Goal: Task Accomplishment & Management: Use online tool/utility

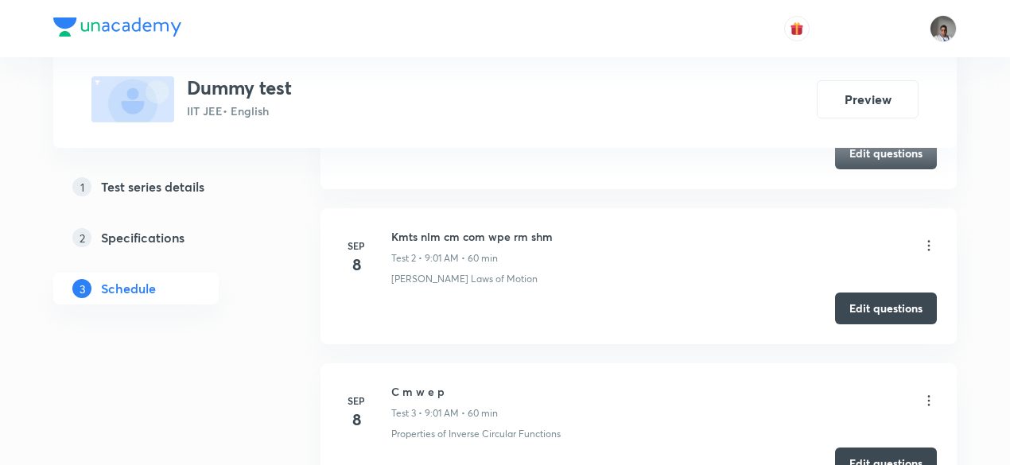
scroll to position [2379, 0]
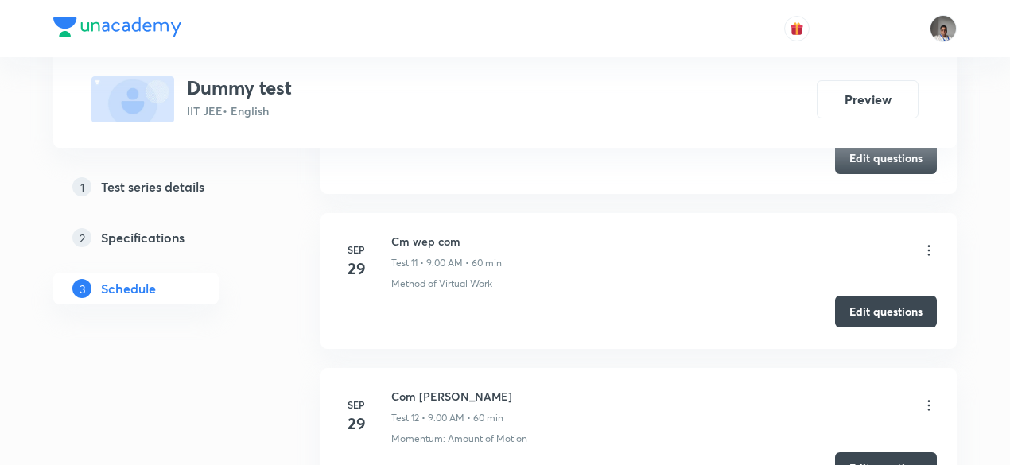
click at [905, 296] on button "Edit questions" at bounding box center [886, 312] width 102 height 32
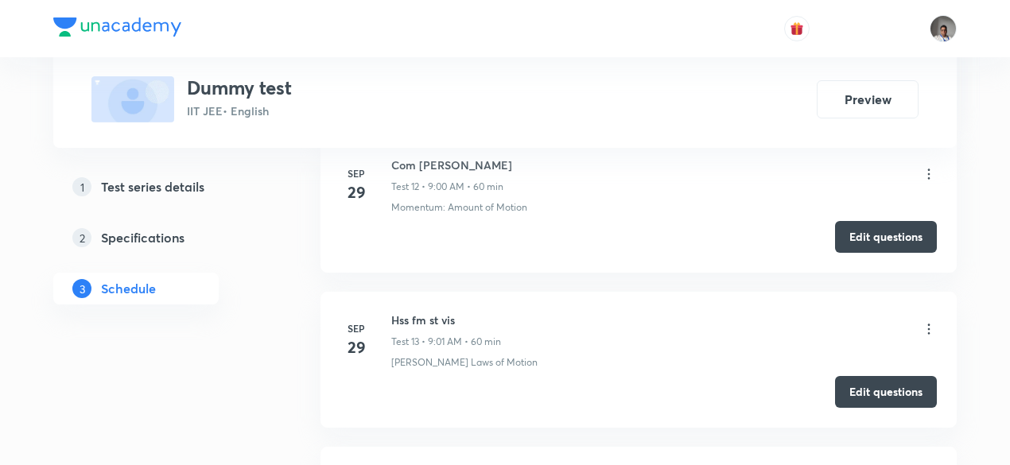
scroll to position [2611, 0]
click at [863, 226] on button "Edit questions" at bounding box center [886, 235] width 102 height 32
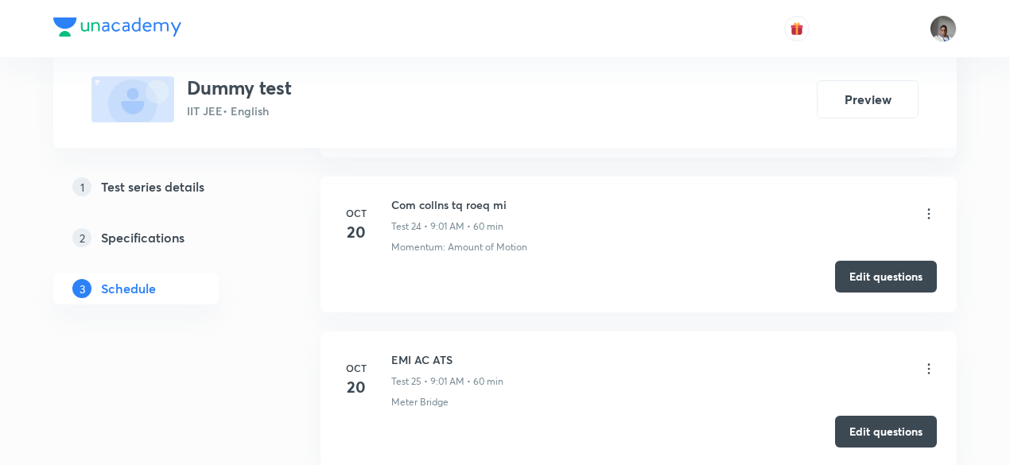
scroll to position [4430, 0]
click at [886, 260] on button "Edit questions" at bounding box center [886, 276] width 102 height 32
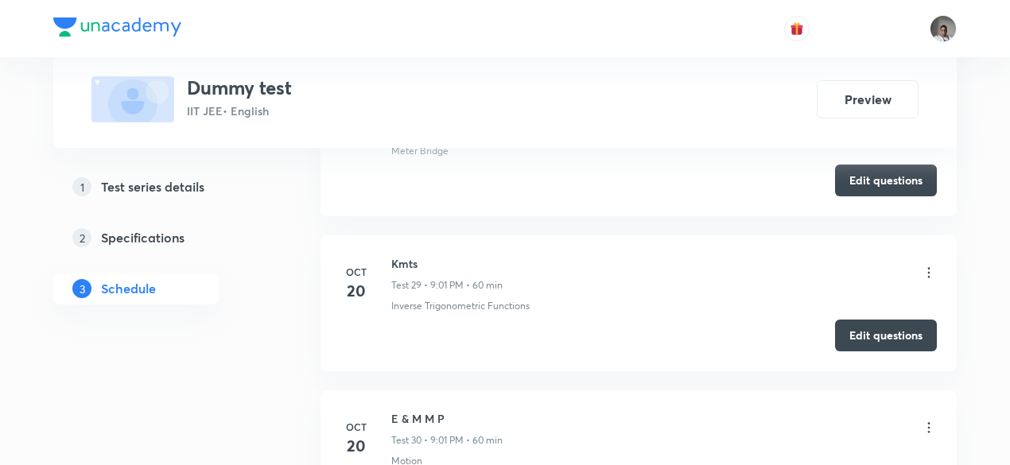
scroll to position [5152, 0]
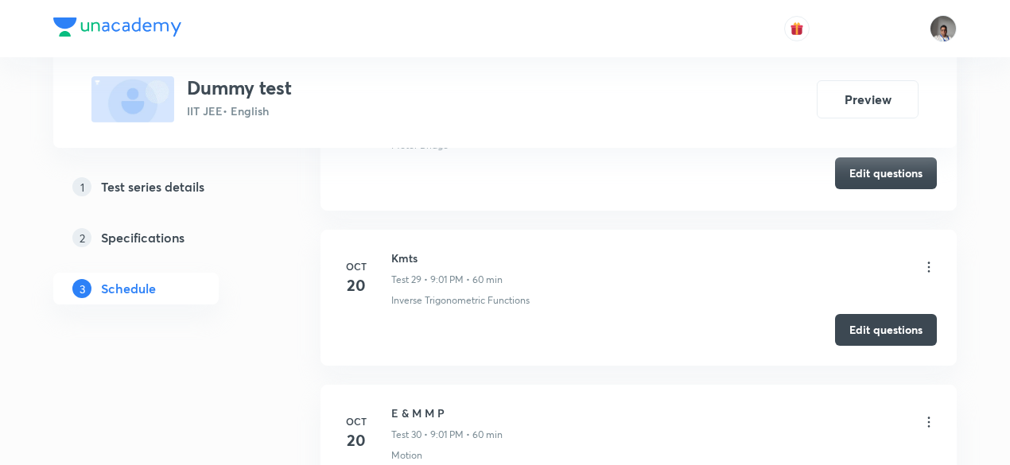
click at [877, 168] on button "Edit questions" at bounding box center [886, 173] width 102 height 32
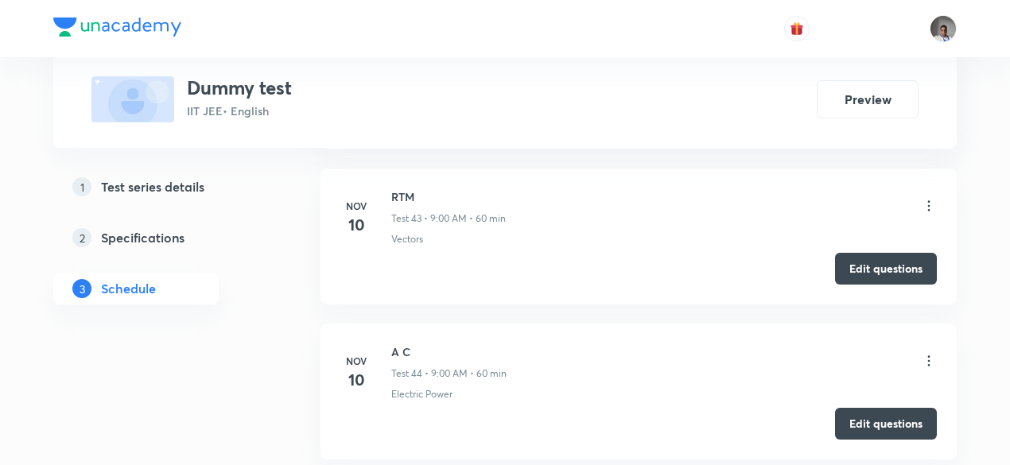
scroll to position [7429, 0]
click at [871, 250] on button "Edit questions" at bounding box center [886, 266] width 102 height 32
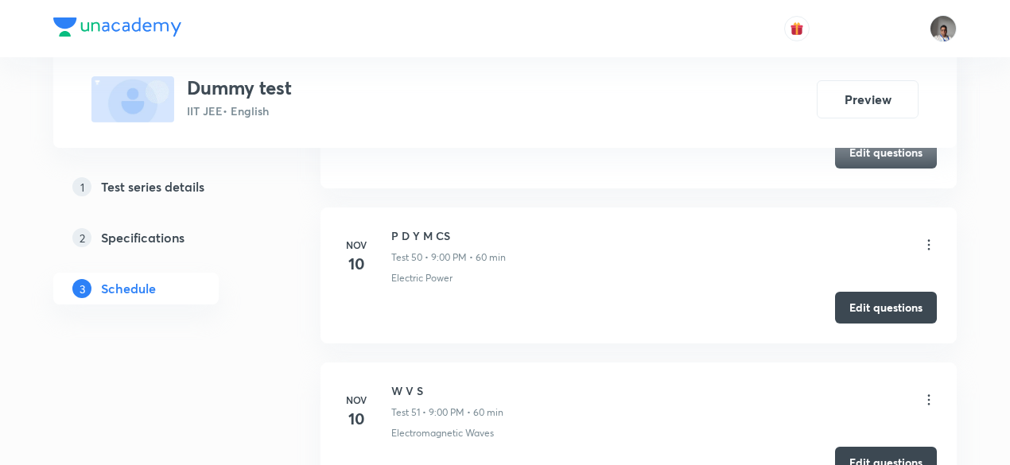
scroll to position [8469, 0]
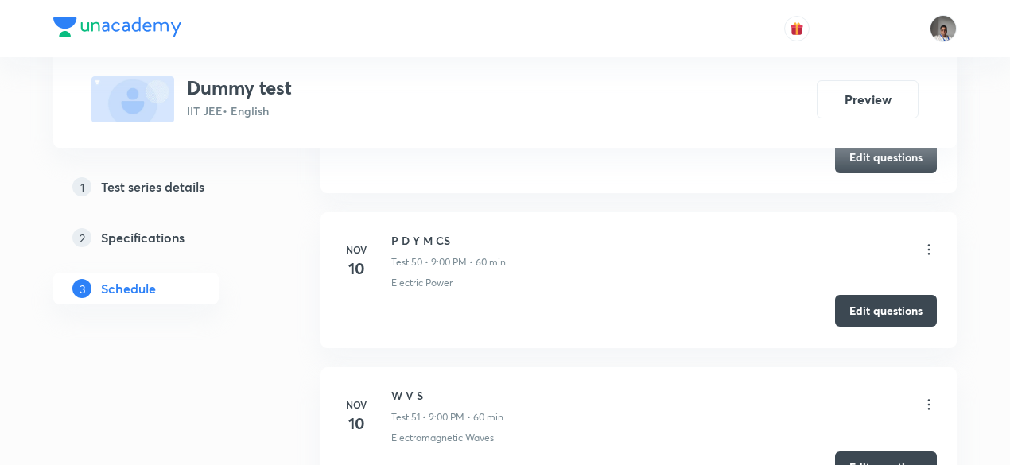
click at [871, 295] on button "Edit questions" at bounding box center [886, 311] width 102 height 32
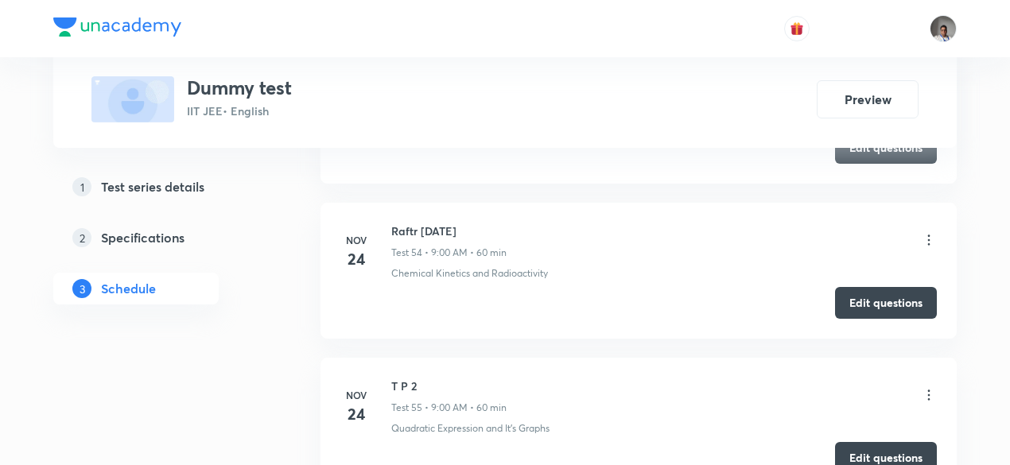
scroll to position [9092, 0]
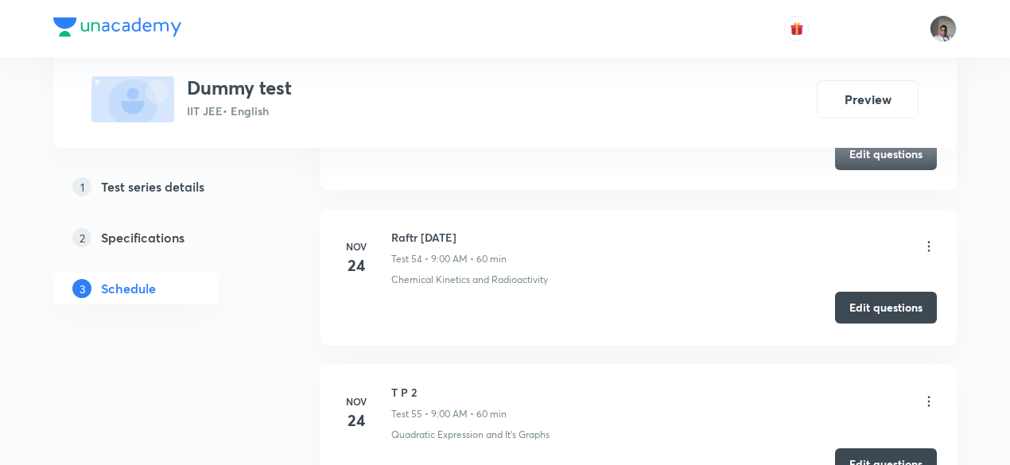
click at [874, 292] on button "Edit questions" at bounding box center [886, 308] width 102 height 32
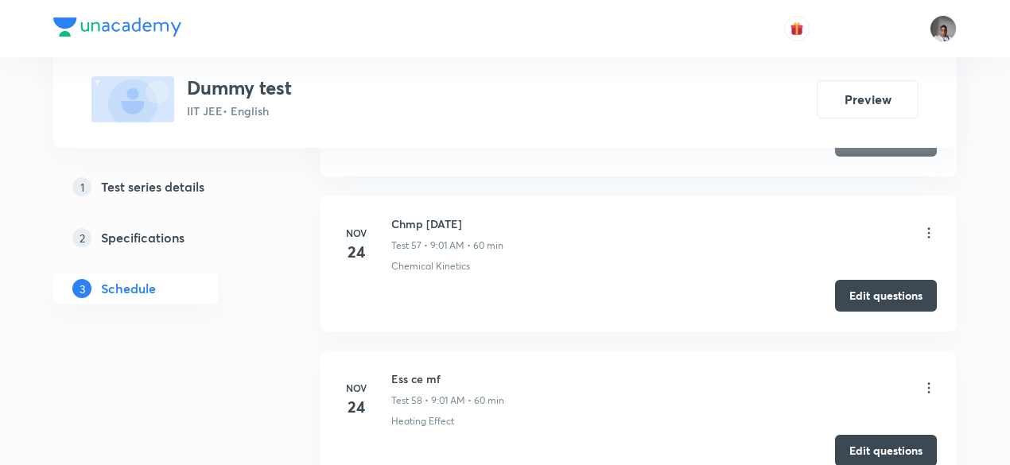
scroll to position [9584, 0]
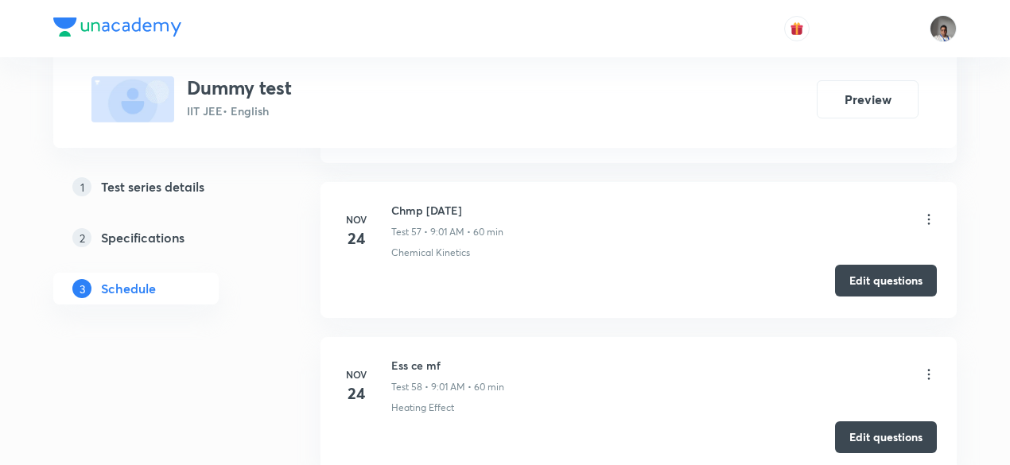
click at [847, 265] on button "Edit questions" at bounding box center [886, 281] width 102 height 32
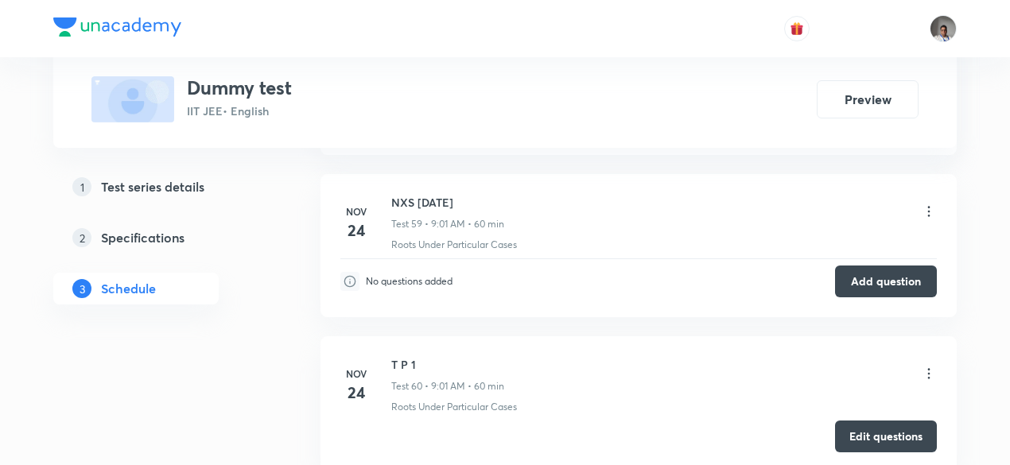
scroll to position [9903, 0]
click at [927, 203] on icon at bounding box center [929, 211] width 16 height 16
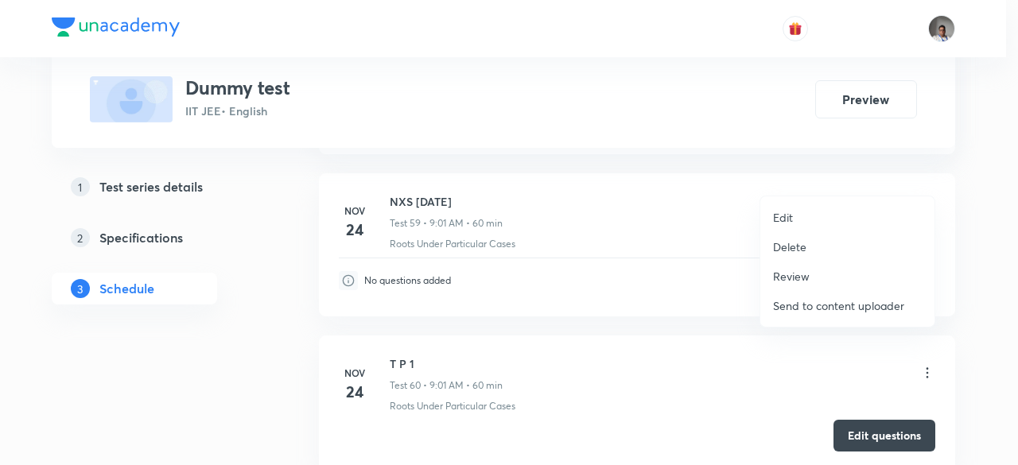
click at [787, 247] on p "Delete" at bounding box center [789, 246] width 33 height 17
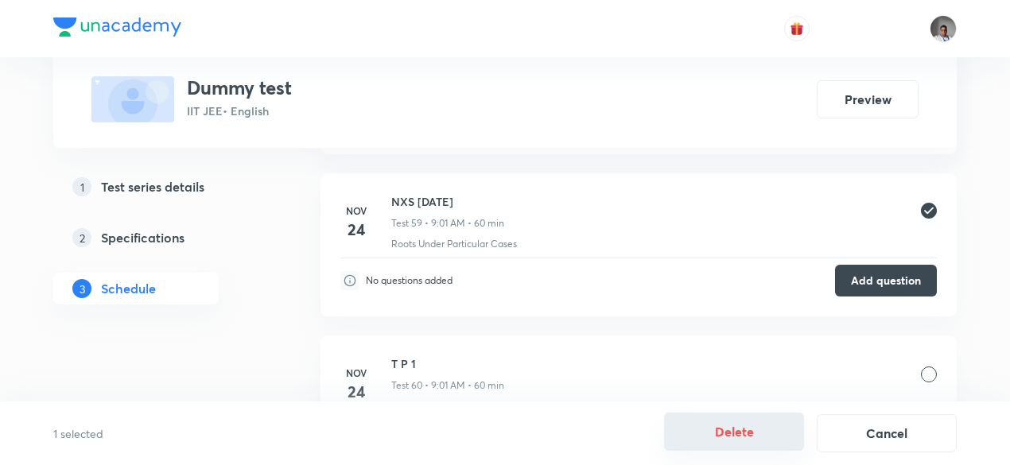
click at [764, 432] on button "Delete" at bounding box center [734, 432] width 140 height 38
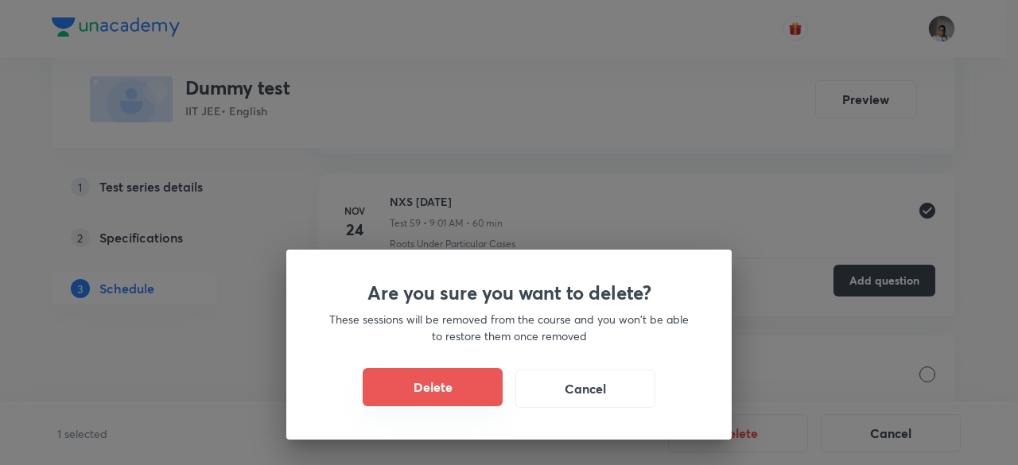
click at [442, 398] on button "Delete" at bounding box center [433, 387] width 140 height 38
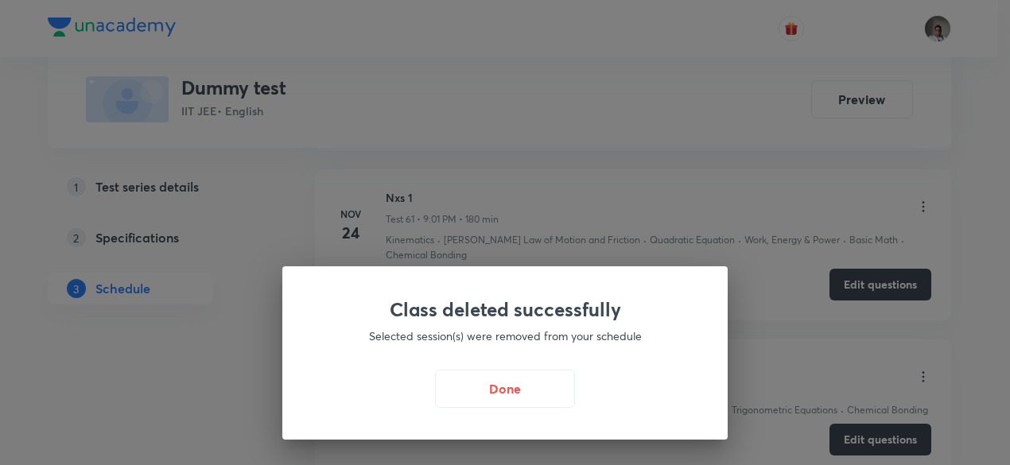
scroll to position [10172, 0]
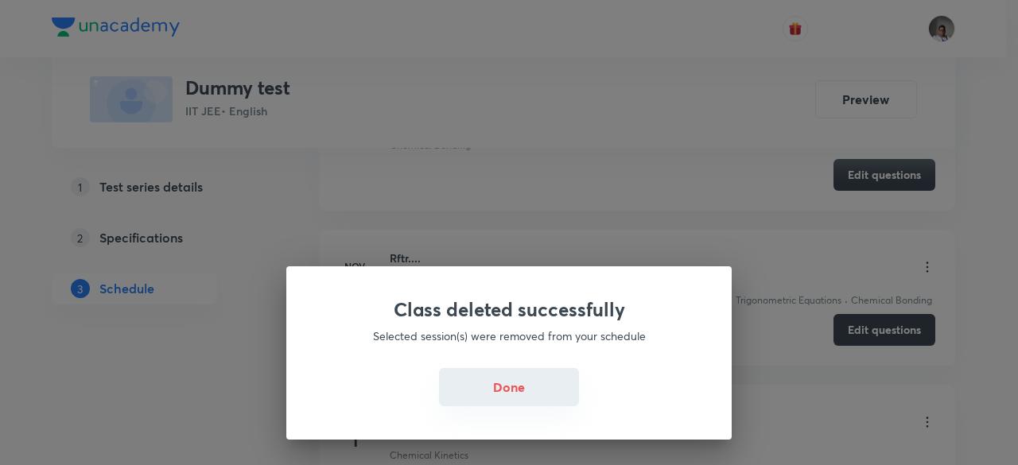
click at [494, 403] on button "Done" at bounding box center [509, 387] width 140 height 38
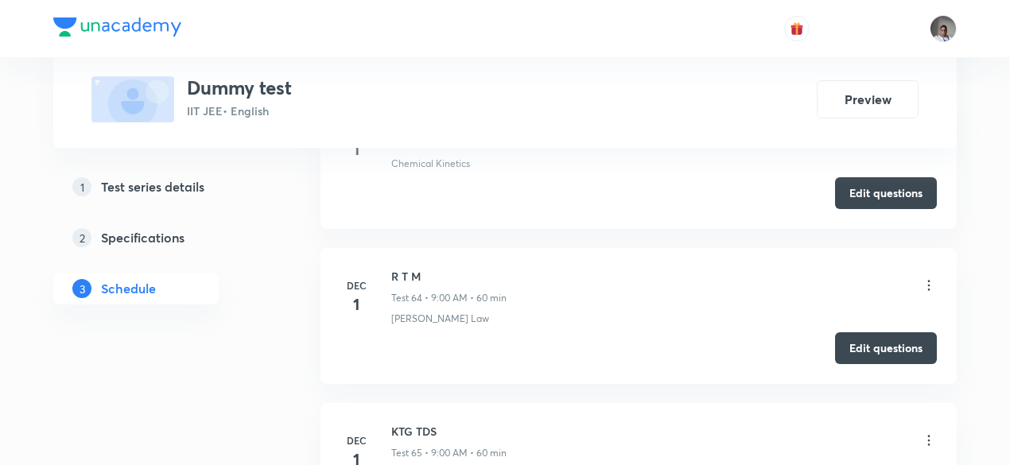
scroll to position [10464, 0]
click at [851, 330] on button "Edit questions" at bounding box center [886, 346] width 102 height 32
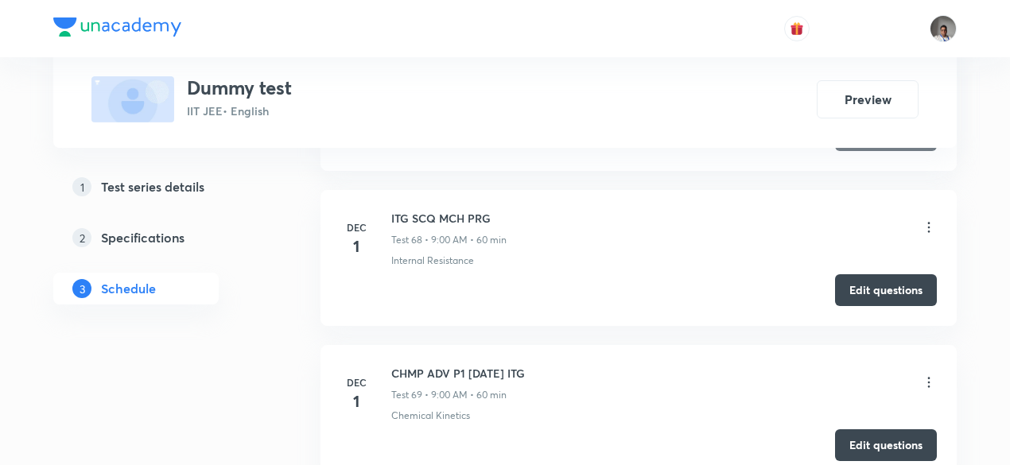
scroll to position [11297, 0]
click at [849, 272] on button "Edit questions" at bounding box center [886, 288] width 102 height 32
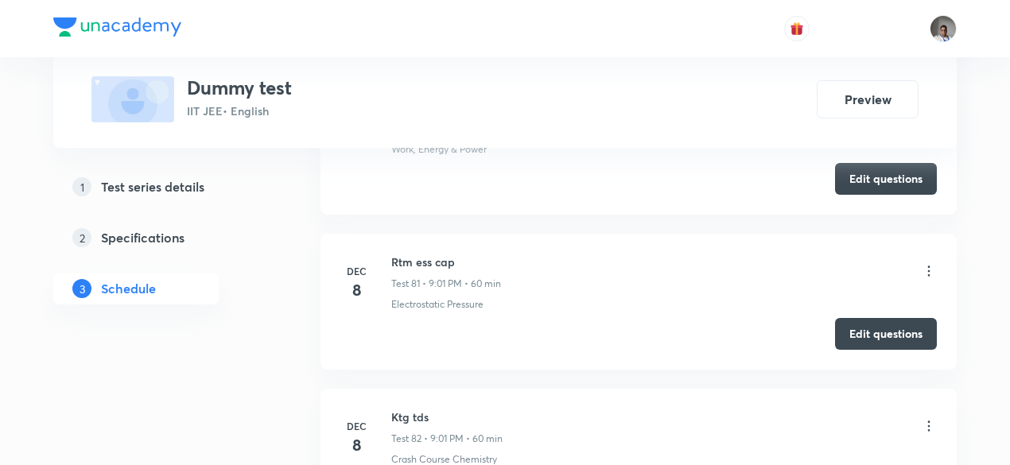
scroll to position [13270, 0]
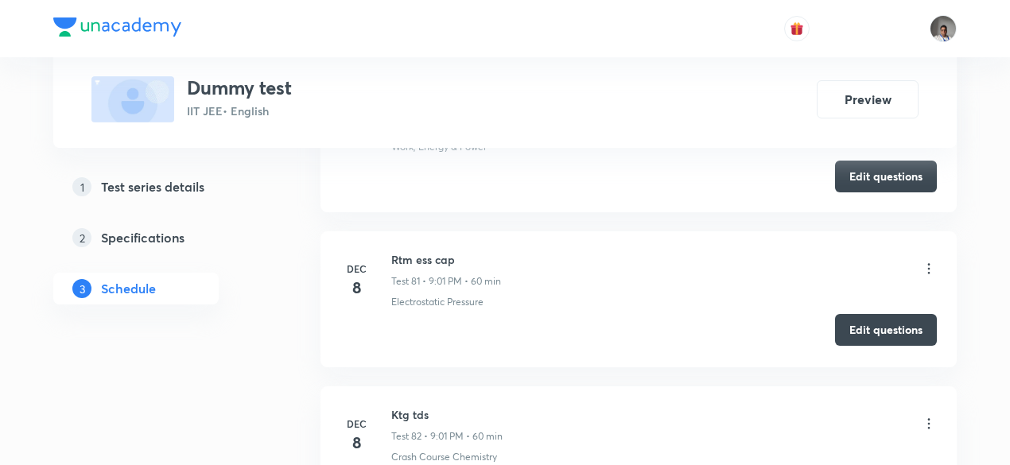
click at [849, 314] on button "Edit questions" at bounding box center [886, 330] width 102 height 32
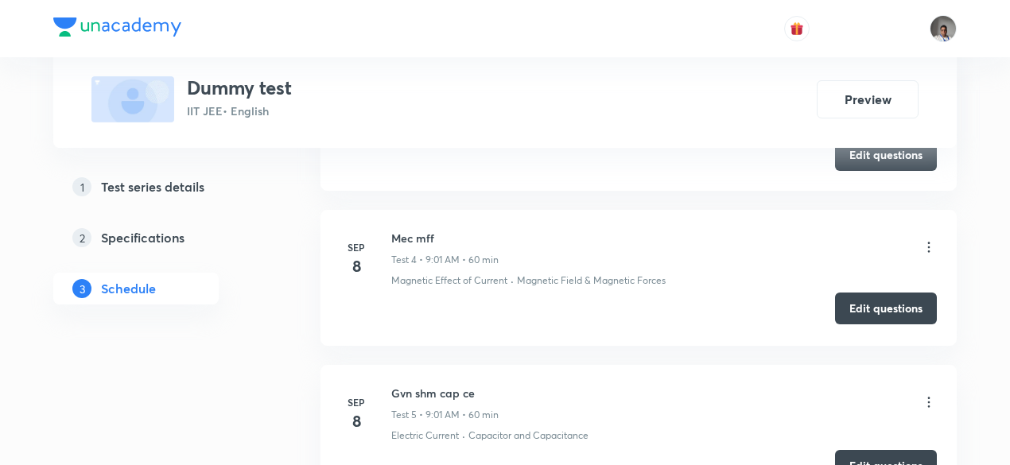
click at [865, 301] on button "Edit questions" at bounding box center [886, 309] width 102 height 32
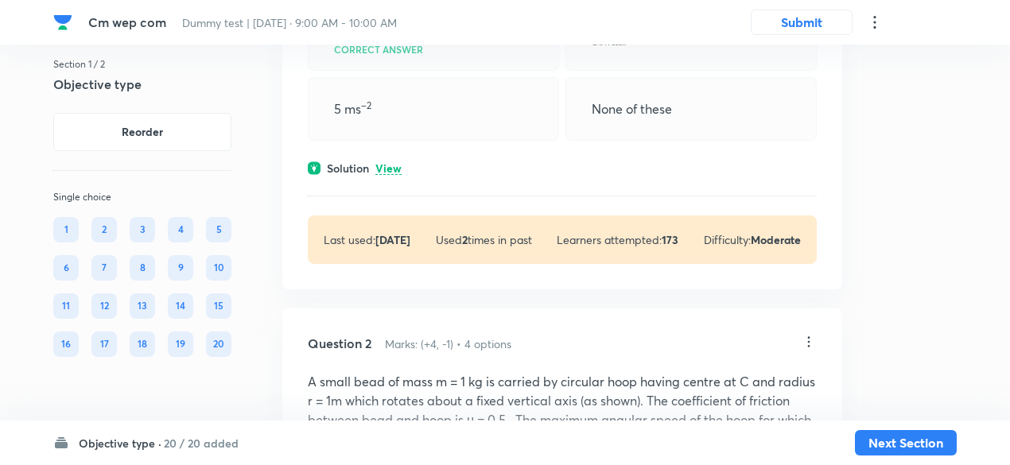
scroll to position [283, 0]
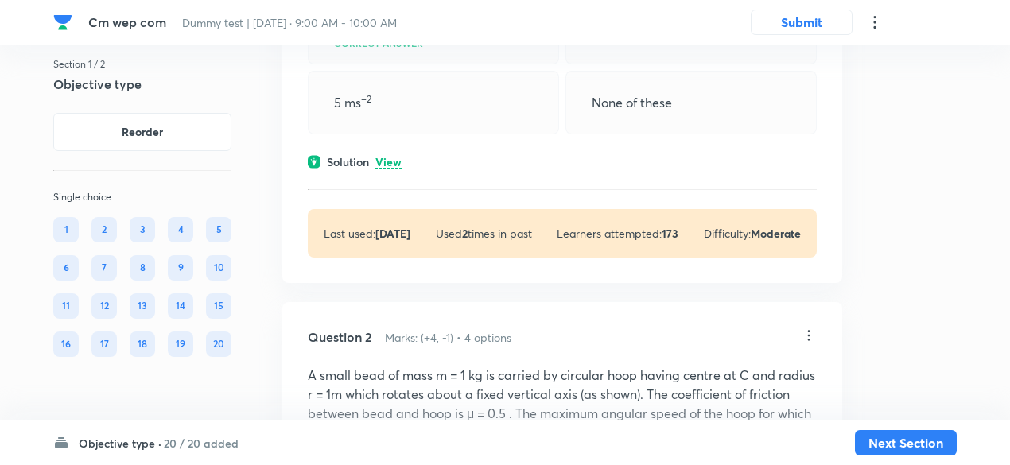
click at [393, 158] on p "View" at bounding box center [388, 163] width 26 height 12
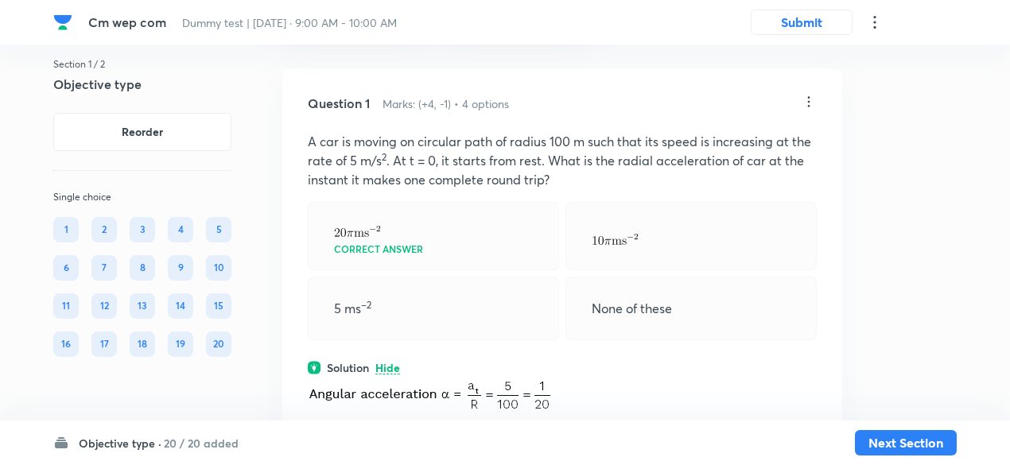
scroll to position [62, 0]
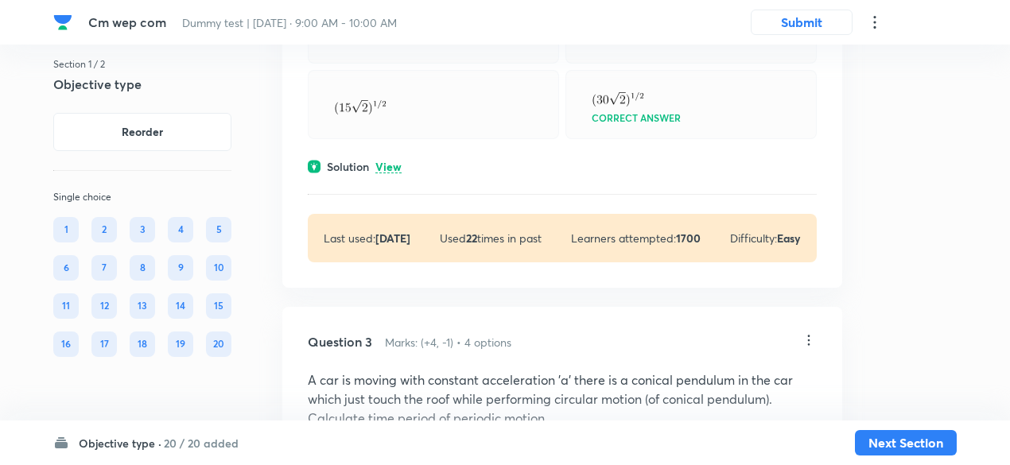
scroll to position [1329, 0]
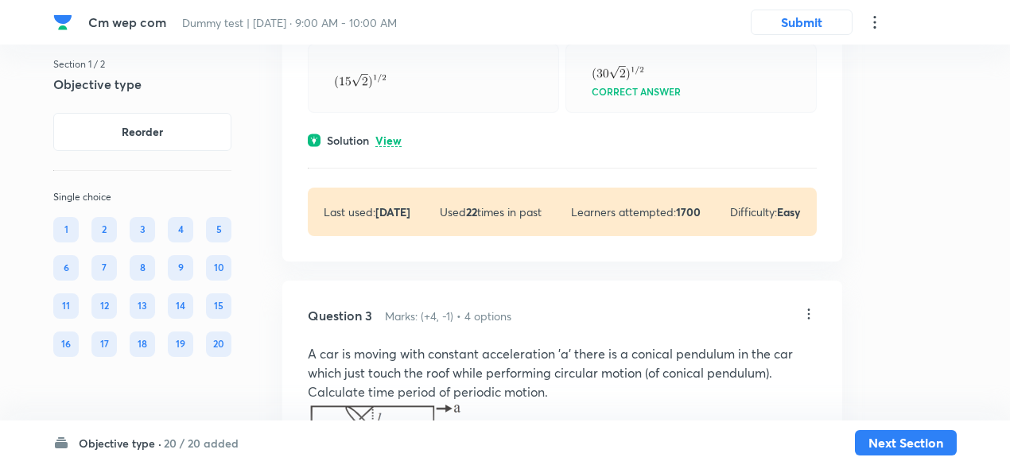
click at [391, 138] on p "View" at bounding box center [388, 141] width 26 height 12
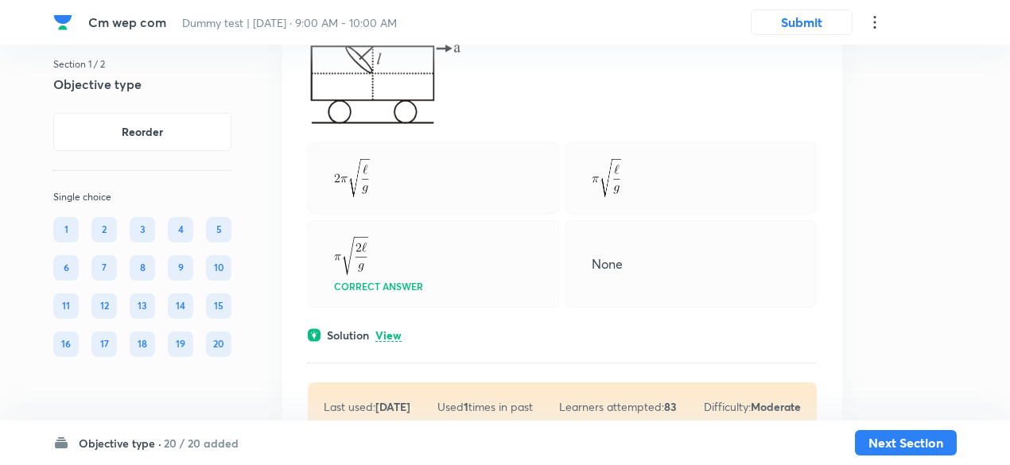
scroll to position [2109, 0]
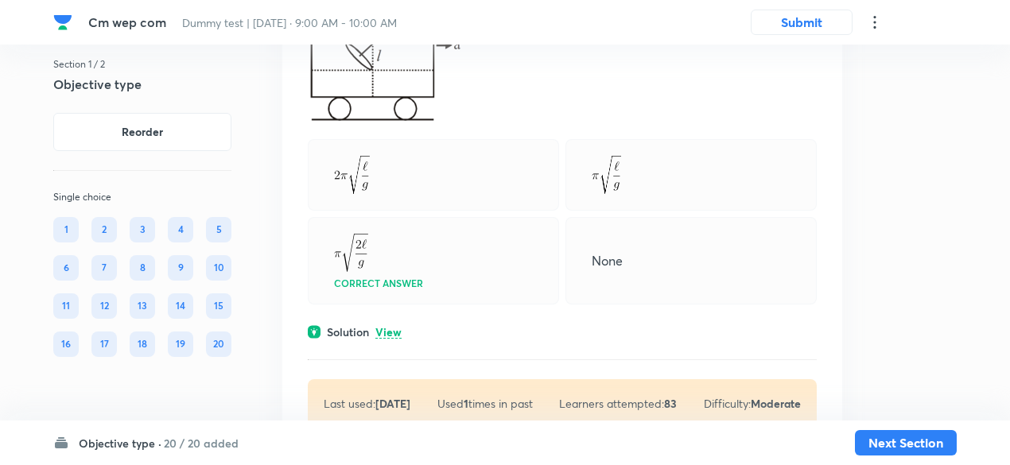
click at [399, 328] on p "View" at bounding box center [388, 333] width 26 height 12
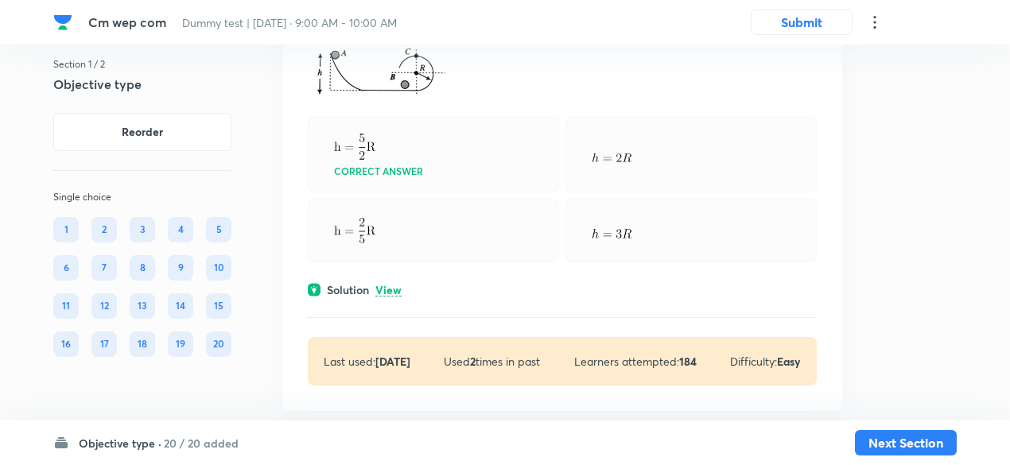
scroll to position [2781, 0]
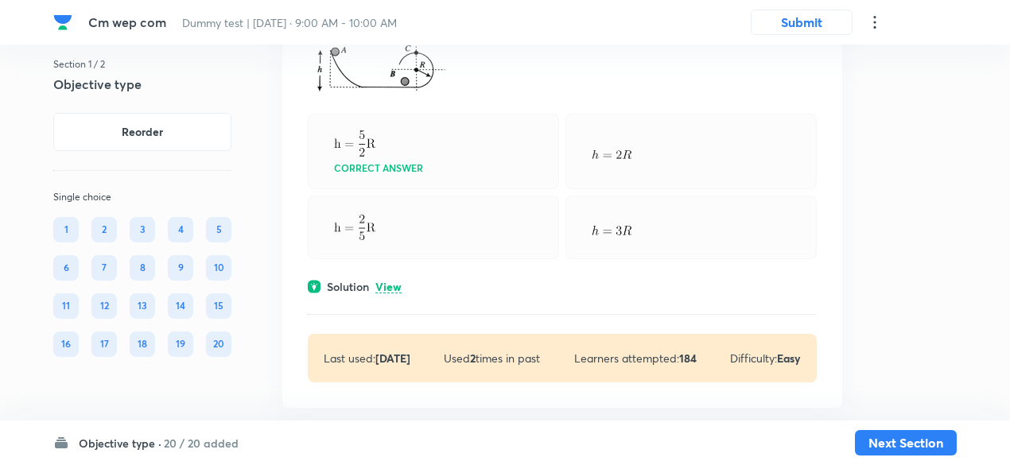
click at [396, 281] on p "View" at bounding box center [388, 287] width 26 height 12
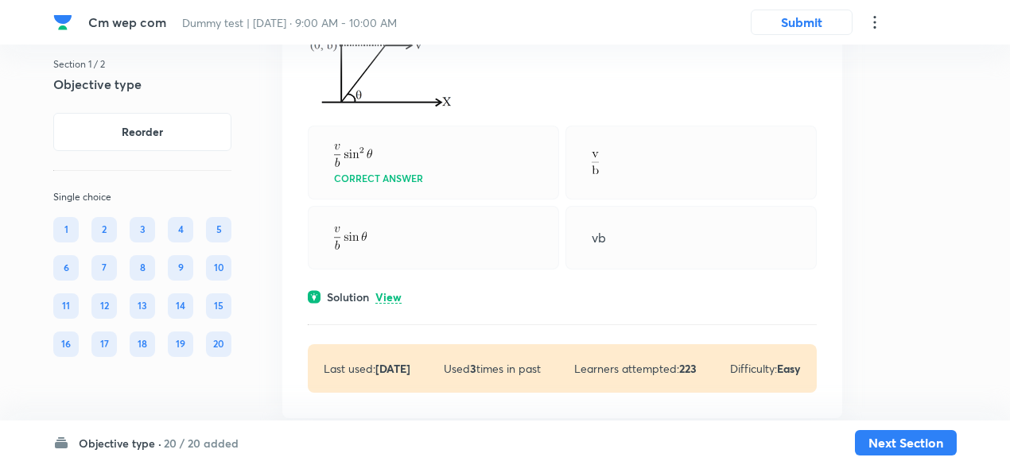
scroll to position [3515, 0]
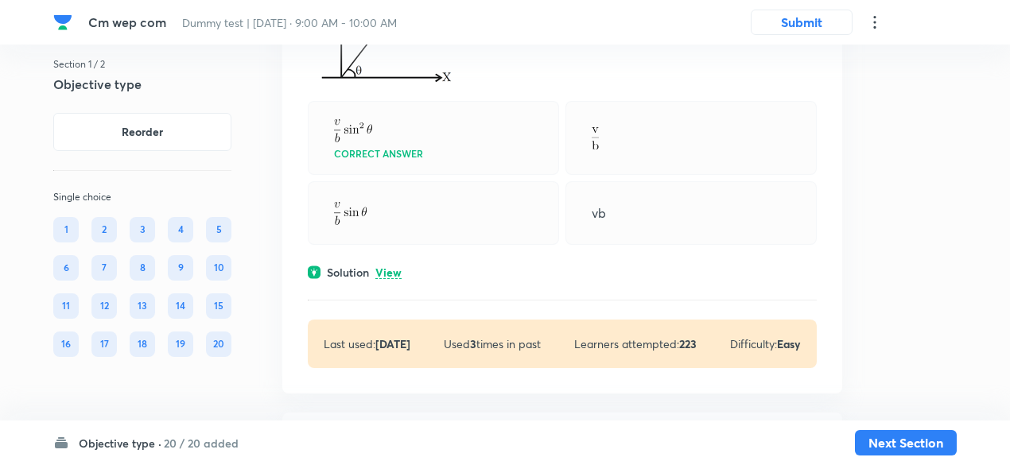
click at [391, 267] on p "View" at bounding box center [388, 273] width 26 height 12
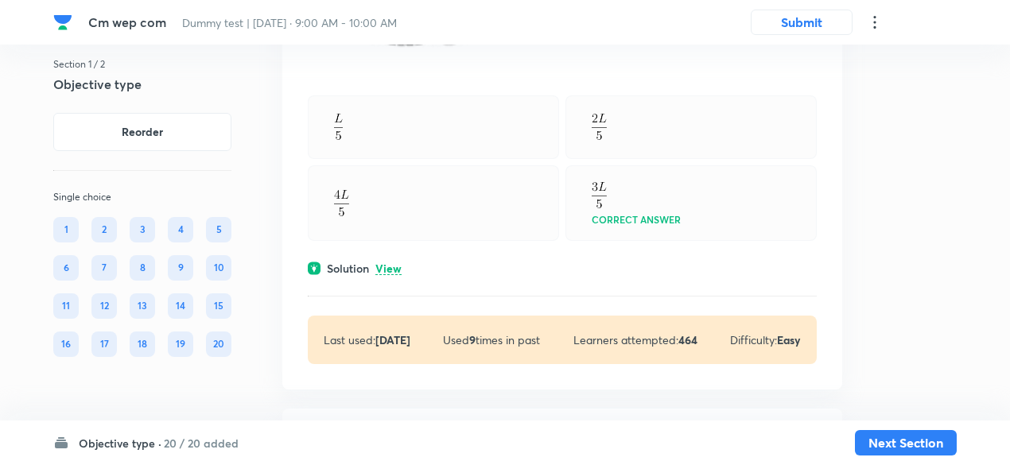
scroll to position [4481, 0]
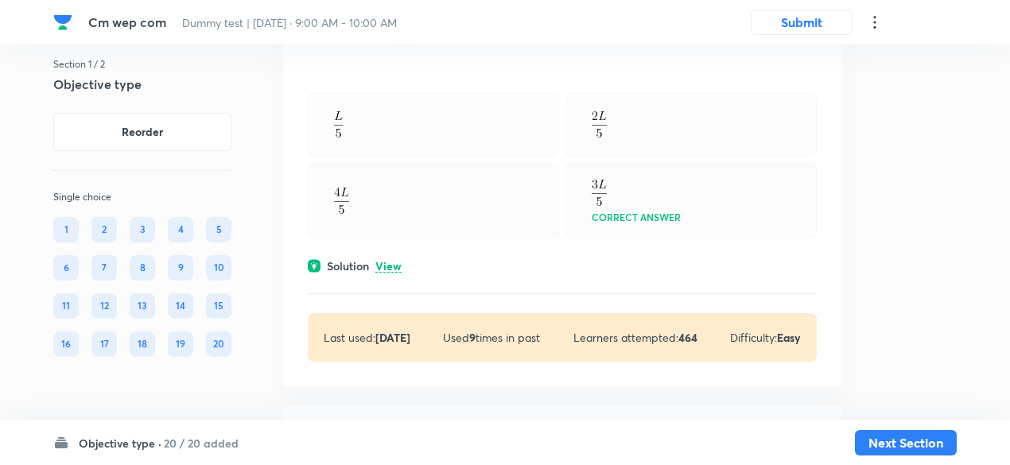
click at [396, 261] on p "View" at bounding box center [388, 267] width 26 height 12
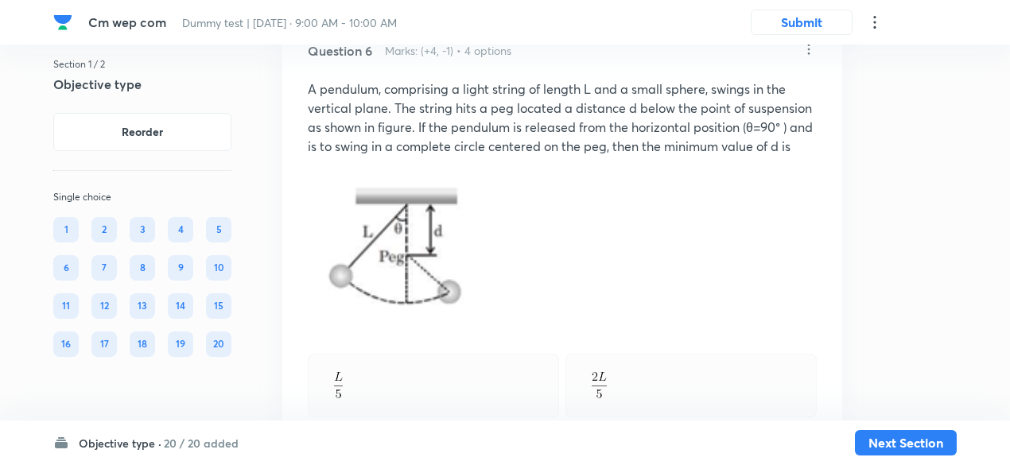
scroll to position [4205, 0]
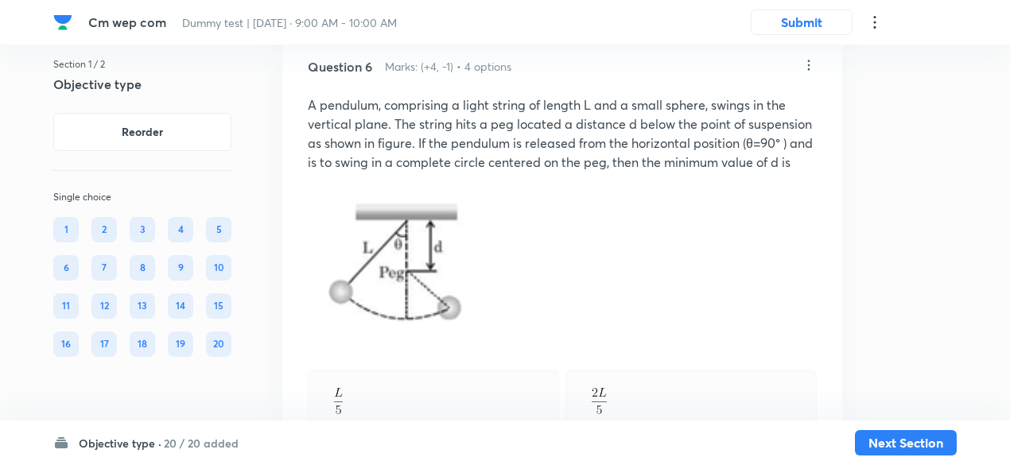
click at [421, 181] on p at bounding box center [562, 181] width 509 height 19
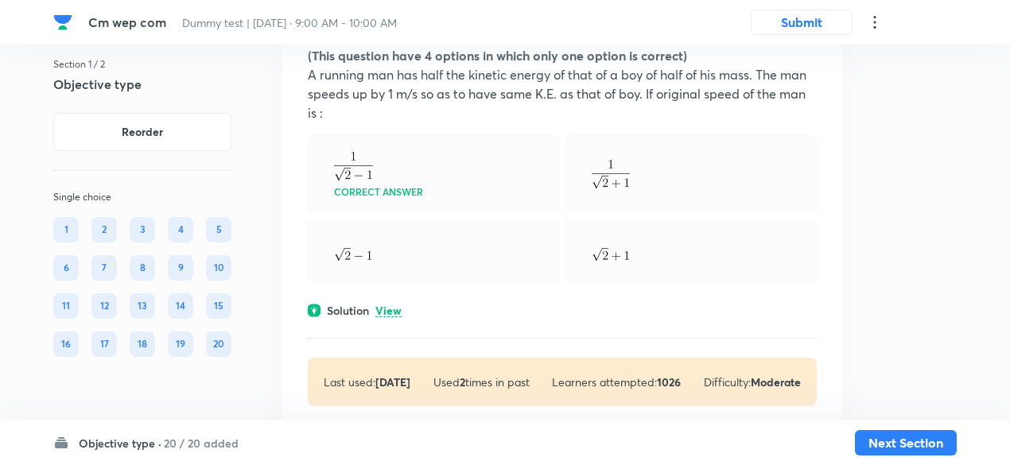
scroll to position [5043, 0]
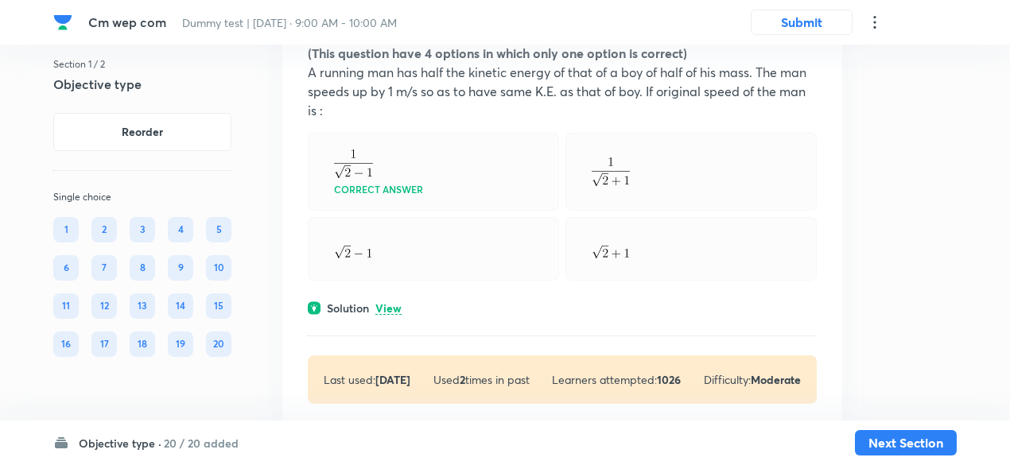
click at [386, 303] on p "View" at bounding box center [388, 309] width 26 height 12
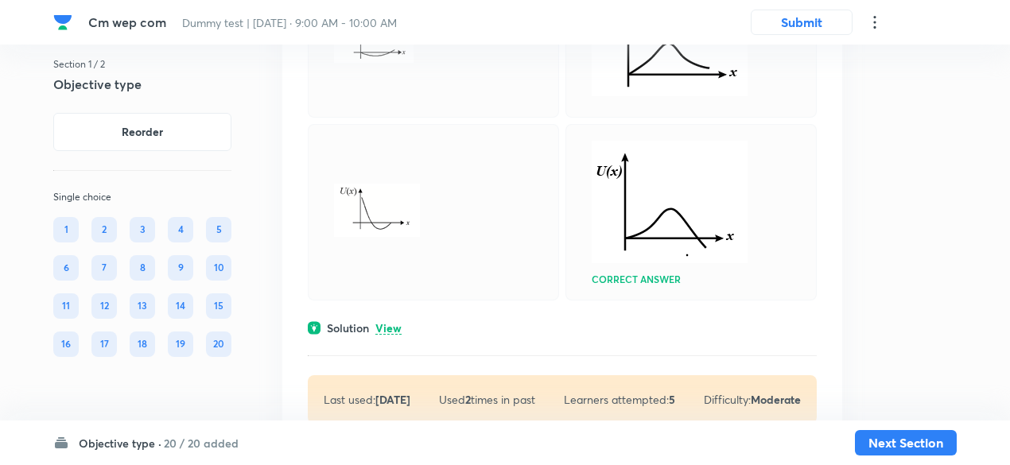
scroll to position [5966, 0]
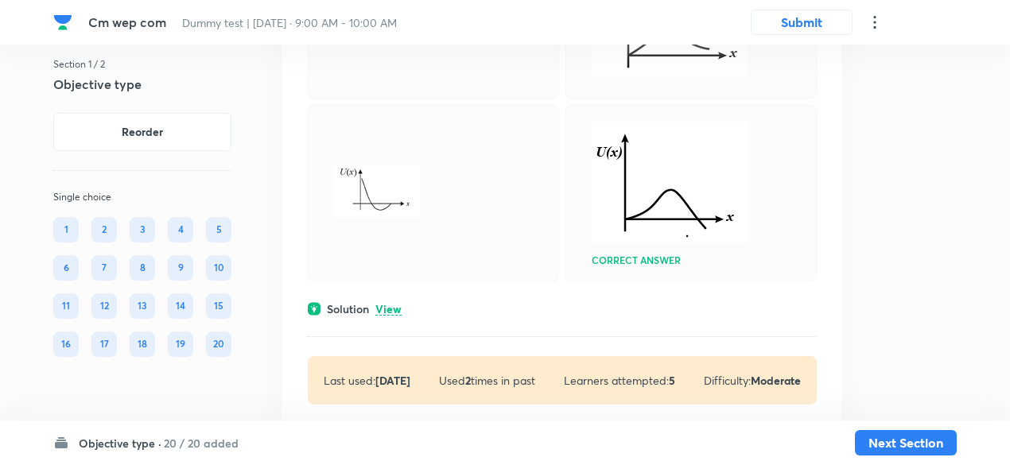
click at [386, 304] on p "View" at bounding box center [388, 310] width 26 height 12
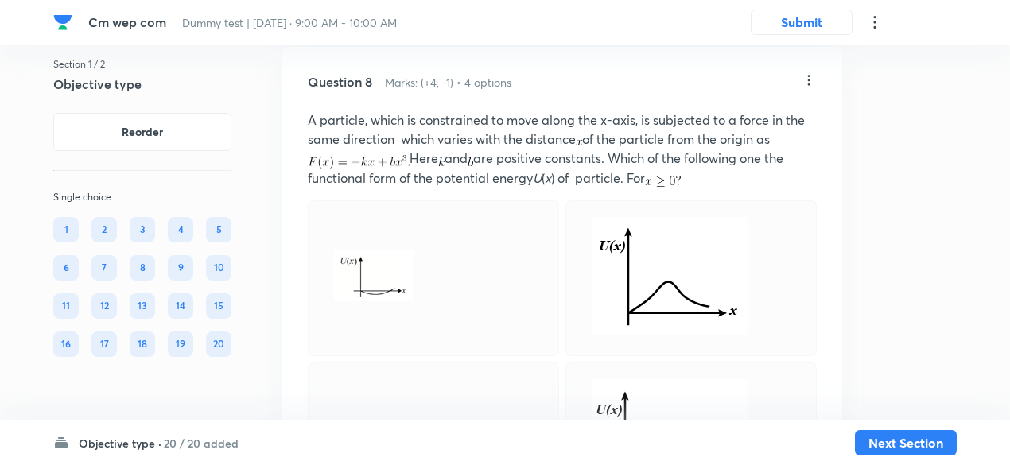
scroll to position [5707, 0]
click at [425, 306] on div at bounding box center [433, 280] width 251 height 156
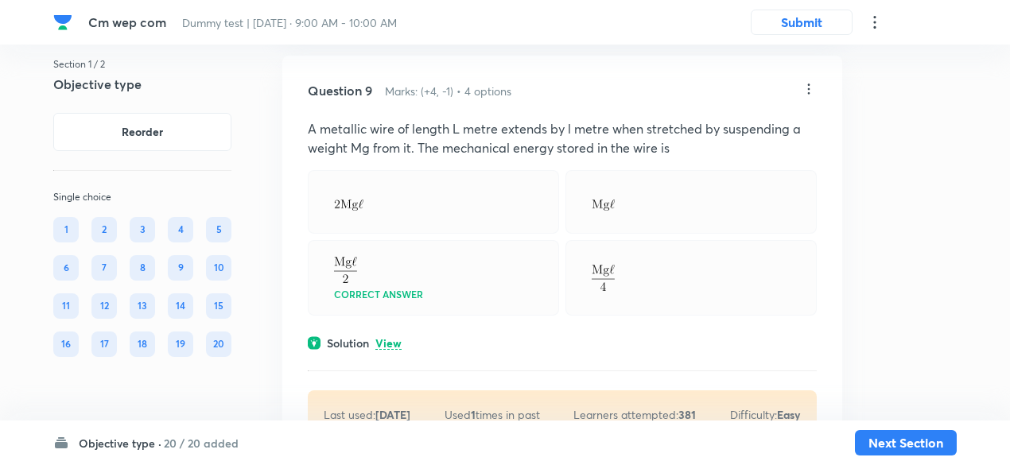
scroll to position [6730, 0]
click at [386, 335] on p "View" at bounding box center [388, 341] width 26 height 12
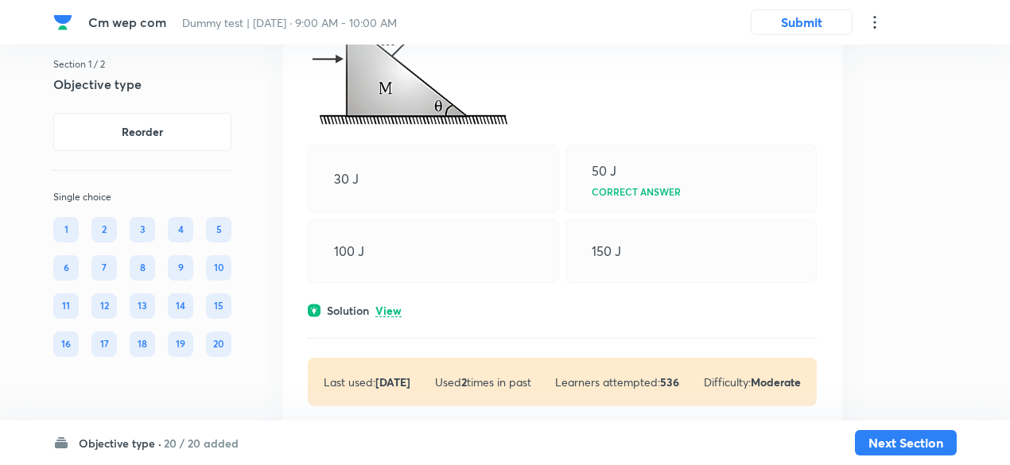
scroll to position [7486, 0]
click at [401, 304] on p "View" at bounding box center [388, 310] width 26 height 12
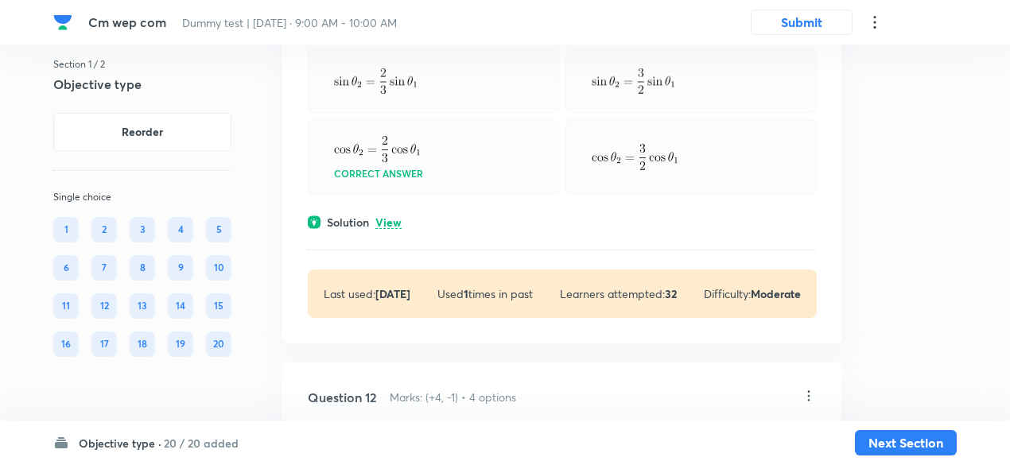
scroll to position [8254, 0]
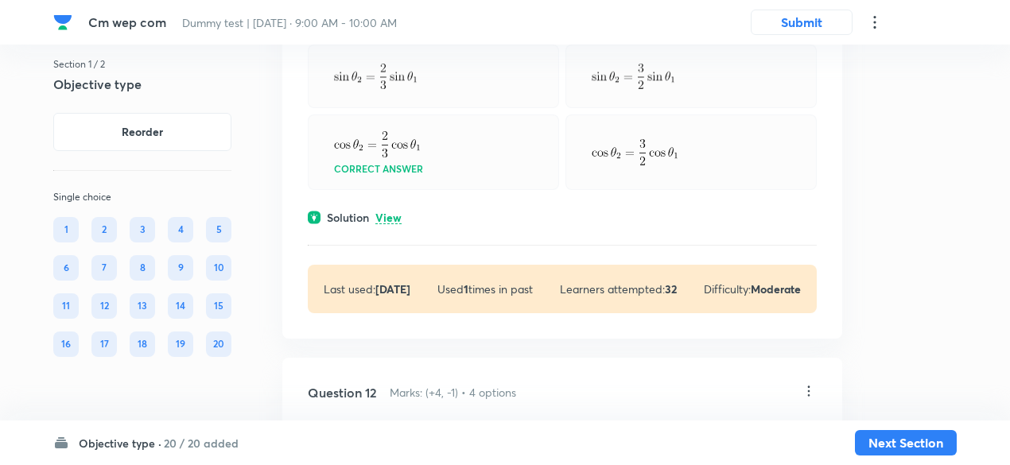
click at [401, 214] on div "Solution View" at bounding box center [562, 217] width 509 height 17
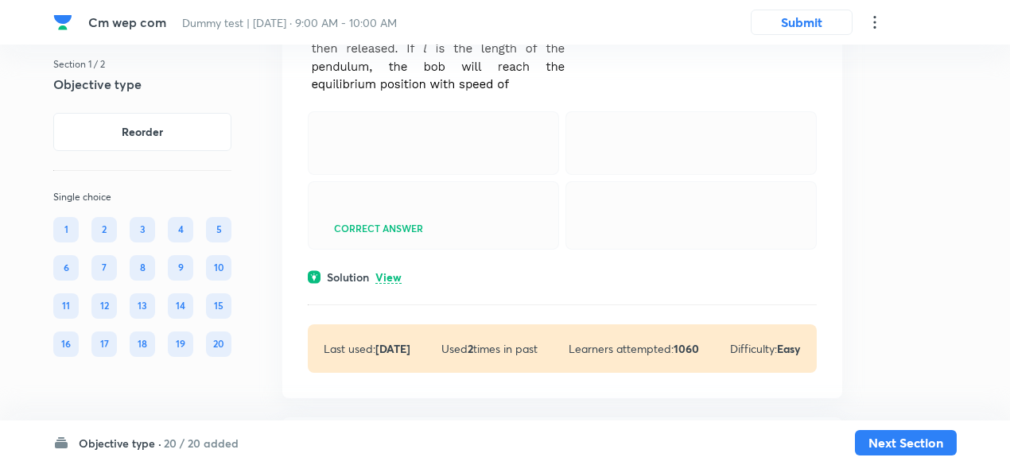
scroll to position [8885, 0]
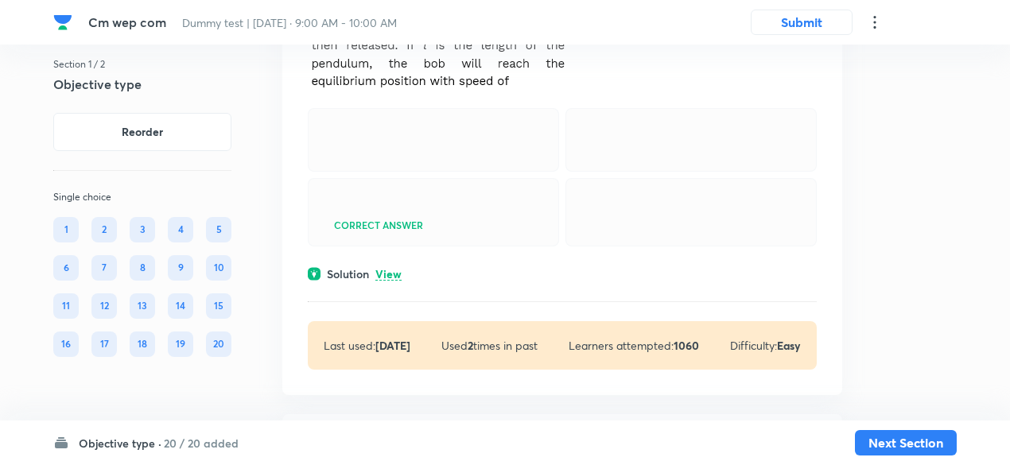
click at [392, 273] on p "View" at bounding box center [388, 275] width 26 height 12
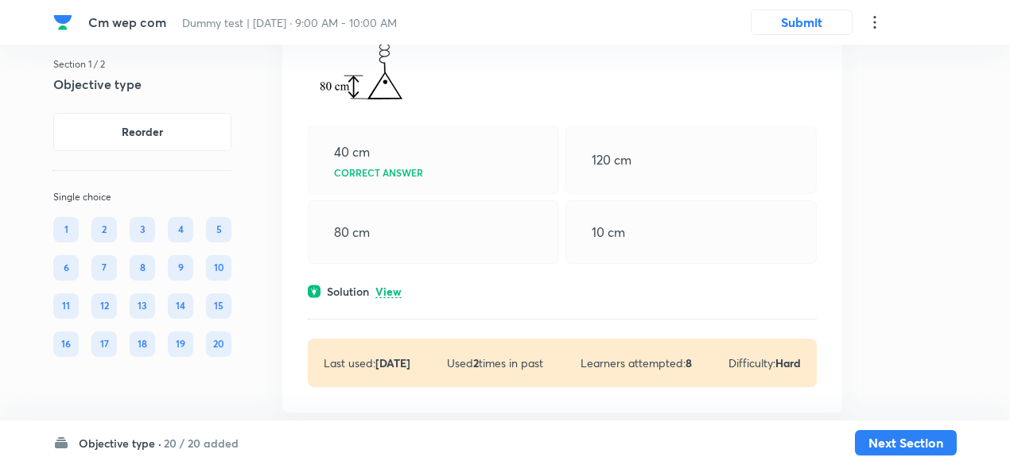
scroll to position [9742, 0]
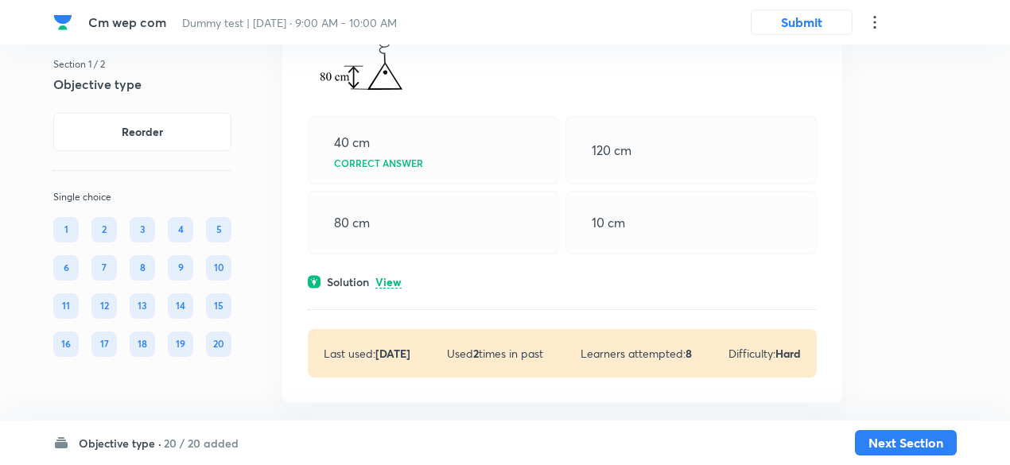
click at [392, 277] on p "View" at bounding box center [388, 283] width 26 height 12
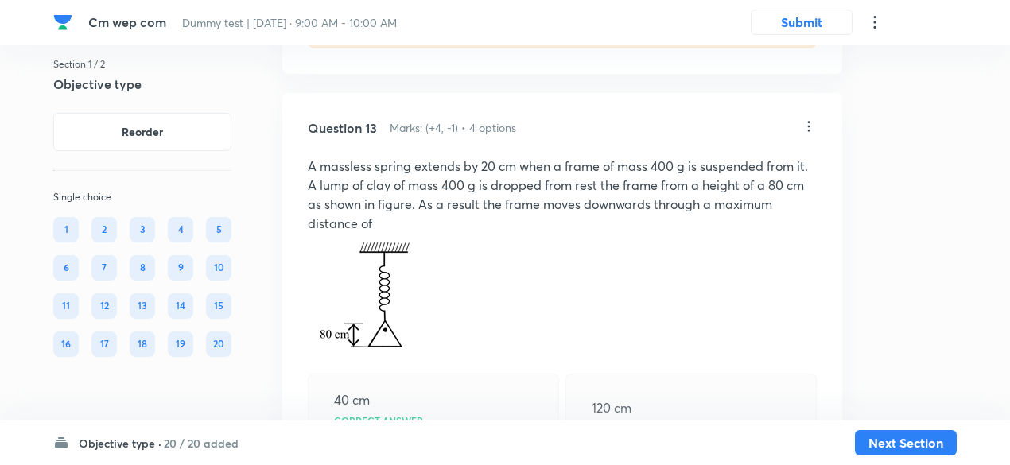
scroll to position [9482, 0]
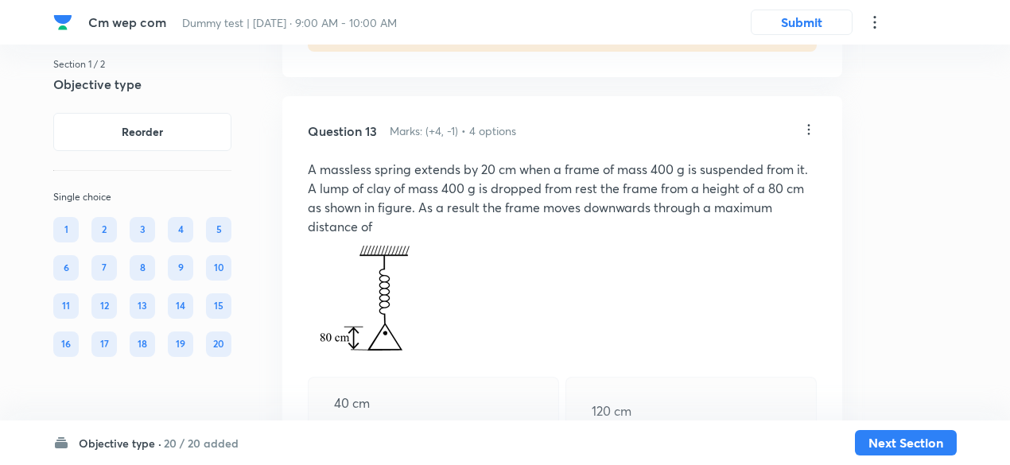
click at [466, 294] on p at bounding box center [562, 300] width 509 height 128
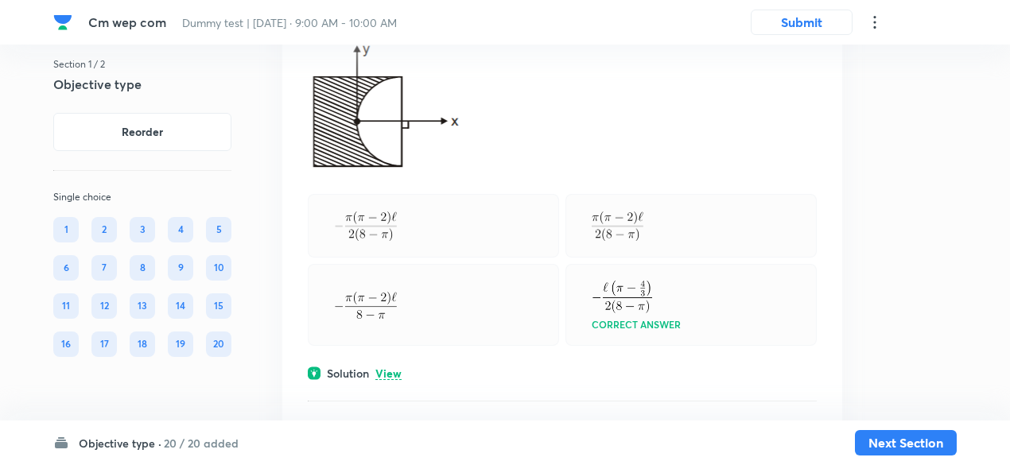
scroll to position [10628, 0]
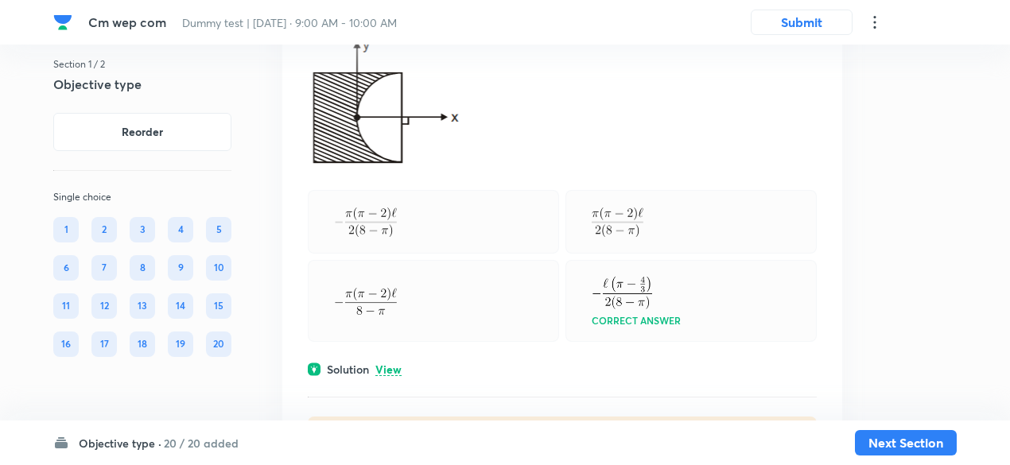
click at [401, 362] on div "Solution View" at bounding box center [562, 369] width 509 height 17
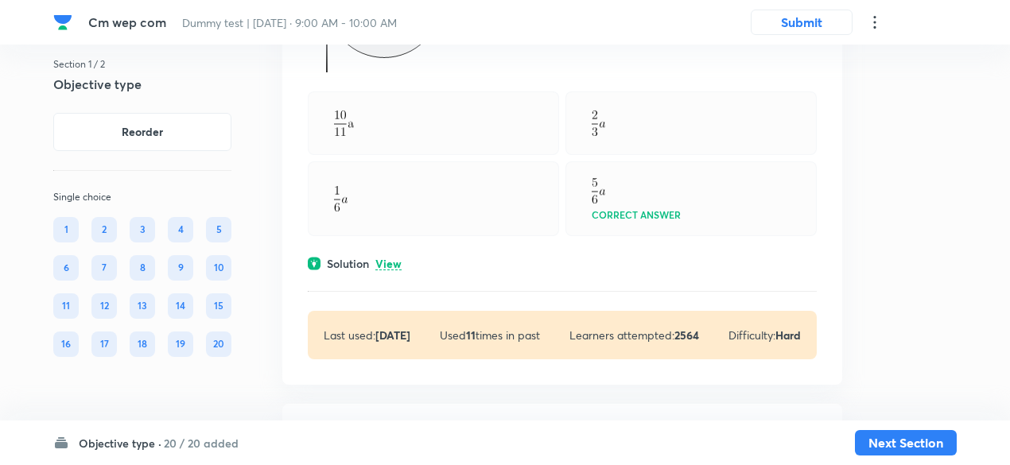
scroll to position [11833, 0]
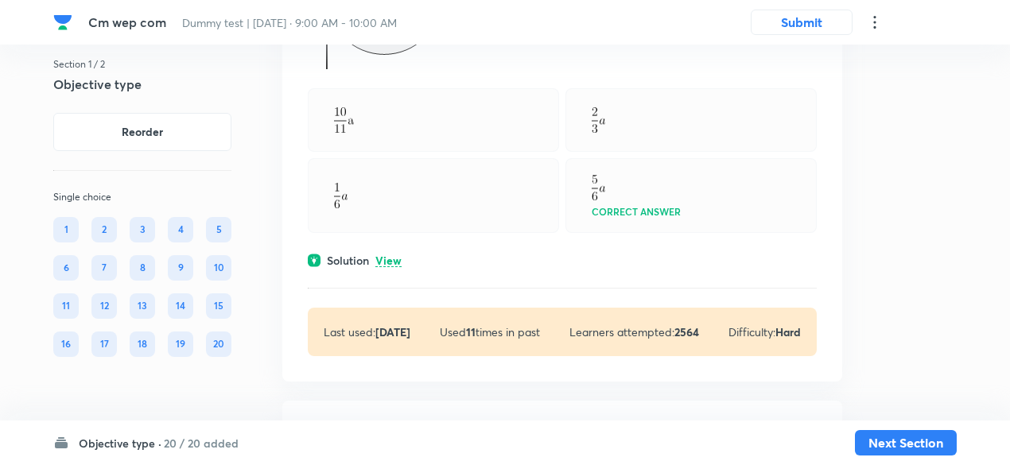
click at [389, 267] on p "View" at bounding box center [388, 261] width 26 height 12
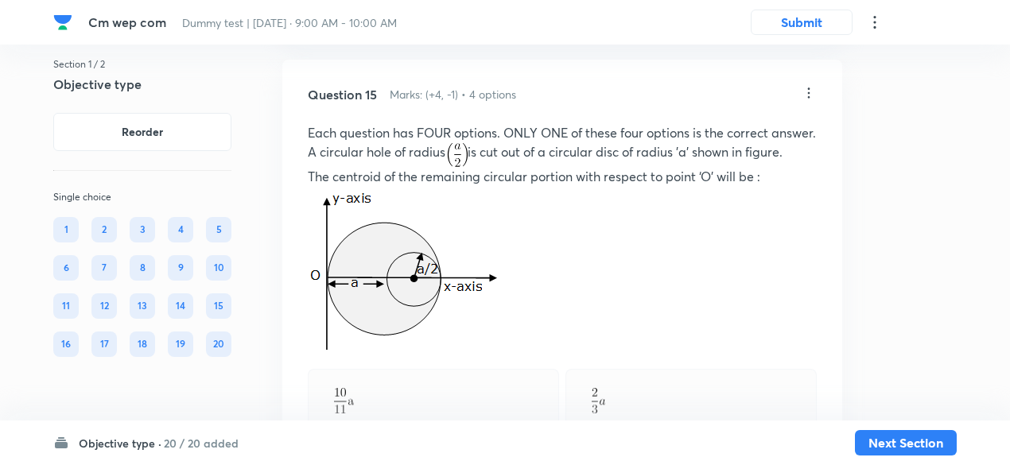
scroll to position [11552, 0]
click at [409, 224] on img at bounding box center [404, 269] width 192 height 165
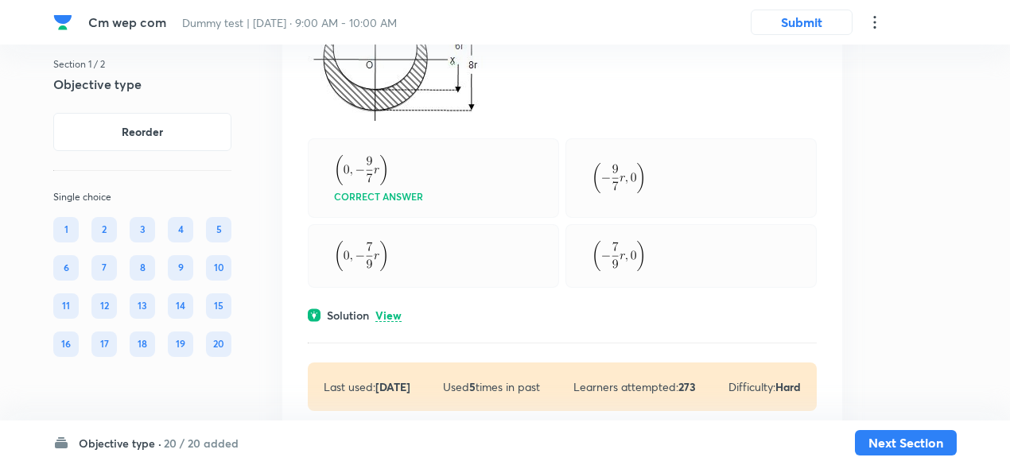
scroll to position [12774, 0]
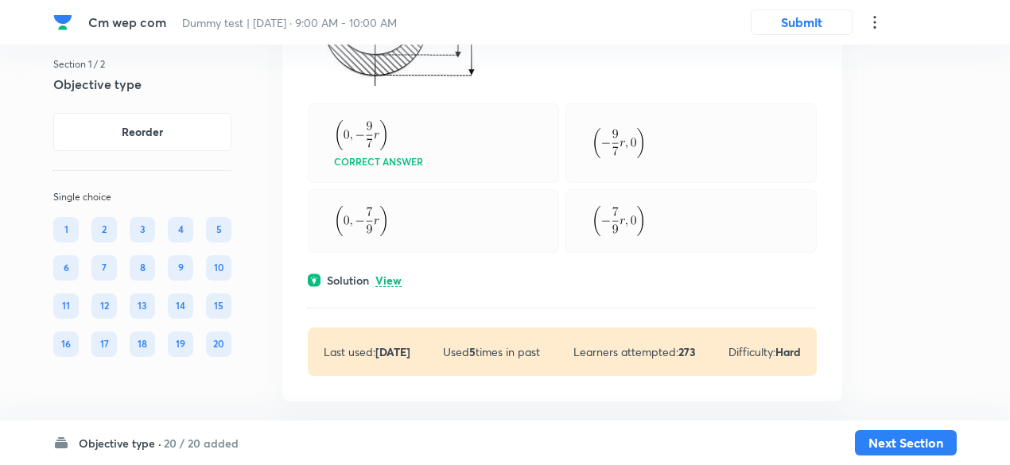
click at [396, 287] on p "View" at bounding box center [388, 281] width 26 height 12
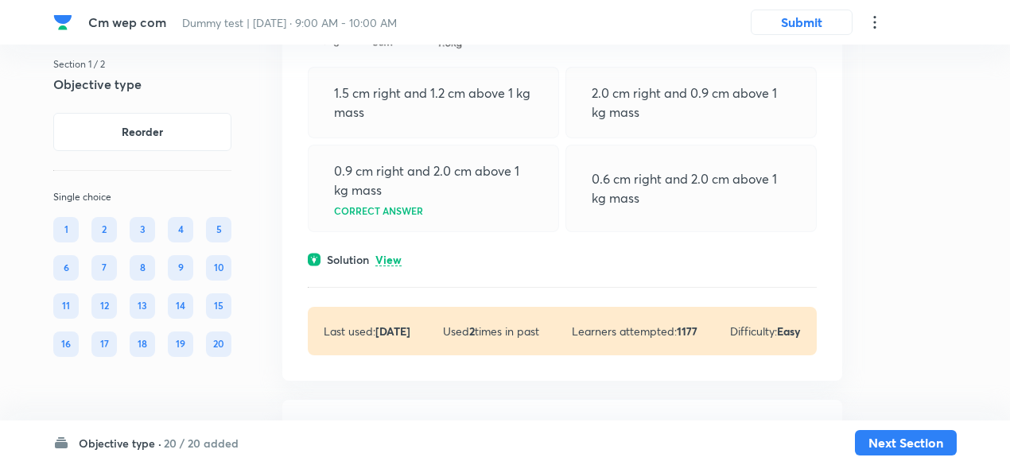
scroll to position [14376, 0]
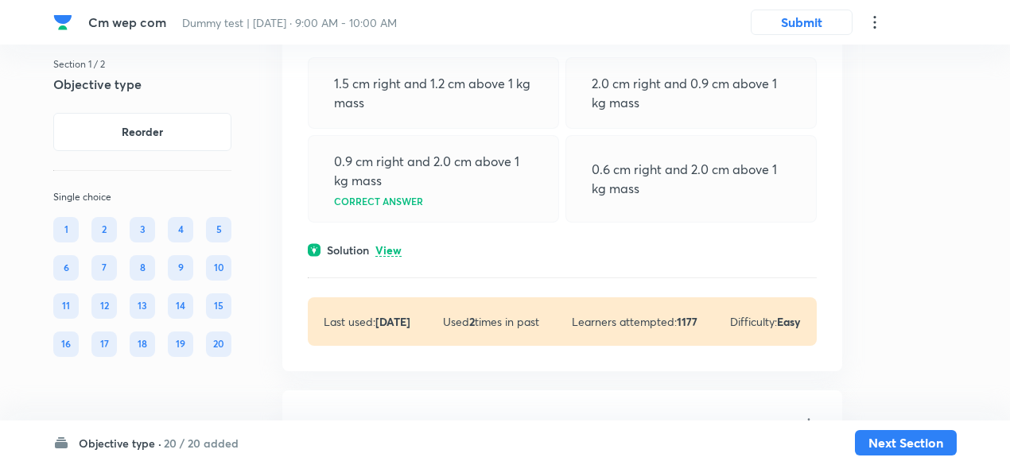
click at [393, 257] on p "View" at bounding box center [388, 251] width 26 height 12
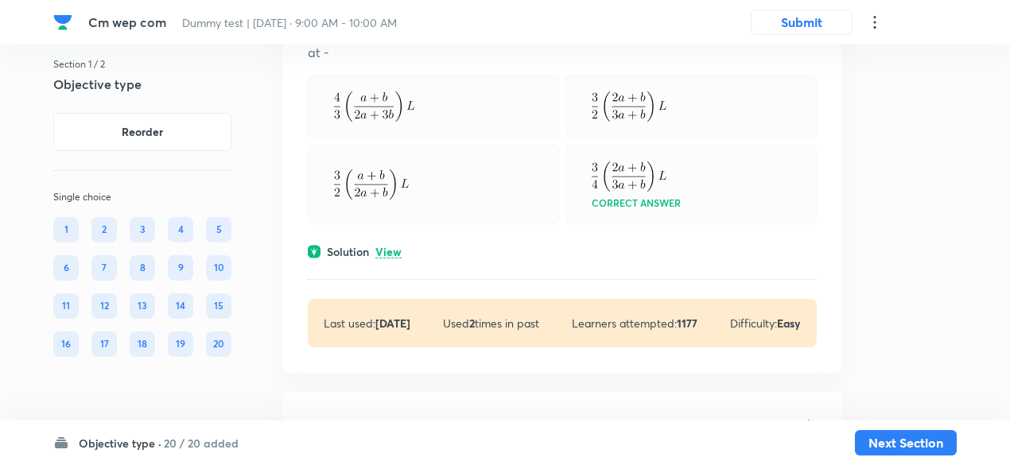
scroll to position [15178, 0]
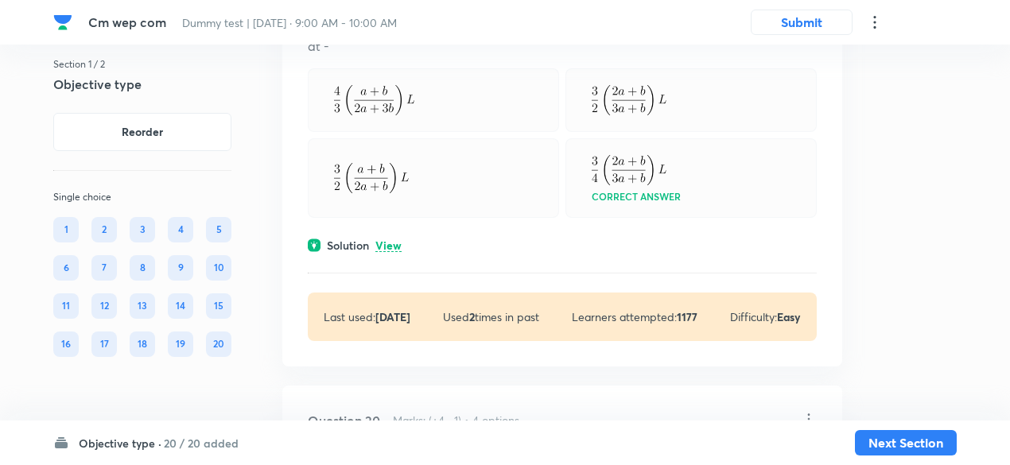
click at [390, 252] on p "View" at bounding box center [388, 246] width 26 height 12
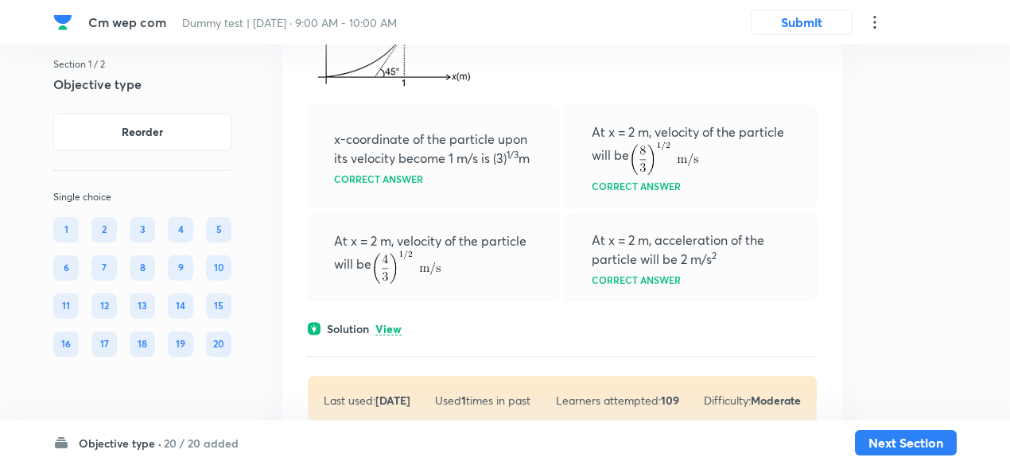
scroll to position [15944, 0]
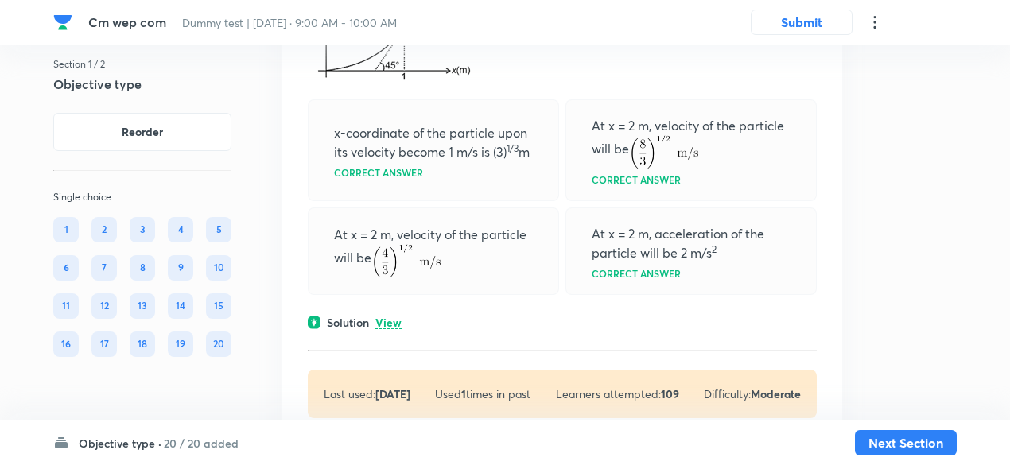
click at [394, 329] on p "View" at bounding box center [388, 323] width 26 height 12
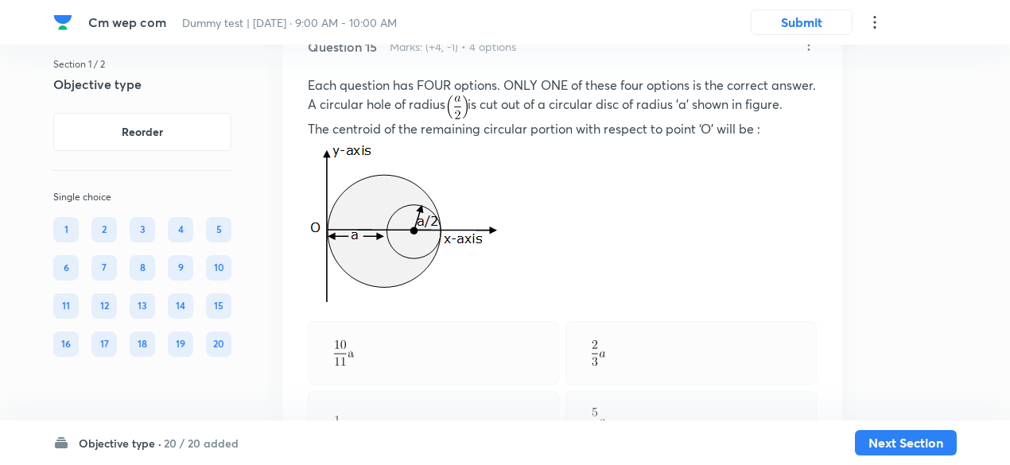
scroll to position [11599, 0]
click at [925, 444] on button "Next Section" at bounding box center [906, 440] width 102 height 25
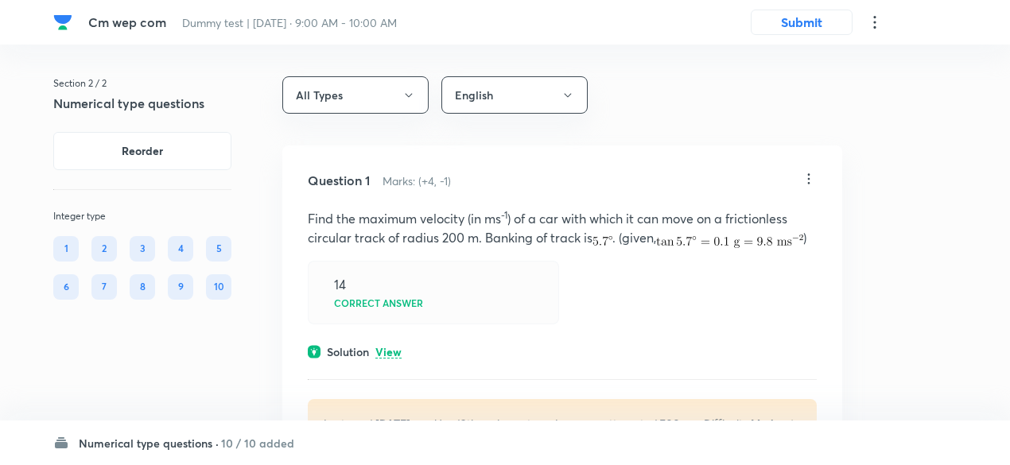
scroll to position [227, 0]
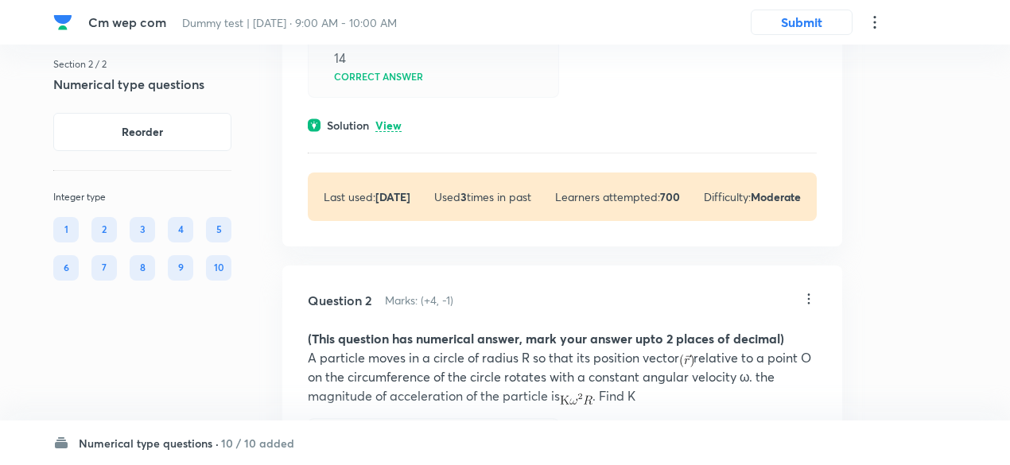
click at [391, 132] on p "View" at bounding box center [388, 126] width 26 height 12
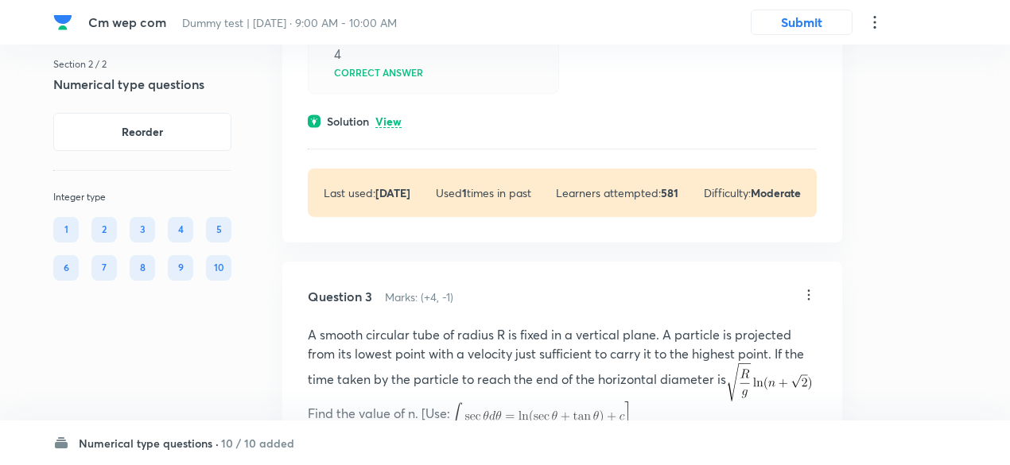
scroll to position [686, 0]
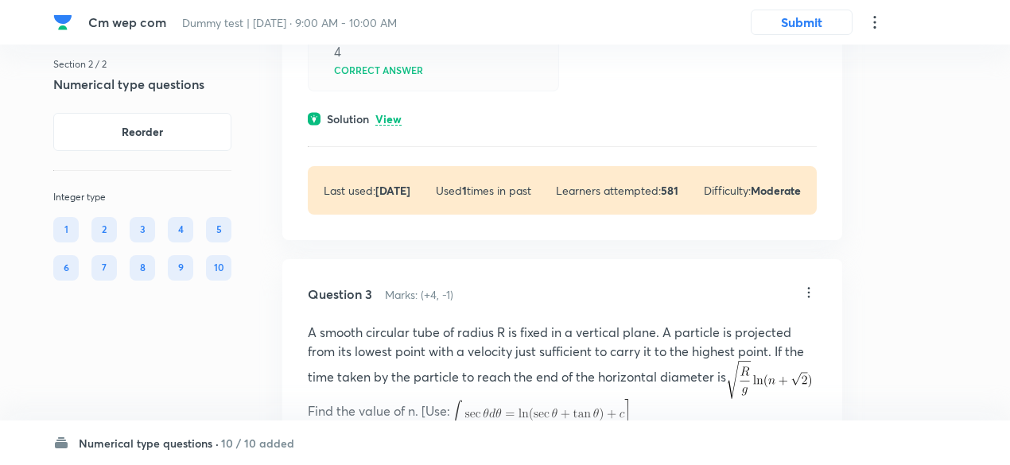
click at [396, 126] on p "View" at bounding box center [388, 120] width 26 height 12
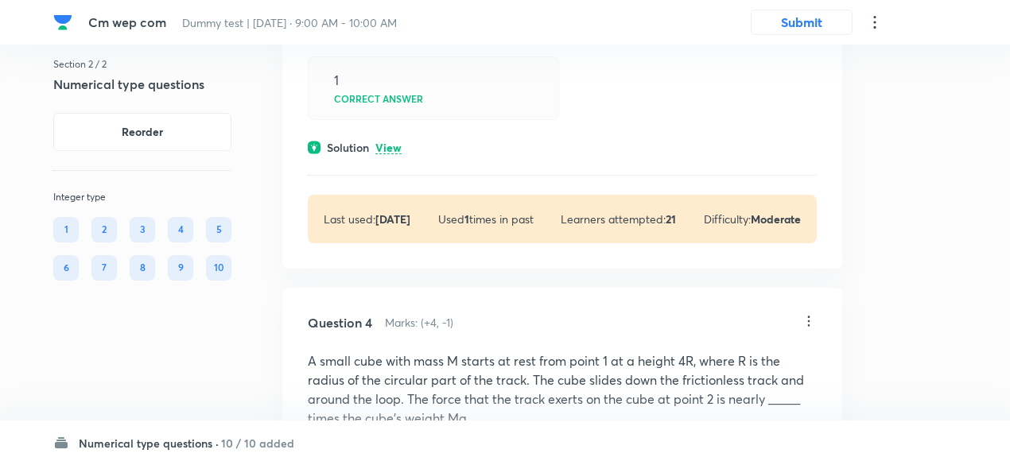
scroll to position [1258, 0]
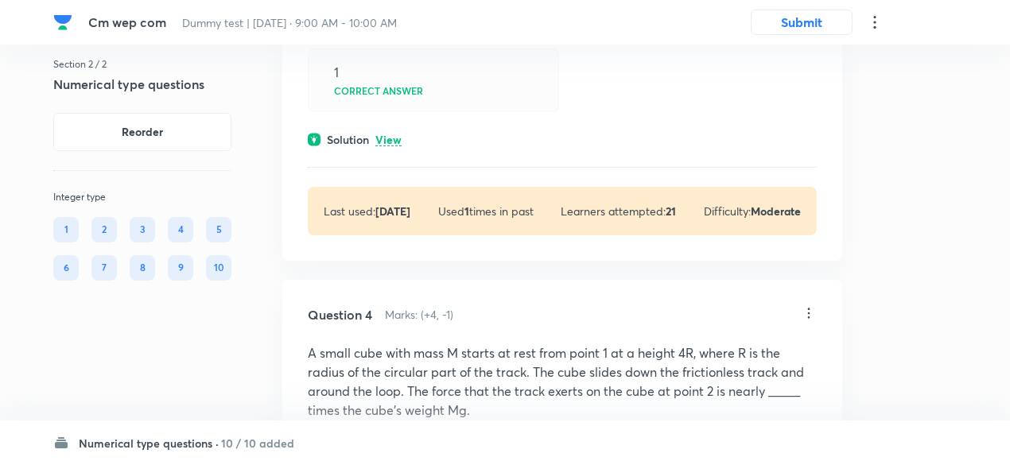
click at [394, 146] on p "View" at bounding box center [388, 140] width 26 height 12
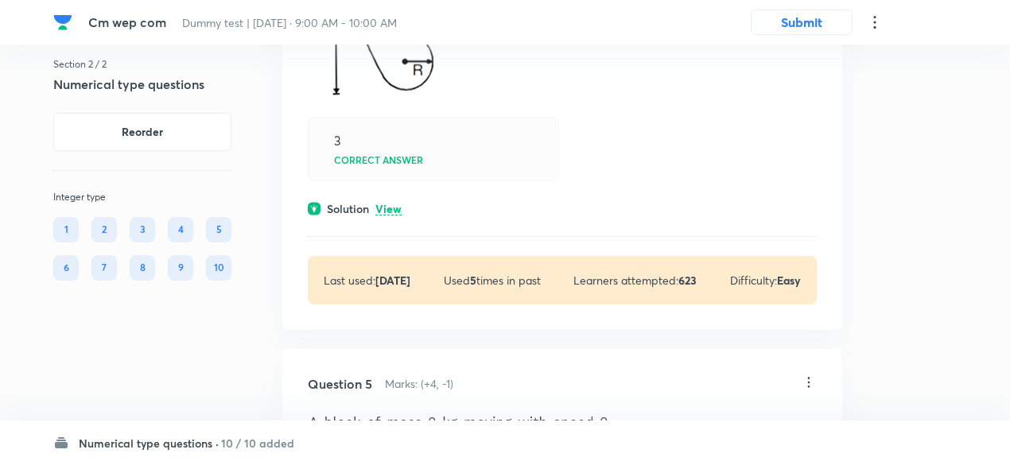
scroll to position [2446, 0]
click at [394, 215] on p "View" at bounding box center [388, 209] width 26 height 12
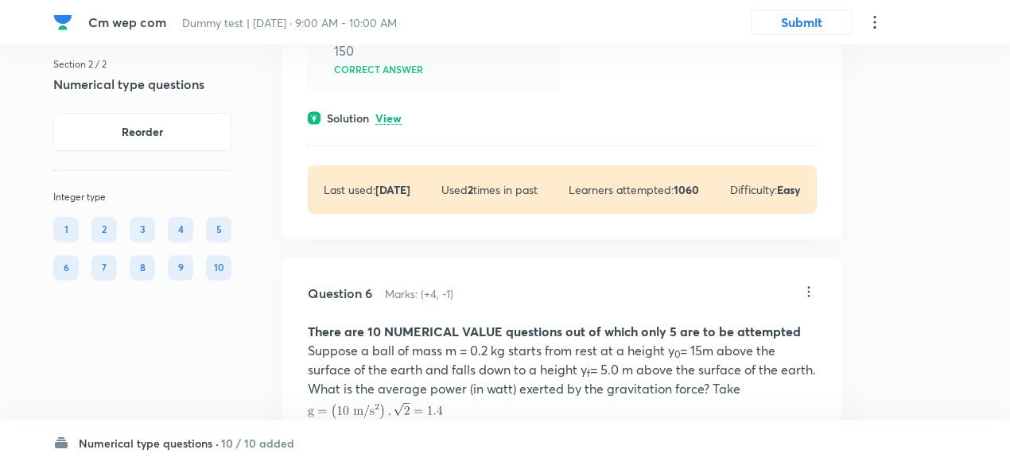
scroll to position [3248, 0]
click at [395, 124] on p "View" at bounding box center [388, 118] width 26 height 12
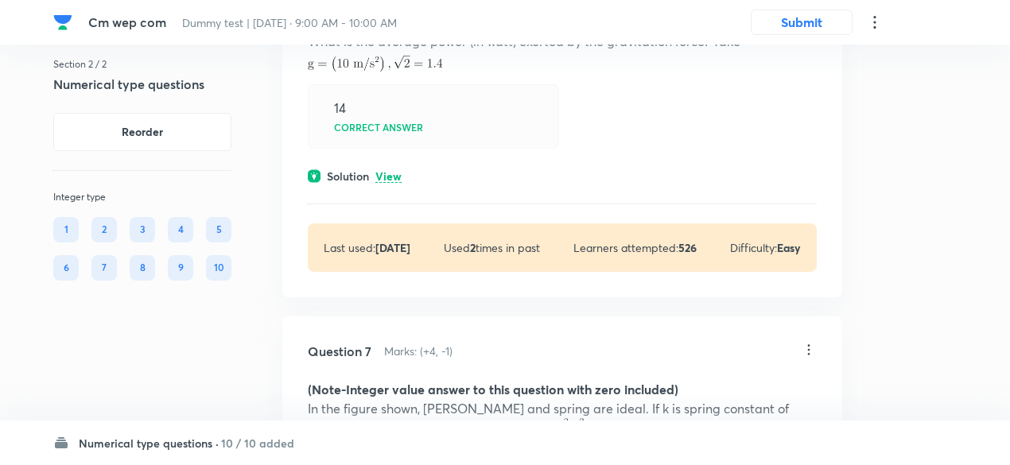
scroll to position [3850, 0]
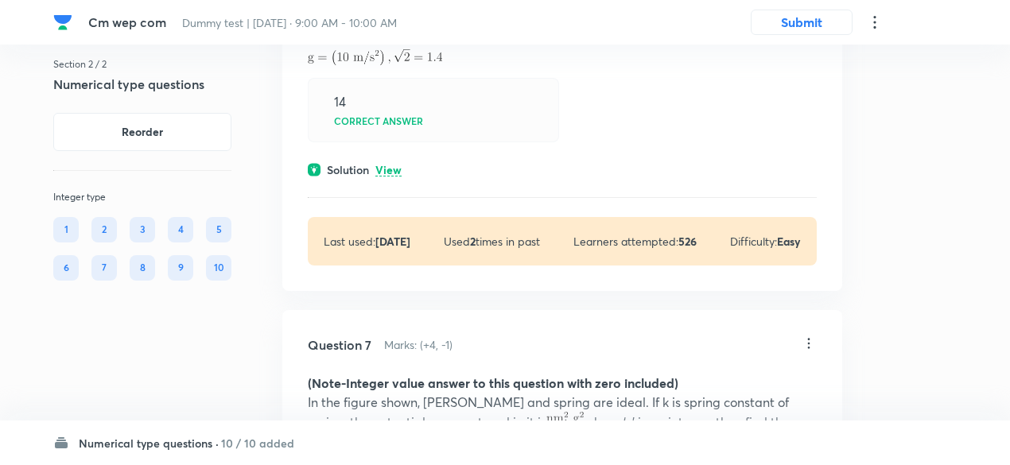
click at [382, 176] on p "View" at bounding box center [388, 171] width 26 height 12
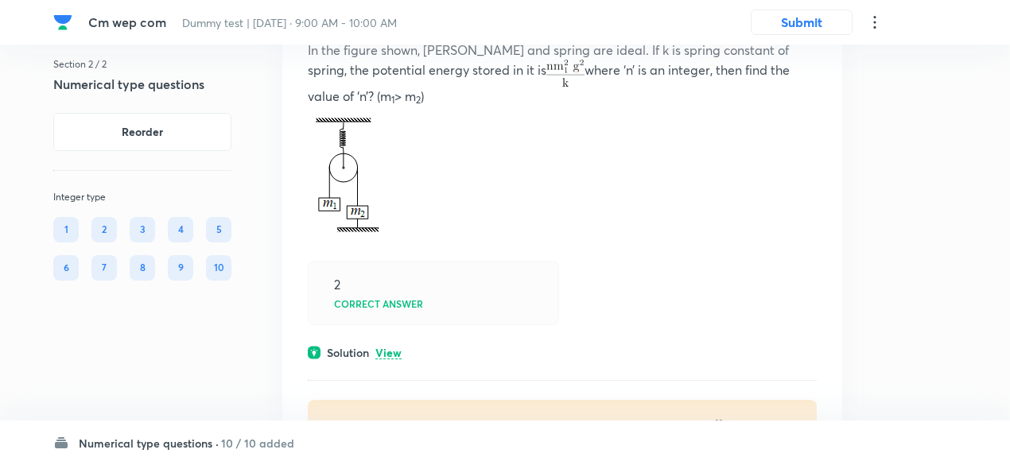
scroll to position [4480, 0]
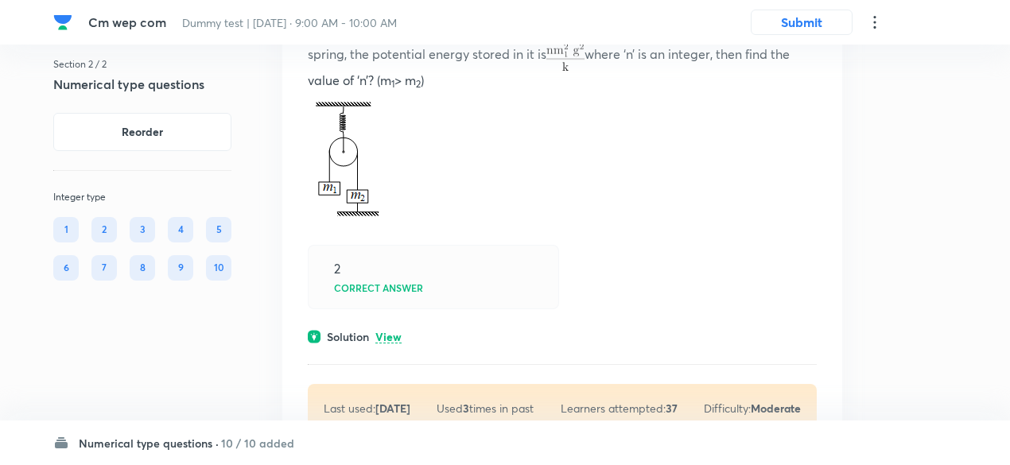
click at [387, 343] on p "View" at bounding box center [388, 338] width 26 height 12
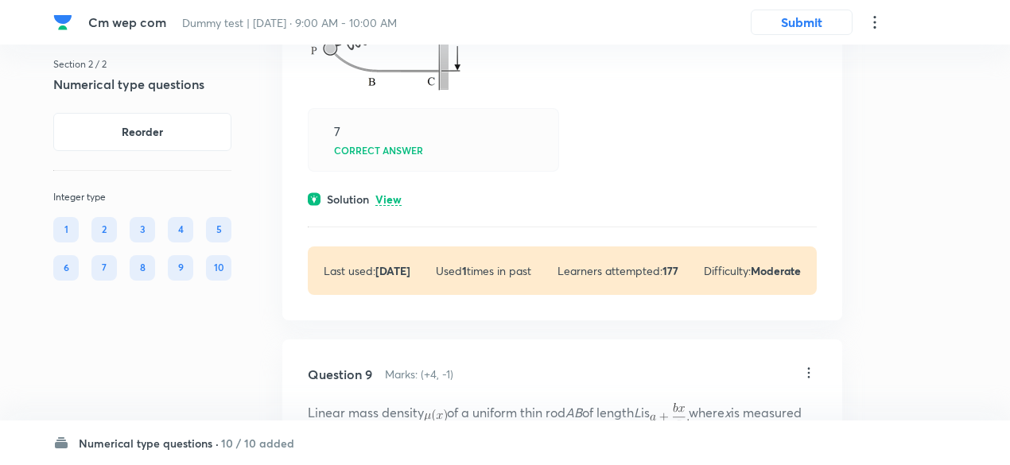
scroll to position [5428, 0]
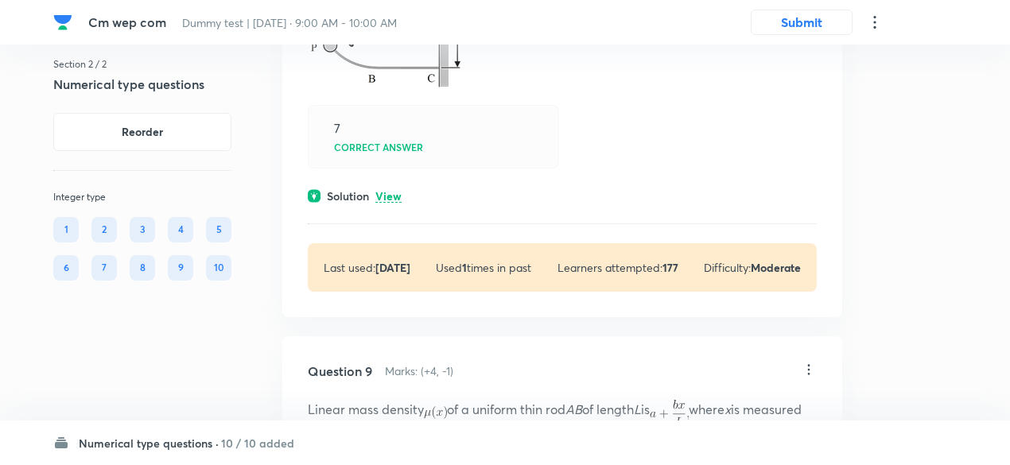
click at [390, 203] on p "View" at bounding box center [388, 197] width 26 height 12
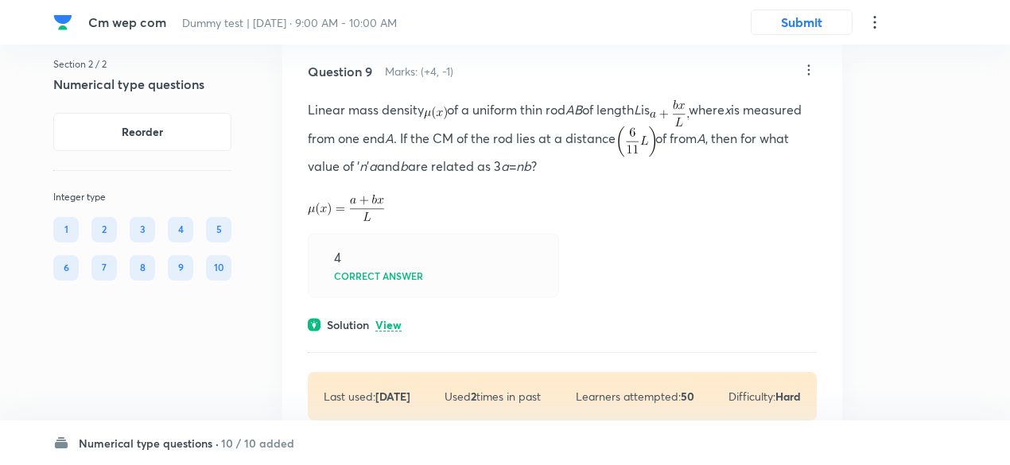
scroll to position [5863, 0]
click at [392, 330] on p "View" at bounding box center [388, 324] width 26 height 12
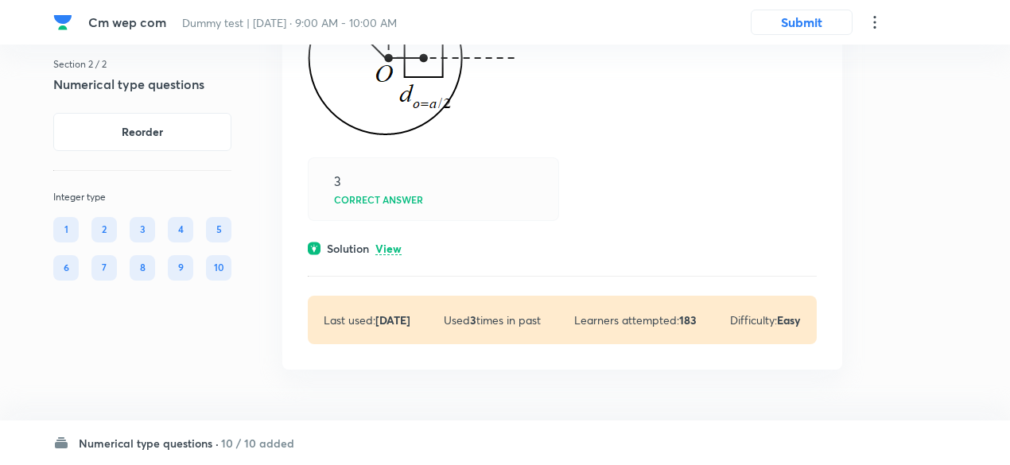
scroll to position [6896, 0]
click at [388, 246] on p "View" at bounding box center [388, 249] width 26 height 12
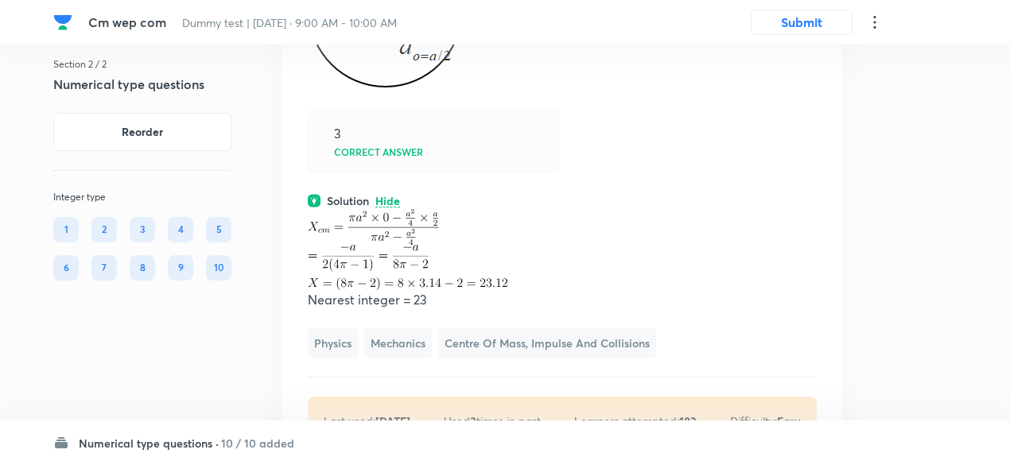
scroll to position [7043, 0]
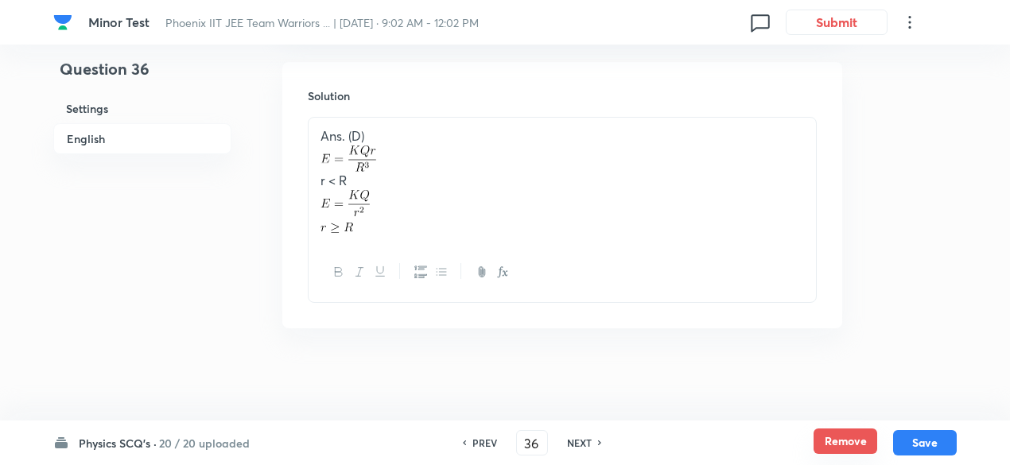
click at [856, 448] on button "Remove" at bounding box center [845, 440] width 64 height 25
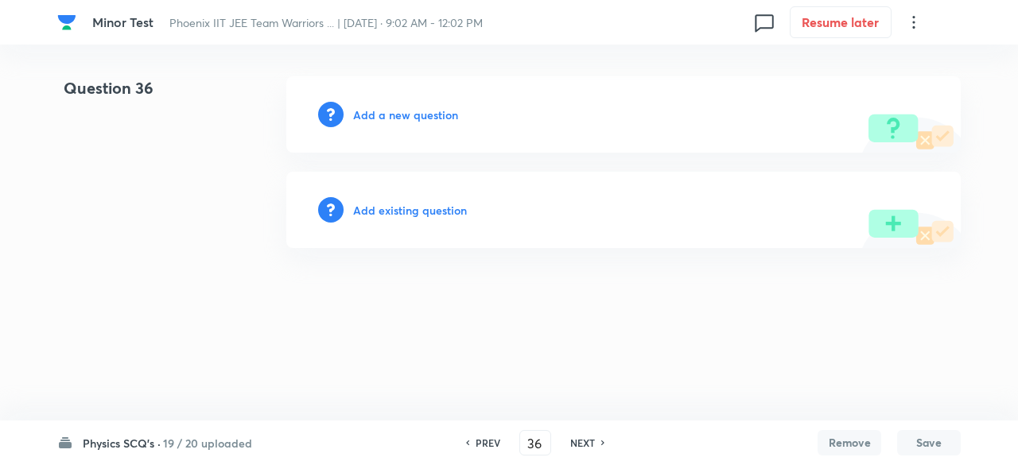
click at [447, 215] on h6 "Add existing question" at bounding box center [410, 210] width 114 height 17
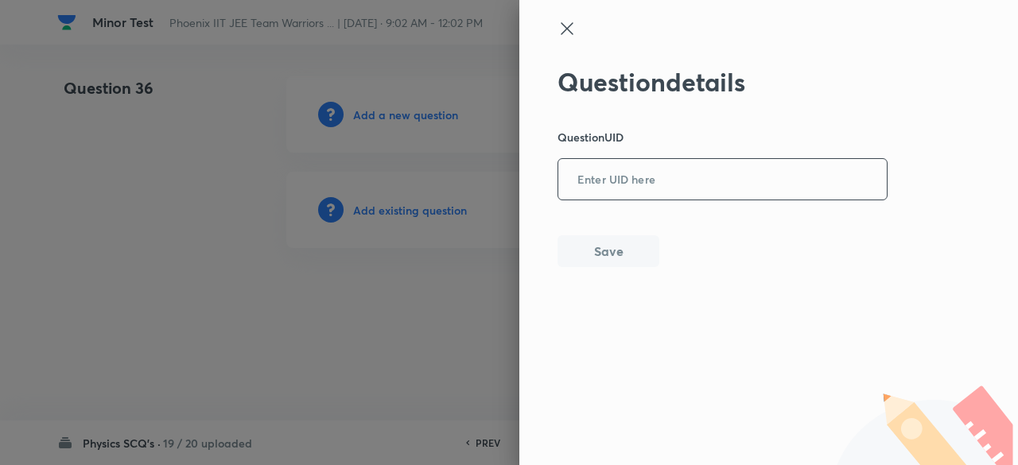
click at [591, 192] on input "text" at bounding box center [722, 180] width 328 height 39
paste input "CY18P"
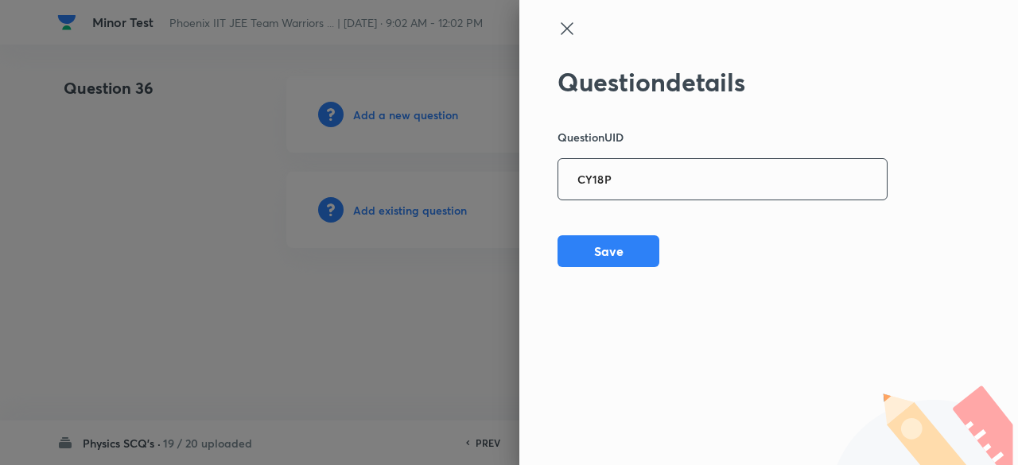
click at [591, 192] on input "CY18P" at bounding box center [722, 180] width 328 height 39
type input "CY18P"
click at [603, 258] on button "Save" at bounding box center [608, 250] width 102 height 32
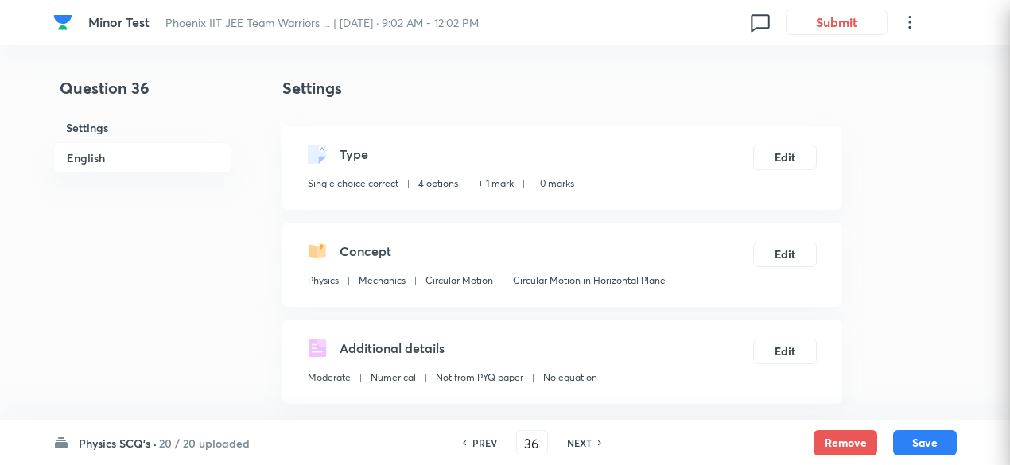
checkbox input "true"
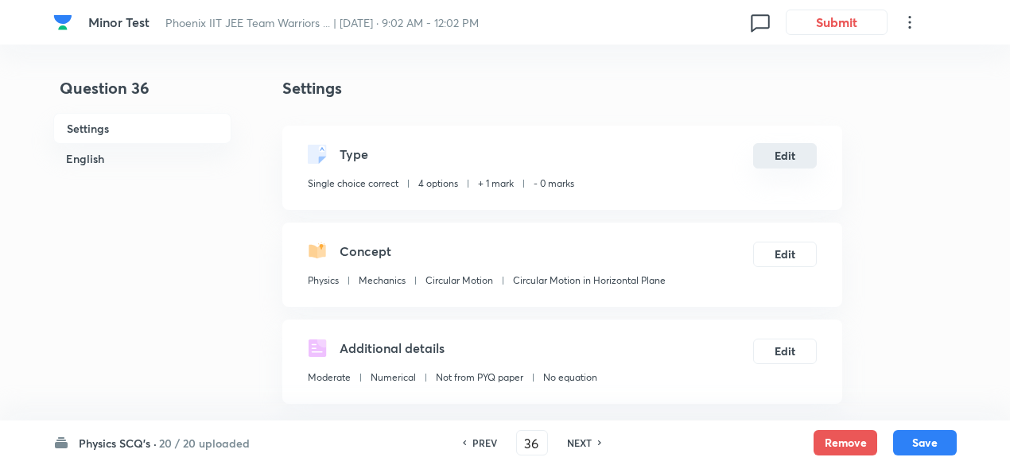
click at [803, 150] on button "Edit" at bounding box center [785, 155] width 64 height 25
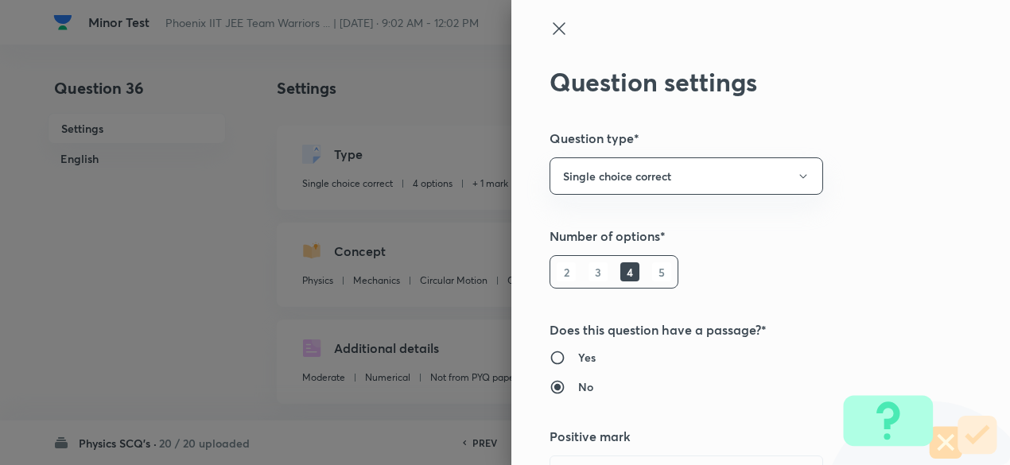
radio input "false"
radio input "true"
radio input "false"
radio input "true"
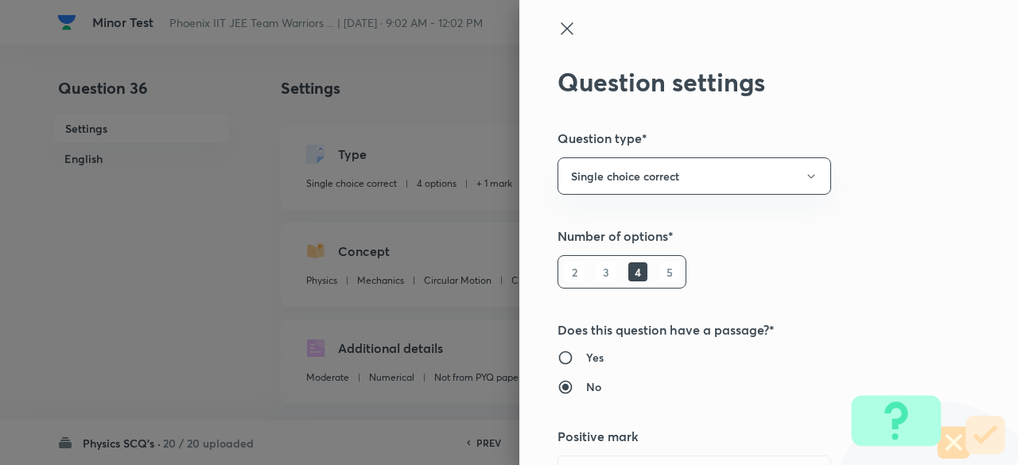
type input "1"
type input "0"
type input "Mechanics"
type input "Circular Motion"
type input "Circular Motion in Horizontal Plane"
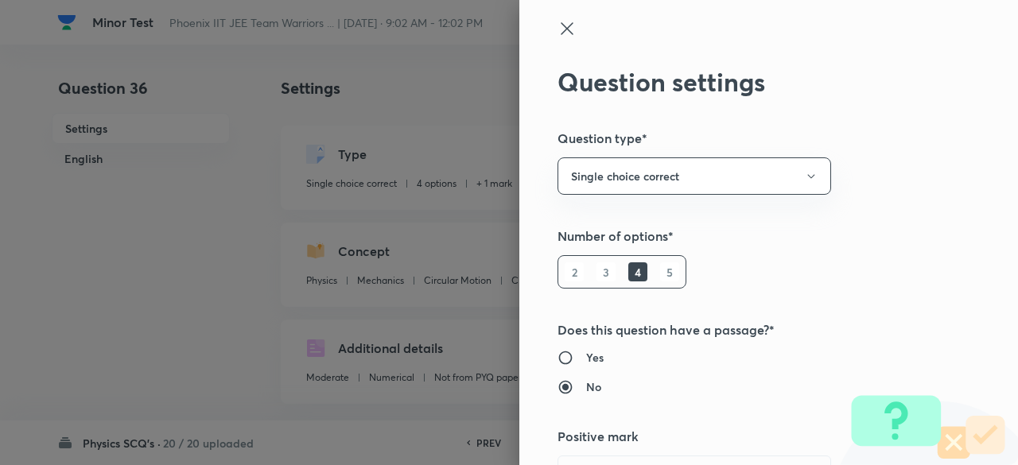
scroll to position [31, 0]
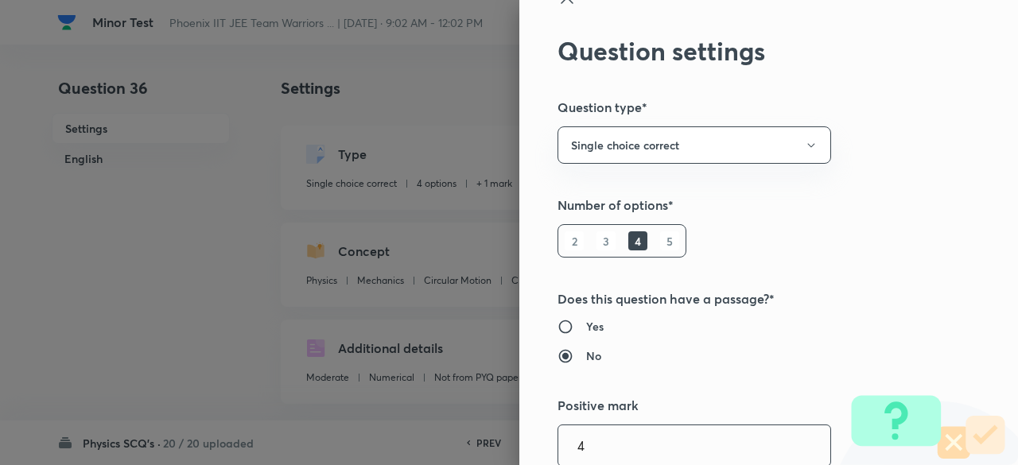
type input "4"
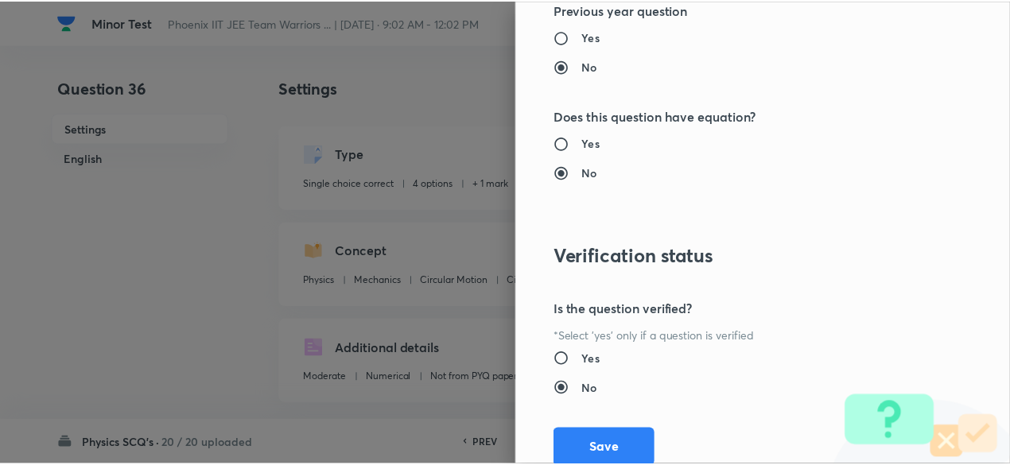
scroll to position [1697, 0]
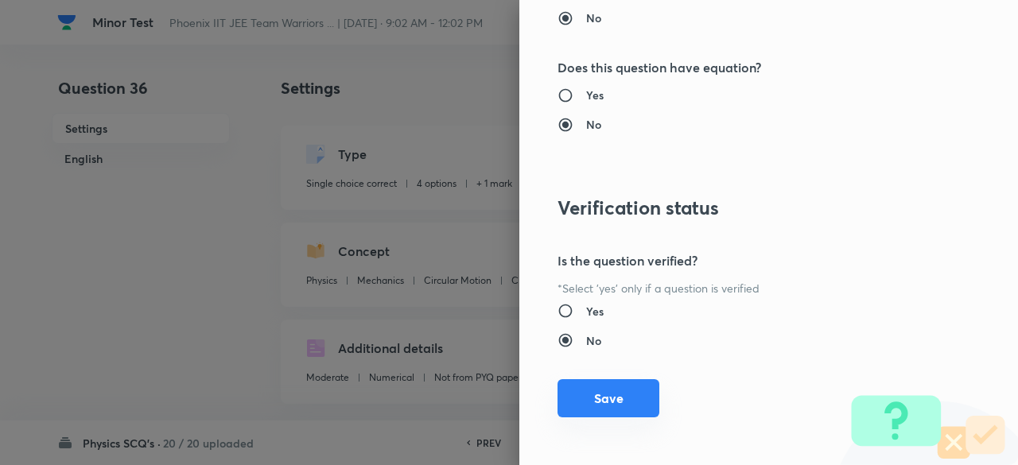
type input "1"
click at [609, 391] on button "Save" at bounding box center [608, 398] width 102 height 38
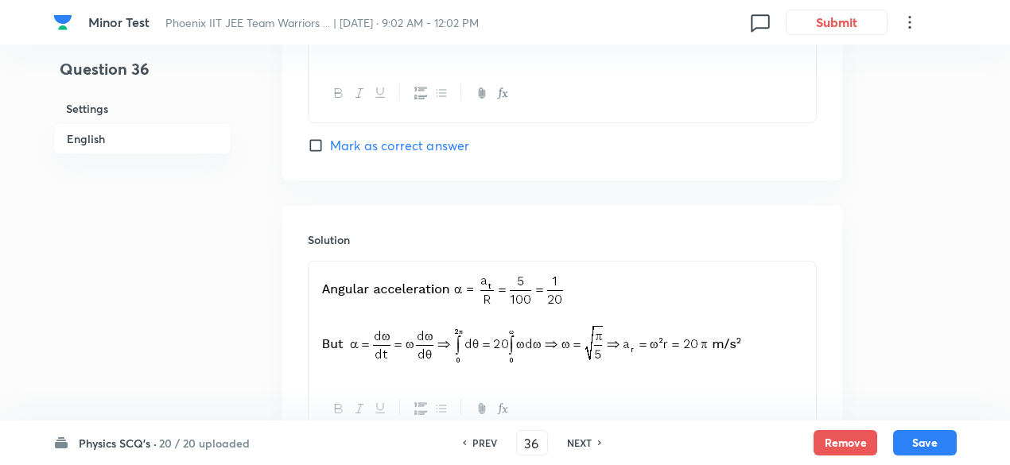
scroll to position [1715, 0]
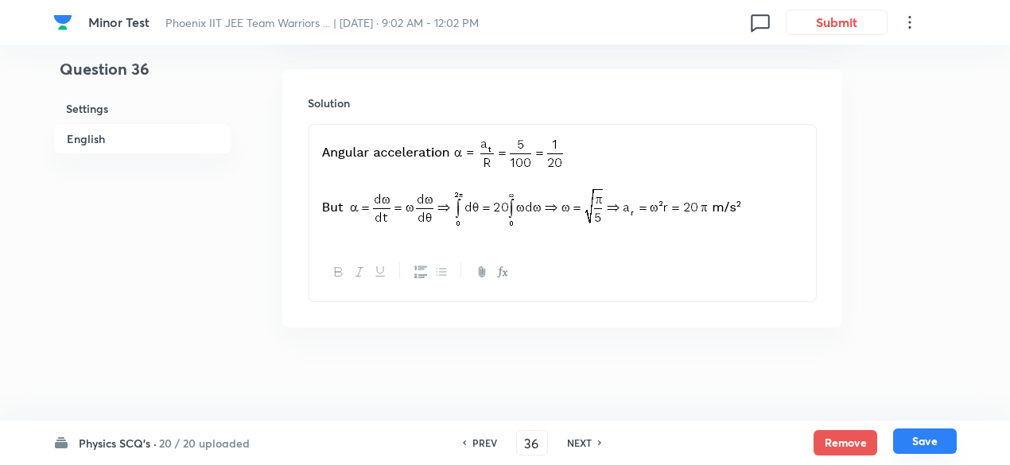
click at [935, 444] on button "Save" at bounding box center [925, 440] width 64 height 25
type input "37"
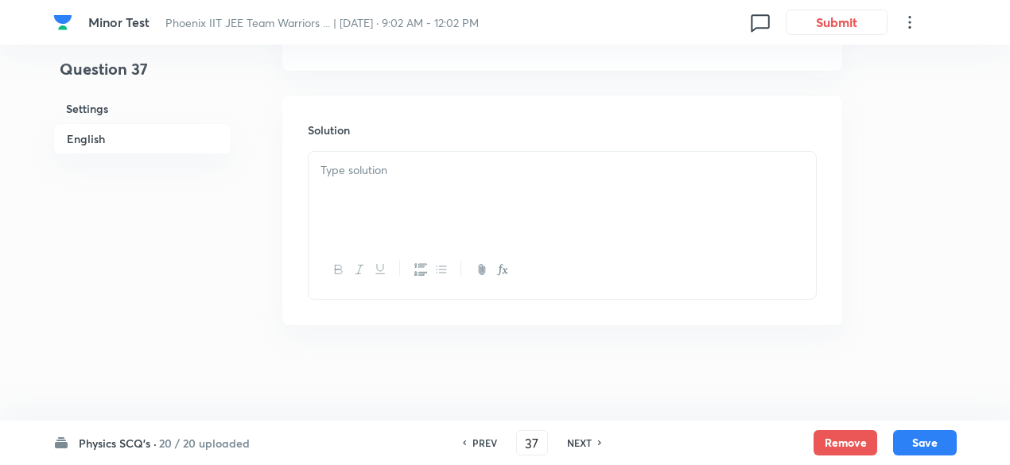
checkbox input "false"
checkbox input "true"
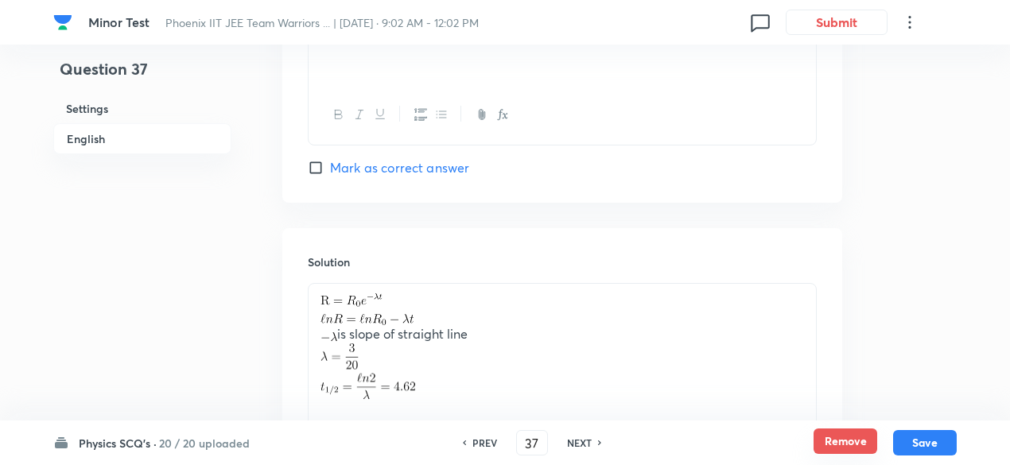
click at [852, 440] on button "Remove" at bounding box center [845, 440] width 64 height 25
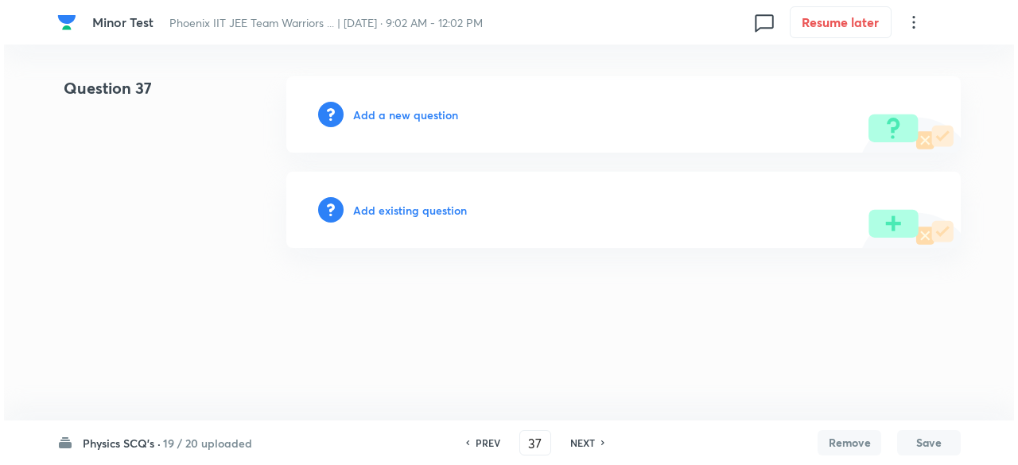
scroll to position [0, 0]
click at [437, 211] on h6 "Add existing question" at bounding box center [410, 210] width 114 height 17
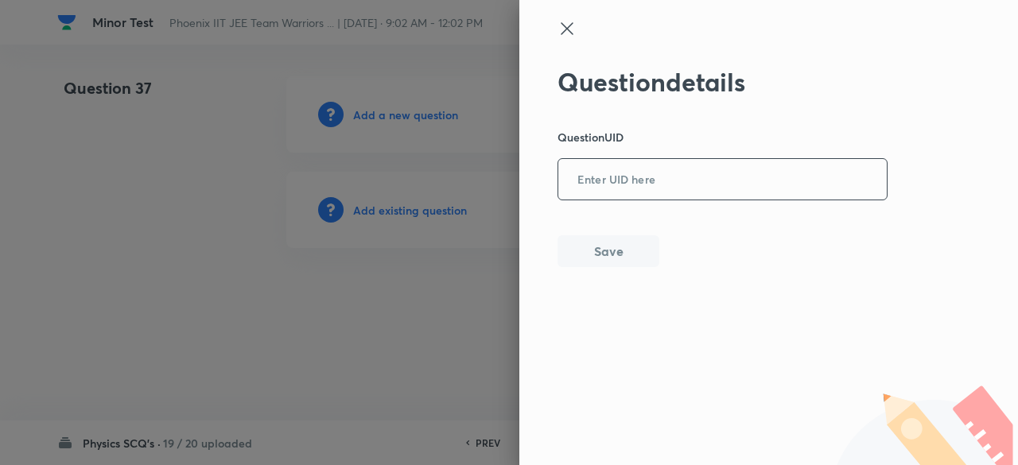
click at [584, 185] on input "text" at bounding box center [722, 180] width 328 height 39
paste input "NVHZE"
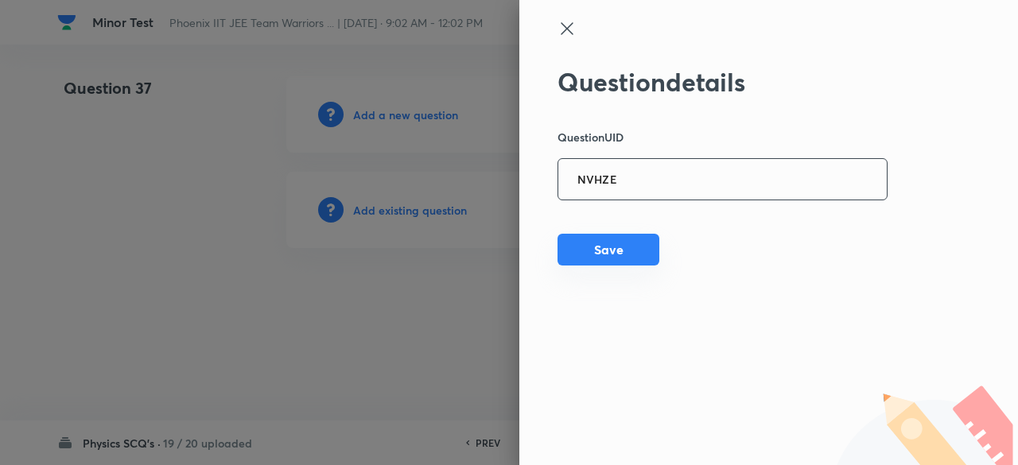
type input "NVHZE"
click at [593, 252] on button "Save" at bounding box center [608, 250] width 102 height 32
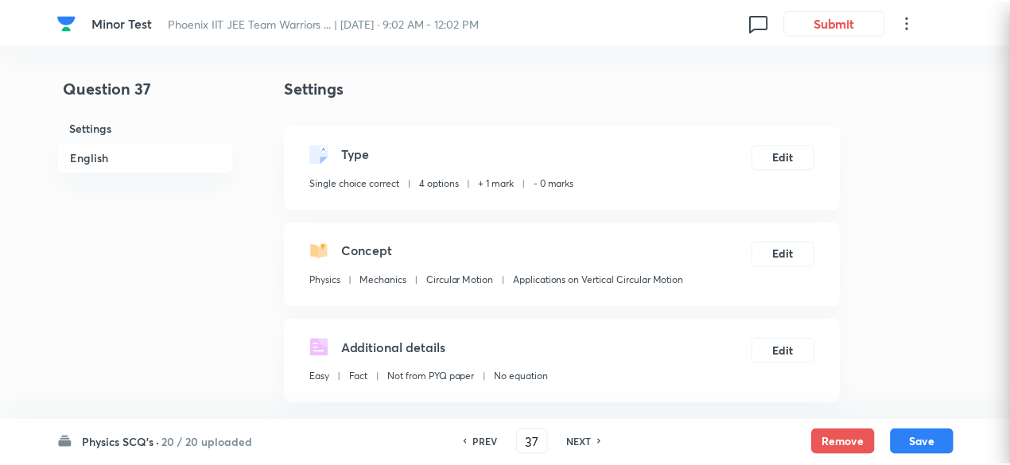
checkbox input "true"
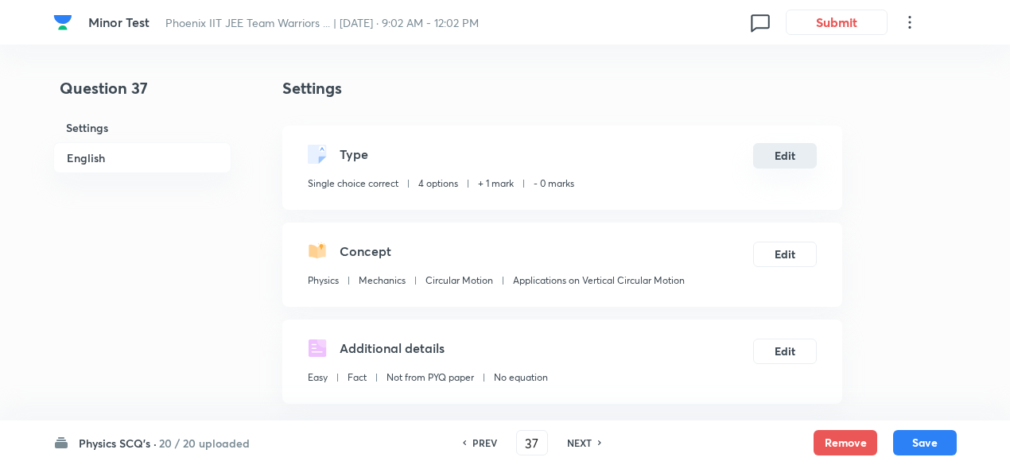
click at [804, 149] on button "Edit" at bounding box center [785, 155] width 64 height 25
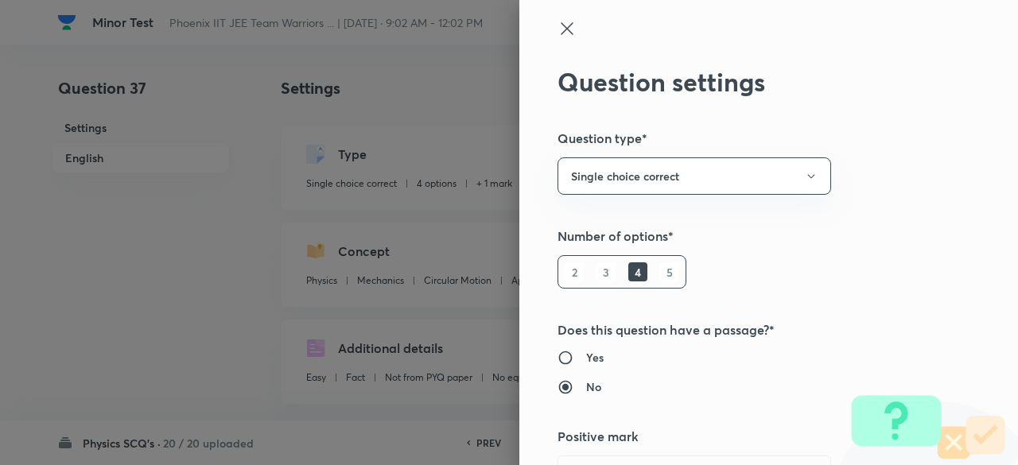
scroll to position [31, 0]
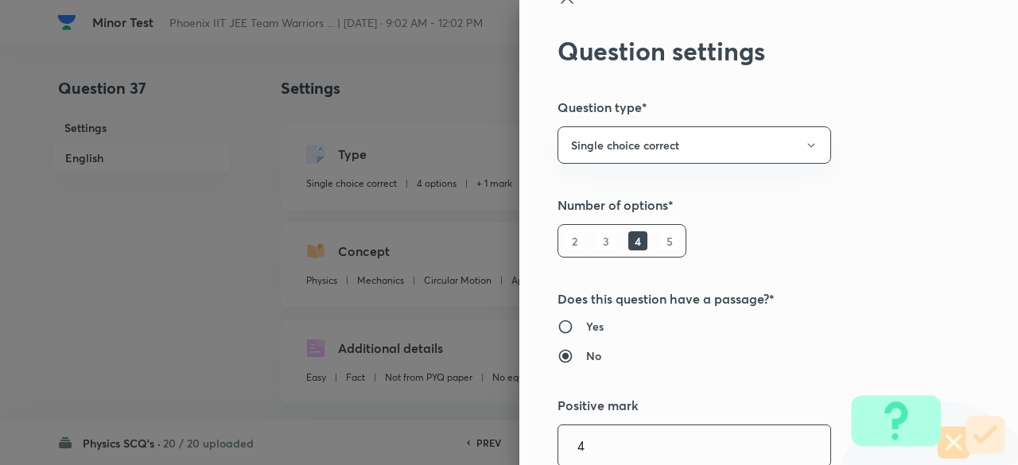
type input "4"
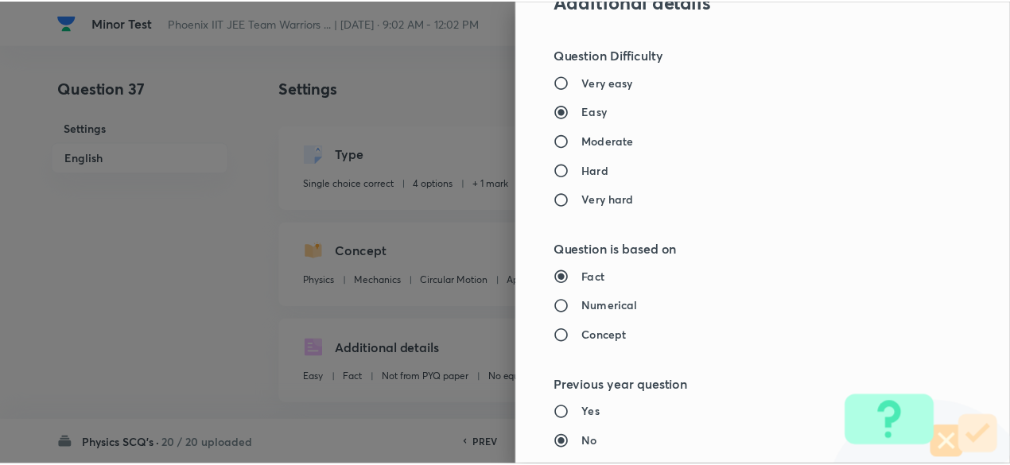
scroll to position [1697, 0]
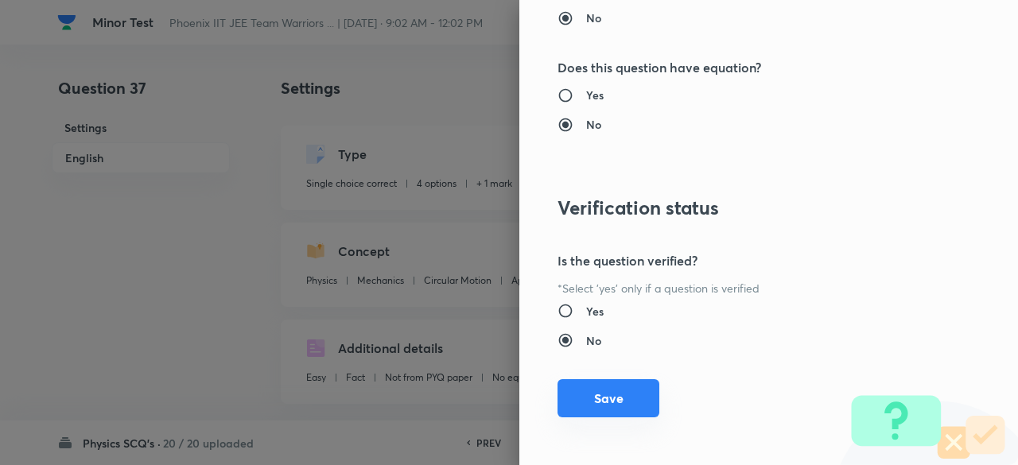
type input "1"
click at [613, 394] on button "Save" at bounding box center [608, 398] width 102 height 38
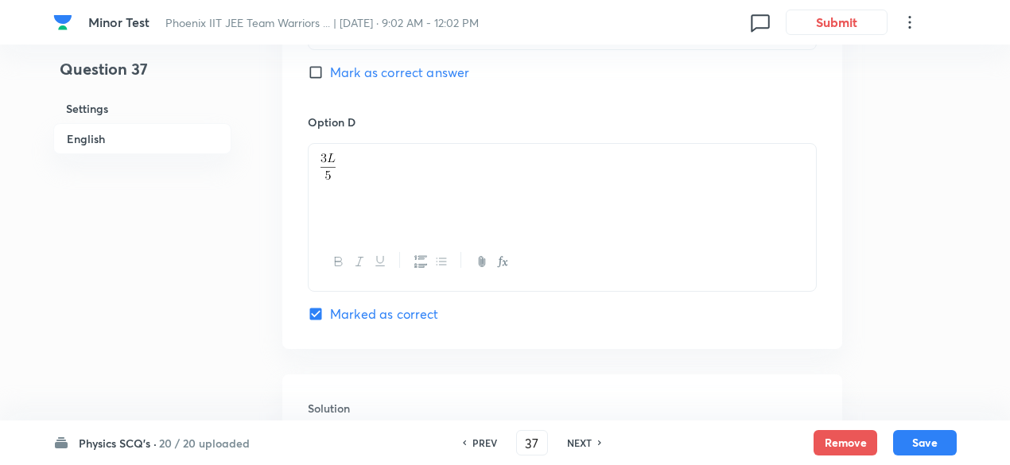
scroll to position [1906, 0]
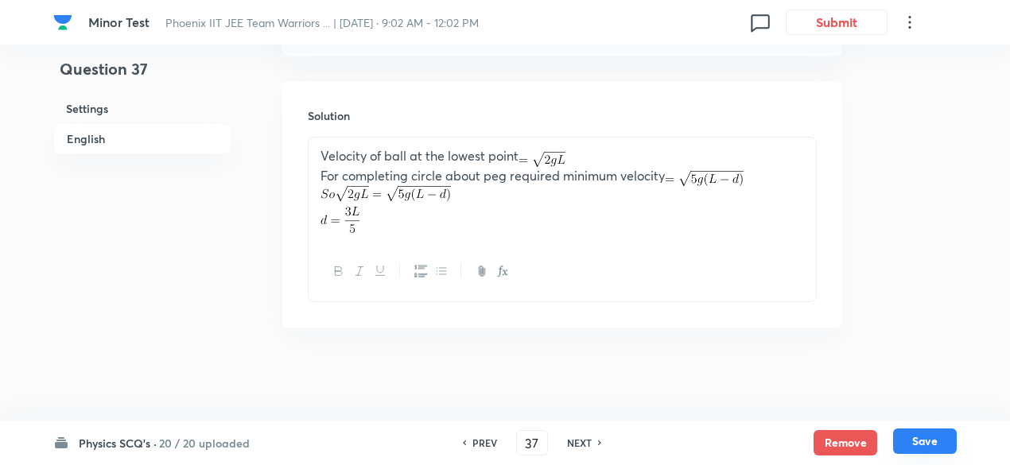
click at [948, 441] on button "Save" at bounding box center [925, 440] width 64 height 25
type input "38"
checkbox input "false"
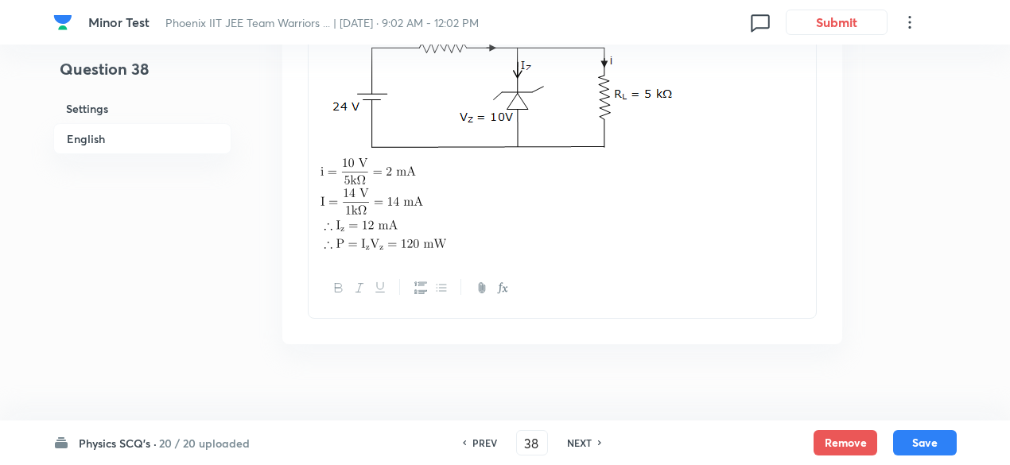
checkbox input "true"
click at [843, 440] on button "Remove" at bounding box center [845, 440] width 64 height 25
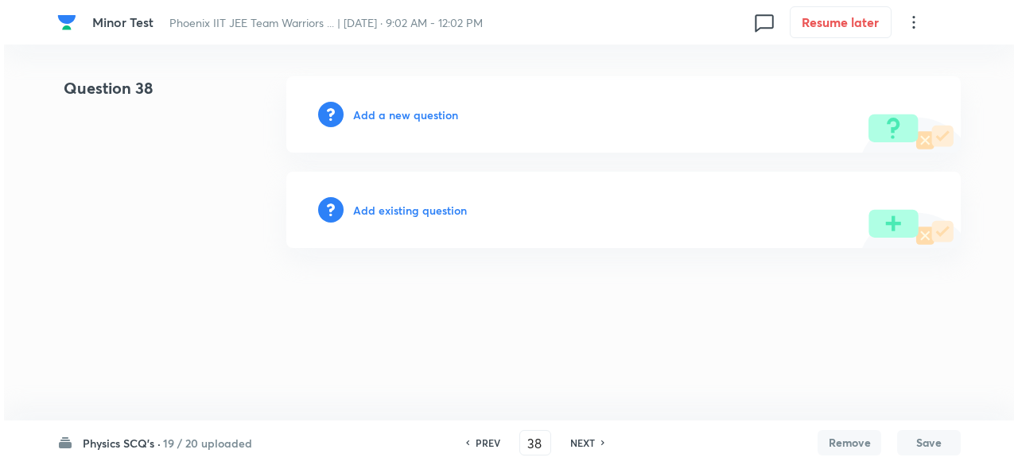
scroll to position [0, 0]
click at [426, 208] on h6 "Add existing question" at bounding box center [410, 210] width 114 height 17
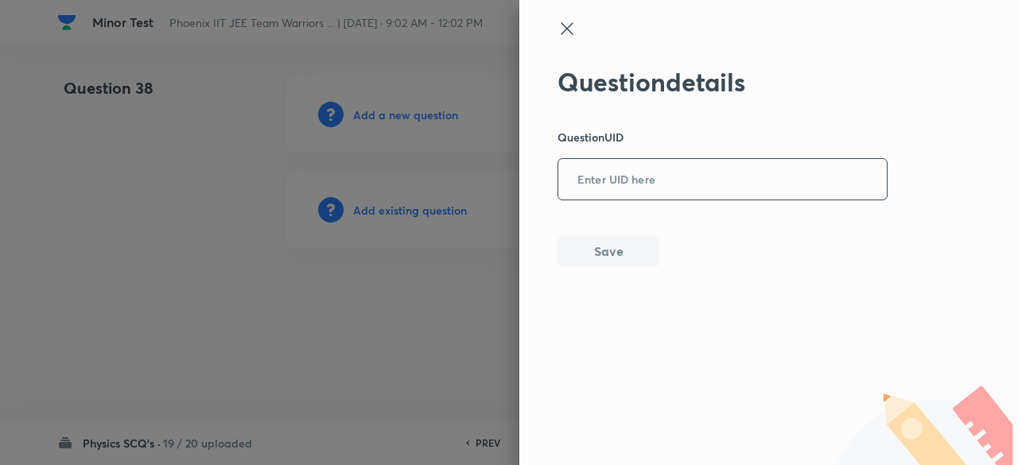
click at [634, 169] on input "text" at bounding box center [722, 180] width 328 height 39
paste input "KXJ64"
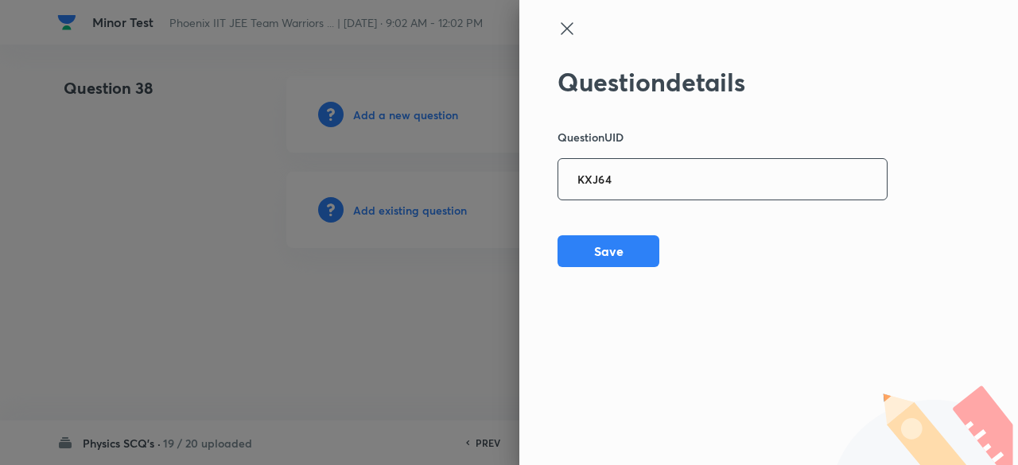
type input "KXJ64"
click at [615, 246] on button "Save" at bounding box center [608, 250] width 102 height 32
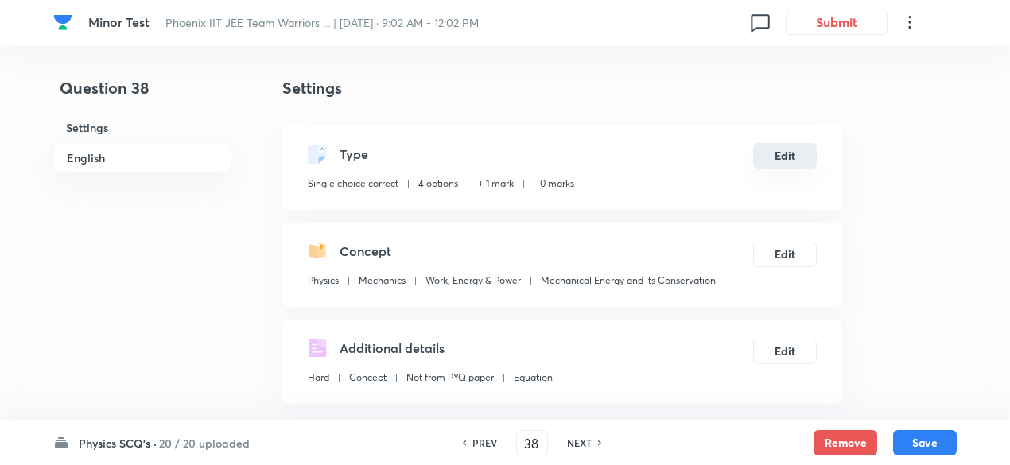
click at [787, 153] on button "Edit" at bounding box center [785, 155] width 64 height 25
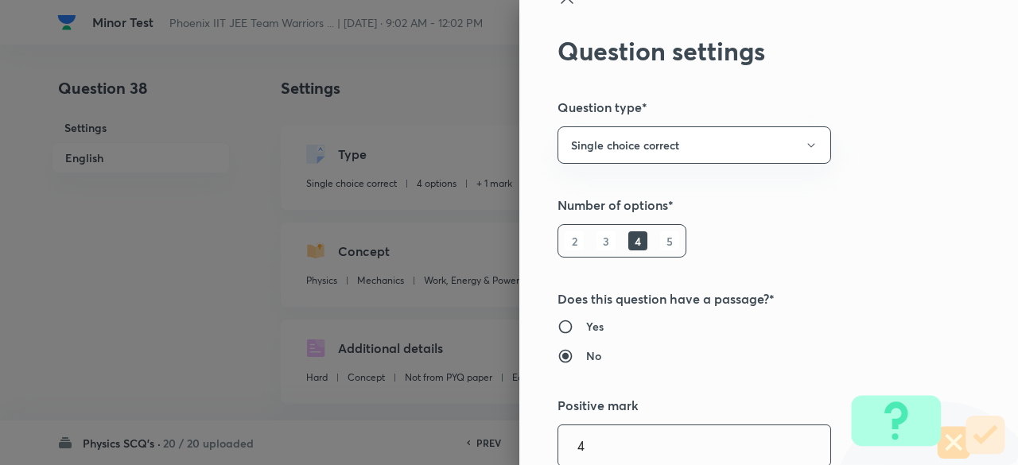
type input "4"
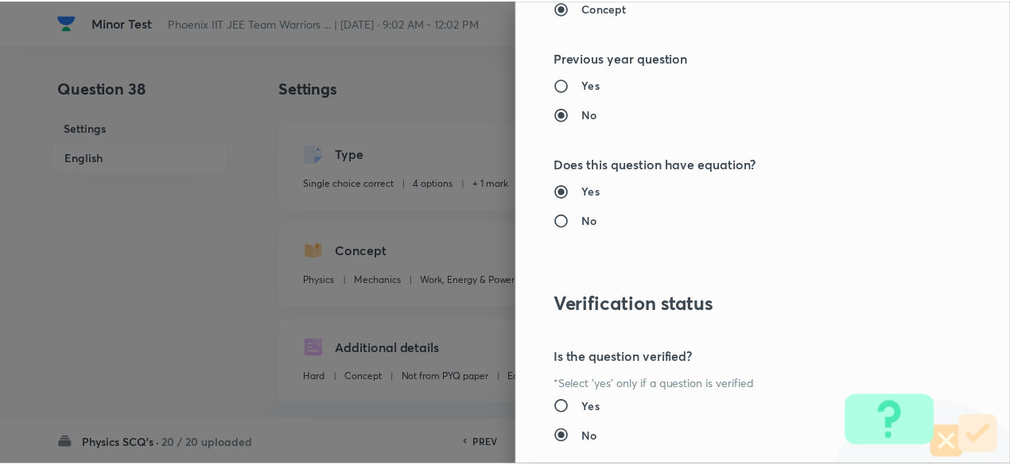
scroll to position [1697, 0]
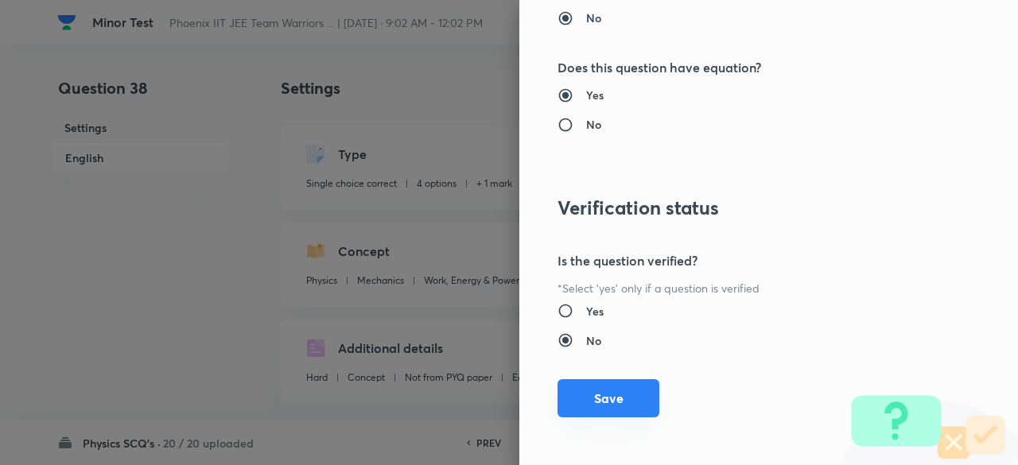
type input "1"
click at [595, 382] on button "Save" at bounding box center [608, 398] width 102 height 38
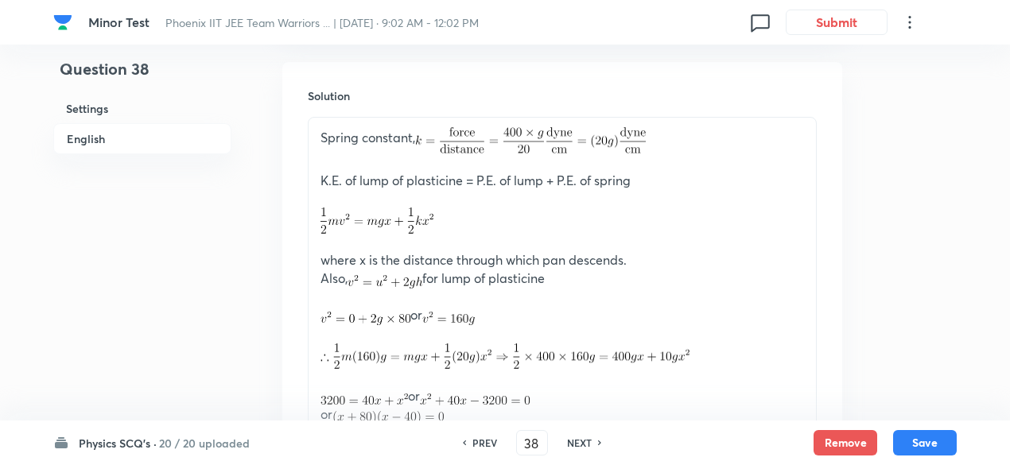
scroll to position [2061, 0]
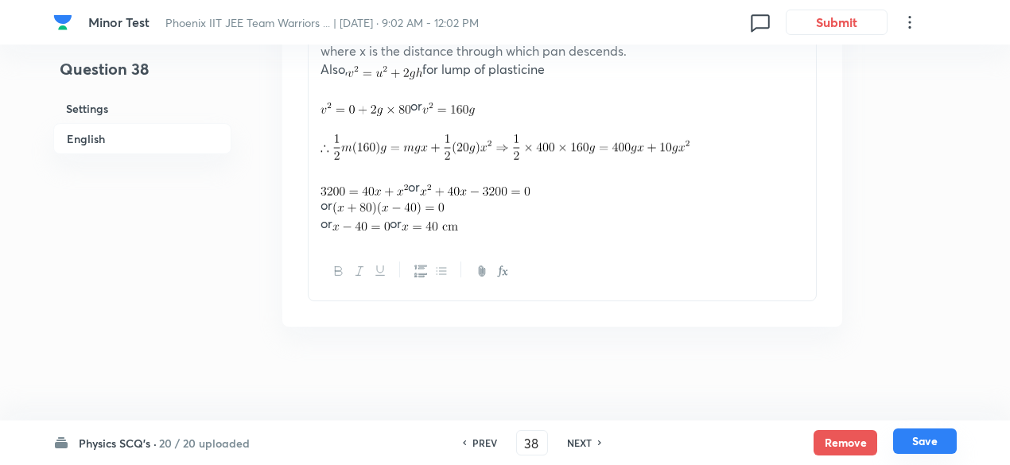
click at [921, 436] on button "Save" at bounding box center [925, 440] width 64 height 25
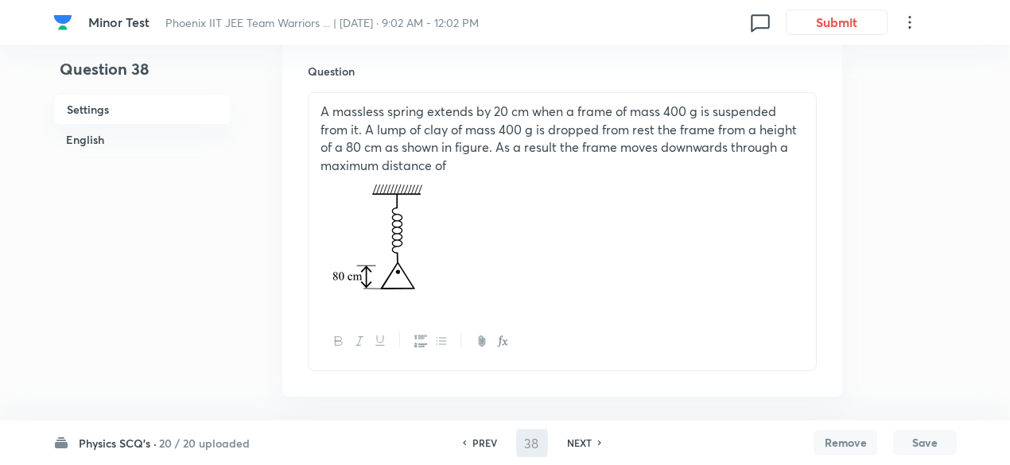
scroll to position [0, 0]
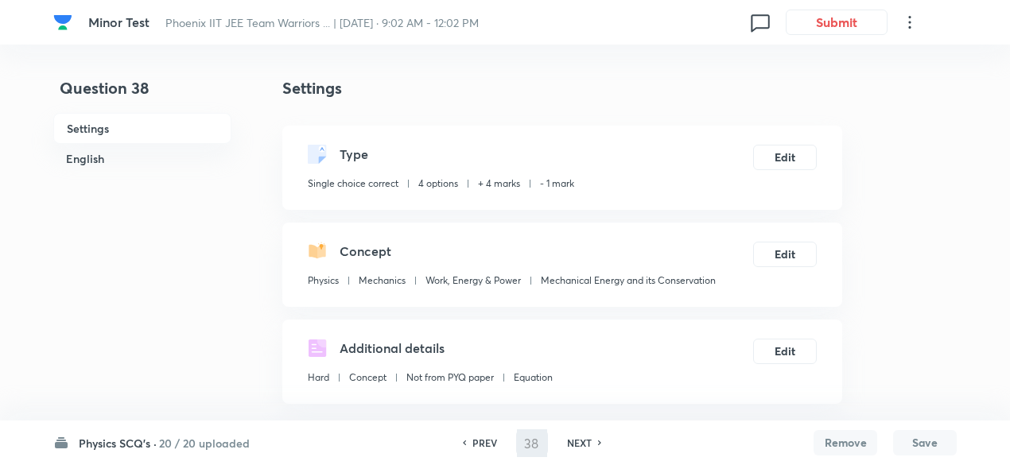
type input "39"
checkbox input "false"
checkbox input "true"
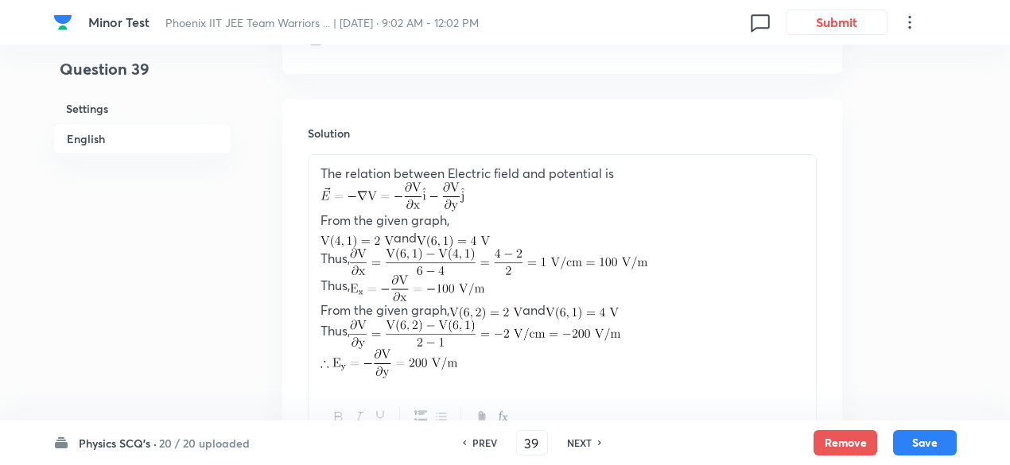
scroll to position [1928, 0]
click at [850, 448] on button "Remove" at bounding box center [845, 440] width 64 height 25
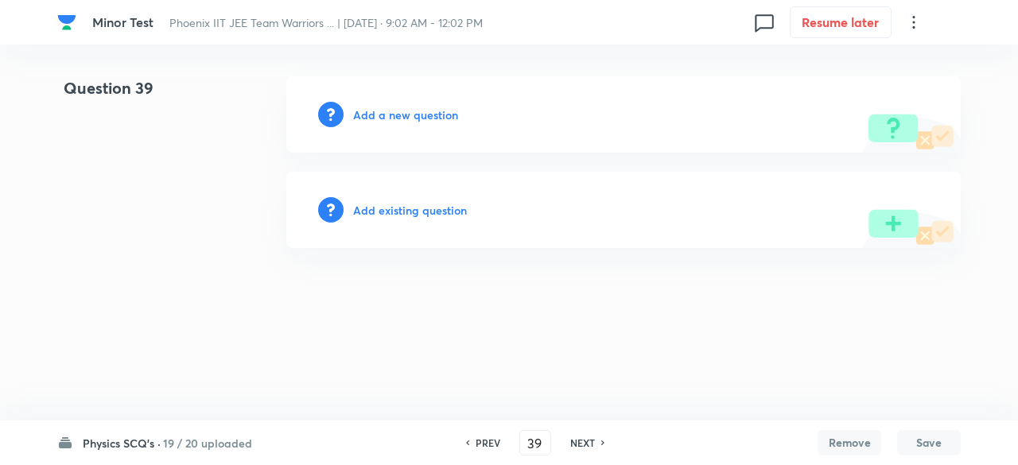
click at [437, 206] on h6 "Add existing question" at bounding box center [410, 210] width 114 height 17
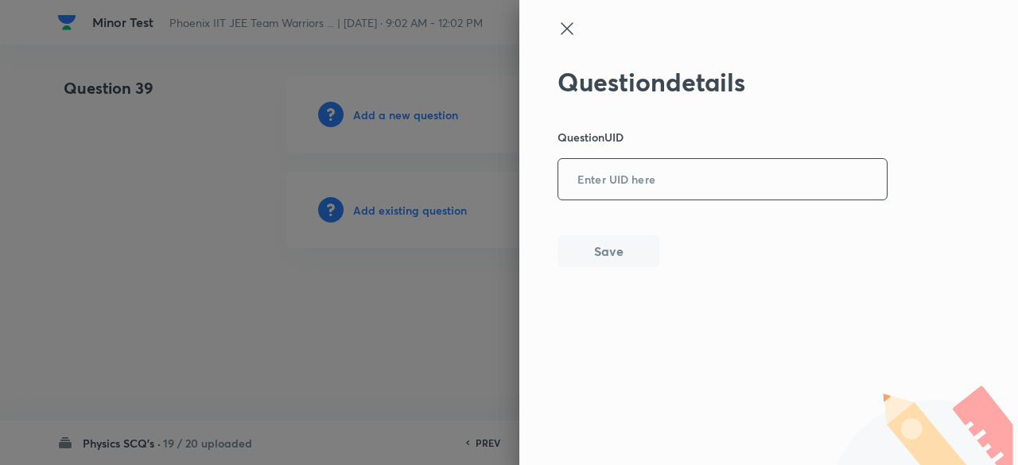
click at [611, 180] on input "text" at bounding box center [722, 180] width 328 height 39
paste input "80489"
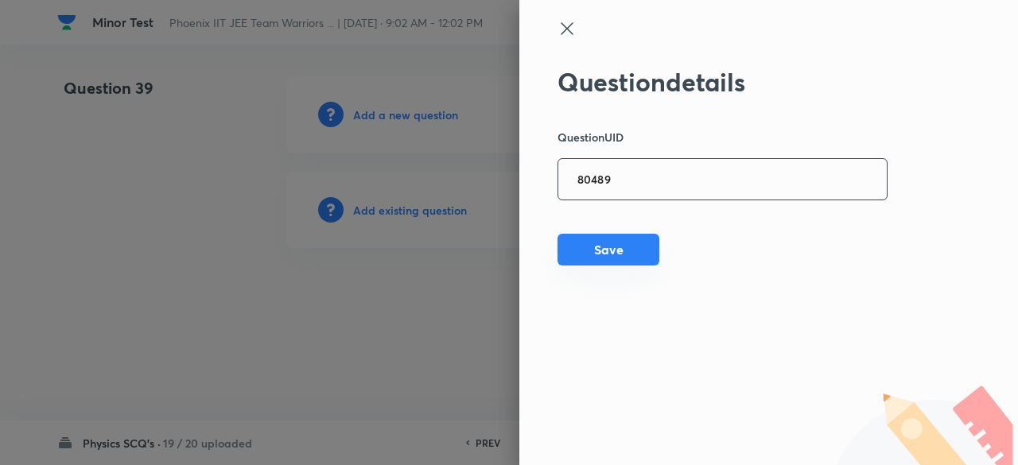
type input "80489"
click at [611, 254] on button "Save" at bounding box center [608, 250] width 102 height 32
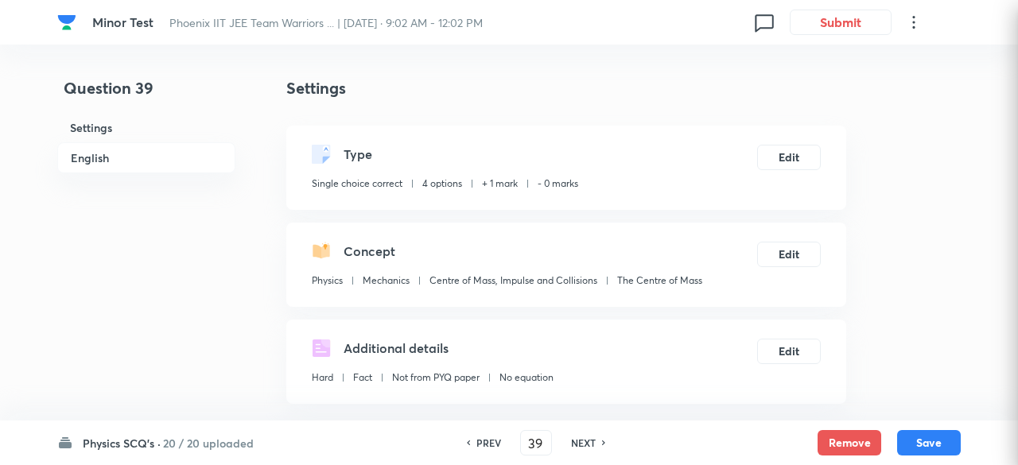
checkbox input "true"
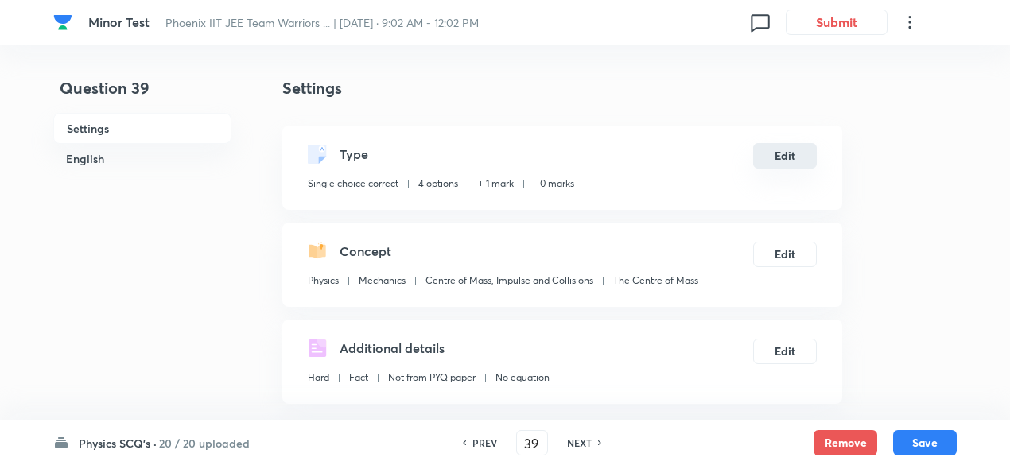
click at [777, 147] on button "Edit" at bounding box center [785, 155] width 64 height 25
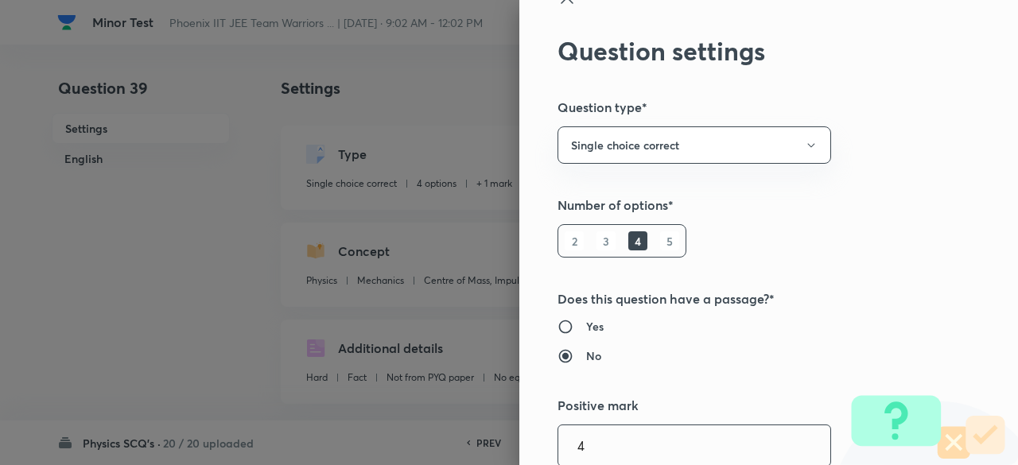
type input "4"
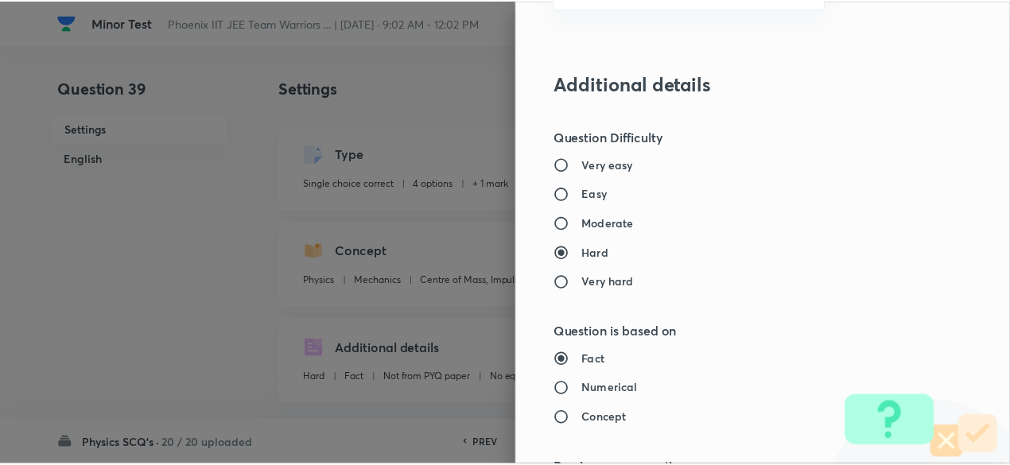
scroll to position [1697, 0]
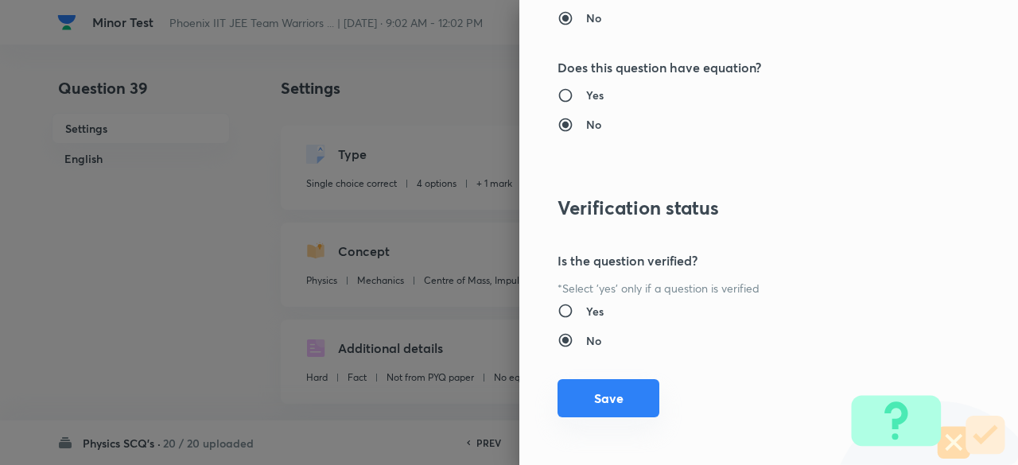
type input "1"
click at [601, 397] on button "Save" at bounding box center [608, 398] width 102 height 38
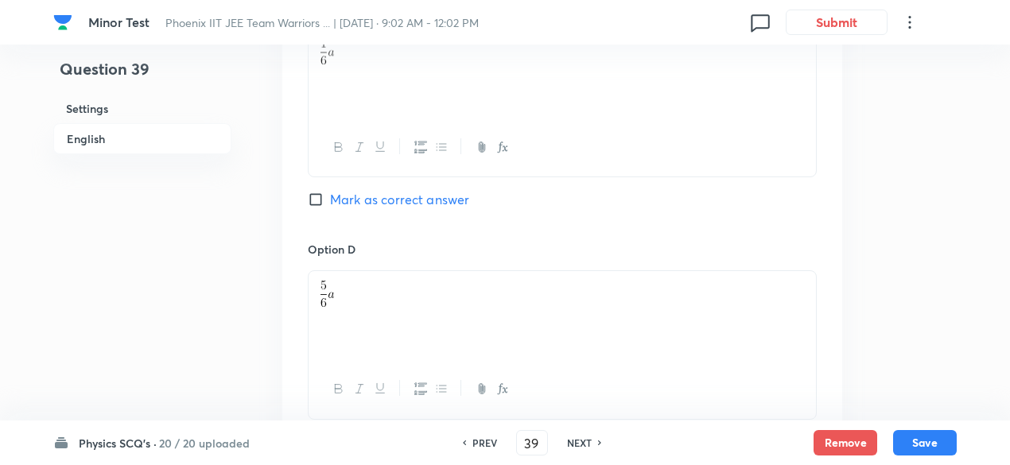
scroll to position [2088, 0]
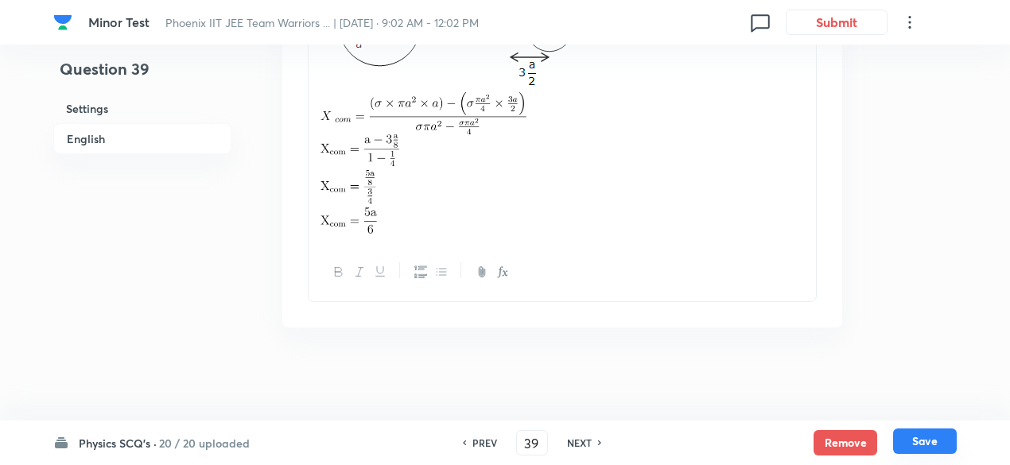
click at [909, 440] on button "Save" at bounding box center [925, 440] width 64 height 25
type input "40"
checkbox input "false"
checkbox input "true"
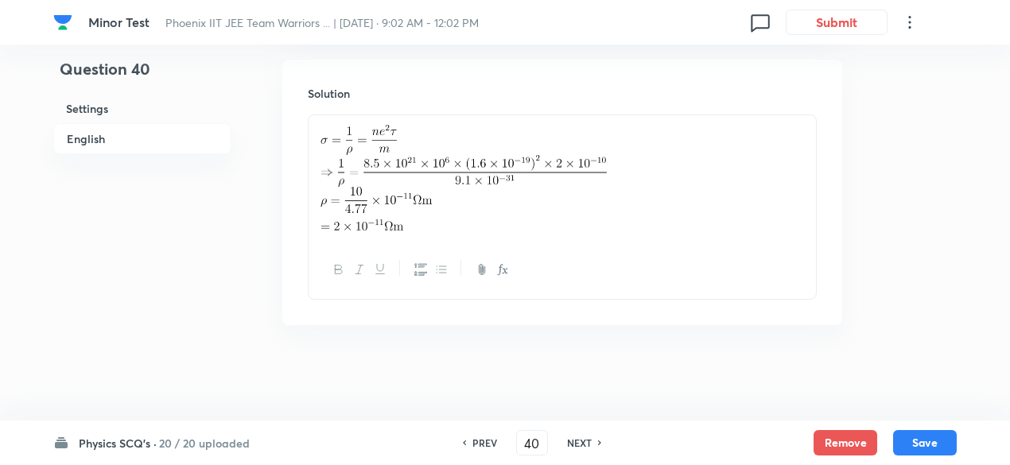
scroll to position [1743, 0]
click at [223, 440] on h6 "20 / 20 uploaded" at bounding box center [204, 443] width 91 height 17
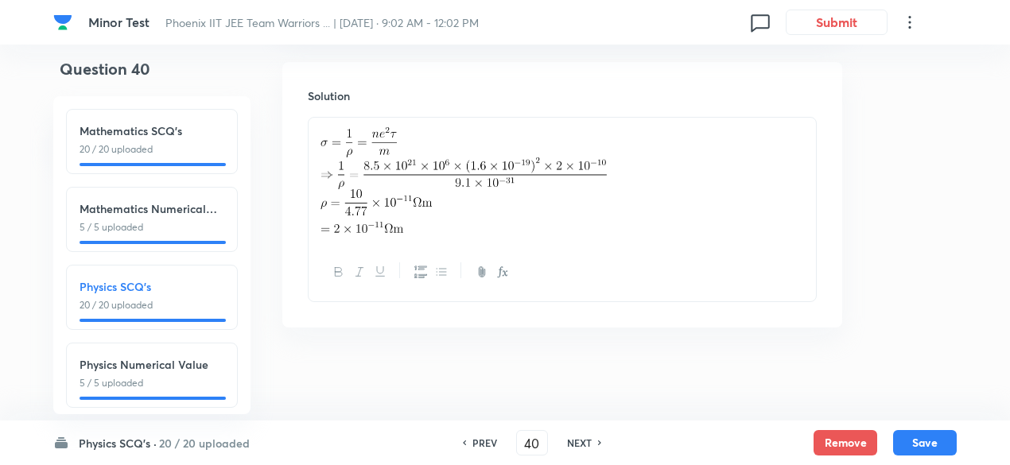
click at [186, 361] on h6 "Physics Numerical Value" at bounding box center [151, 364] width 145 height 17
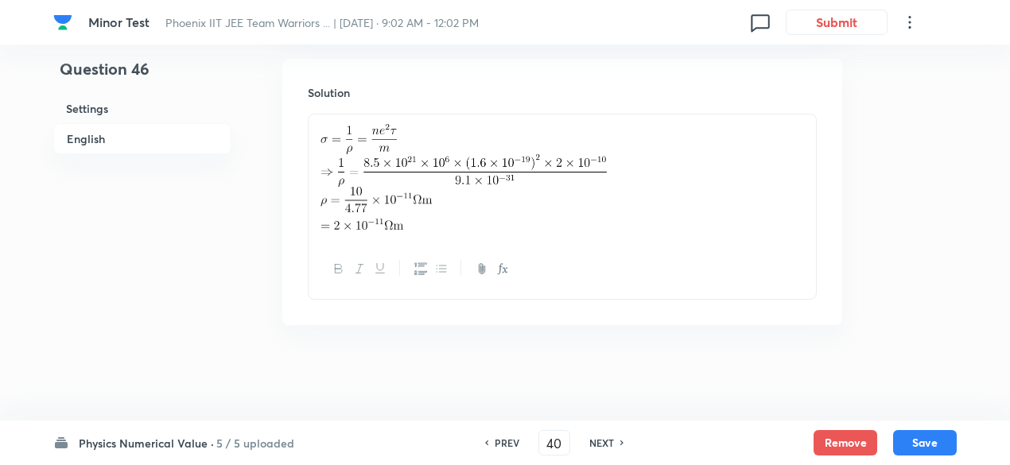
type input "46"
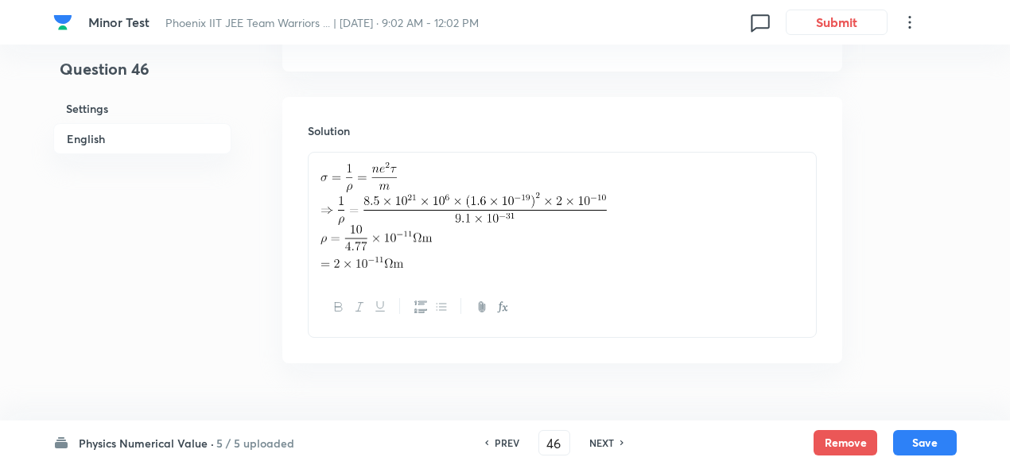
type input "10"
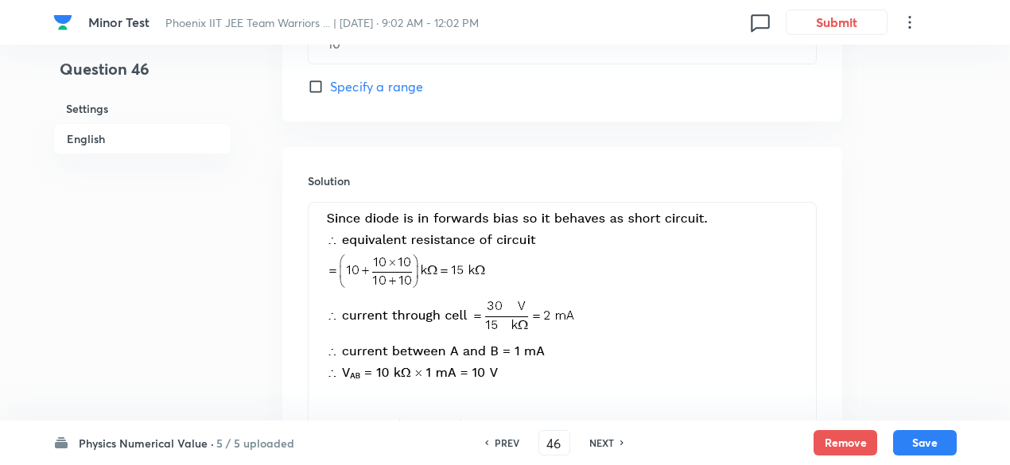
scroll to position [1030, 0]
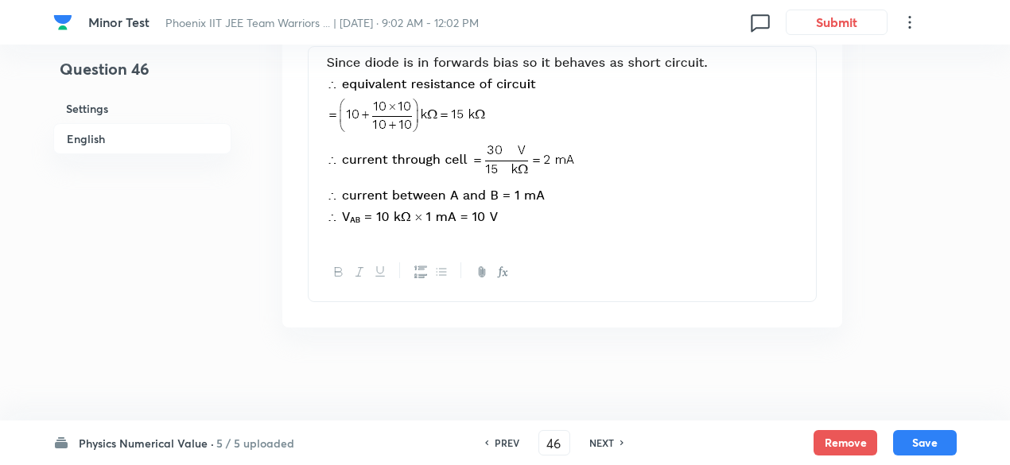
click at [600, 443] on h6 "NEXT" at bounding box center [601, 443] width 25 height 14
type input "47"
type input "2"
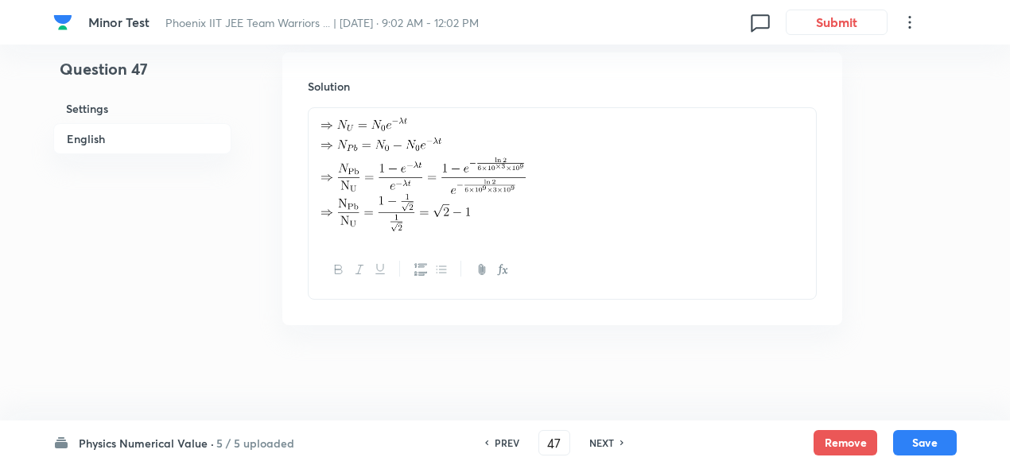
scroll to position [917, 0]
click at [600, 443] on h6 "NEXT" at bounding box center [601, 443] width 25 height 14
type input "48"
type input "15"
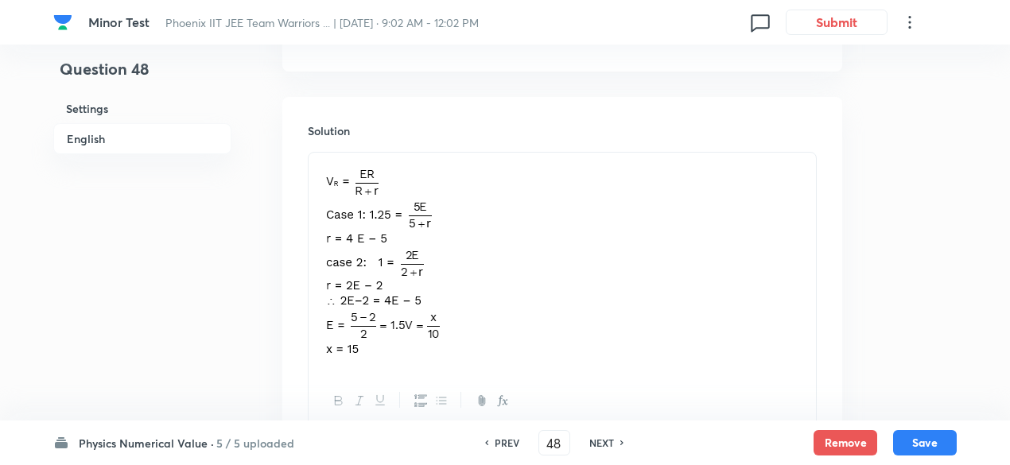
scroll to position [1012, 0]
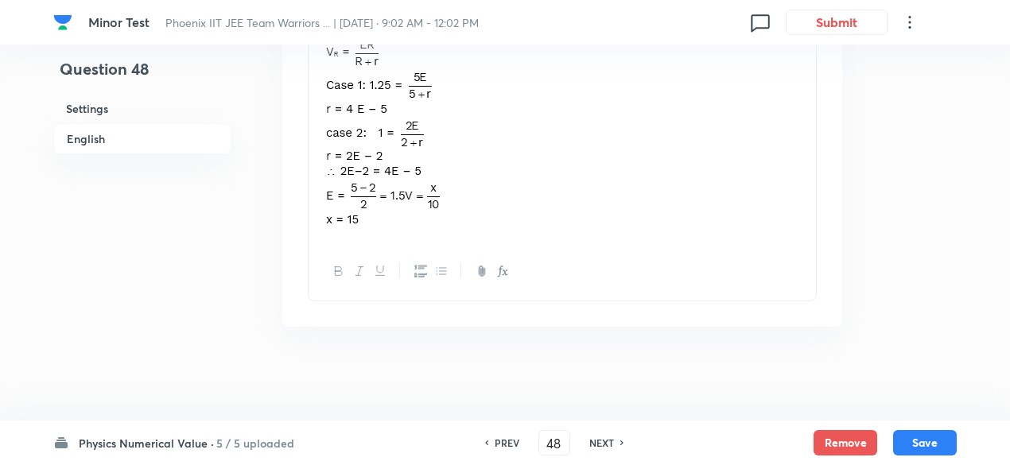
click at [600, 443] on h6 "NEXT" at bounding box center [601, 443] width 25 height 14
type input "49"
type input "600"
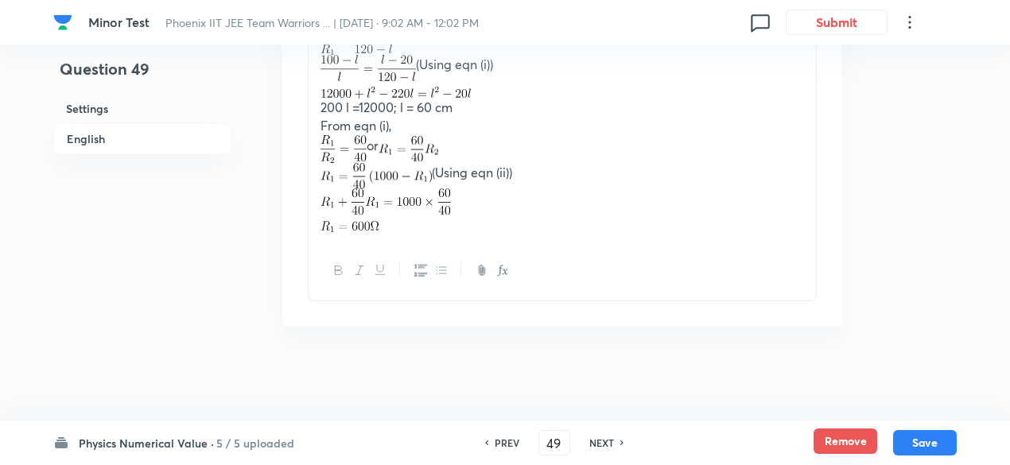
click at [840, 444] on button "Remove" at bounding box center [845, 440] width 64 height 25
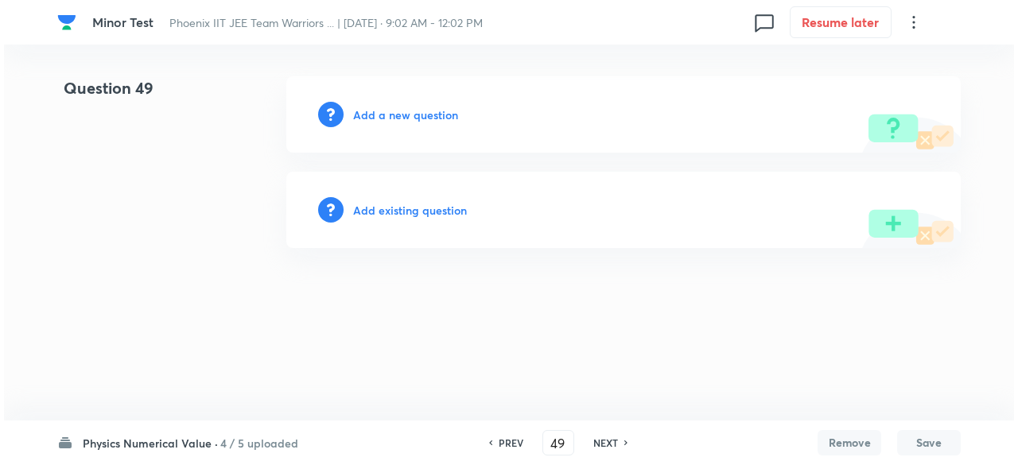
scroll to position [0, 0]
click at [444, 211] on h6 "Add existing question" at bounding box center [410, 210] width 114 height 17
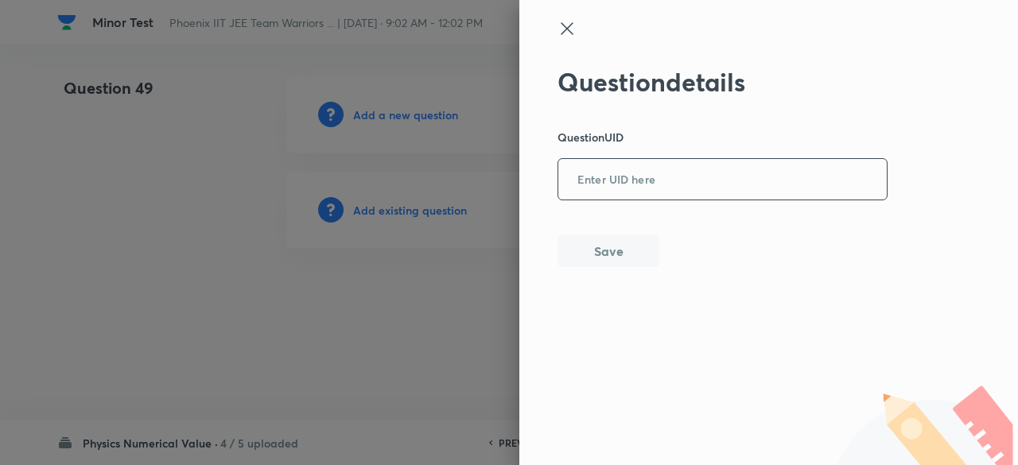
click at [663, 165] on input "text" at bounding box center [722, 180] width 328 height 39
paste input "BHQR1"
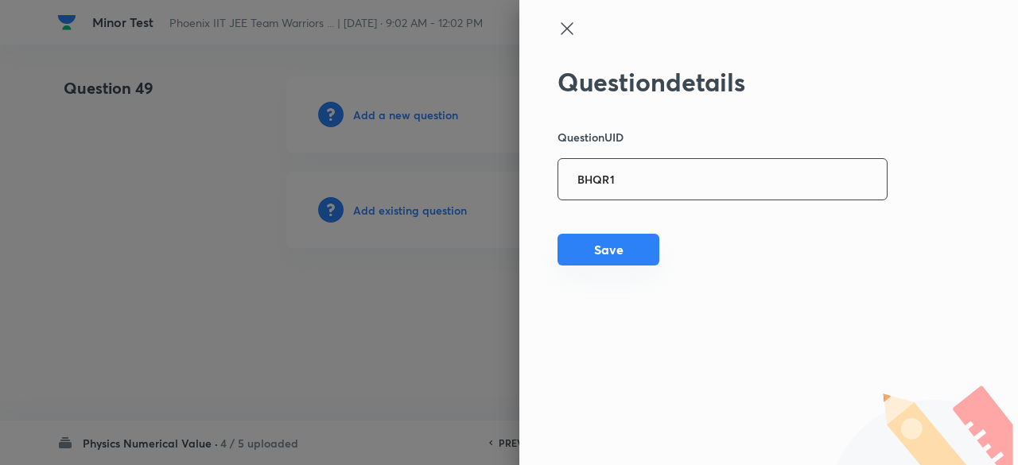
type input "BHQR1"
click at [629, 265] on button "Save" at bounding box center [608, 250] width 102 height 32
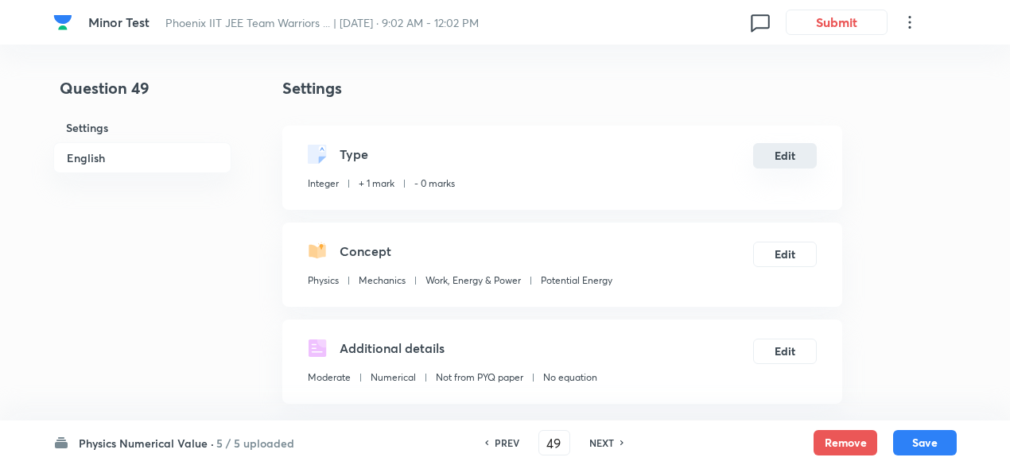
click at [808, 147] on button "Edit" at bounding box center [785, 155] width 64 height 25
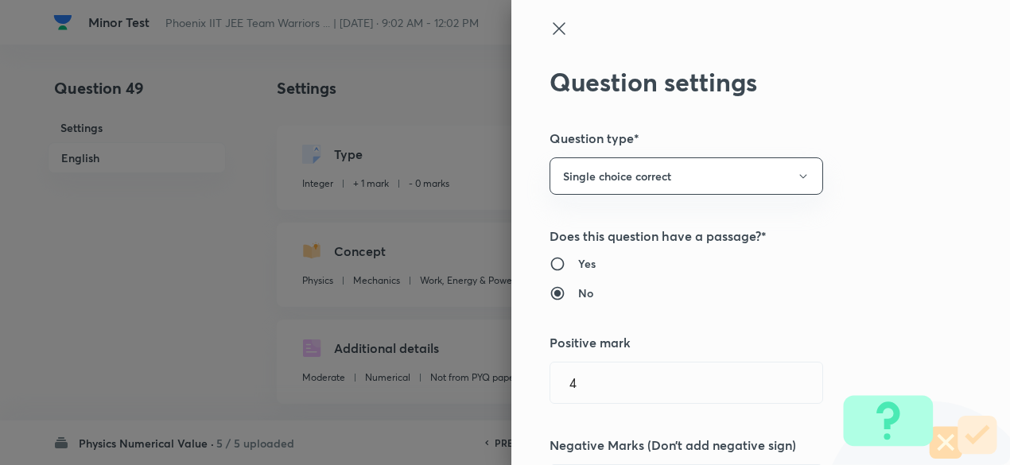
radio input "true"
radio input "false"
radio input "true"
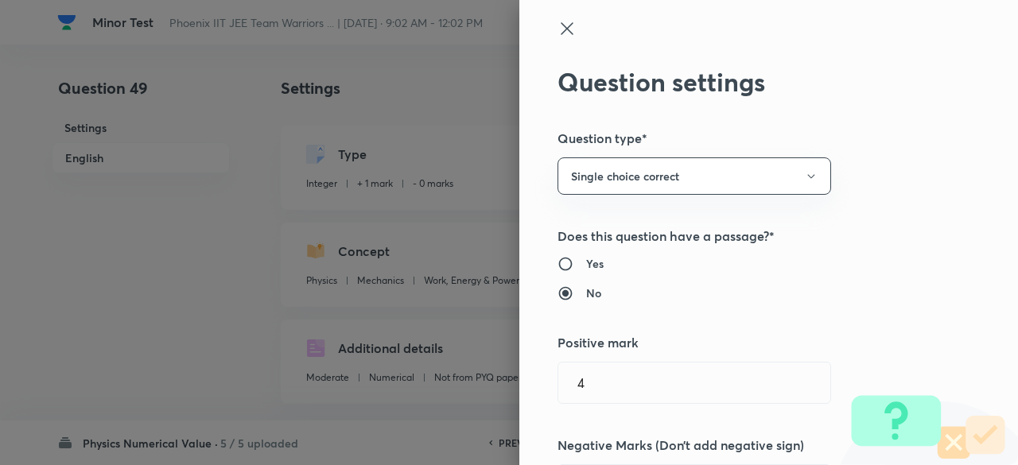
type input "1"
type input "0"
type input "Work, Energy & Power"
type input "Potential Energy"
type input "4"
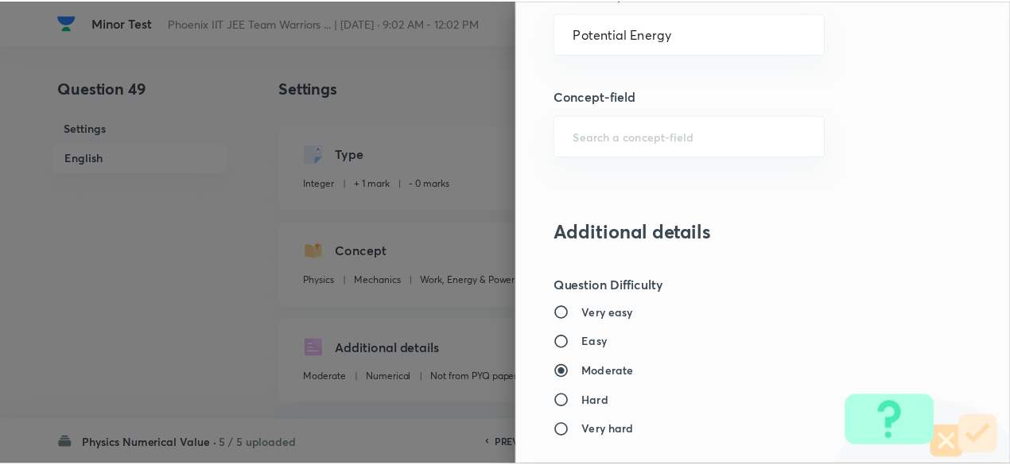
scroll to position [1604, 0]
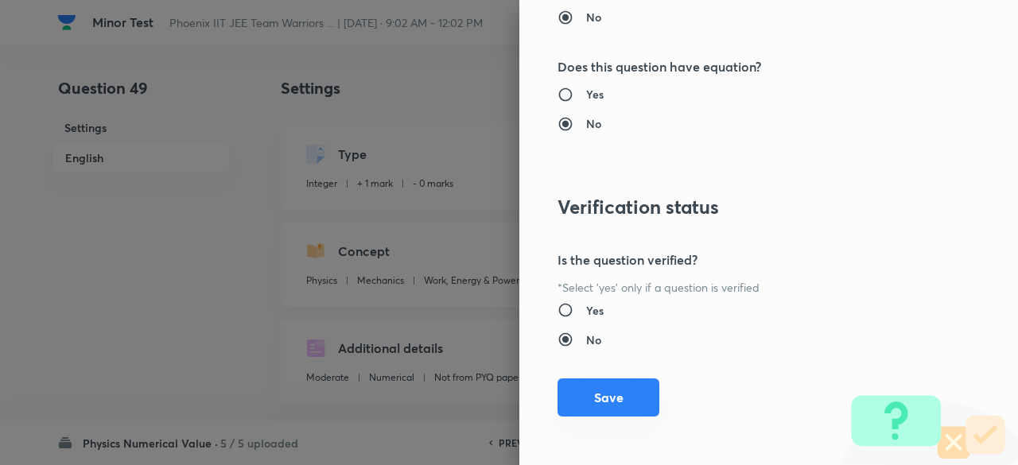
type input "1"
click at [617, 401] on button "Save" at bounding box center [608, 397] width 102 height 38
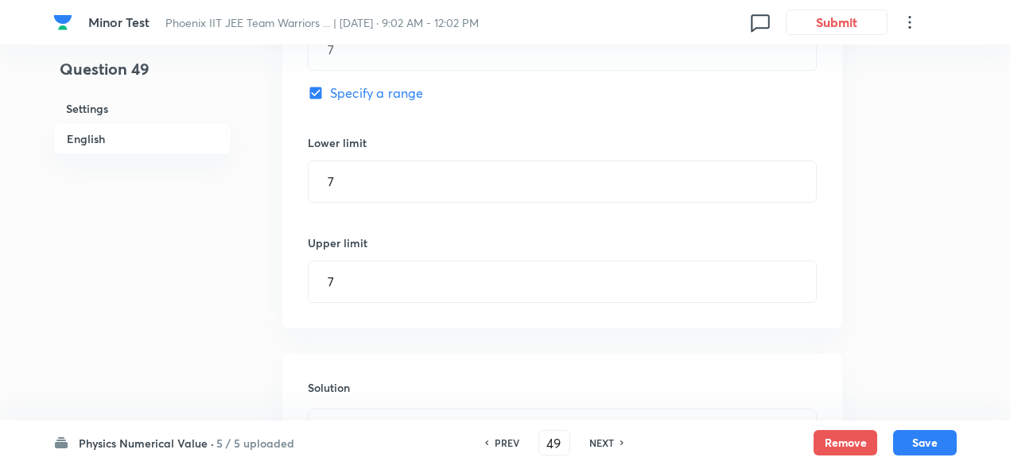
scroll to position [1212, 0]
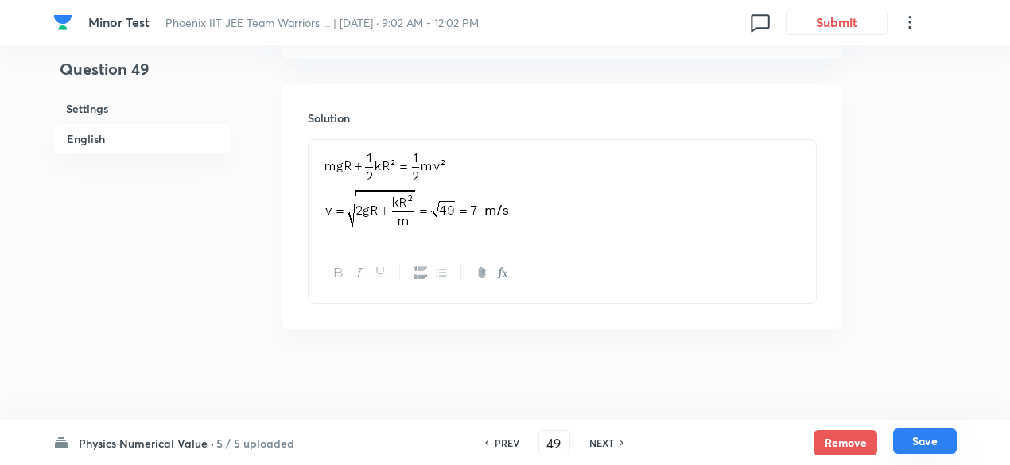
click at [905, 433] on button "Save" at bounding box center [925, 440] width 64 height 25
type input "50"
checkbox input "false"
type input "2"
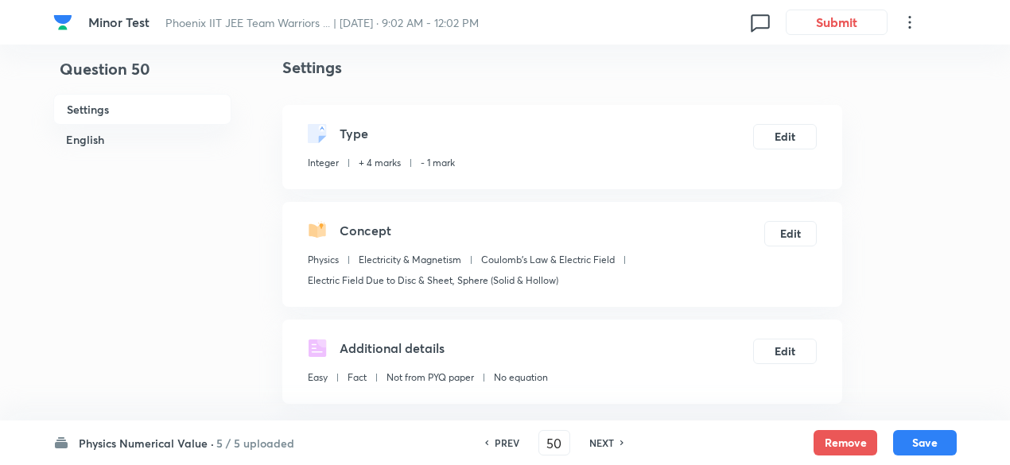
scroll to position [0, 0]
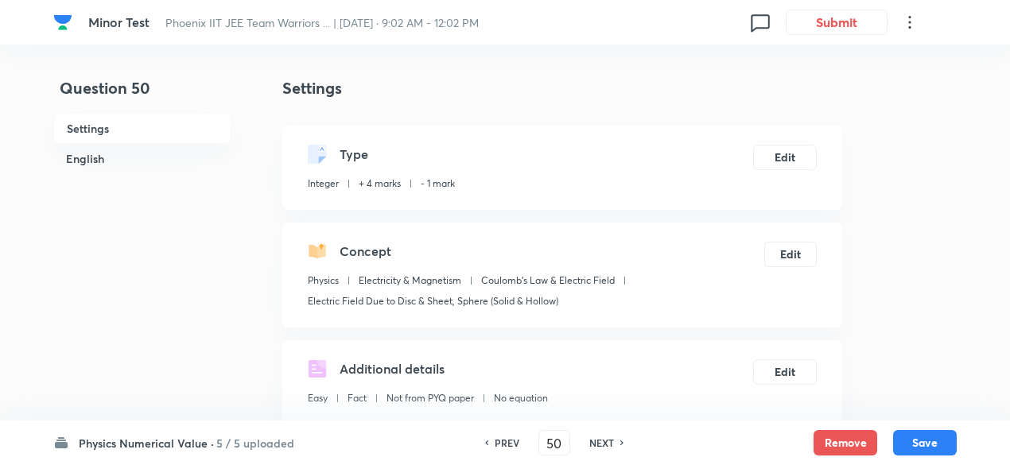
click at [259, 443] on h6 "5 / 5 uploaded" at bounding box center [255, 443] width 78 height 17
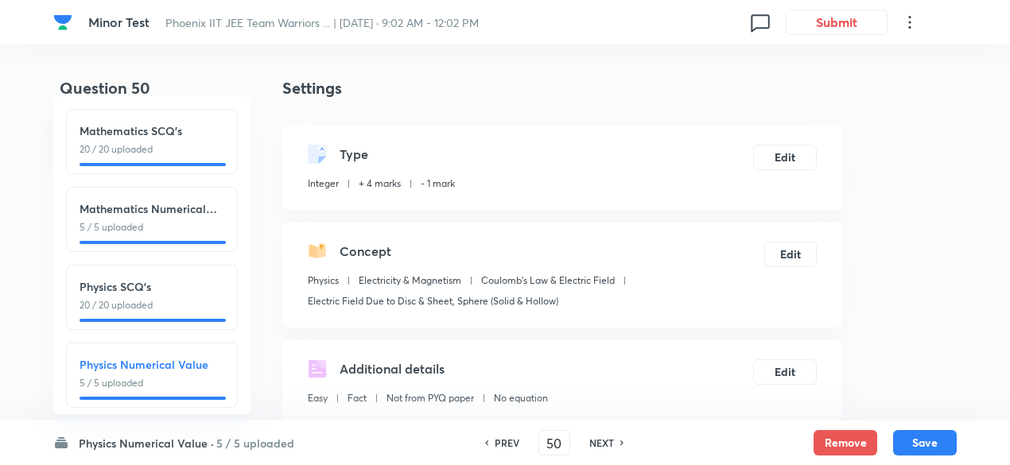
click at [206, 313] on div "Physics SCQ's 20 / 20 uploaded" at bounding box center [152, 297] width 172 height 65
type input "26"
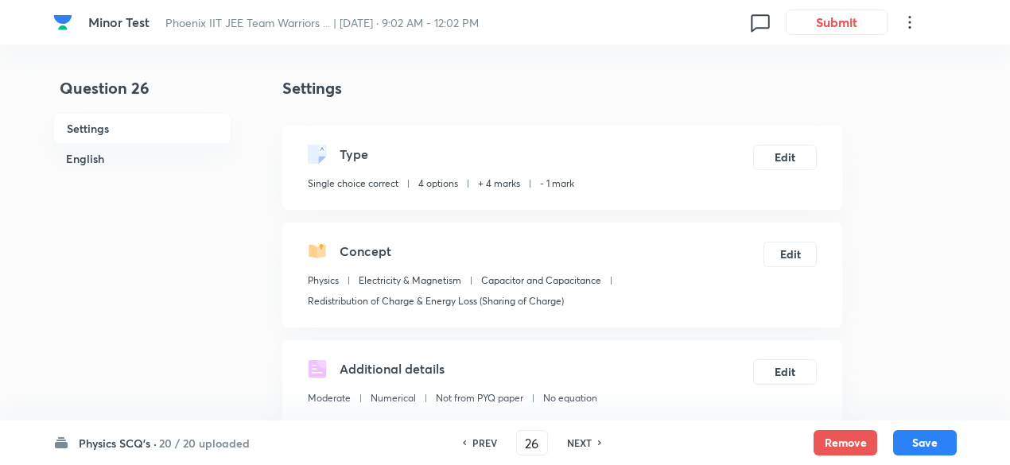
checkbox input "true"
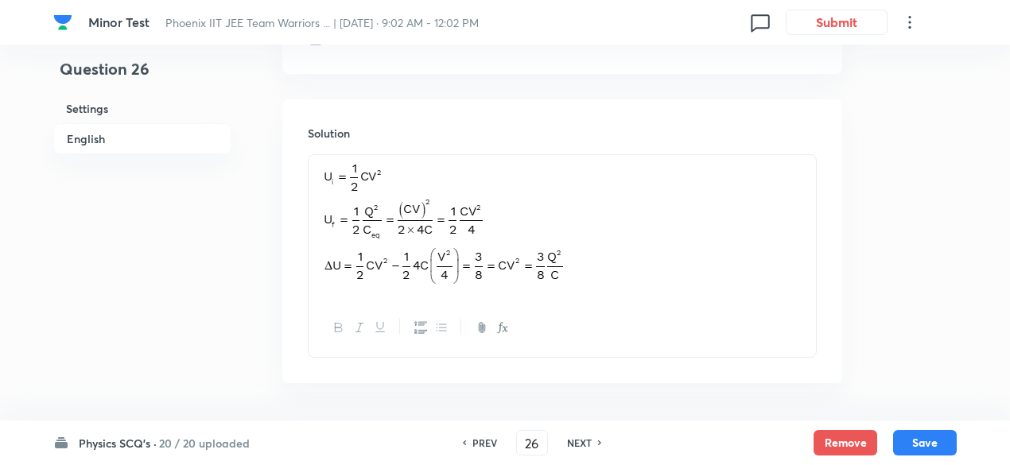
scroll to position [1863, 0]
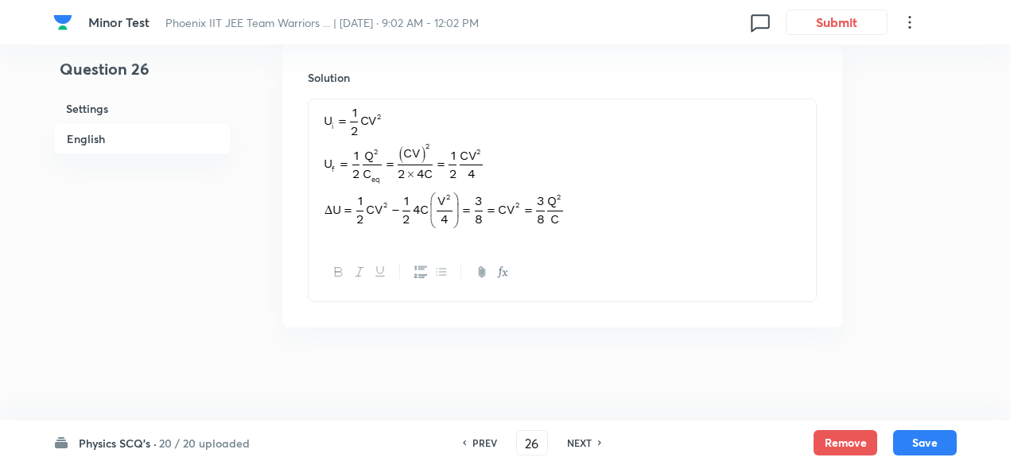
click at [579, 444] on h6 "NEXT" at bounding box center [579, 443] width 25 height 14
type input "27"
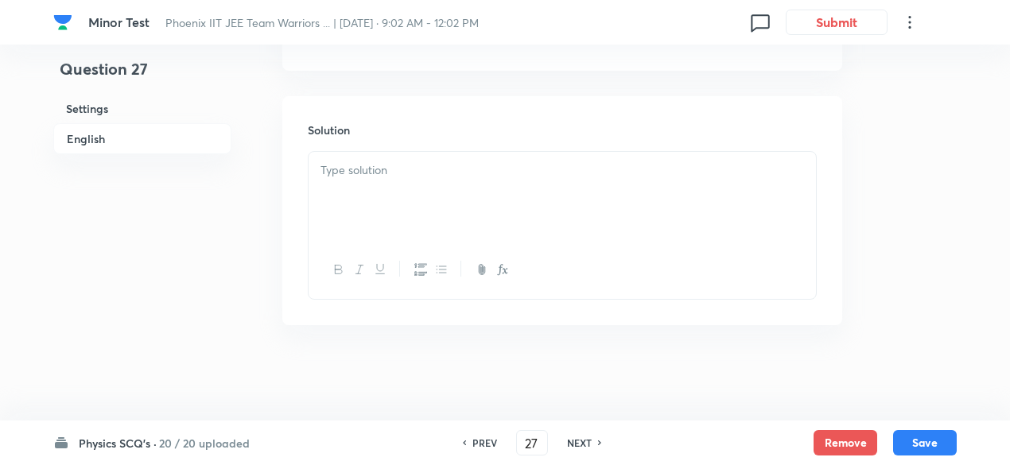
checkbox input "false"
checkbox input "true"
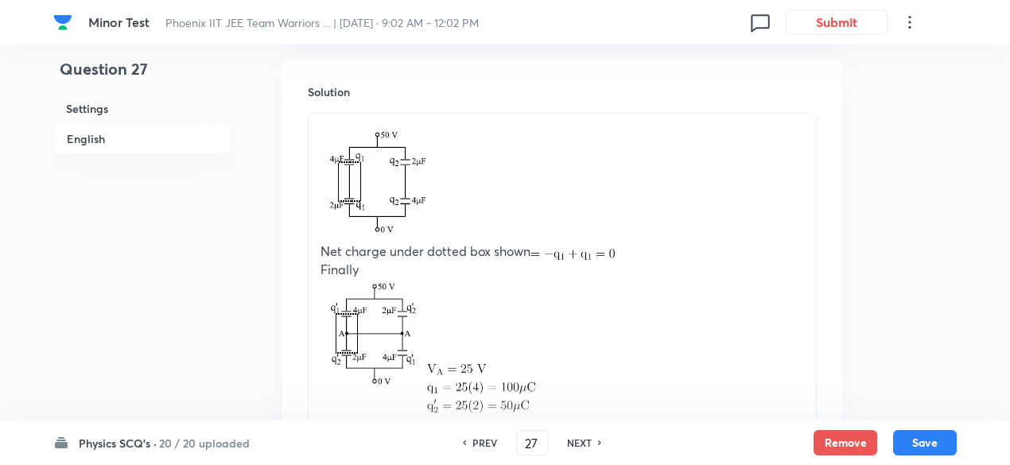
click at [579, 444] on h6 "NEXT" at bounding box center [579, 443] width 25 height 14
type input "28"
checkbox input "false"
checkbox input "true"
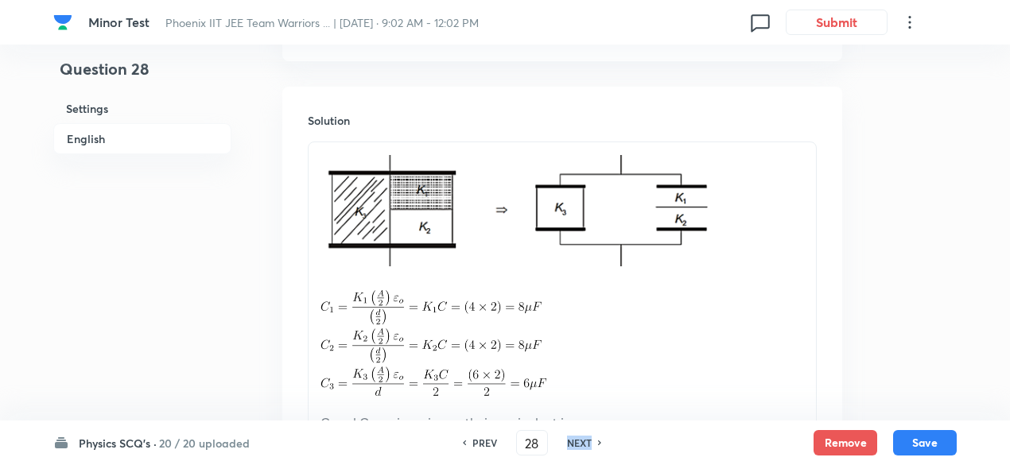
click at [579, 444] on h6 "NEXT" at bounding box center [579, 443] width 25 height 14
type input "29"
checkbox input "false"
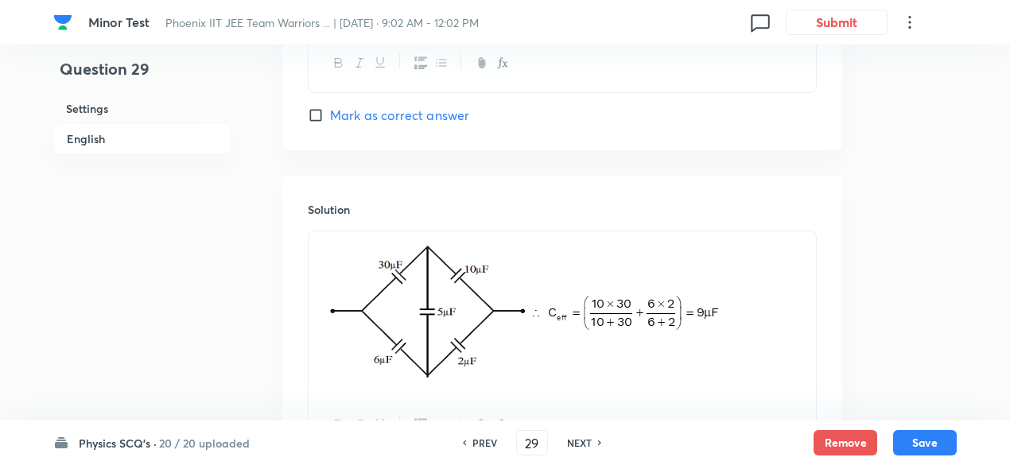
checkbox input "true"
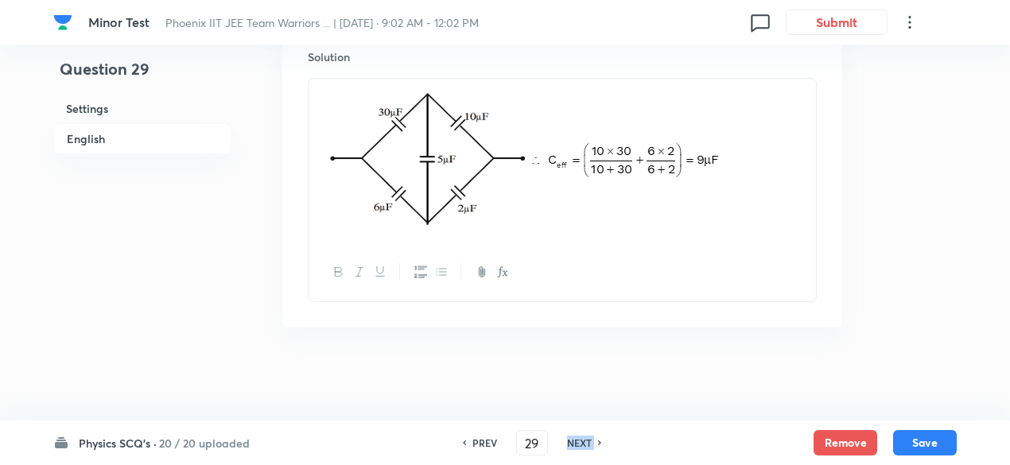
click at [579, 444] on h6 "NEXT" at bounding box center [579, 443] width 25 height 14
type input "30"
checkbox input "false"
checkbox input "true"
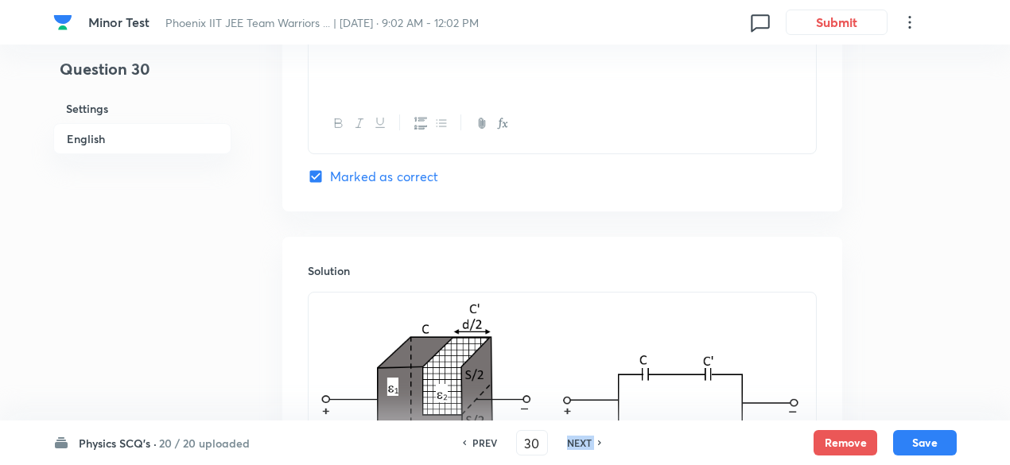
click at [579, 444] on h6 "NEXT" at bounding box center [579, 443] width 25 height 14
type input "31"
checkbox input "true"
checkbox input "false"
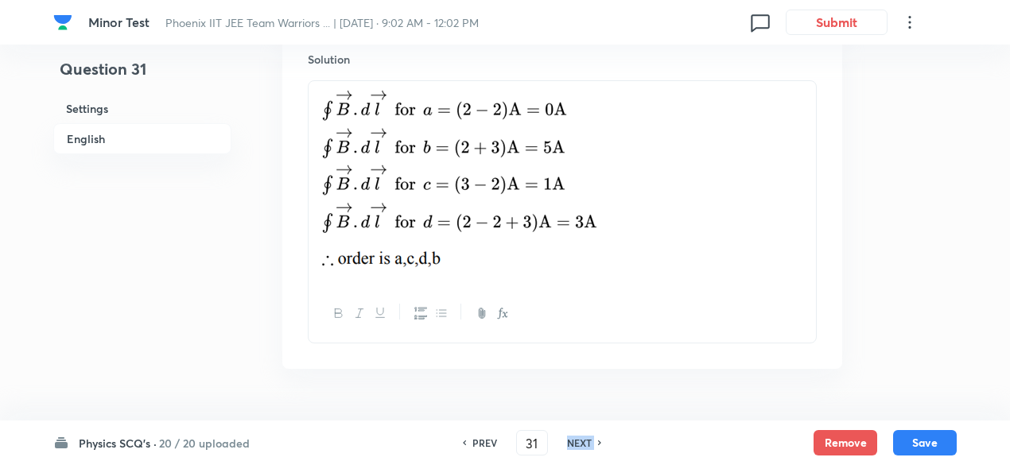
click at [579, 444] on h6 "NEXT" at bounding box center [579, 443] width 25 height 14
type input "32"
checkbox input "false"
checkbox input "true"
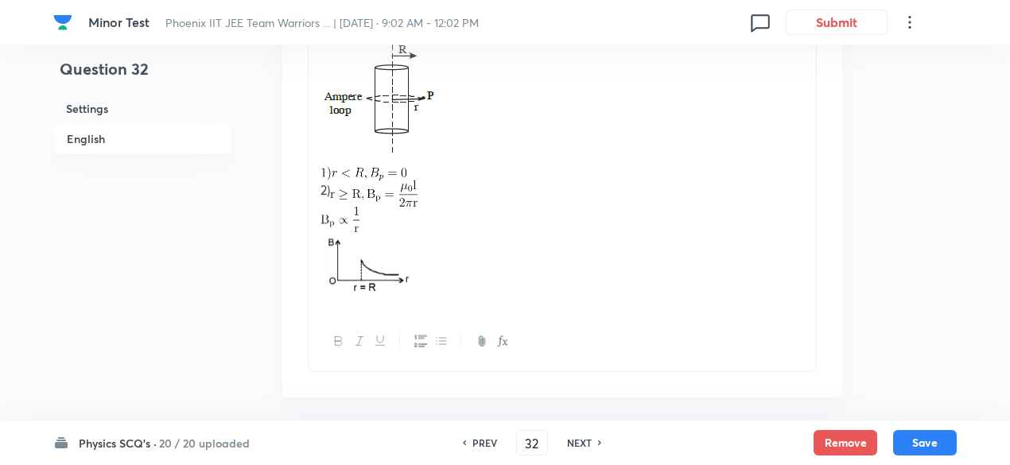
click at [579, 444] on h6 "NEXT" at bounding box center [579, 443] width 25 height 14
type input "33"
checkbox input "true"
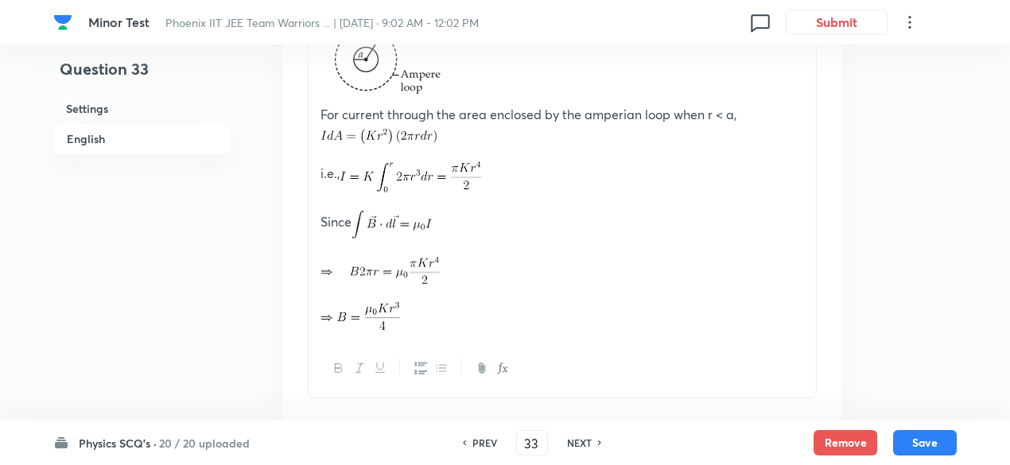
click at [579, 444] on h6 "NEXT" at bounding box center [579, 443] width 25 height 14
type input "34"
checkbox input "true"
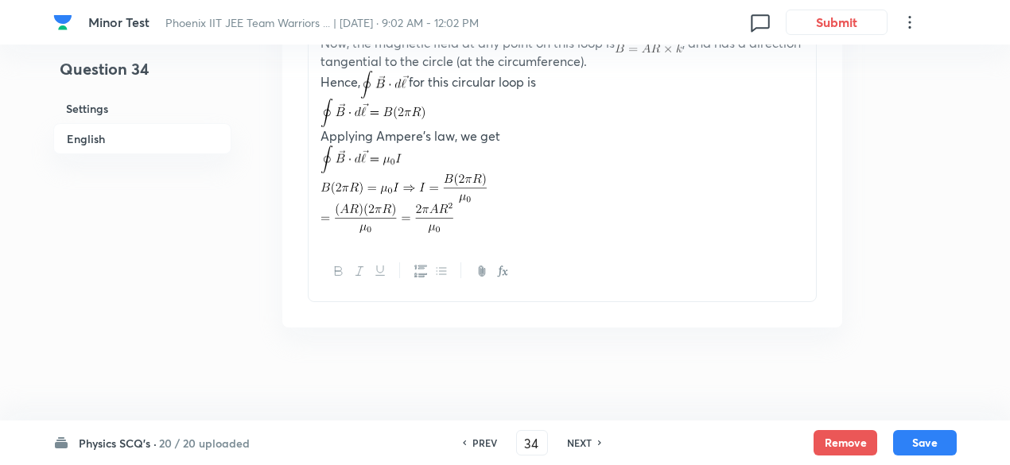
click at [579, 444] on h6 "NEXT" at bounding box center [579, 443] width 25 height 14
type input "35"
checkbox input "false"
checkbox input "true"
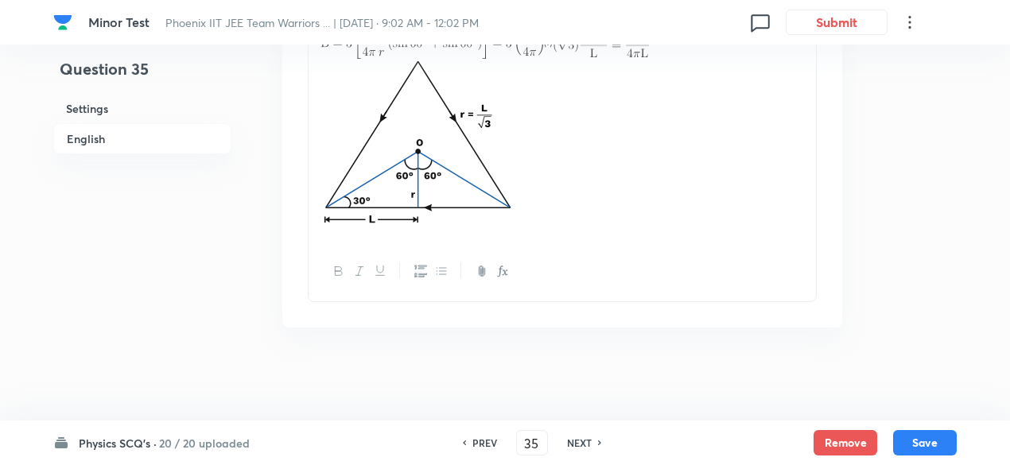
click at [579, 444] on h6 "NEXT" at bounding box center [579, 443] width 25 height 14
type input "36"
checkbox input "true"
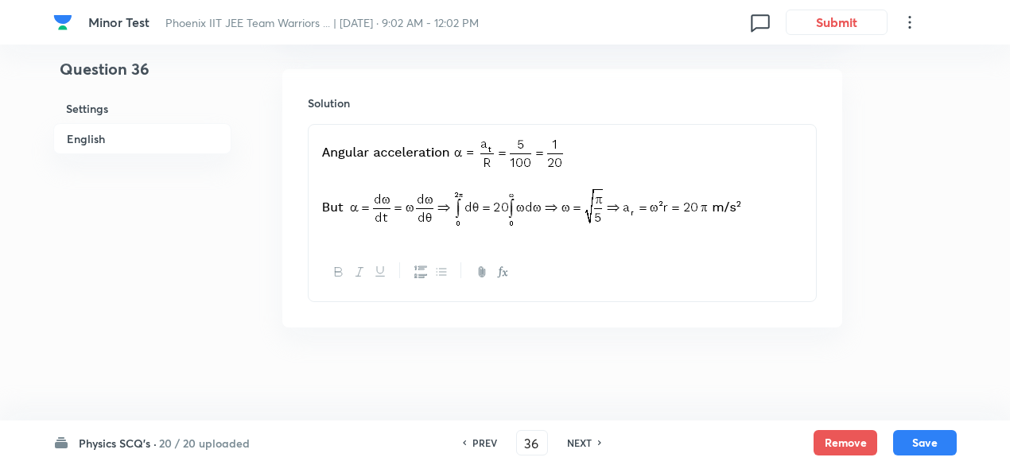
click at [579, 444] on h6 "NEXT" at bounding box center [579, 443] width 25 height 14
type input "37"
checkbox input "false"
checkbox input "true"
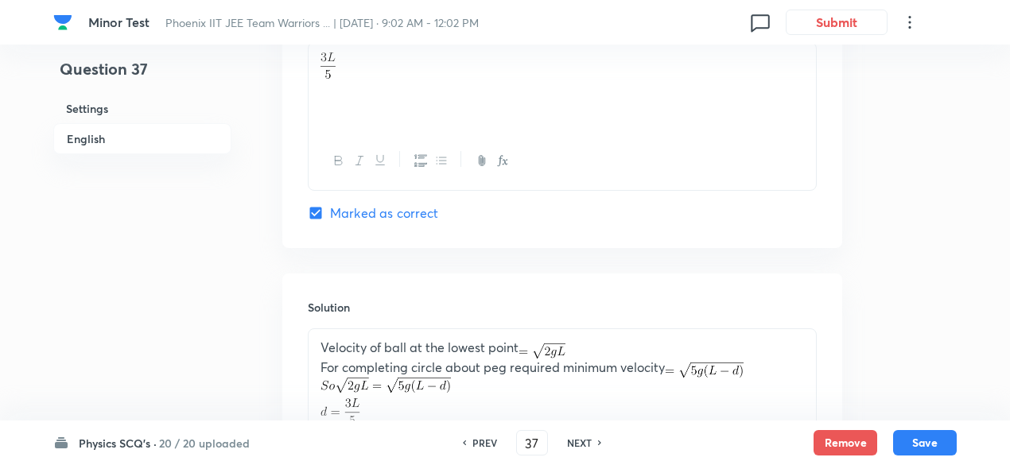
scroll to position [1863, 0]
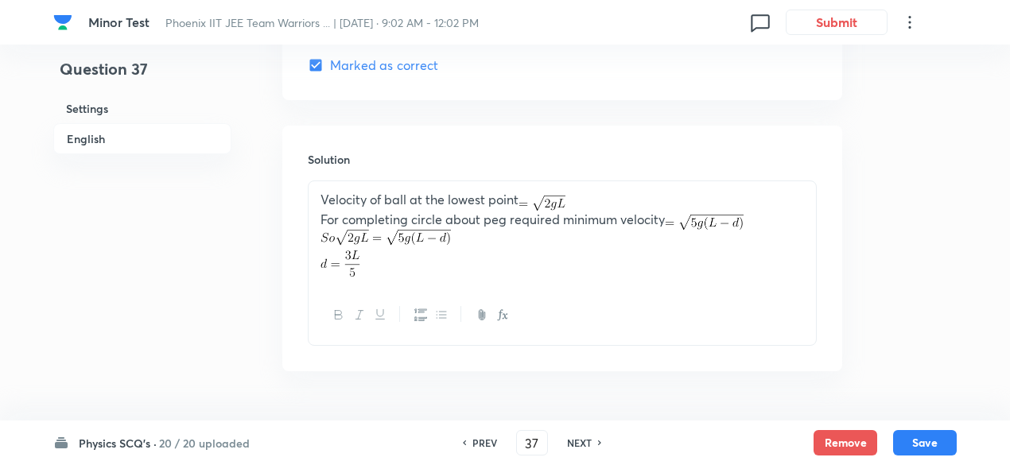
click at [579, 444] on h6 "NEXT" at bounding box center [579, 443] width 25 height 14
type input "38"
checkbox input "false"
checkbox input "true"
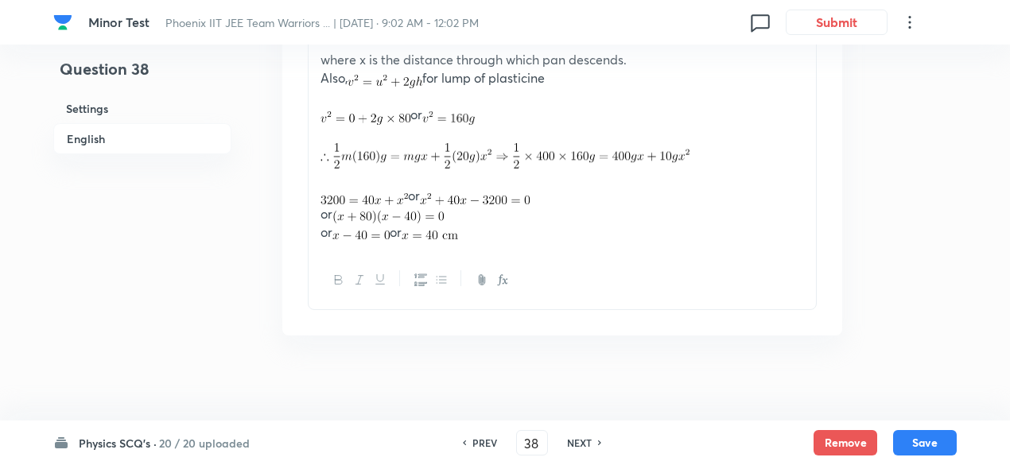
scroll to position [2061, 0]
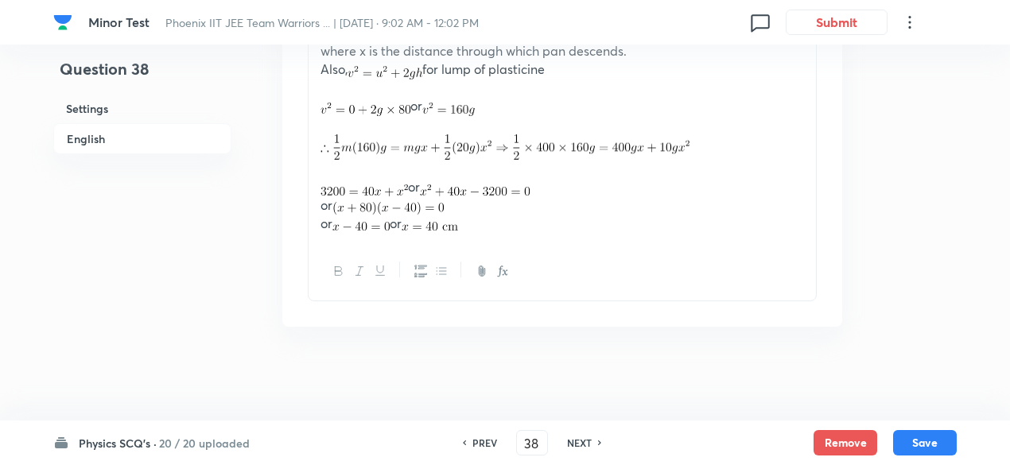
click at [579, 440] on h6 "NEXT" at bounding box center [579, 443] width 25 height 14
type input "39"
checkbox input "false"
checkbox input "true"
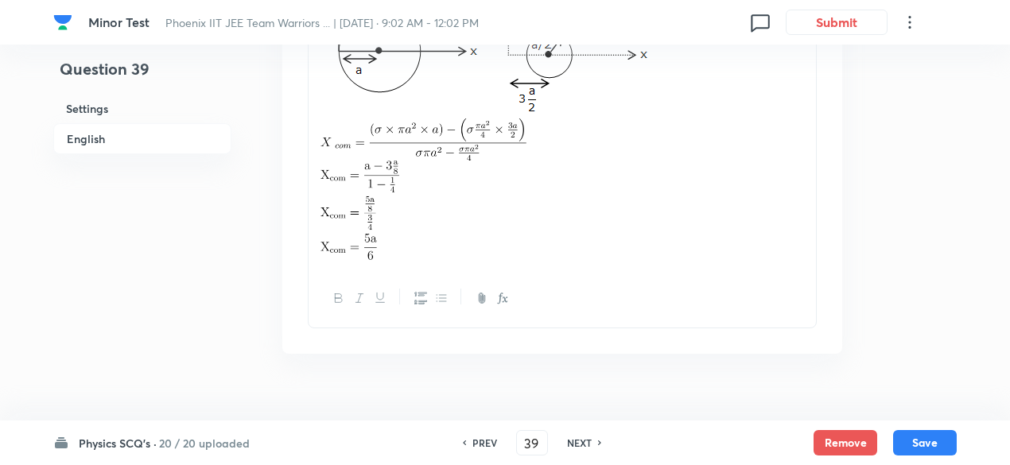
click at [579, 440] on h6 "NEXT" at bounding box center [579, 443] width 25 height 14
type input "40"
checkbox input "false"
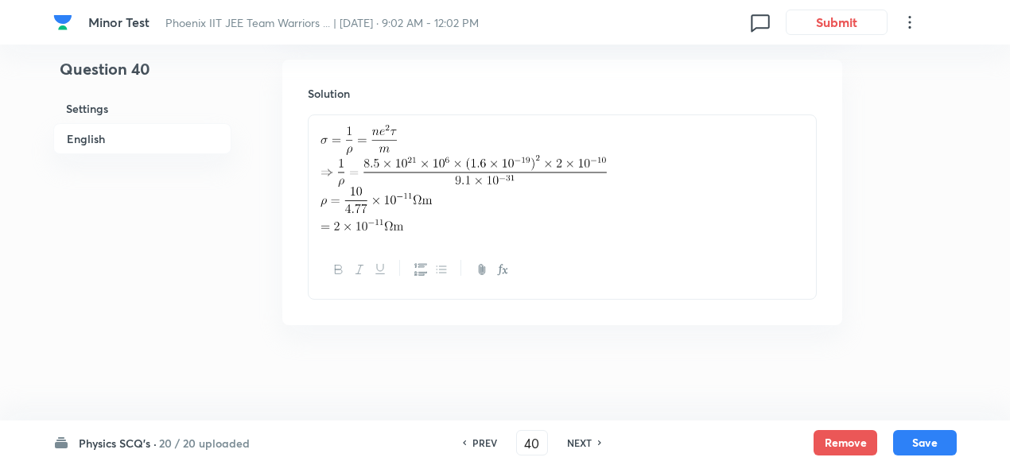
scroll to position [1743, 0]
checkbox input "true"
click at [837, 444] on button "Remove" at bounding box center [845, 440] width 64 height 25
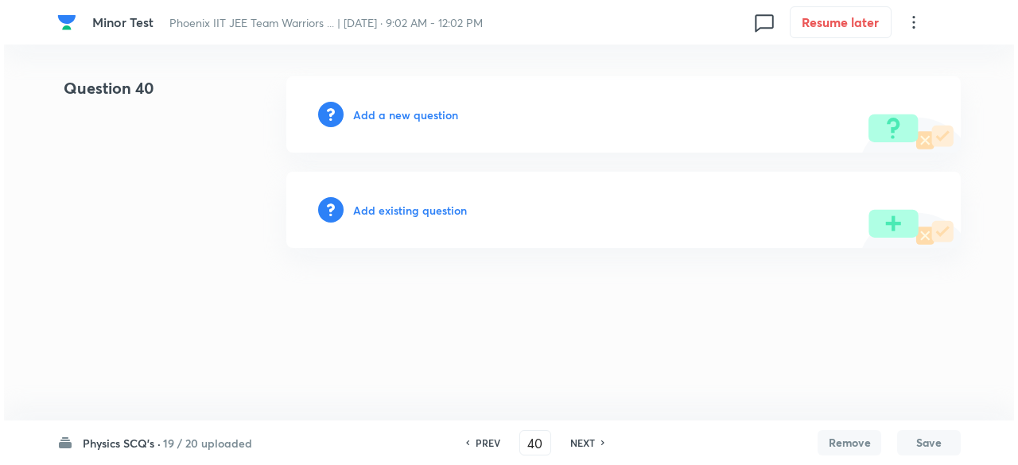
scroll to position [0, 0]
click at [432, 112] on h6 "Add a new question" at bounding box center [405, 115] width 105 height 17
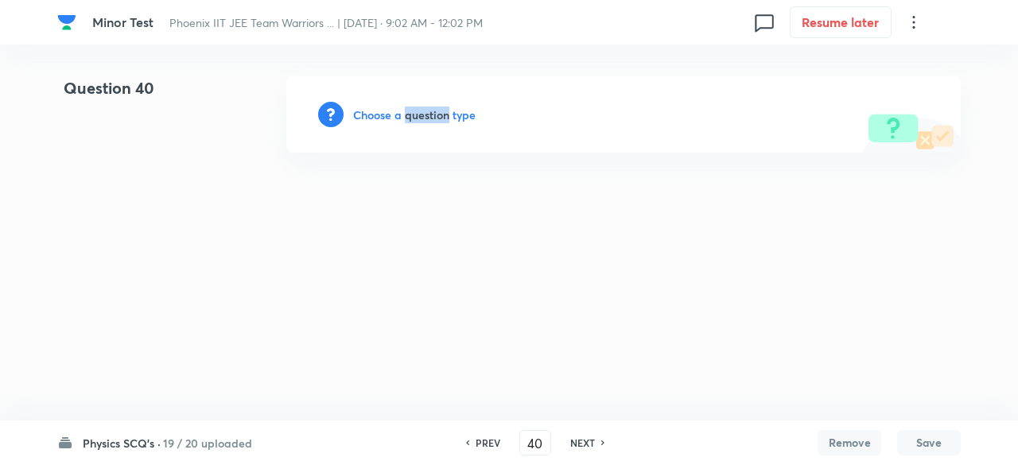
click at [432, 112] on h6 "Choose a question type" at bounding box center [414, 115] width 122 height 17
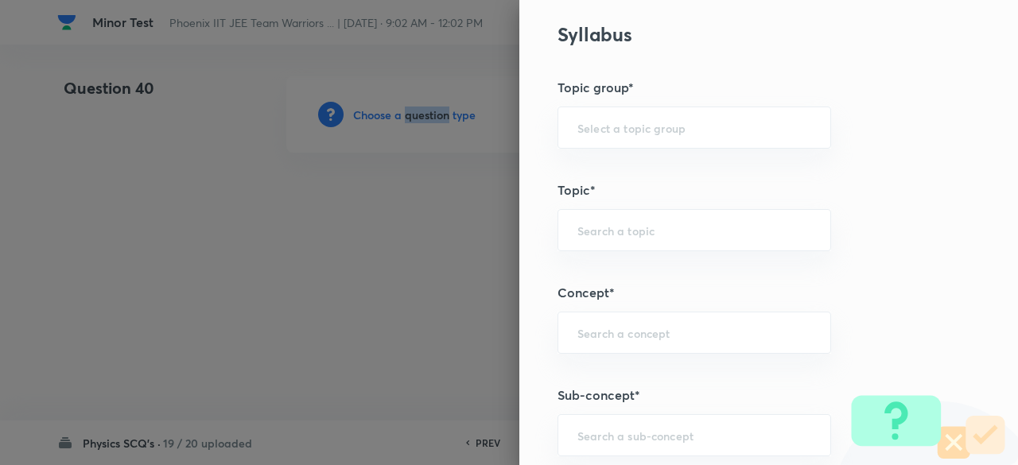
scroll to position [642, 0]
click at [657, 413] on div "​" at bounding box center [693, 434] width 273 height 42
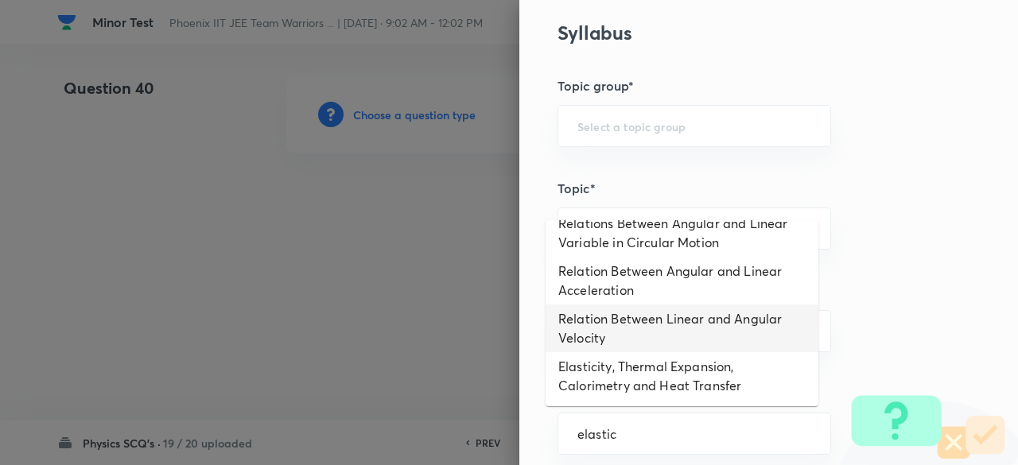
scroll to position [0, 0]
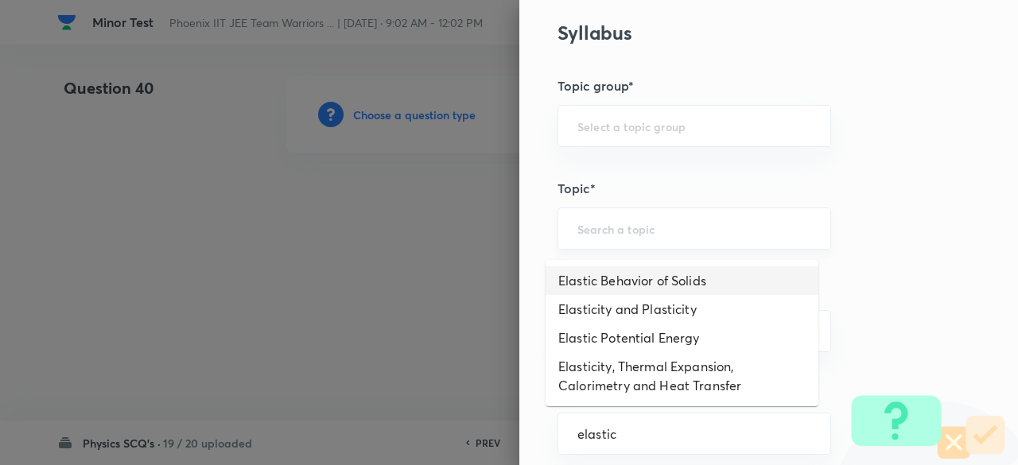
type input "elastic"
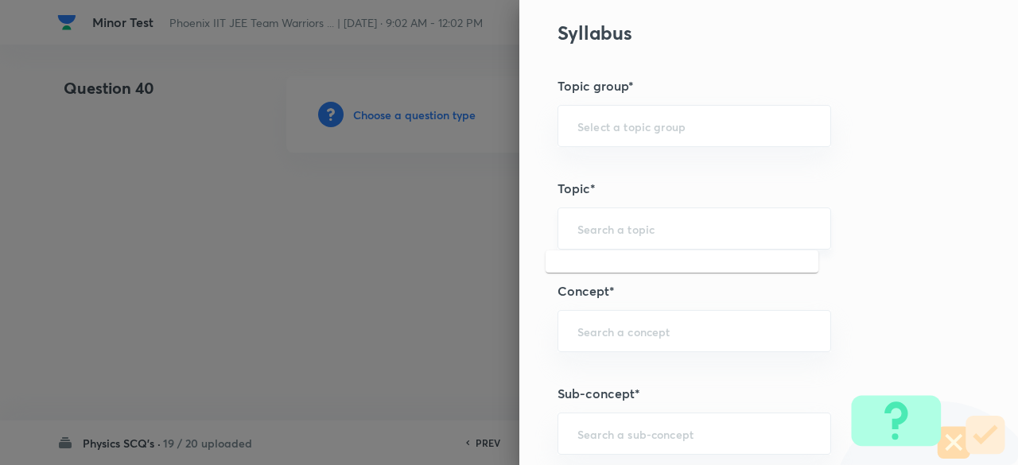
click at [614, 228] on input "text" at bounding box center [694, 228] width 234 height 15
click at [608, 332] on input "text" at bounding box center [694, 331] width 234 height 15
click at [607, 451] on div "​" at bounding box center [693, 434] width 273 height 42
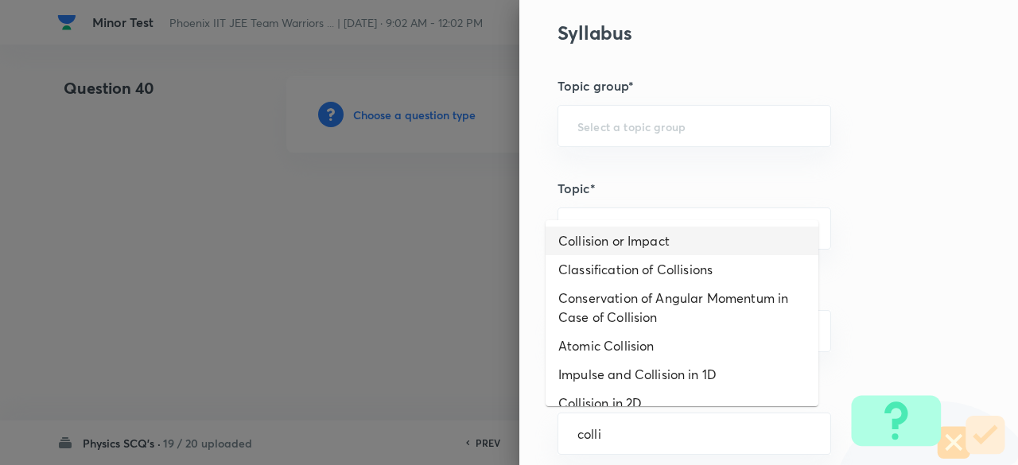
click at [610, 244] on li "Collision or Impact" at bounding box center [681, 241] width 273 height 29
type input "Collision or Impact"
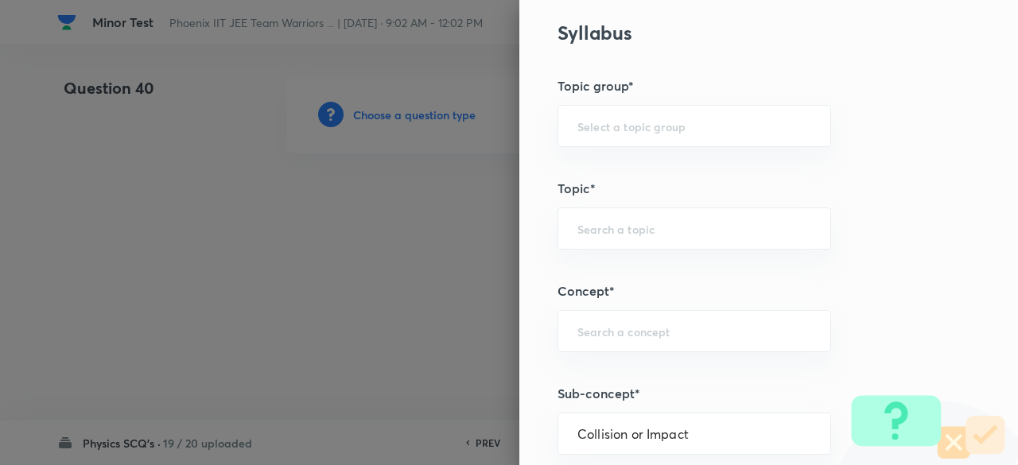
type input "Physics"
type input "Mechanics"
type input "Centre of Mass, Impulse and Collisions"
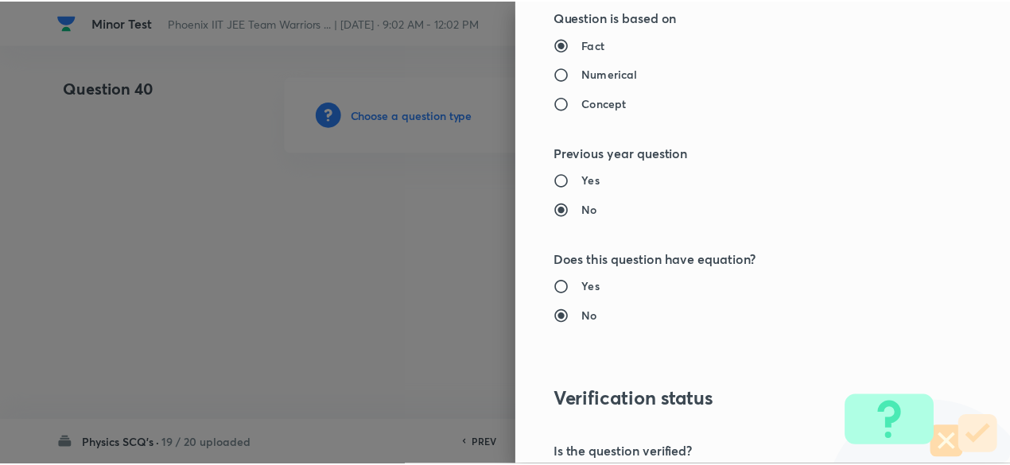
scroll to position [1697, 0]
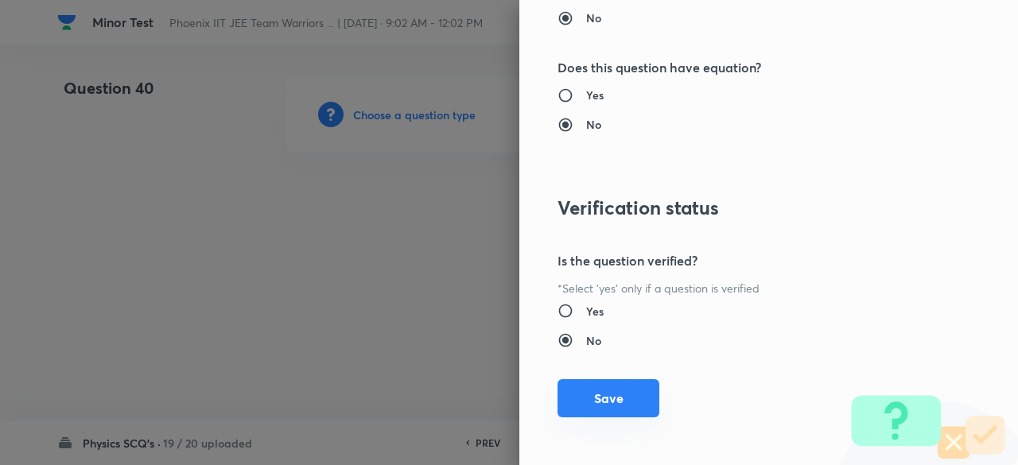
click at [599, 400] on button "Save" at bounding box center [608, 398] width 102 height 38
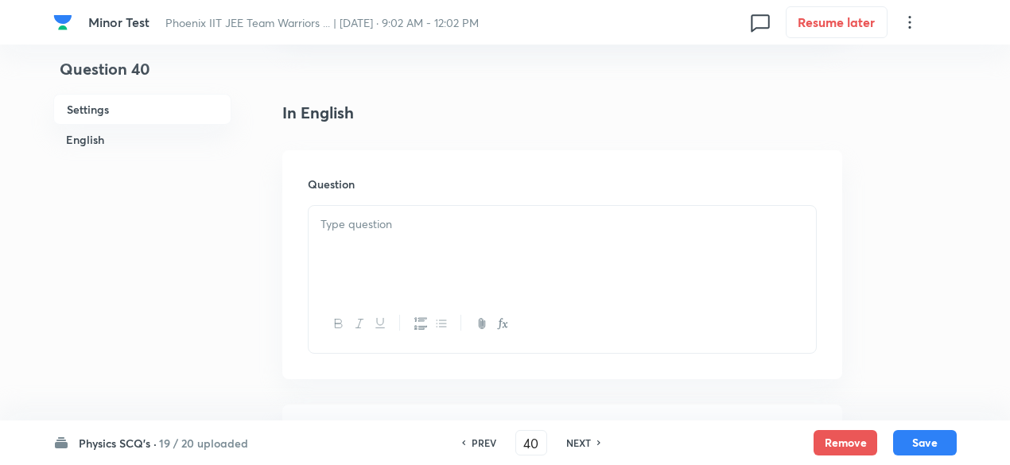
scroll to position [370, 0]
click at [444, 228] on p at bounding box center [561, 221] width 483 height 18
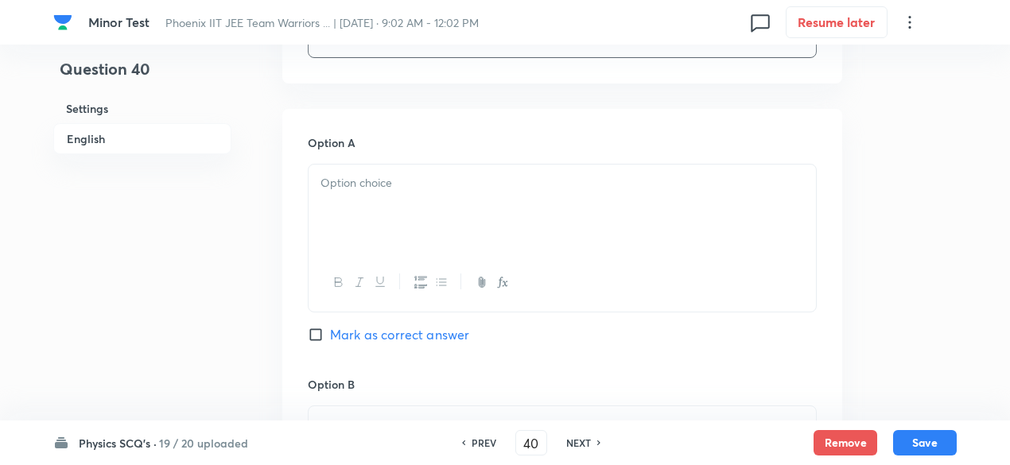
scroll to position [694, 0]
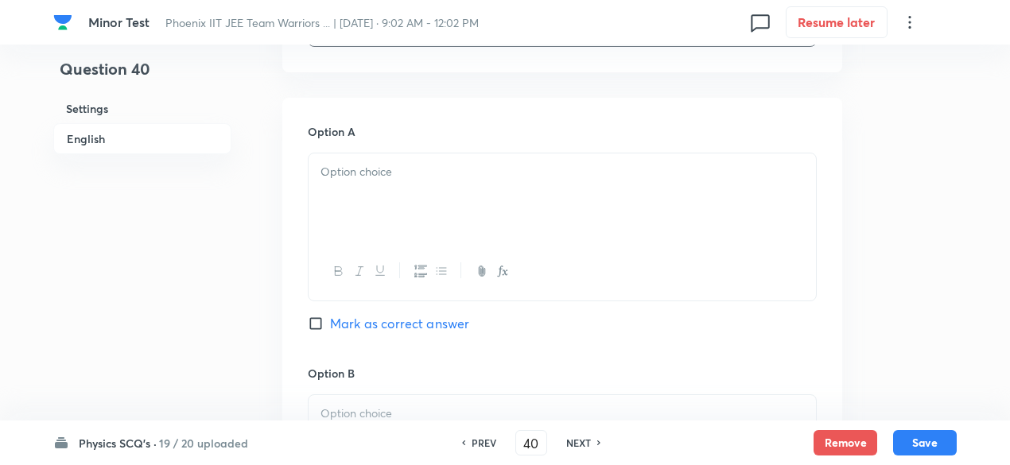
click at [425, 195] on div at bounding box center [561, 197] width 507 height 89
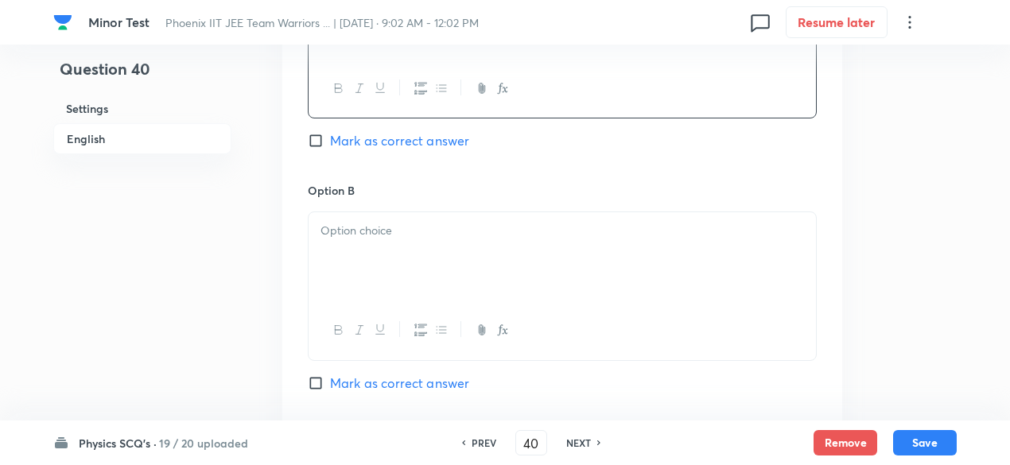
scroll to position [894, 0]
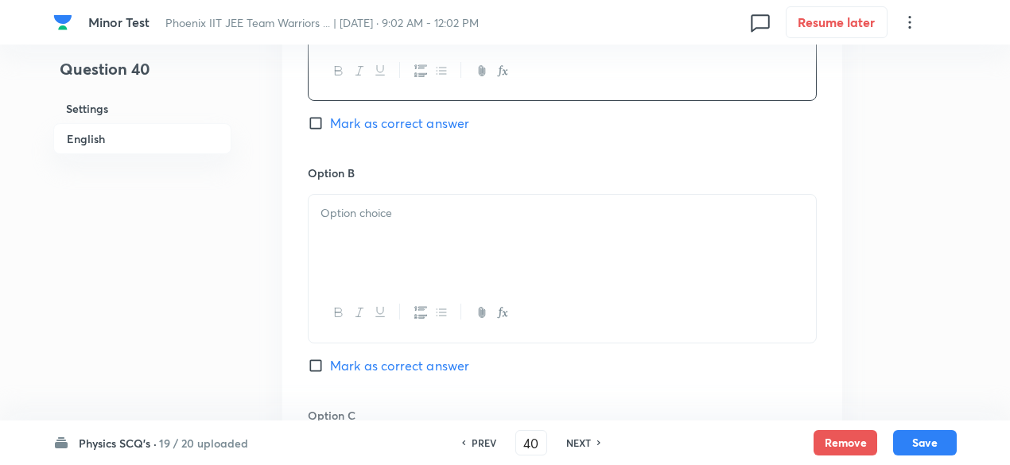
click at [447, 233] on div at bounding box center [561, 239] width 507 height 89
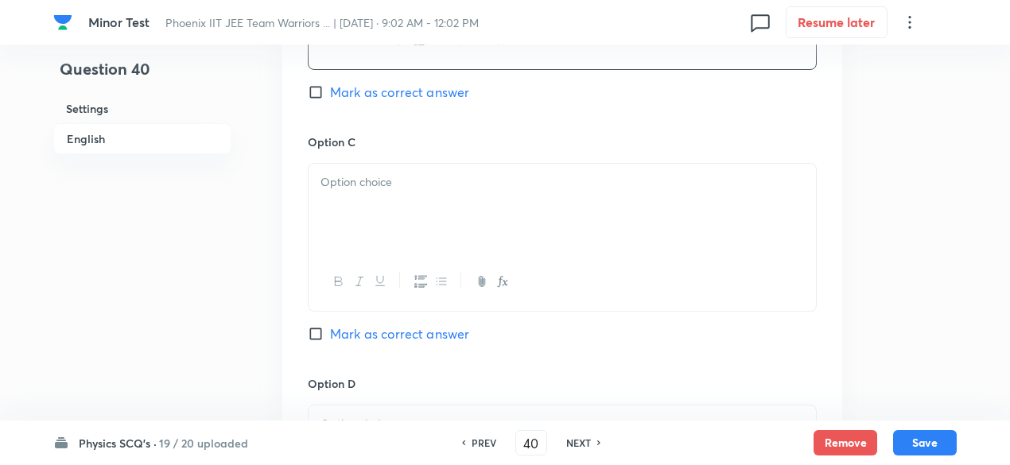
scroll to position [1174, 0]
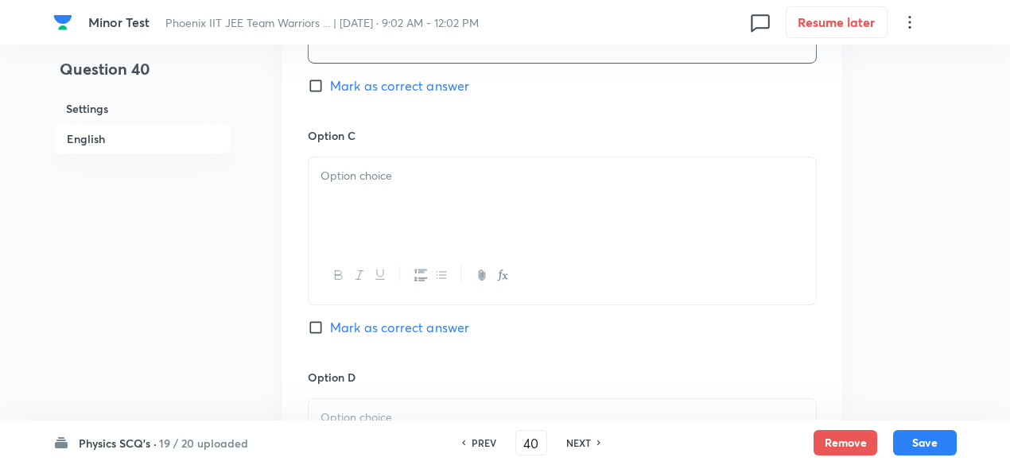
click at [410, 219] on div at bounding box center [561, 201] width 507 height 89
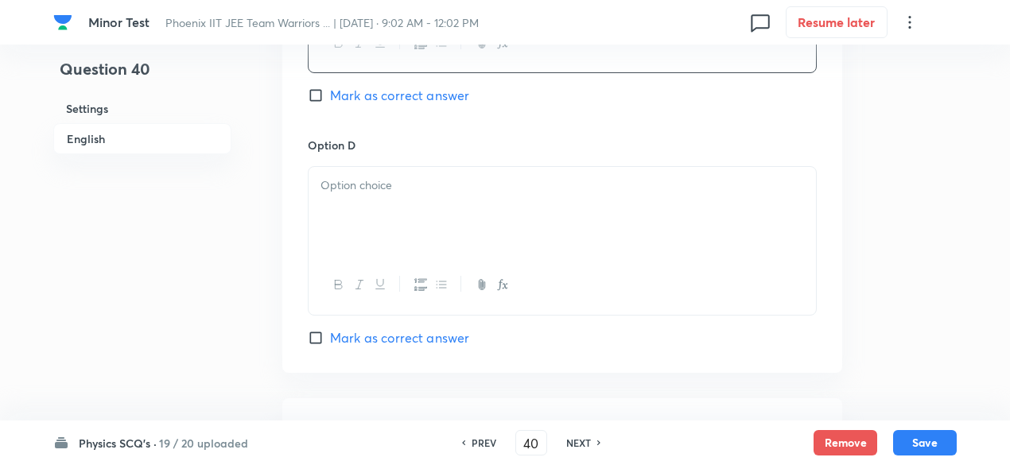
scroll to position [1448, 0]
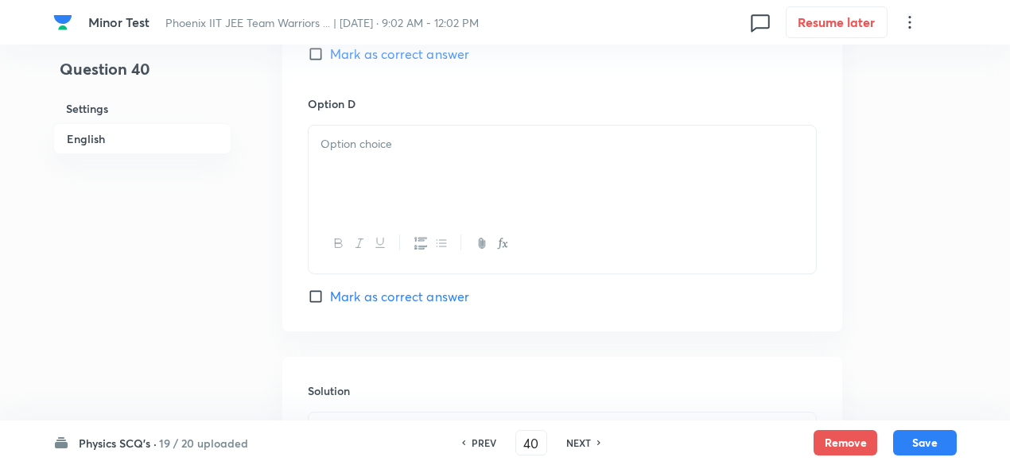
click at [426, 218] on div at bounding box center [561, 244] width 507 height 58
click at [413, 184] on div at bounding box center [561, 170] width 507 height 89
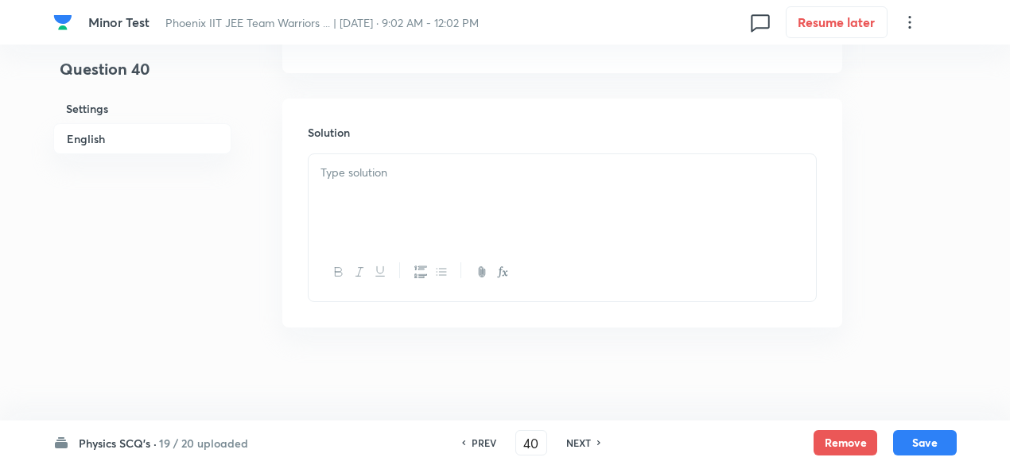
click at [399, 168] on p at bounding box center [561, 173] width 483 height 18
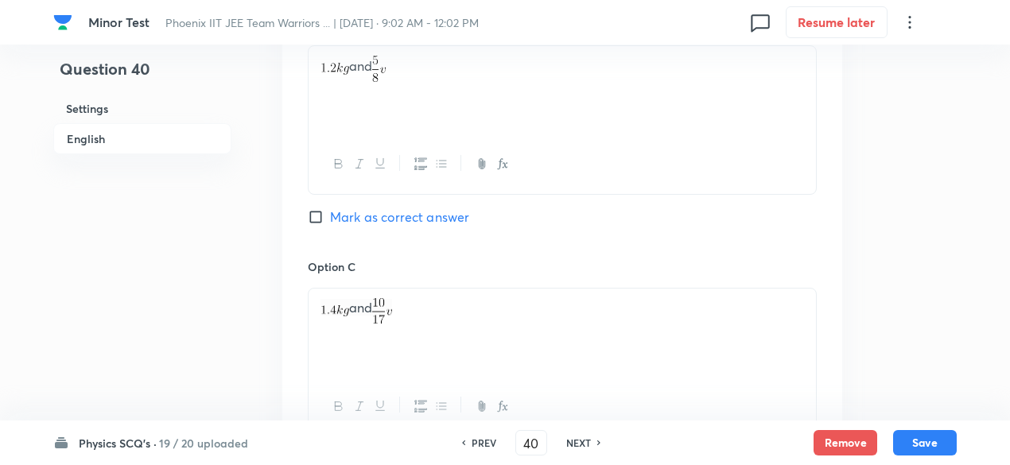
scroll to position [1038, 0]
click at [414, 228] on span "Mark as correct answer" at bounding box center [399, 221] width 139 height 19
click at [330, 228] on input "Mark as correct answer" at bounding box center [319, 222] width 22 height 16
checkbox input "true"
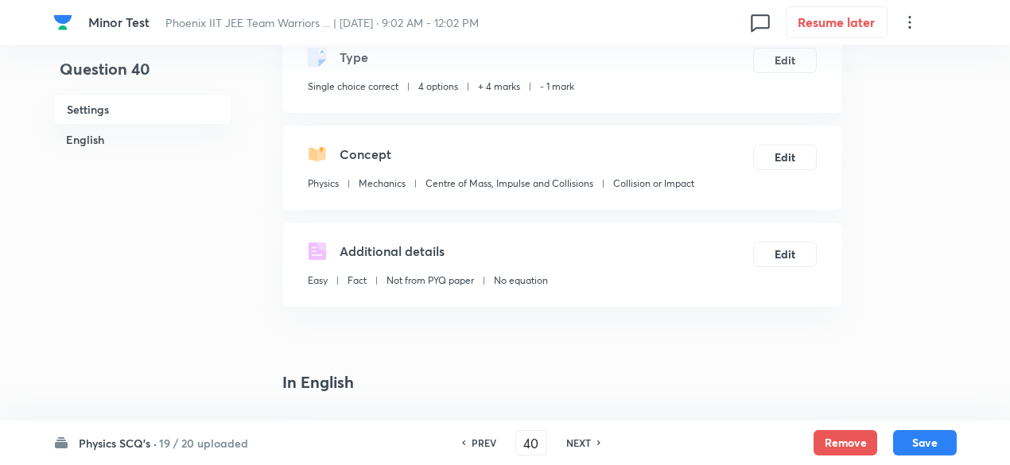
scroll to position [0, 0]
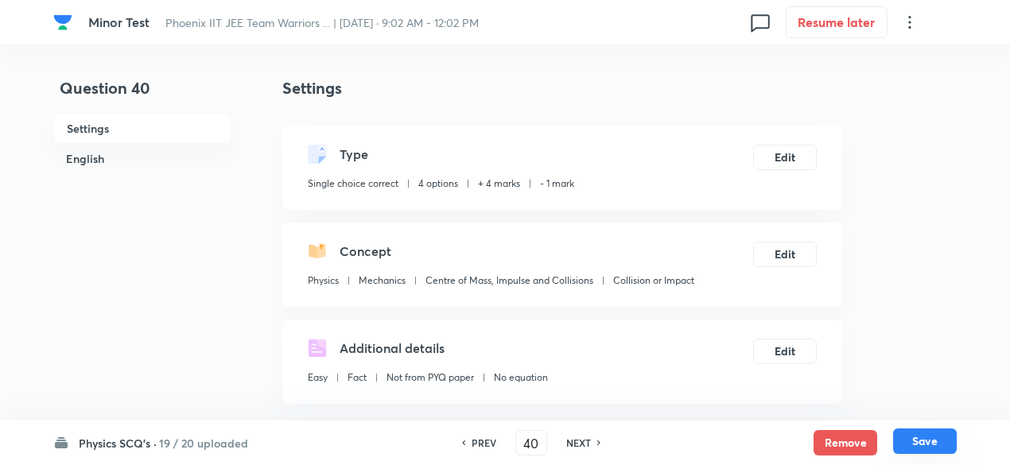
click at [928, 444] on button "Save" at bounding box center [925, 440] width 64 height 25
type input "41"
checkbox input "true"
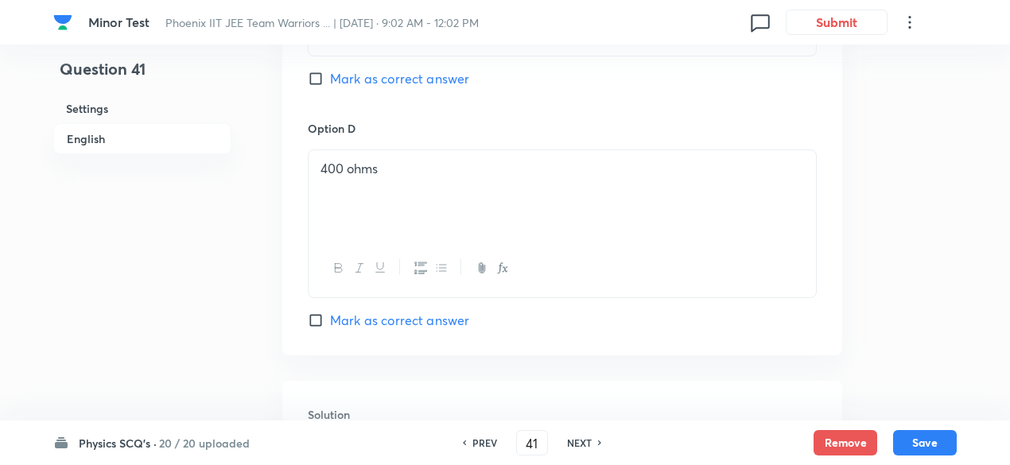
scroll to position [2204, 0]
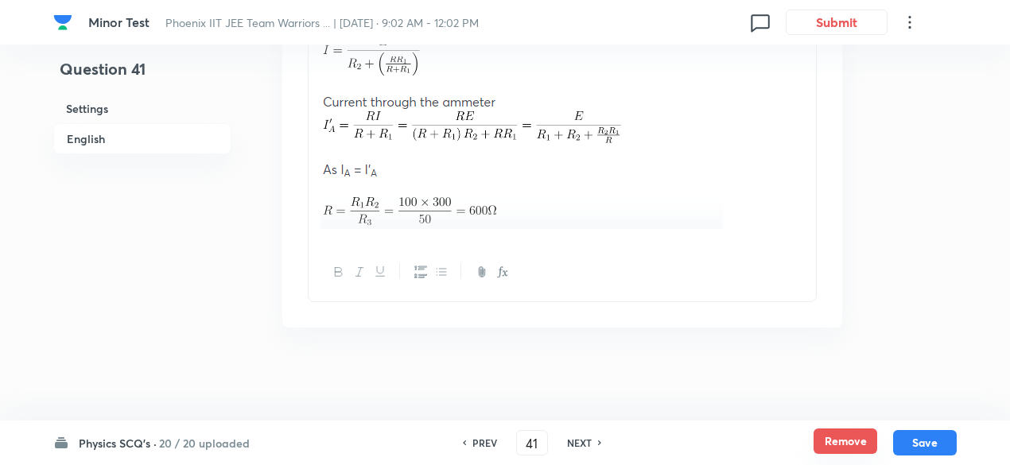
click at [836, 436] on button "Remove" at bounding box center [845, 440] width 64 height 25
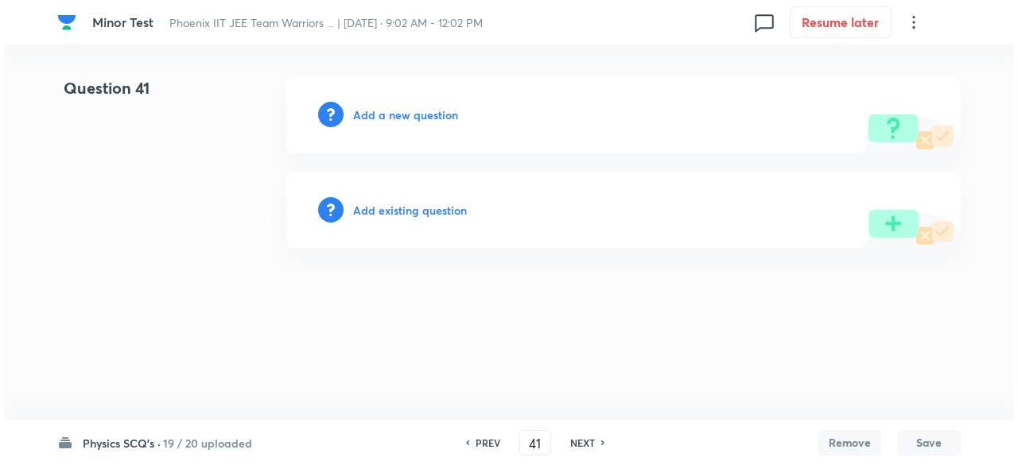
scroll to position [0, 0]
click at [430, 116] on h6 "Add a new question" at bounding box center [405, 115] width 105 height 17
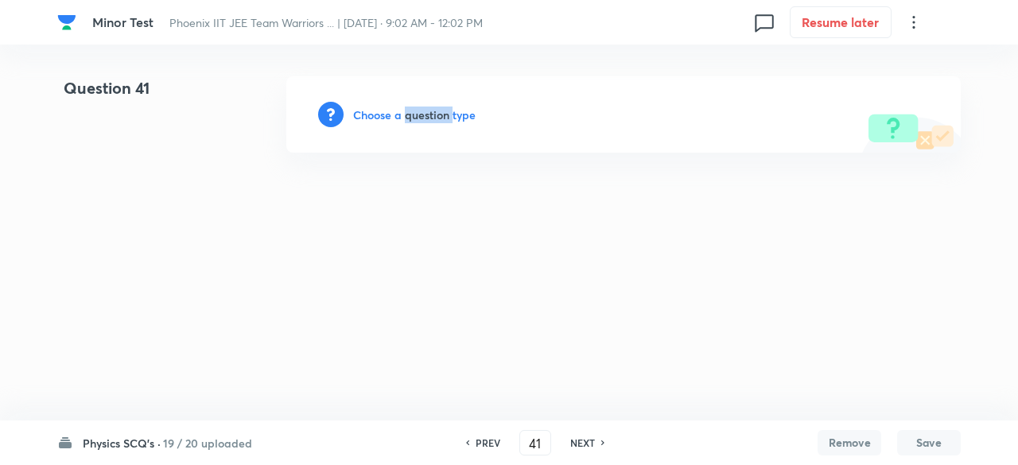
click at [430, 116] on h6 "Choose a question type" at bounding box center [414, 115] width 122 height 17
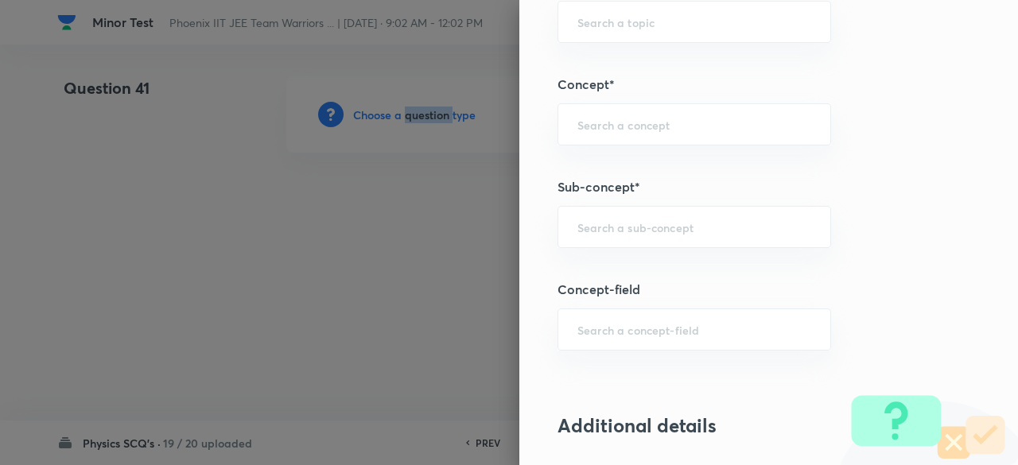
scroll to position [859, 0]
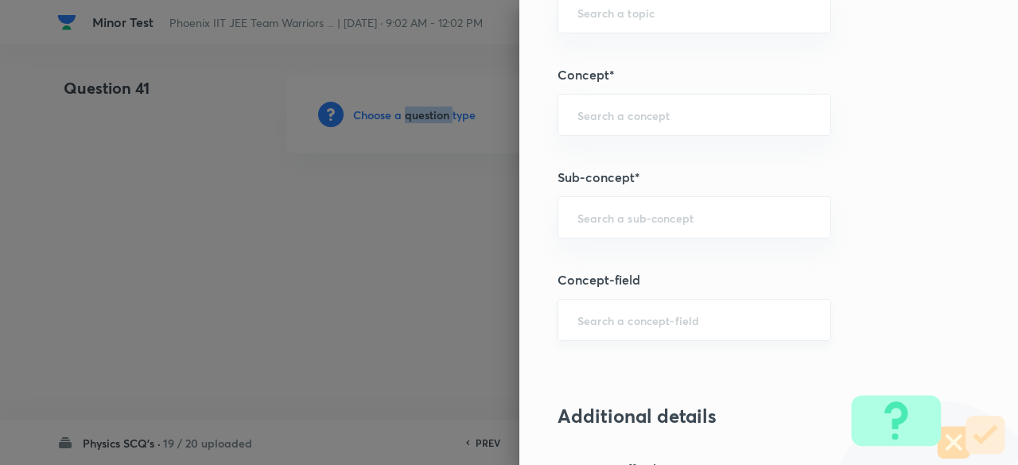
click at [630, 331] on div "​" at bounding box center [693, 320] width 273 height 42
click at [633, 230] on div "​" at bounding box center [693, 217] width 273 height 42
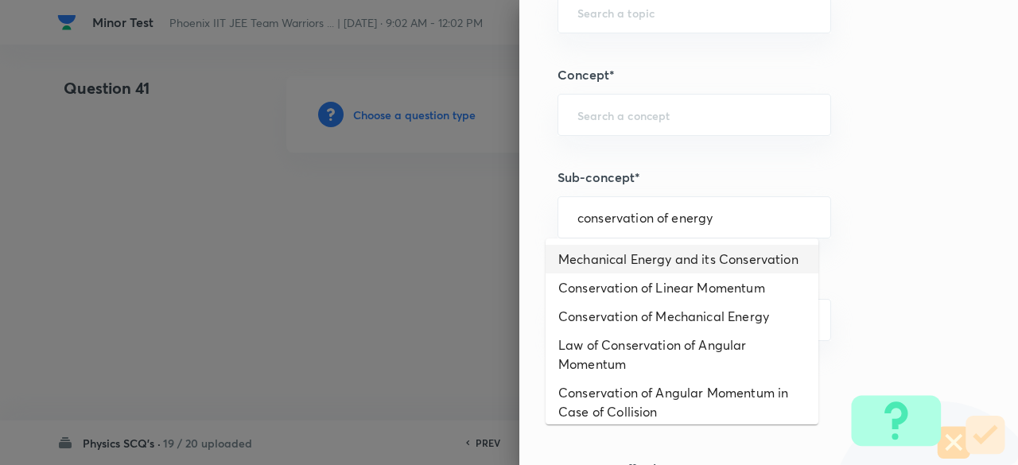
click at [635, 273] on li "Mechanical Energy and its Conservation" at bounding box center [681, 259] width 273 height 29
type input "Mechanical Energy and its Conservation"
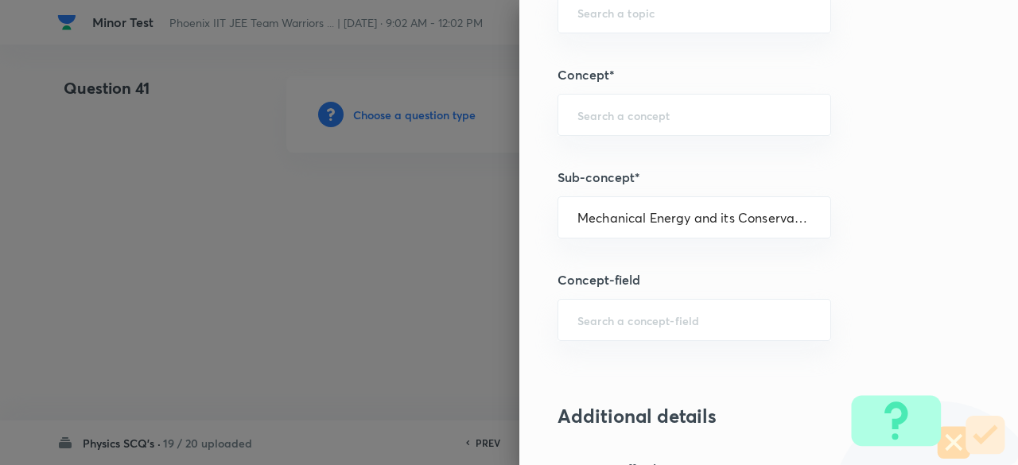
type input "Physics"
type input "Mechanics"
type input "Work, Energy & Power"
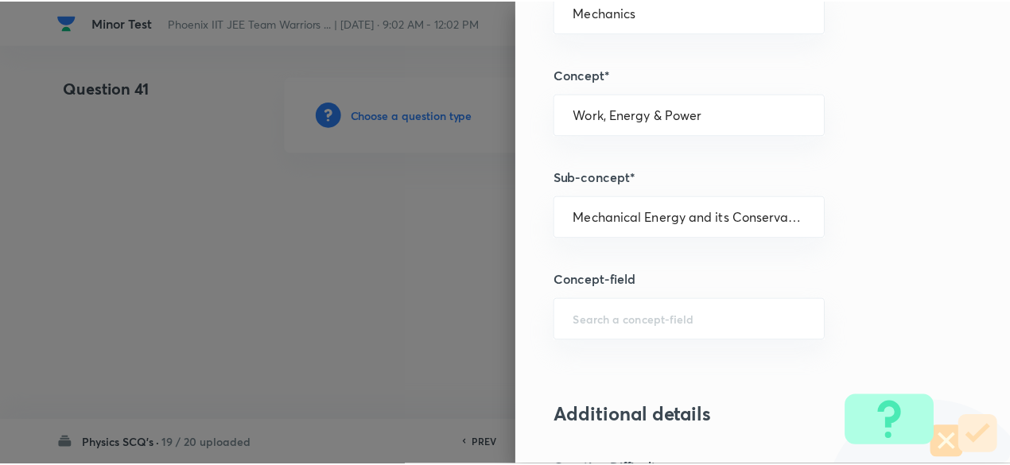
scroll to position [1697, 0]
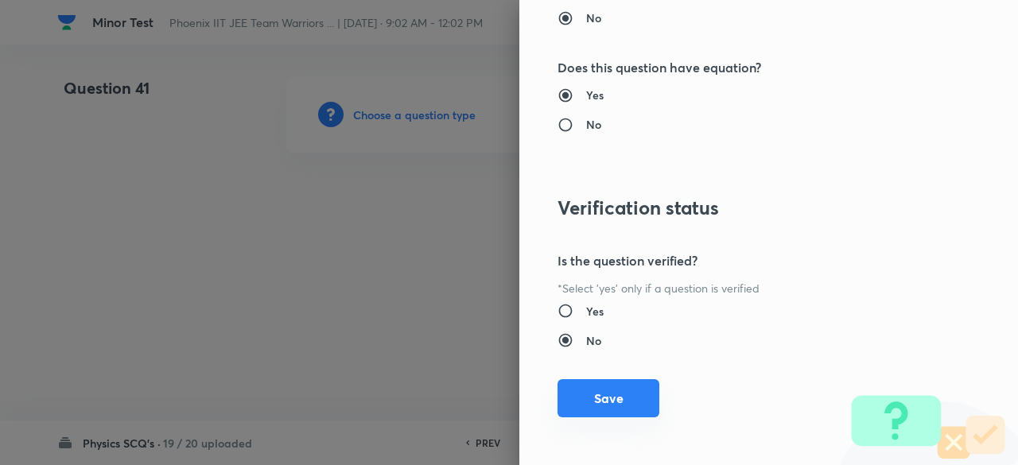
click at [618, 390] on button "Save" at bounding box center [608, 398] width 102 height 38
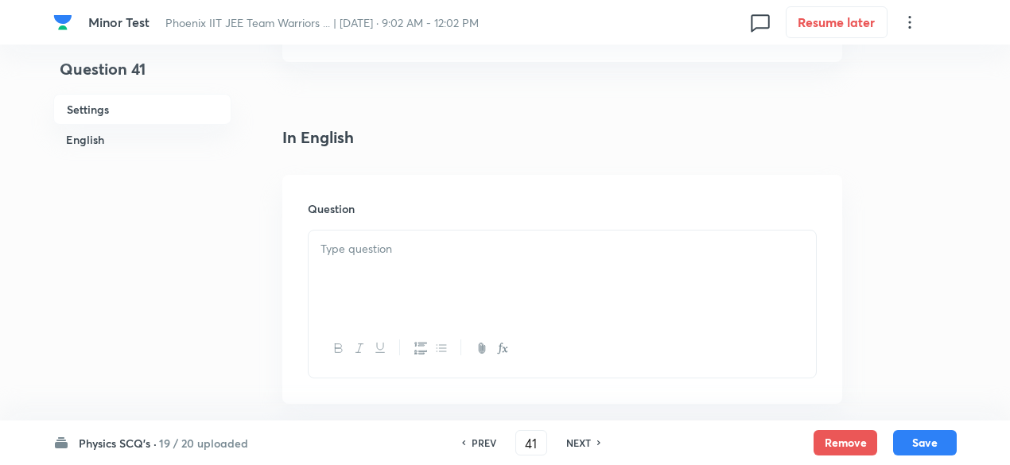
scroll to position [350, 0]
click at [517, 260] on div at bounding box center [561, 267] width 507 height 89
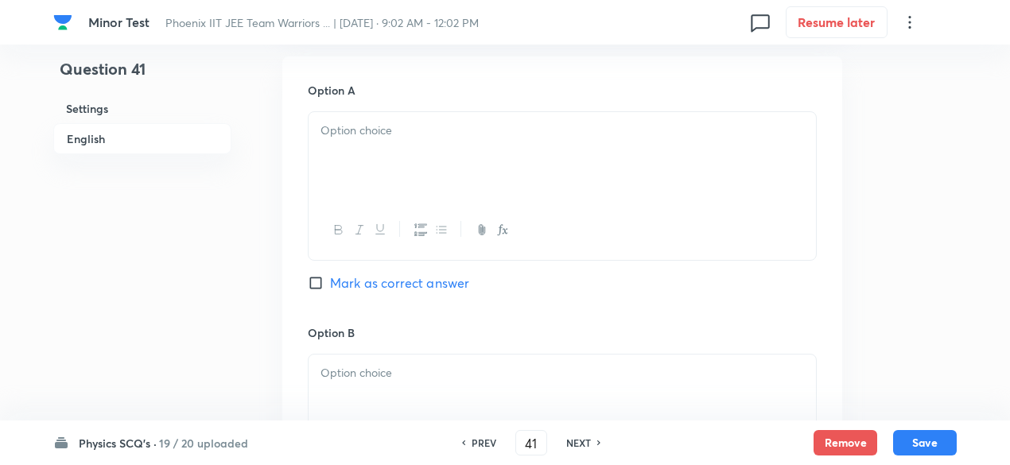
scroll to position [958, 0]
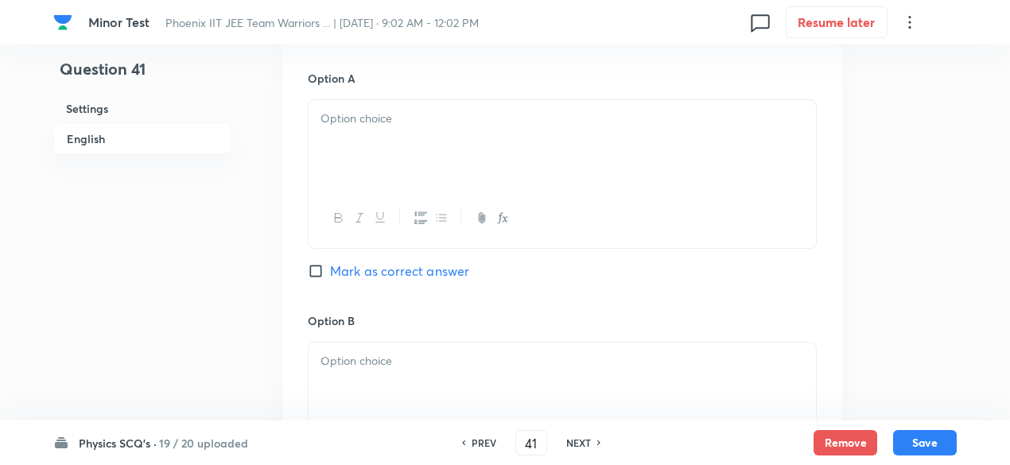
click at [413, 120] on p at bounding box center [561, 119] width 483 height 18
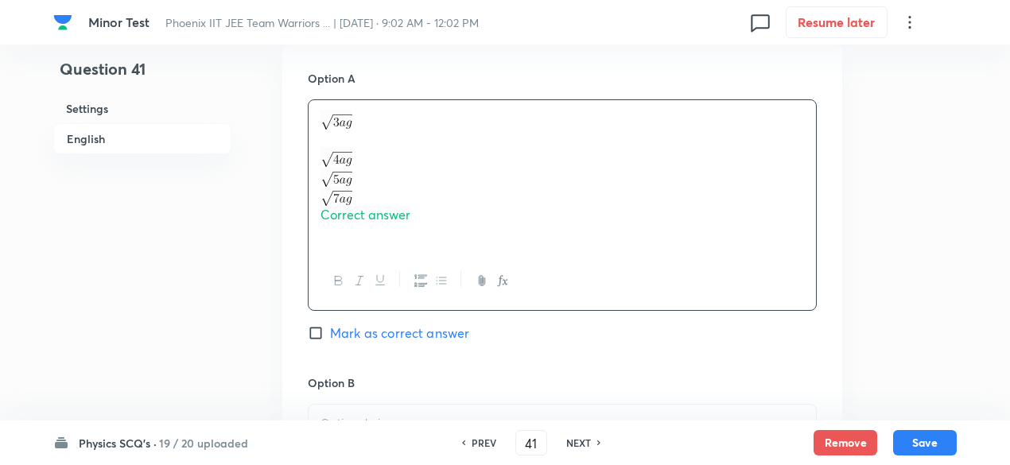
click at [311, 155] on div "Correct answer" at bounding box center [561, 176] width 507 height 152
drag, startPoint x: 311, startPoint y: 155, endPoint x: 437, endPoint y: 226, distance: 144.9
click at [437, 226] on div "Correct answer" at bounding box center [561, 176] width 507 height 152
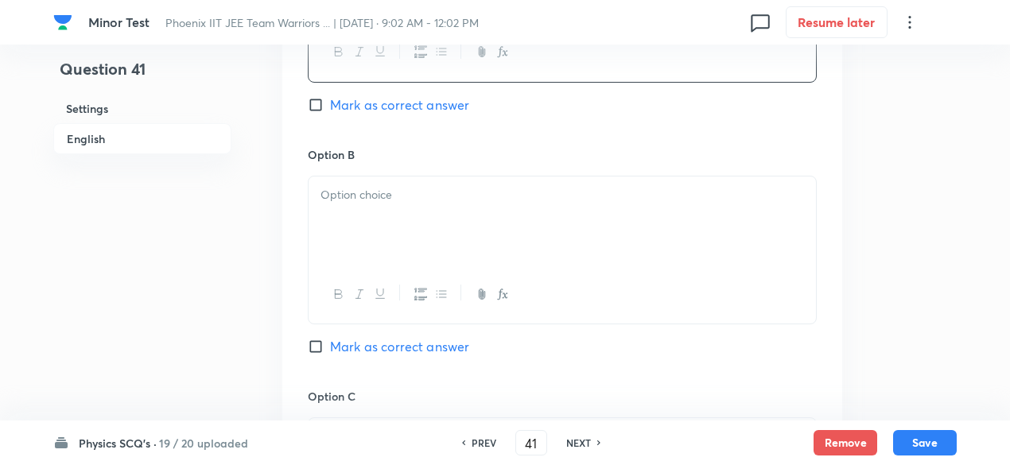
scroll to position [1135, 0]
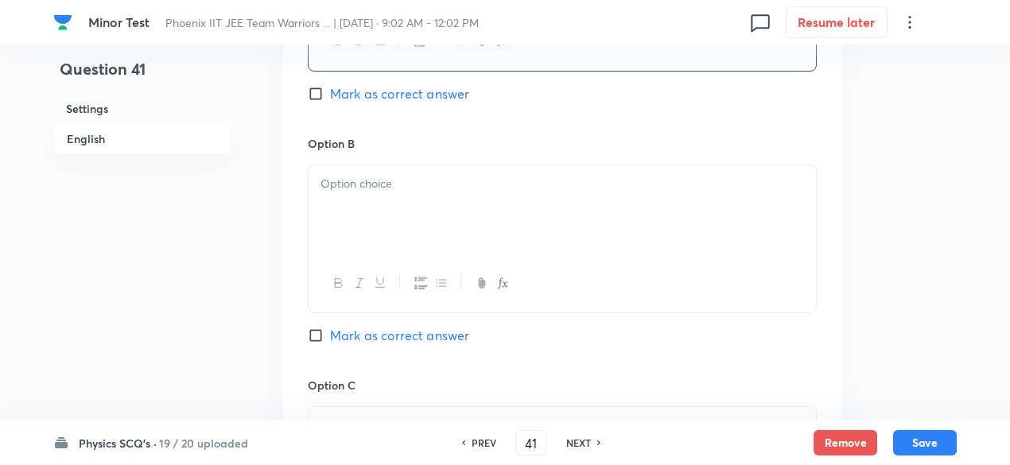
click at [407, 218] on div at bounding box center [561, 209] width 507 height 89
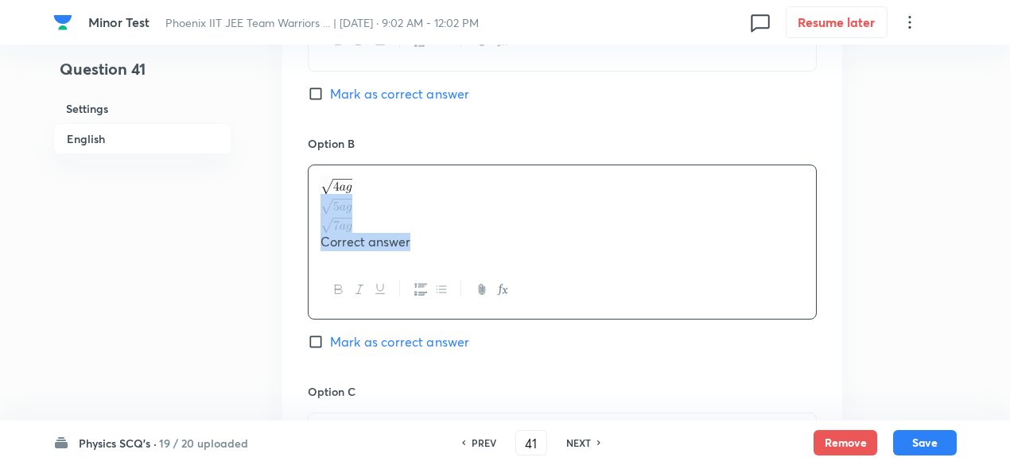
drag, startPoint x: 312, startPoint y: 203, endPoint x: 425, endPoint y: 247, distance: 120.6
click at [425, 247] on div "Correct answer" at bounding box center [561, 213] width 507 height 96
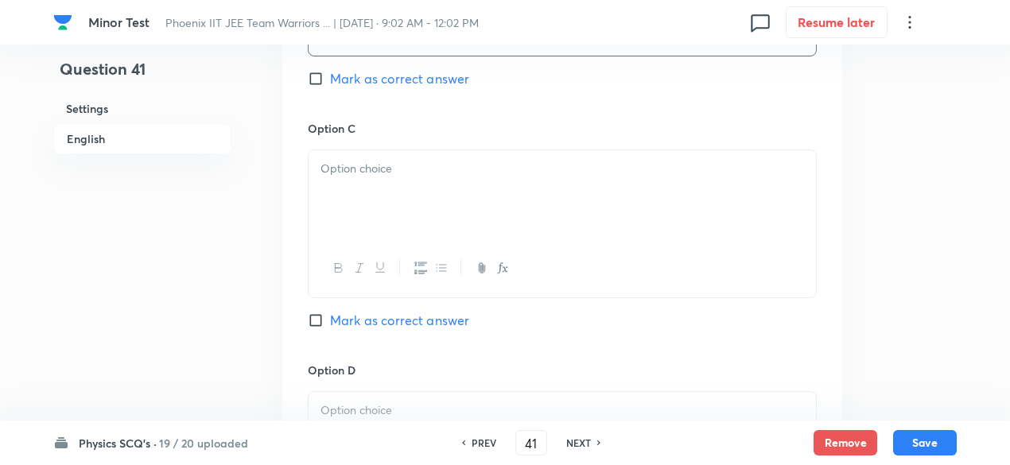
scroll to position [1412, 0]
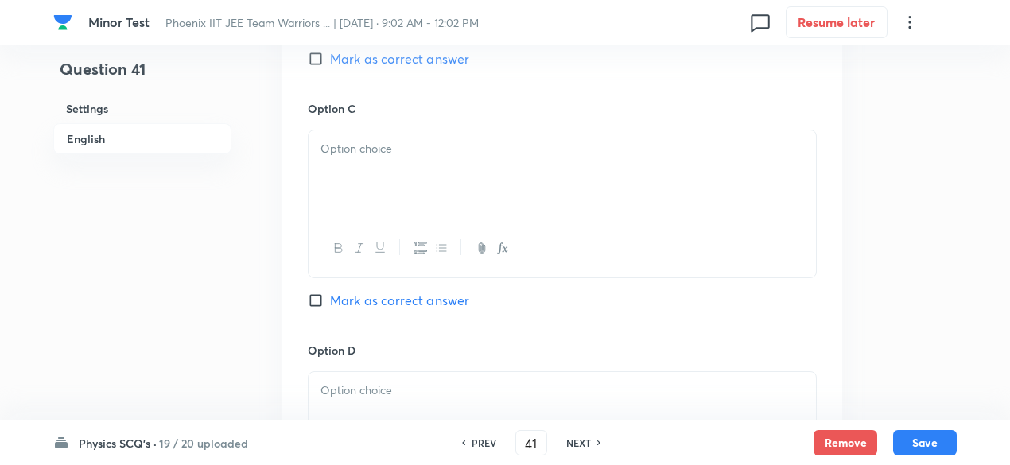
click at [413, 171] on div at bounding box center [561, 174] width 507 height 89
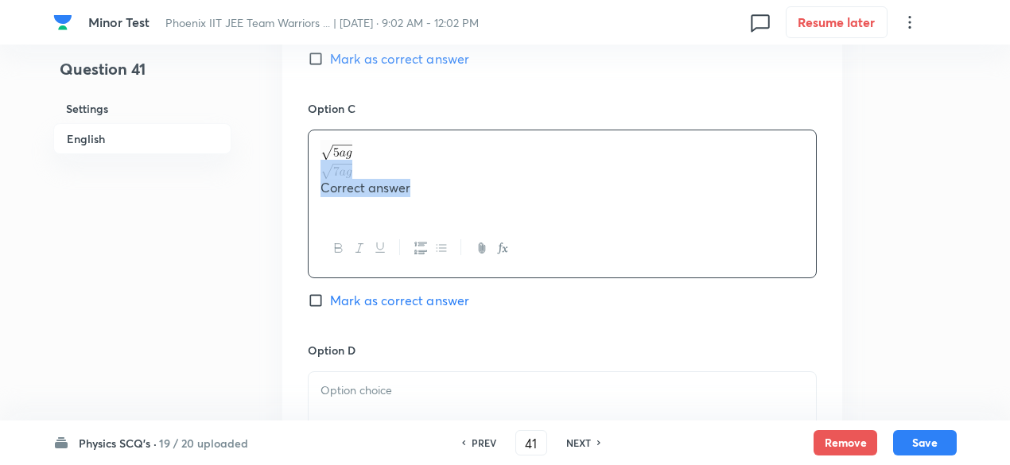
drag, startPoint x: 310, startPoint y: 165, endPoint x: 456, endPoint y: 196, distance: 149.5
click at [456, 196] on div "Correct answer" at bounding box center [561, 174] width 507 height 89
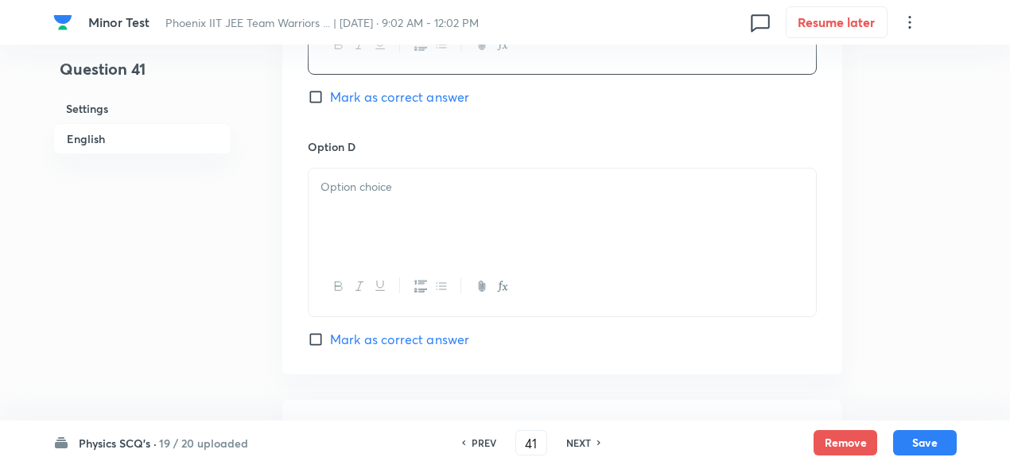
scroll to position [1713, 0]
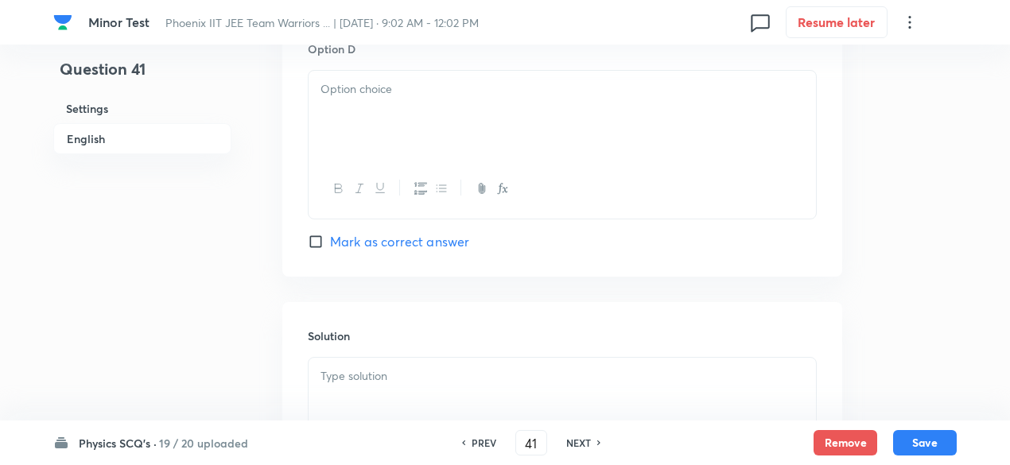
click at [391, 95] on p at bounding box center [561, 89] width 483 height 18
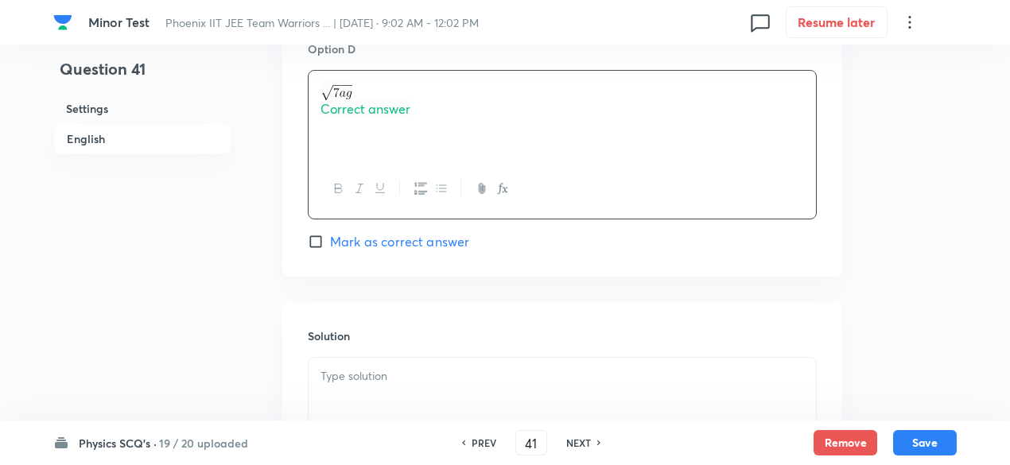
click at [388, 107] on span "Correct answer" at bounding box center [365, 108] width 90 height 17
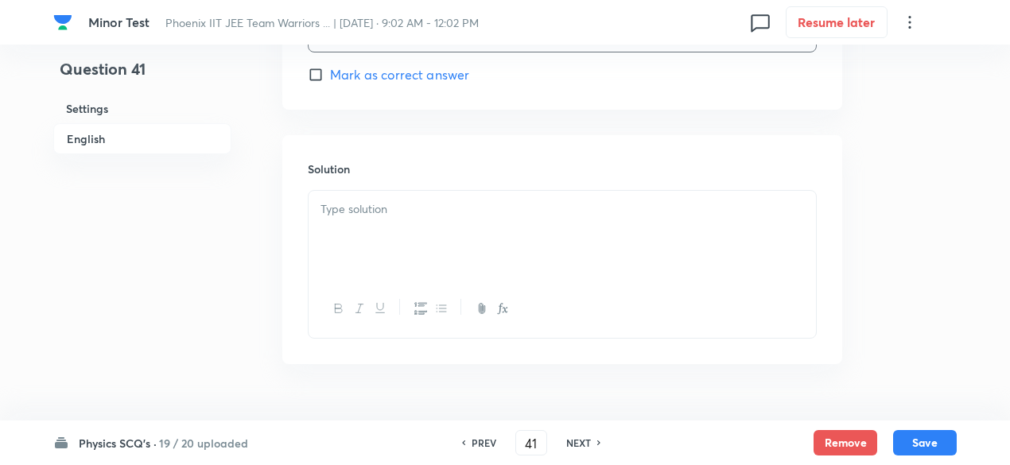
scroll to position [1917, 0]
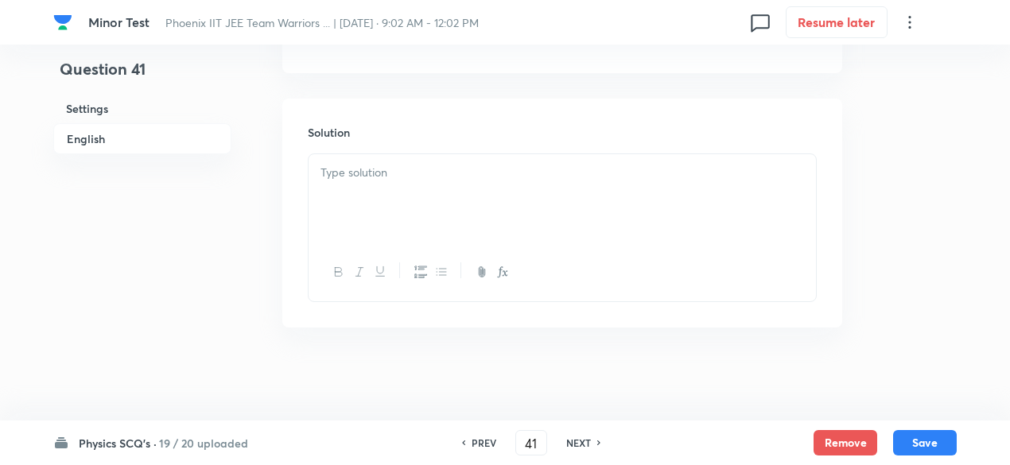
click at [440, 169] on p at bounding box center [561, 173] width 483 height 18
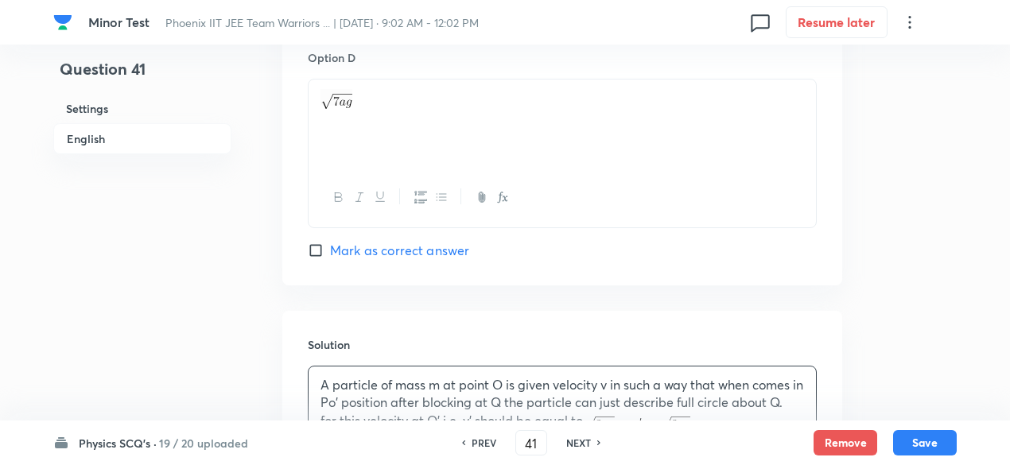
scroll to position [1704, 0]
click at [448, 242] on span "Mark as correct answer" at bounding box center [399, 251] width 139 height 19
click at [330, 243] on input "Mark as correct answer" at bounding box center [319, 251] width 22 height 16
checkbox input "true"
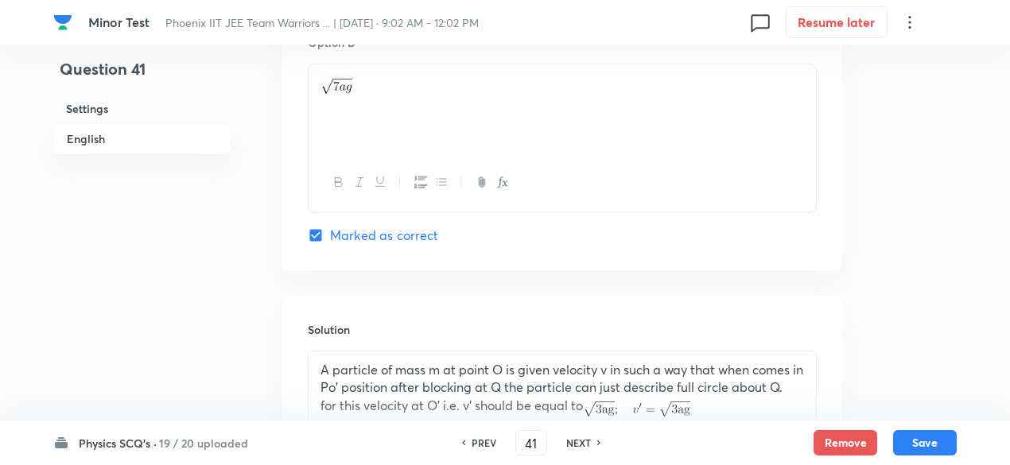
scroll to position [2034, 0]
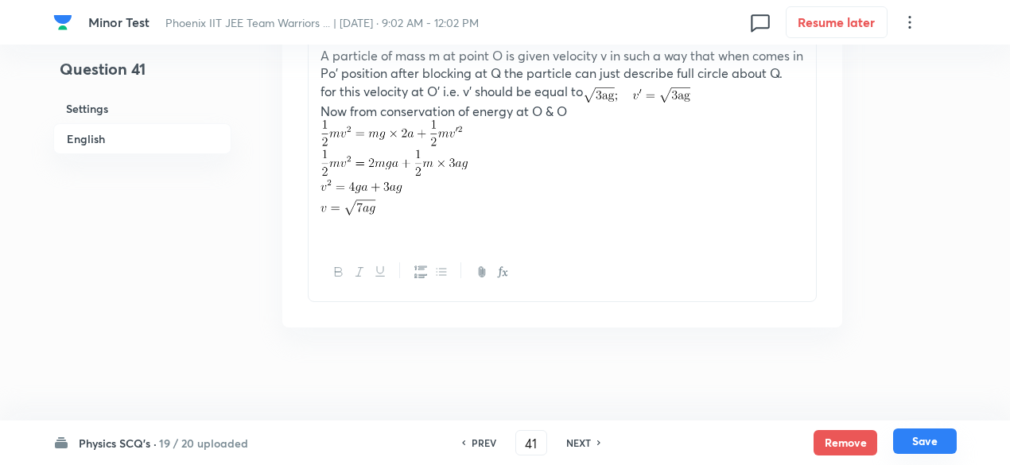
click at [927, 437] on button "Save" at bounding box center [925, 440] width 64 height 25
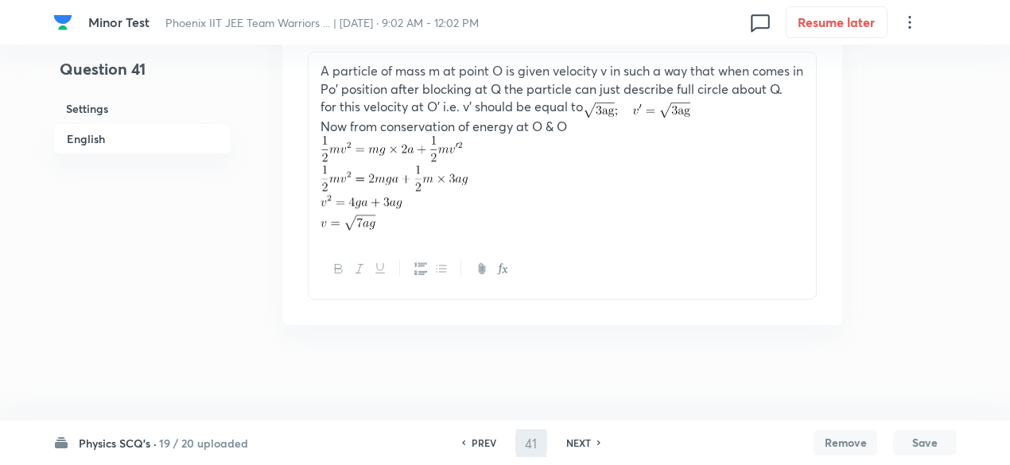
scroll to position [1998, 0]
type input "42"
checkbox input "true"
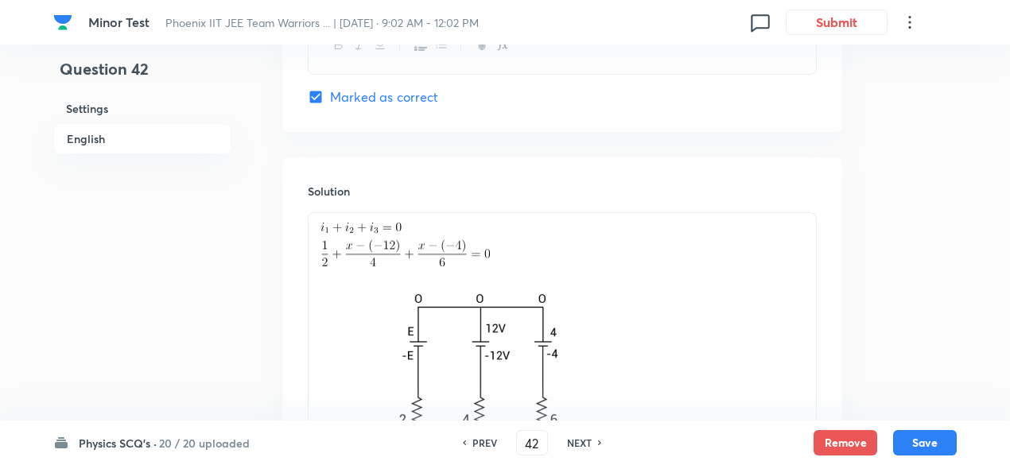
scroll to position [2034, 0]
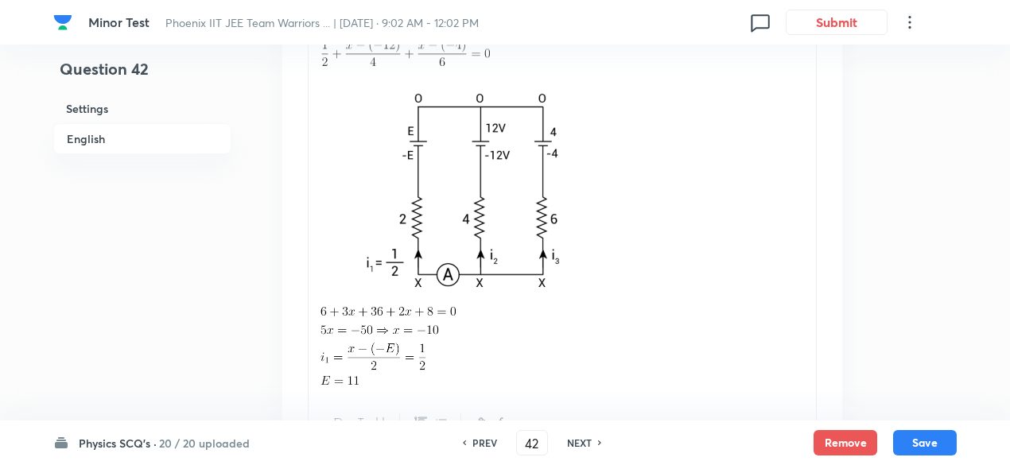
click at [219, 439] on h6 "20 / 20 uploaded" at bounding box center [204, 443] width 91 height 17
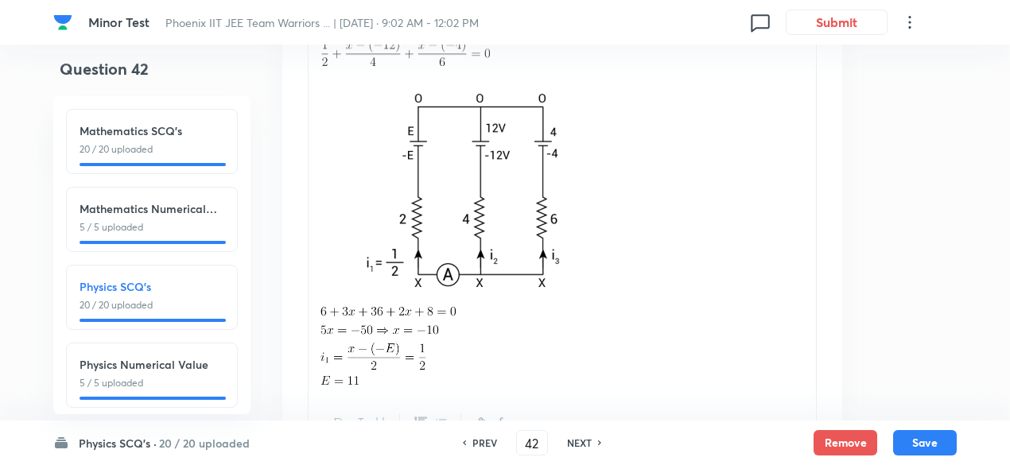
click at [198, 373] on div "Physics Numerical Value 5 / 5 uploaded" at bounding box center [151, 373] width 145 height 34
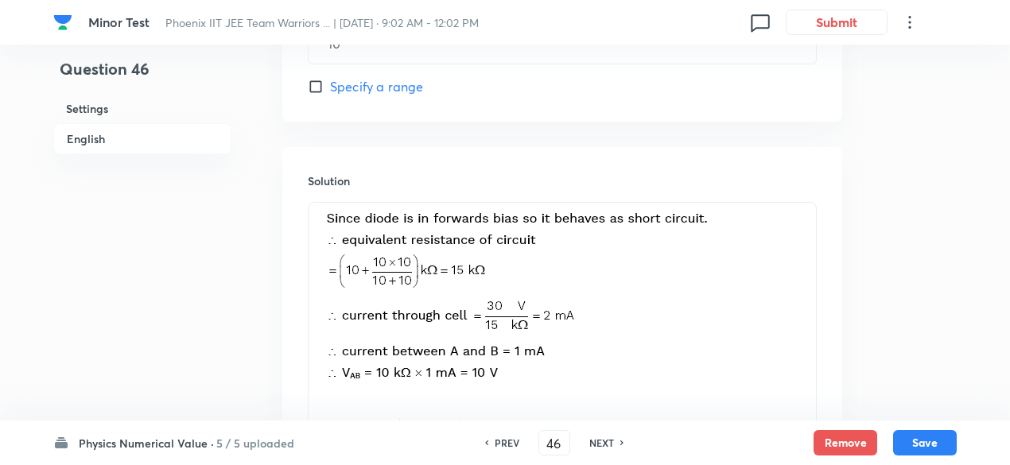
scroll to position [1030, 0]
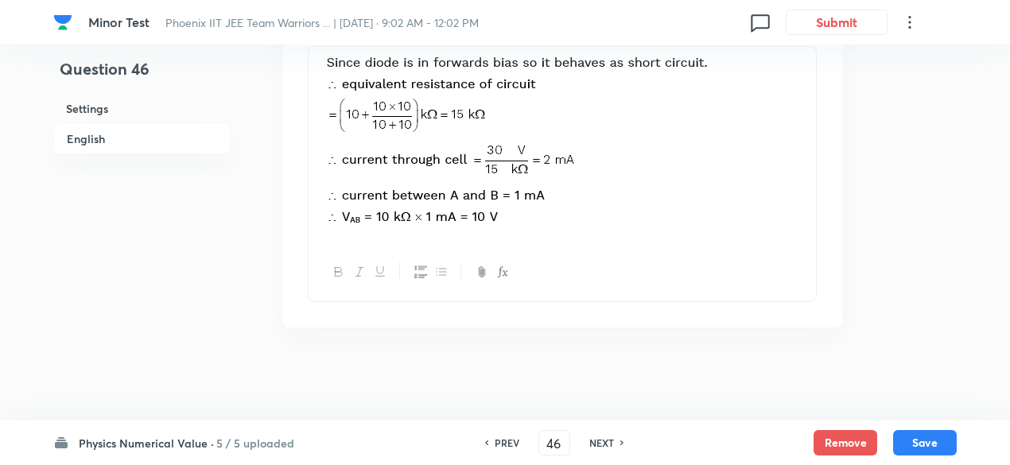
click at [602, 441] on h6 "NEXT" at bounding box center [601, 443] width 25 height 14
type input "47"
type input "2"
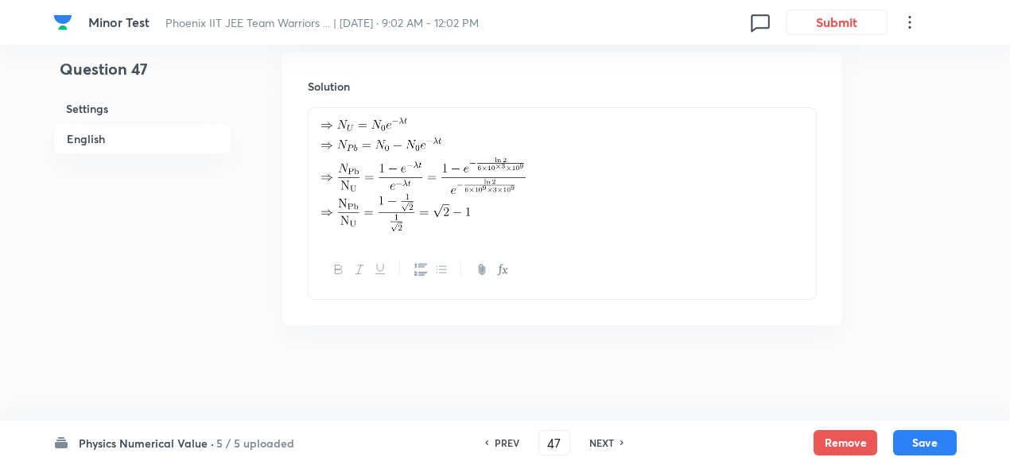
scroll to position [917, 0]
click at [275, 441] on h6 "5 / 5 uploaded" at bounding box center [255, 443] width 78 height 17
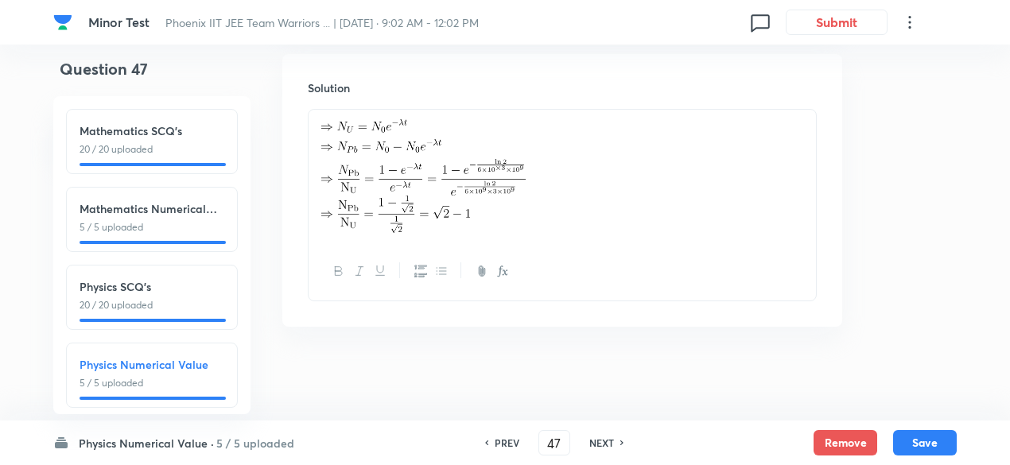
click at [199, 351] on div "Physics Numerical Value 5 / 5 uploaded" at bounding box center [152, 375] width 172 height 65
type input "46"
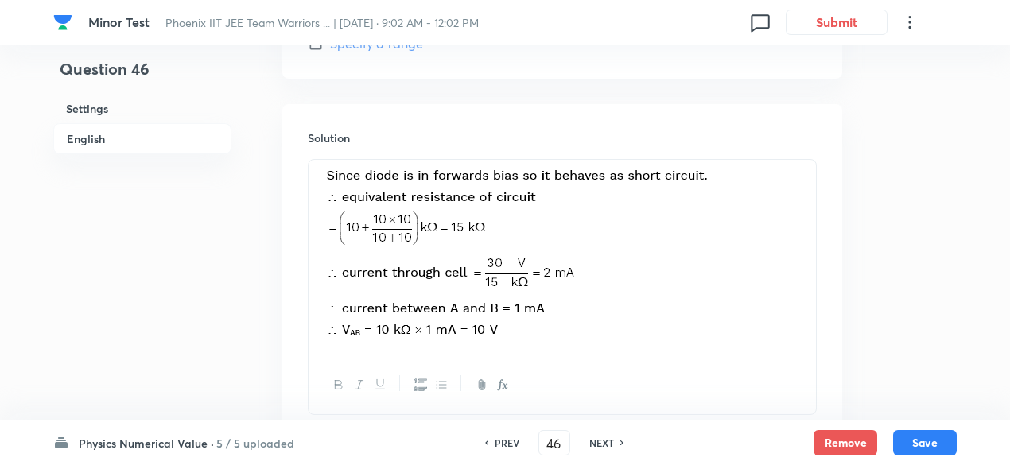
scroll to position [1030, 0]
type input "10"
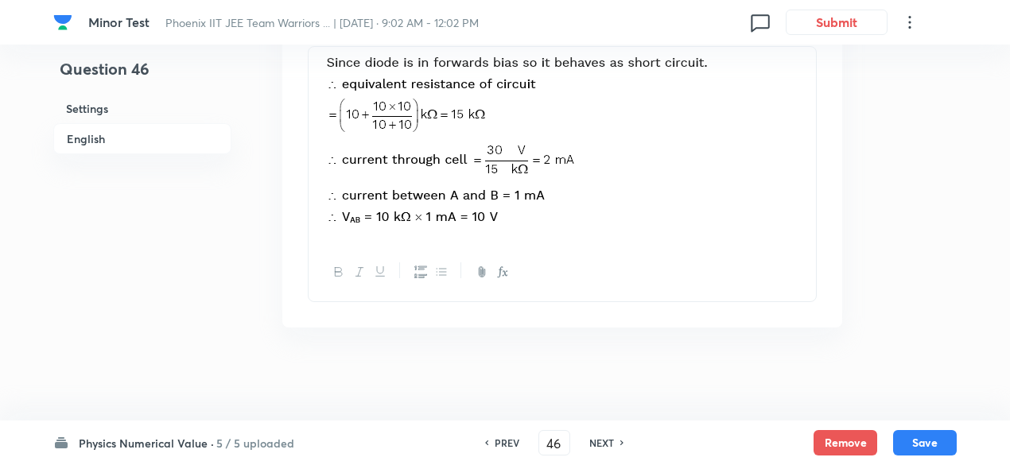
click at [612, 441] on div "NEXT" at bounding box center [604, 443] width 42 height 14
type input "47"
type input "2"
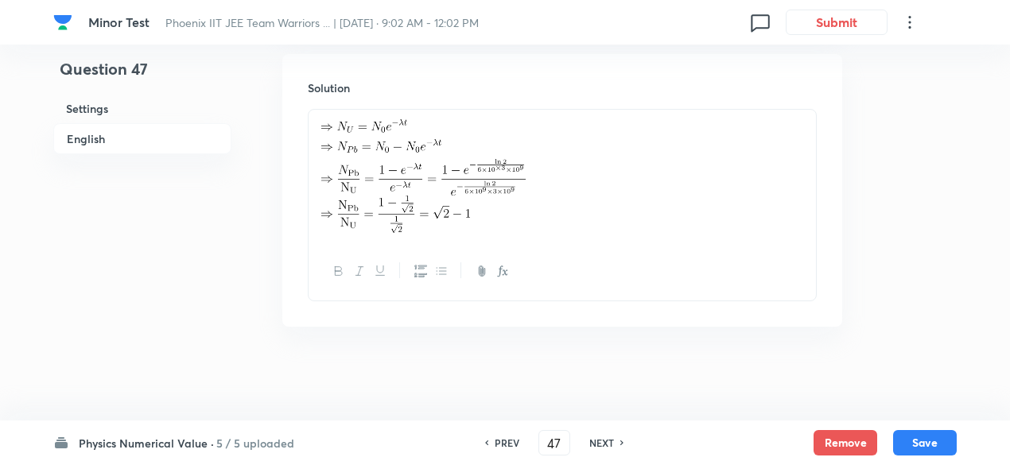
click at [612, 441] on div "NEXT" at bounding box center [604, 443] width 42 height 14
type input "48"
type input "15"
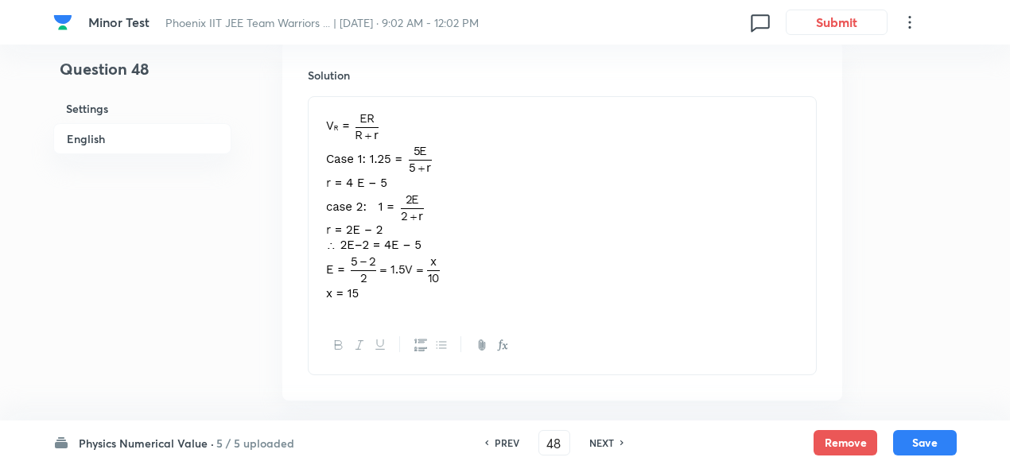
scroll to position [937, 0]
click at [612, 441] on div "NEXT" at bounding box center [604, 443] width 42 height 14
type input "49"
checkbox input "true"
type input "7"
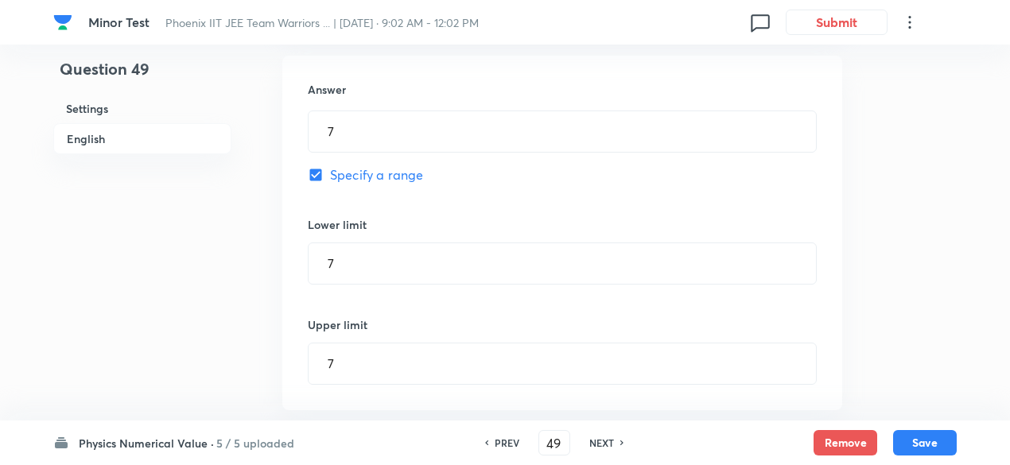
scroll to position [847, 0]
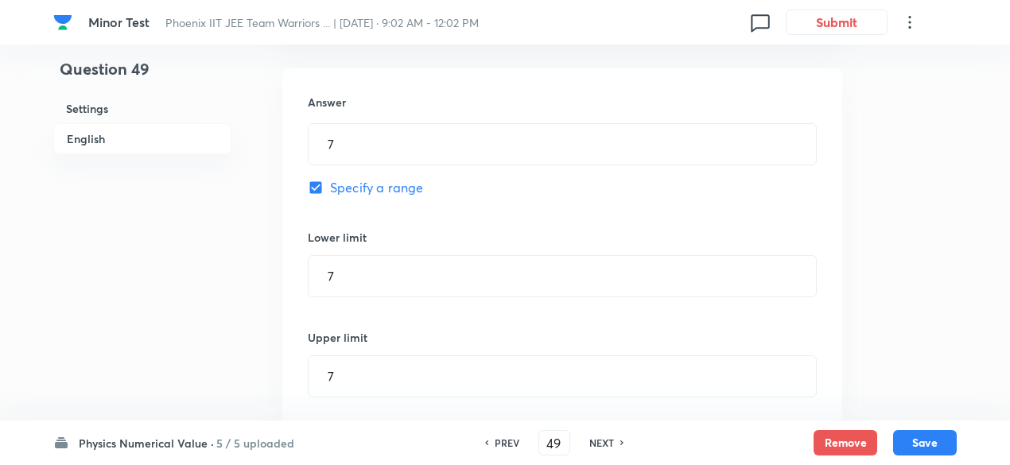
click at [405, 189] on span "Specify a range" at bounding box center [376, 187] width 93 height 19
click at [330, 189] on input "Specify a range" at bounding box center [319, 188] width 22 height 16
checkbox input "false"
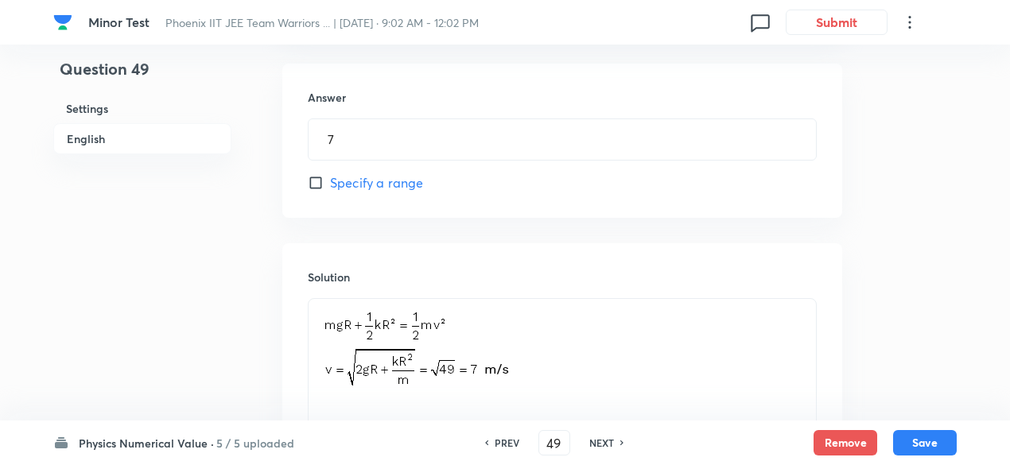
scroll to position [1013, 0]
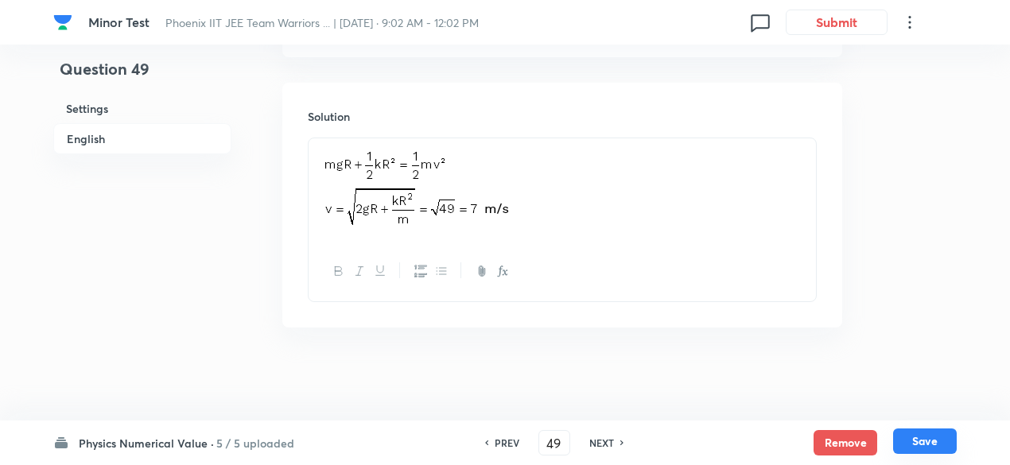
click at [933, 440] on button "Save" at bounding box center [925, 440] width 64 height 25
type input "50"
type input "2"
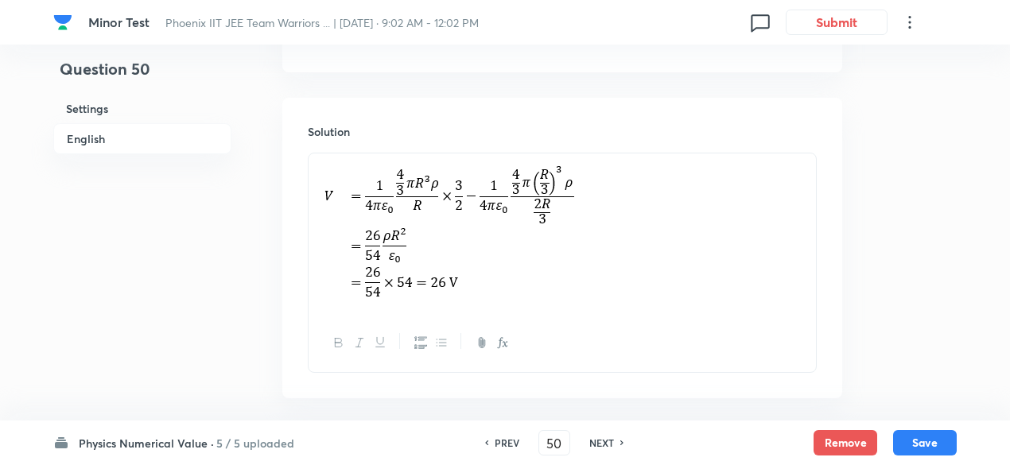
scroll to position [967, 0]
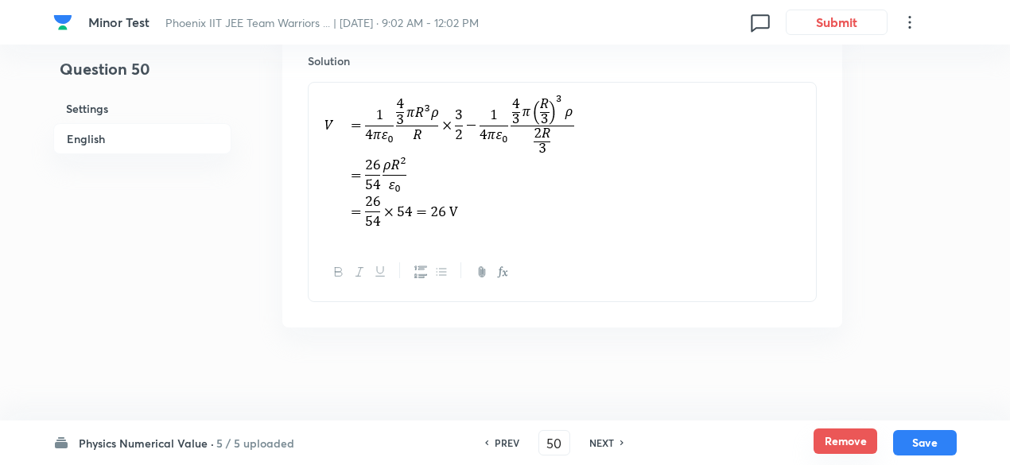
click at [848, 444] on button "Remove" at bounding box center [845, 440] width 64 height 25
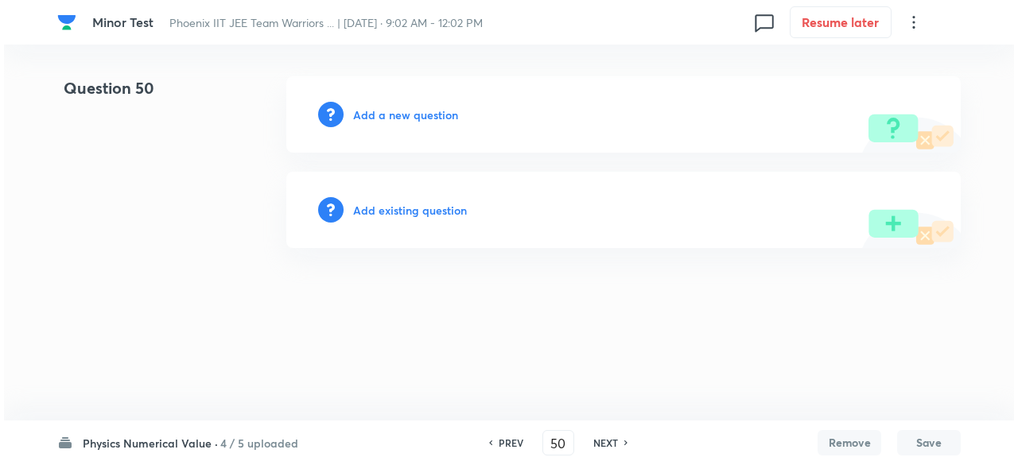
scroll to position [0, 0]
click at [431, 117] on h6 "Add a new question" at bounding box center [405, 115] width 105 height 17
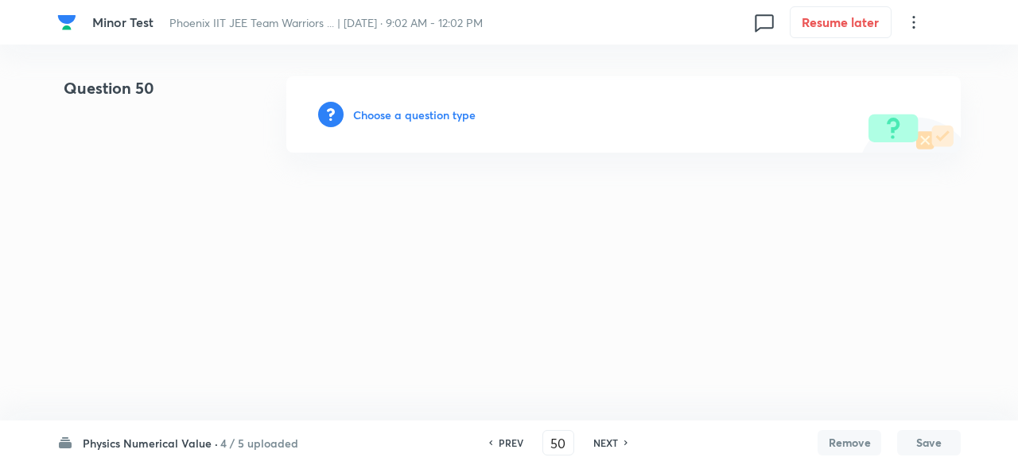
click at [431, 117] on h6 "Choose a question type" at bounding box center [414, 115] width 122 height 17
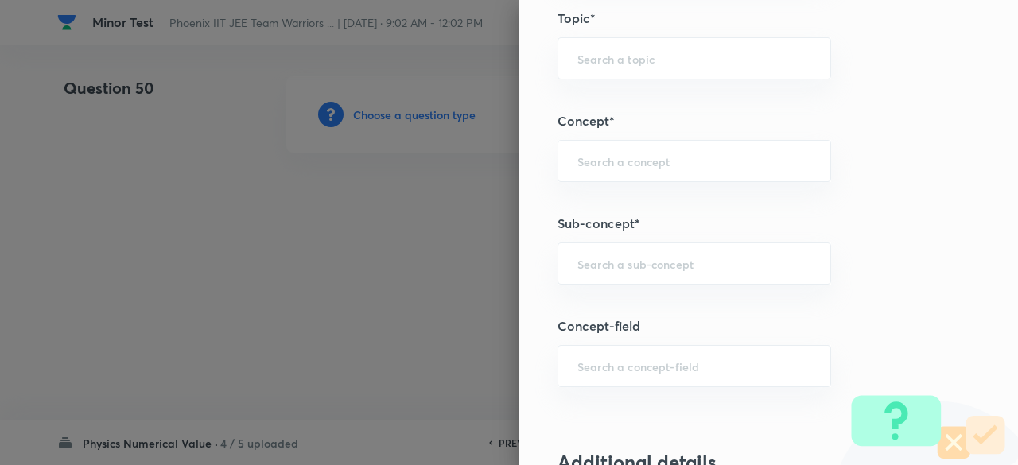
scroll to position [720, 0]
click at [628, 262] on input "text" at bounding box center [694, 261] width 234 height 15
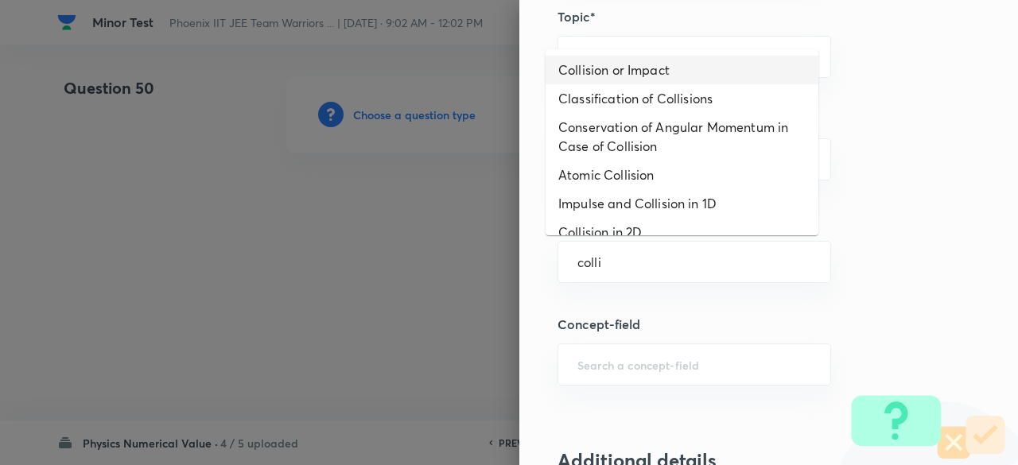
click at [609, 72] on li "Collision or Impact" at bounding box center [681, 70] width 273 height 29
type input "Collision or Impact"
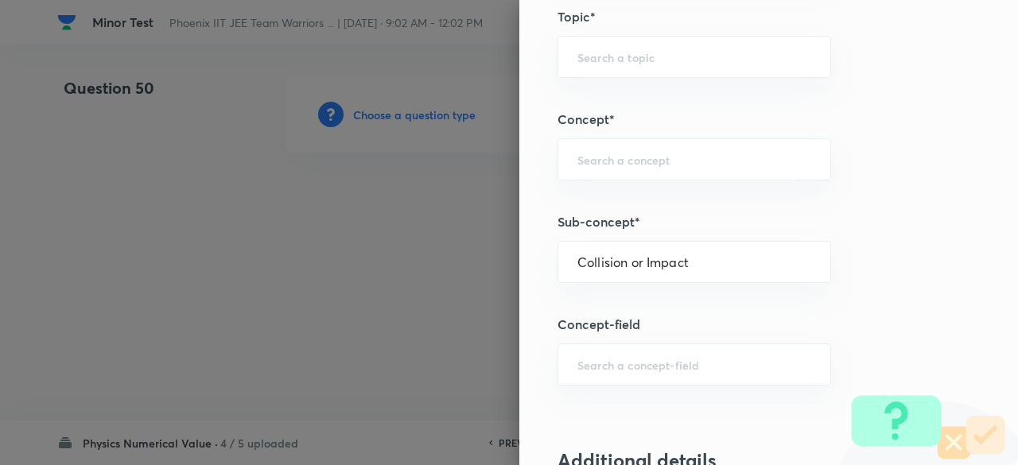
type input "Physics"
type input "Mechanics"
type input "Centre of Mass, Impulse and Collisions"
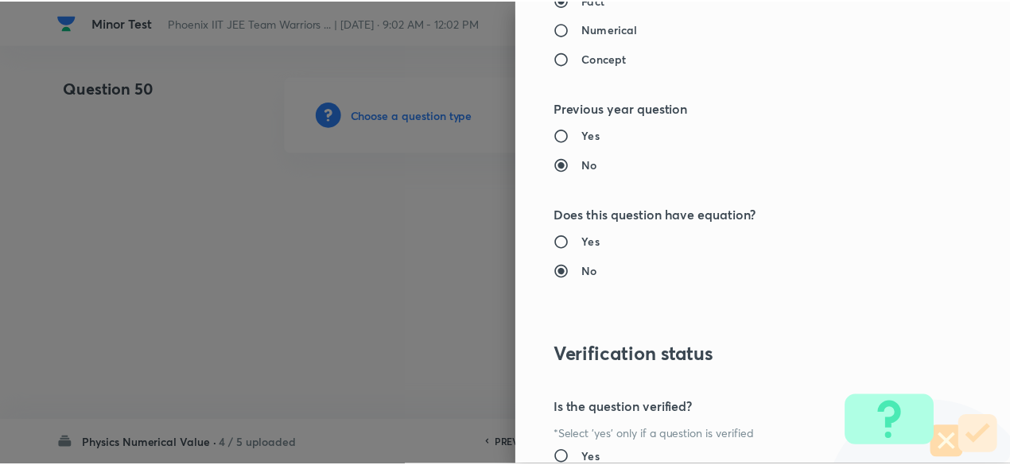
scroll to position [1604, 0]
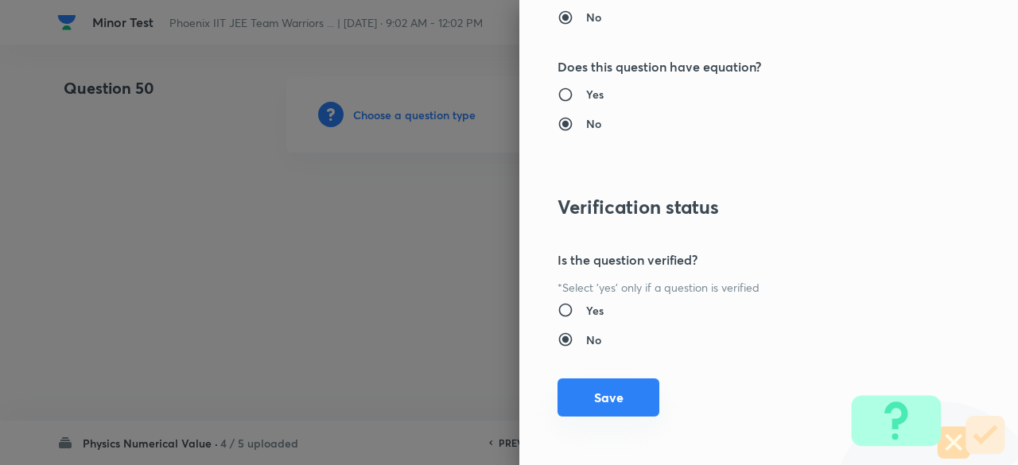
click at [614, 394] on button "Save" at bounding box center [608, 397] width 102 height 38
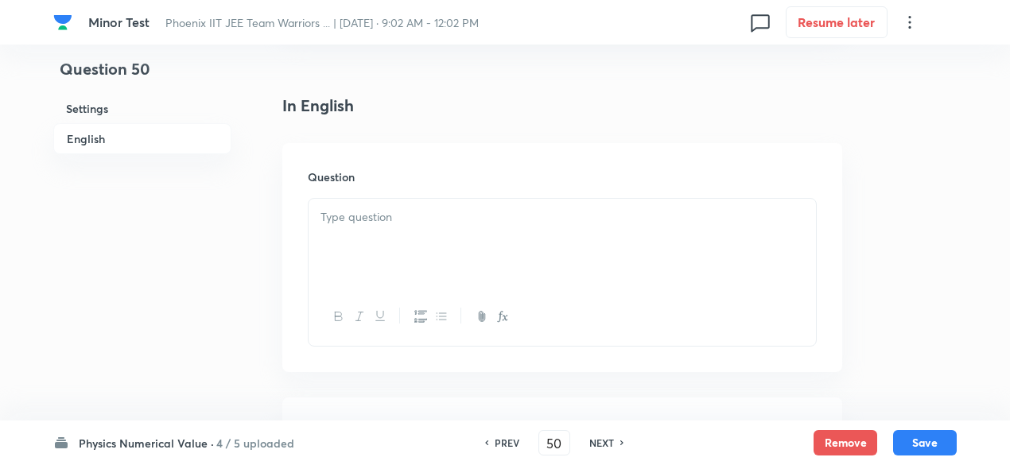
scroll to position [383, 0]
click at [444, 241] on div at bounding box center [561, 233] width 507 height 89
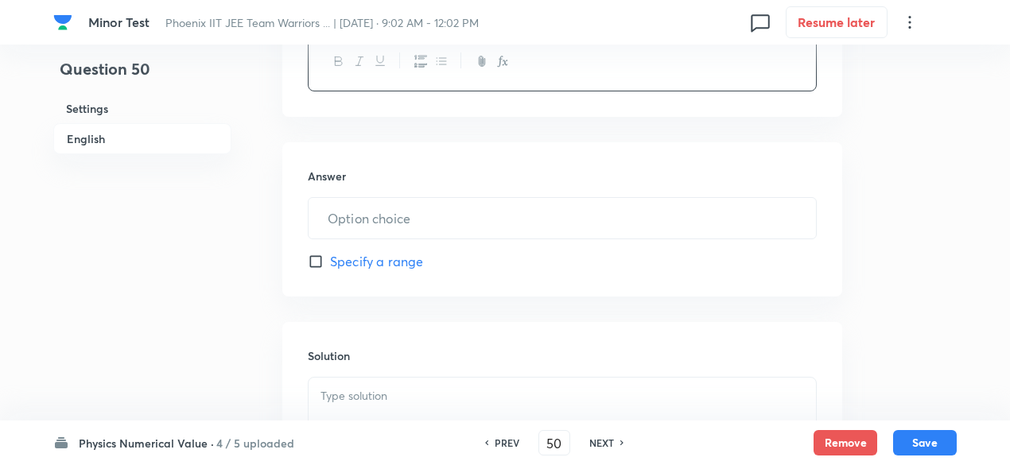
scroll to position [975, 0]
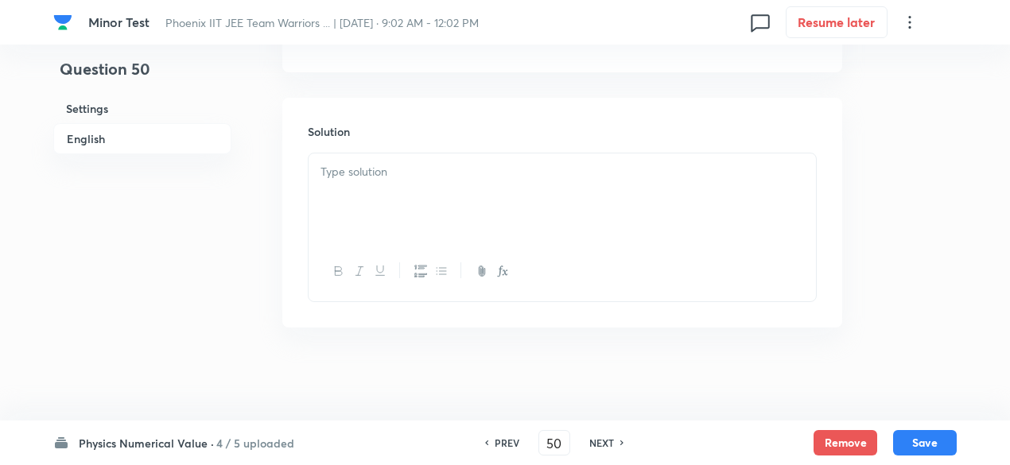
click at [449, 204] on div at bounding box center [561, 197] width 507 height 89
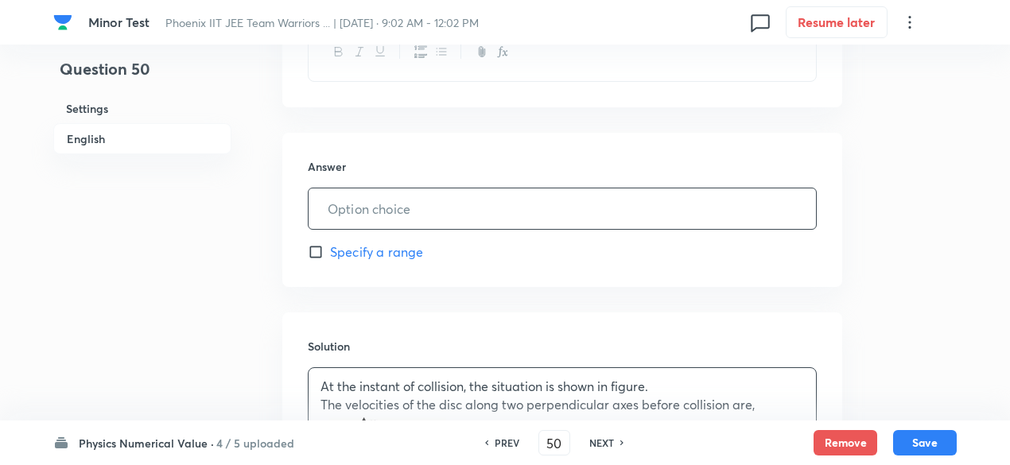
scroll to position [757, 0]
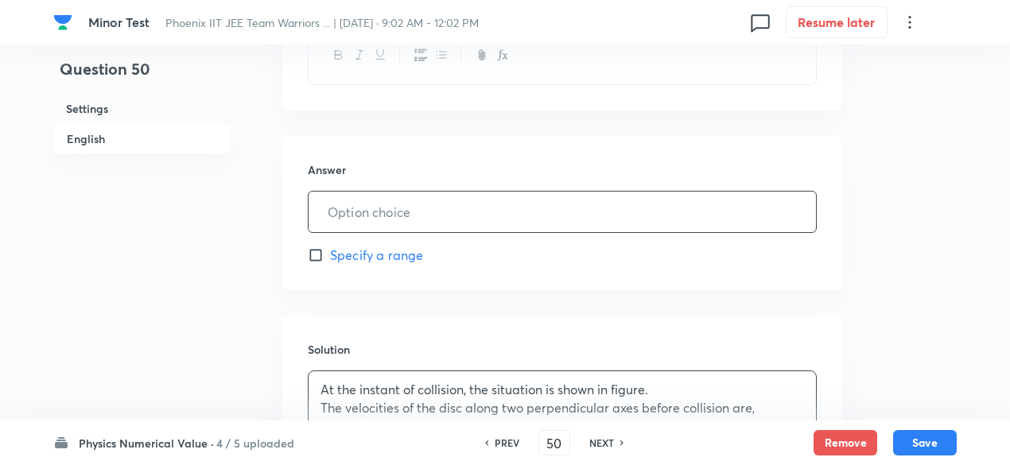
click at [441, 204] on input "text" at bounding box center [561, 212] width 507 height 41
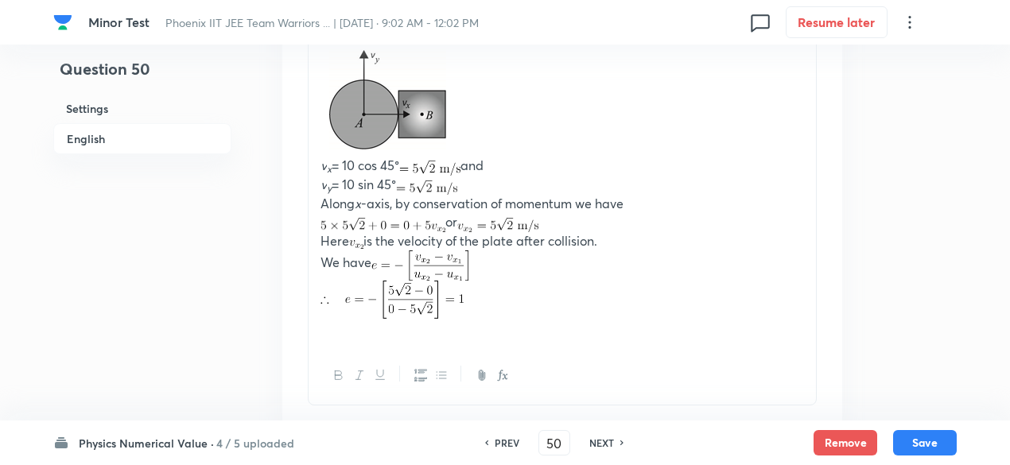
scroll to position [1232, 0]
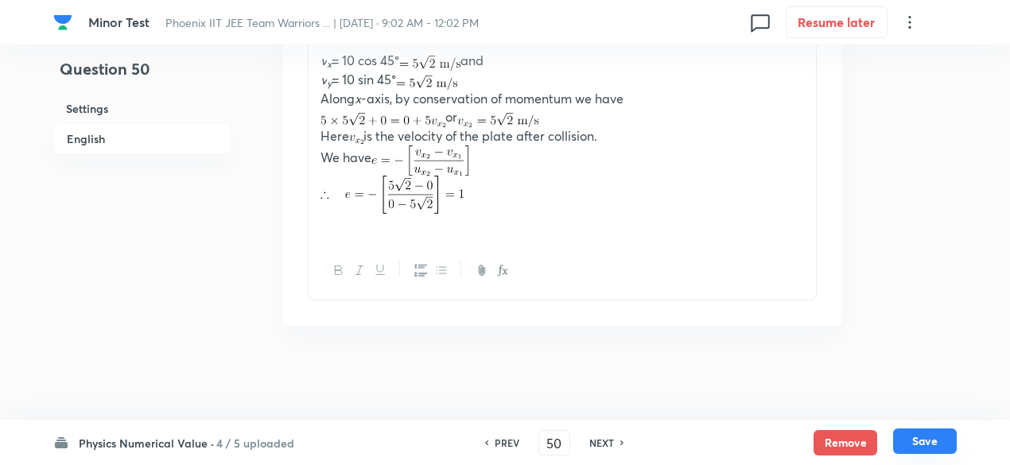
type input "1"
click at [933, 454] on button "Save" at bounding box center [925, 440] width 64 height 25
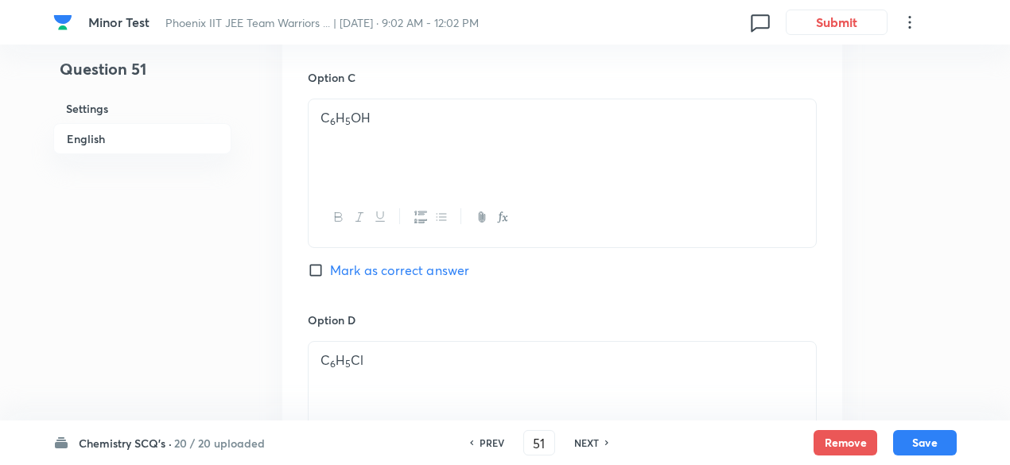
click at [226, 435] on h6 "20 / 20 uploaded" at bounding box center [219, 443] width 91 height 17
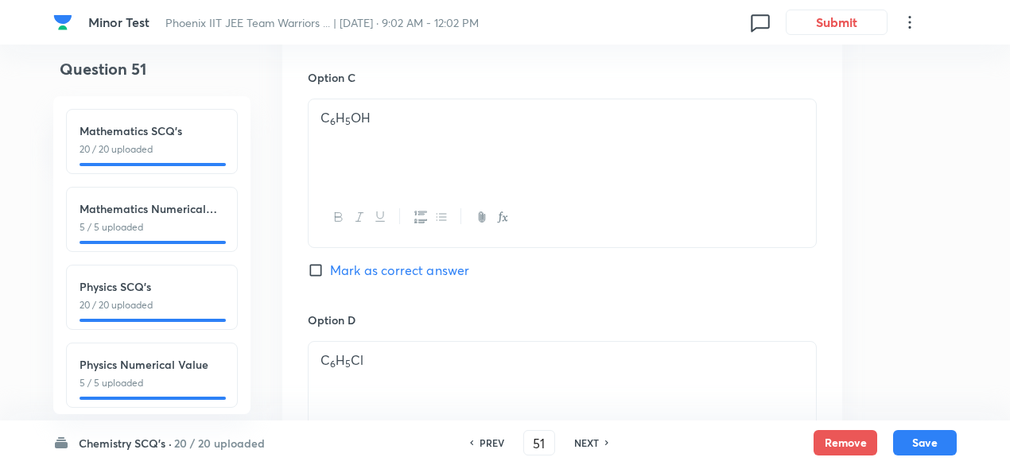
click at [173, 319] on div at bounding box center [152, 320] width 146 height 3
type input "26"
checkbox input "false"
checkbox input "true"
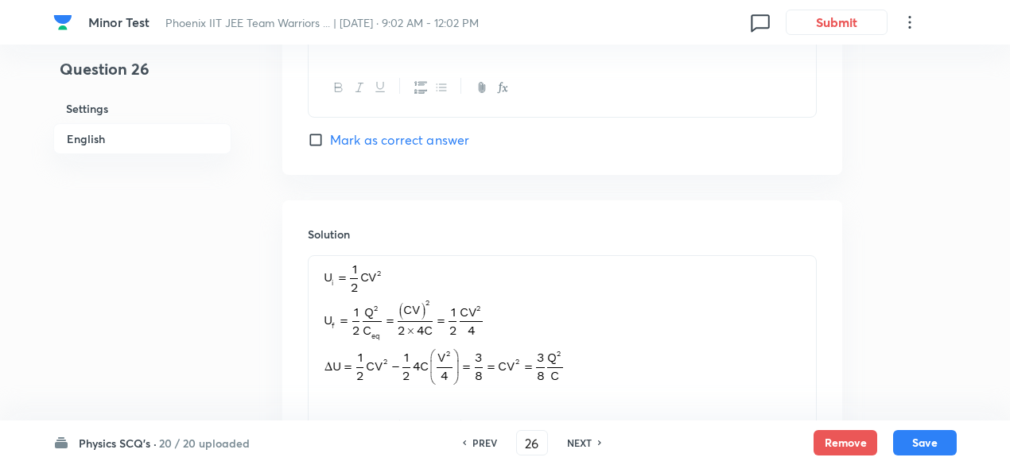
scroll to position [1863, 0]
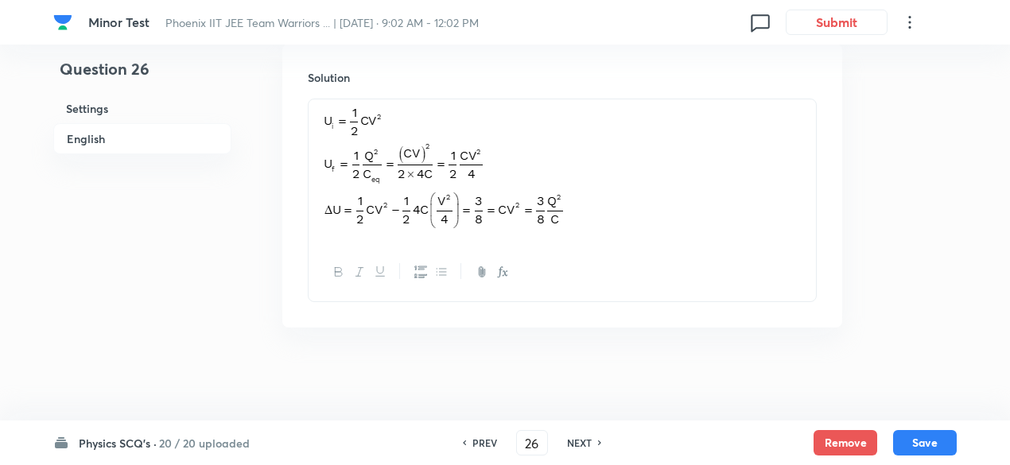
click at [591, 441] on div "NEXT" at bounding box center [581, 443] width 42 height 14
type input "27"
checkbox input "false"
checkbox input "true"
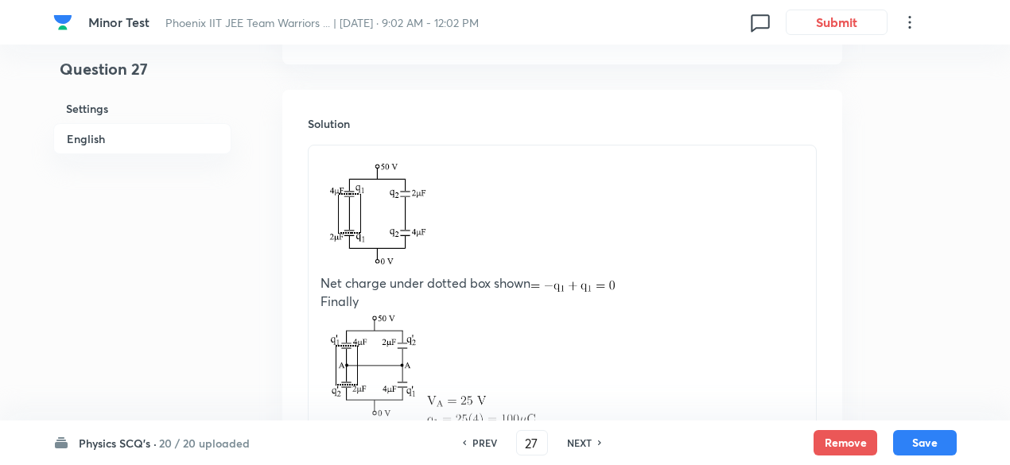
click at [591, 441] on div "NEXT" at bounding box center [581, 443] width 42 height 14
type input "28"
checkbox input "false"
checkbox input "true"
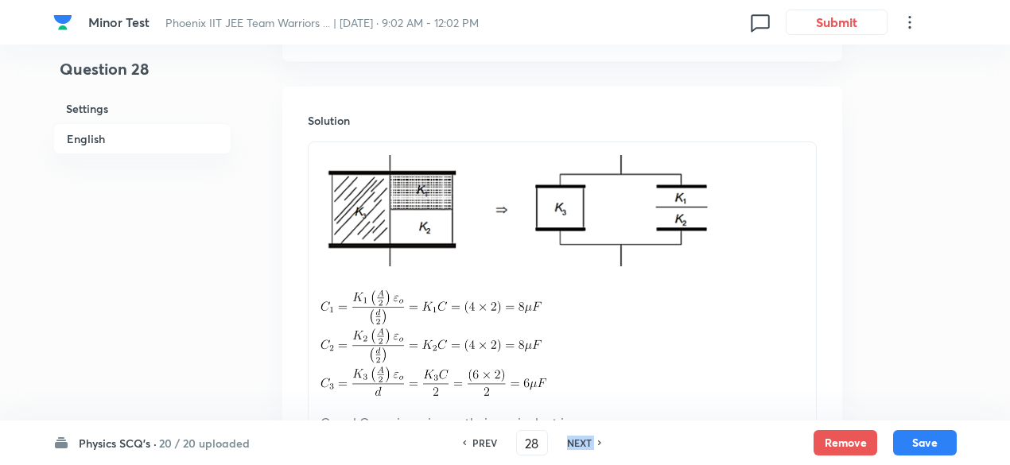
click at [591, 441] on div "NEXT" at bounding box center [581, 443] width 42 height 14
type input "29"
checkbox input "true"
checkbox input "false"
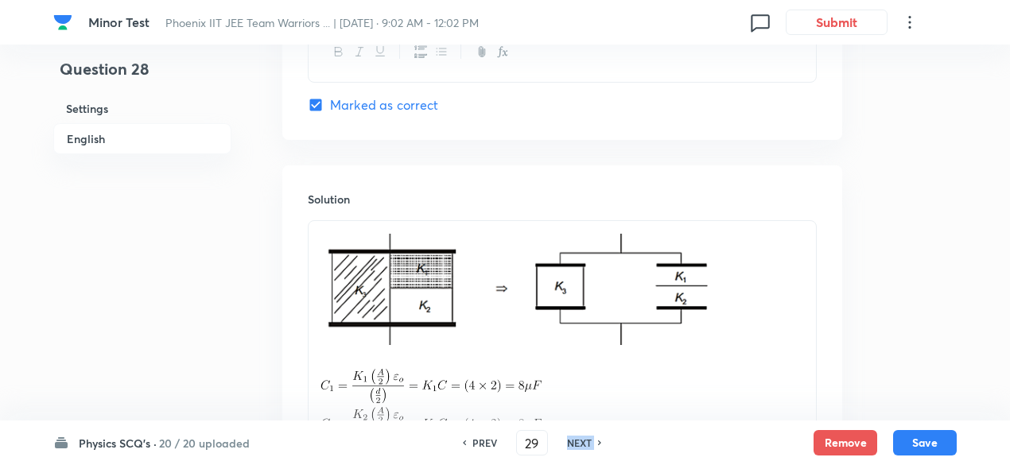
click at [591, 441] on div "NEXT" at bounding box center [581, 443] width 42 height 14
type input "30"
checkbox input "false"
checkbox input "true"
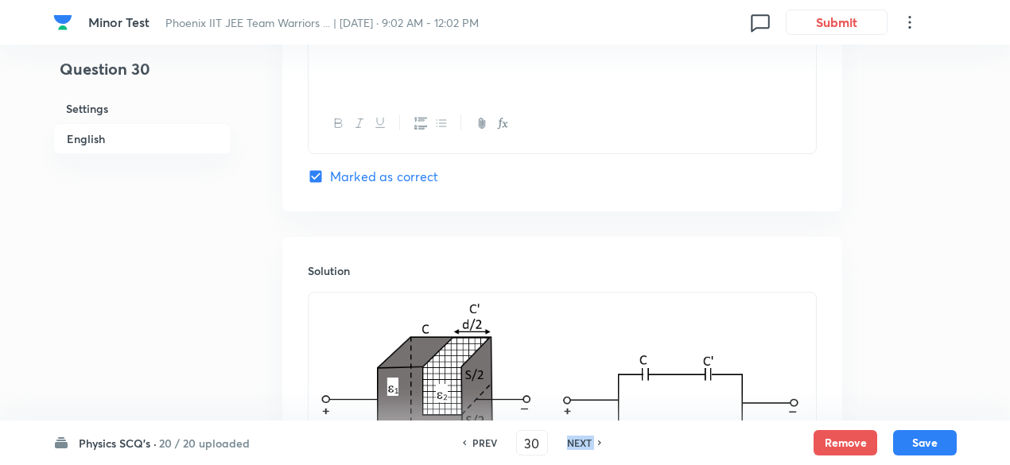
click at [591, 441] on div "NEXT" at bounding box center [581, 443] width 42 height 14
type input "31"
checkbox input "false"
checkbox input "true"
click at [591, 441] on div "NEXT" at bounding box center [581, 443] width 42 height 14
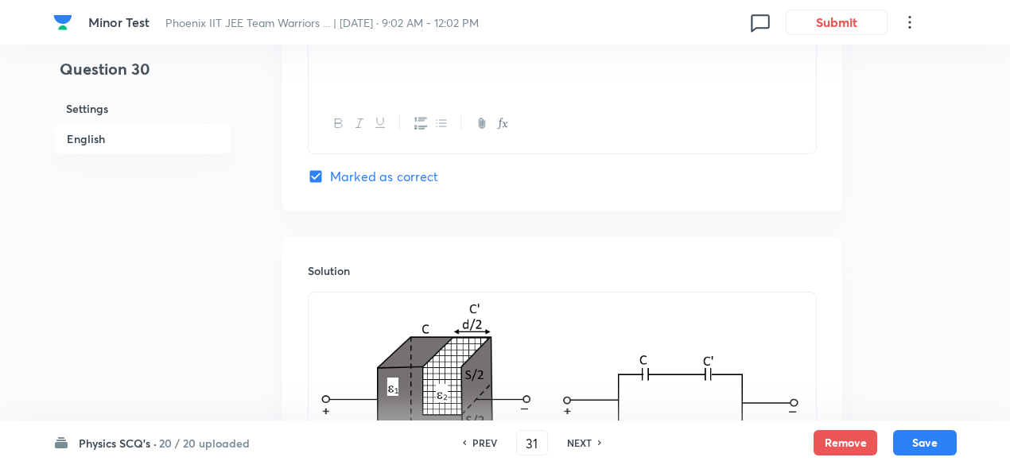
type input "32"
checkbox input "false"
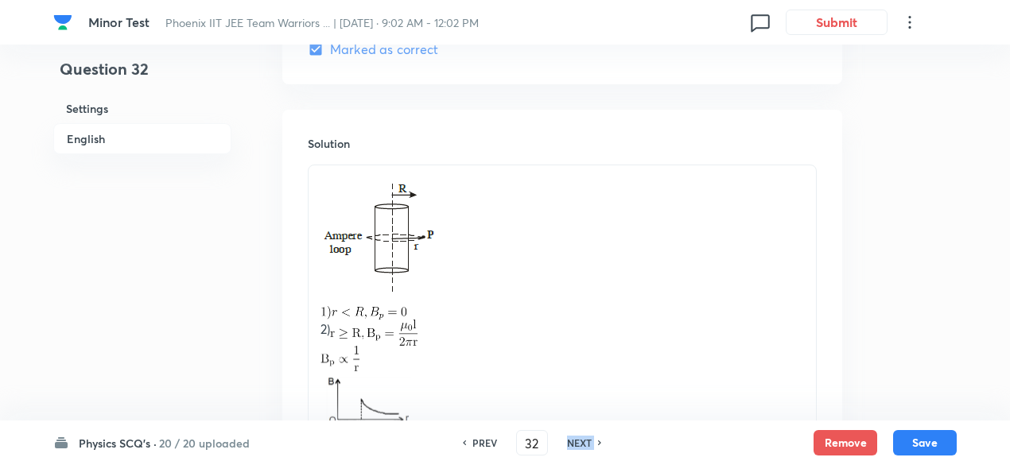
checkbox input "true"
click at [591, 441] on div "NEXT" at bounding box center [581, 443] width 42 height 14
type input "33"
checkbox input "true"
click at [591, 441] on div "NEXT" at bounding box center [581, 443] width 42 height 14
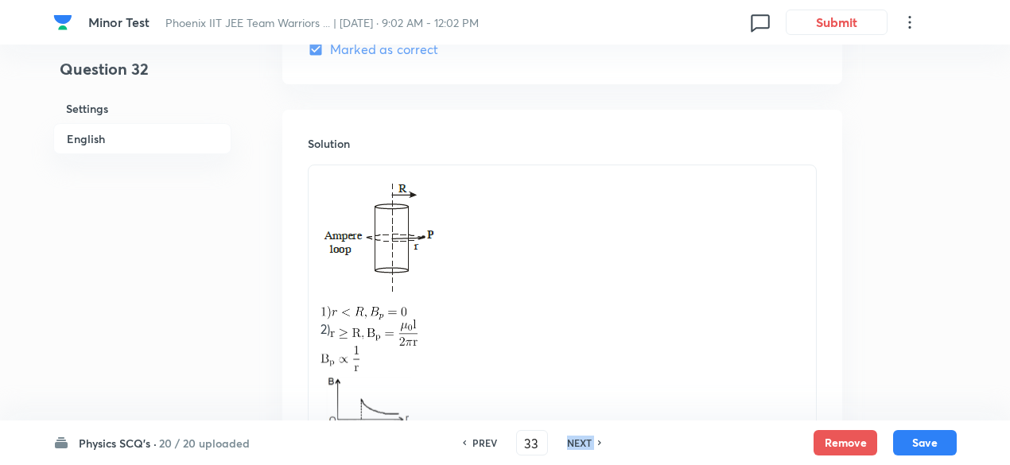
type input "34"
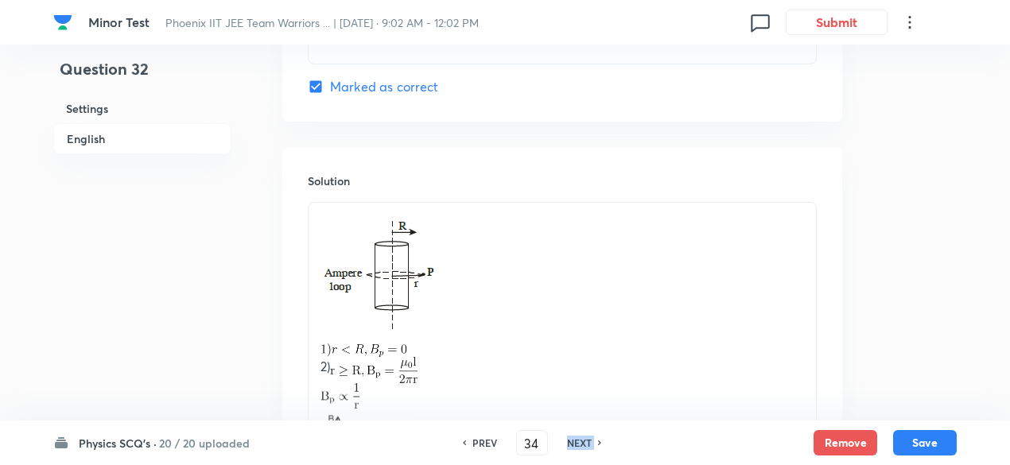
checkbox input "true"
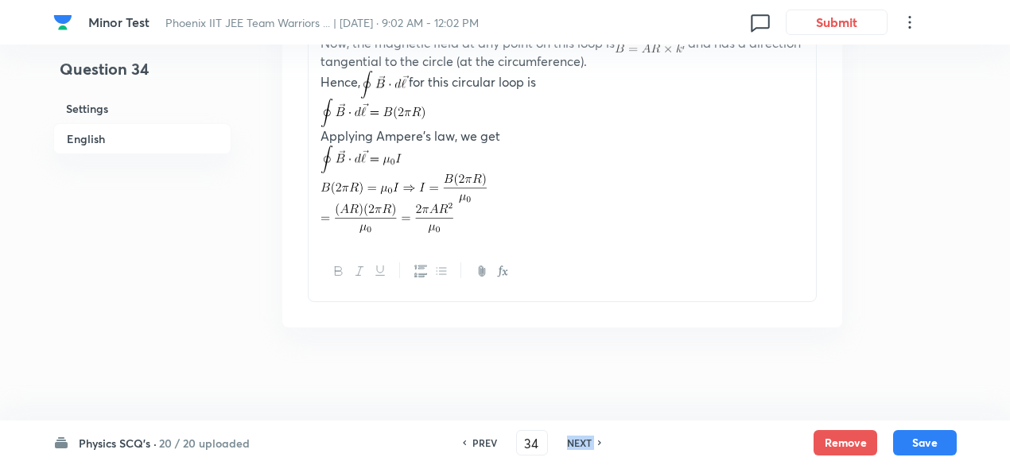
click at [591, 441] on div "NEXT" at bounding box center [581, 443] width 42 height 14
type input "35"
checkbox input "true"
checkbox input "false"
click at [591, 441] on div "NEXT" at bounding box center [581, 443] width 42 height 14
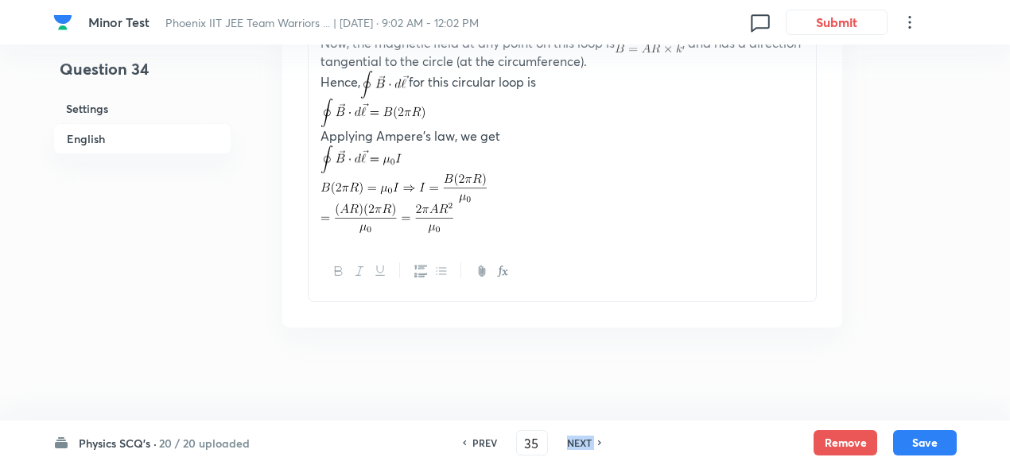
type input "36"
checkbox input "true"
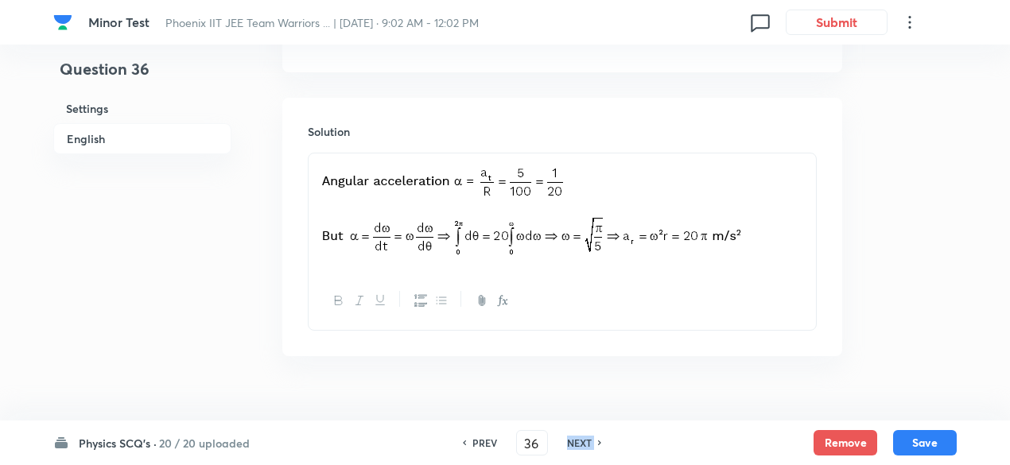
click at [591, 441] on div "NEXT" at bounding box center [581, 443] width 42 height 14
type input "37"
checkbox input "false"
checkbox input "true"
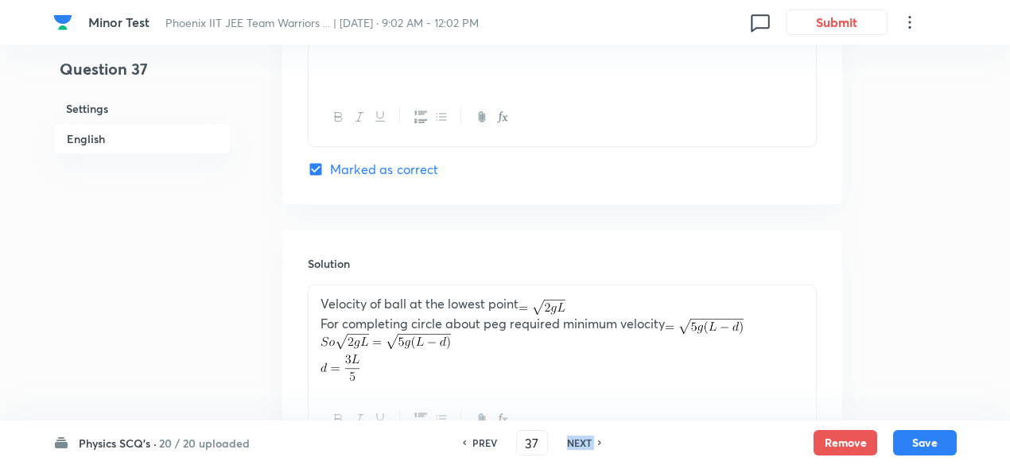
click at [591, 441] on div "NEXT" at bounding box center [581, 443] width 42 height 14
type input "38"
checkbox input "false"
checkbox input "true"
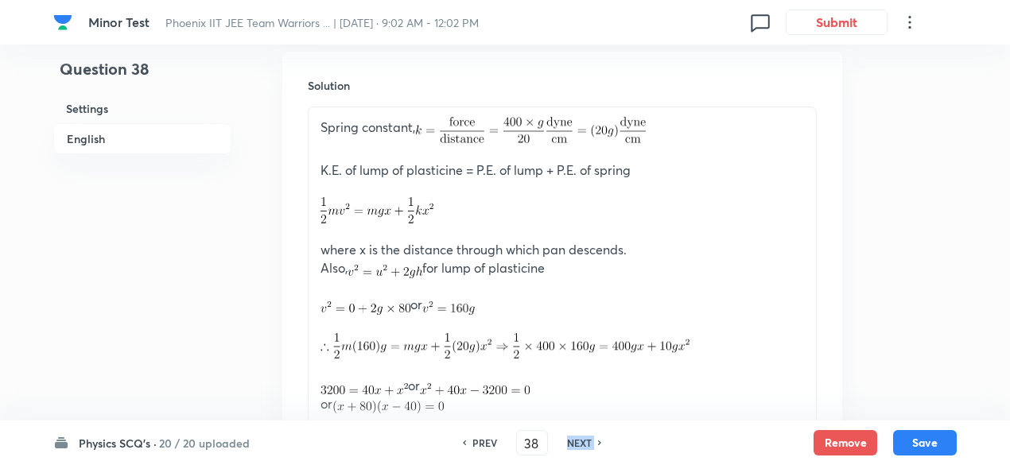
click at [591, 441] on div "NEXT" at bounding box center [581, 443] width 42 height 14
type input "39"
checkbox input "false"
checkbox input "true"
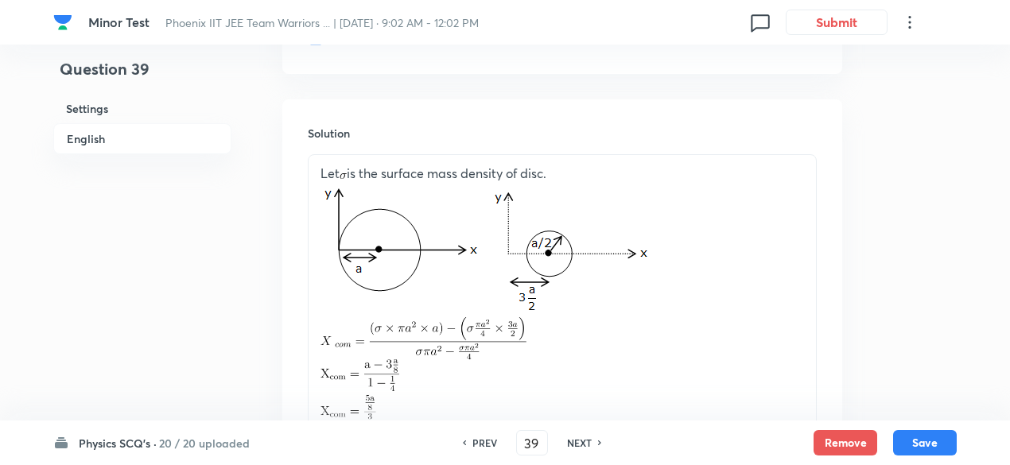
click at [591, 441] on div "NEXT" at bounding box center [581, 443] width 42 height 14
type input "40"
checkbox input "false"
checkbox input "true"
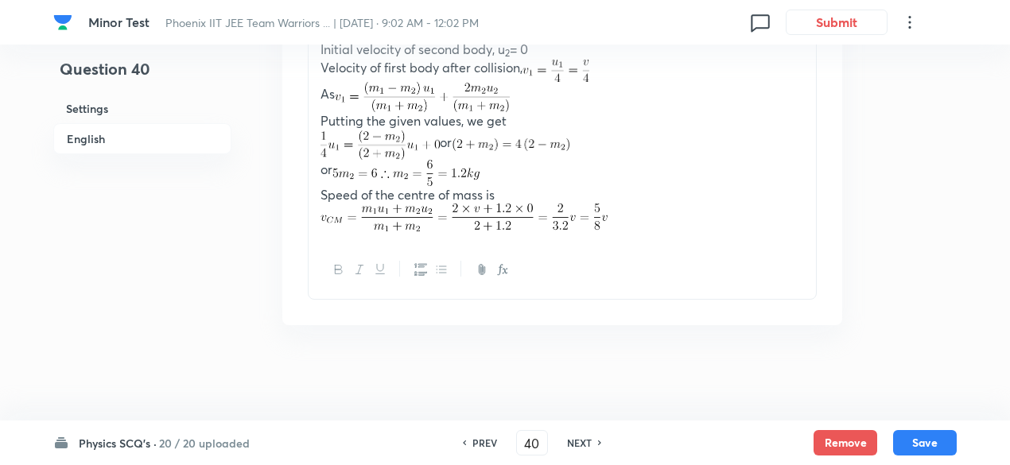
scroll to position [1843, 0]
click at [591, 441] on div "NEXT" at bounding box center [581, 443] width 42 height 14
type input "41"
checkbox input "false"
checkbox input "true"
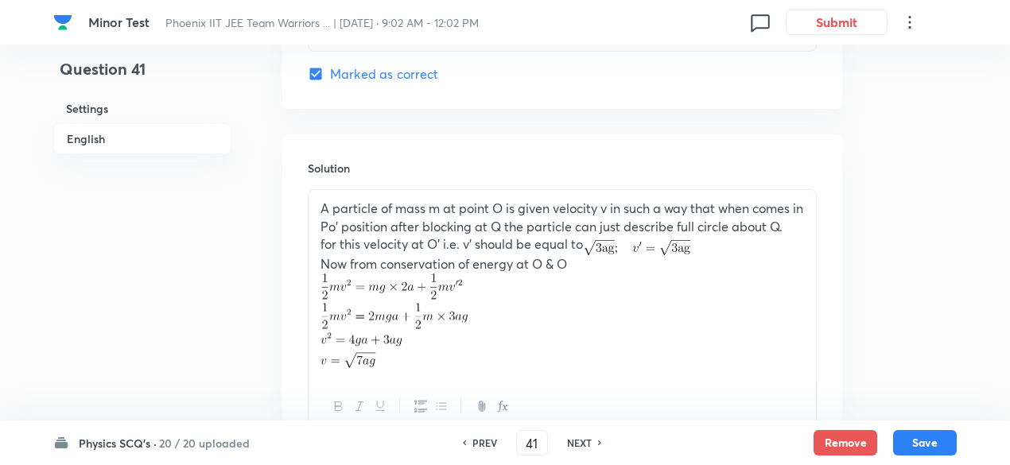
click at [591, 441] on div "NEXT" at bounding box center [581, 443] width 42 height 14
type input "42"
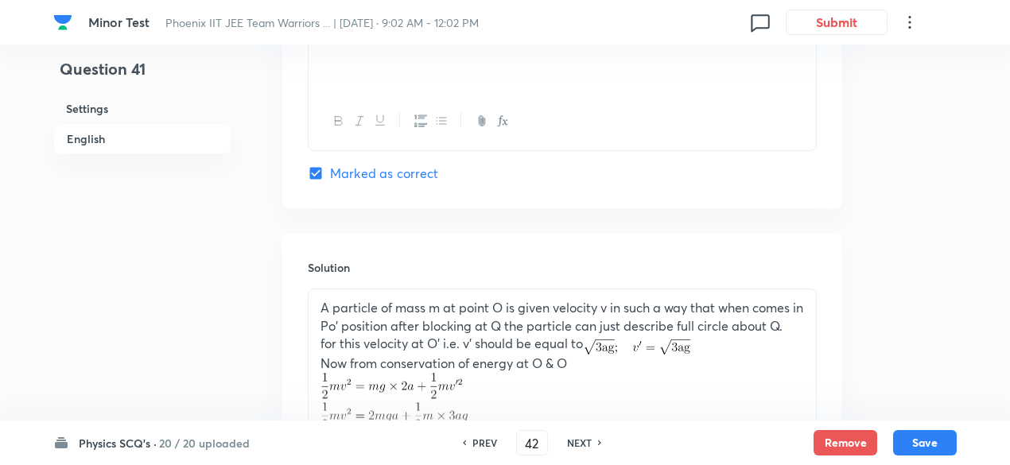
checkbox input "true"
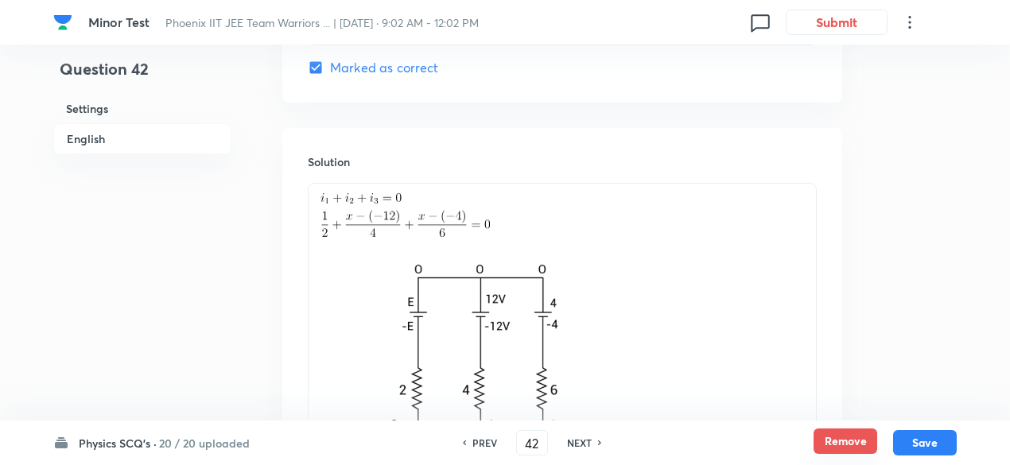
click at [854, 443] on button "Remove" at bounding box center [845, 440] width 64 height 25
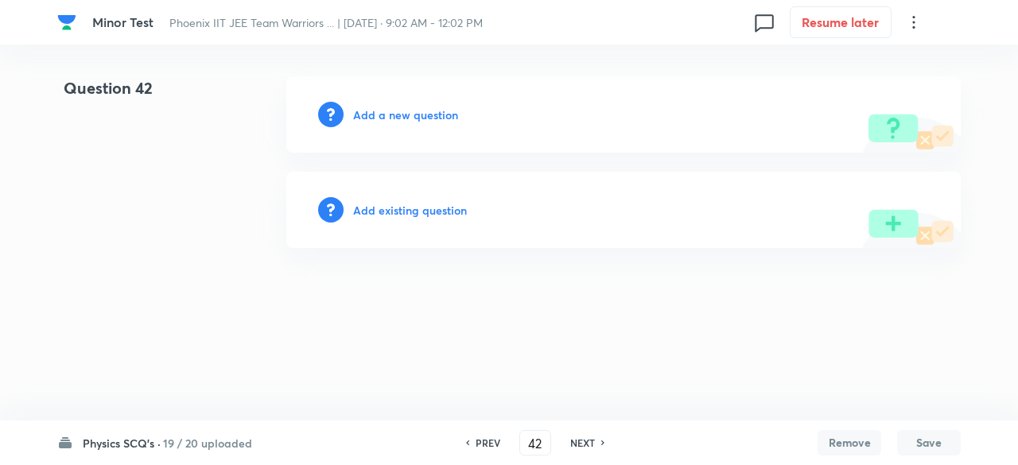
click at [443, 110] on h6 "Add a new question" at bounding box center [405, 115] width 105 height 17
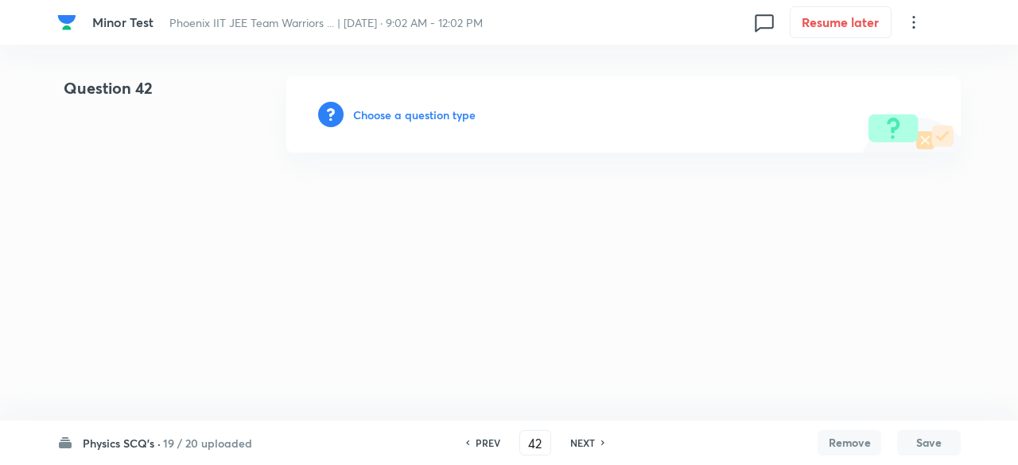
click at [443, 110] on h6 "Choose a question type" at bounding box center [414, 115] width 122 height 17
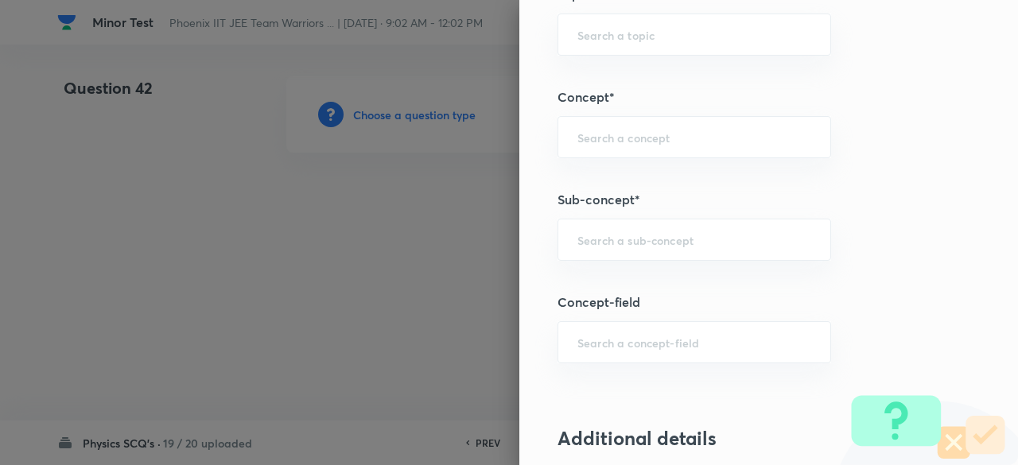
scroll to position [852, 0]
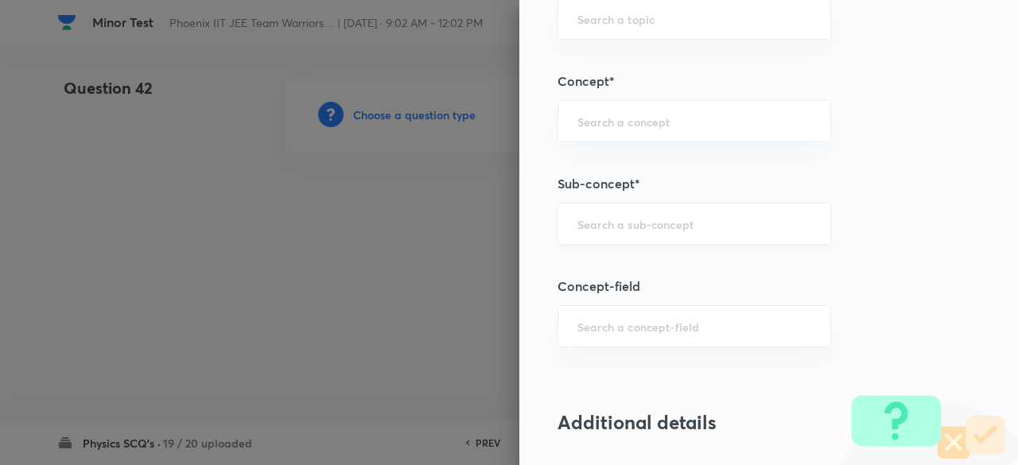
click at [646, 203] on div "​" at bounding box center [693, 224] width 273 height 42
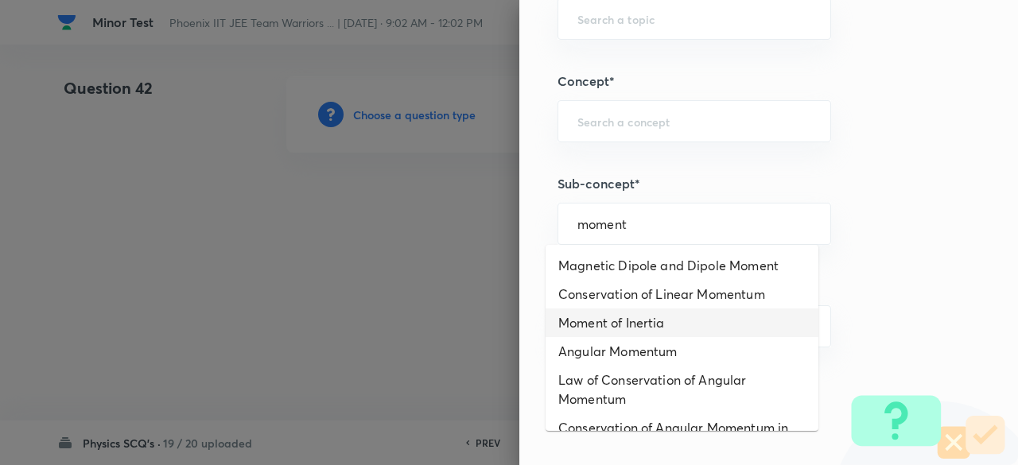
click at [646, 316] on li "Moment of Inertia" at bounding box center [681, 322] width 273 height 29
type input "Moment of Inertia"
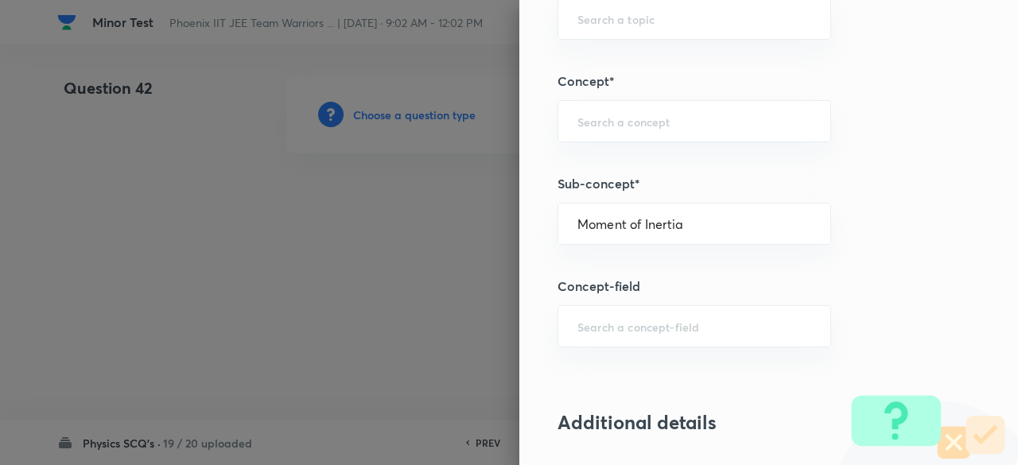
type input "Physics"
type input "Mechanics"
type input "Rigid Body Dynamics"
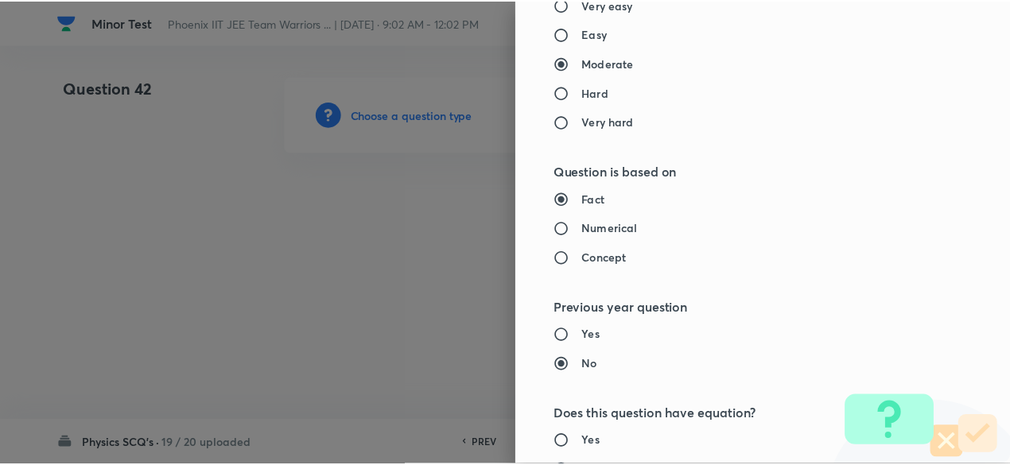
scroll to position [1697, 0]
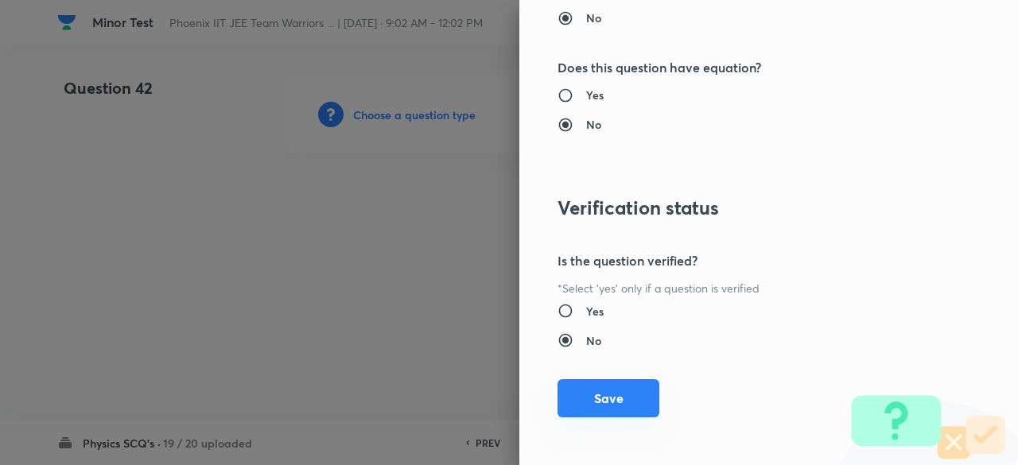
click at [622, 403] on button "Save" at bounding box center [608, 398] width 102 height 38
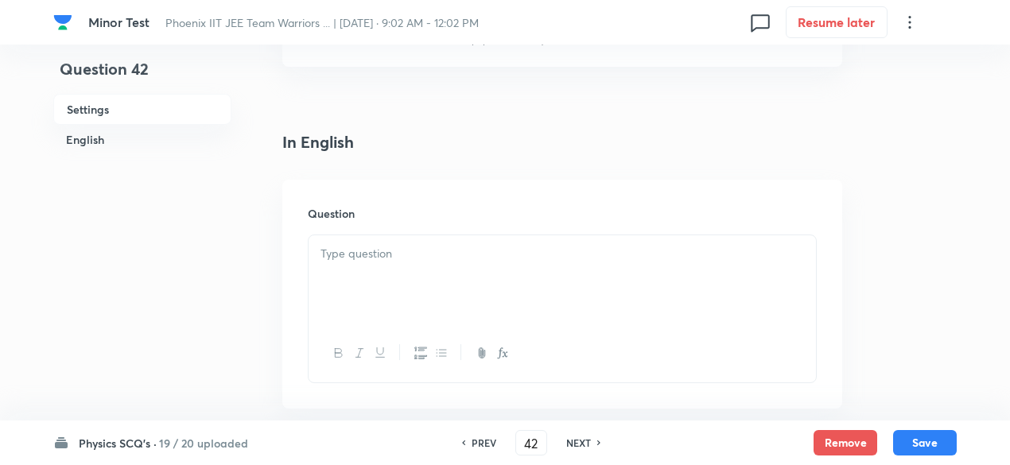
scroll to position [339, 0]
click at [483, 250] on p at bounding box center [561, 251] width 483 height 18
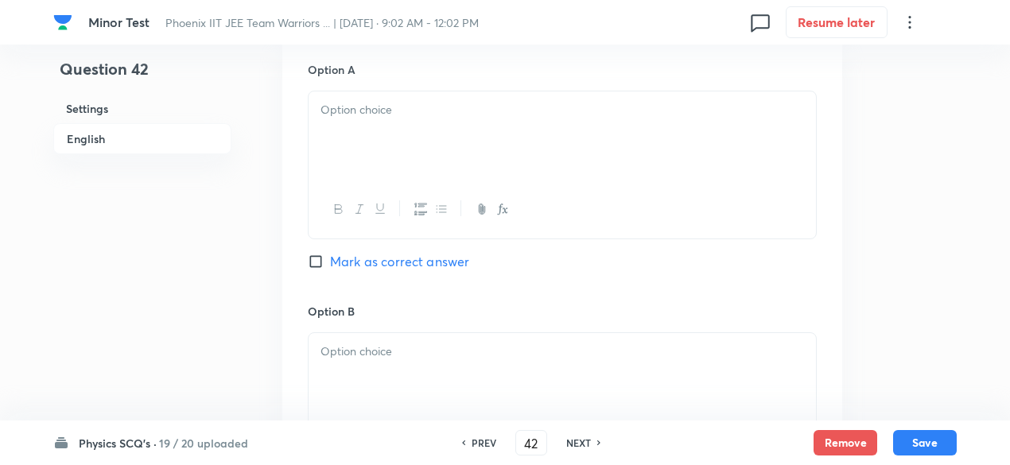
scroll to position [859, 0]
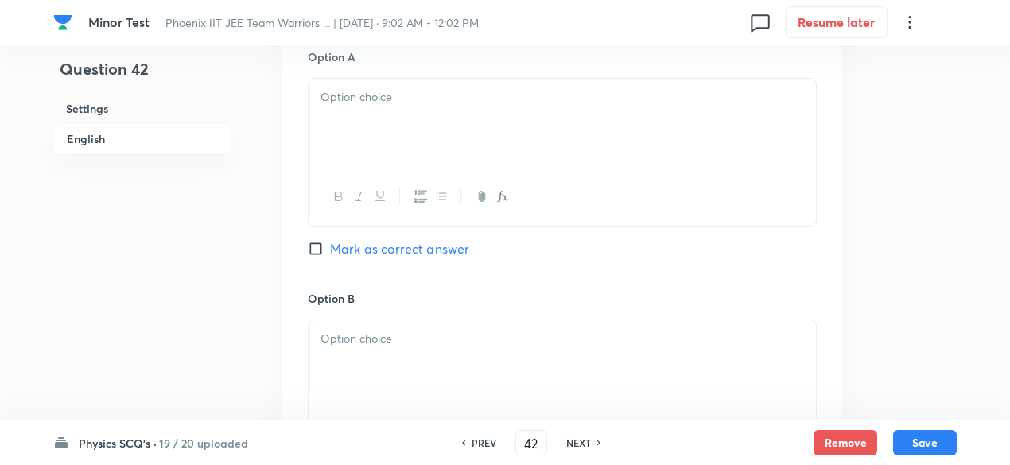
click at [411, 143] on div at bounding box center [561, 123] width 507 height 89
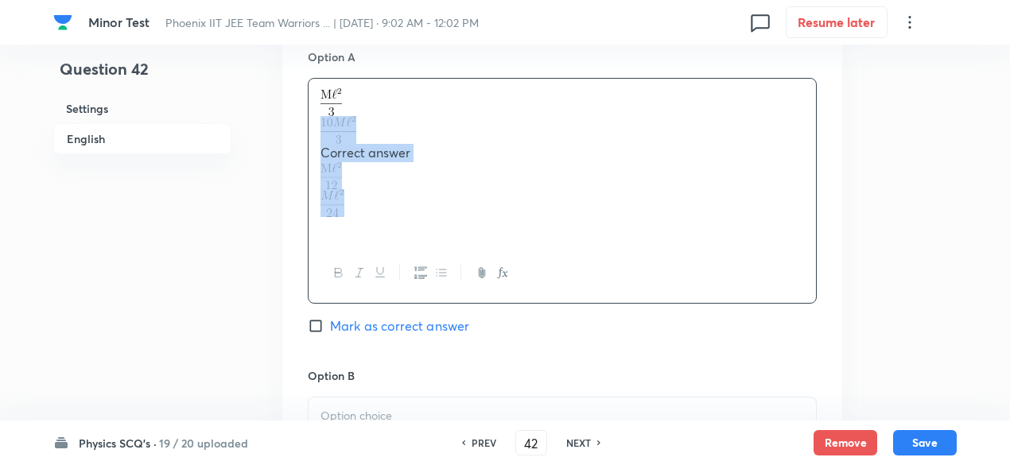
drag, startPoint x: 315, startPoint y: 123, endPoint x: 355, endPoint y: 207, distance: 92.8
click at [355, 207] on div "Correct answer" at bounding box center [561, 161] width 507 height 165
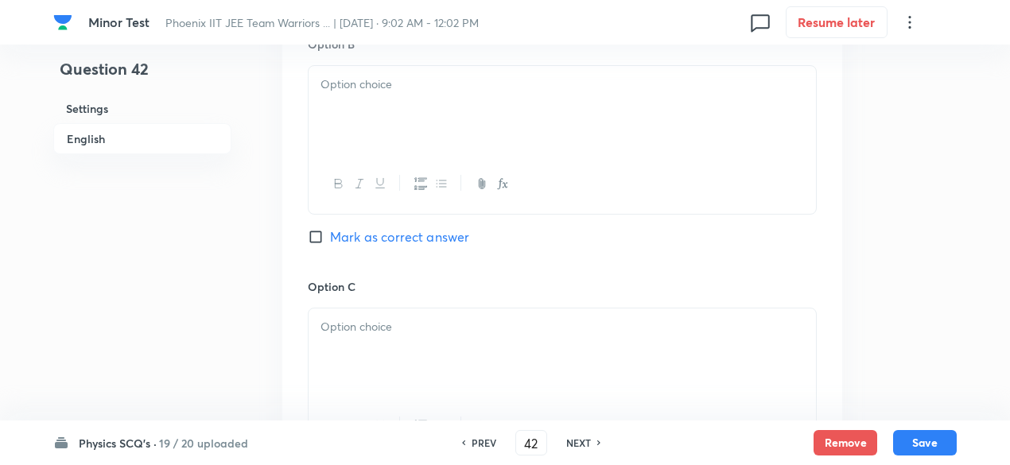
scroll to position [1121, 0]
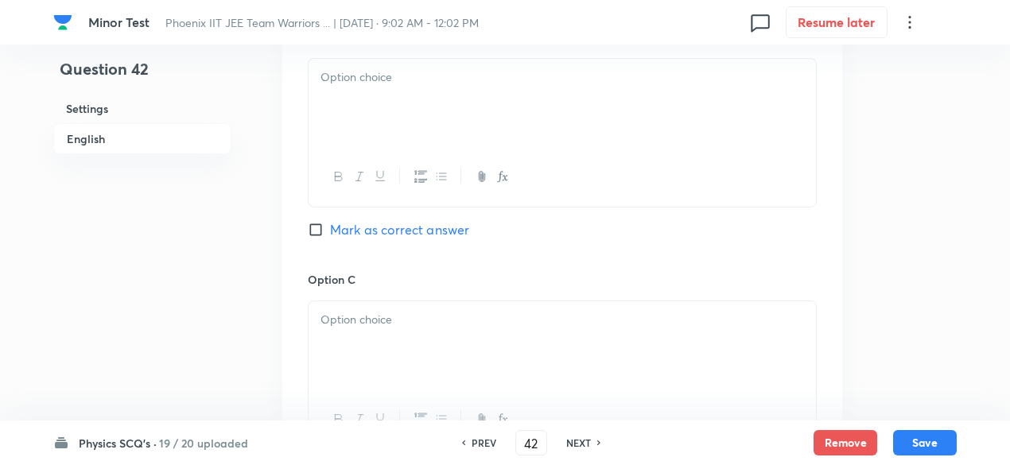
click at [372, 115] on div at bounding box center [561, 103] width 507 height 89
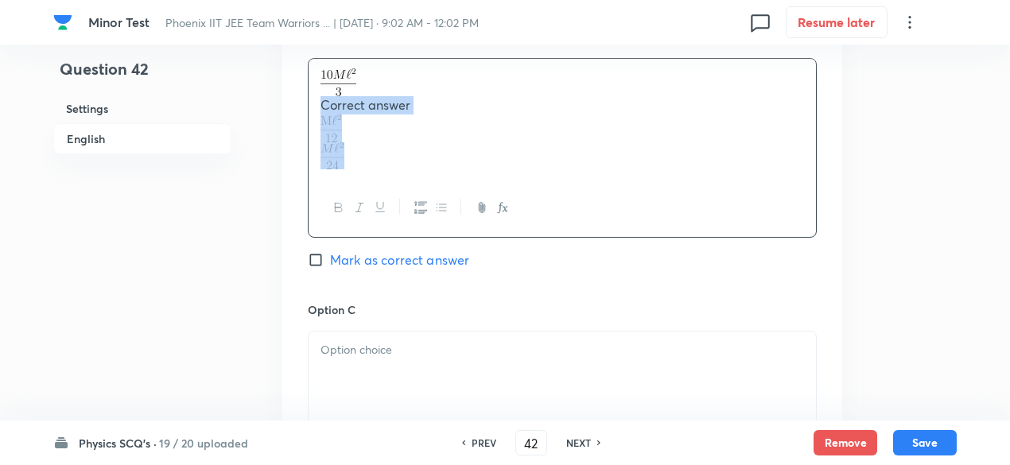
drag, startPoint x: 315, startPoint y: 97, endPoint x: 355, endPoint y: 153, distance: 69.0
click at [355, 153] on div "Correct answer" at bounding box center [561, 119] width 507 height 120
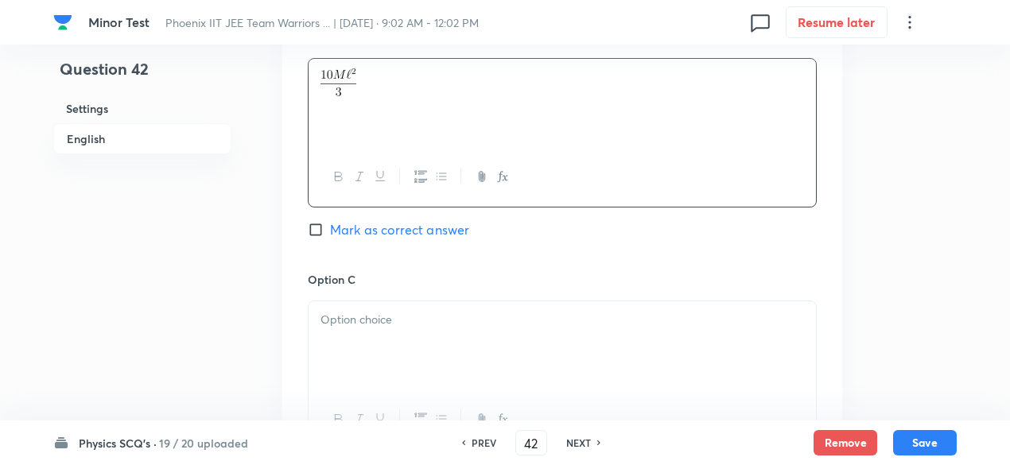
click at [401, 319] on p at bounding box center [561, 320] width 483 height 18
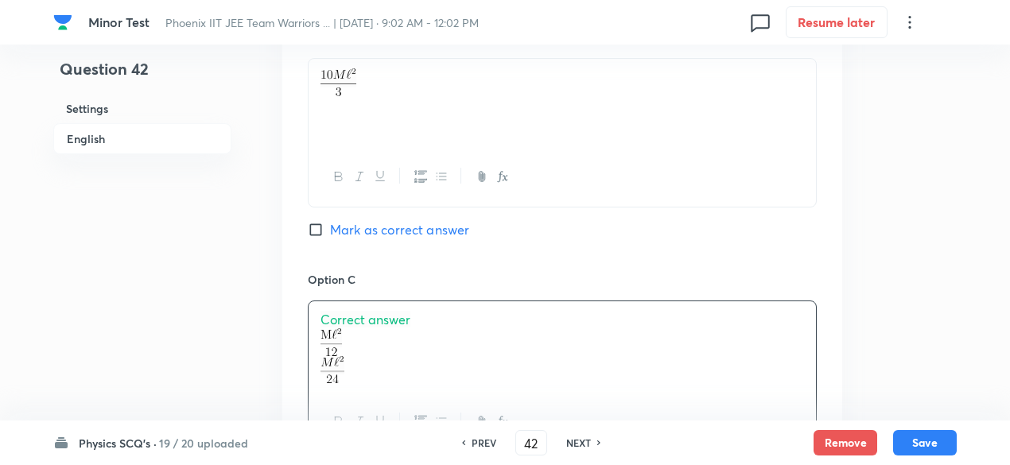
click at [401, 319] on span "Correct answer" at bounding box center [365, 319] width 90 height 17
click at [384, 346] on p at bounding box center [561, 352] width 483 height 28
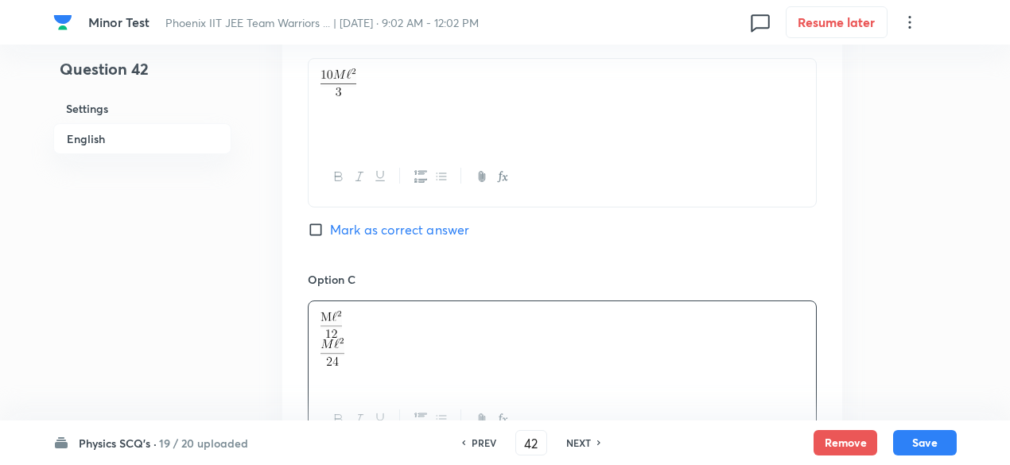
click at [384, 346] on p at bounding box center [561, 352] width 483 height 28
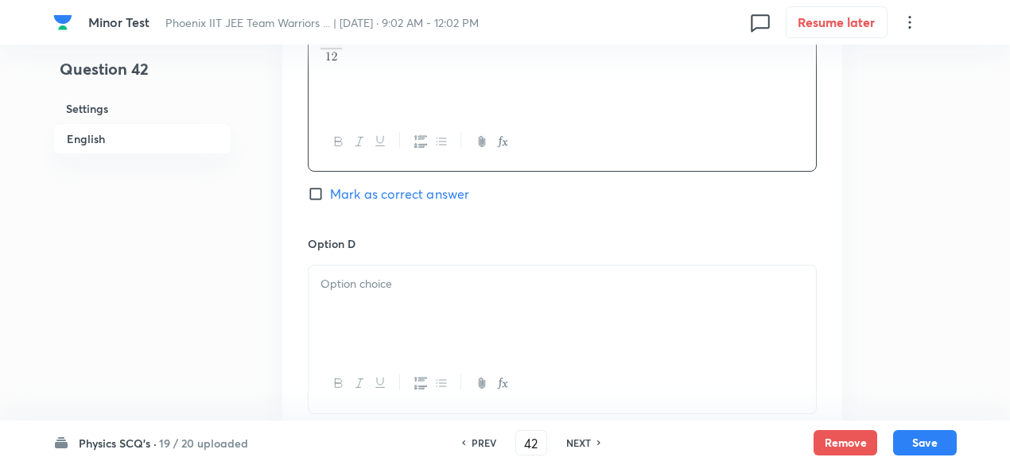
scroll to position [1406, 0]
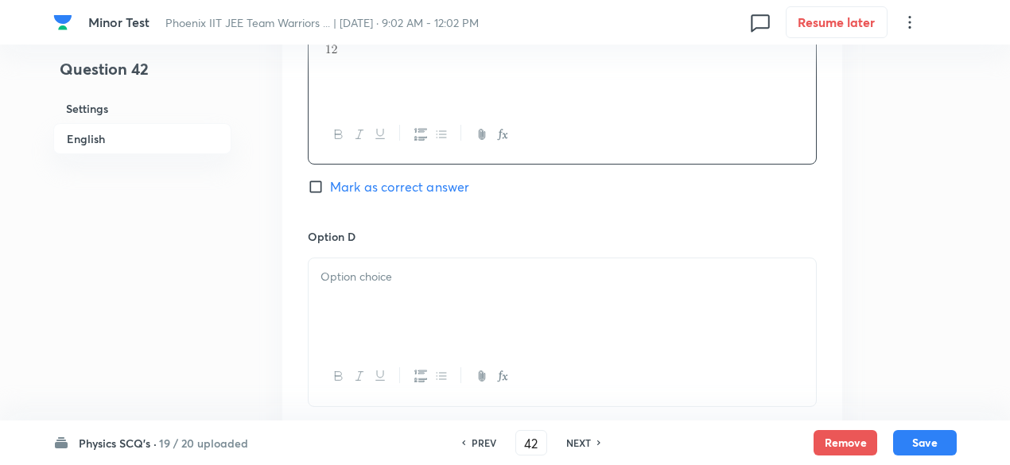
click at [385, 289] on div at bounding box center [561, 302] width 507 height 89
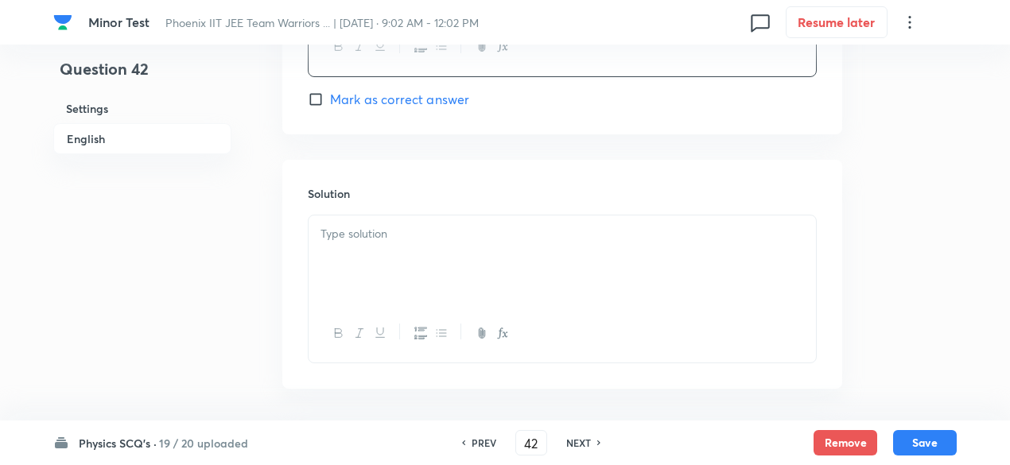
scroll to position [1797, 0]
click at [417, 183] on div at bounding box center [561, 198] width 507 height 89
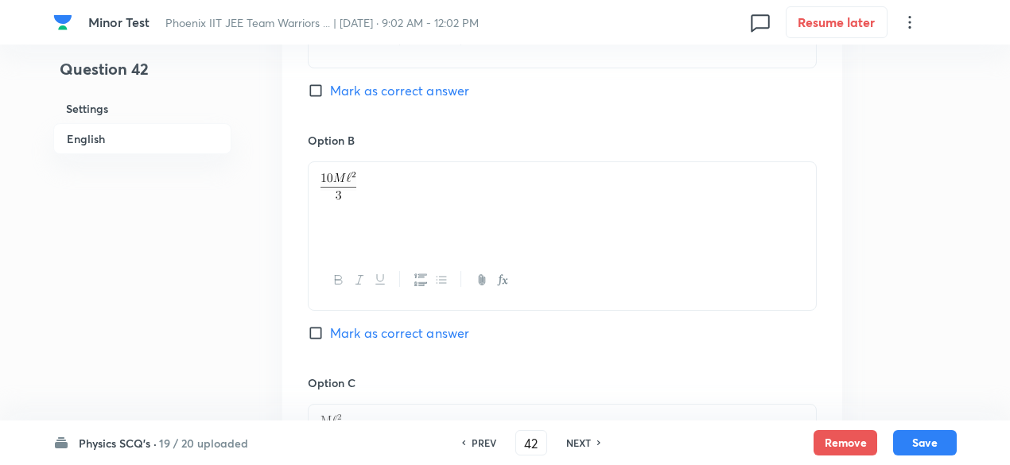
scroll to position [1017, 0]
click at [445, 334] on span "Mark as correct answer" at bounding box center [399, 333] width 139 height 19
click at [330, 334] on input "Mark as correct answer" at bounding box center [319, 334] width 22 height 16
checkbox input "true"
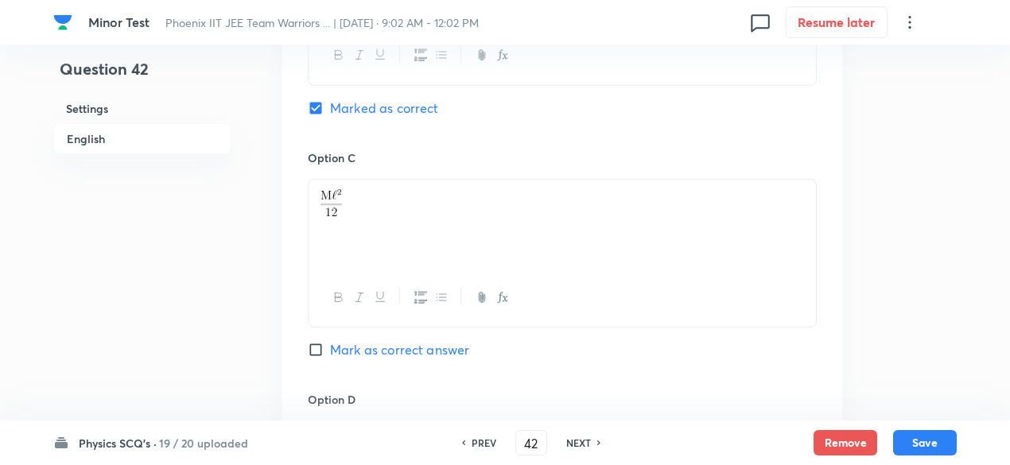
scroll to position [1995, 0]
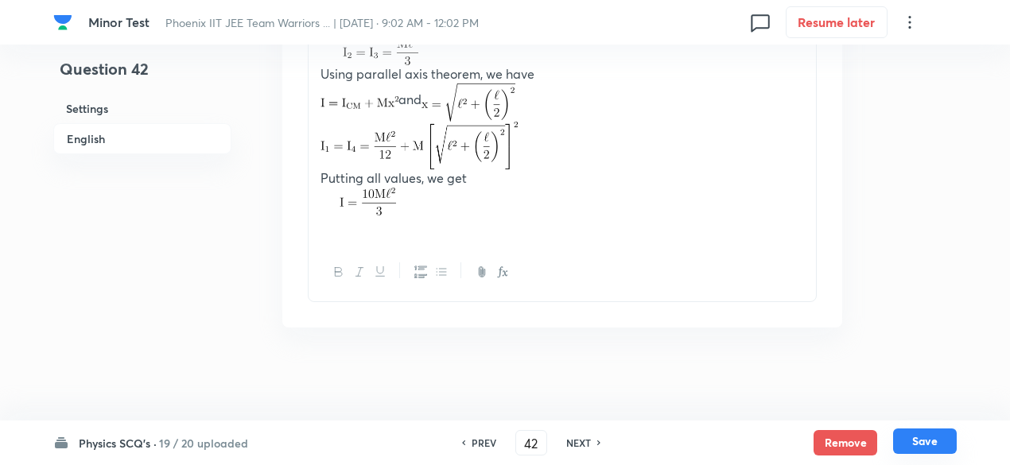
click at [934, 438] on button "Save" at bounding box center [925, 440] width 64 height 25
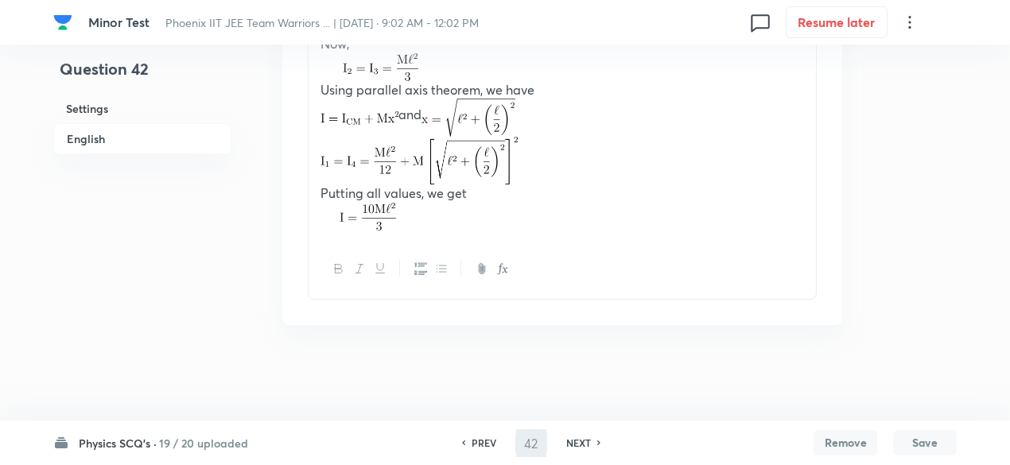
scroll to position [1959, 0]
type input "43"
checkbox input "false"
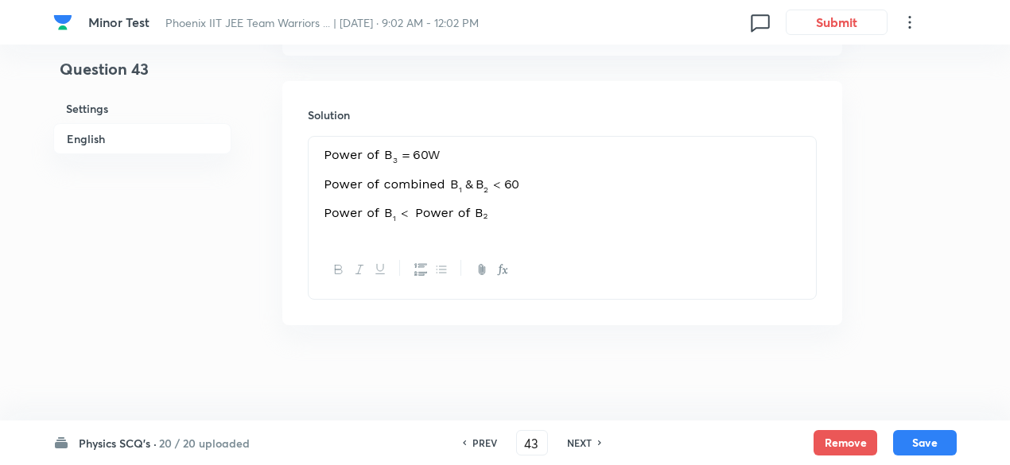
checkbox input "true"
click at [833, 441] on button "Remove" at bounding box center [845, 440] width 64 height 25
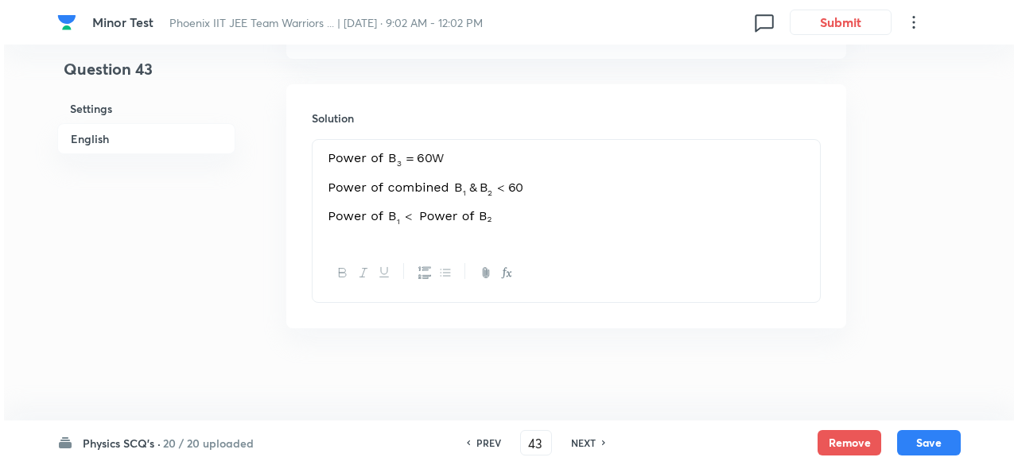
scroll to position [0, 0]
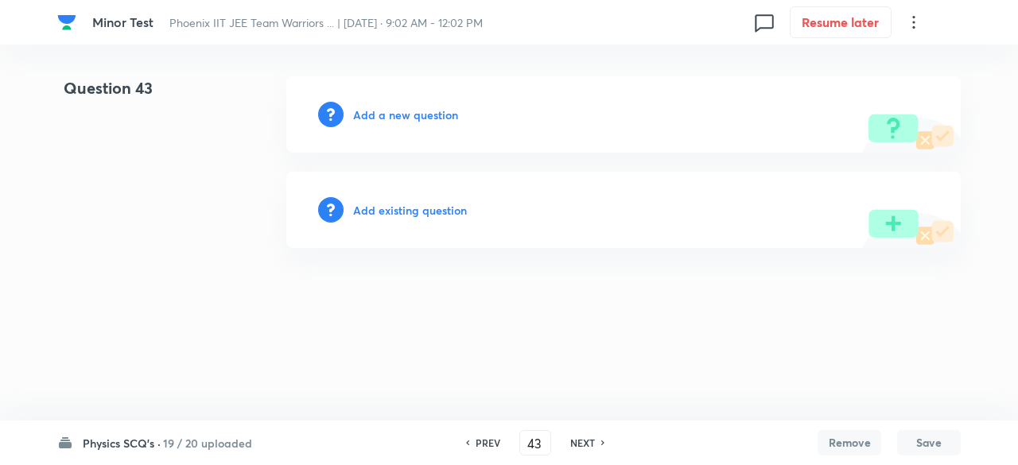
click at [428, 108] on h6 "Add a new question" at bounding box center [405, 115] width 105 height 17
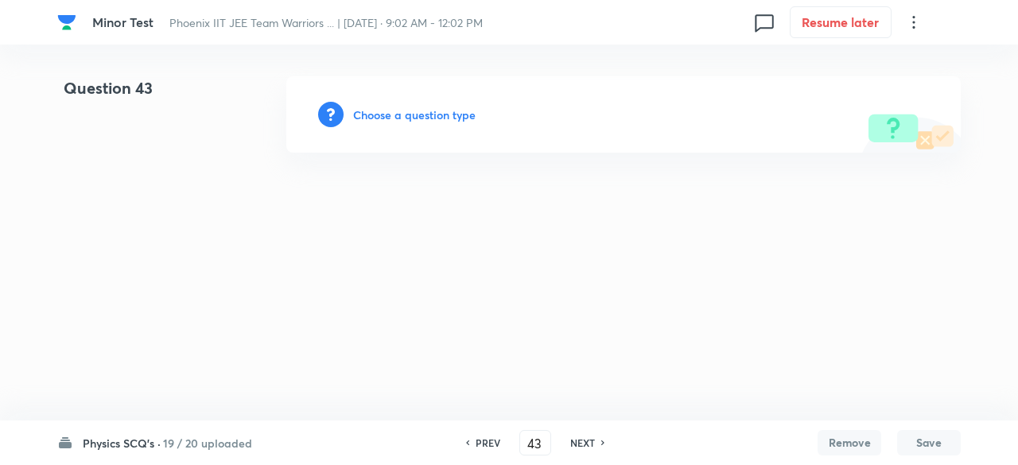
click at [444, 110] on h6 "Choose a question type" at bounding box center [414, 115] width 122 height 17
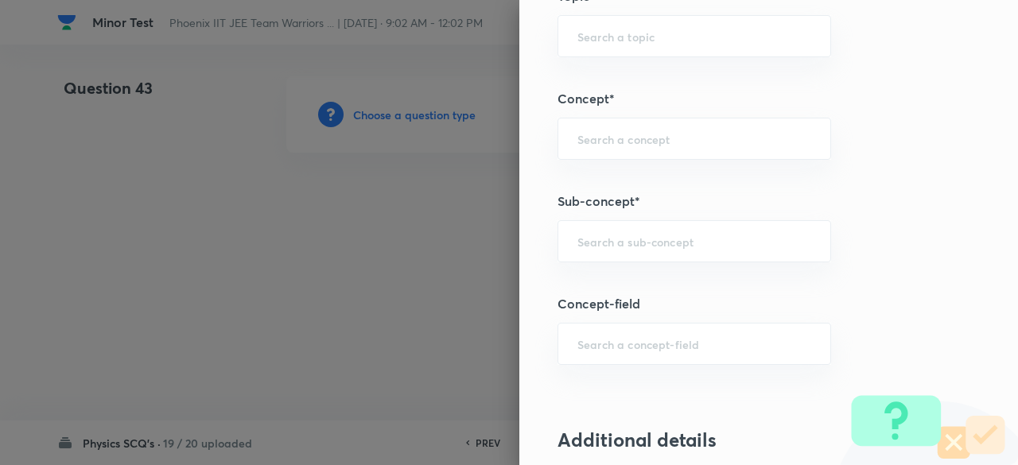
scroll to position [861, 0]
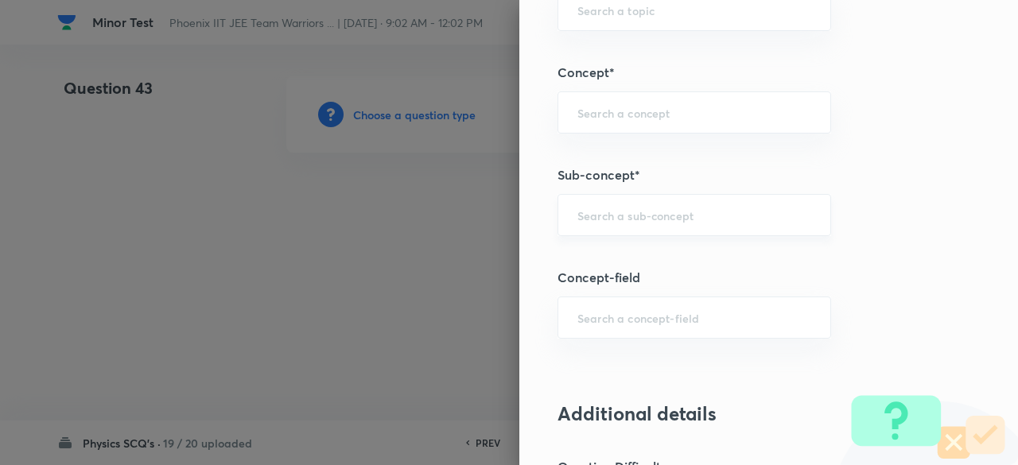
click at [649, 220] on div "​" at bounding box center [693, 215] width 273 height 42
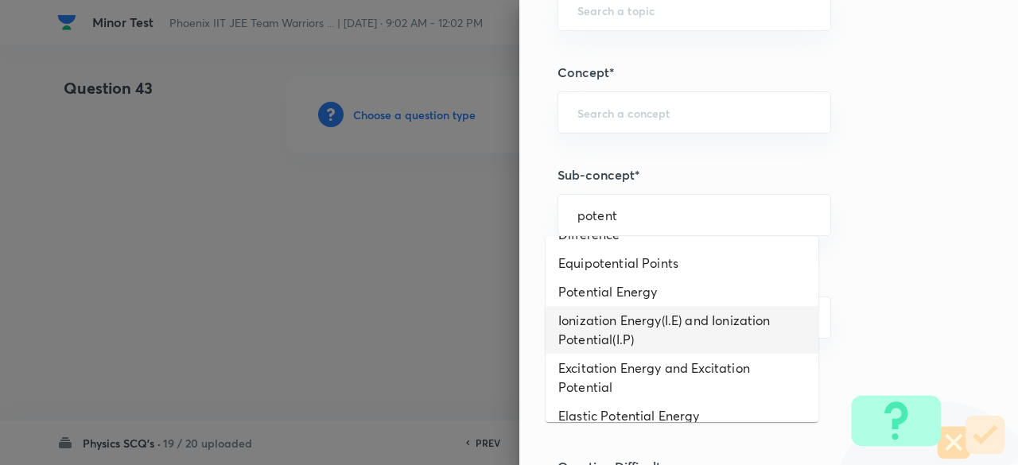
scroll to position [575, 0]
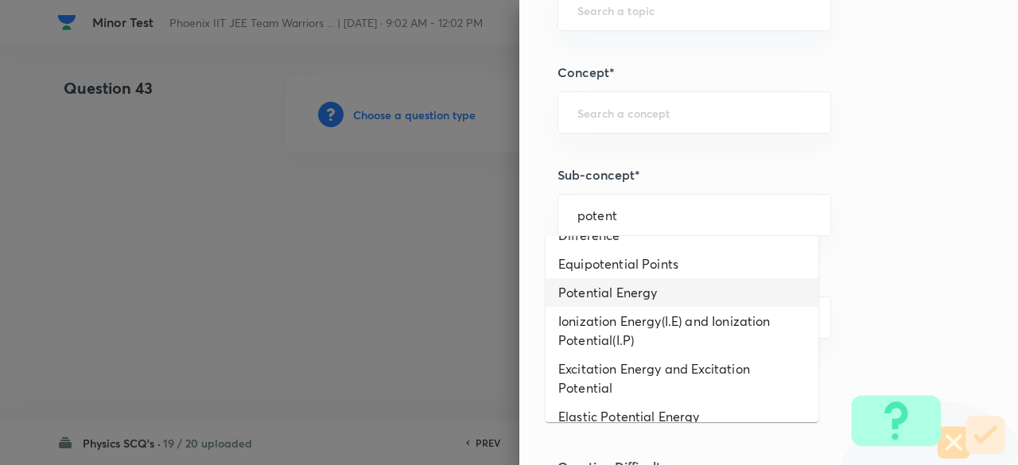
click at [642, 293] on li "Potential Energy" at bounding box center [681, 292] width 273 height 29
type input "Potential Energy"
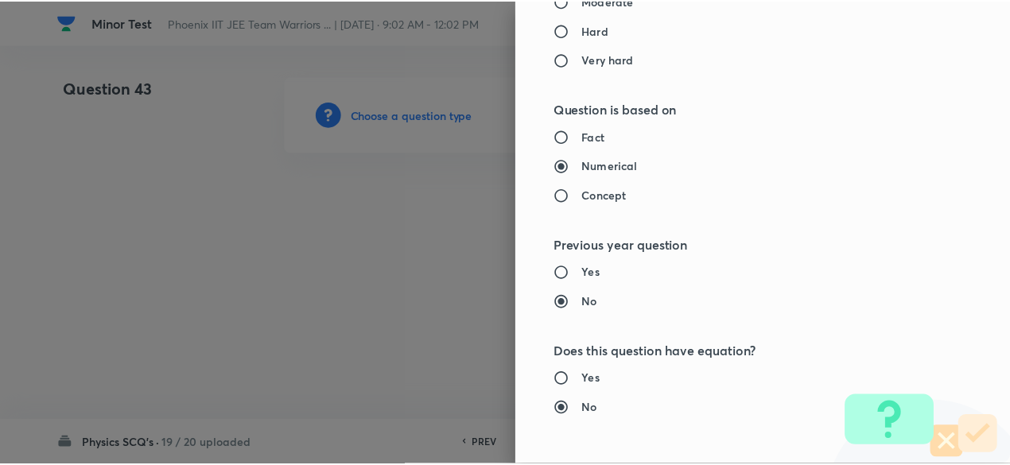
scroll to position [1697, 0]
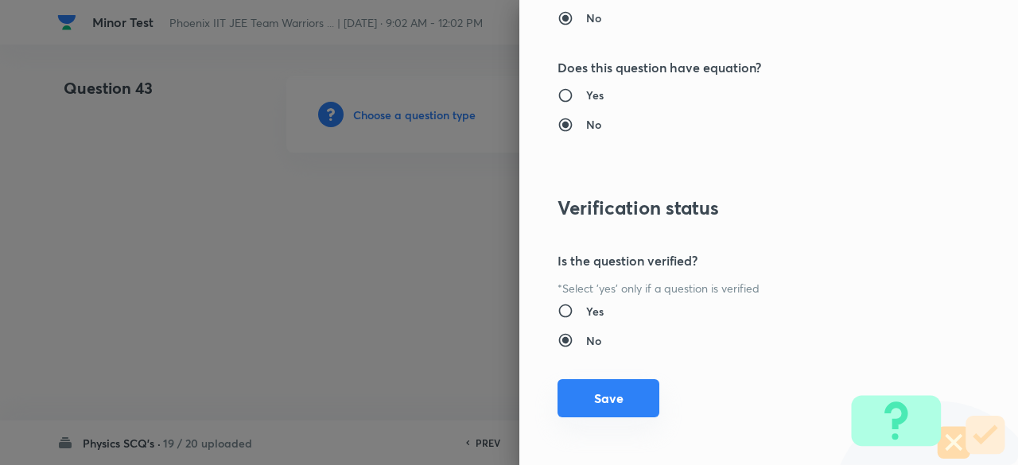
click at [607, 399] on button "Save" at bounding box center [608, 398] width 102 height 38
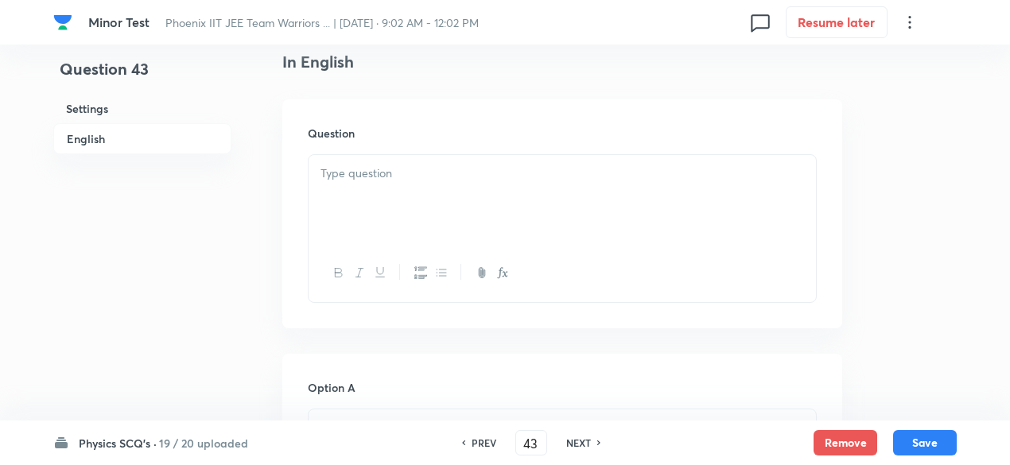
scroll to position [437, 0]
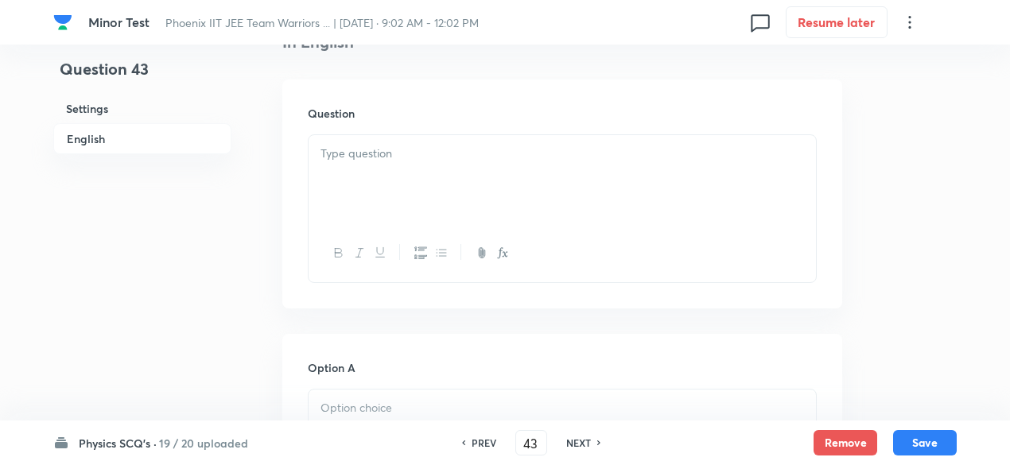
click at [423, 173] on div at bounding box center [561, 179] width 507 height 89
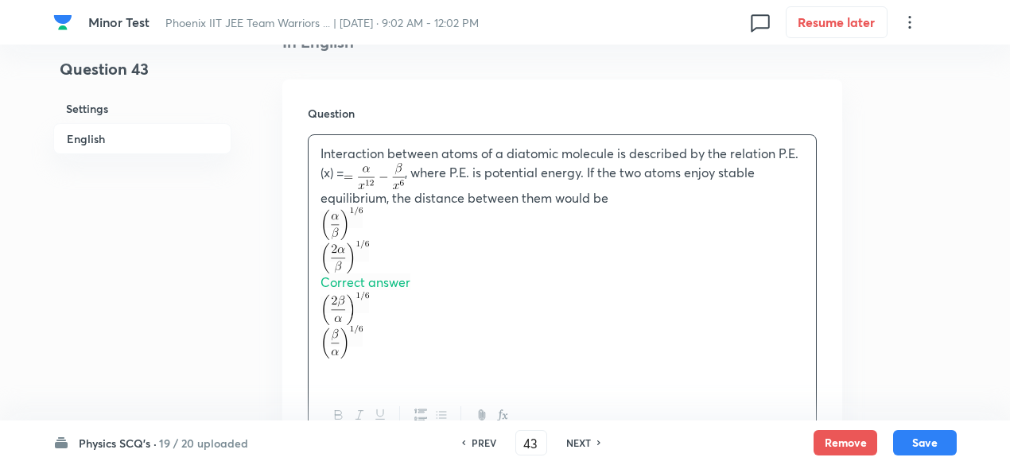
click at [630, 192] on p "Interaction between atoms of a diatomic molecule is described by the relation P…" at bounding box center [561, 176] width 483 height 62
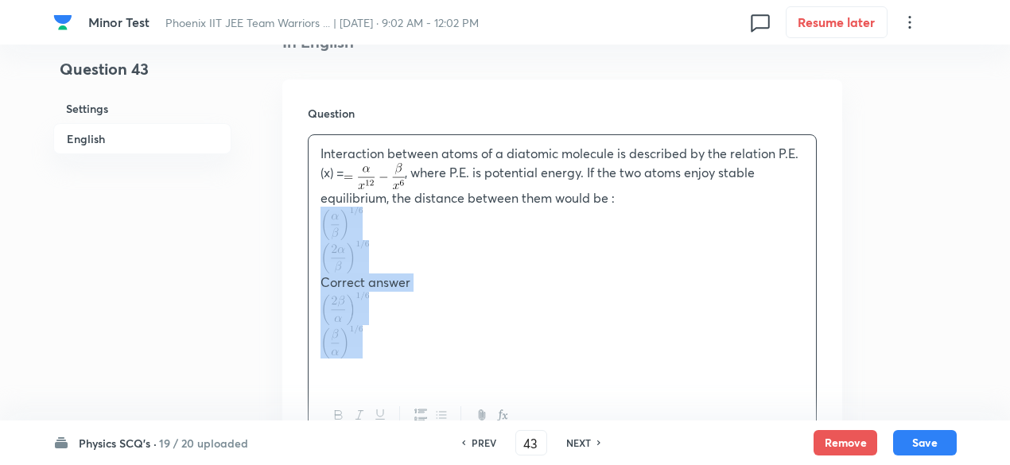
drag, startPoint x: 316, startPoint y: 213, endPoint x: 364, endPoint y: 333, distance: 129.2
click at [364, 333] on div "Interaction between atoms of a diatomic molecule is described by the relation P…" at bounding box center [561, 260] width 507 height 251
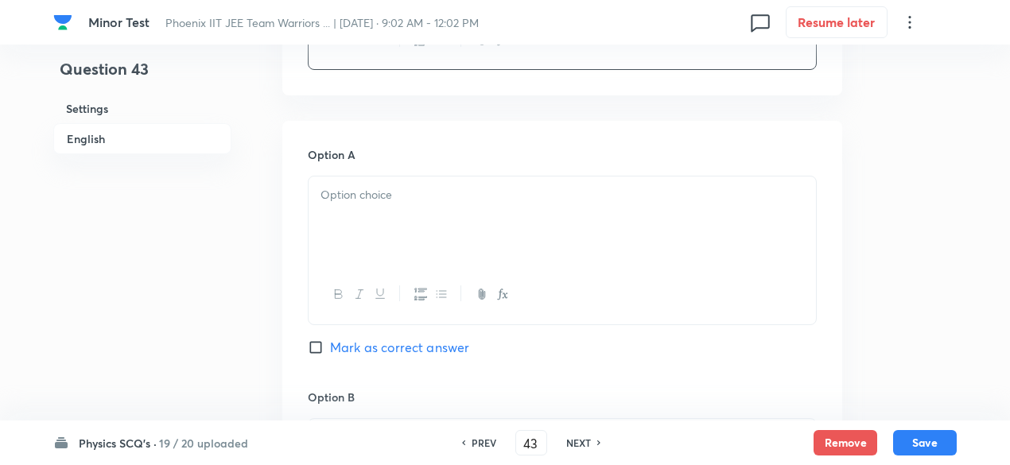
scroll to position [686, 0]
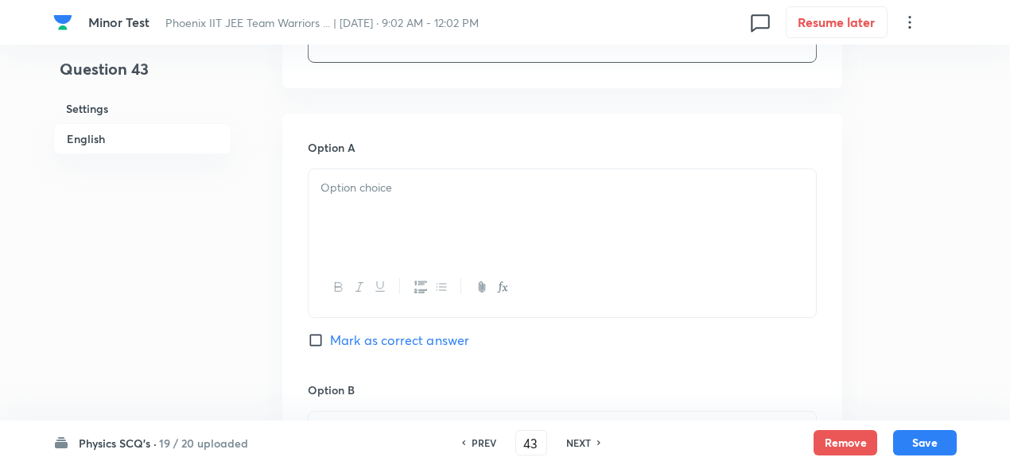
click at [373, 234] on div at bounding box center [561, 213] width 507 height 89
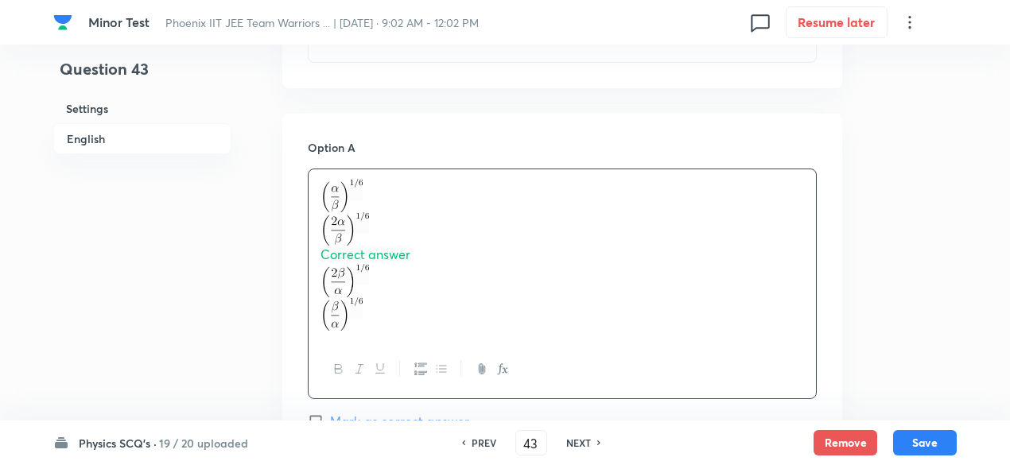
click at [313, 220] on div "Correct answer" at bounding box center [561, 254] width 507 height 171
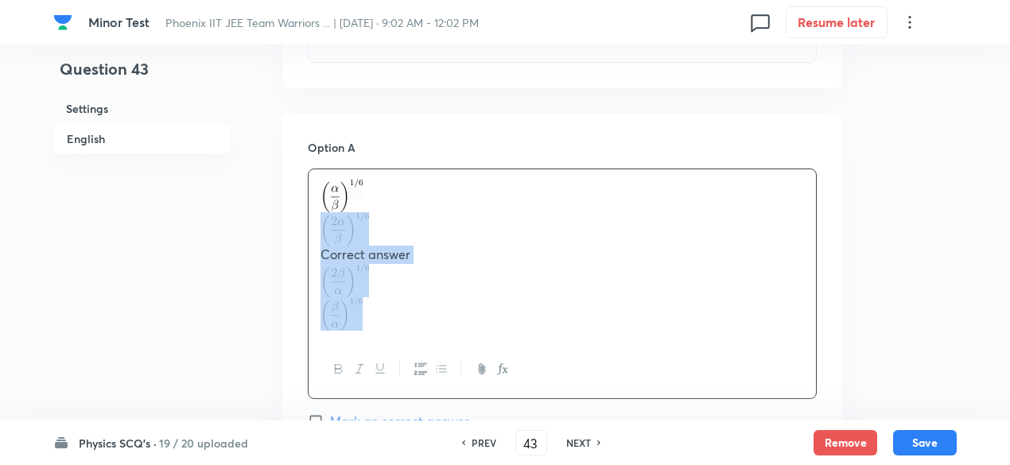
drag, startPoint x: 313, startPoint y: 220, endPoint x: 364, endPoint y: 317, distance: 109.5
click at [364, 317] on div "Correct answer" at bounding box center [561, 254] width 507 height 171
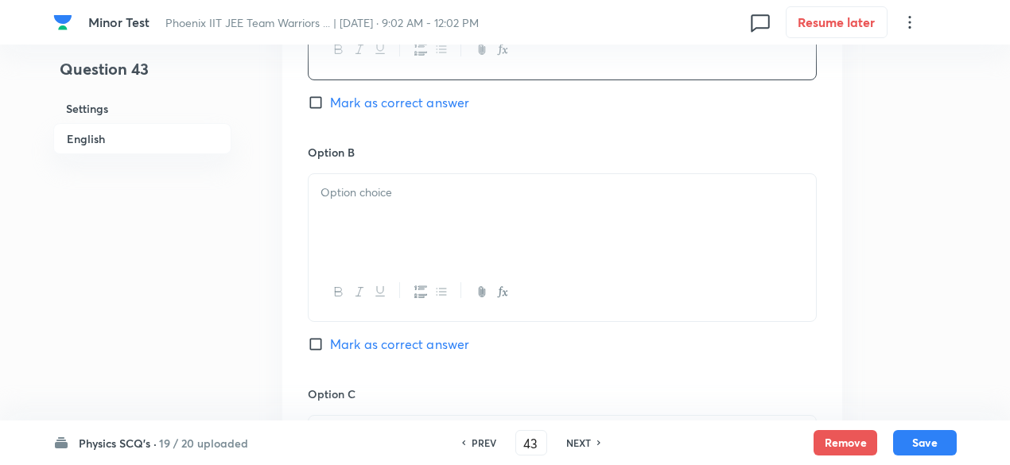
scroll to position [944, 0]
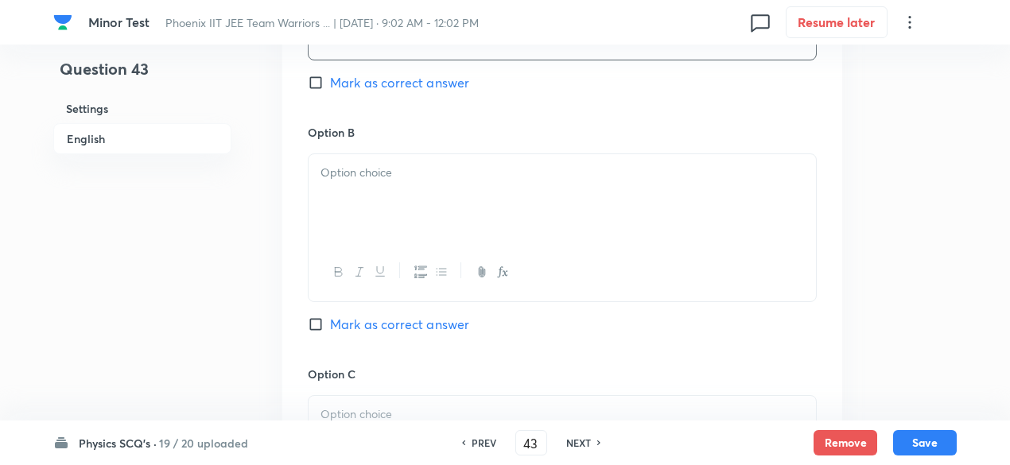
click at [377, 243] on div at bounding box center [561, 272] width 507 height 58
click at [373, 203] on div at bounding box center [561, 198] width 507 height 89
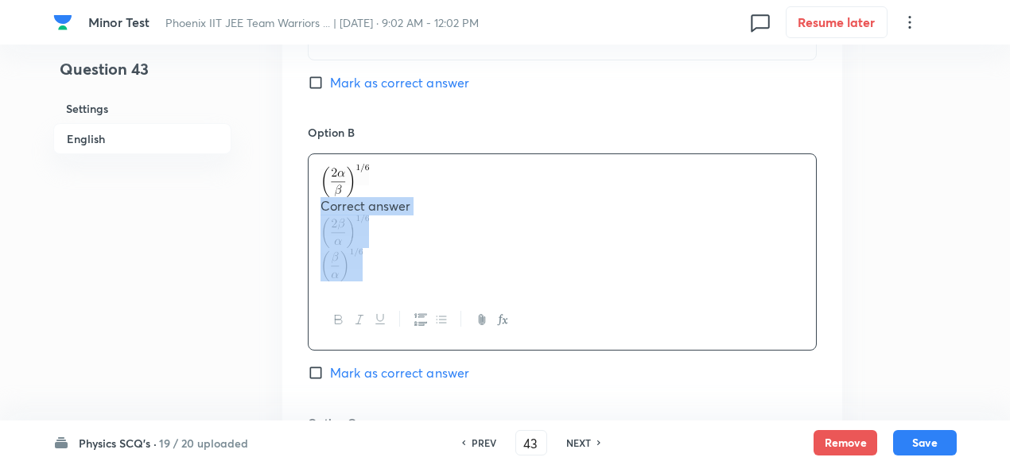
drag, startPoint x: 318, startPoint y: 205, endPoint x: 366, endPoint y: 266, distance: 78.1
click at [366, 266] on div "Correct answer" at bounding box center [561, 223] width 507 height 138
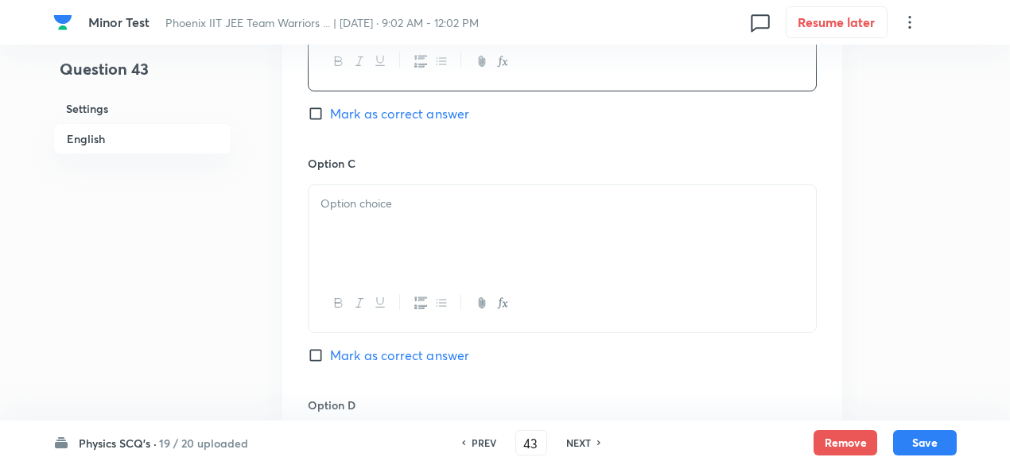
scroll to position [1169, 0]
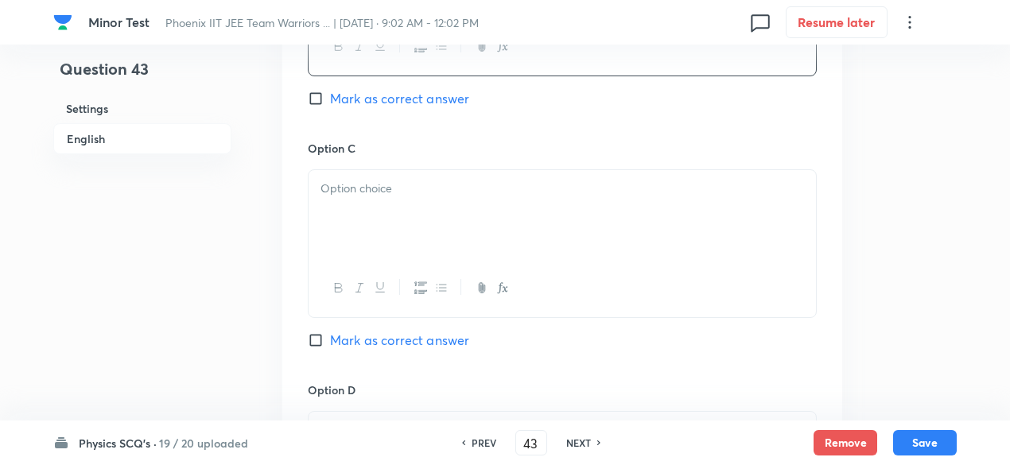
click at [380, 196] on p at bounding box center [561, 189] width 483 height 18
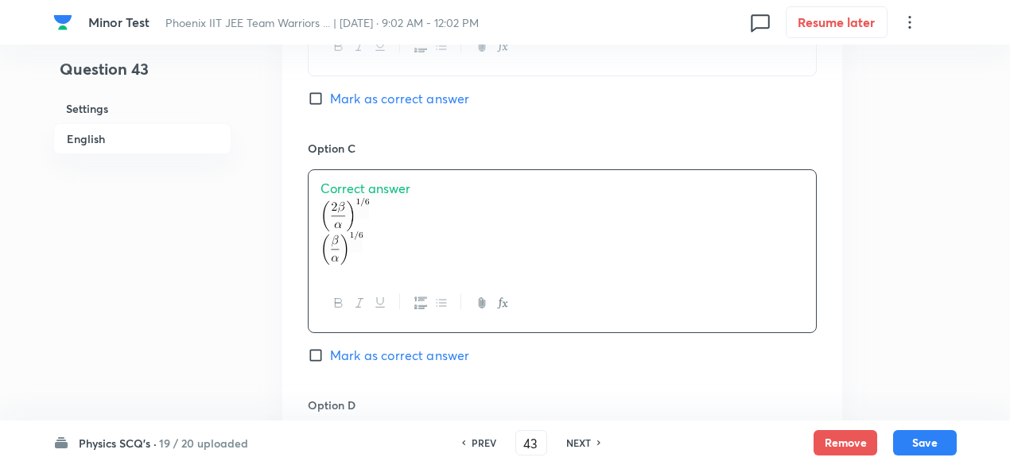
click at [385, 188] on span "Correct answer" at bounding box center [365, 188] width 90 height 17
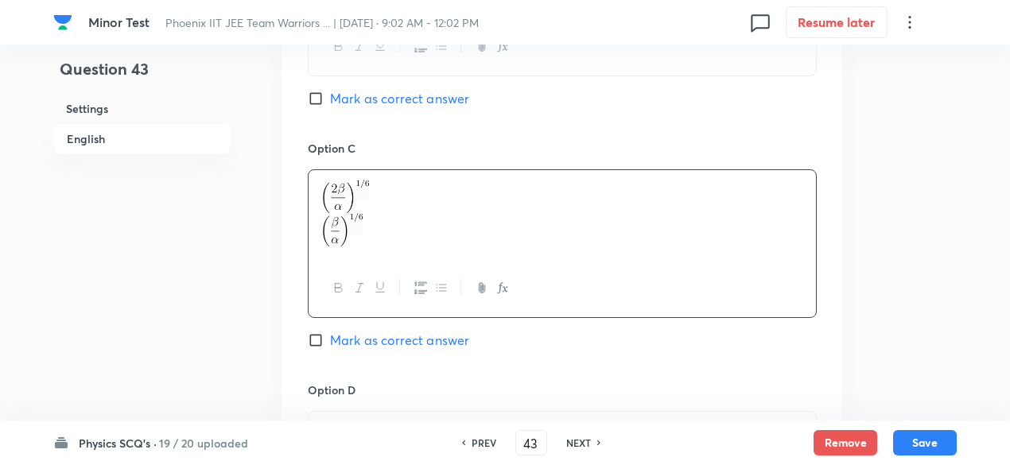
click at [384, 230] on p at bounding box center [561, 229] width 483 height 33
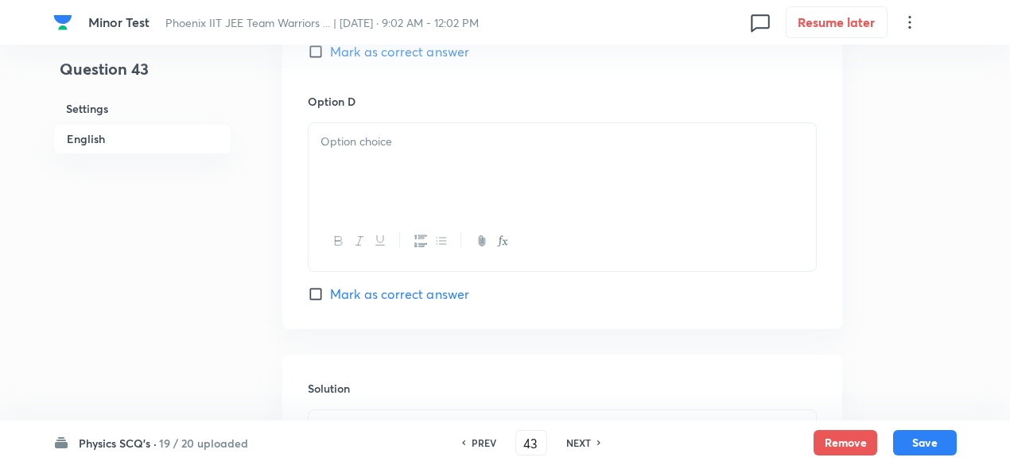
scroll to position [1459, 0]
click at [386, 171] on div at bounding box center [561, 166] width 507 height 89
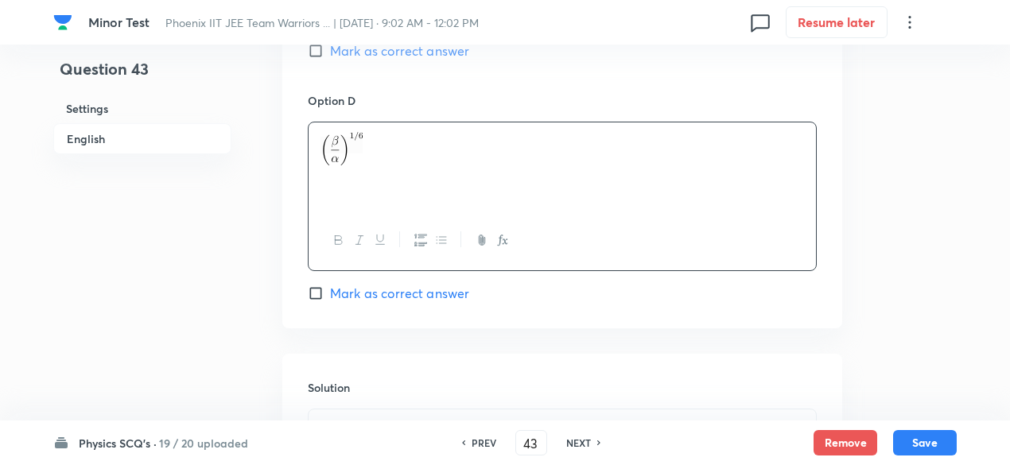
scroll to position [1645, 0]
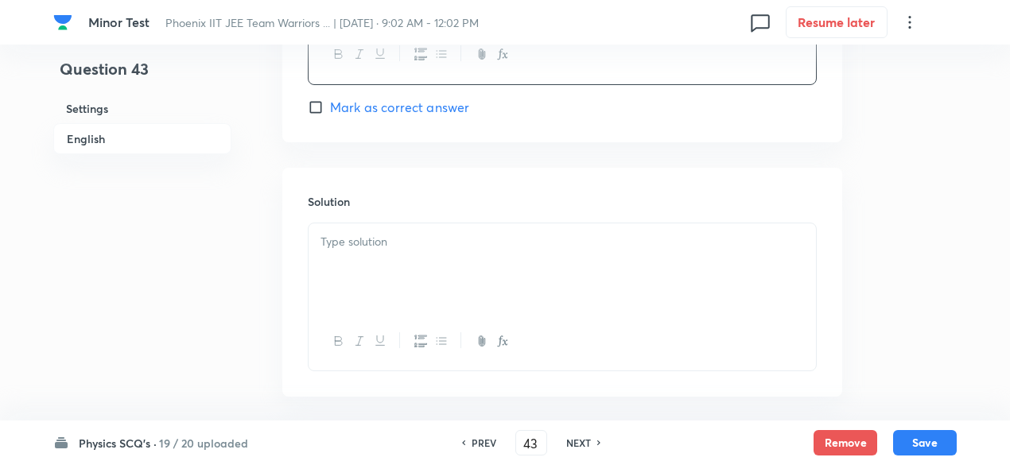
click at [479, 258] on div at bounding box center [561, 267] width 507 height 89
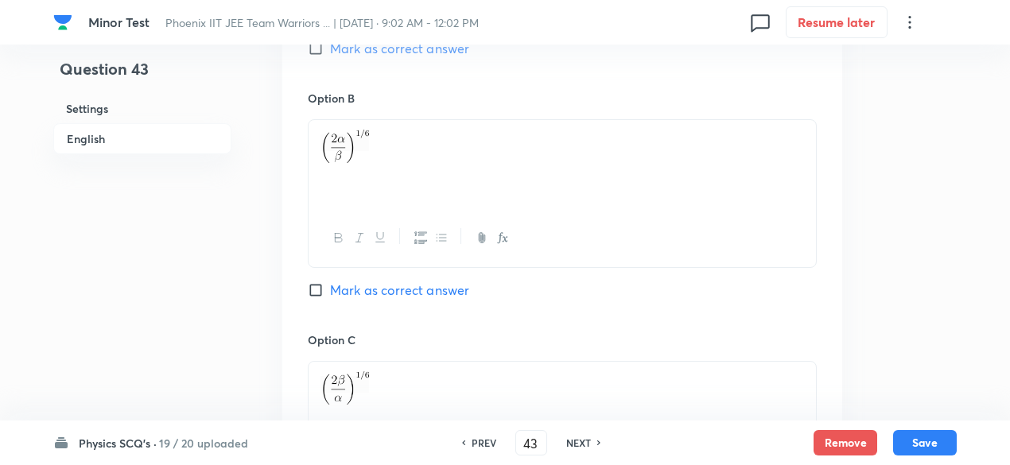
scroll to position [981, 0]
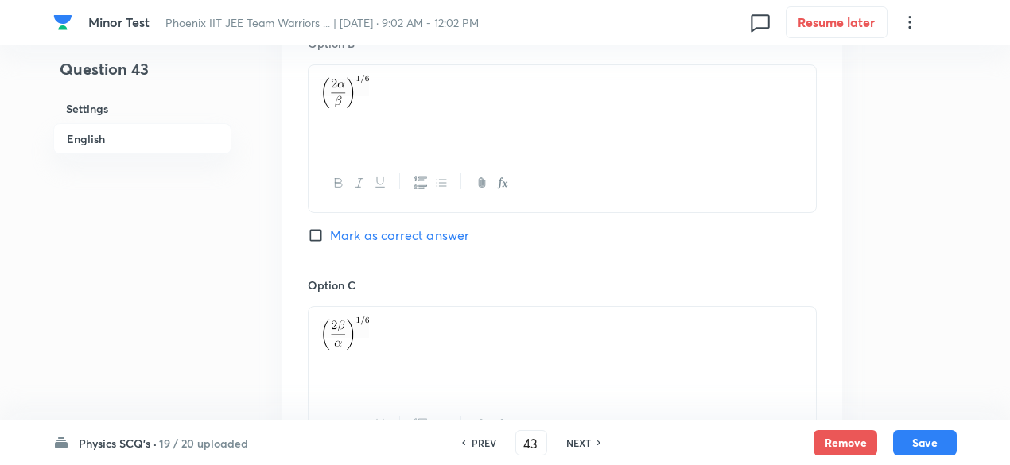
click at [445, 234] on span "Mark as correct answer" at bounding box center [399, 235] width 139 height 19
click at [330, 234] on input "Mark as correct answer" at bounding box center [319, 235] width 22 height 16
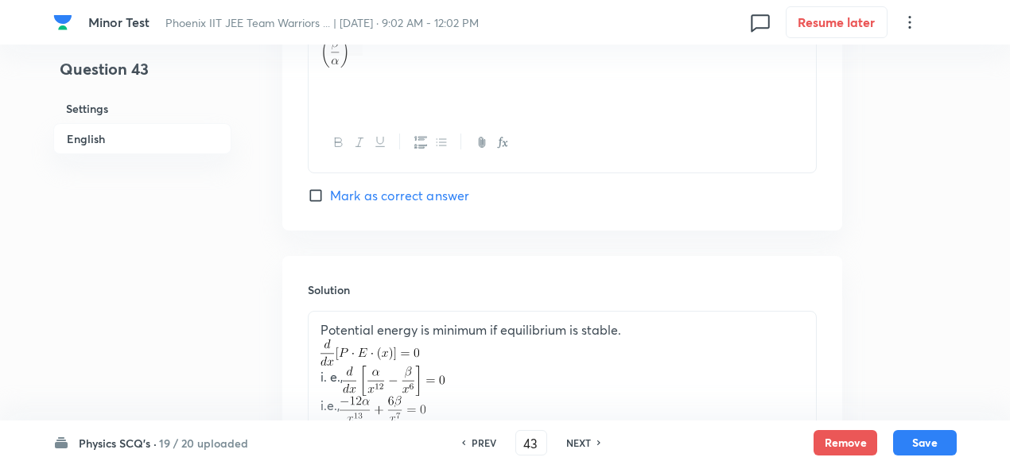
scroll to position [1846, 0]
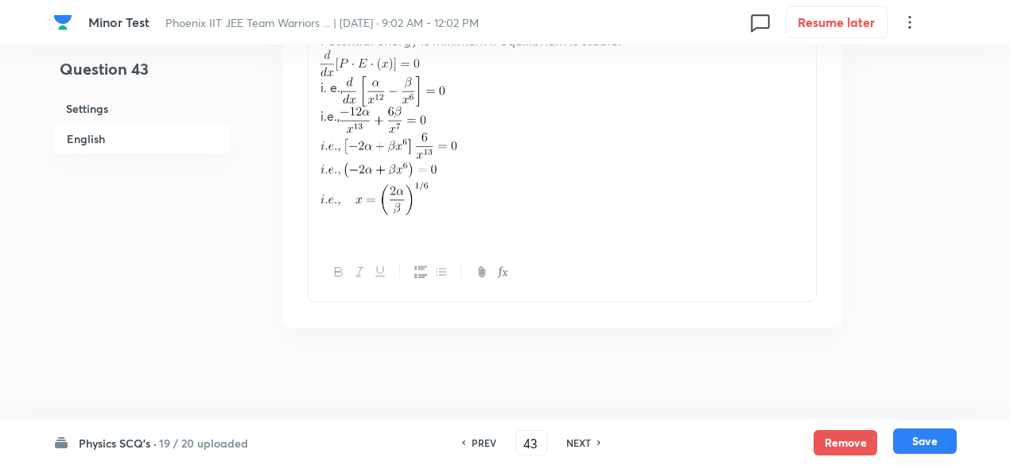
click at [949, 438] on button "Save" at bounding box center [925, 440] width 64 height 25
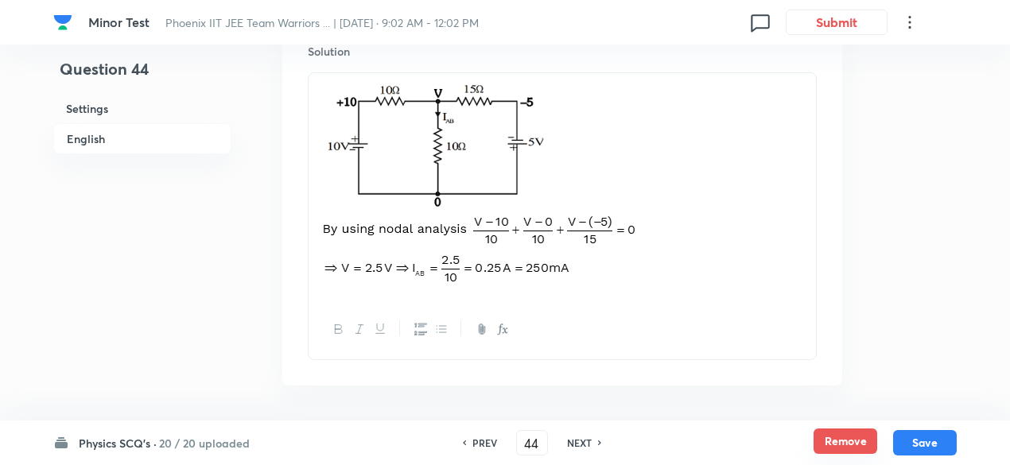
click at [828, 440] on button "Remove" at bounding box center [845, 440] width 64 height 25
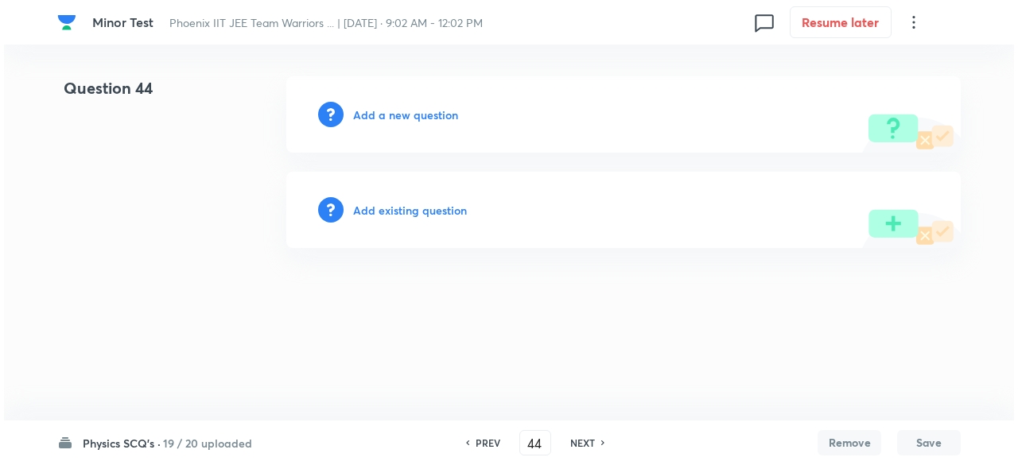
scroll to position [0, 0]
click at [436, 117] on h6 "Add a new question" at bounding box center [405, 115] width 105 height 17
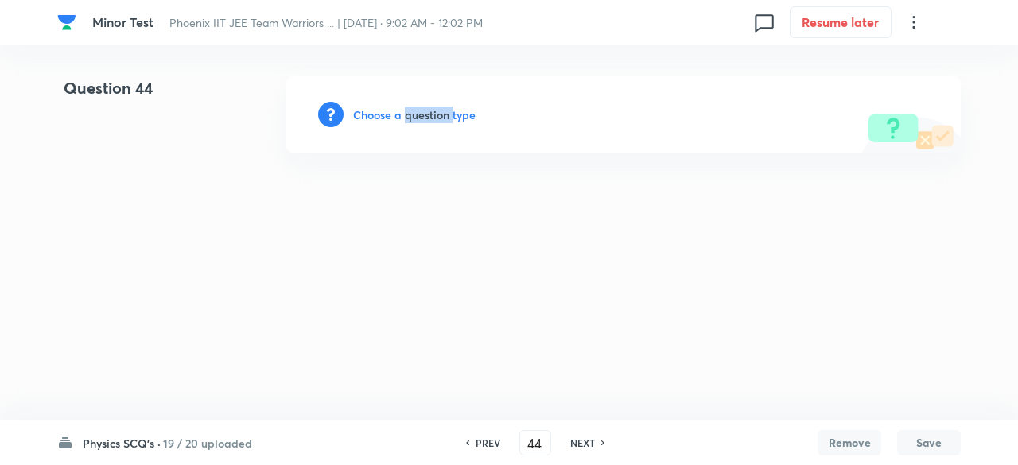
click at [436, 117] on h6 "Choose a question type" at bounding box center [414, 115] width 122 height 17
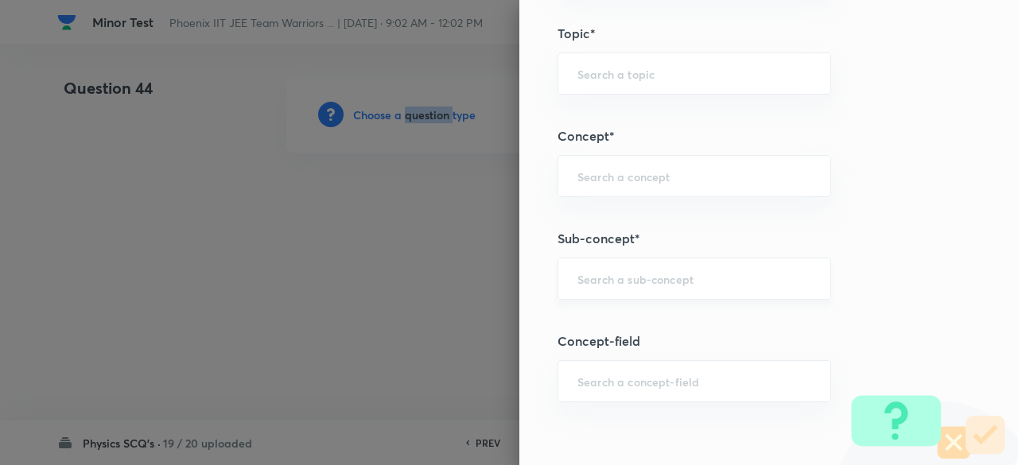
scroll to position [798, 0]
click at [641, 281] on input "text" at bounding box center [694, 277] width 234 height 15
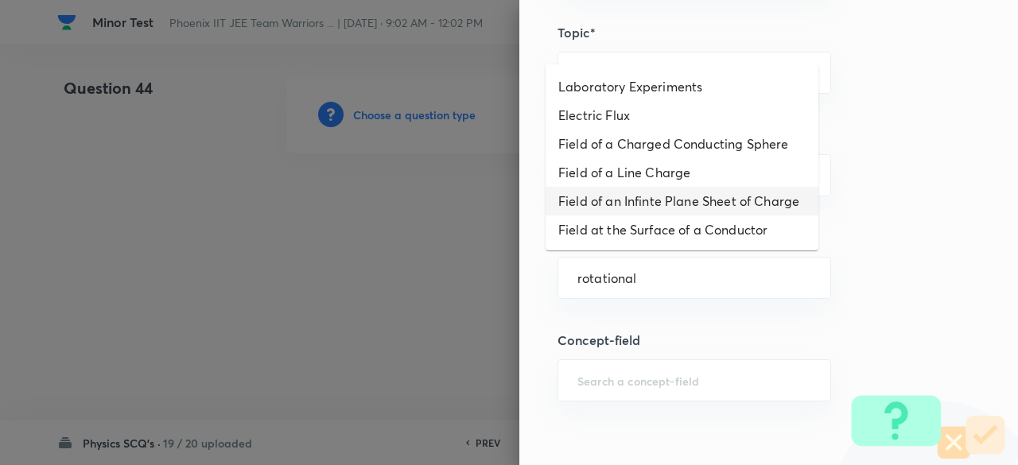
scroll to position [0, 0]
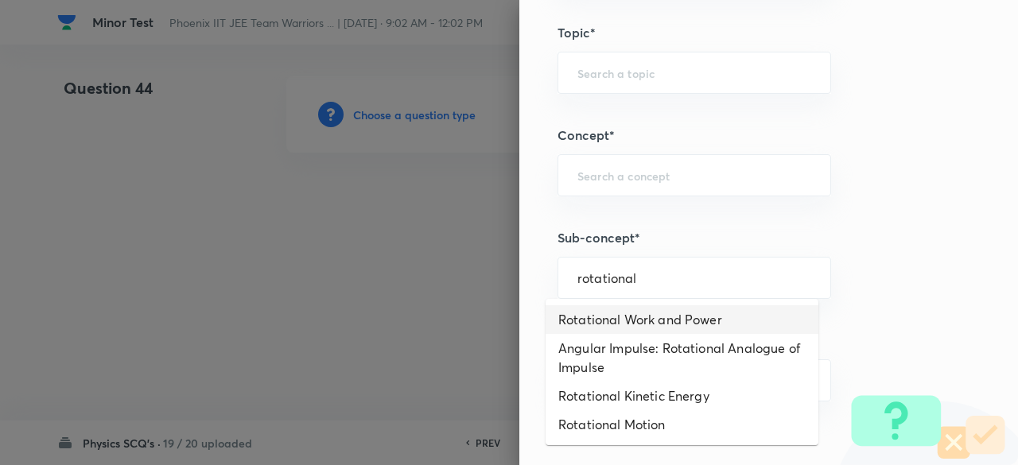
click at [633, 316] on li "Rotational Work and Power" at bounding box center [681, 319] width 273 height 29
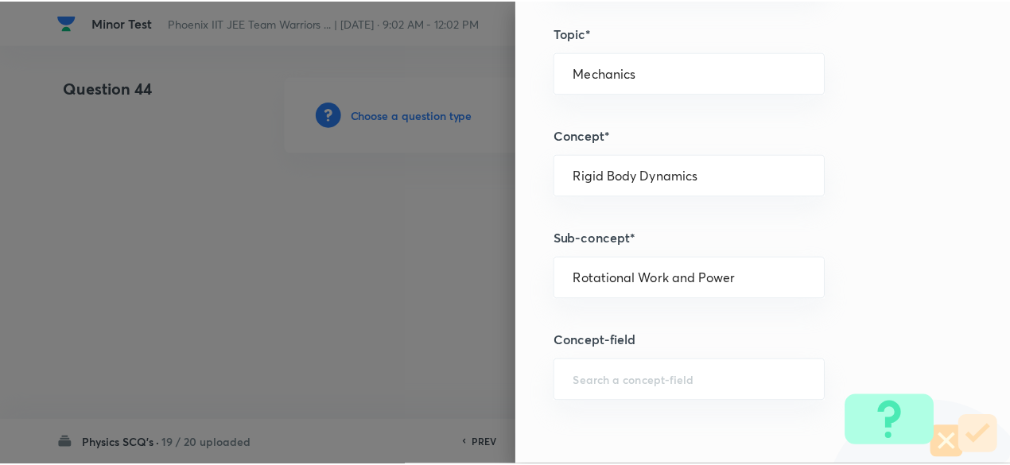
scroll to position [1697, 0]
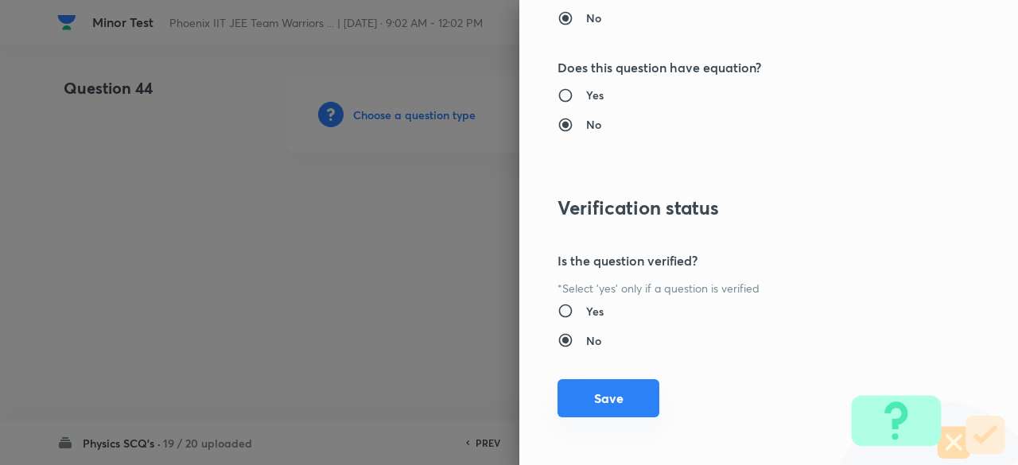
click at [613, 394] on button "Save" at bounding box center [608, 398] width 102 height 38
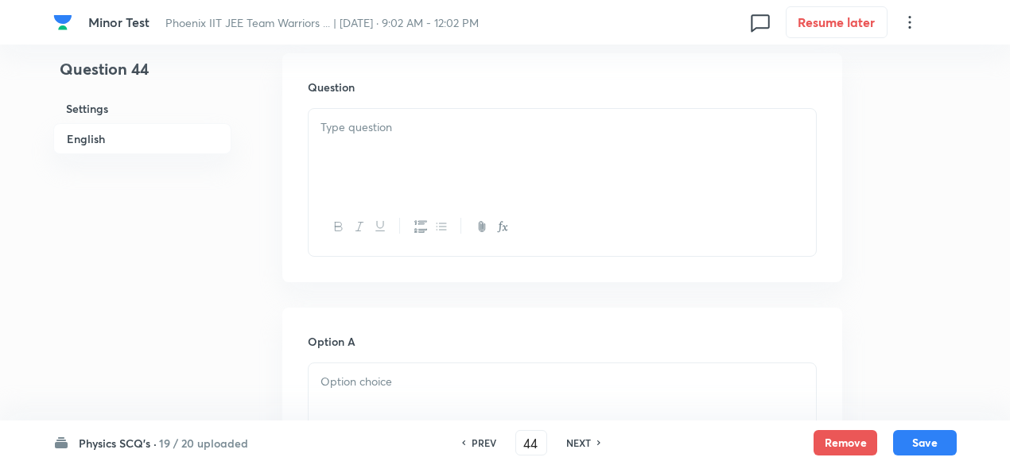
scroll to position [480, 0]
click at [437, 99] on div at bounding box center [561, 136] width 507 height 89
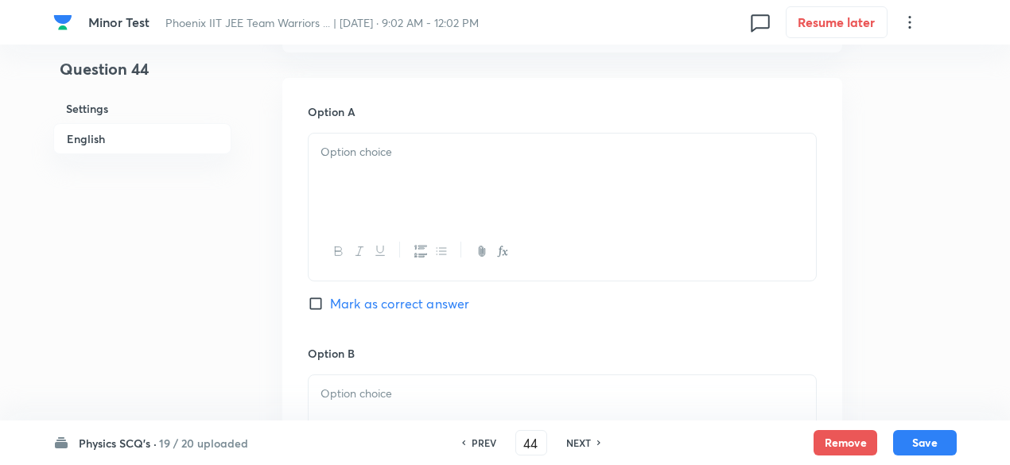
scroll to position [880, 0]
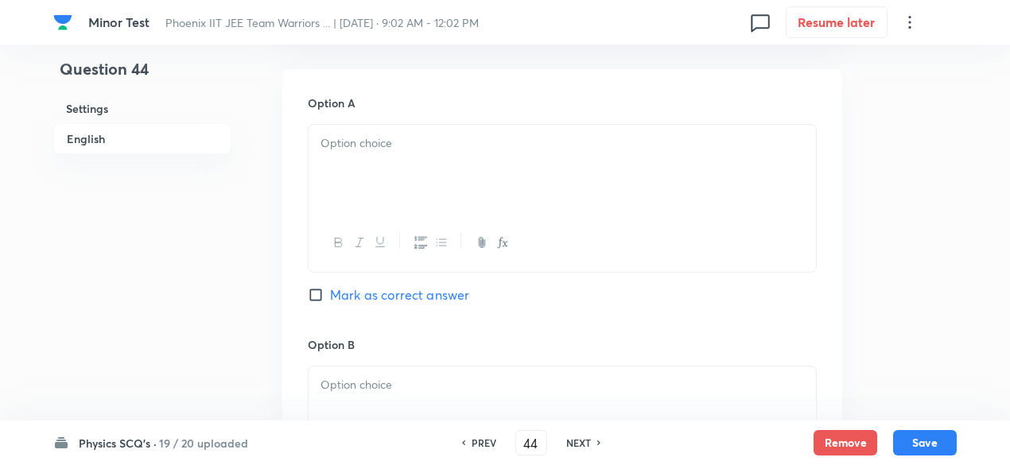
click at [397, 185] on div at bounding box center [561, 169] width 507 height 89
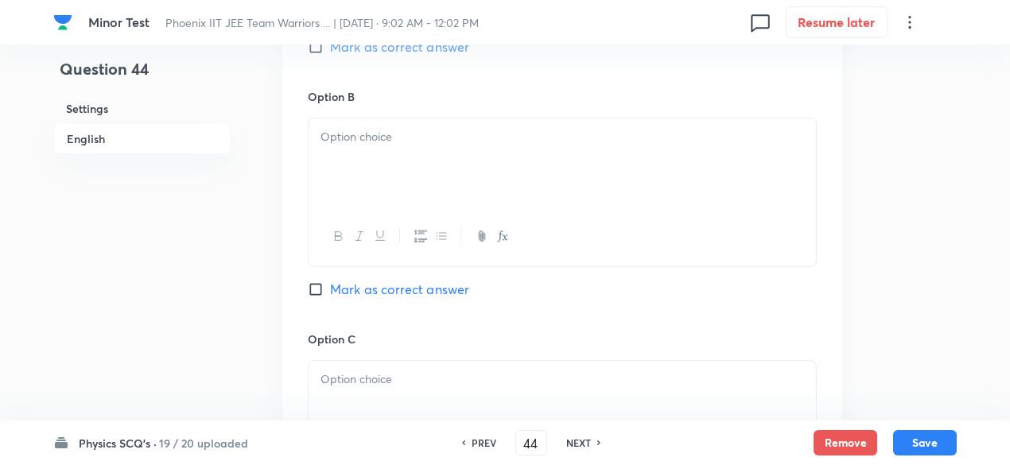
scroll to position [1130, 0]
click at [415, 140] on p at bounding box center [561, 135] width 483 height 18
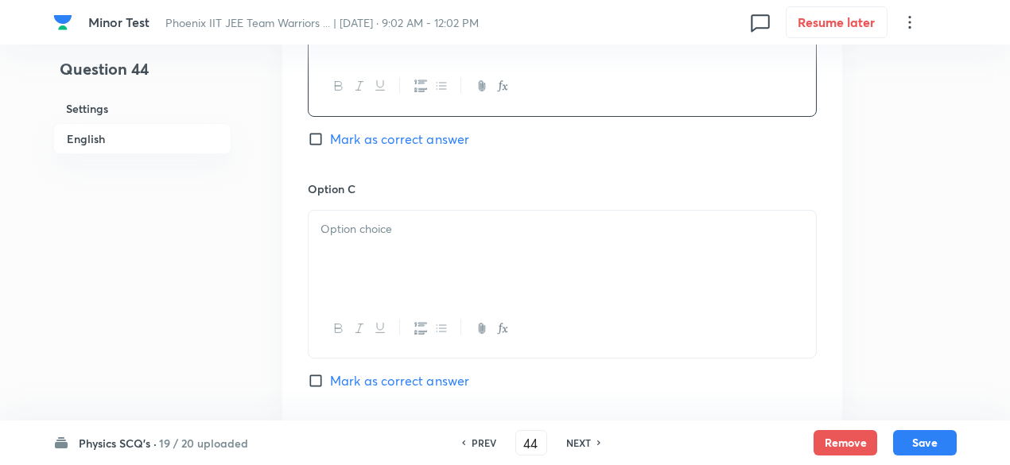
scroll to position [1373, 0]
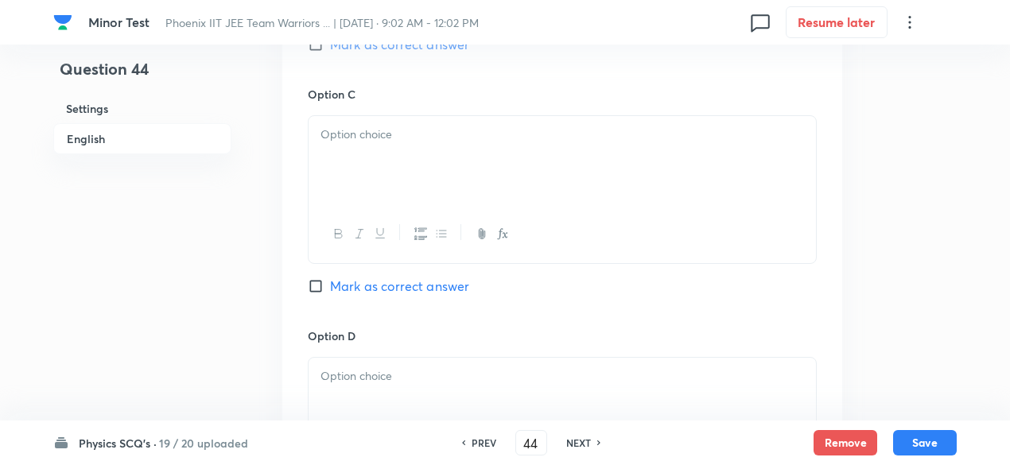
click at [419, 163] on div at bounding box center [561, 160] width 507 height 89
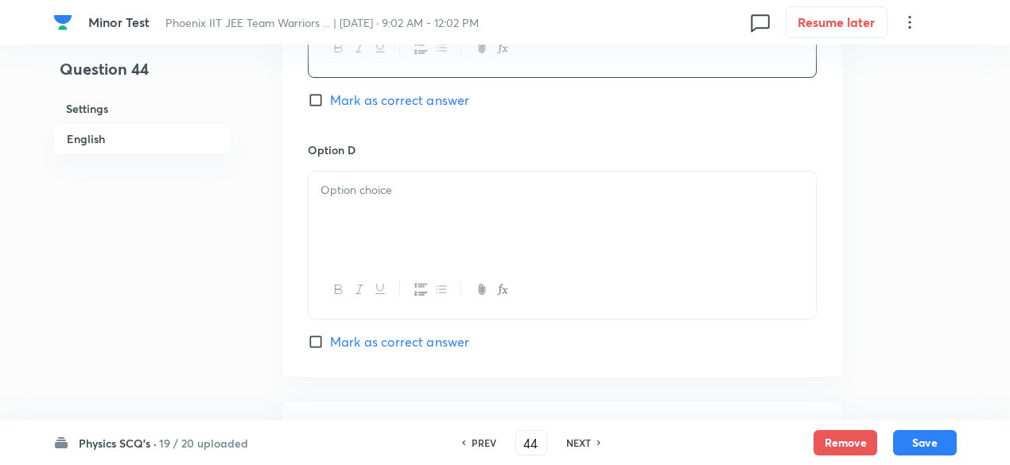
scroll to position [1579, 0]
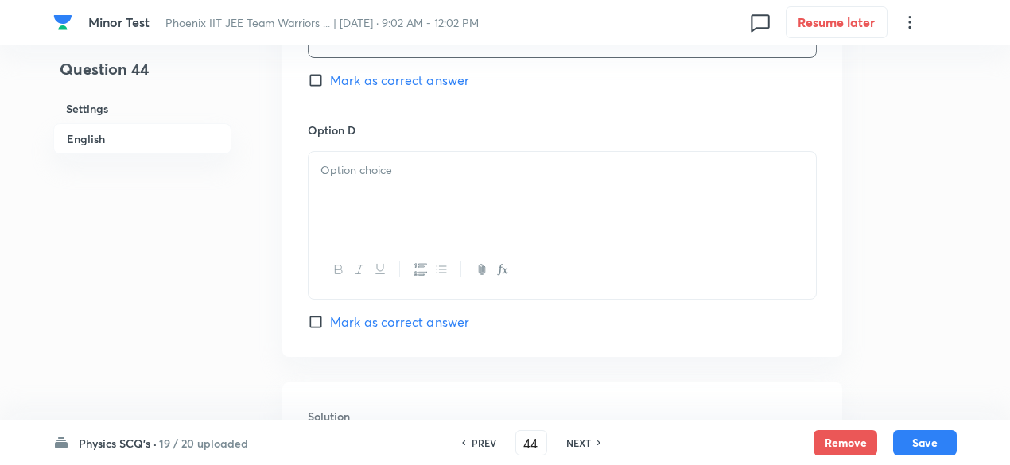
click at [418, 187] on div at bounding box center [561, 196] width 507 height 89
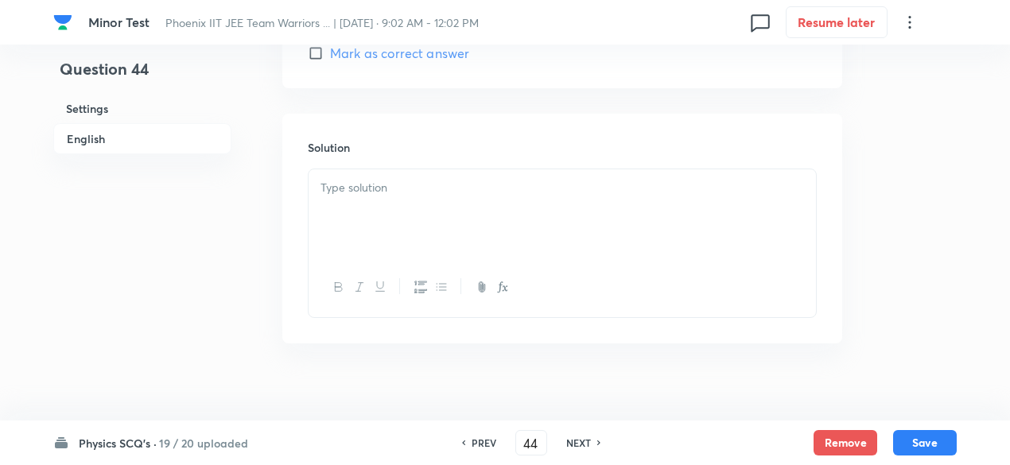
scroll to position [1863, 0]
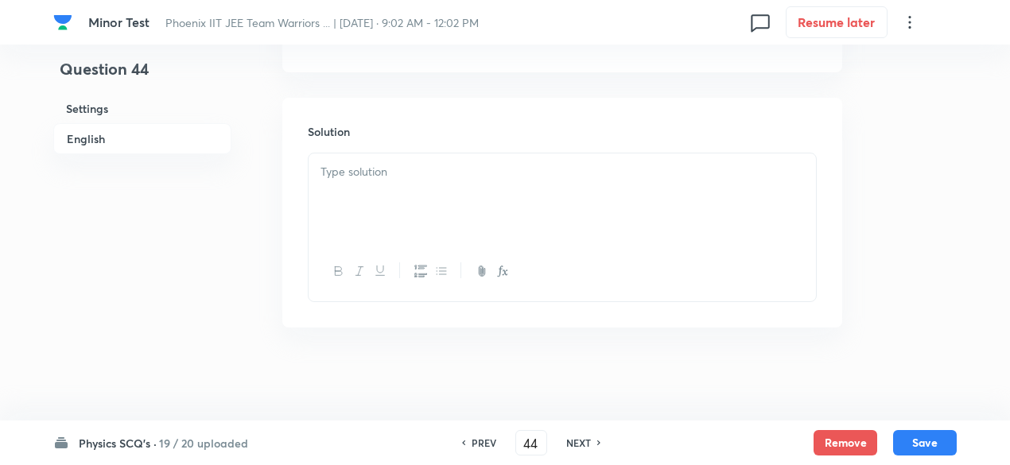
click at [425, 206] on div at bounding box center [561, 197] width 507 height 89
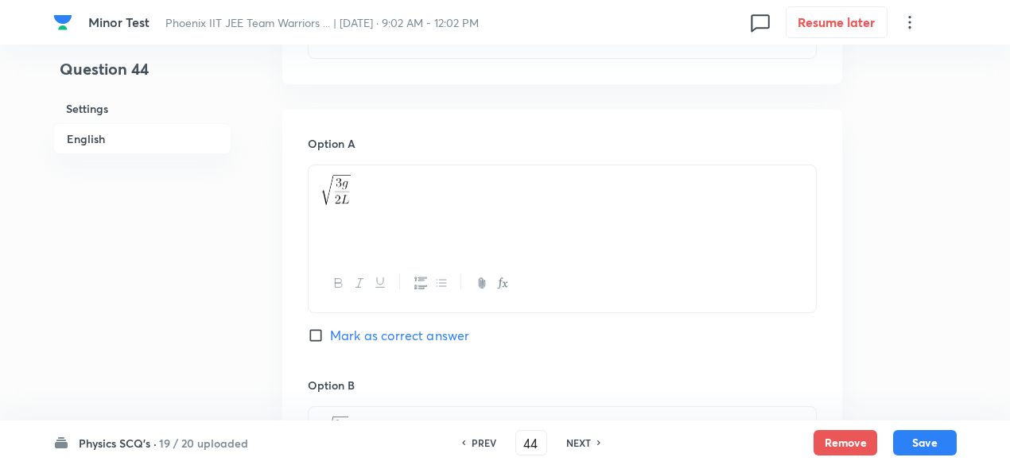
scroll to position [838, 0]
click at [431, 333] on span "Mark as correct answer" at bounding box center [399, 337] width 139 height 19
click at [330, 333] on input "Mark as correct answer" at bounding box center [319, 337] width 22 height 16
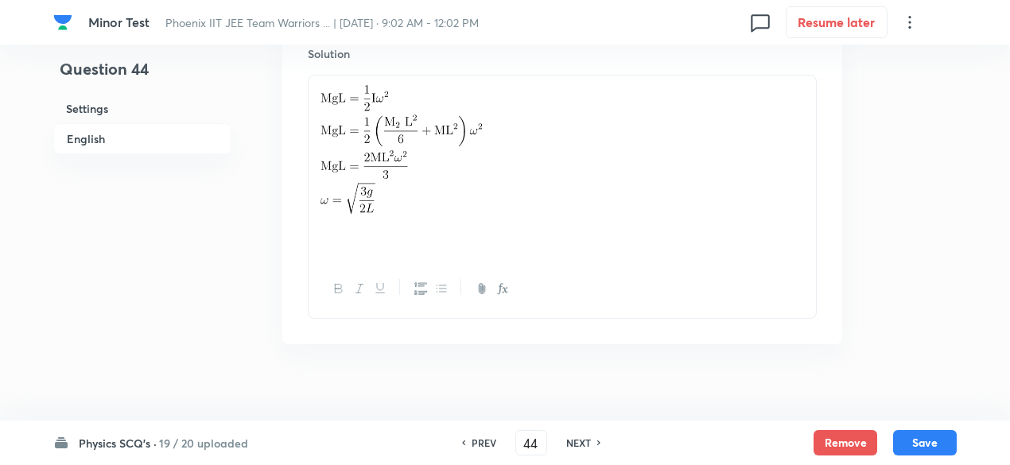
scroll to position [1959, 0]
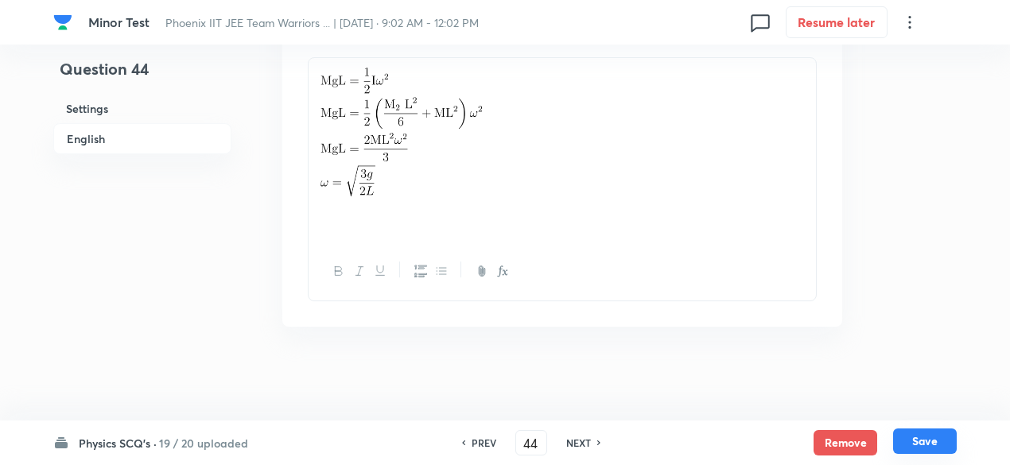
click at [914, 446] on button "Save" at bounding box center [925, 440] width 64 height 25
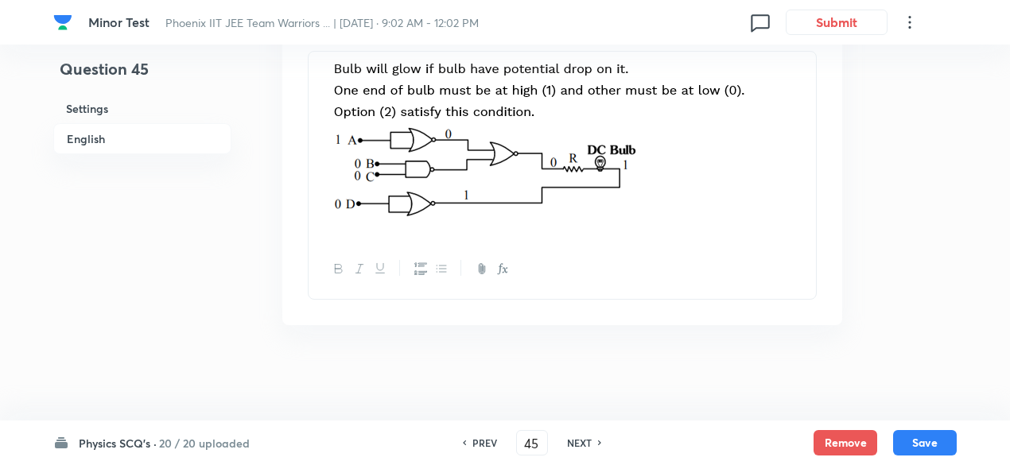
scroll to position [1857, 0]
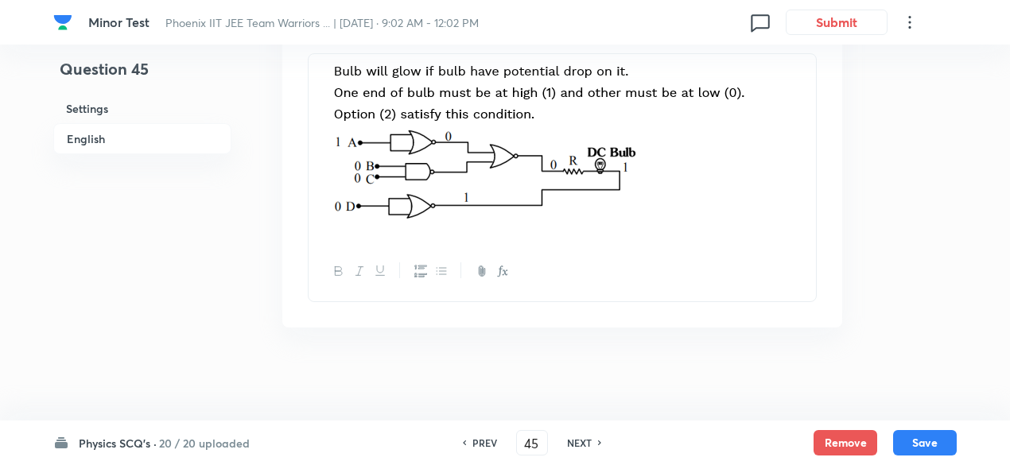
click at [479, 440] on h6 "PREV" at bounding box center [484, 443] width 25 height 14
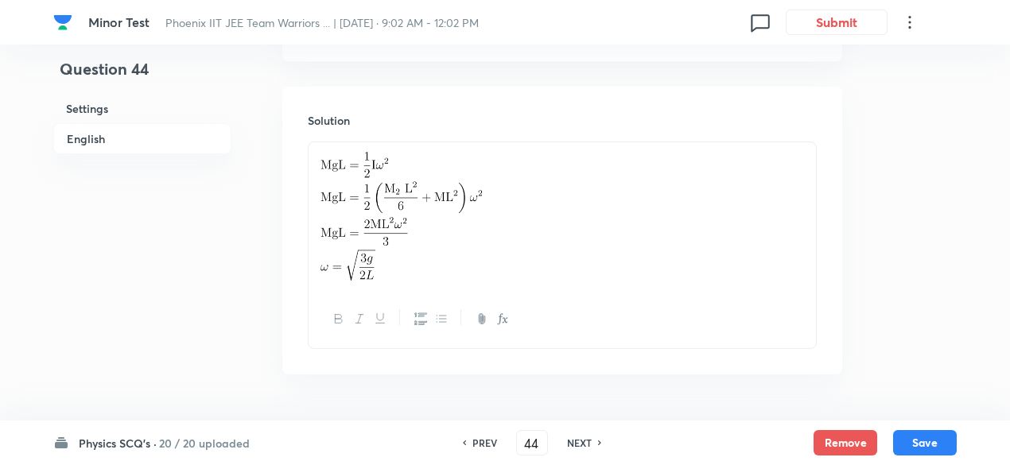
click at [587, 446] on h6 "NEXT" at bounding box center [579, 443] width 25 height 14
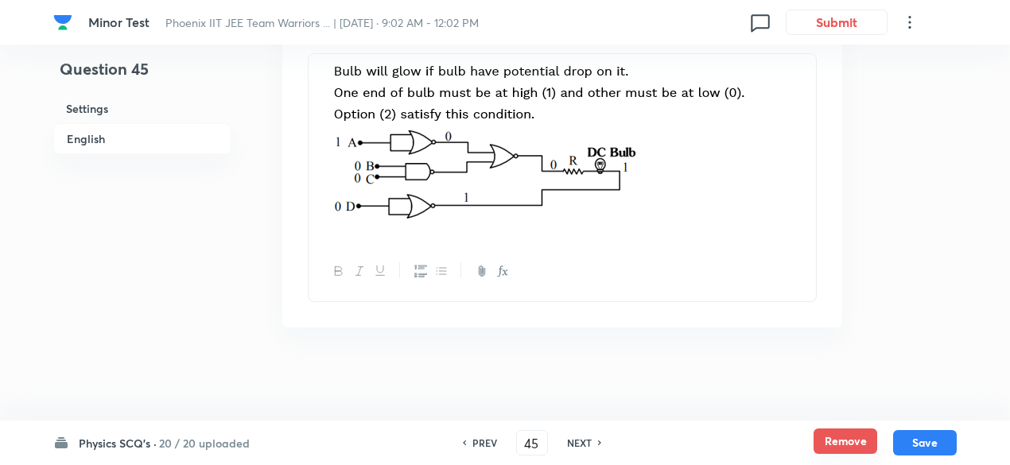
click at [855, 443] on button "Remove" at bounding box center [845, 440] width 64 height 25
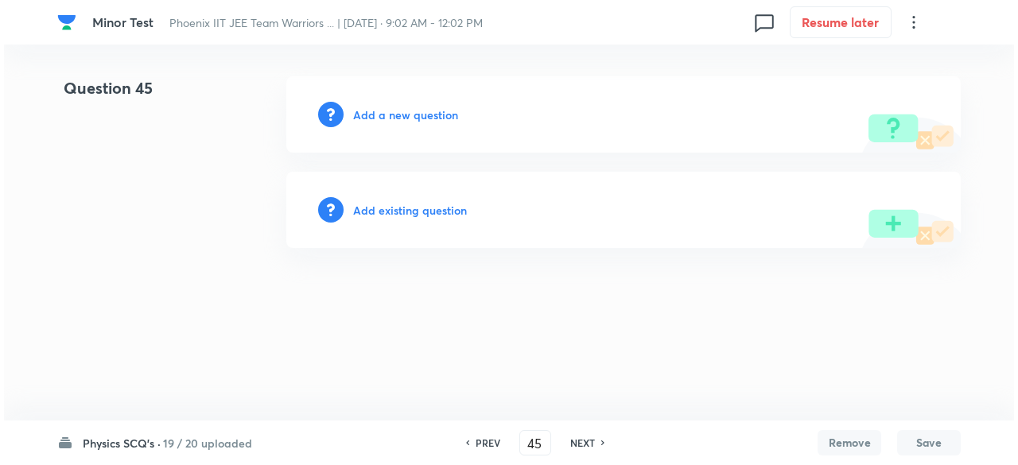
scroll to position [0, 0]
click at [434, 107] on h6 "Add a new question" at bounding box center [405, 115] width 105 height 17
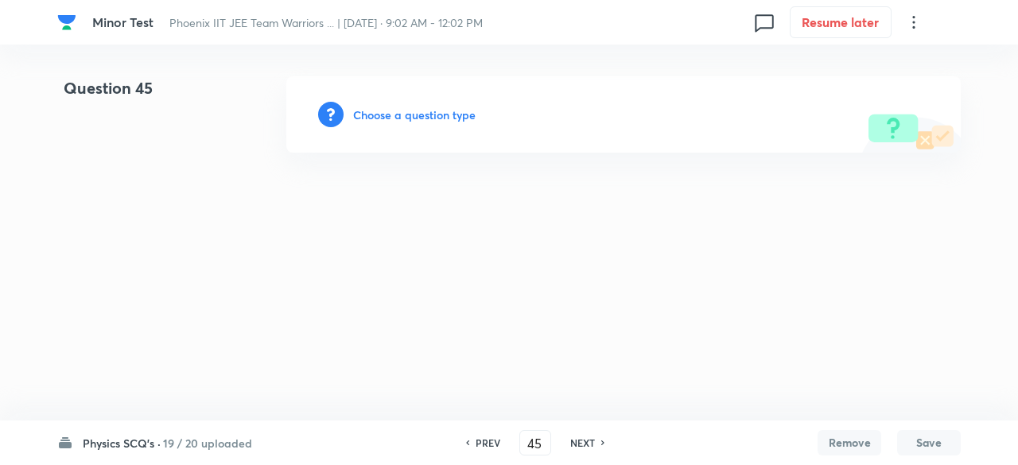
click at [434, 107] on h6 "Choose a question type" at bounding box center [414, 115] width 122 height 17
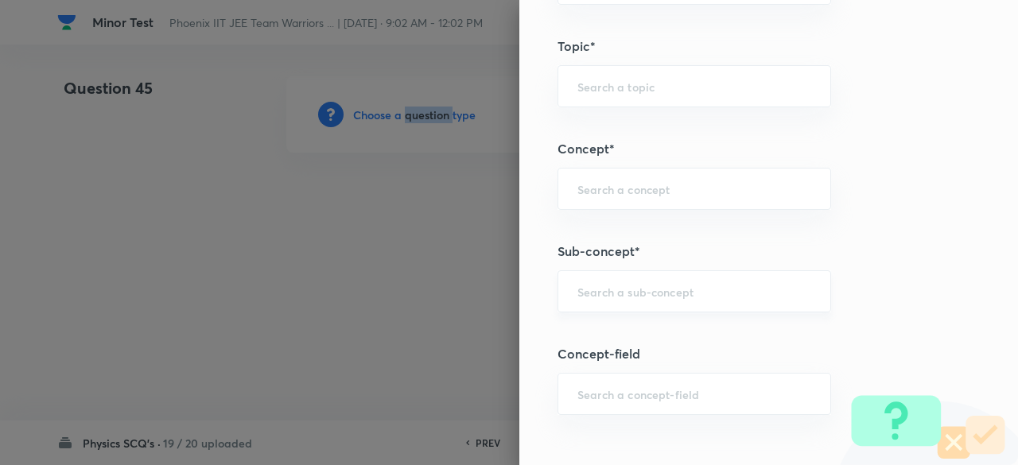
scroll to position [785, 0]
click at [700, 288] on input "text" at bounding box center [694, 290] width 234 height 15
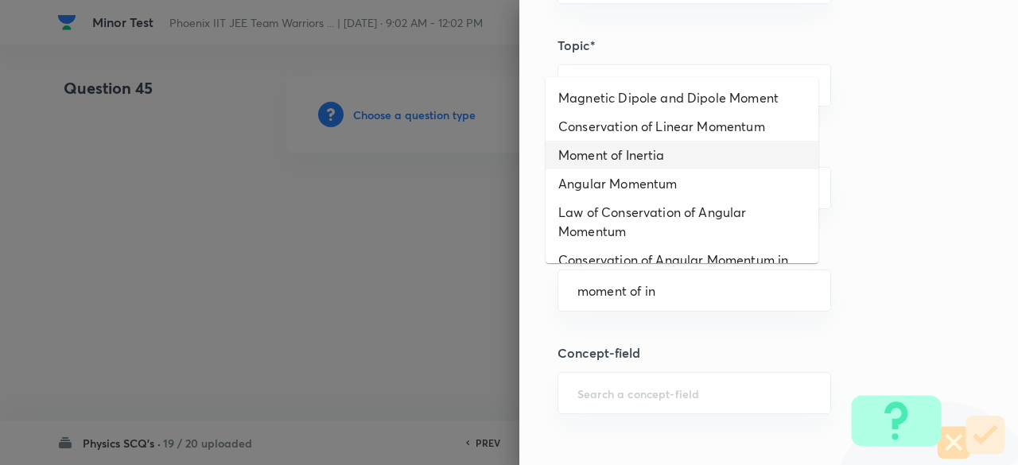
click at [648, 146] on li "Moment of Inertia" at bounding box center [681, 155] width 273 height 29
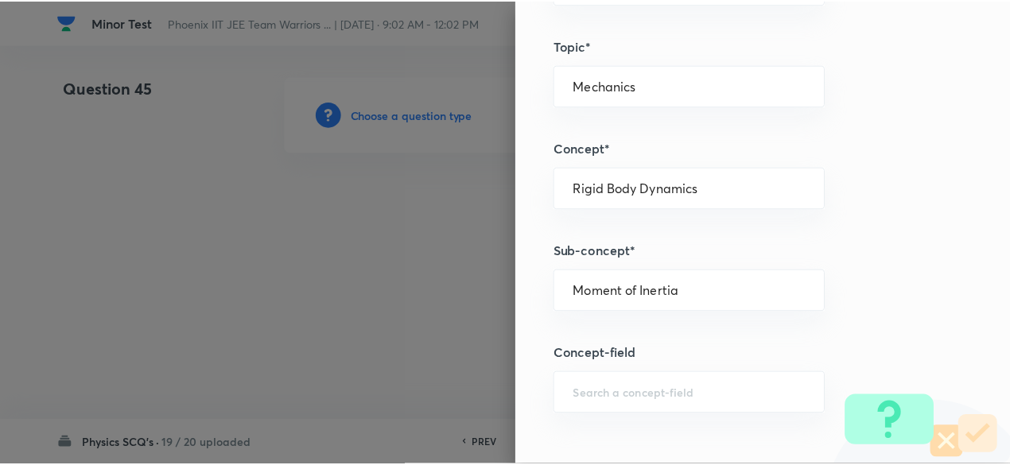
scroll to position [1697, 0]
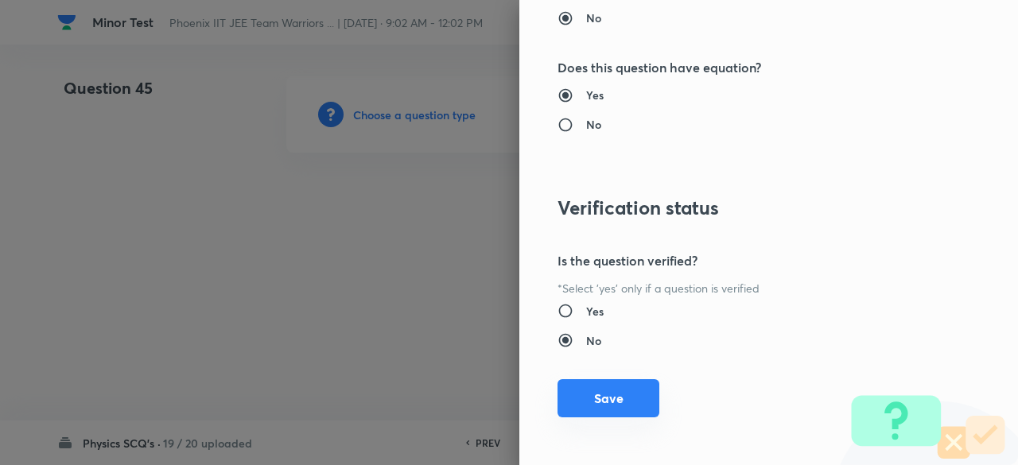
click at [611, 392] on button "Save" at bounding box center [608, 398] width 102 height 38
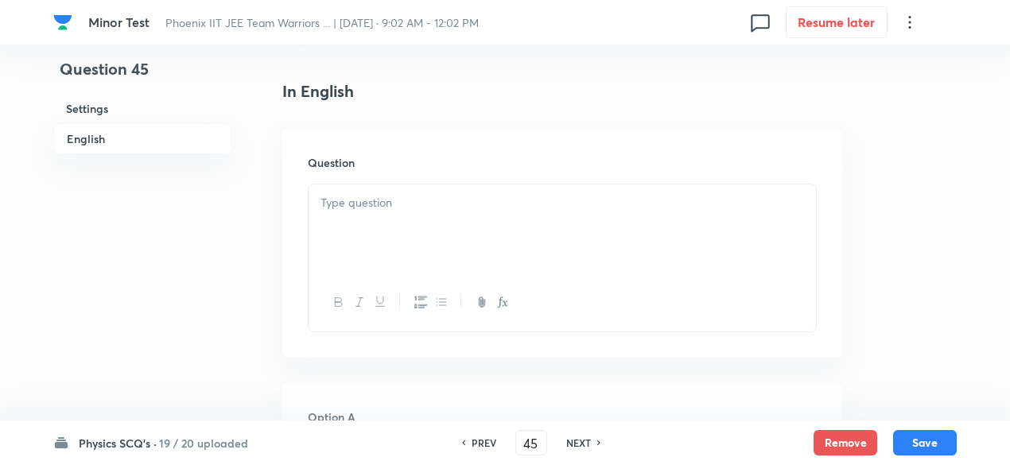
scroll to position [393, 0]
click at [497, 254] on div at bounding box center [561, 224] width 507 height 89
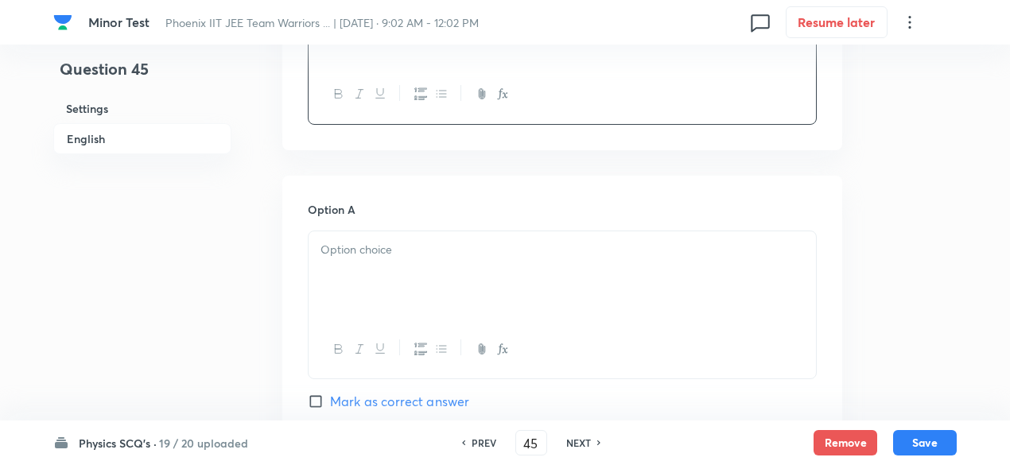
scroll to position [744, 0]
click at [448, 264] on div at bounding box center [561, 271] width 507 height 89
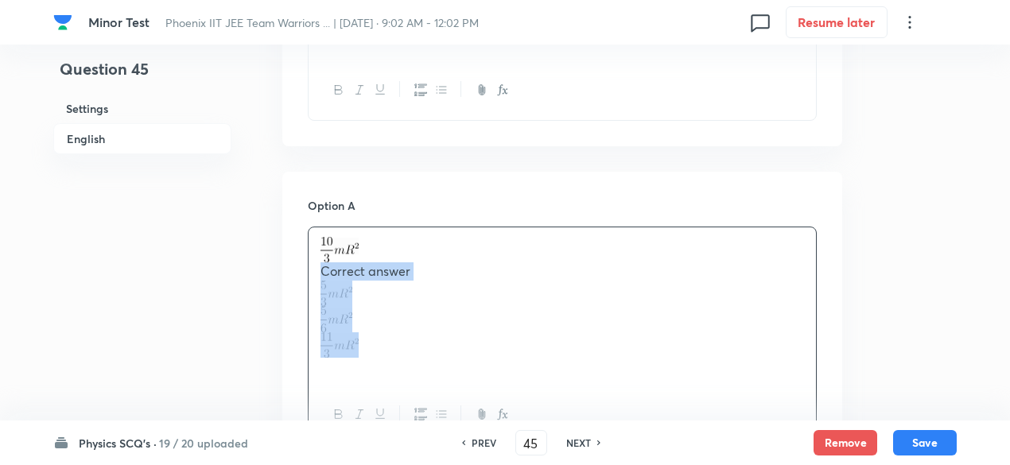
drag, startPoint x: 313, startPoint y: 273, endPoint x: 367, endPoint y: 336, distance: 82.9
click at [367, 336] on div "Correct answer" at bounding box center [561, 306] width 507 height 158
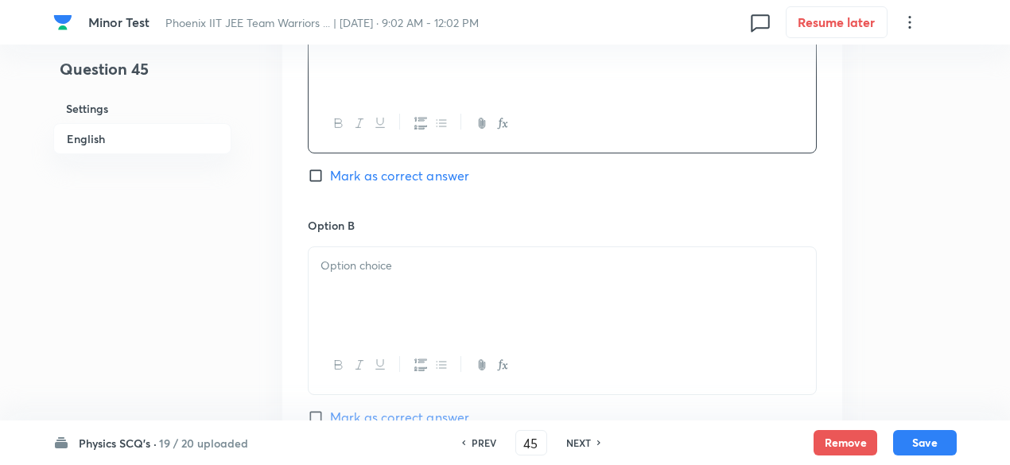
scroll to position [980, 0]
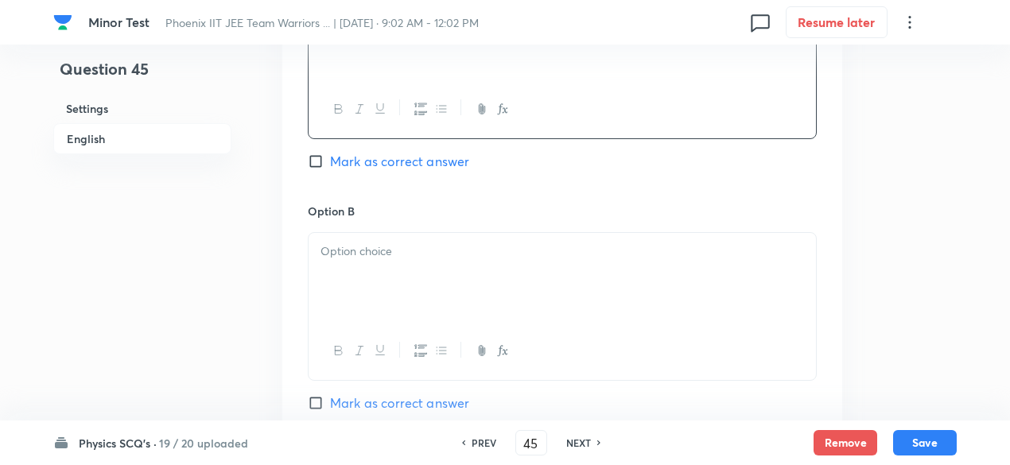
click at [382, 250] on p at bounding box center [561, 251] width 483 height 18
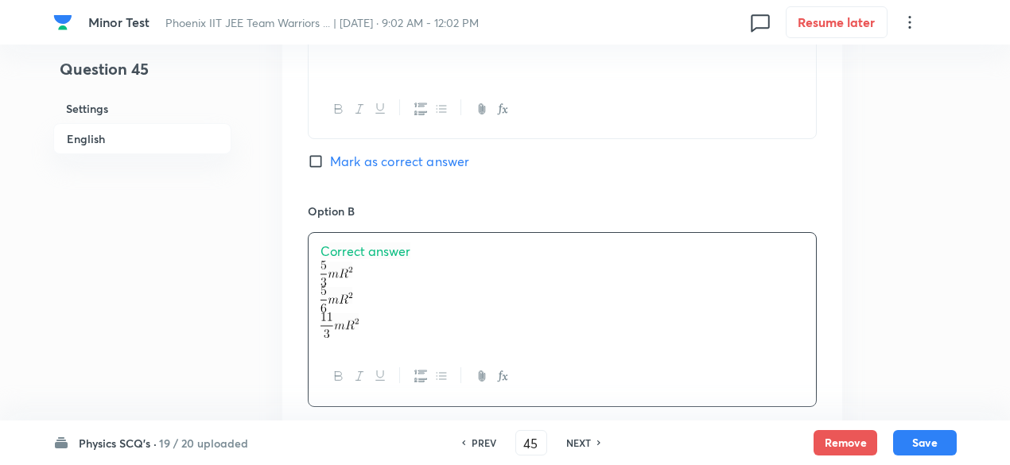
click at [382, 250] on span "Correct answer" at bounding box center [365, 250] width 90 height 17
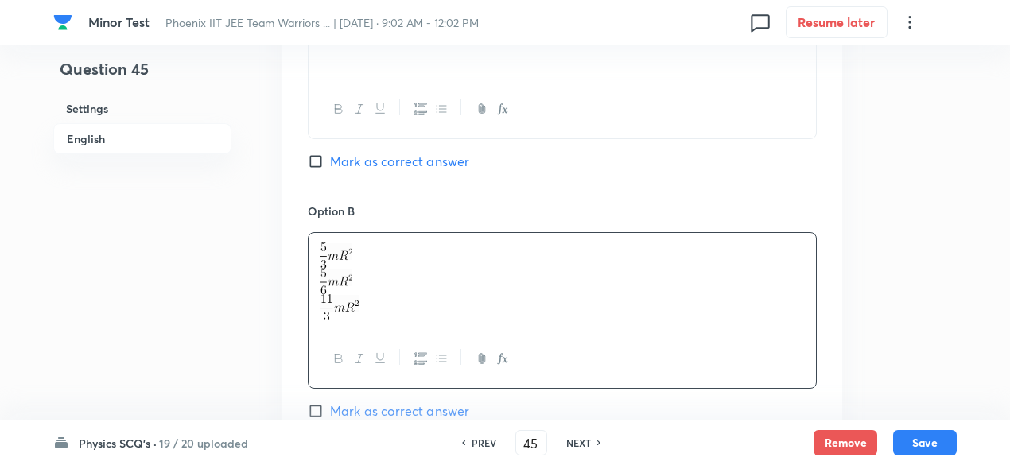
click at [313, 276] on div at bounding box center [561, 281] width 507 height 97
drag, startPoint x: 313, startPoint y: 276, endPoint x: 370, endPoint y: 308, distance: 65.9
click at [370, 308] on div at bounding box center [561, 281] width 507 height 97
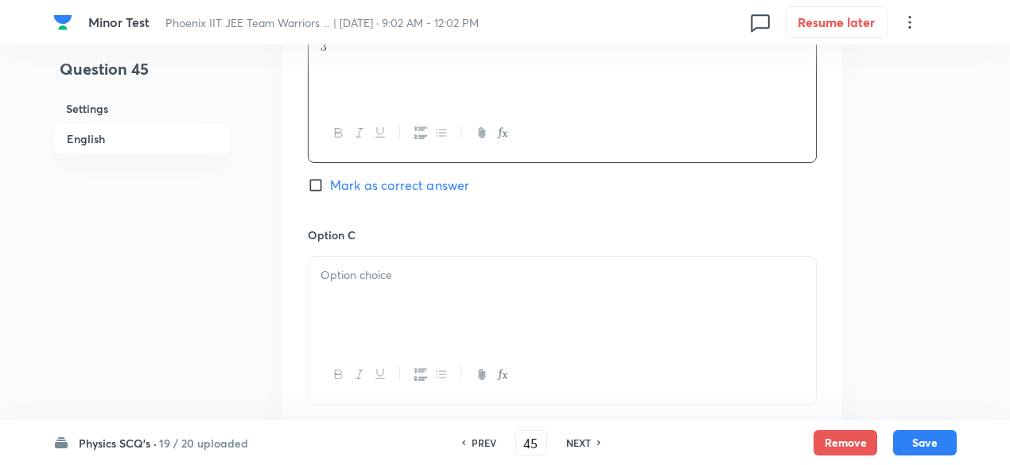
scroll to position [1201, 0]
click at [374, 274] on p at bounding box center [561, 272] width 483 height 18
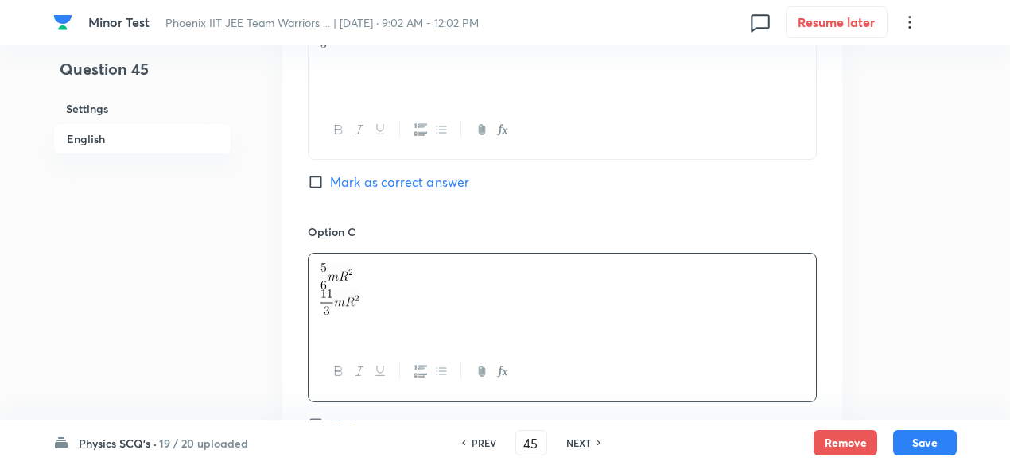
click at [367, 289] on p at bounding box center [561, 302] width 483 height 26
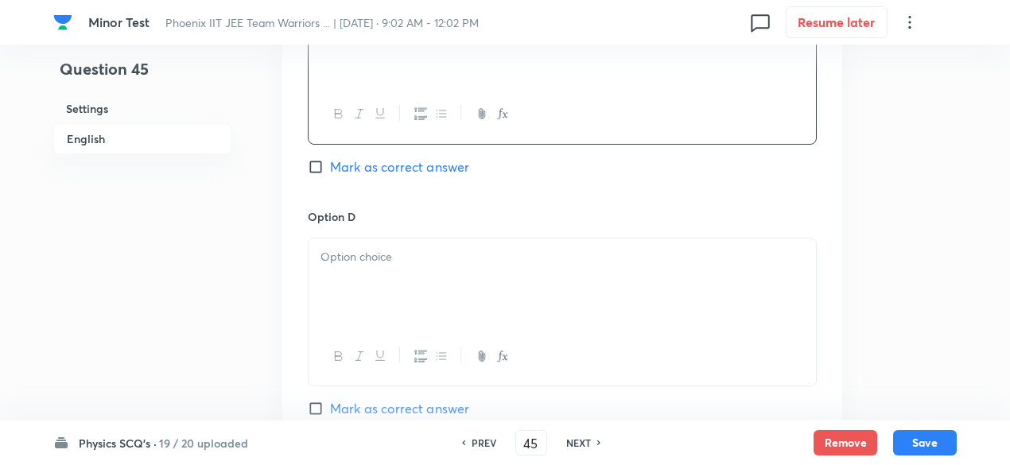
scroll to position [1464, 0]
click at [373, 265] on div at bounding box center [561, 277] width 507 height 89
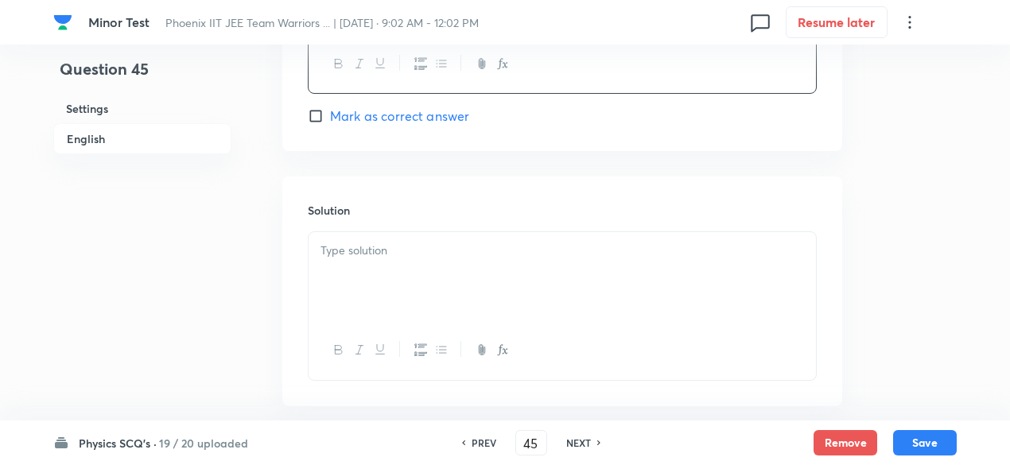
scroll to position [1830, 0]
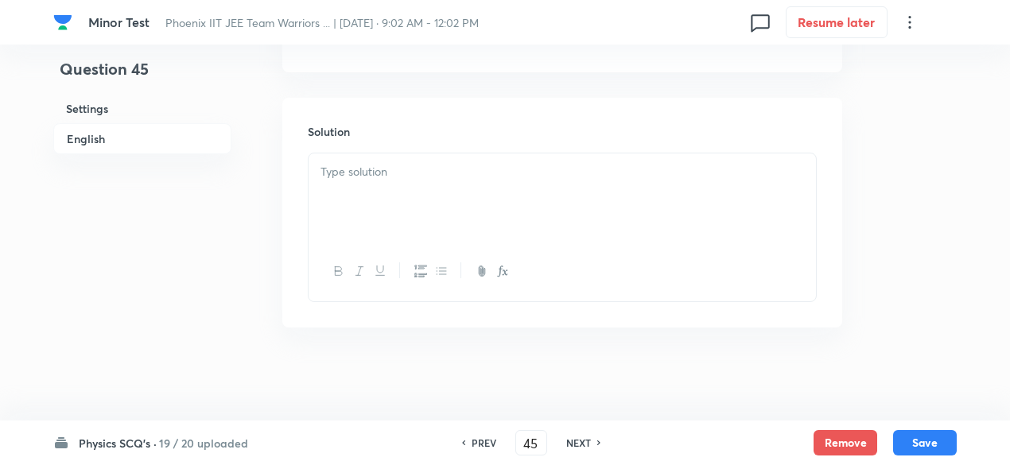
click at [447, 153] on div at bounding box center [561, 197] width 507 height 89
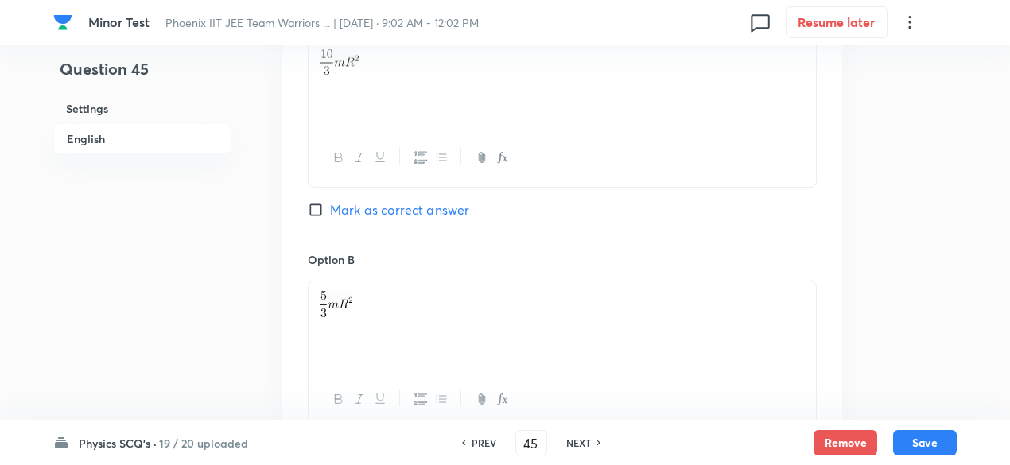
scroll to position [936, 0]
click at [450, 208] on span "Mark as correct answer" at bounding box center [399, 205] width 139 height 19
click at [330, 208] on input "Mark as correct answer" at bounding box center [319, 205] width 22 height 16
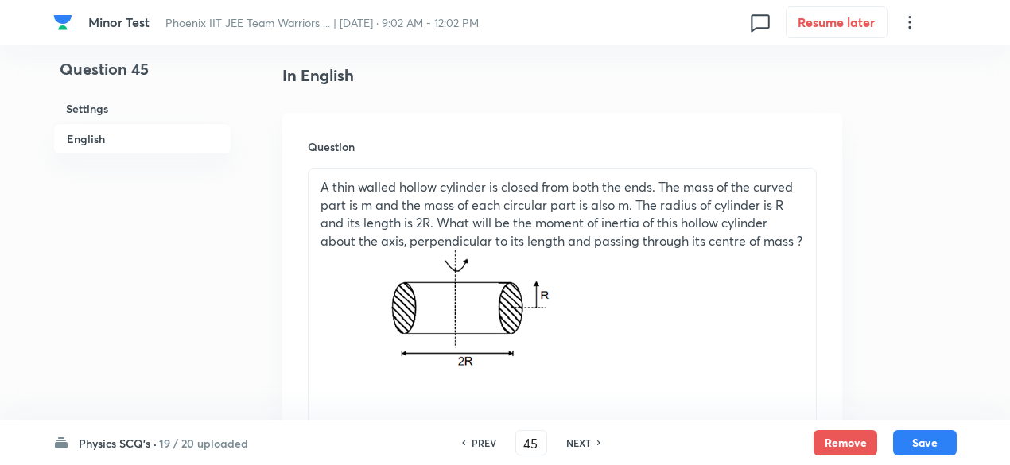
scroll to position [405, 0]
click at [727, 238] on span "A thin walled hollow cylinder is closed from both the ends. The mass of the cur…" at bounding box center [561, 212] width 482 height 71
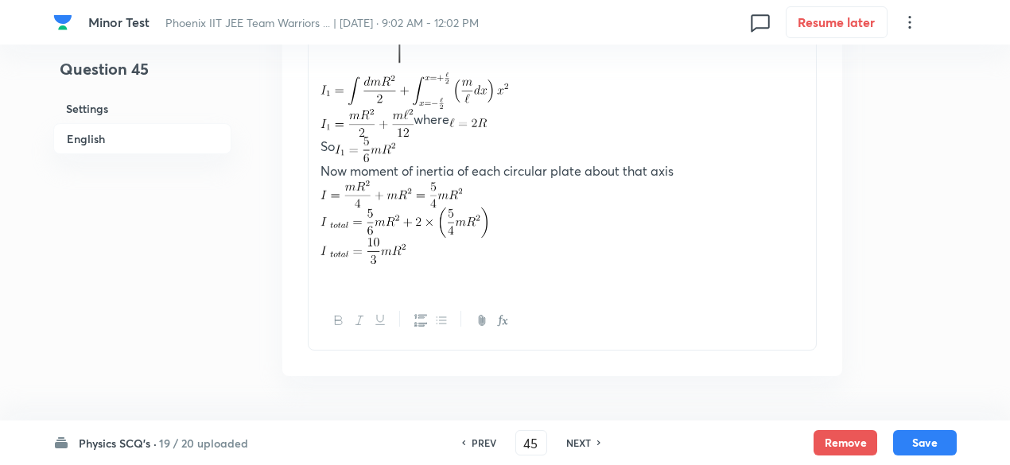
scroll to position [2162, 0]
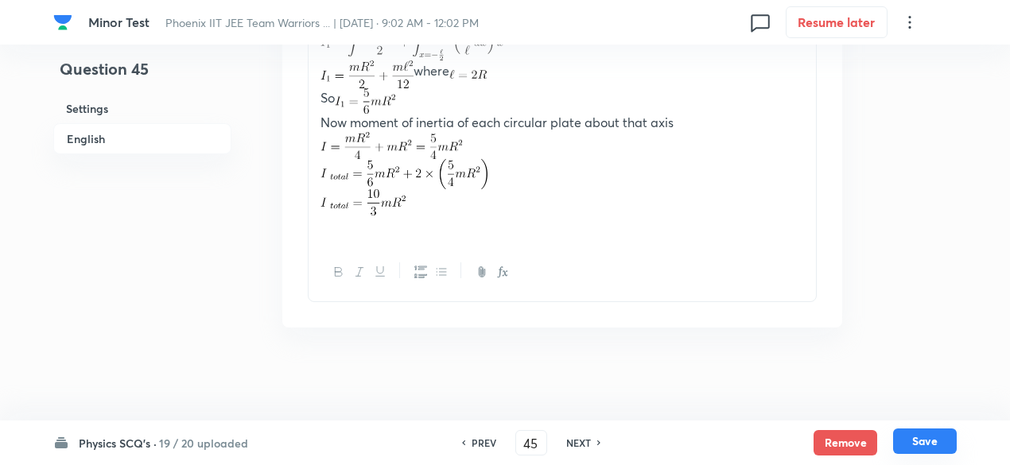
click at [927, 434] on button "Save" at bounding box center [925, 440] width 64 height 25
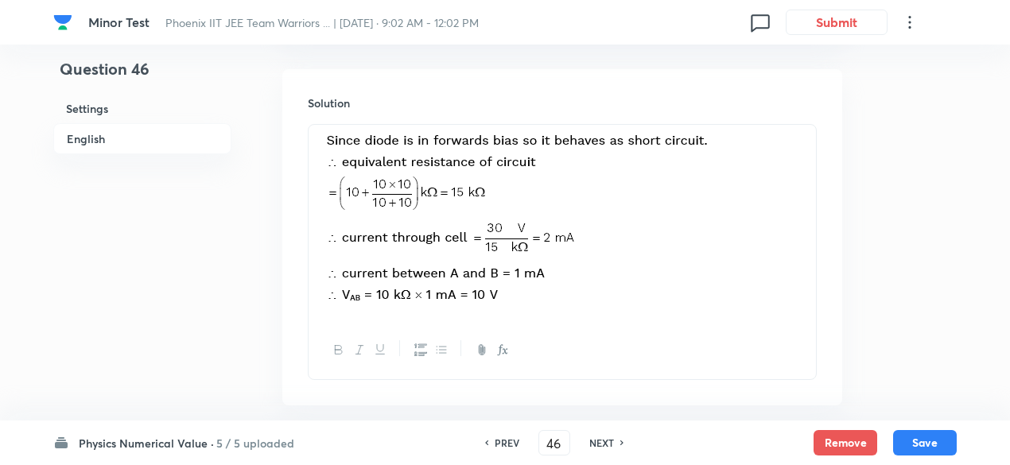
scroll to position [948, 0]
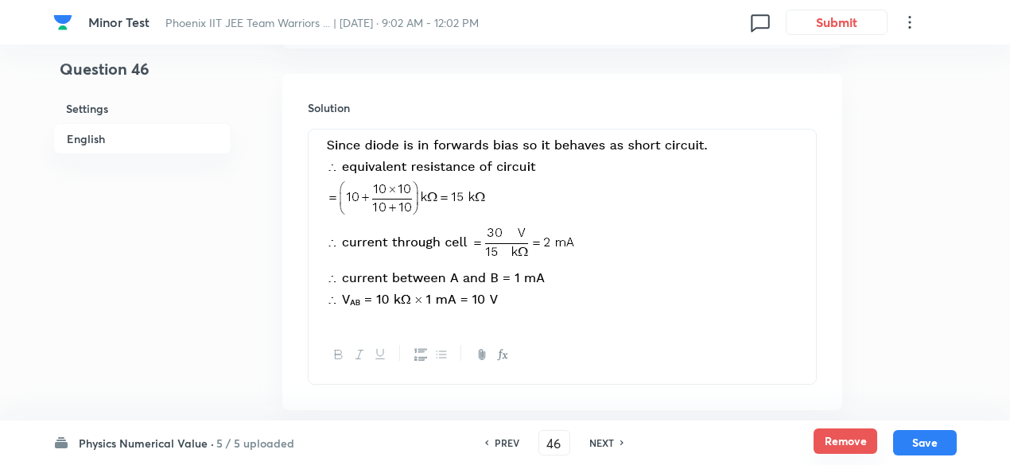
click at [839, 440] on button "Remove" at bounding box center [845, 440] width 64 height 25
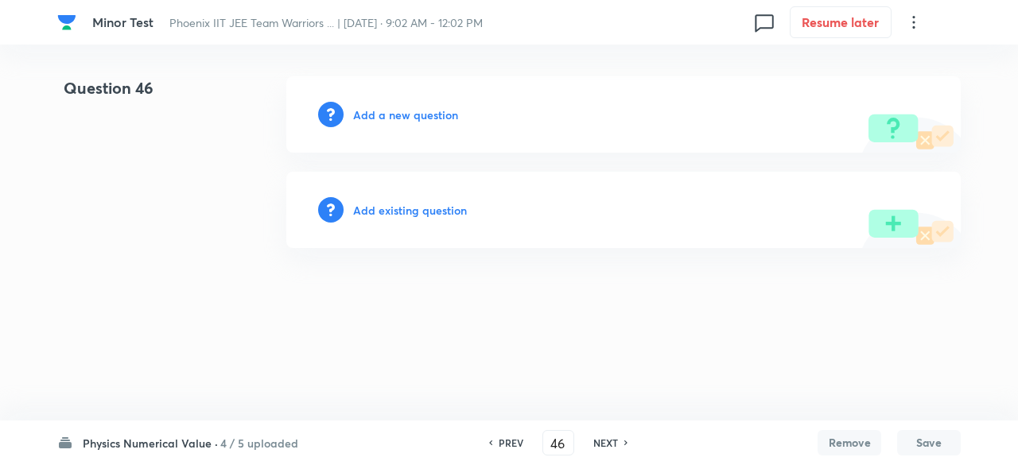
click at [431, 107] on h6 "Add a new question" at bounding box center [405, 115] width 105 height 17
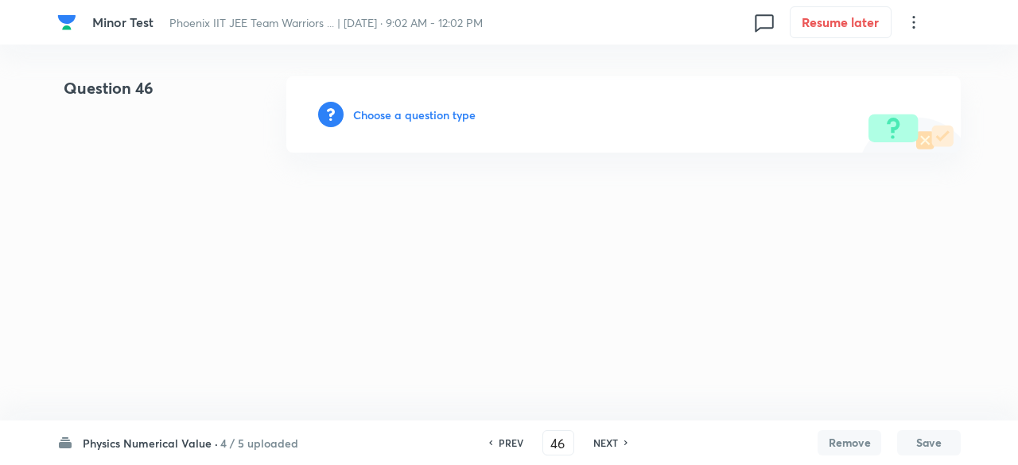
click at [431, 107] on h6 "Choose a question type" at bounding box center [414, 115] width 122 height 17
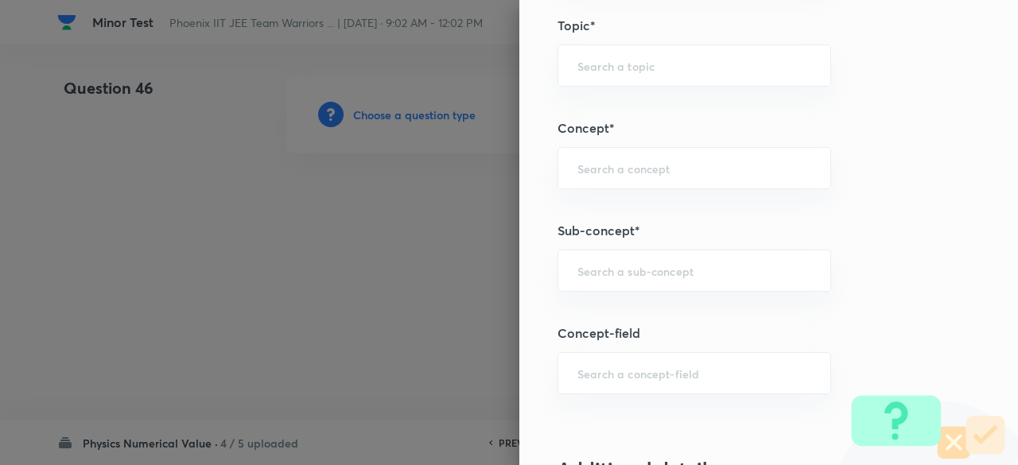
scroll to position [715, 0]
click at [665, 284] on div "​" at bounding box center [693, 267] width 273 height 42
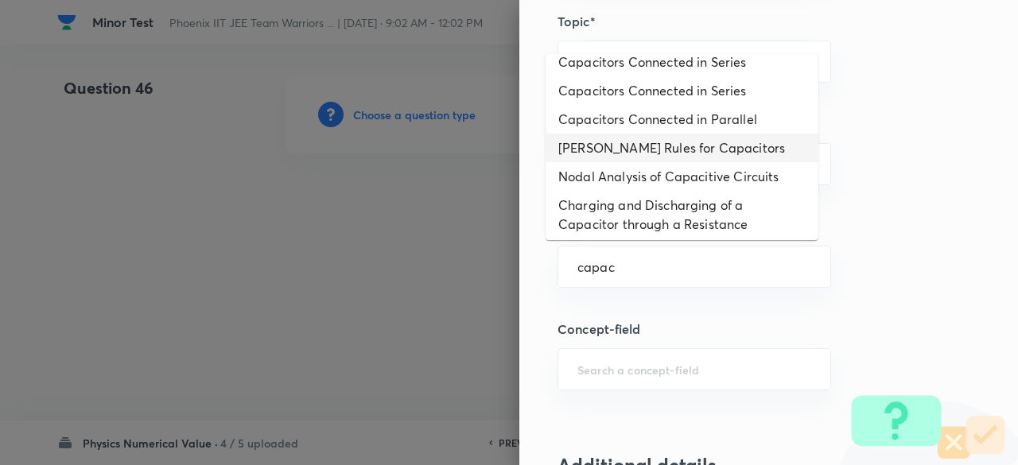
scroll to position [0, 0]
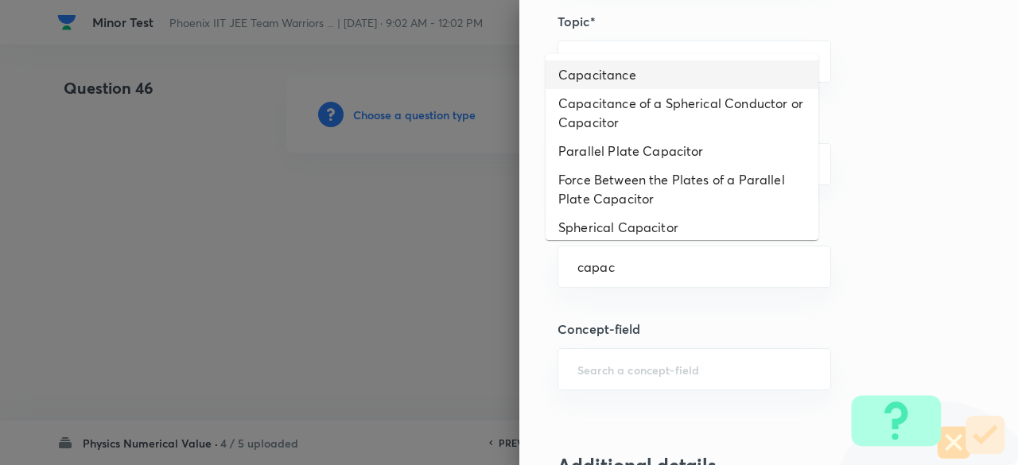
click at [614, 77] on li "Capacitance" at bounding box center [681, 74] width 273 height 29
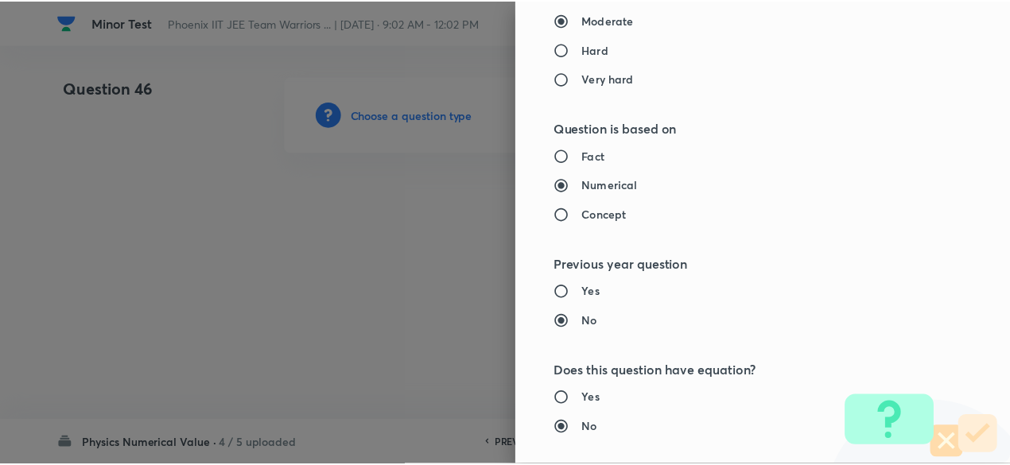
scroll to position [1604, 0]
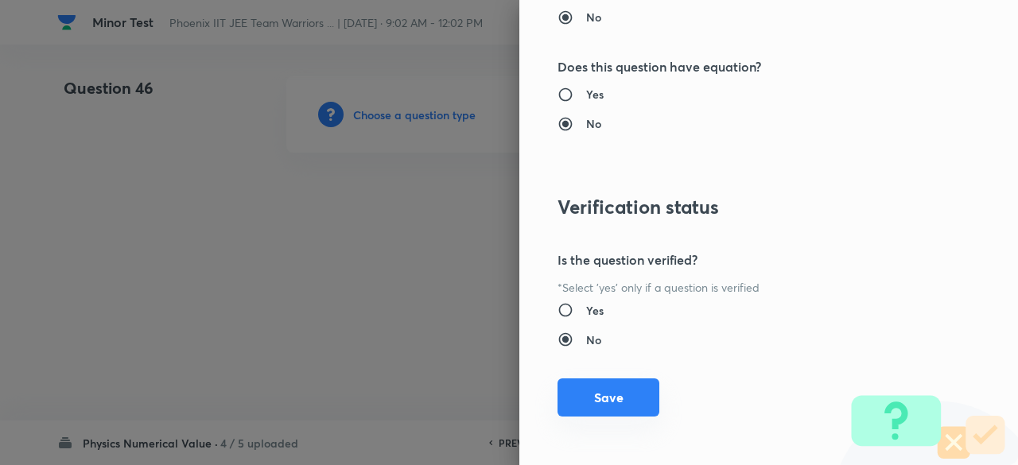
click at [611, 393] on button "Save" at bounding box center [608, 397] width 102 height 38
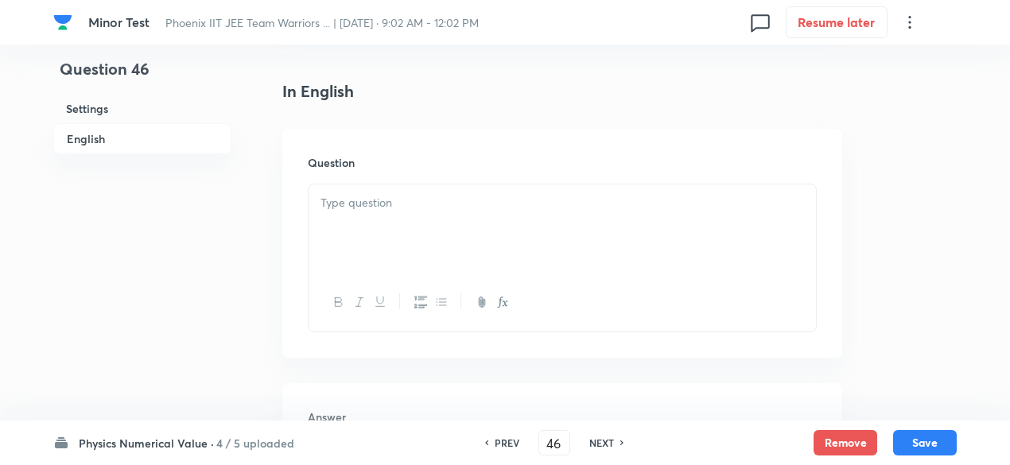
scroll to position [394, 0]
click at [479, 238] on div at bounding box center [561, 223] width 507 height 89
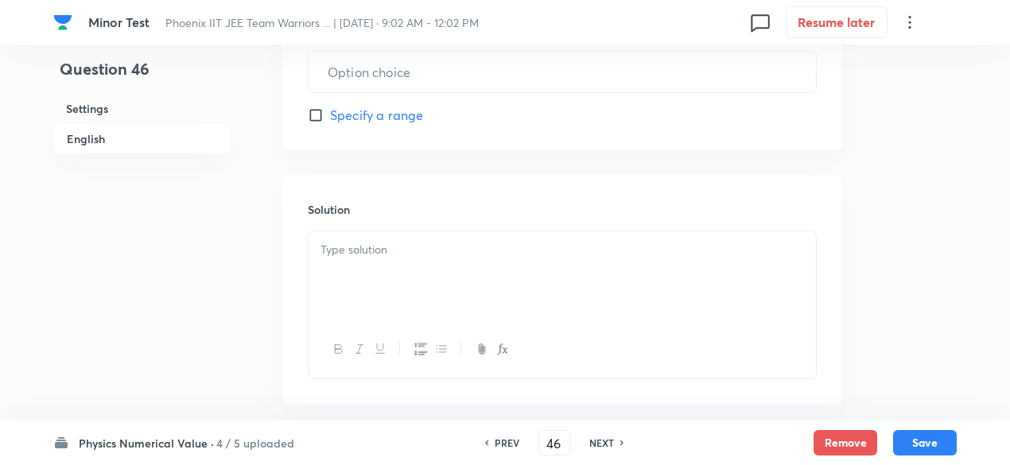
scroll to position [988, 0]
click at [475, 294] on div at bounding box center [561, 267] width 507 height 89
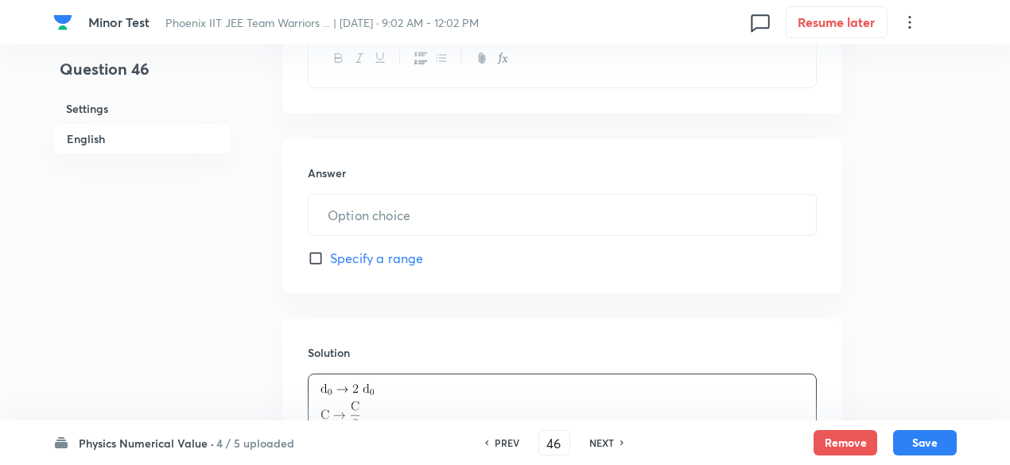
scroll to position [832, 0]
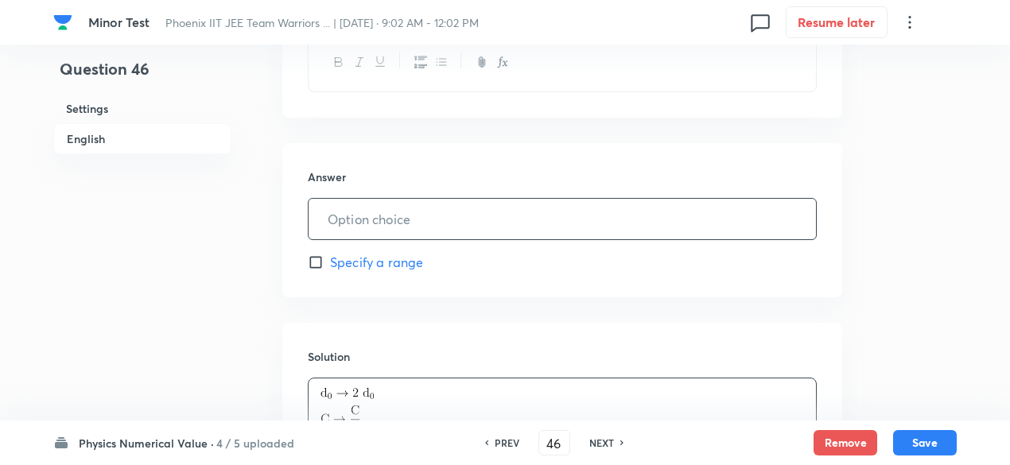
click at [469, 228] on input "text" at bounding box center [561, 219] width 507 height 41
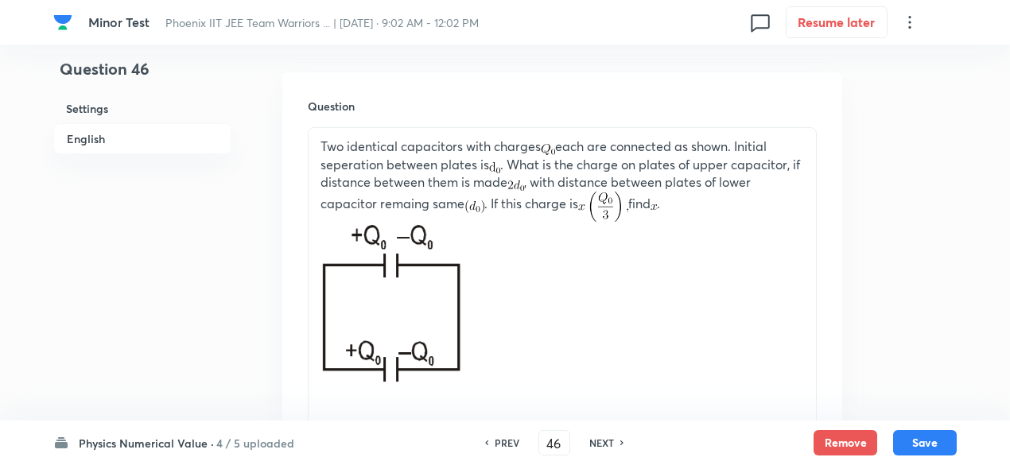
scroll to position [436, 0]
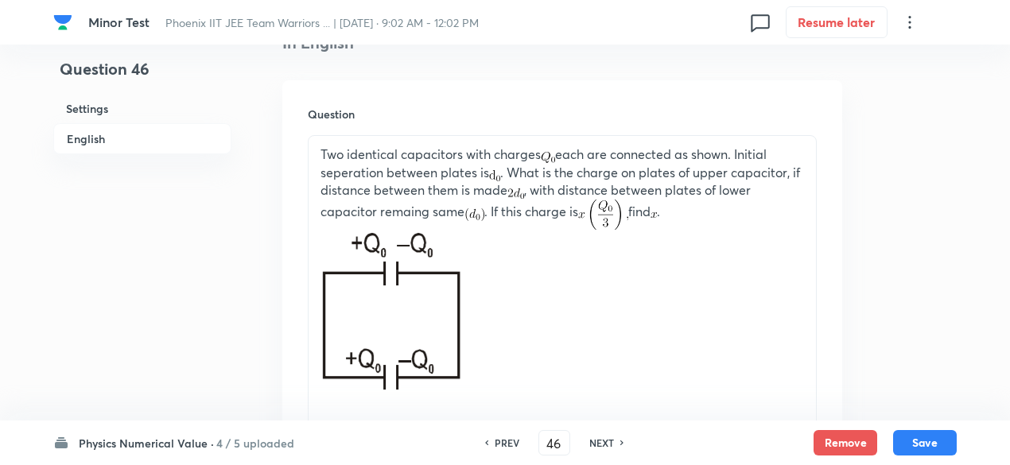
click at [409, 203] on span "Two identical capacitors with charges each are connected as shown. Initial sepe…" at bounding box center [559, 182] width 479 height 74
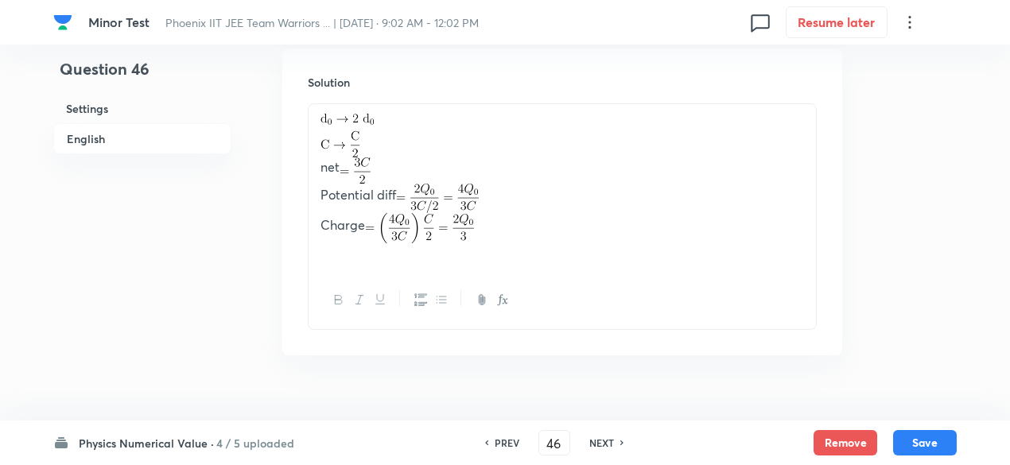
scroll to position [1135, 0]
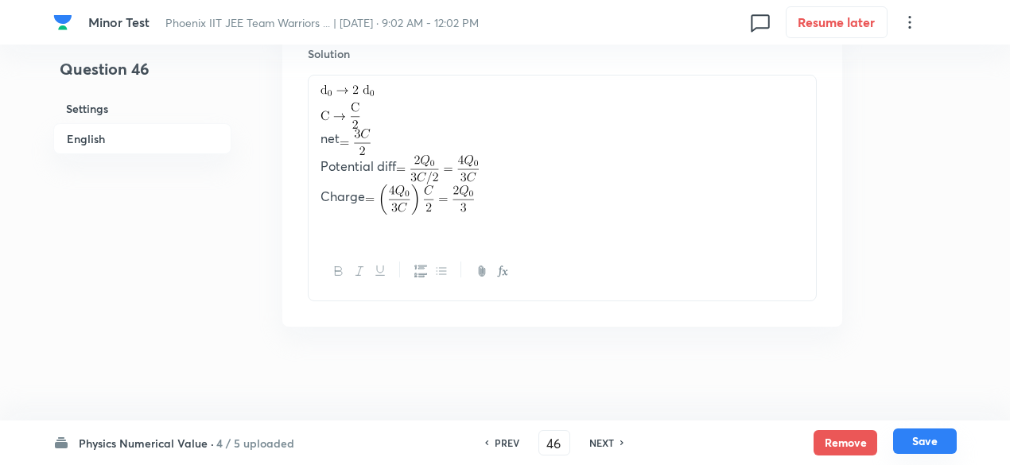
click at [917, 439] on button "Save" at bounding box center [925, 440] width 64 height 25
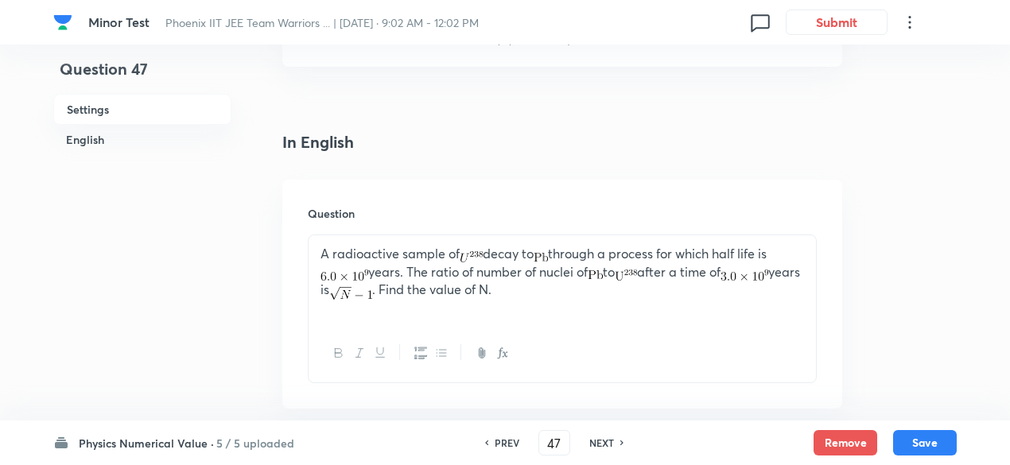
scroll to position [378, 0]
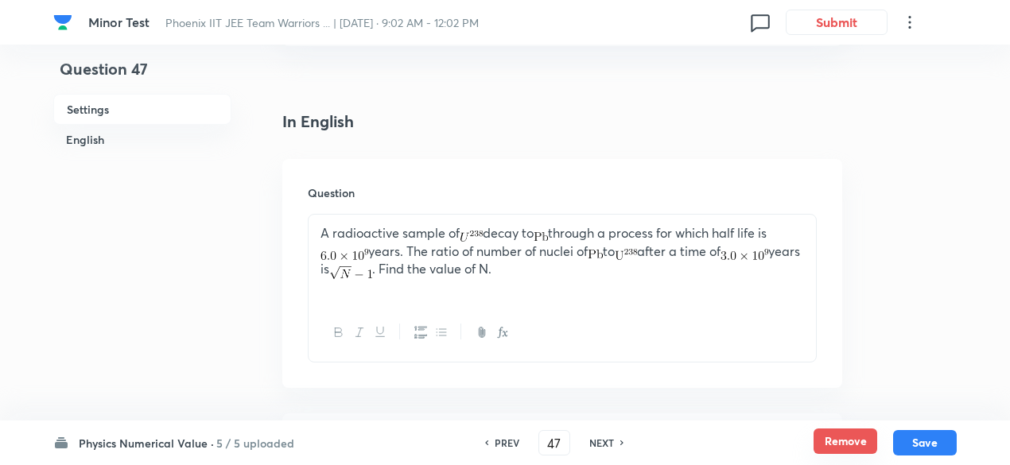
click at [835, 440] on button "Remove" at bounding box center [845, 440] width 64 height 25
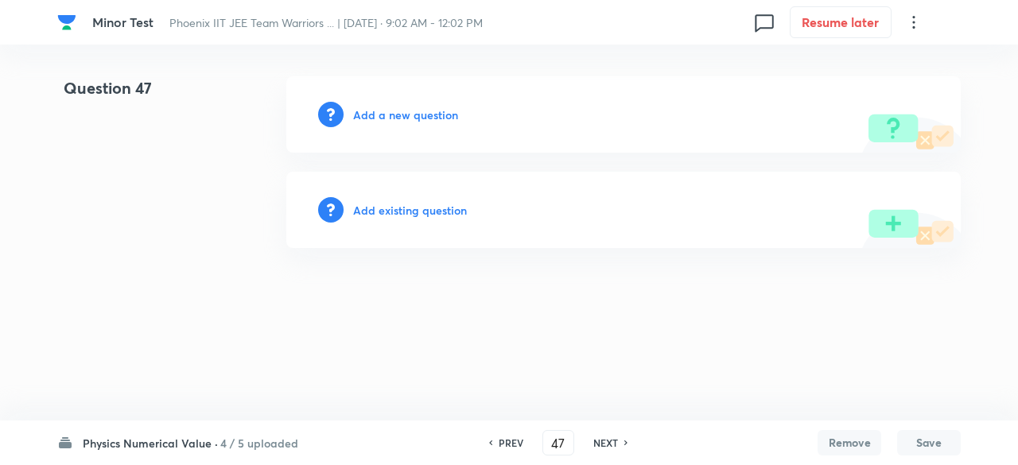
click at [425, 111] on h6 "Add a new question" at bounding box center [405, 115] width 105 height 17
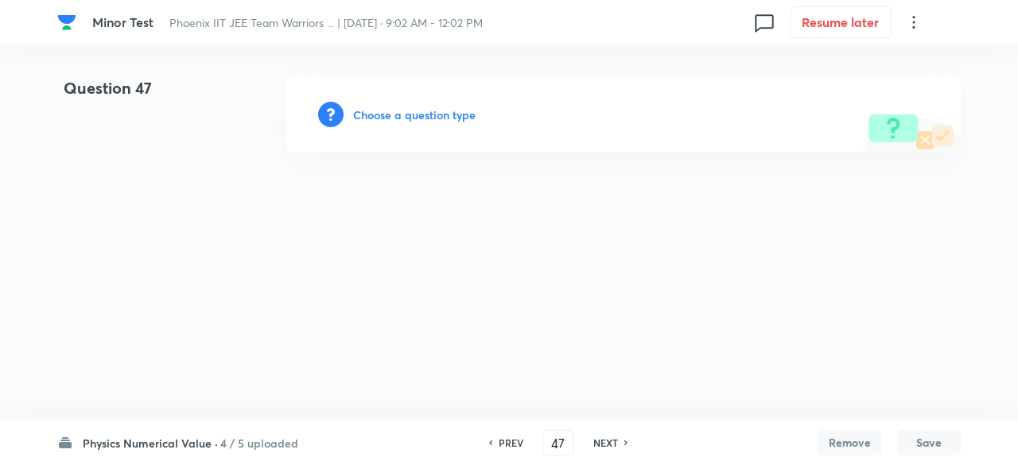
click at [425, 111] on h6 "Choose a question type" at bounding box center [414, 115] width 122 height 17
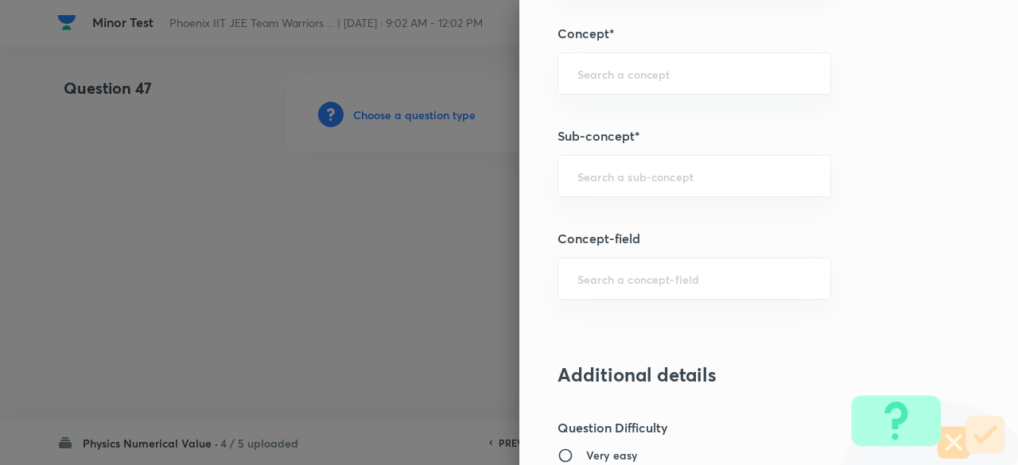
scroll to position [808, 0]
click at [661, 297] on div "Question settings Question type* Integer Does this question have a passage?* Ye…" at bounding box center [768, 232] width 498 height 465
click at [630, 185] on div "​" at bounding box center [693, 174] width 273 height 42
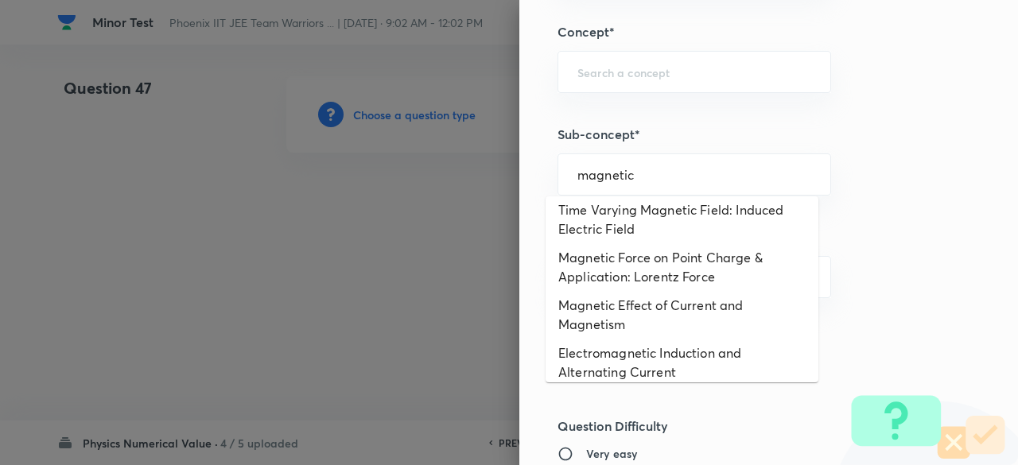
scroll to position [1048, 0]
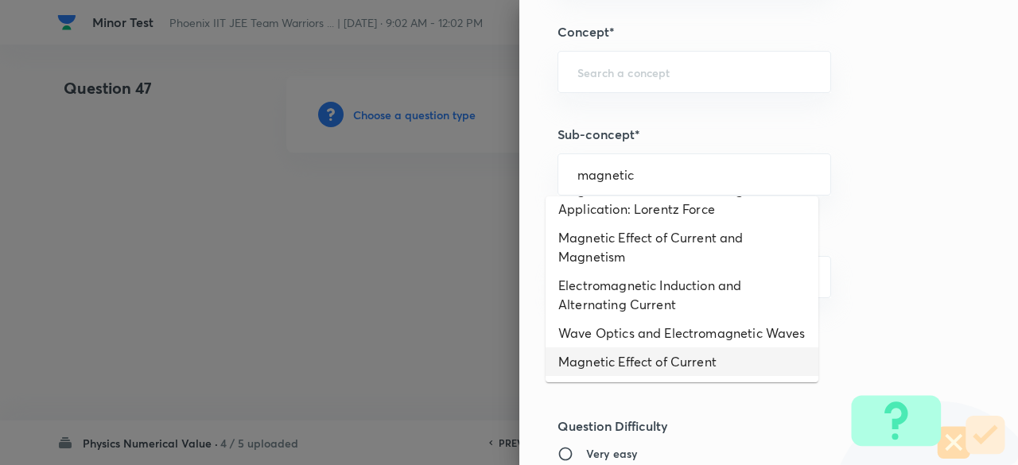
click at [642, 357] on li "Magnetic Effect of Current" at bounding box center [681, 361] width 273 height 29
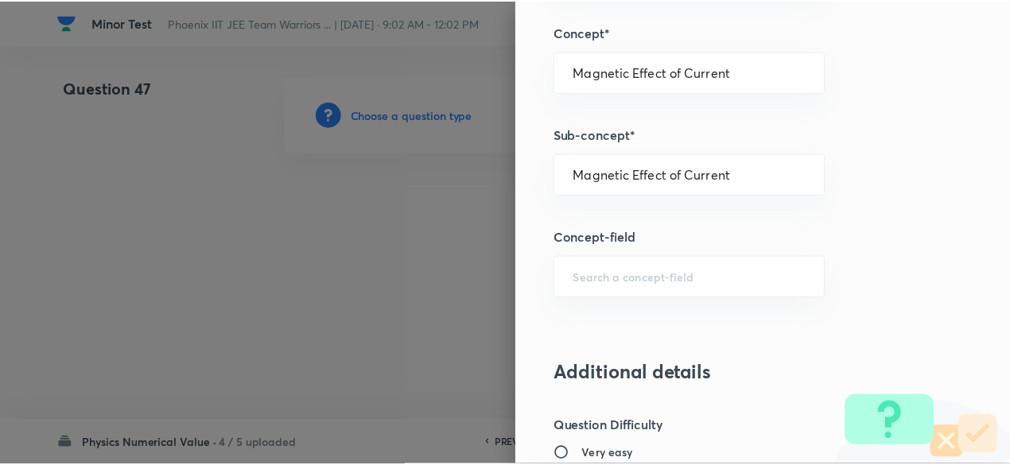
scroll to position [1604, 0]
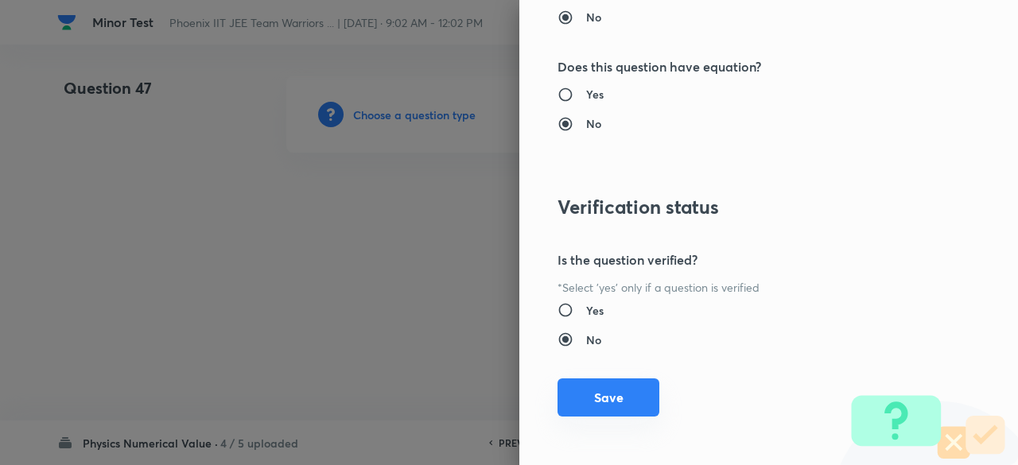
click at [628, 404] on button "Save" at bounding box center [608, 397] width 102 height 38
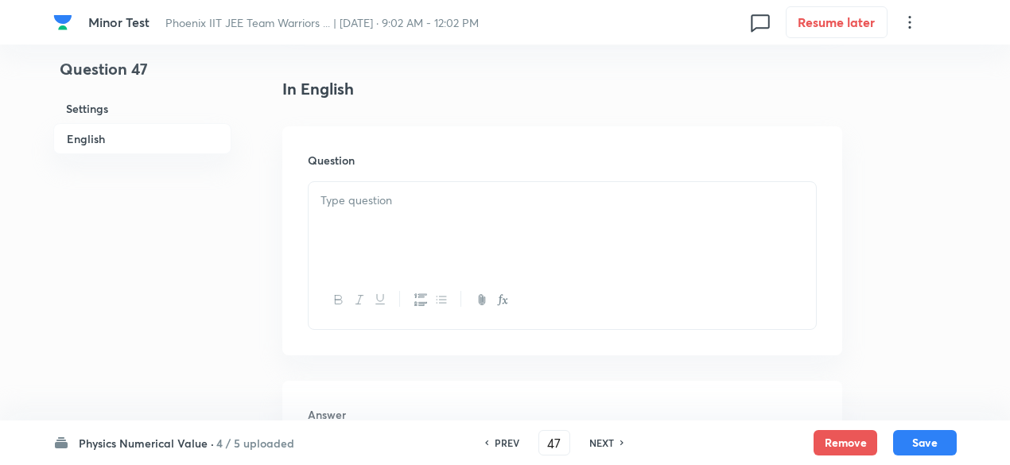
scroll to position [409, 0]
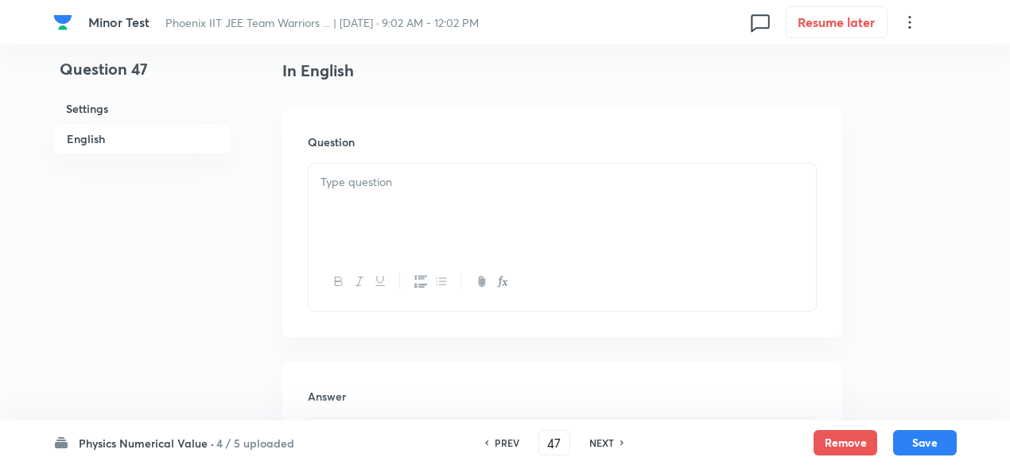
drag, startPoint x: 421, startPoint y: 142, endPoint x: 420, endPoint y: 205, distance: 62.8
click at [420, 205] on div "Question" at bounding box center [562, 222] width 560 height 229
click at [420, 205] on div at bounding box center [561, 208] width 507 height 89
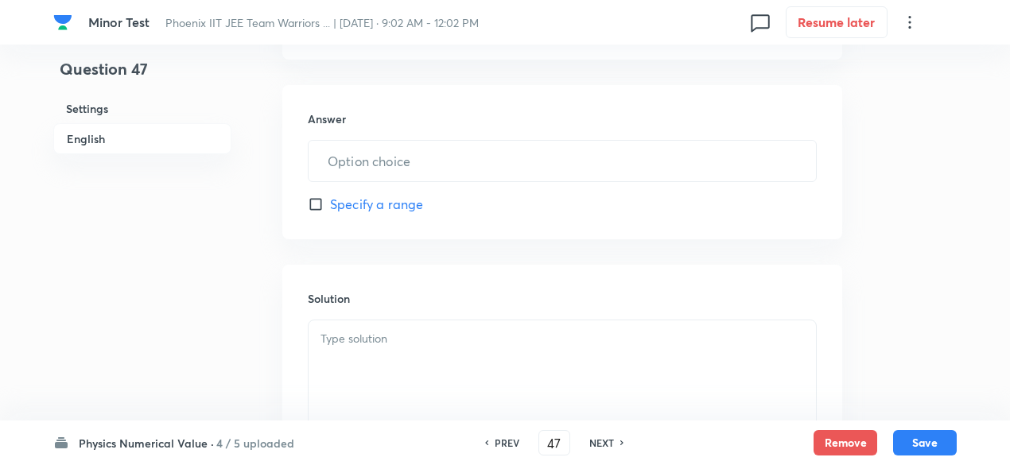
scroll to position [1075, 0]
click at [434, 199] on div at bounding box center [561, 197] width 507 height 89
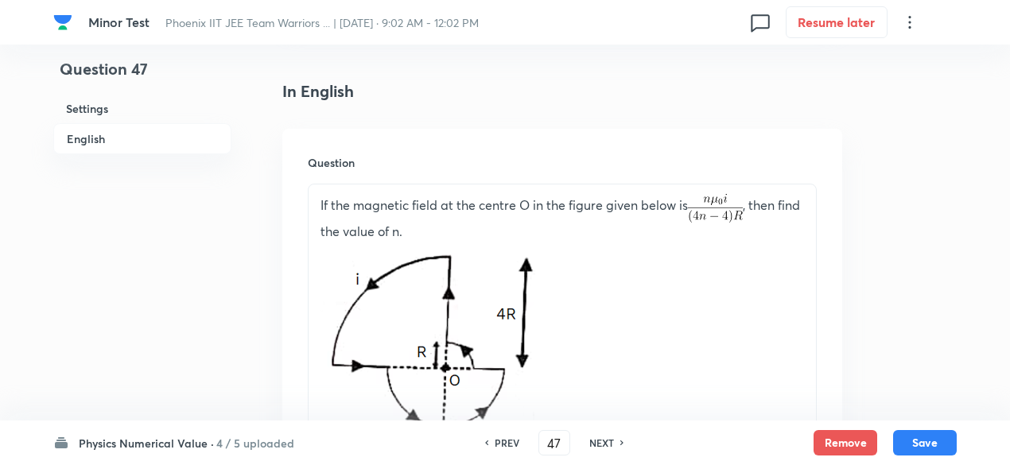
scroll to position [387, 0]
click at [502, 204] on span "If the magnetic field at the centre O in the figure given below is , then find …" at bounding box center [559, 218] width 479 height 43
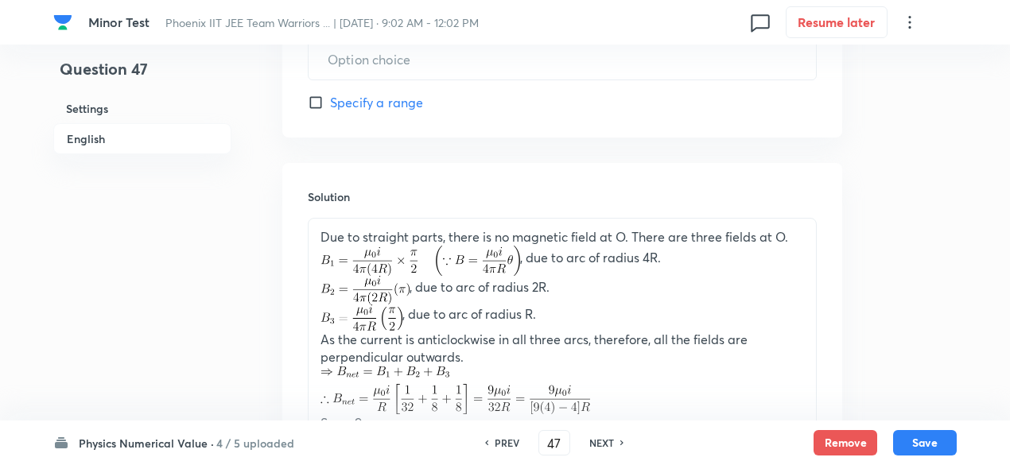
scroll to position [1227, 0]
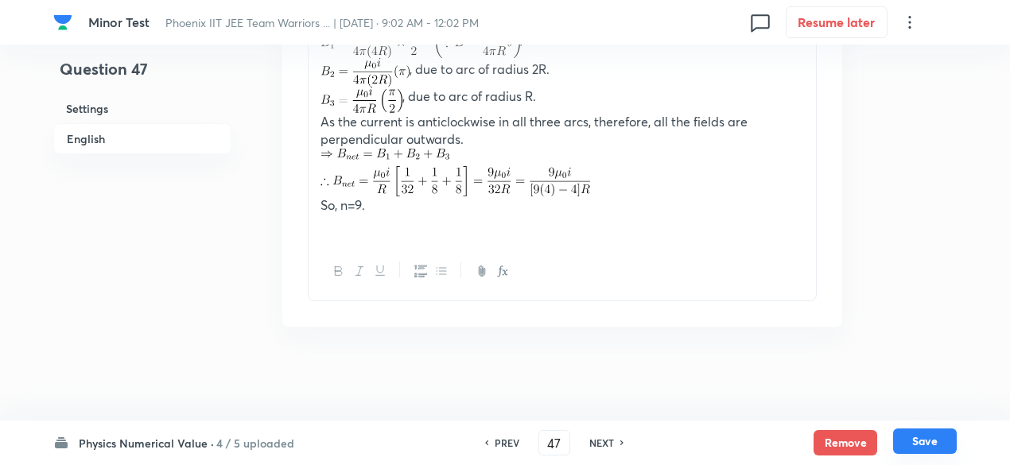
click at [925, 435] on button "Save" at bounding box center [925, 440] width 64 height 25
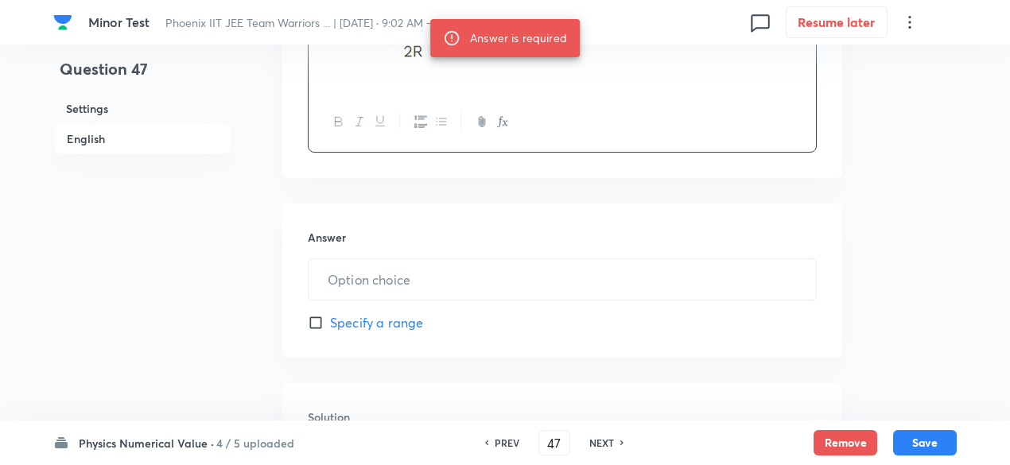
scroll to position [789, 0]
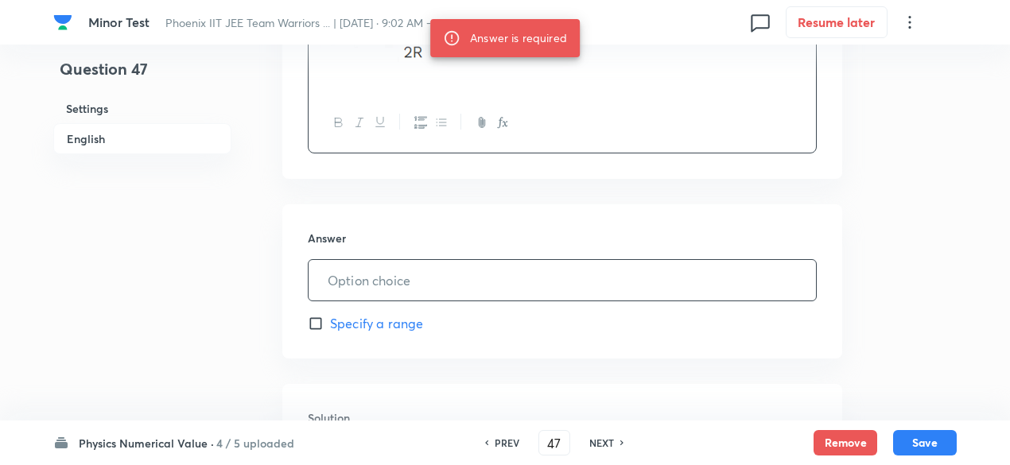
click at [490, 273] on input "text" at bounding box center [561, 280] width 507 height 41
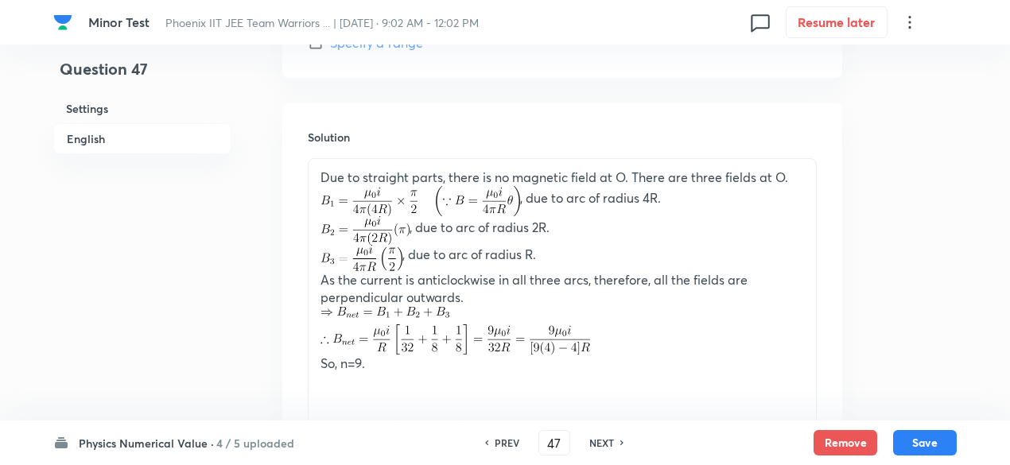
scroll to position [1227, 0]
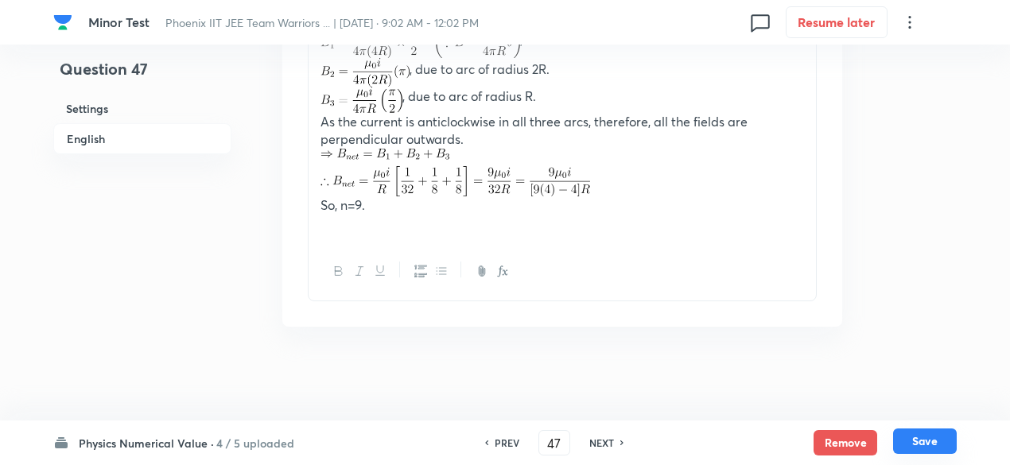
click at [927, 440] on button "Save" at bounding box center [925, 440] width 64 height 25
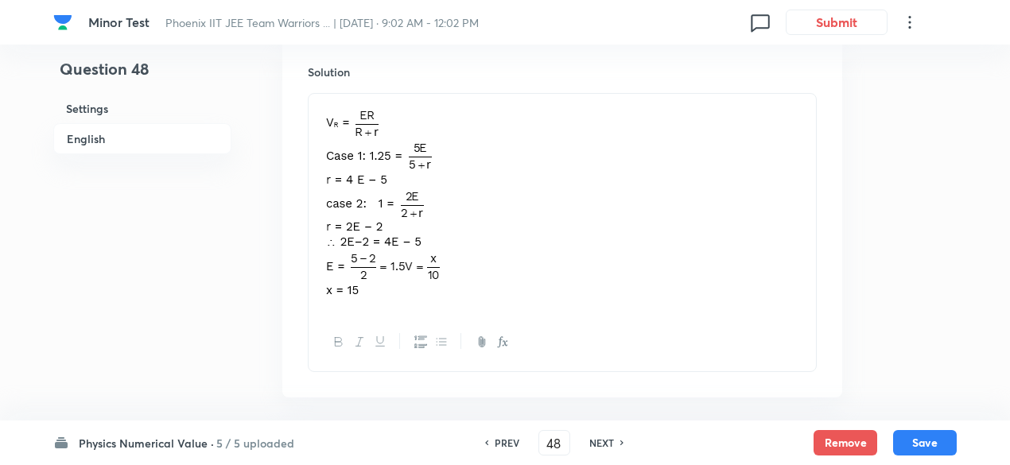
scroll to position [967, 0]
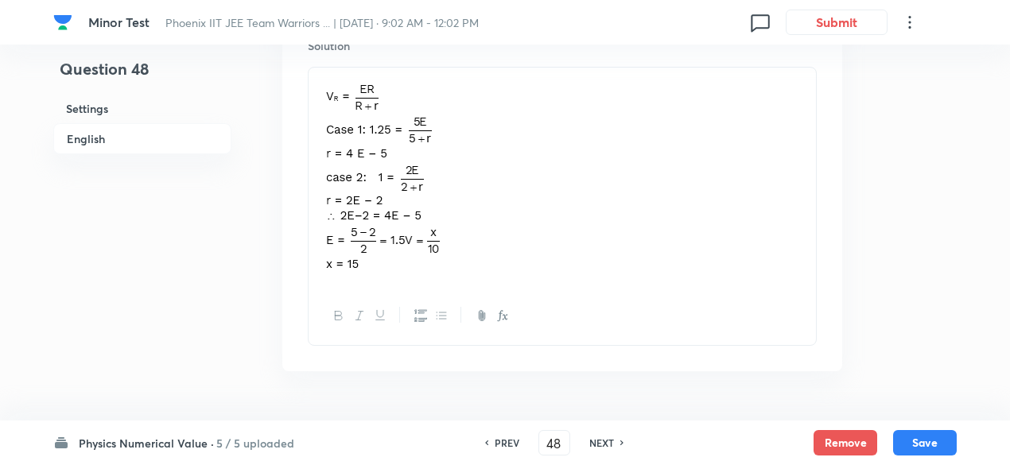
click at [598, 436] on h6 "NEXT" at bounding box center [601, 443] width 25 height 14
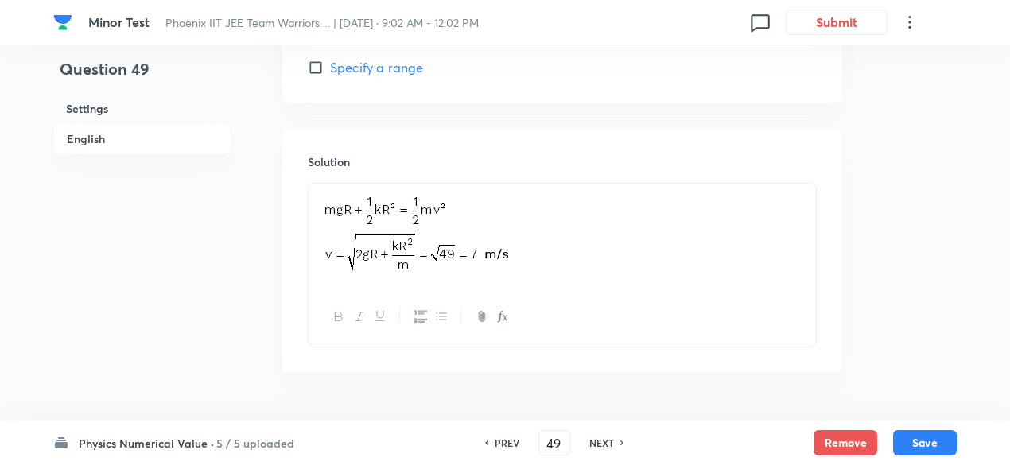
click at [502, 447] on h6 "PREV" at bounding box center [506, 443] width 25 height 14
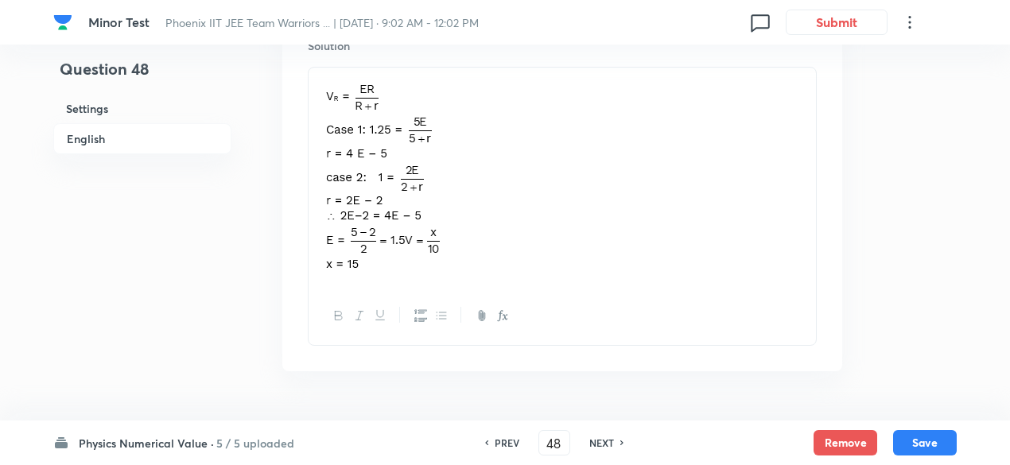
click at [605, 444] on h6 "NEXT" at bounding box center [601, 443] width 25 height 14
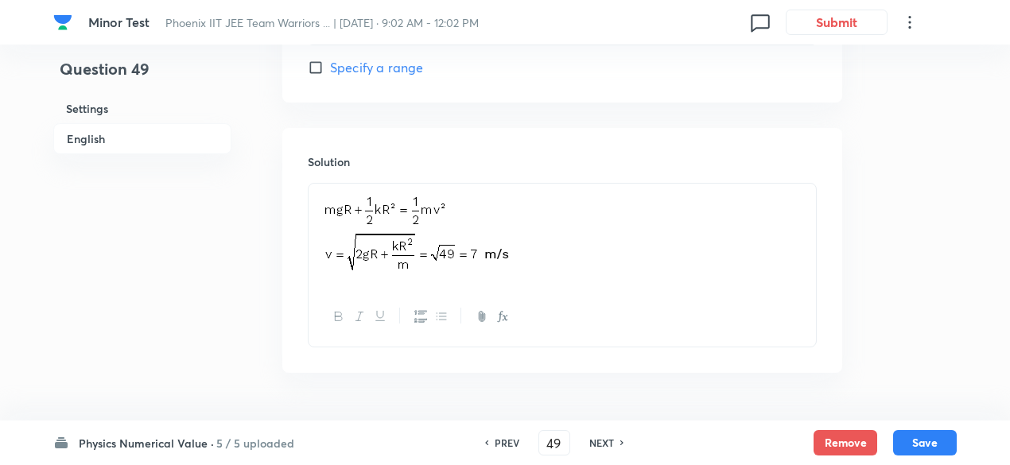
click at [494, 443] on h6 "PREV" at bounding box center [506, 443] width 25 height 14
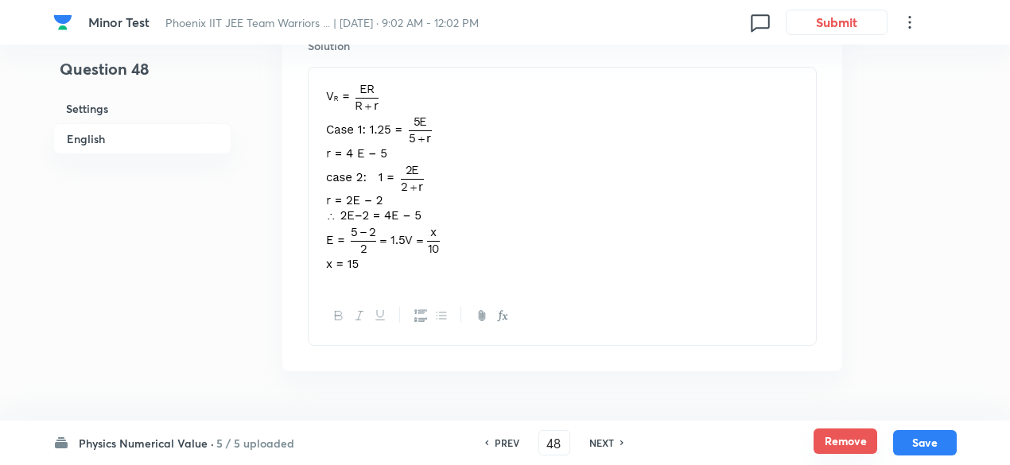
click at [824, 443] on button "Remove" at bounding box center [845, 440] width 64 height 25
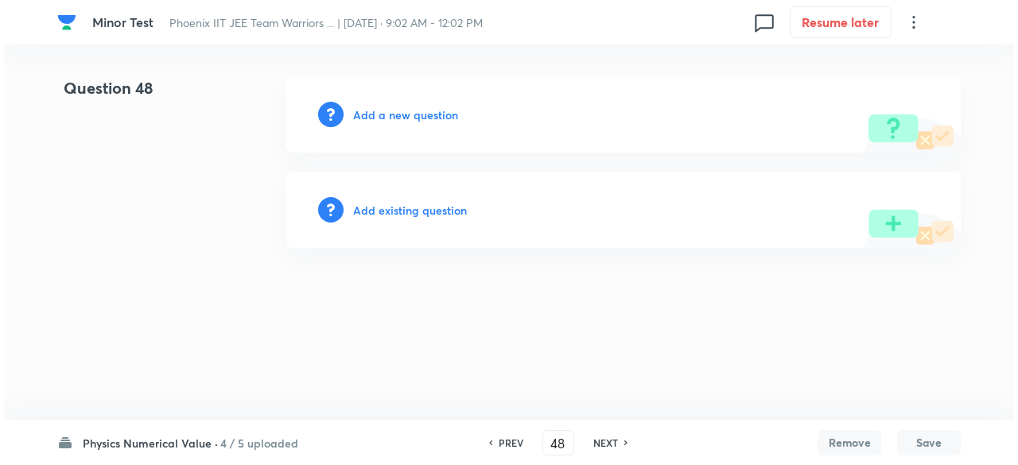
scroll to position [0, 0]
click at [435, 110] on h6 "Add a new question" at bounding box center [405, 115] width 105 height 17
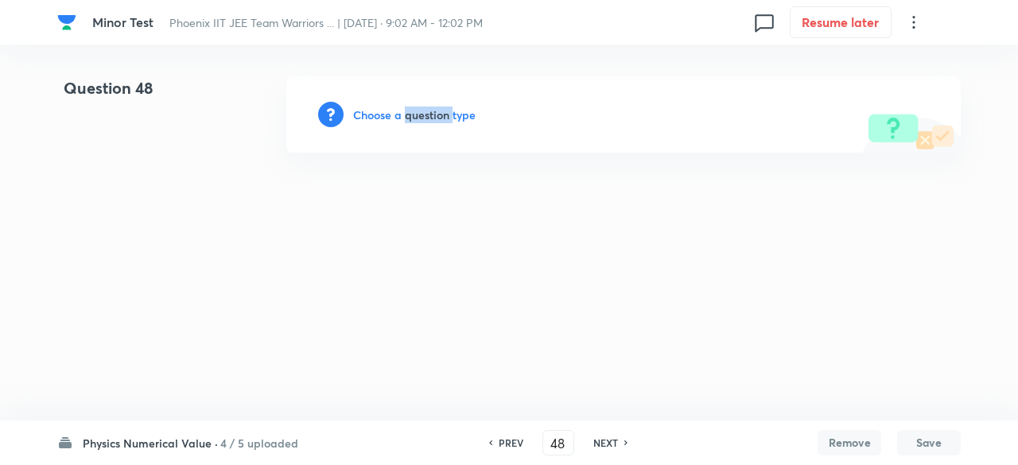
click at [435, 110] on h6 "Choose a question type" at bounding box center [414, 115] width 122 height 17
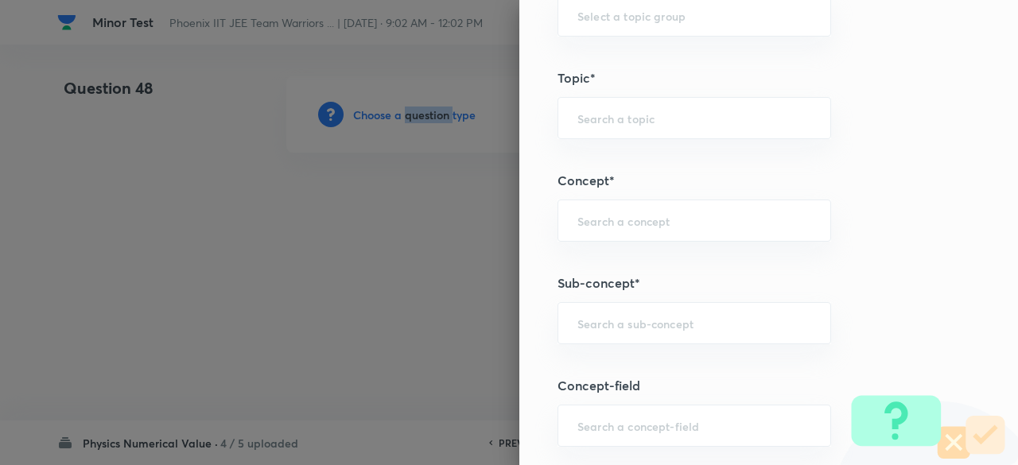
scroll to position [663, 0]
click at [660, 320] on input "text" at bounding box center [694, 319] width 234 height 15
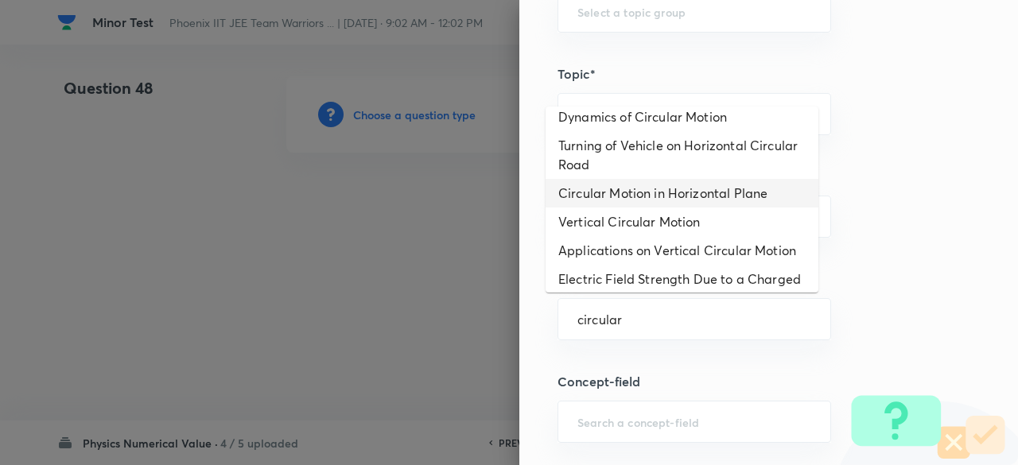
scroll to position [231, 0]
click at [640, 192] on li "Circular Motion in Horizontal Plane" at bounding box center [681, 191] width 273 height 29
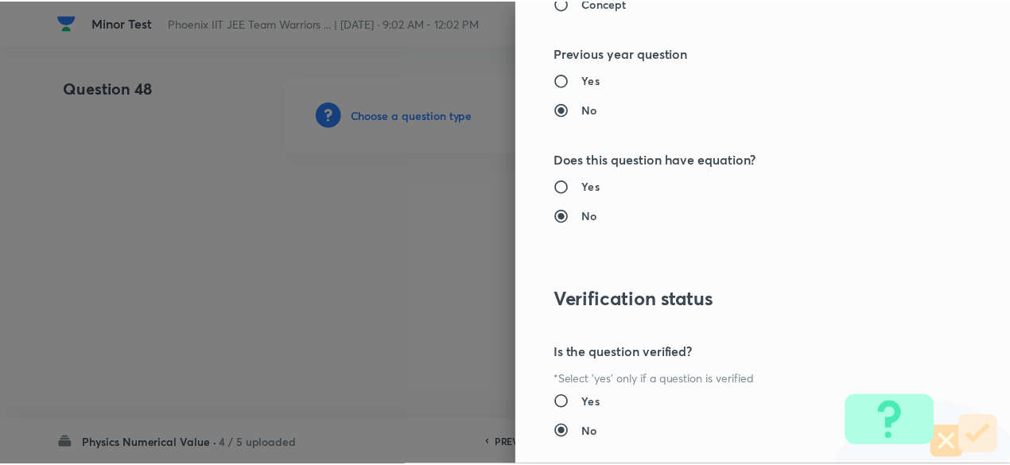
scroll to position [1604, 0]
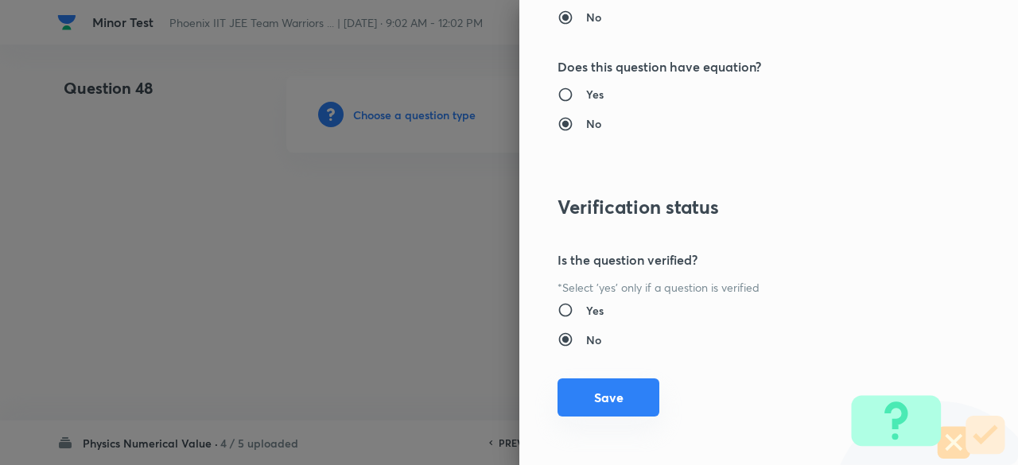
click at [612, 402] on button "Save" at bounding box center [608, 397] width 102 height 38
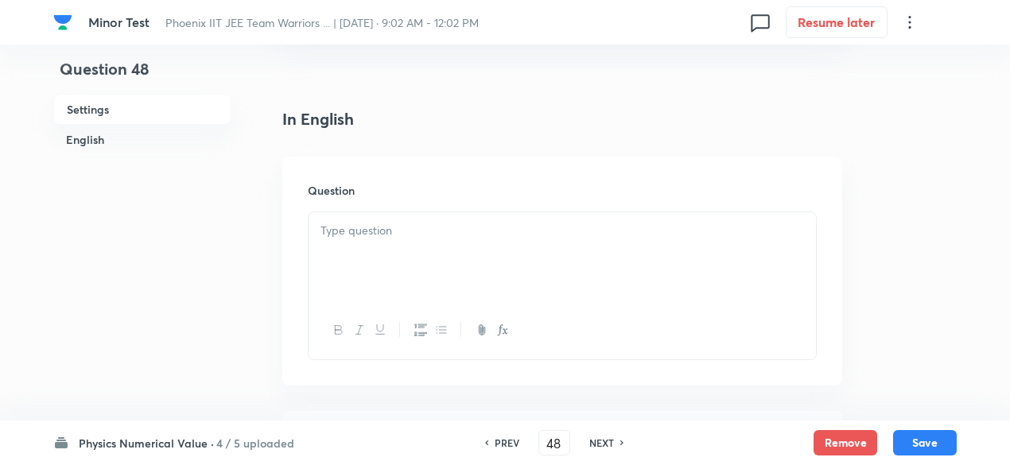
scroll to position [365, 0]
click at [502, 265] on div at bounding box center [561, 251] width 507 height 89
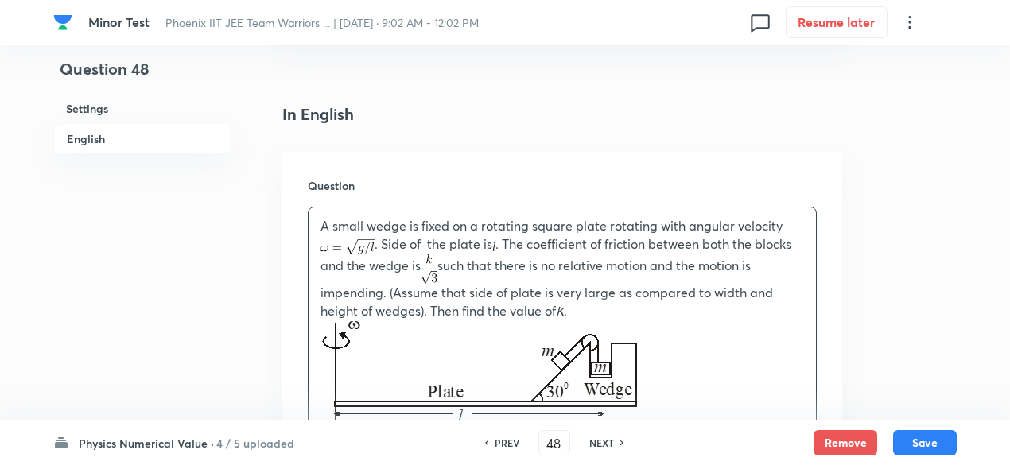
scroll to position [1018, 0]
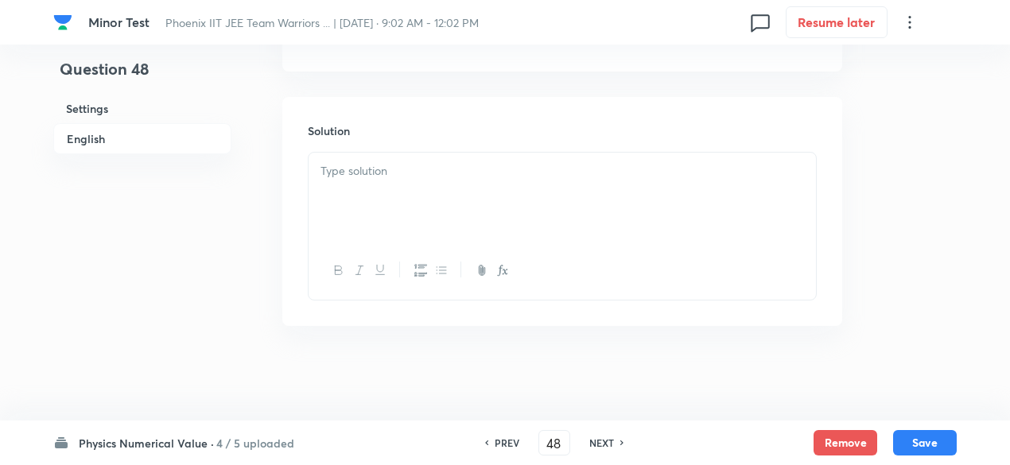
click at [449, 204] on div at bounding box center [561, 197] width 507 height 89
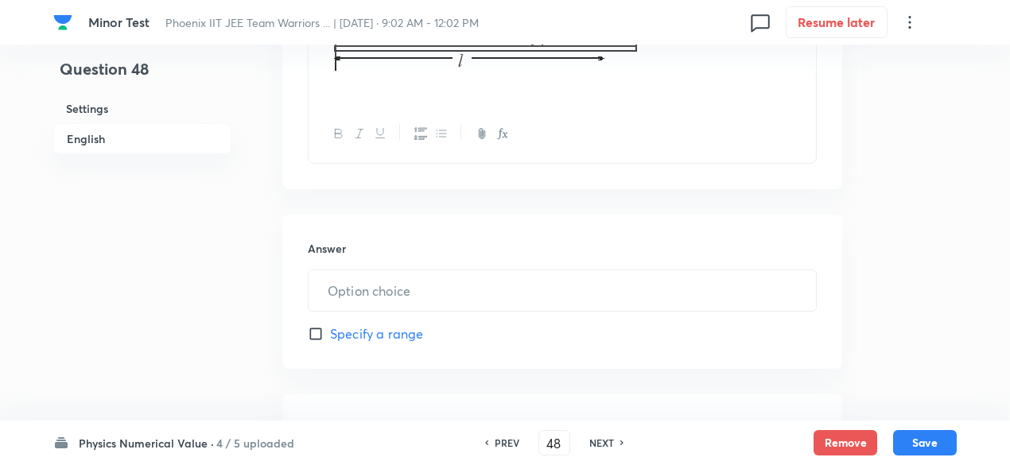
scroll to position [720, 0]
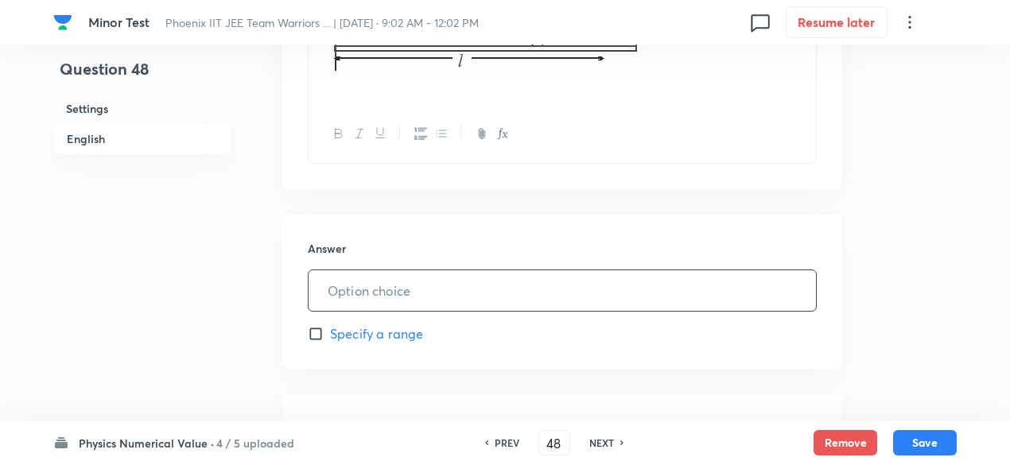
click at [443, 273] on input "text" at bounding box center [561, 290] width 507 height 41
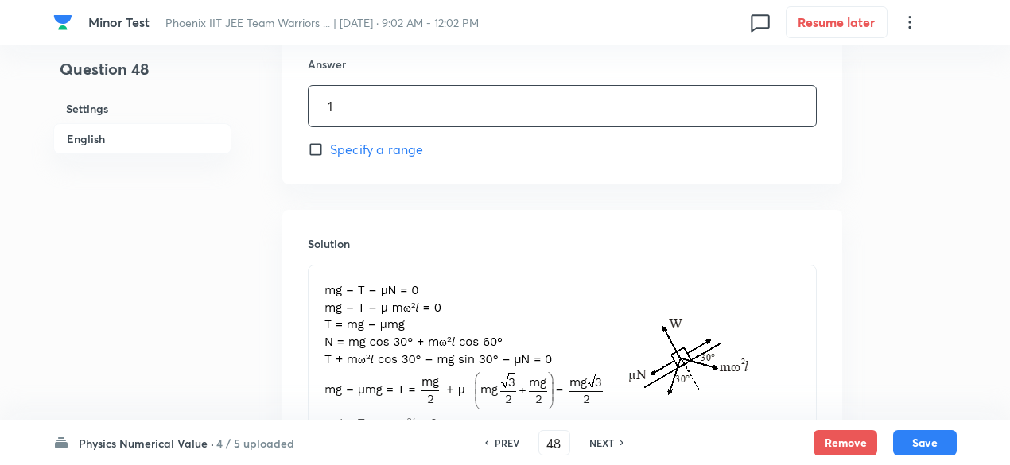
scroll to position [1288, 0]
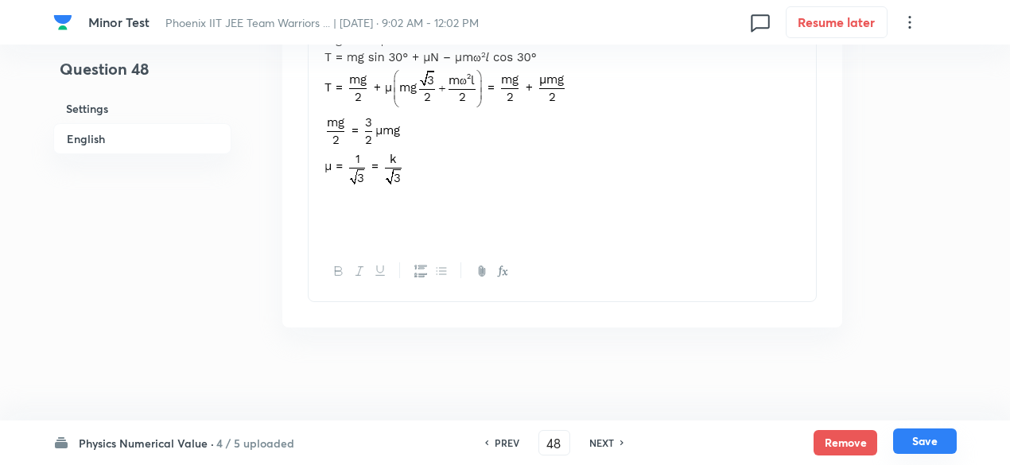
click at [944, 440] on button "Save" at bounding box center [925, 440] width 64 height 25
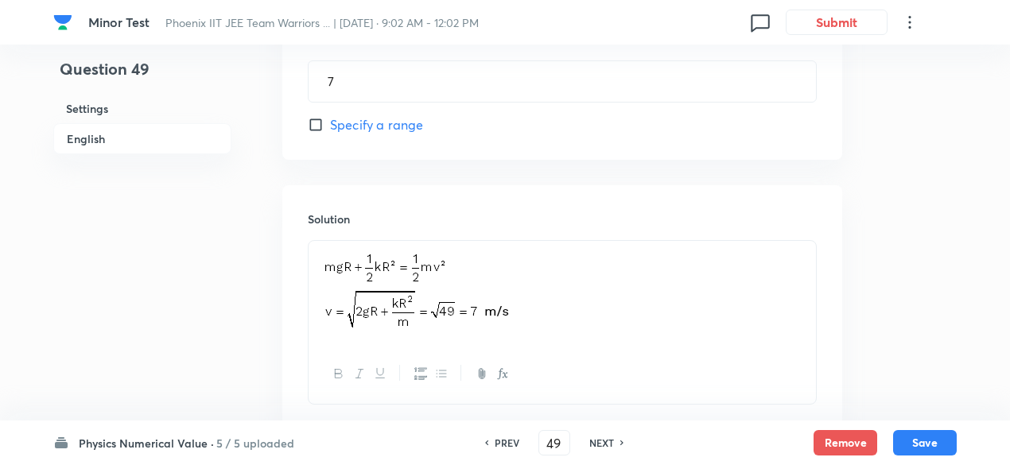
scroll to position [1013, 0]
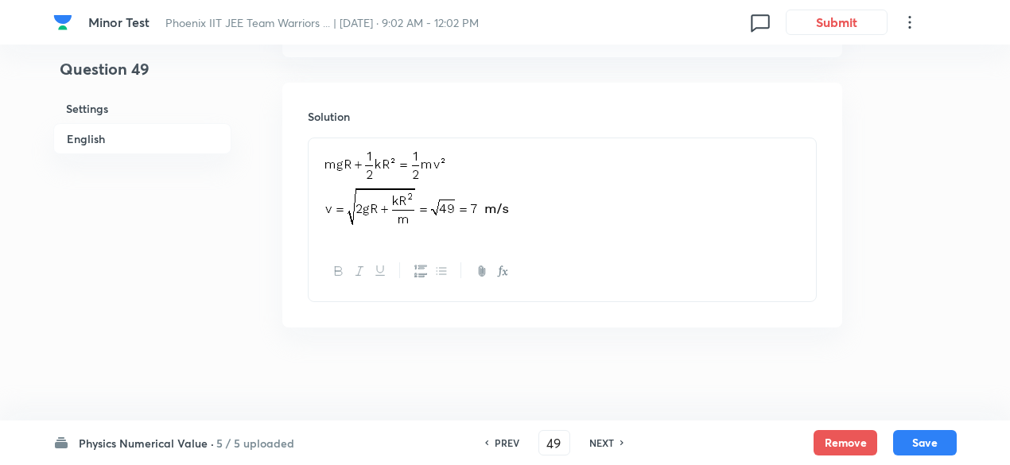
click at [607, 439] on h6 "NEXT" at bounding box center [601, 443] width 25 height 14
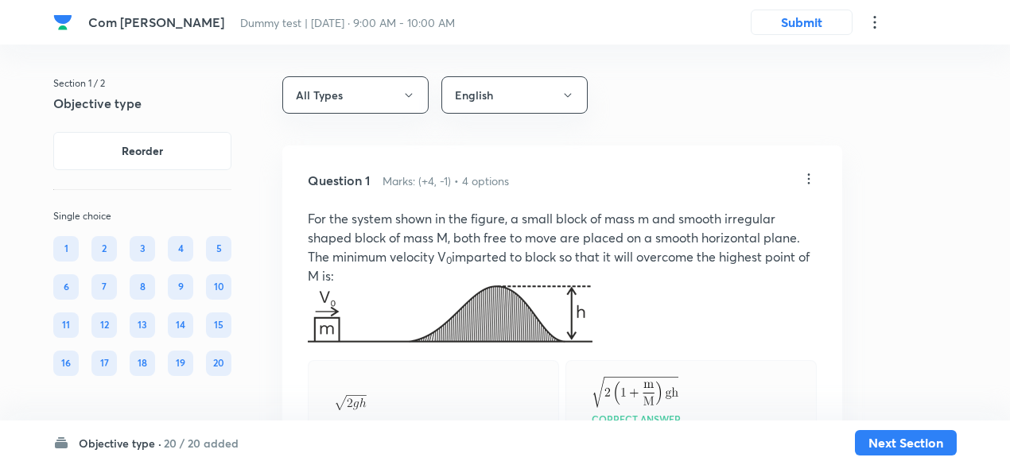
click at [200, 104] on h5 "Objective type" at bounding box center [142, 103] width 178 height 19
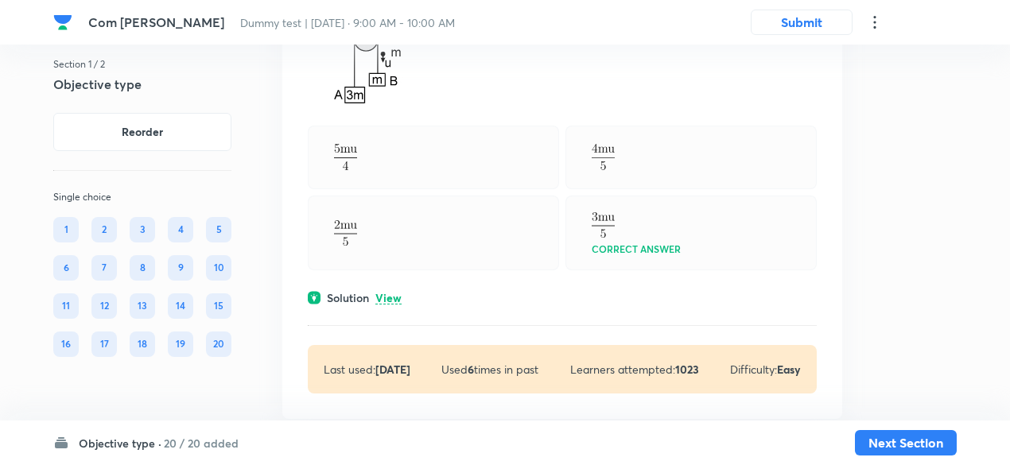
scroll to position [1615, 0]
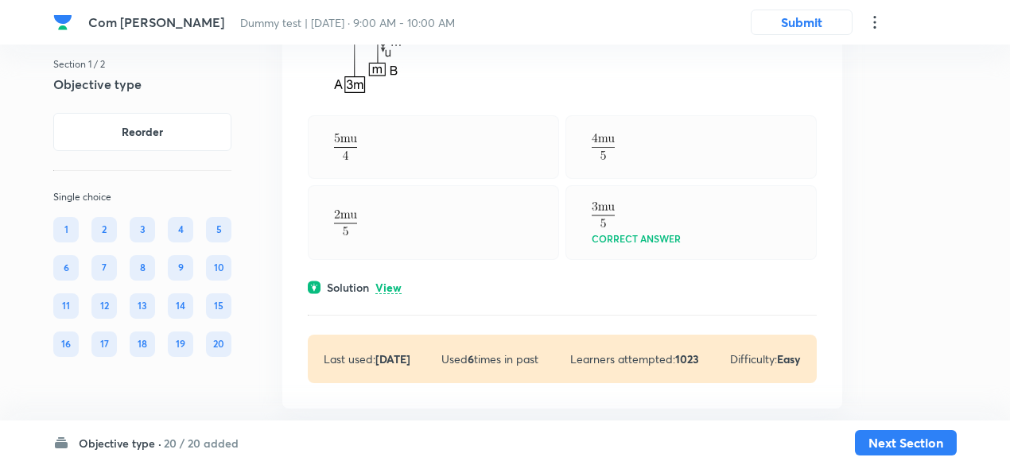
click at [394, 282] on p "View" at bounding box center [388, 288] width 26 height 12
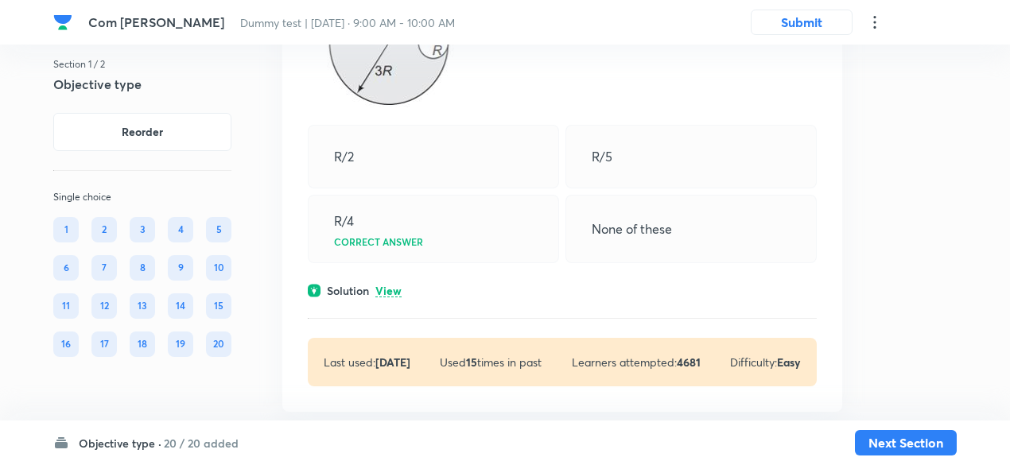
scroll to position [2460, 0]
click at [394, 289] on p "View" at bounding box center [388, 291] width 26 height 12
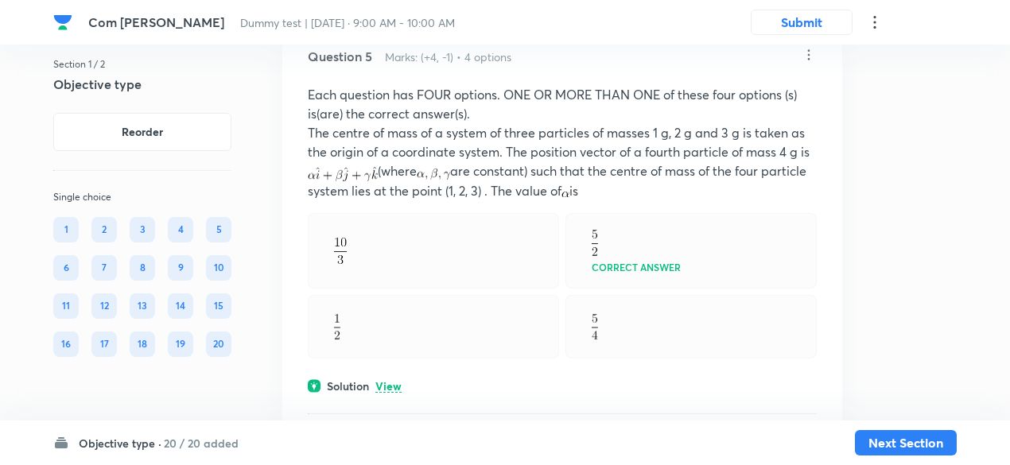
scroll to position [2975, 0]
click at [385, 379] on p "View" at bounding box center [388, 385] width 26 height 12
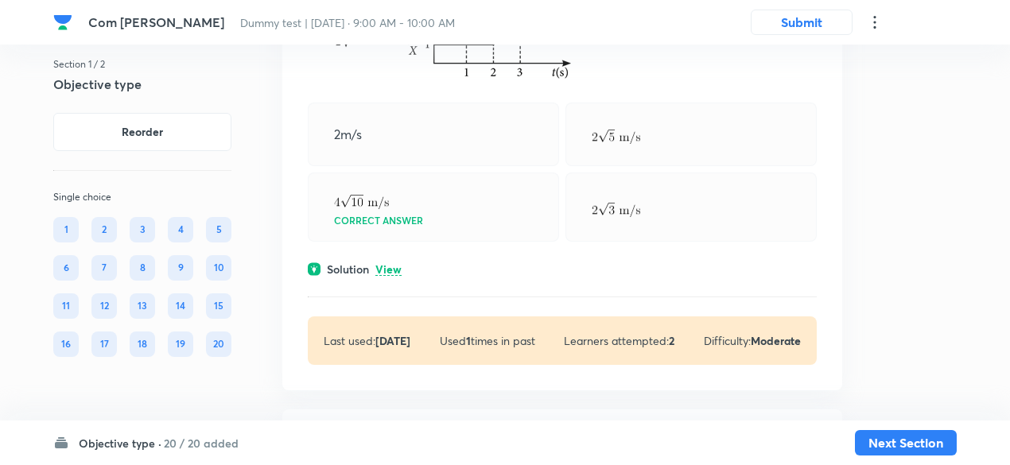
scroll to position [5834, 0]
click at [394, 263] on p "View" at bounding box center [388, 269] width 26 height 12
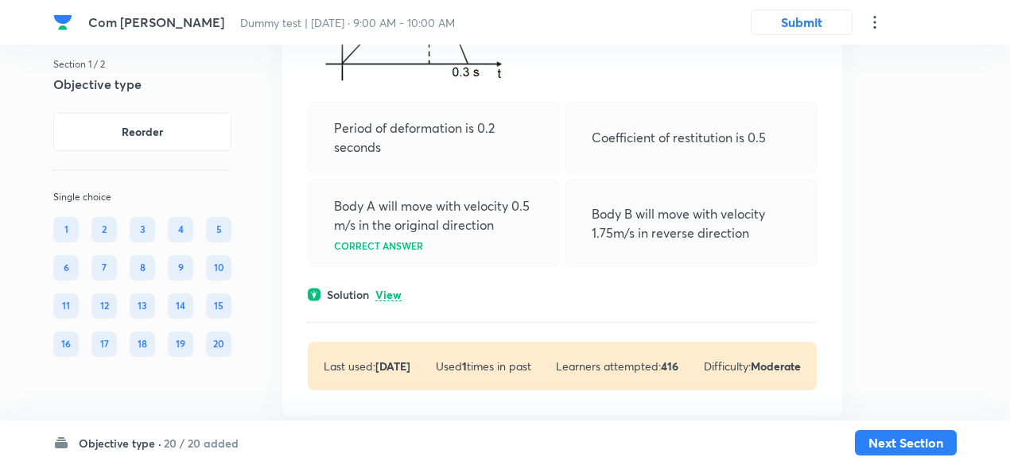
scroll to position [6748, 0]
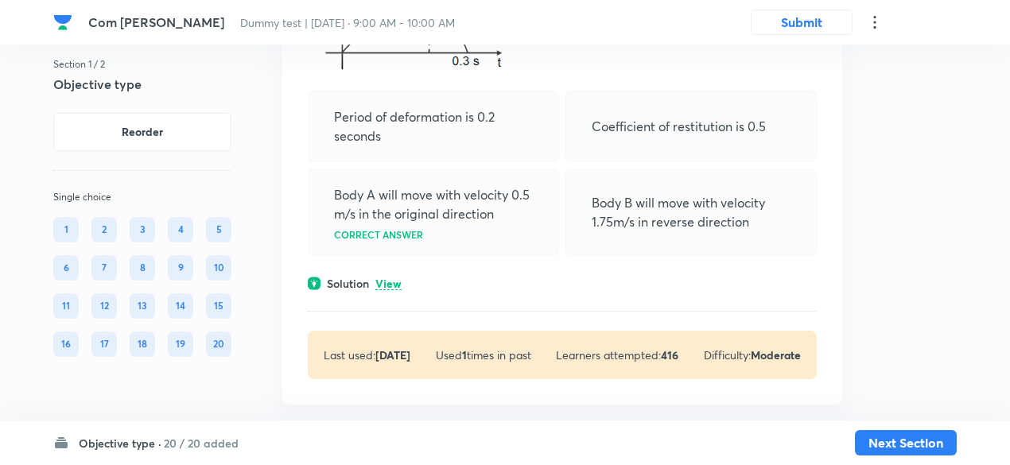
click at [393, 278] on p "View" at bounding box center [388, 284] width 26 height 12
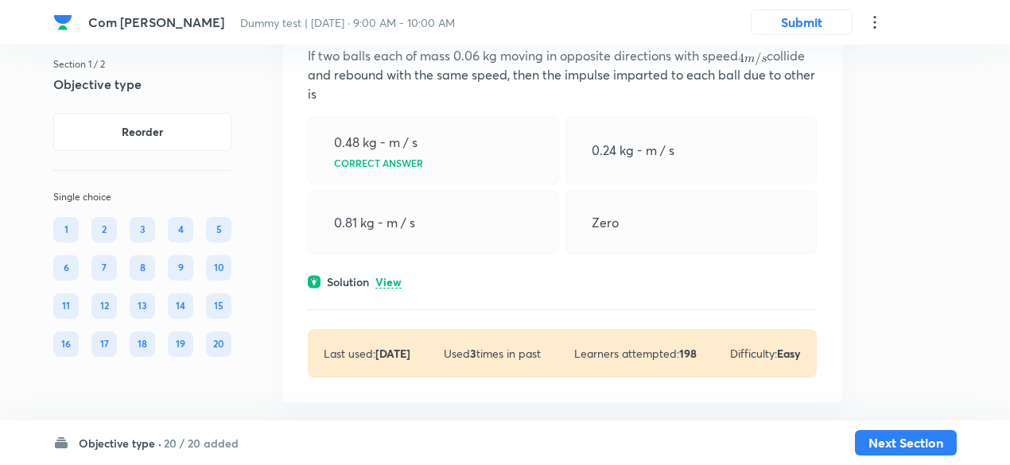
scroll to position [7894, 0]
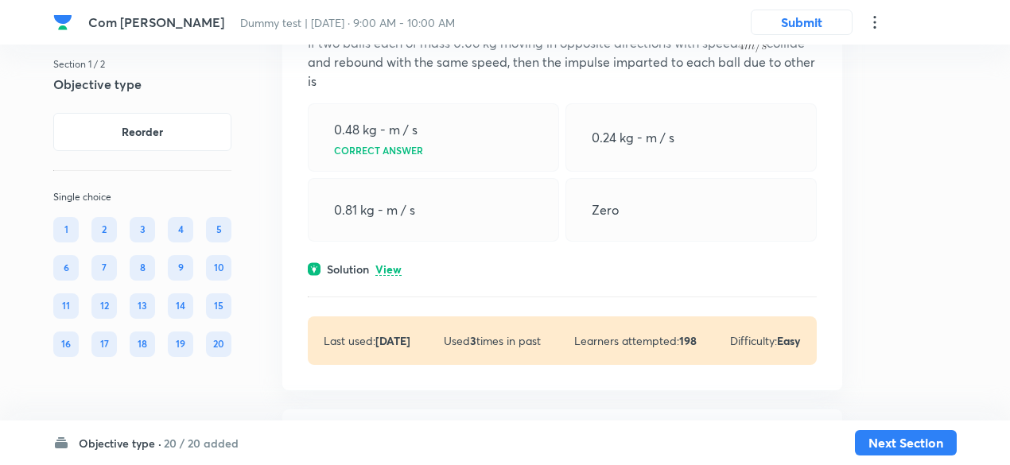
click at [393, 264] on p "View" at bounding box center [388, 270] width 26 height 12
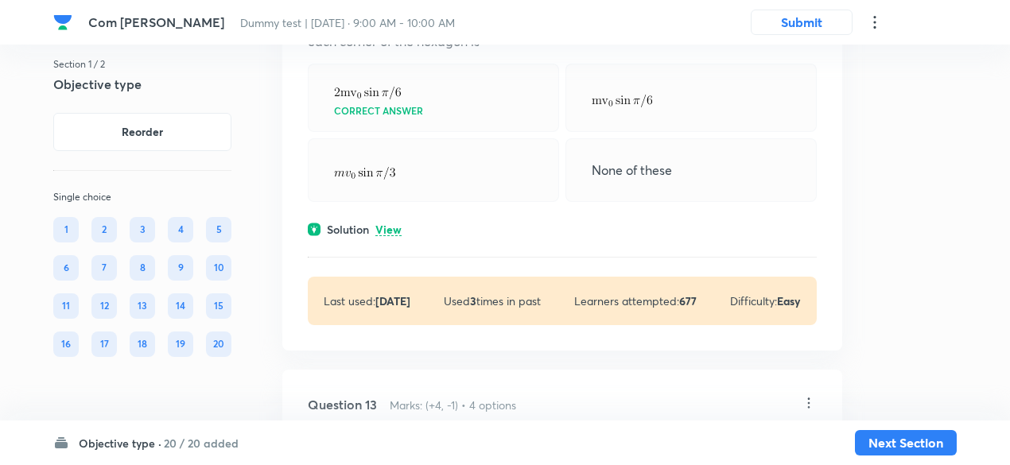
scroll to position [8476, 0]
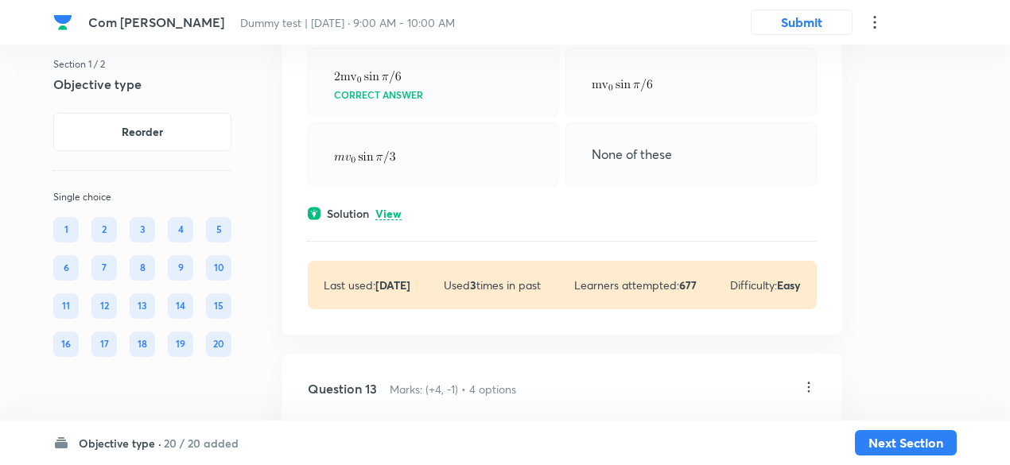
click at [393, 208] on p "View" at bounding box center [388, 214] width 26 height 12
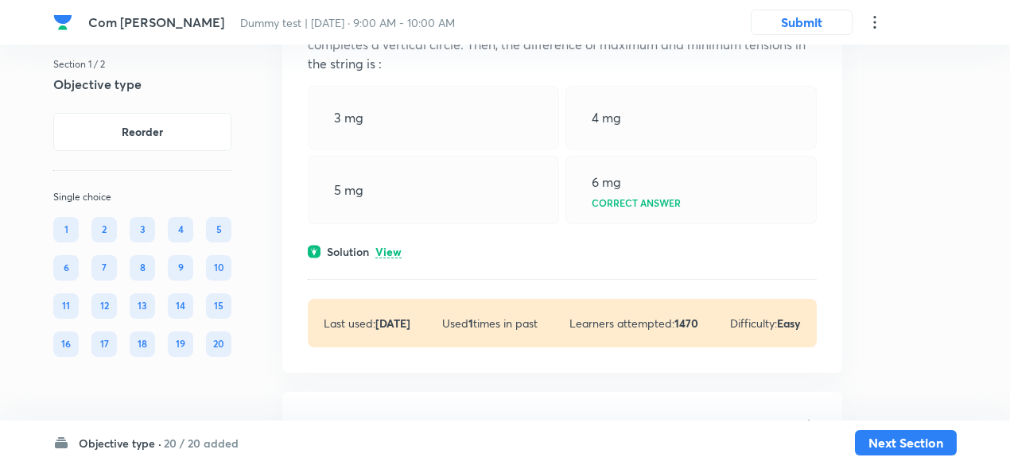
scroll to position [9029, 0]
click at [390, 246] on p "View" at bounding box center [388, 252] width 26 height 12
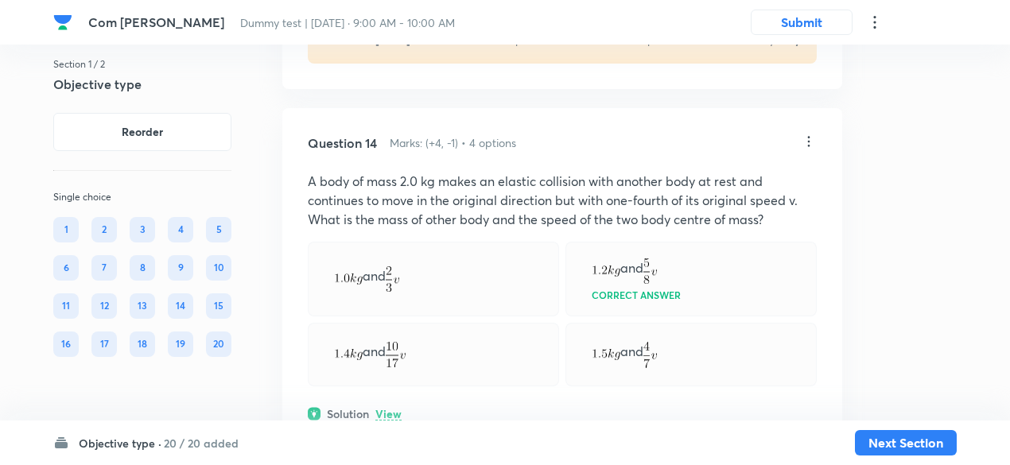
scroll to position [9661, 0]
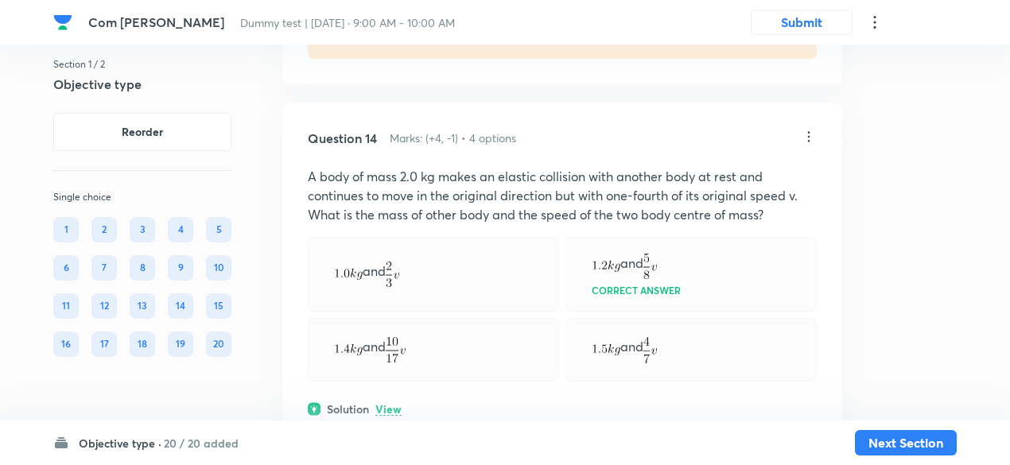
click at [390, 404] on p "View" at bounding box center [388, 410] width 26 height 12
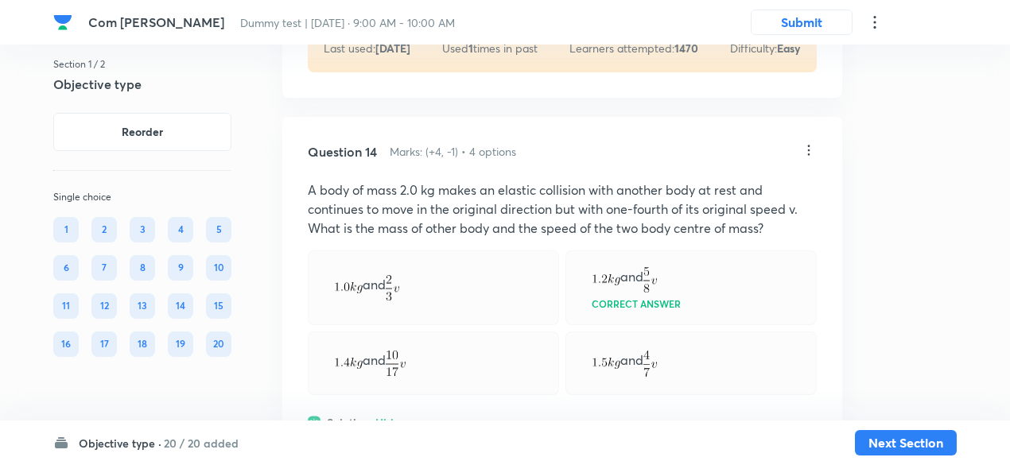
scroll to position [9647, 0]
click at [478, 181] on p "A body of mass 2.0 kg makes an elastic collision with another body at rest and …" at bounding box center [562, 209] width 509 height 57
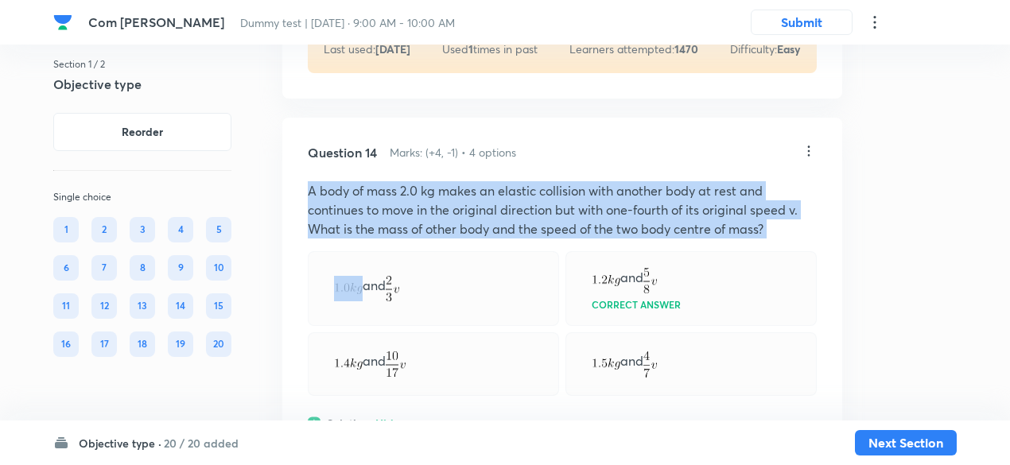
click at [478, 181] on p "A body of mass 2.0 kg makes an elastic collision with another body at rest and …" at bounding box center [562, 209] width 509 height 57
copy p "A body of mass 2.0 kg makes an elastic collision with another body at rest and …"
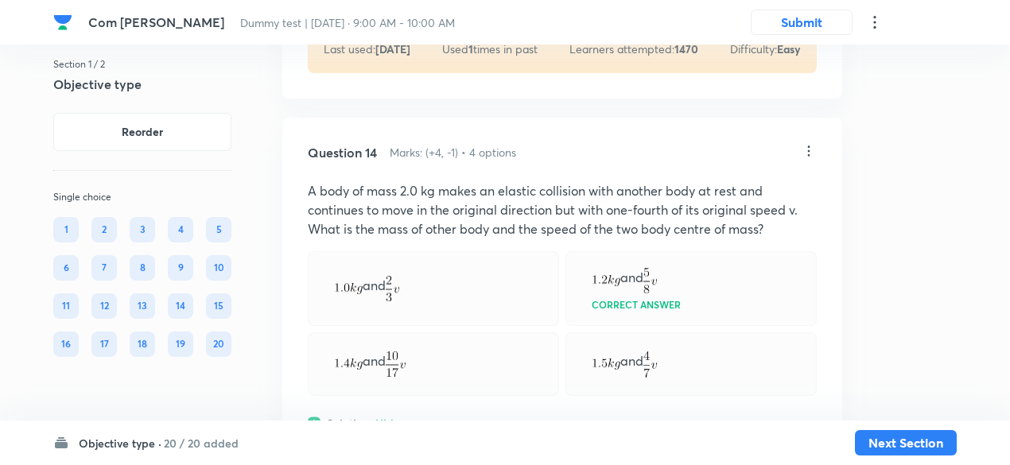
click at [372, 276] on p "and" at bounding box center [366, 289] width 65 height 26
copy p "and"
click at [590, 257] on div "and Correct answer" at bounding box center [690, 289] width 251 height 76
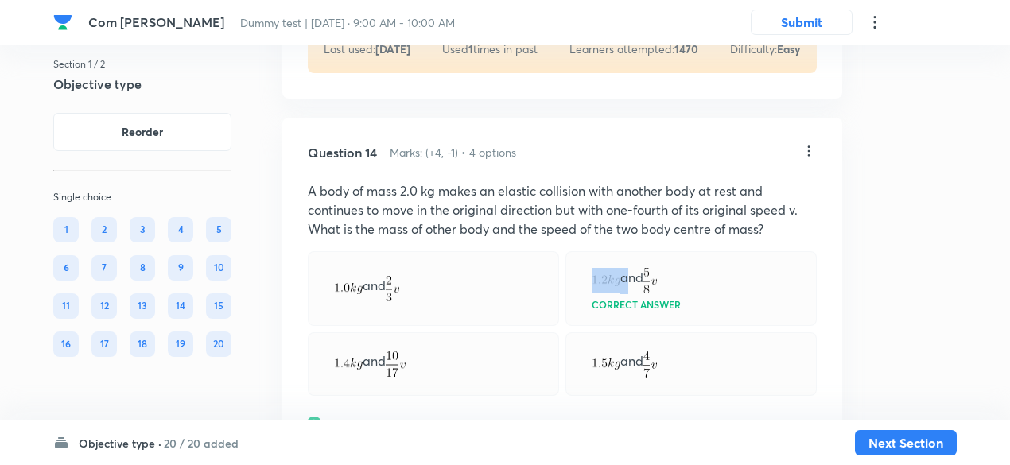
click at [590, 257] on div "and Correct answer" at bounding box center [690, 289] width 251 height 76
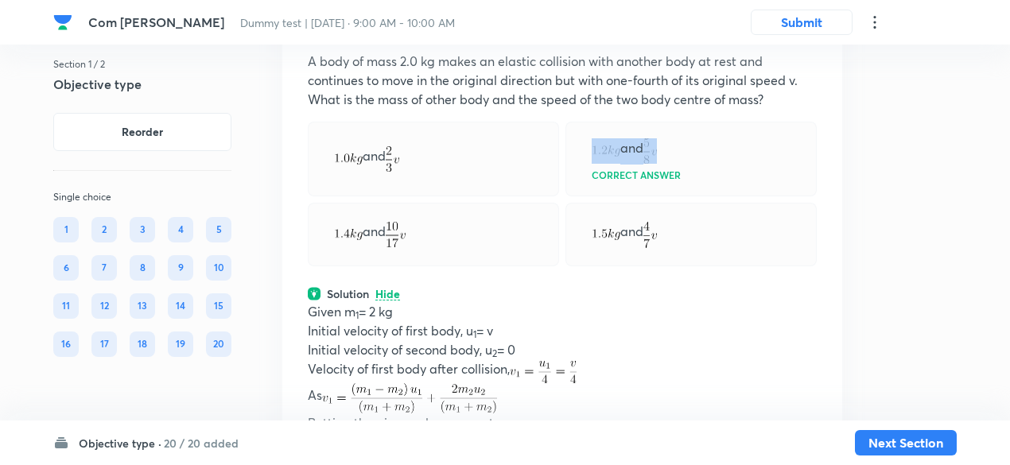
scroll to position [9795, 0]
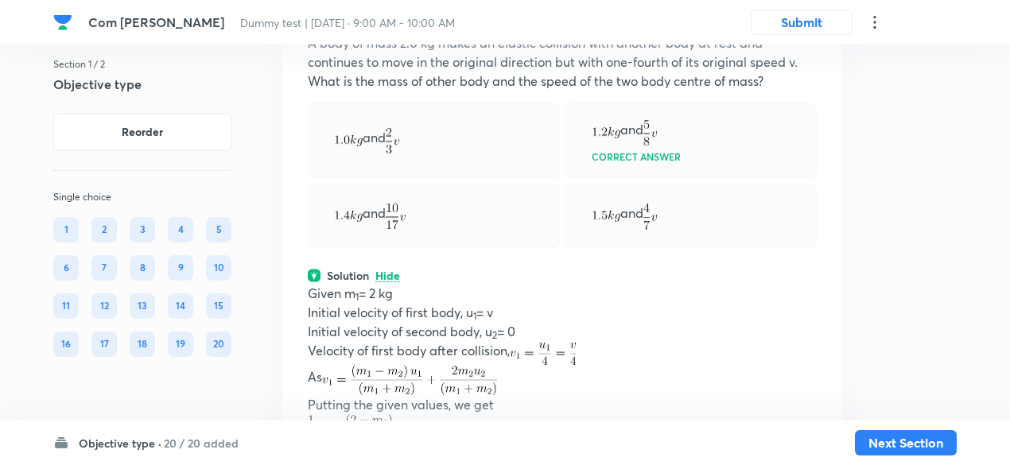
click at [436, 184] on div "and" at bounding box center [433, 216] width 251 height 64
copy p "and"
click at [590, 184] on div "and" at bounding box center [690, 216] width 251 height 64
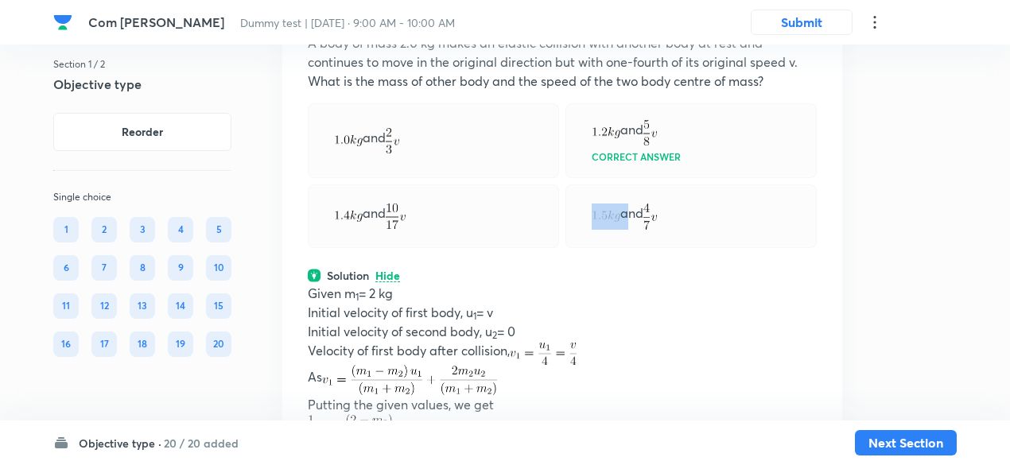
click at [590, 184] on div "and" at bounding box center [690, 216] width 251 height 64
click at [490, 143] on div "and" at bounding box center [433, 141] width 251 height 76
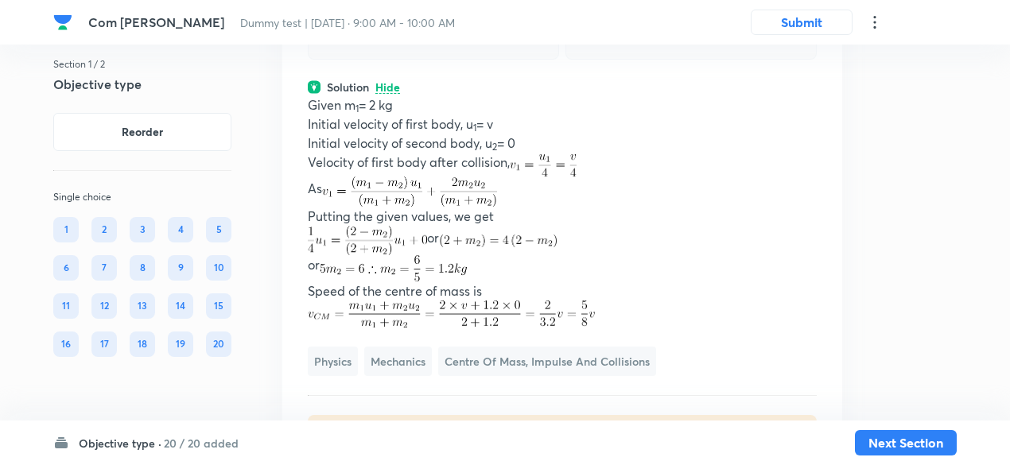
scroll to position [9985, 0]
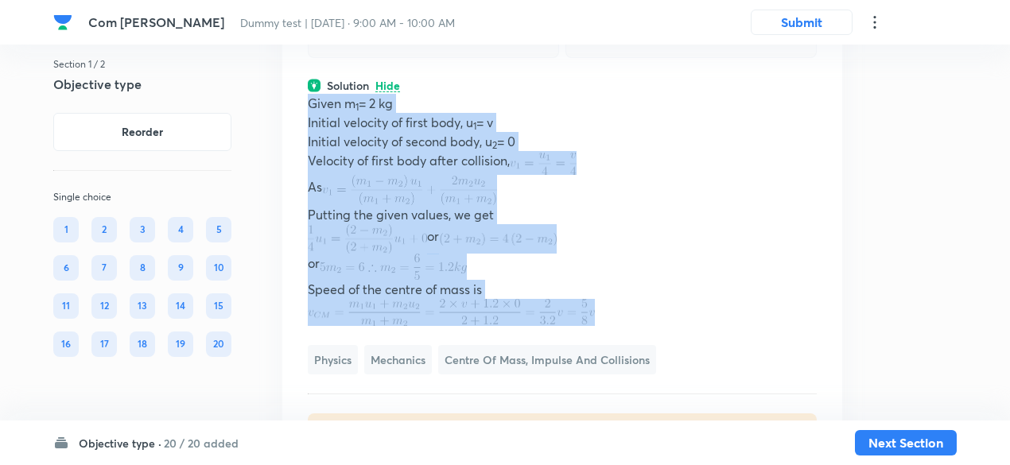
drag, startPoint x: 305, startPoint y: 72, endPoint x: 607, endPoint y: 286, distance: 369.5
click at [607, 286] on div "Question 14 Marks: (+4, -1) • 4 options A body of mass 2.0 kg makes an elastic …" at bounding box center [562, 134] width 560 height 708
copy div "Given m 1 = 2 kg Initial velocity of first body, u 1 = v Initial velocity of se…"
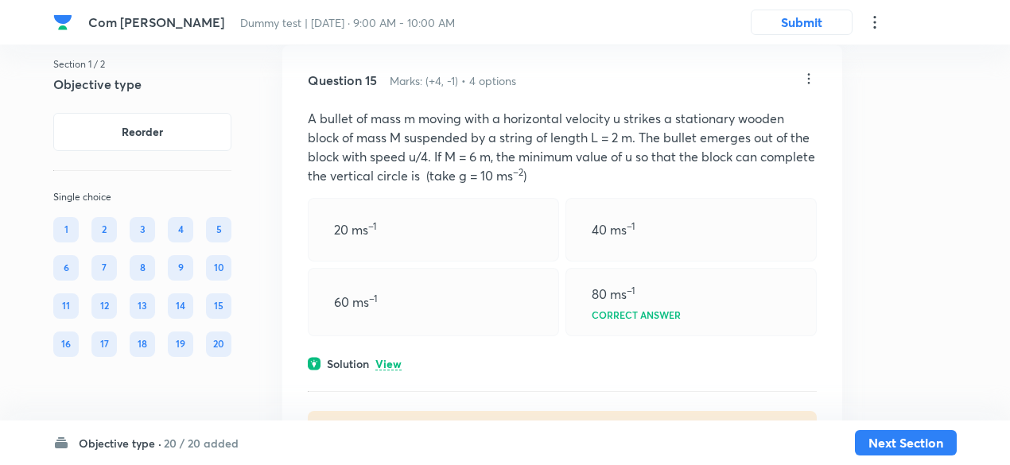
scroll to position [10458, 0]
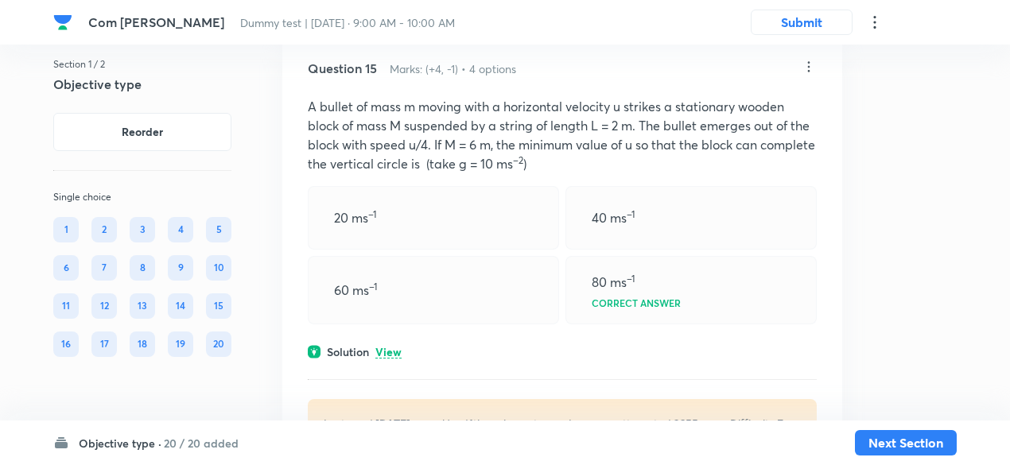
click at [388, 347] on p "View" at bounding box center [388, 353] width 26 height 12
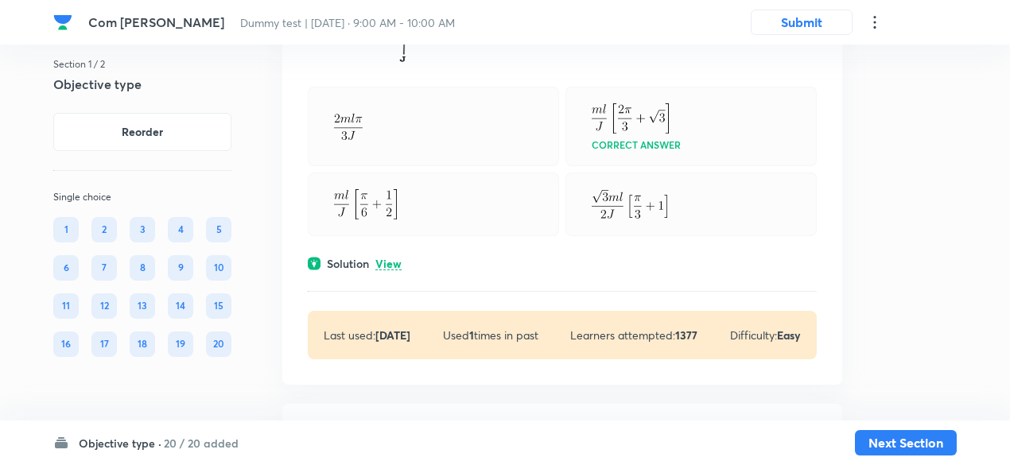
scroll to position [11413, 0]
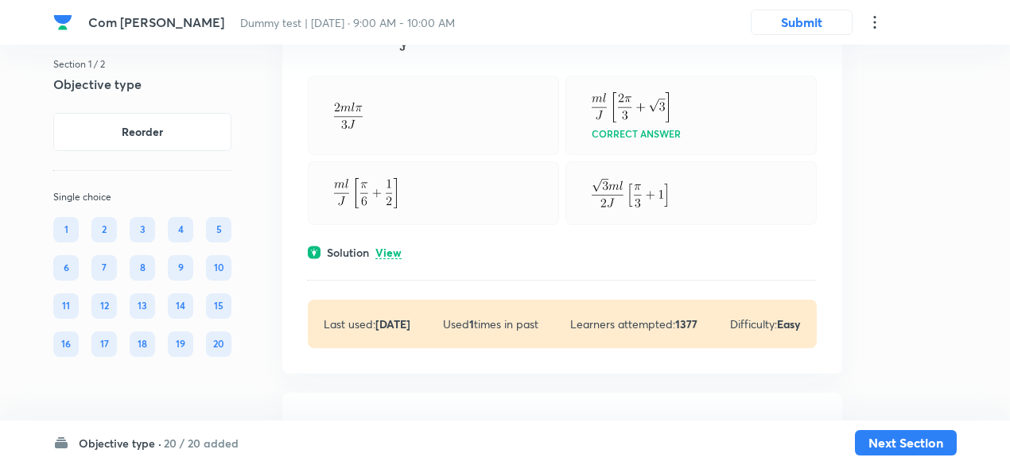
click at [394, 247] on p "View" at bounding box center [388, 253] width 26 height 12
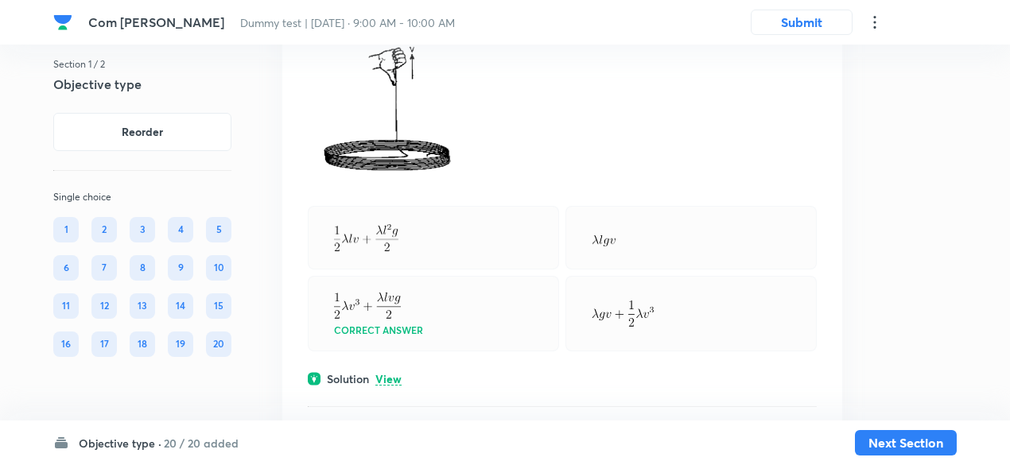
scroll to position [13619, 0]
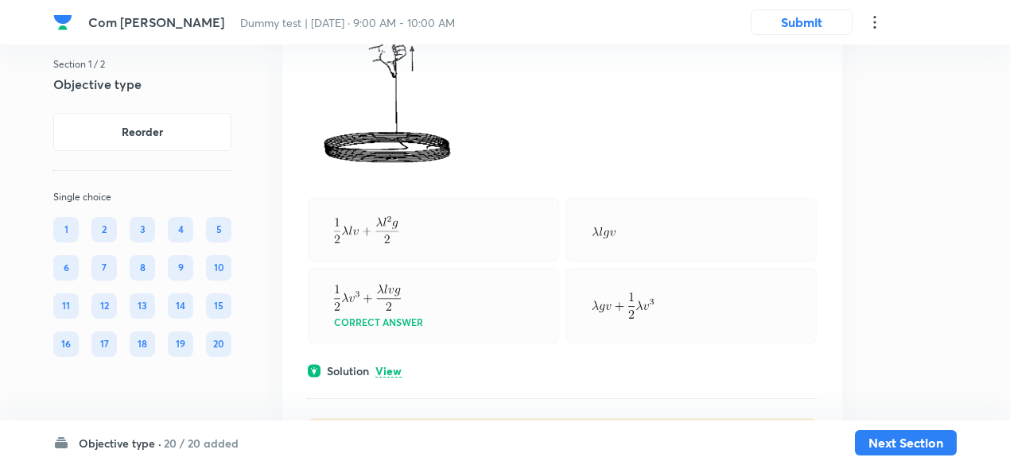
click at [394, 366] on p "View" at bounding box center [388, 372] width 26 height 12
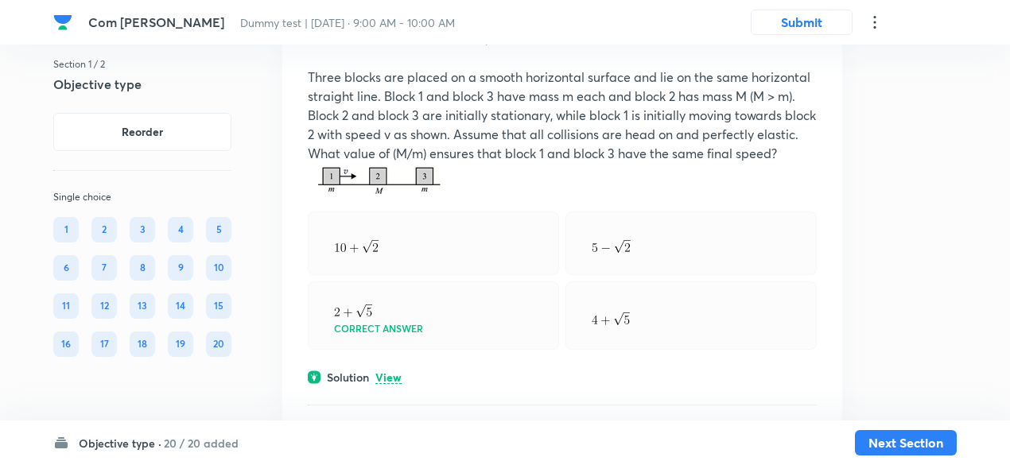
scroll to position [14506, 0]
click at [394, 368] on div "Solution View" at bounding box center [562, 376] width 509 height 17
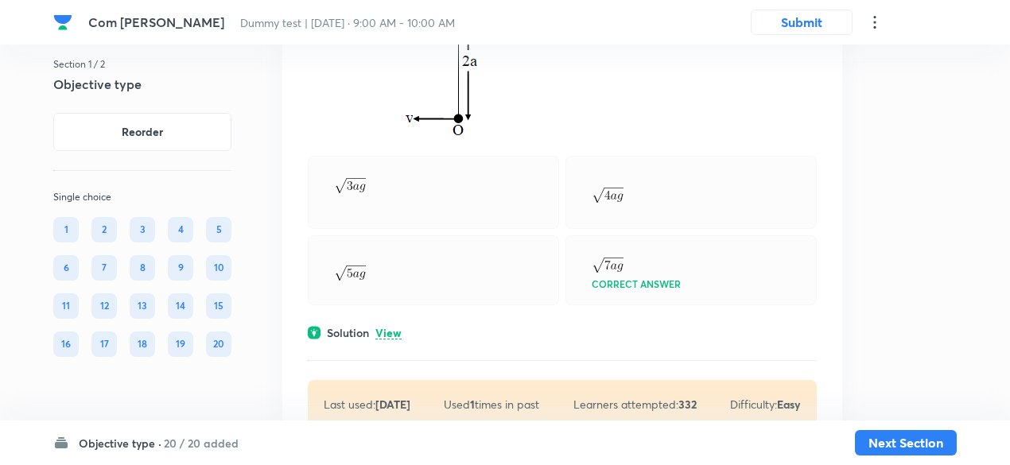
scroll to position [15803, 0]
click at [388, 327] on p "View" at bounding box center [388, 333] width 26 height 12
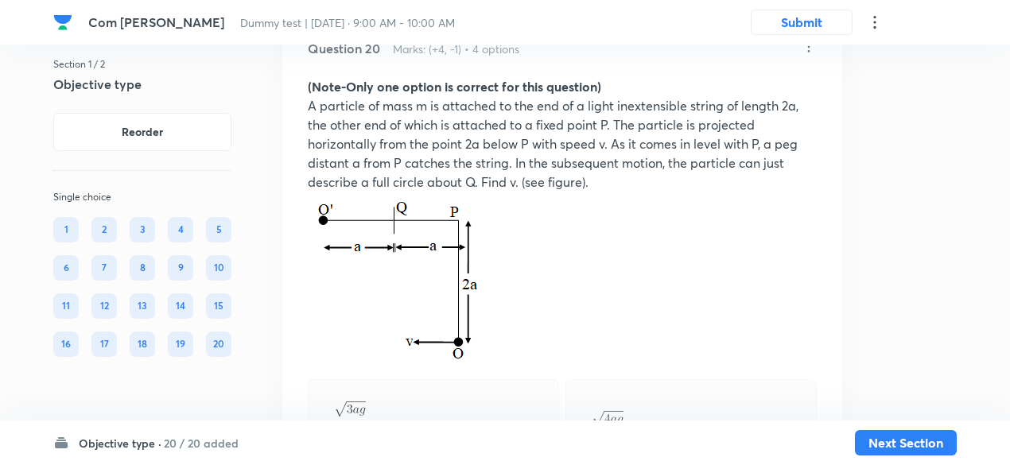
scroll to position [15566, 0]
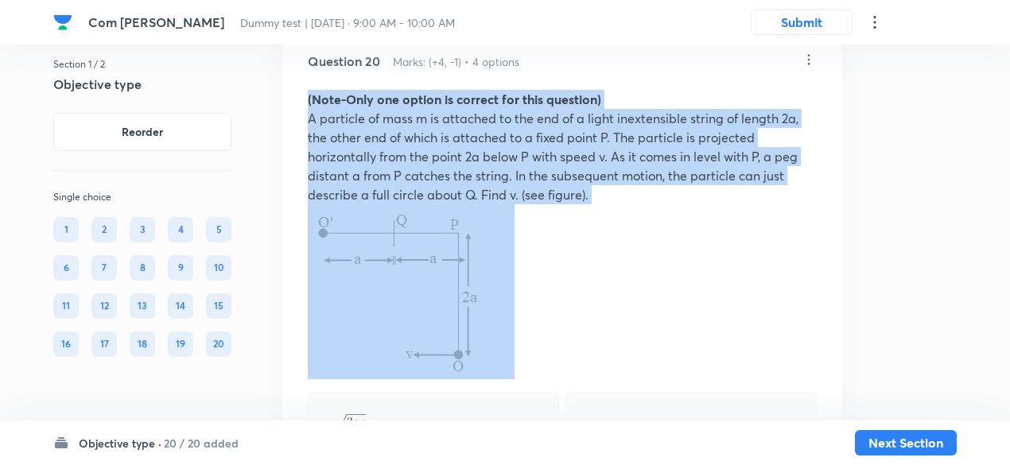
drag, startPoint x: 306, startPoint y: 78, endPoint x: 523, endPoint y: 211, distance: 254.4
click at [523, 211] on div "Question 20 Marks: (+4, -1) • 4 options (Note-Only one option is correct for th…" at bounding box center [562, 468] width 560 height 884
copy div "(Note-Only one option is correct for this question) A particle of mass m is att…"
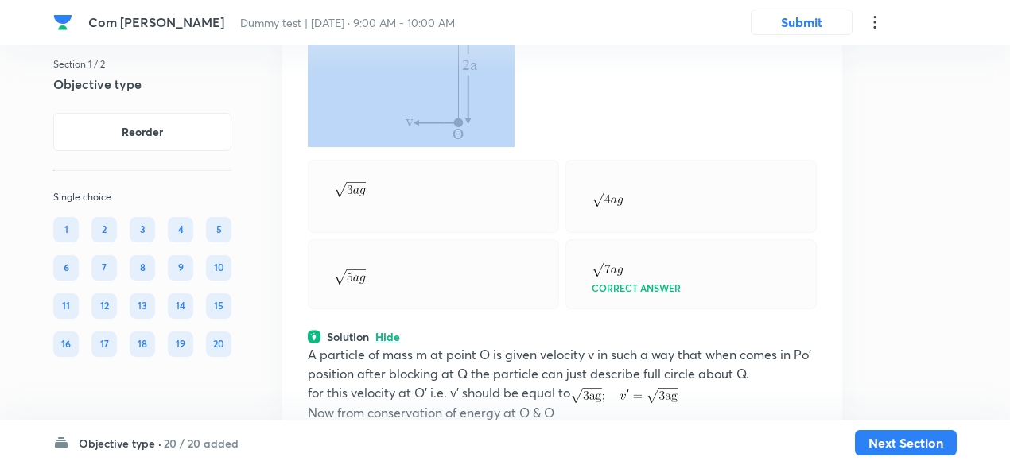
scroll to position [15798, 0]
click at [348, 183] on img at bounding box center [350, 190] width 32 height 15
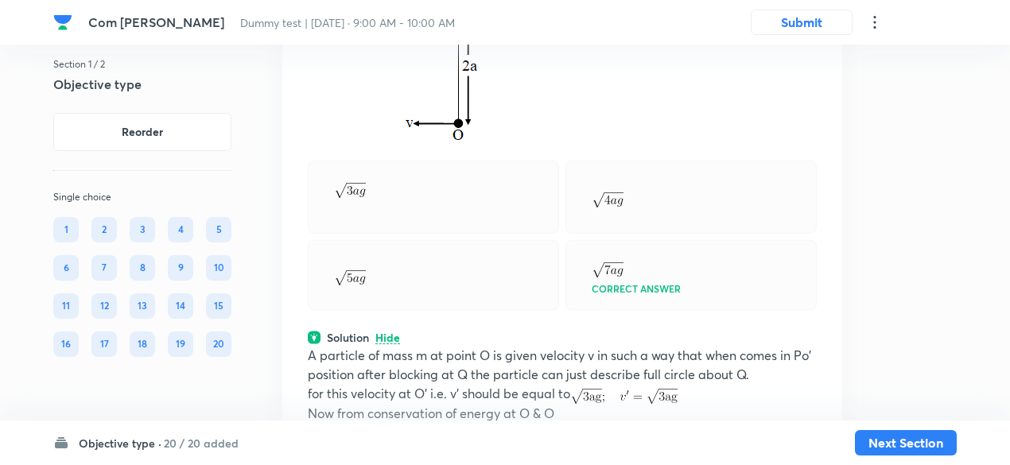
click at [331, 165] on div at bounding box center [433, 197] width 251 height 73
drag, startPoint x: 331, startPoint y: 165, endPoint x: 711, endPoint y: 270, distance: 394.2
click at [711, 270] on div "Correct answer" at bounding box center [562, 235] width 509 height 149
copy div "Correct answer"
click at [470, 180] on div at bounding box center [433, 197] width 251 height 73
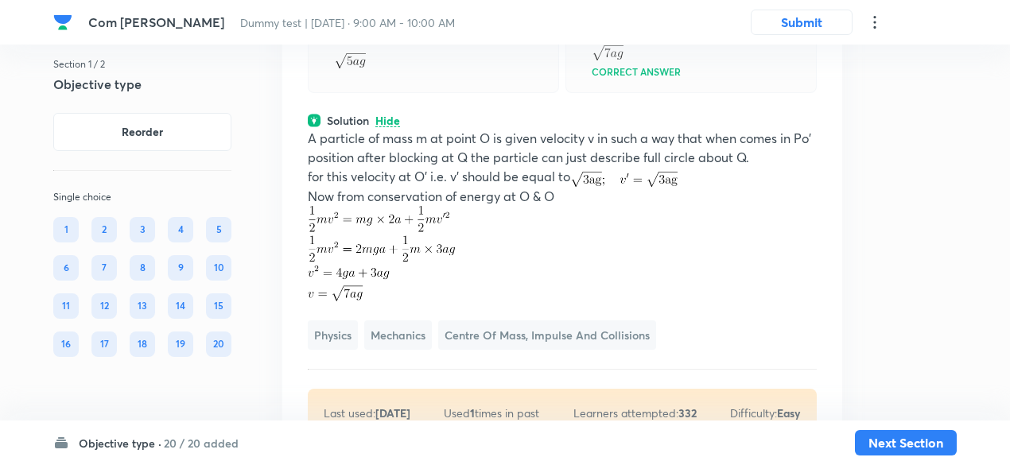
scroll to position [16016, 0]
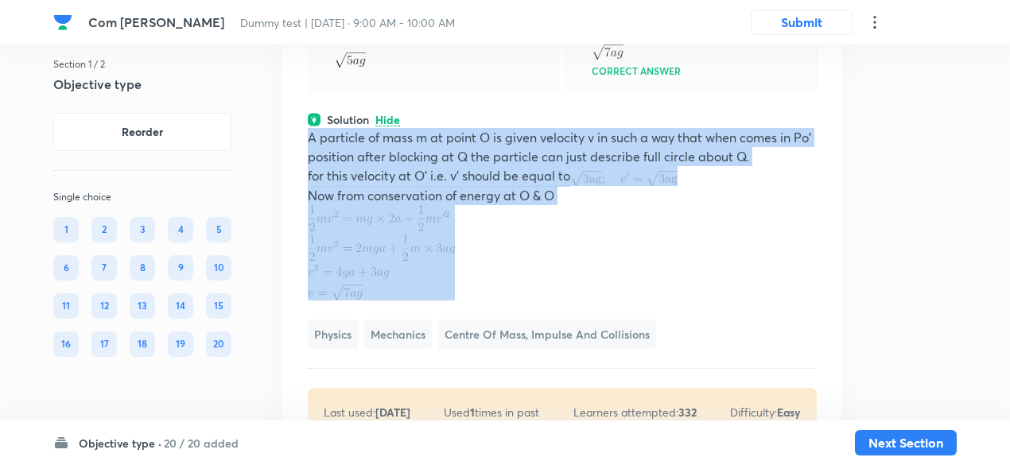
drag, startPoint x: 303, startPoint y: 123, endPoint x: 420, endPoint y: 271, distance: 188.5
click at [420, 271] on div "Question 20 Marks: (+4, -1) • 4 options (Note-Only one option is correct for th…" at bounding box center [562, 19] width 560 height 884
copy div "A particle of mass m at point O is given velocity v in such a way that when com…"
click at [518, 222] on p at bounding box center [562, 252] width 509 height 95
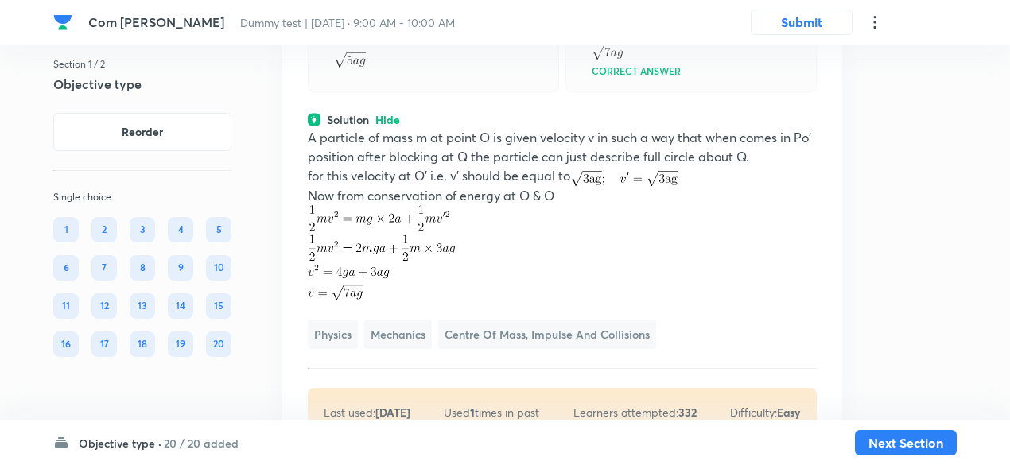
scroll to position [16088, 0]
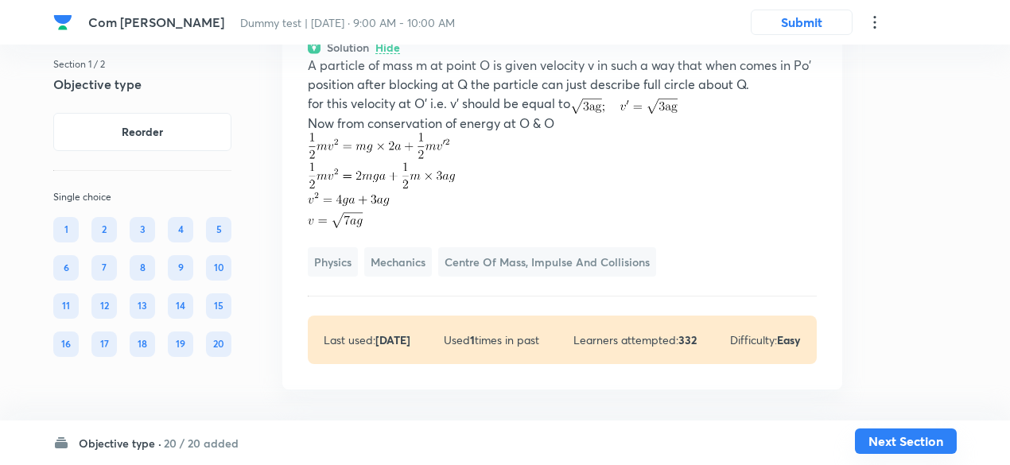
click at [909, 440] on button "Next Section" at bounding box center [906, 440] width 102 height 25
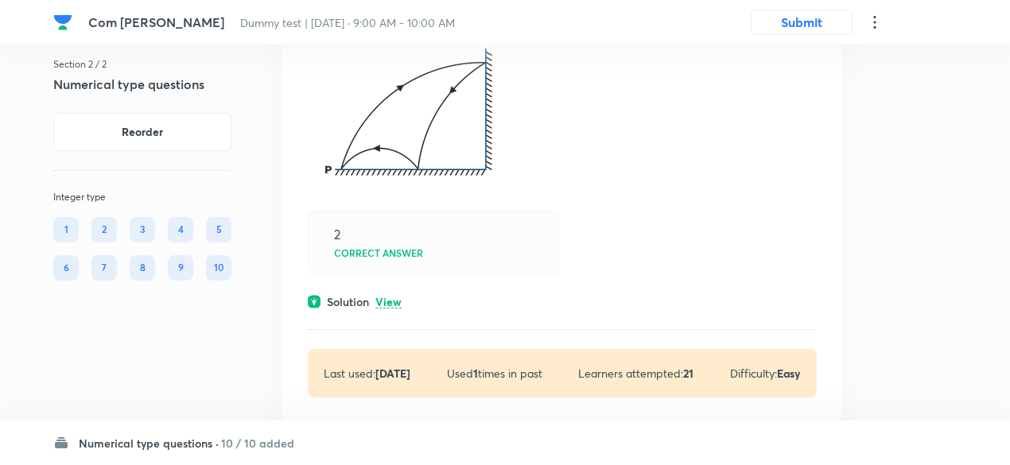
scroll to position [4781, 0]
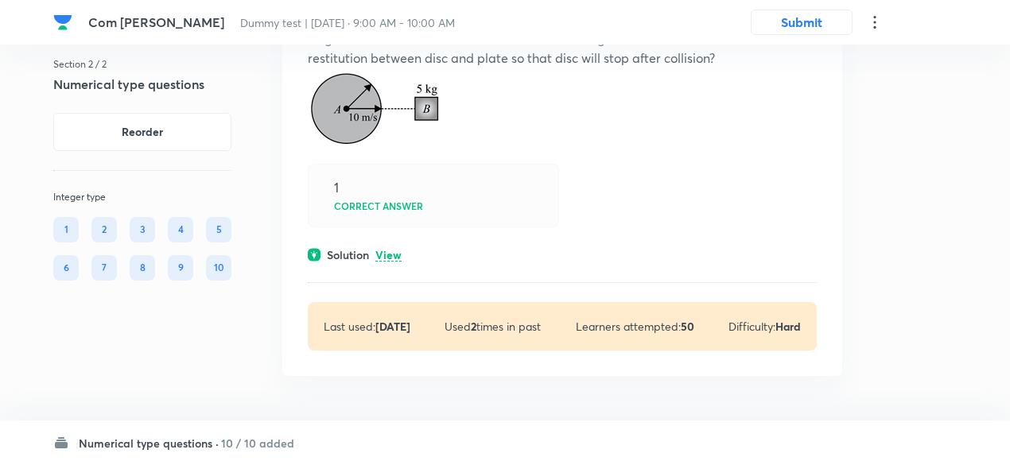
click at [396, 250] on p "View" at bounding box center [388, 256] width 26 height 12
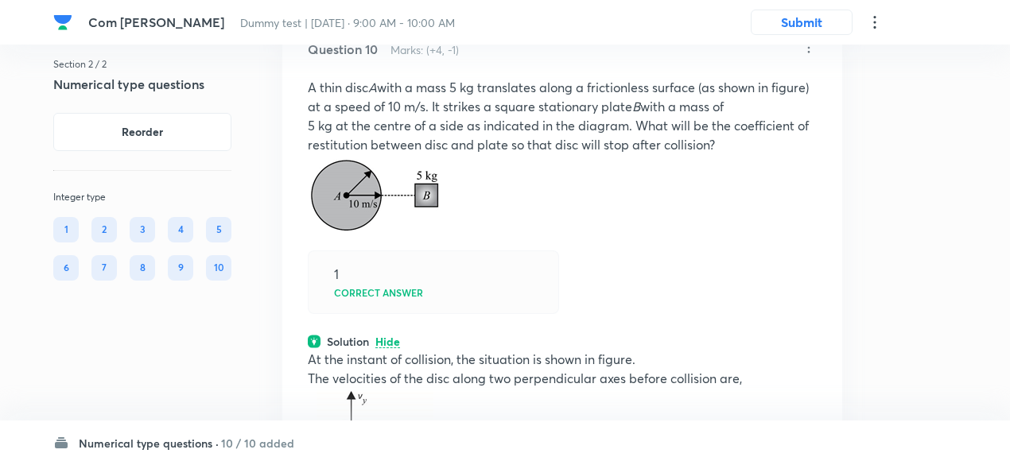
scroll to position [4673, 0]
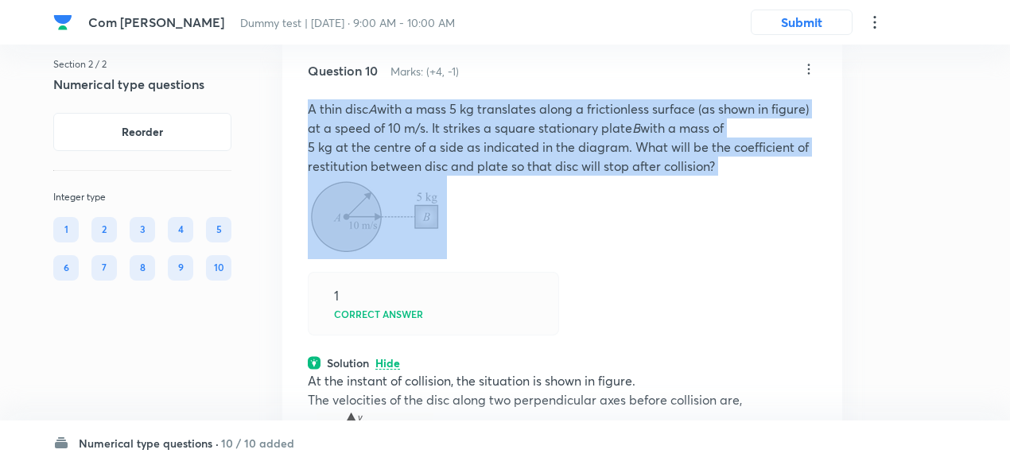
drag, startPoint x: 309, startPoint y: 97, endPoint x: 452, endPoint y: 220, distance: 188.2
click at [452, 220] on div "A thin disc A with a mass 5 kg translates along a frictionless surface (as show…" at bounding box center [562, 179] width 509 height 160
copy div "A thin disc A with a mass 5 kg translates along a frictionless surface (as show…"
click at [550, 184] on p at bounding box center [562, 217] width 509 height 83
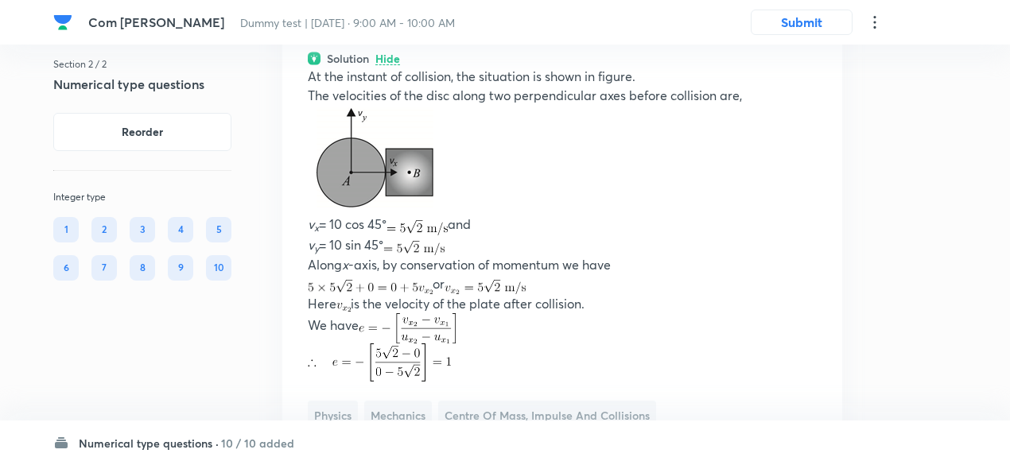
scroll to position [4978, 0]
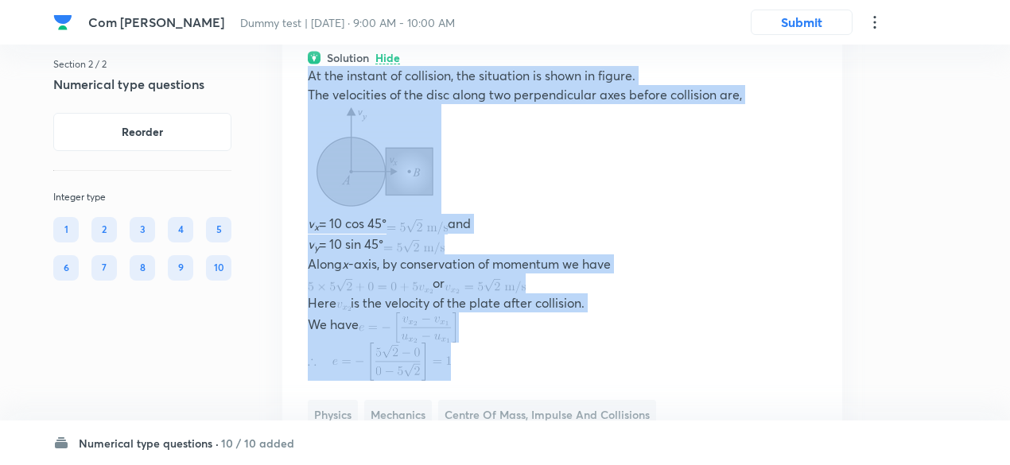
drag, startPoint x: 308, startPoint y: 76, endPoint x: 468, endPoint y: 355, distance: 322.6
click at [468, 355] on div "At the instant of collision, the situation is shown in figure. The velocities o…" at bounding box center [562, 223] width 509 height 315
copy div "At the instant of collision, the situation is shown in figure. The velocities o…"
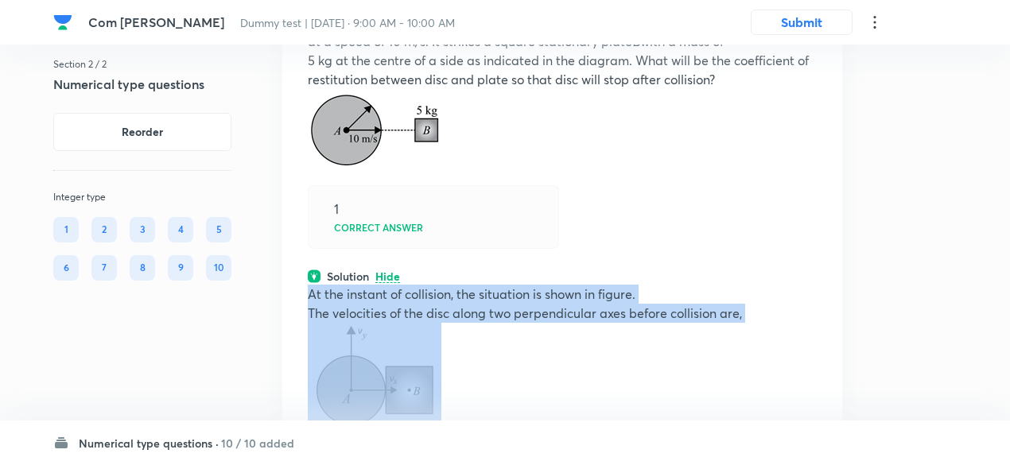
scroll to position [4758, 0]
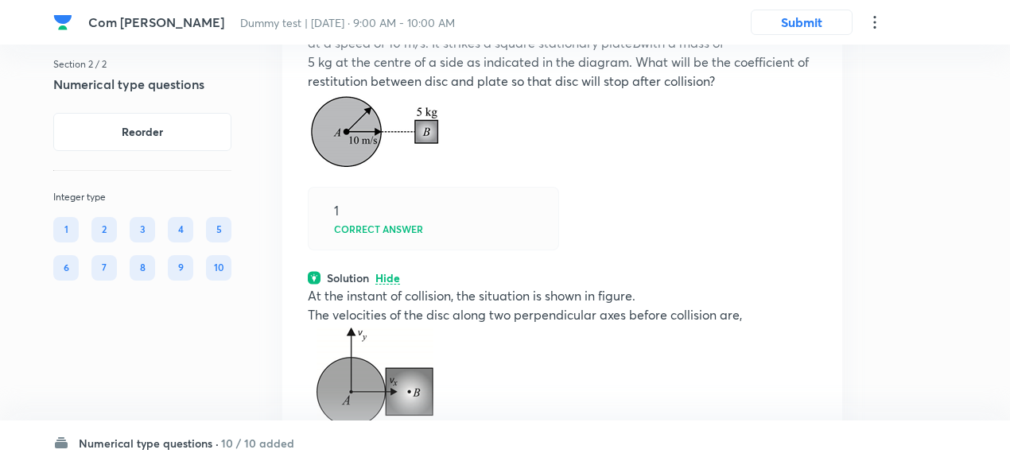
click at [262, 444] on h6 "10 / 10 added" at bounding box center [257, 443] width 73 height 17
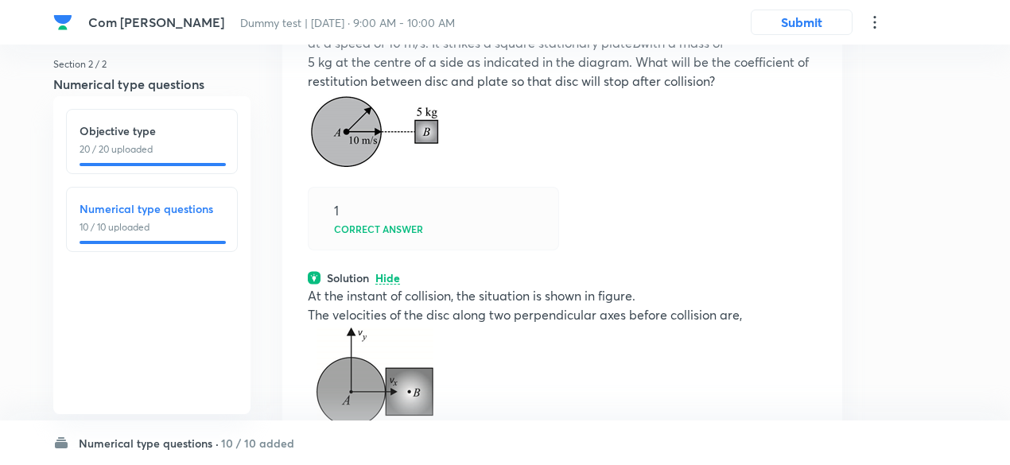
click at [177, 153] on p "20 / 20 uploaded" at bounding box center [151, 149] width 145 height 14
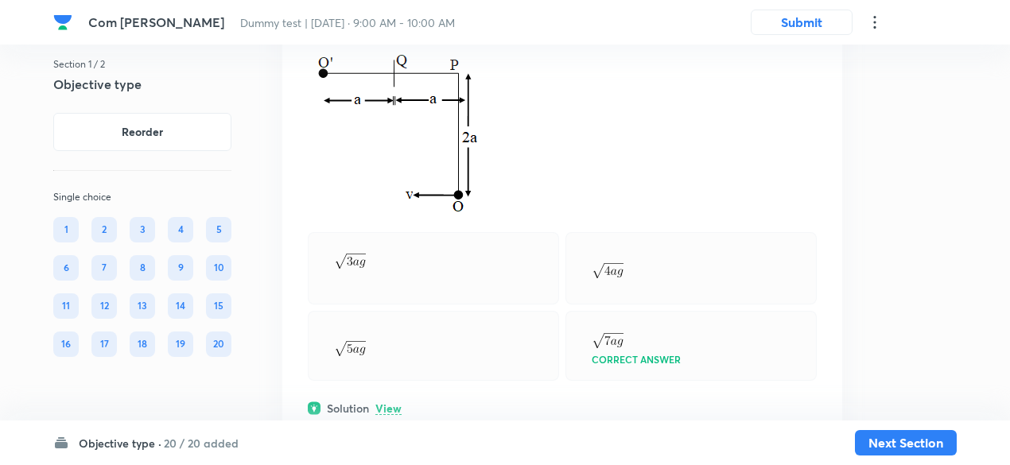
scroll to position [11277, 0]
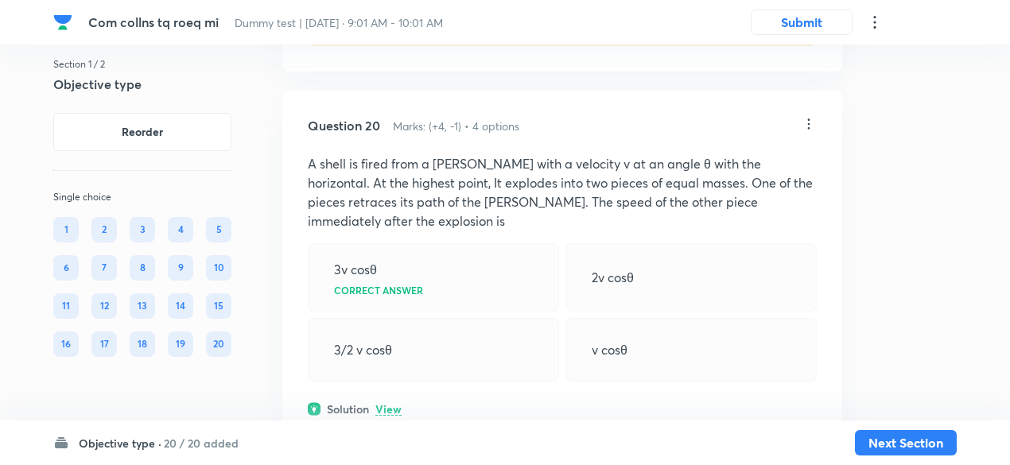
scroll to position [10801, 0]
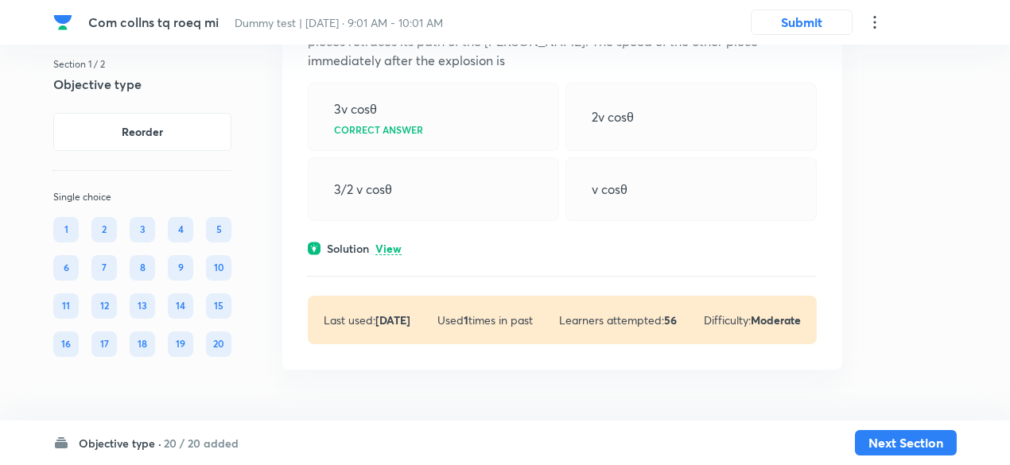
click at [378, 244] on p "View" at bounding box center [388, 249] width 26 height 12
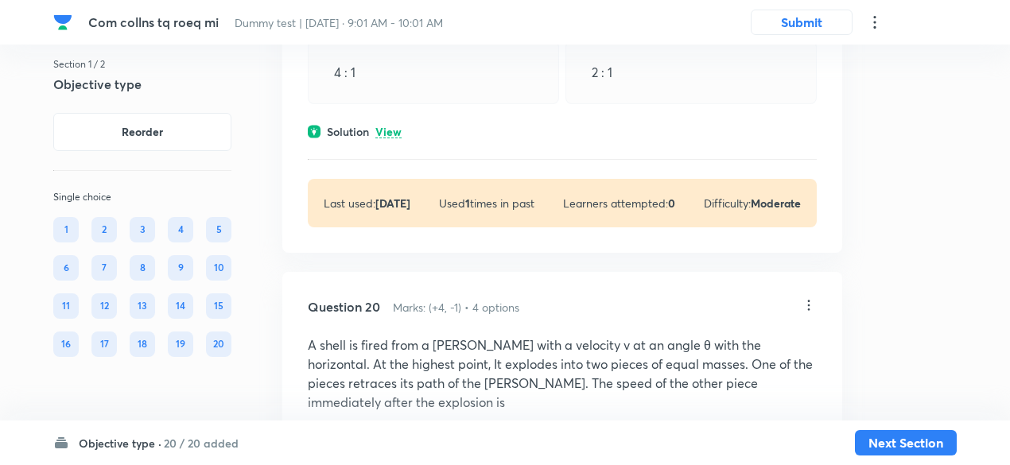
scroll to position [10448, 0]
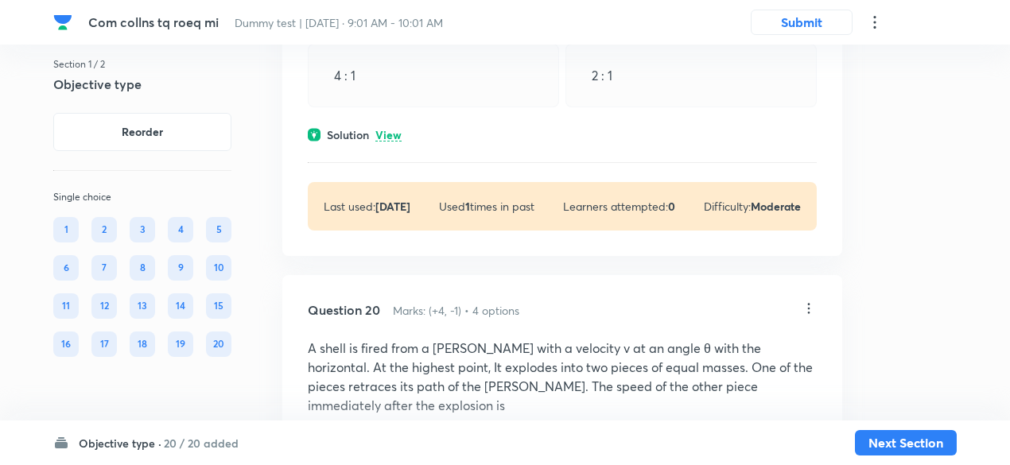
click at [391, 142] on p "View" at bounding box center [388, 136] width 26 height 12
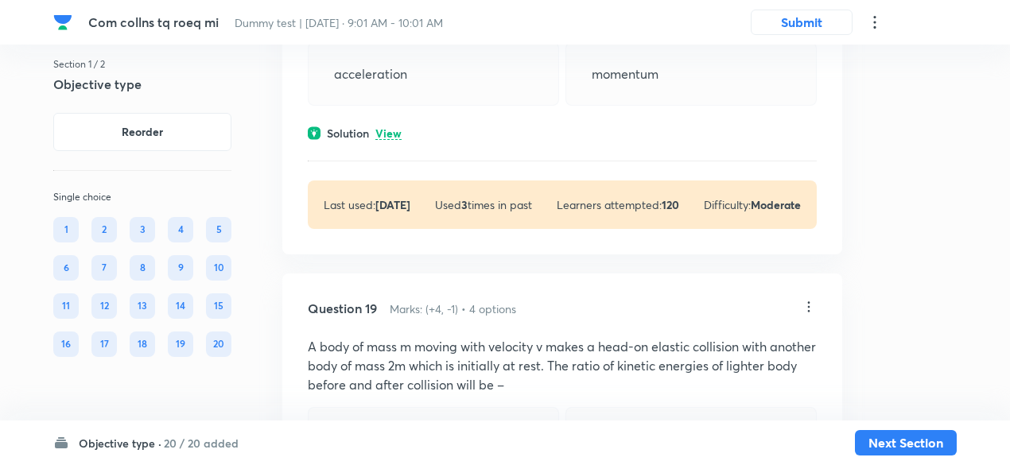
scroll to position [10006, 0]
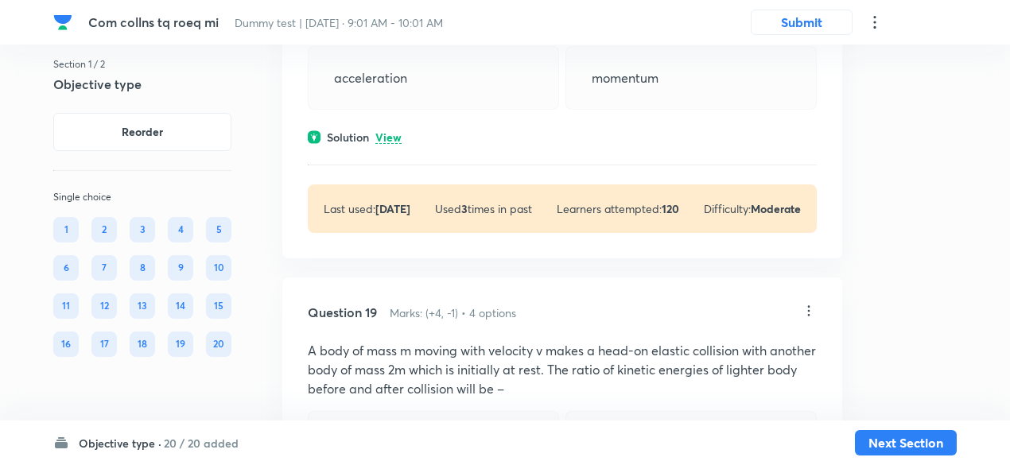
click at [398, 144] on p "View" at bounding box center [388, 138] width 26 height 12
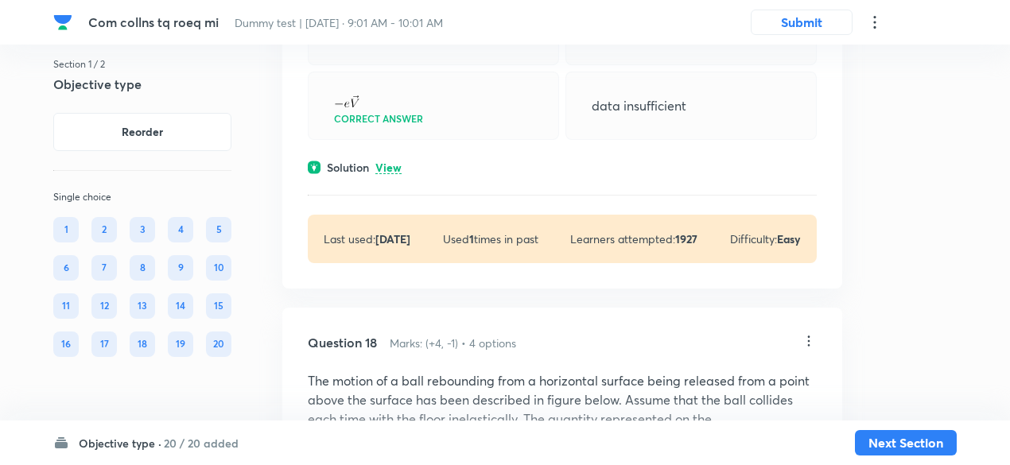
scroll to position [9447, 0]
click at [393, 175] on p "View" at bounding box center [388, 169] width 26 height 12
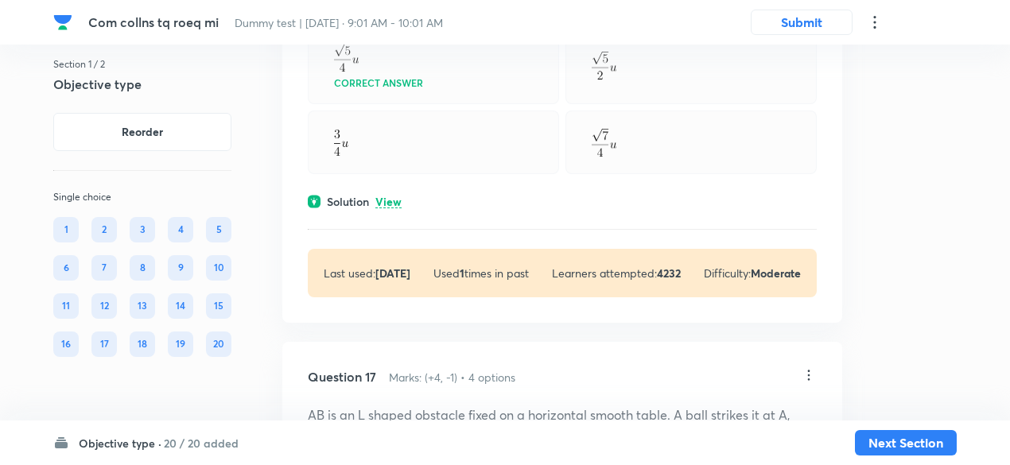
scroll to position [8820, 0]
click at [386, 209] on p "View" at bounding box center [388, 203] width 26 height 12
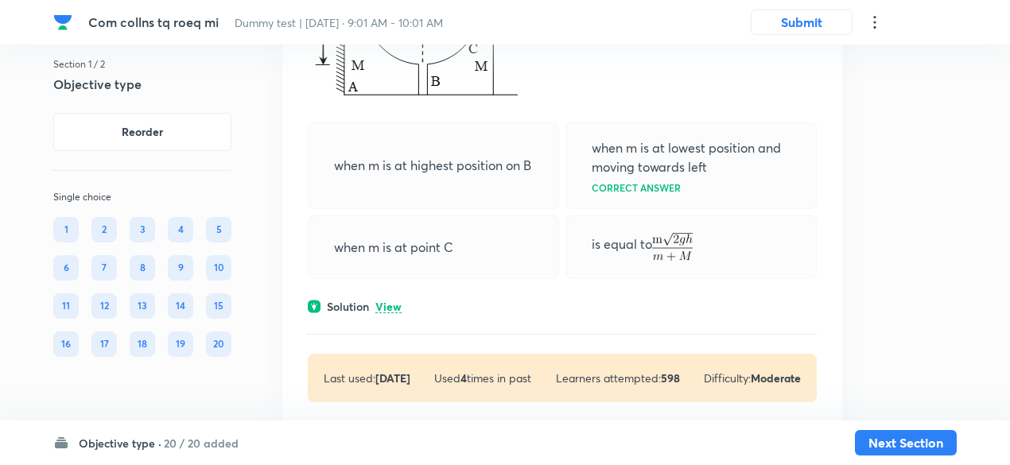
scroll to position [8261, 0]
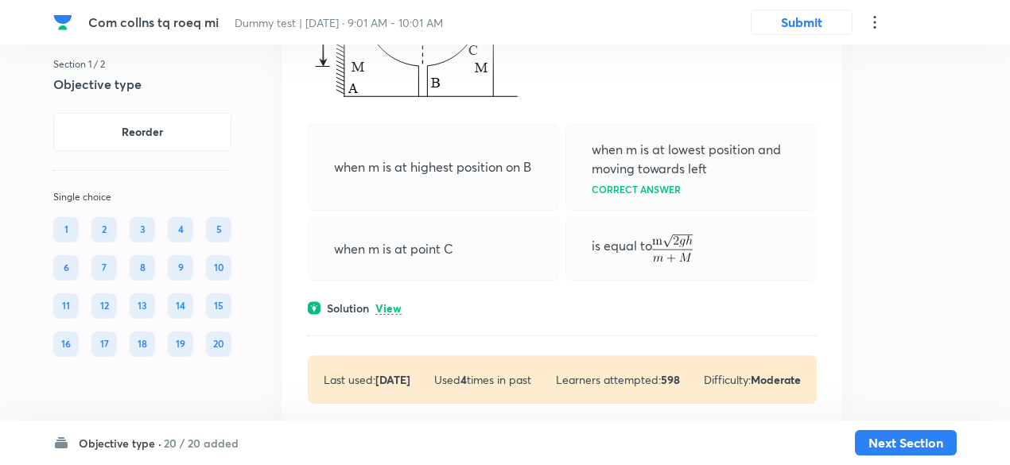
click at [390, 315] on p "View" at bounding box center [388, 309] width 26 height 12
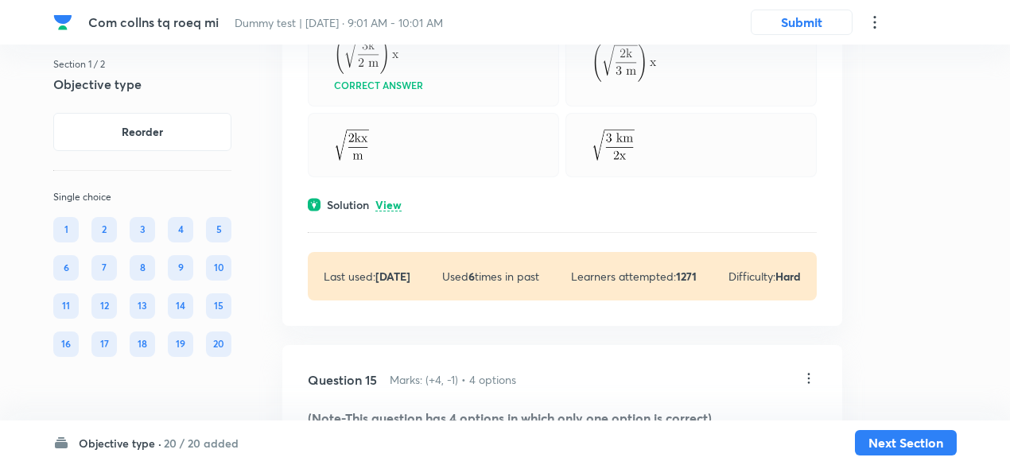
scroll to position [7727, 0]
click at [394, 212] on p "View" at bounding box center [388, 206] width 26 height 12
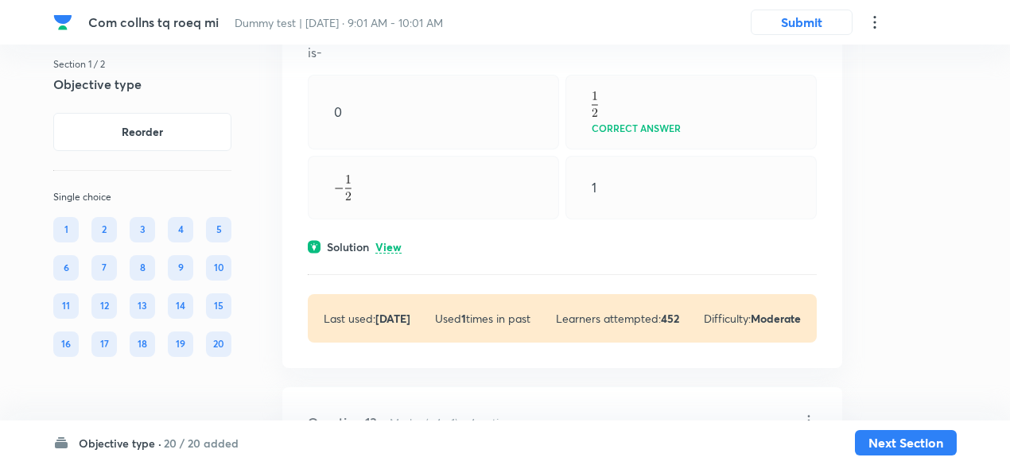
scroll to position [6499, 0]
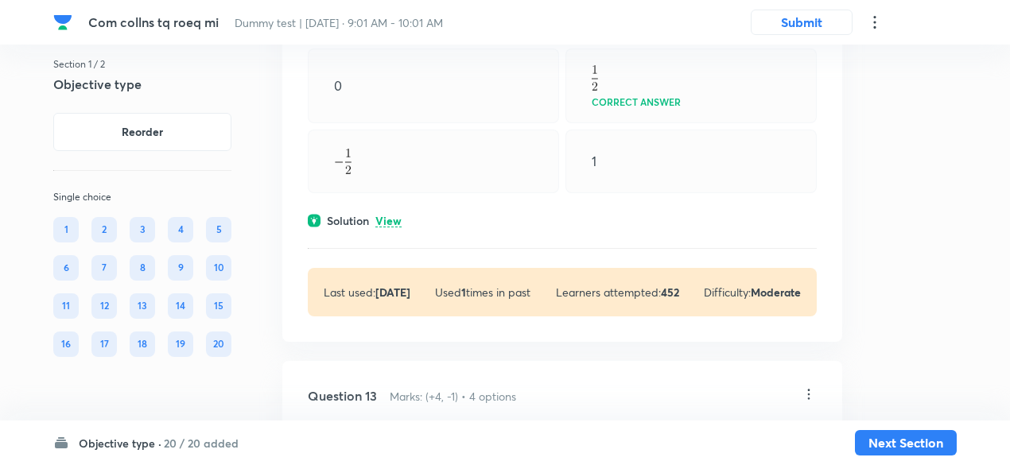
click at [392, 246] on div "Question 12 Marks: (+4, -1) • 4 options A smooth sphere of mass m strikes a sec…" at bounding box center [562, 129] width 560 height 428
click at [393, 227] on p "View" at bounding box center [388, 221] width 26 height 12
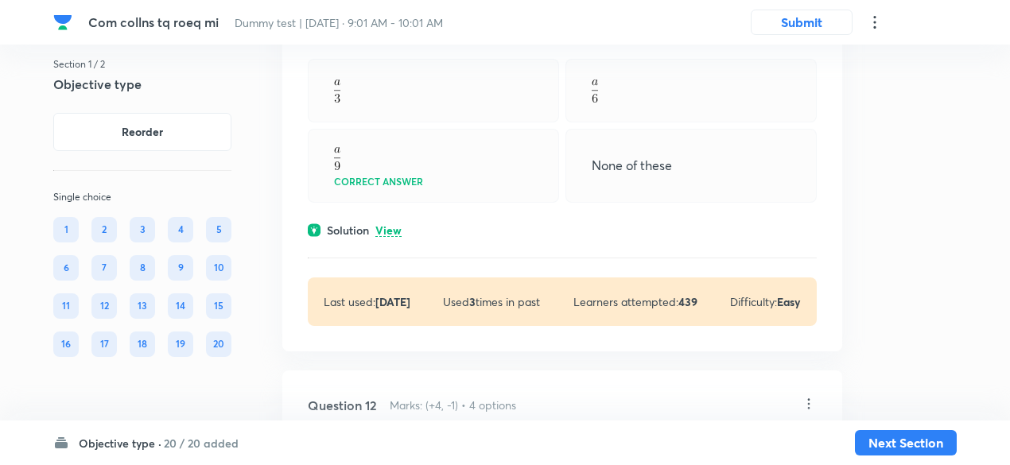
scroll to position [6043, 0]
click at [393, 238] on p "View" at bounding box center [388, 232] width 26 height 12
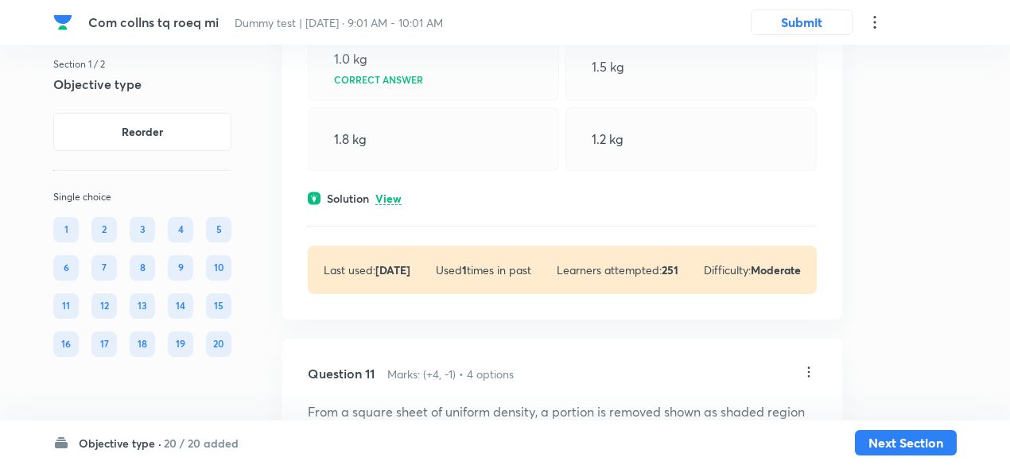
scroll to position [5518, 0]
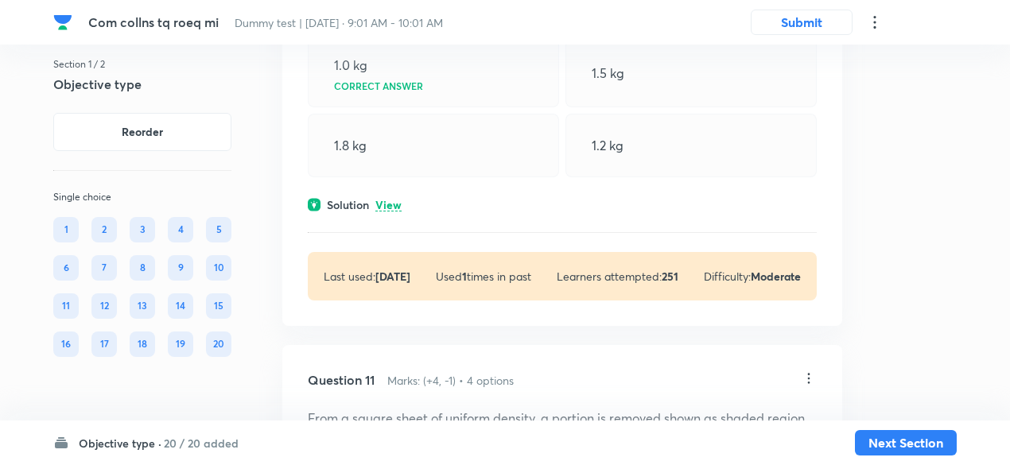
click at [393, 211] on p "View" at bounding box center [388, 206] width 26 height 12
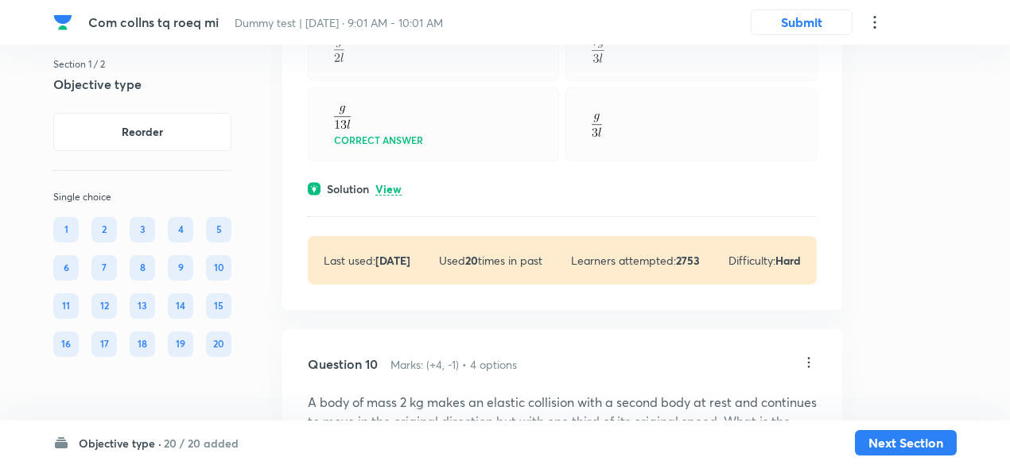
scroll to position [5092, 0]
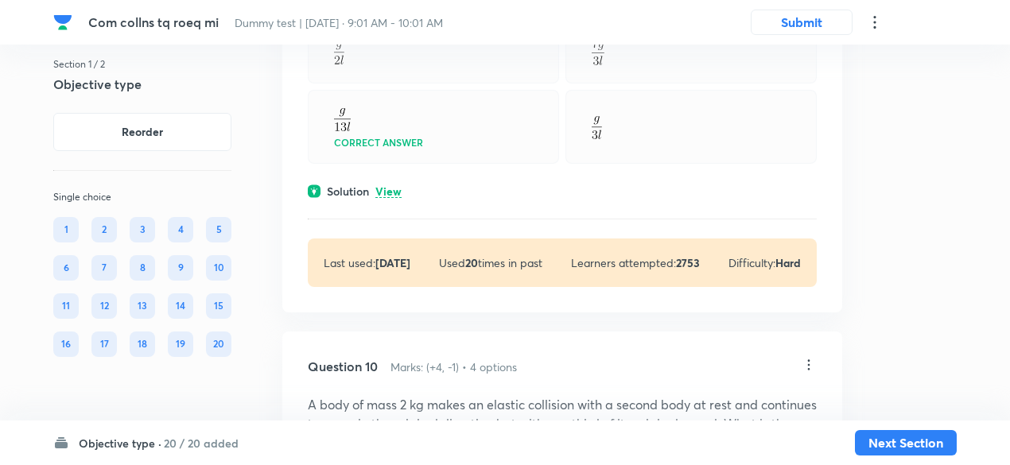
click at [397, 198] on p "View" at bounding box center [388, 192] width 26 height 12
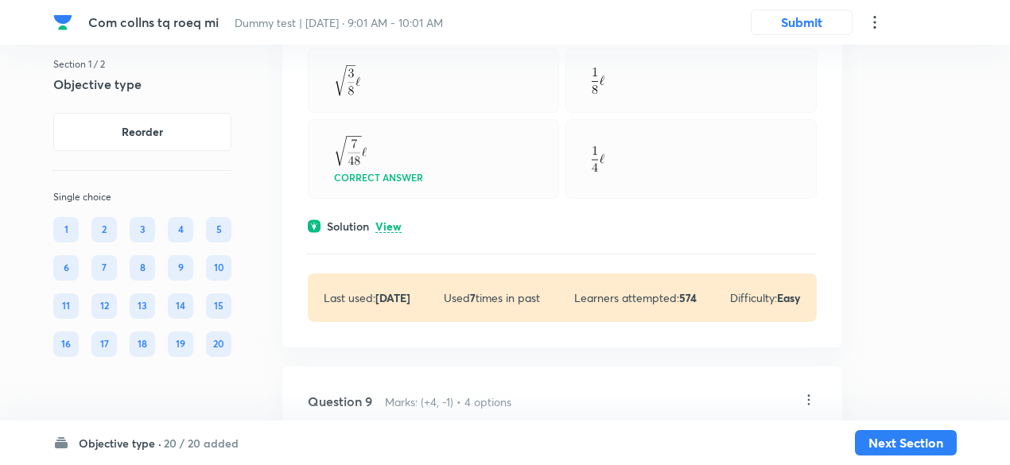
scroll to position [4519, 0]
click at [390, 235] on p "View" at bounding box center [388, 229] width 26 height 12
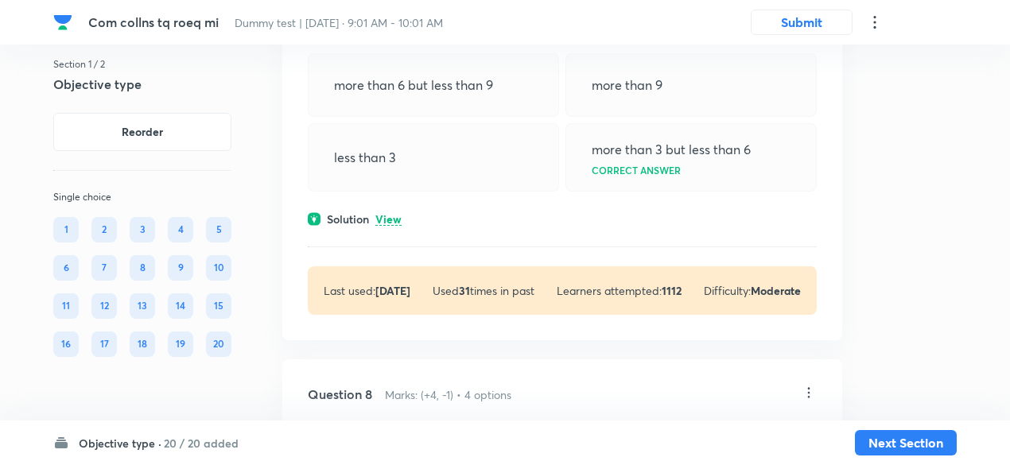
scroll to position [4101, 0]
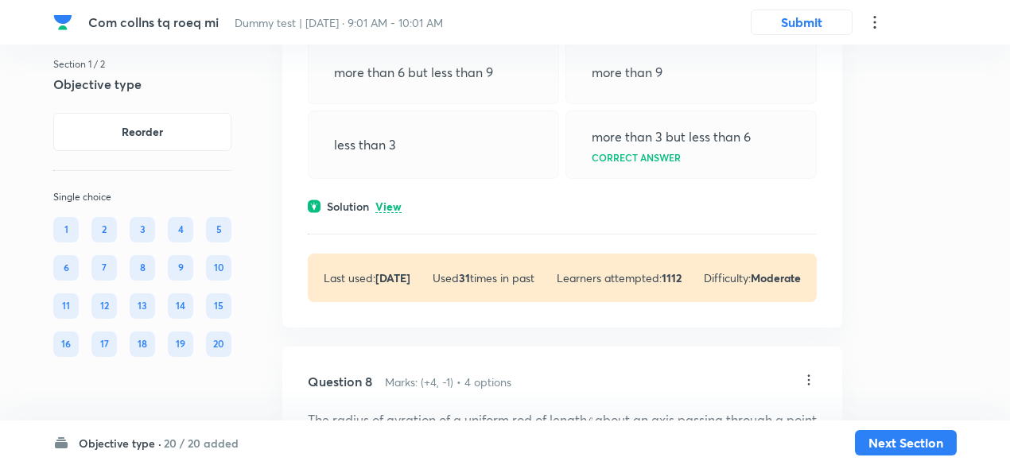
click at [396, 213] on p "View" at bounding box center [388, 207] width 26 height 12
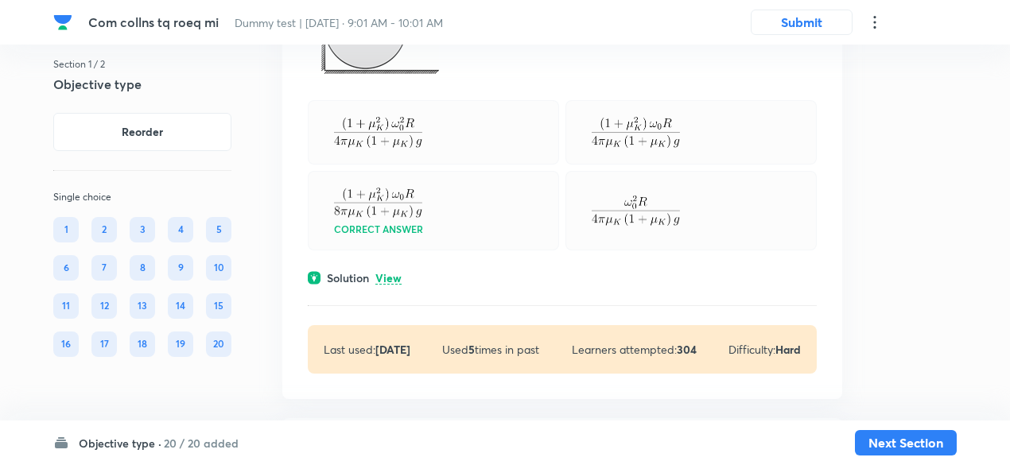
scroll to position [3589, 0]
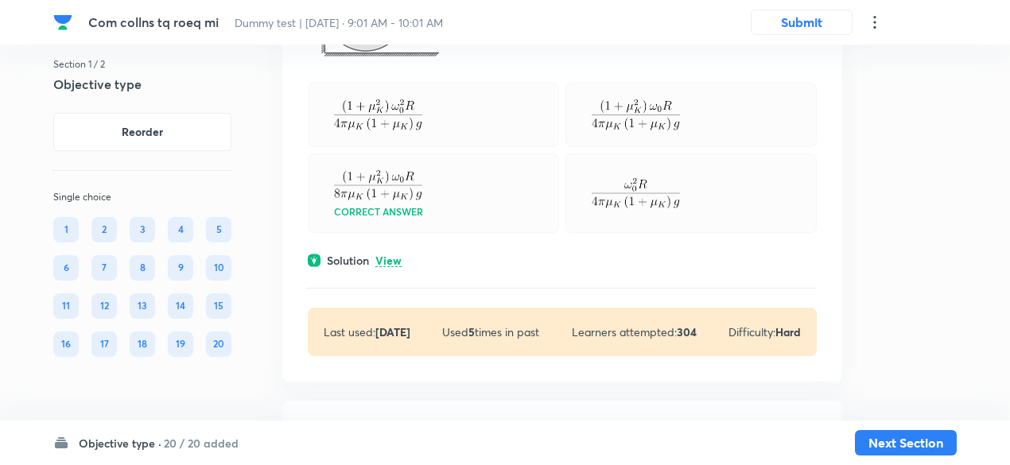
click at [388, 267] on p "View" at bounding box center [388, 261] width 26 height 12
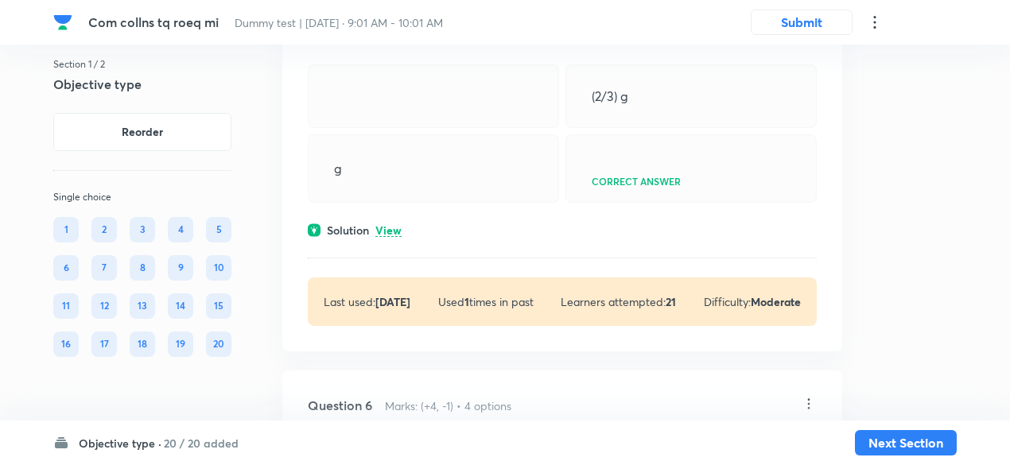
scroll to position [3007, 0]
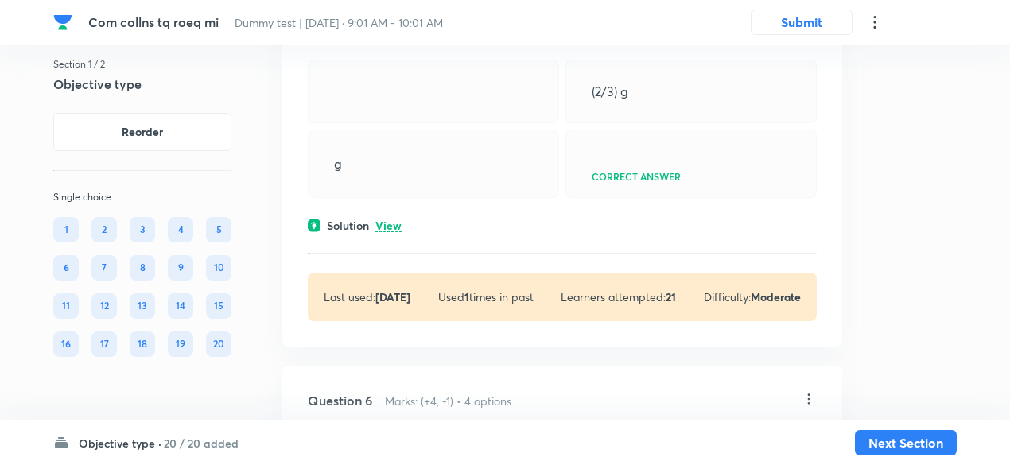
click at [388, 232] on p "View" at bounding box center [388, 226] width 26 height 12
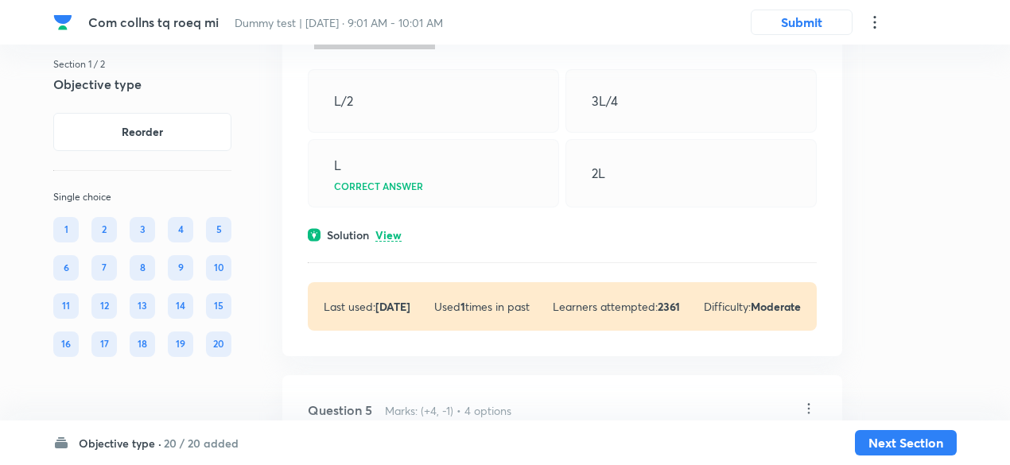
scroll to position [2401, 0]
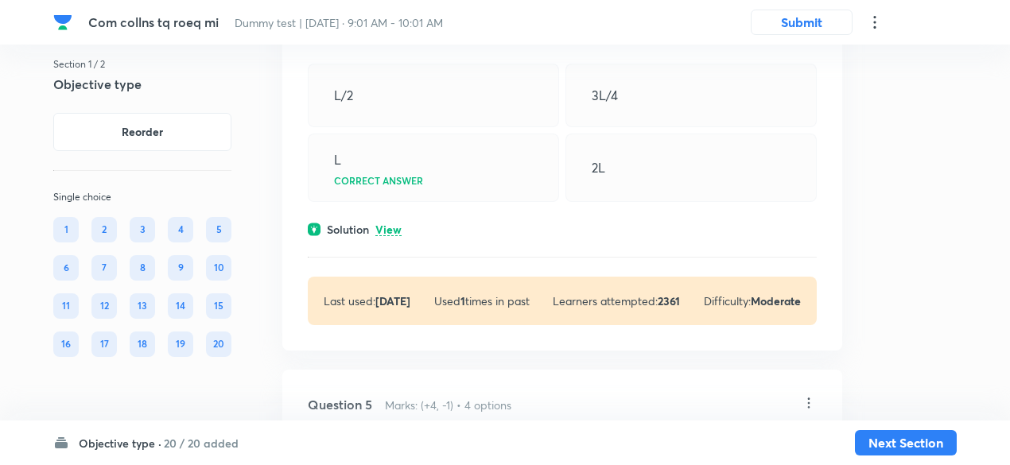
click at [386, 224] on p "View" at bounding box center [388, 230] width 26 height 12
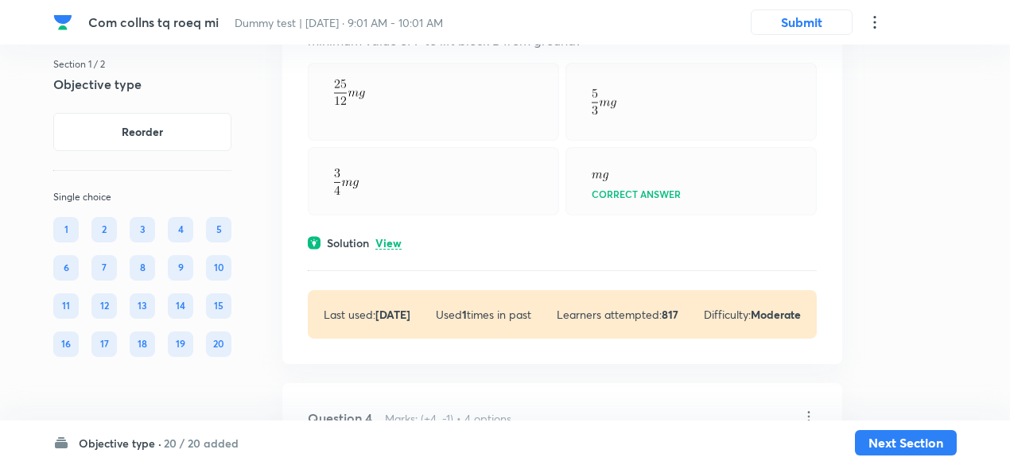
scroll to position [1731, 0]
click at [386, 236] on p "View" at bounding box center [388, 242] width 26 height 12
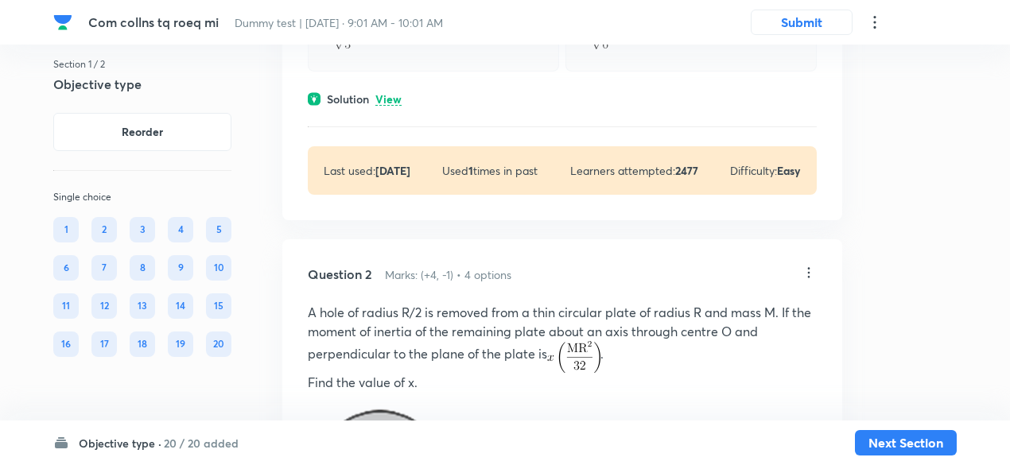
scroll to position [526, 0]
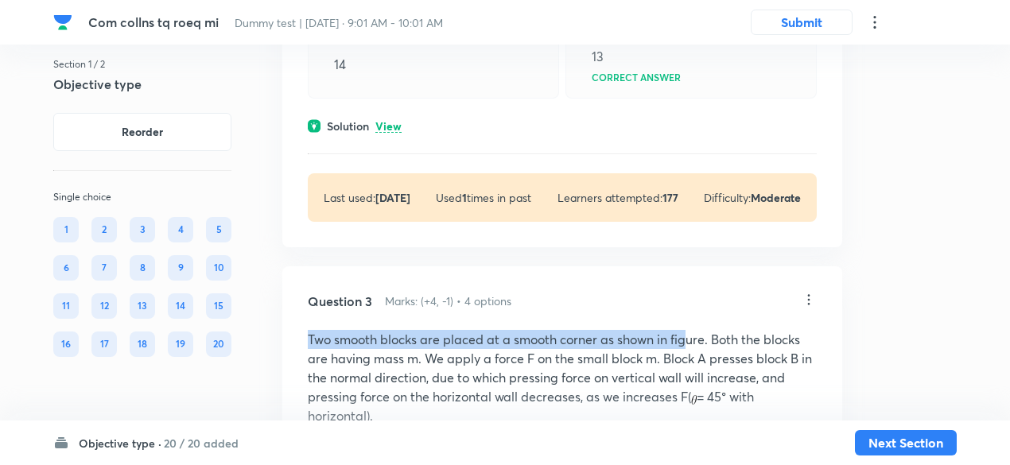
drag, startPoint x: 692, startPoint y: 311, endPoint x: 624, endPoint y: 248, distance: 92.8
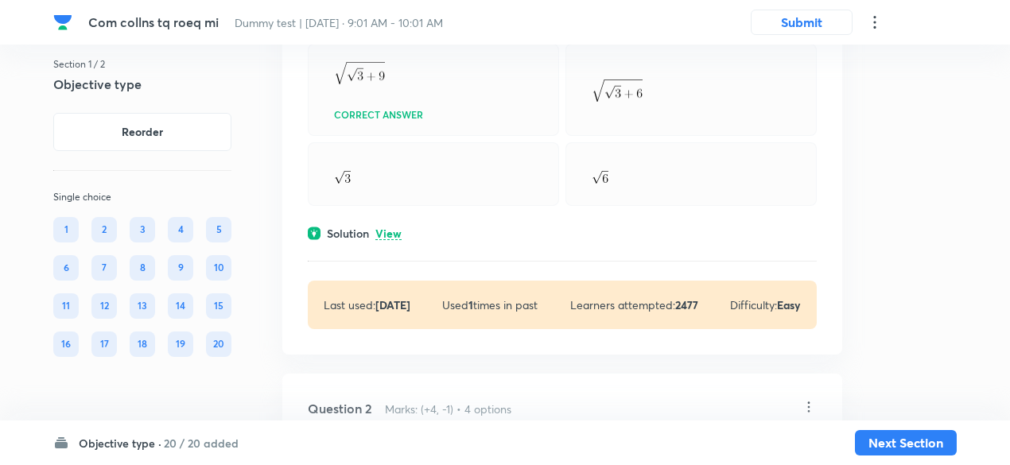
scroll to position [342, 0]
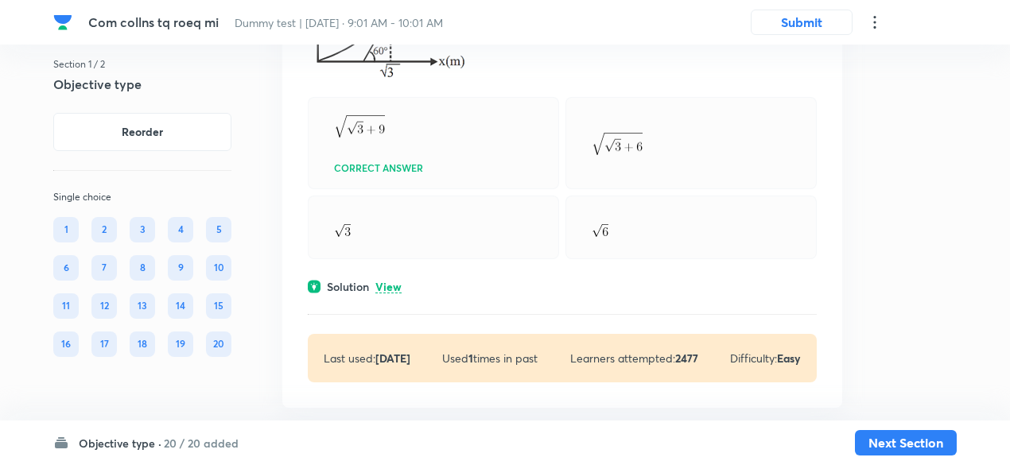
click at [379, 281] on p "View" at bounding box center [388, 287] width 26 height 12
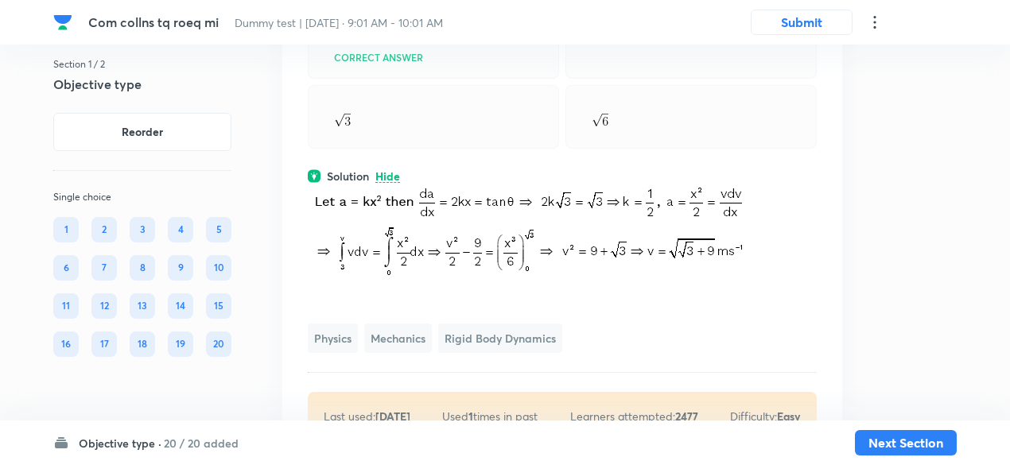
scroll to position [446, 0]
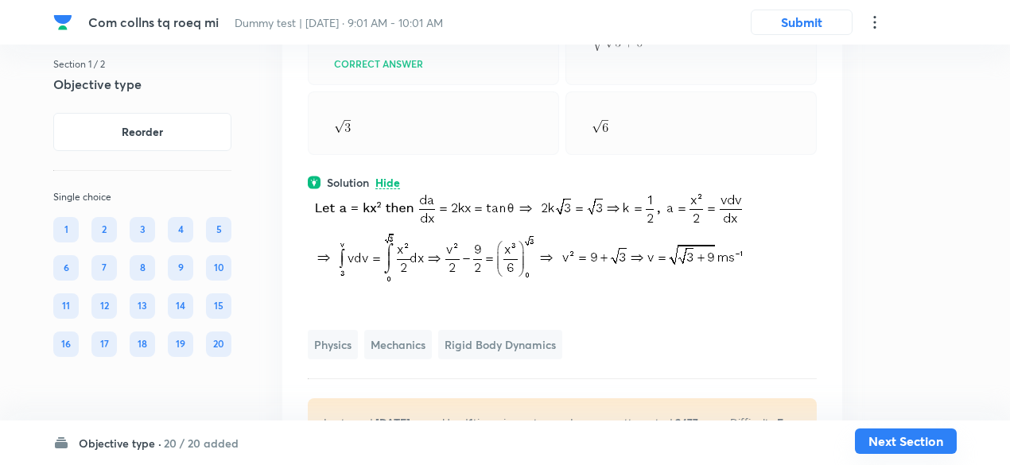
click at [903, 440] on button "Next Section" at bounding box center [906, 440] width 102 height 25
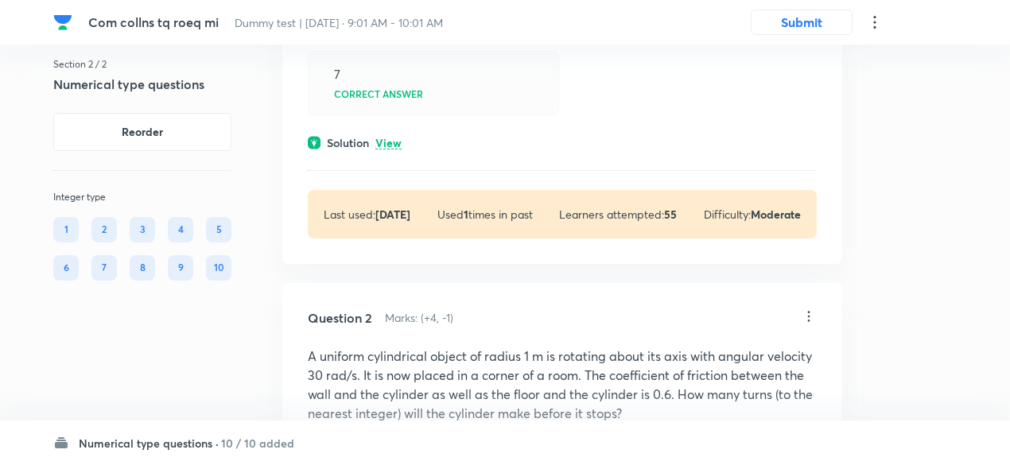
scroll to position [392, 0]
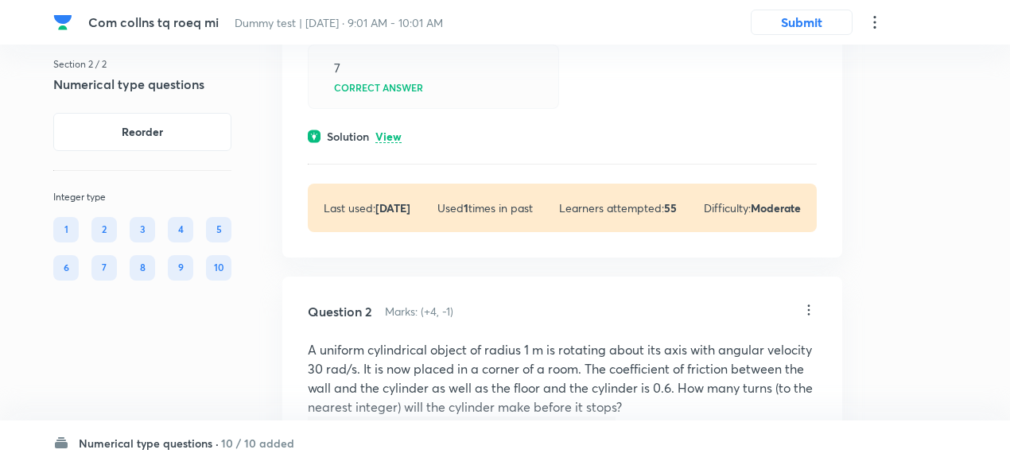
click at [394, 131] on p "View" at bounding box center [388, 137] width 26 height 12
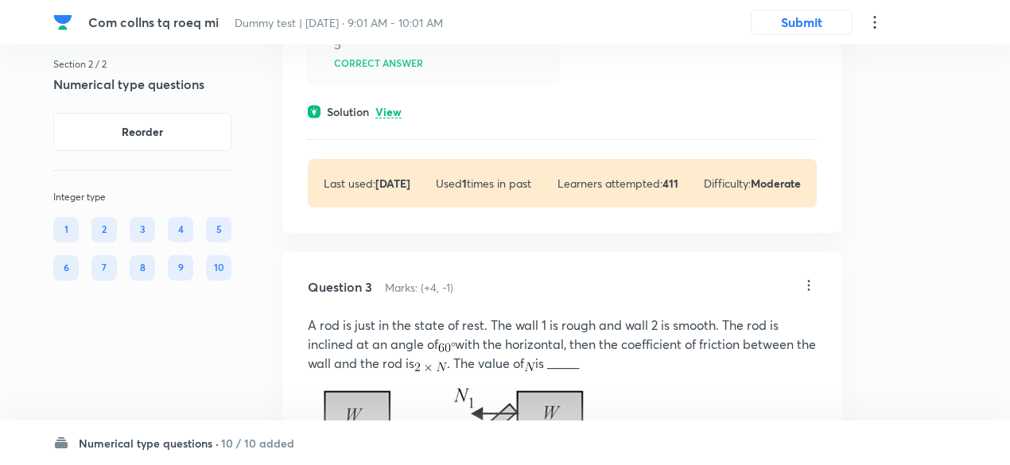
scroll to position [1402, 0]
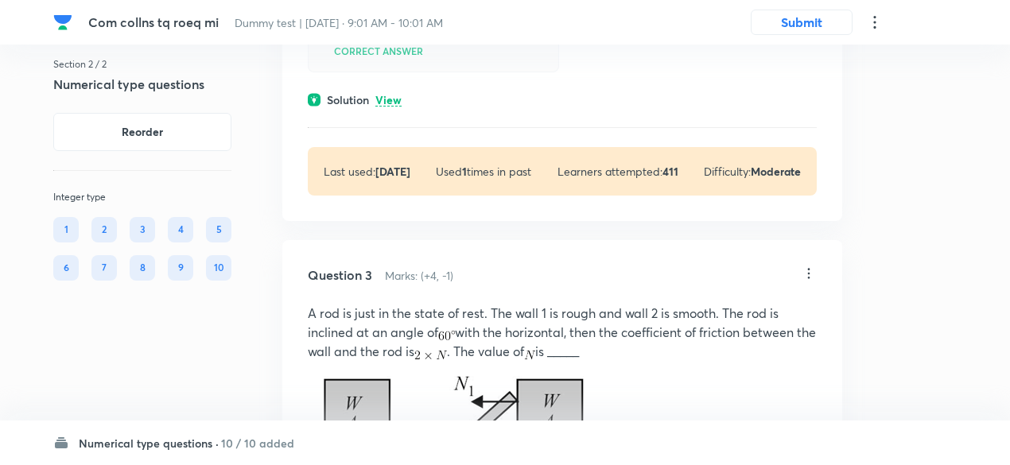
click at [396, 99] on p "View" at bounding box center [388, 101] width 26 height 12
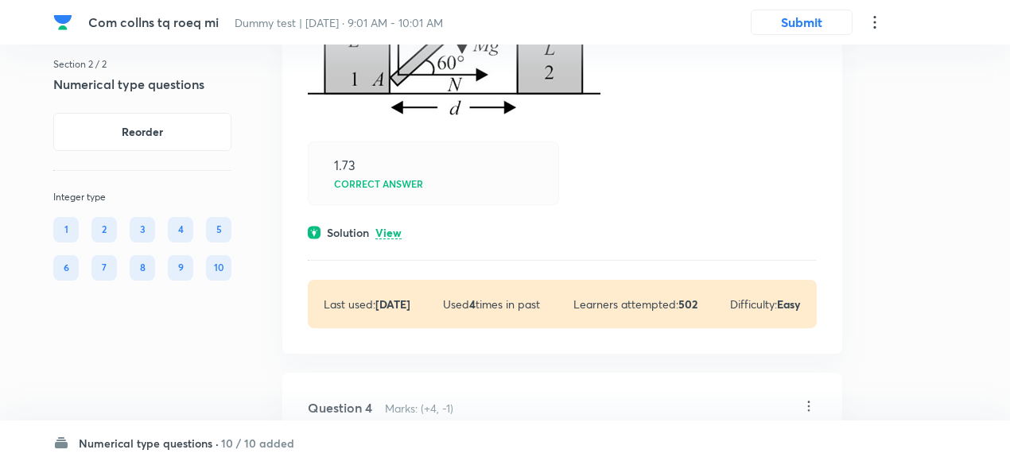
scroll to position [2403, 0]
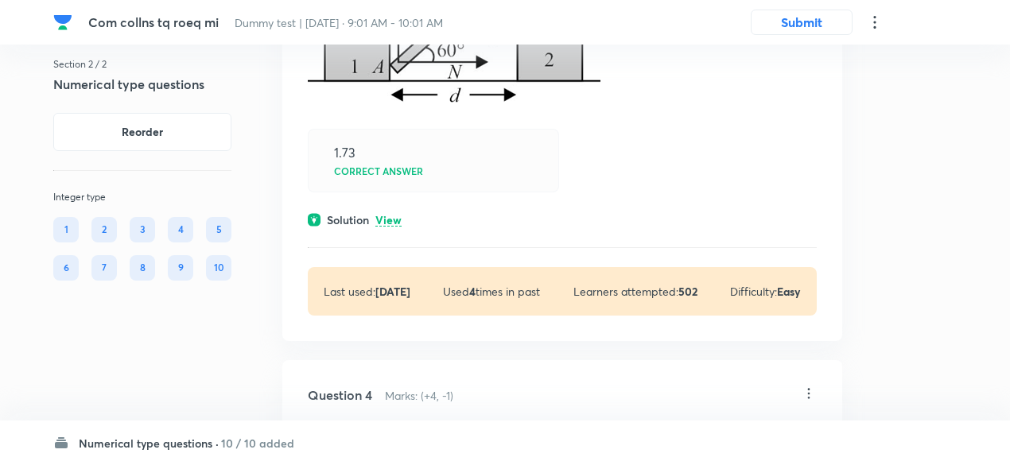
click at [398, 215] on p "View" at bounding box center [388, 221] width 26 height 12
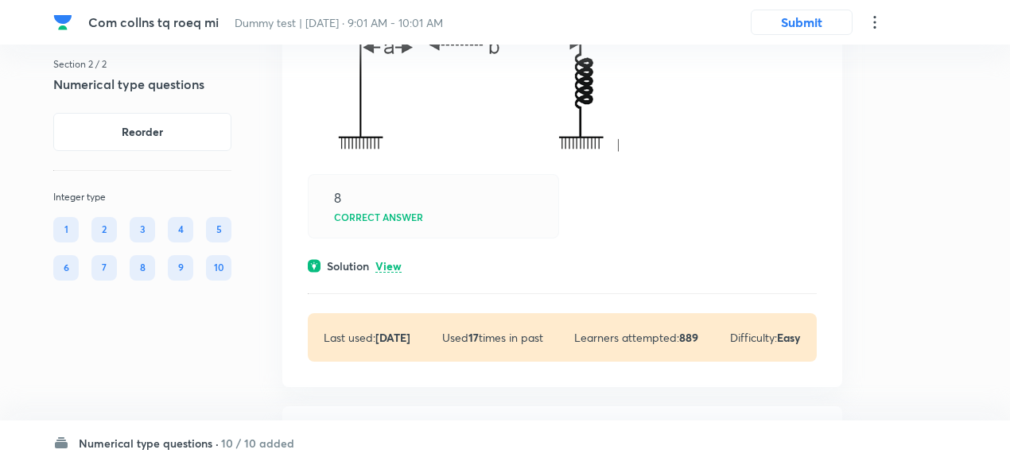
scroll to position [3187, 0]
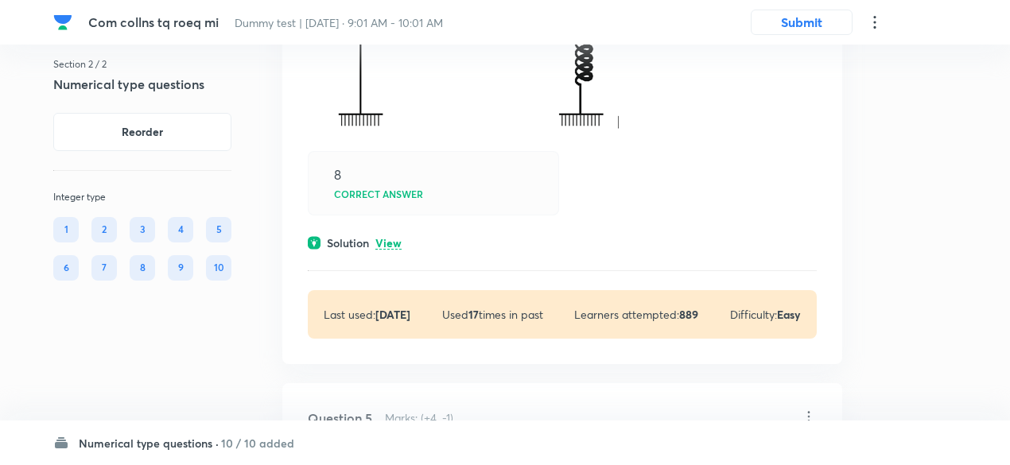
click at [397, 238] on p "View" at bounding box center [388, 244] width 26 height 12
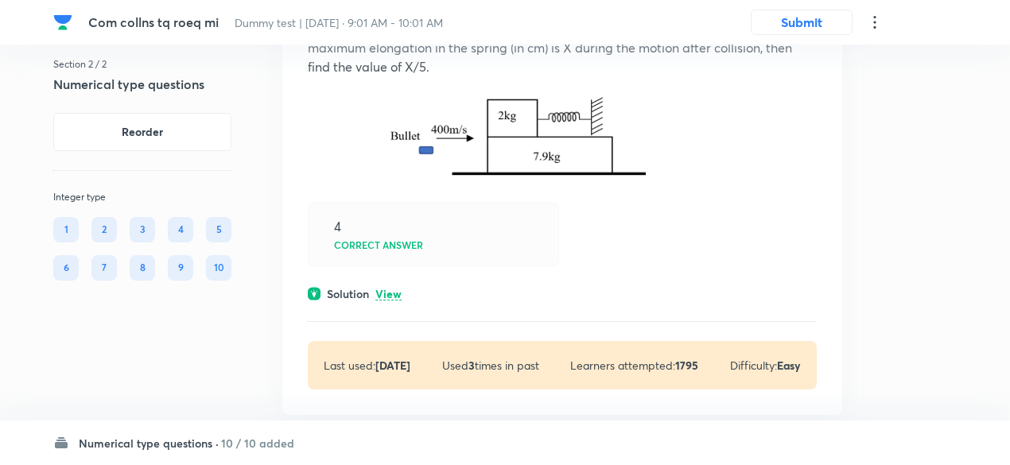
scroll to position [4065, 0]
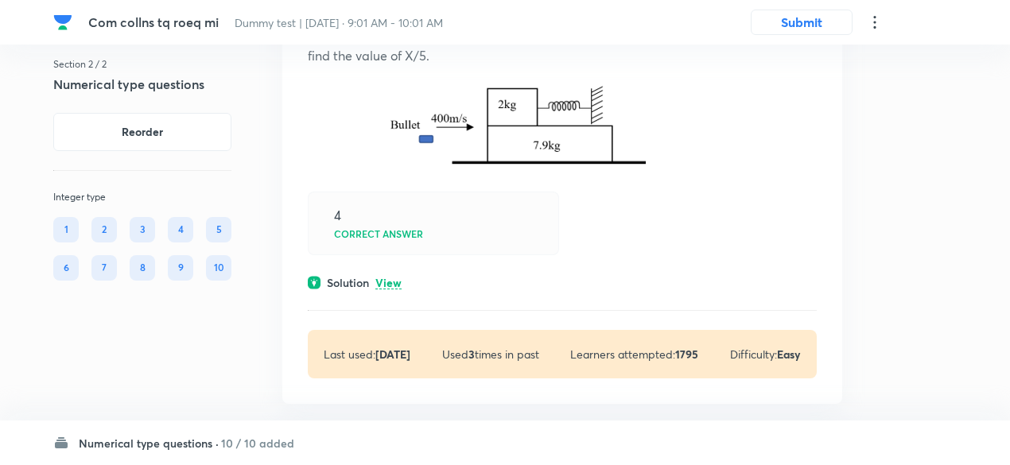
click at [391, 277] on p "View" at bounding box center [388, 283] width 26 height 12
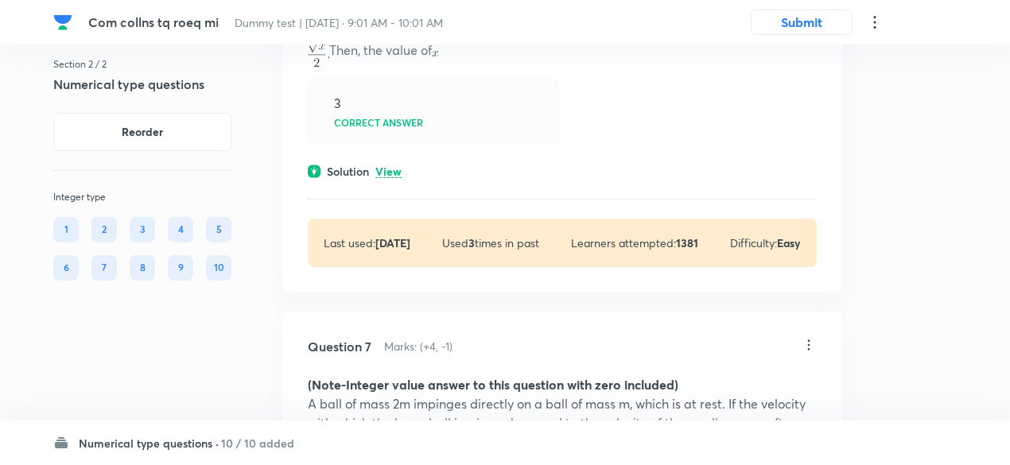
scroll to position [5023, 0]
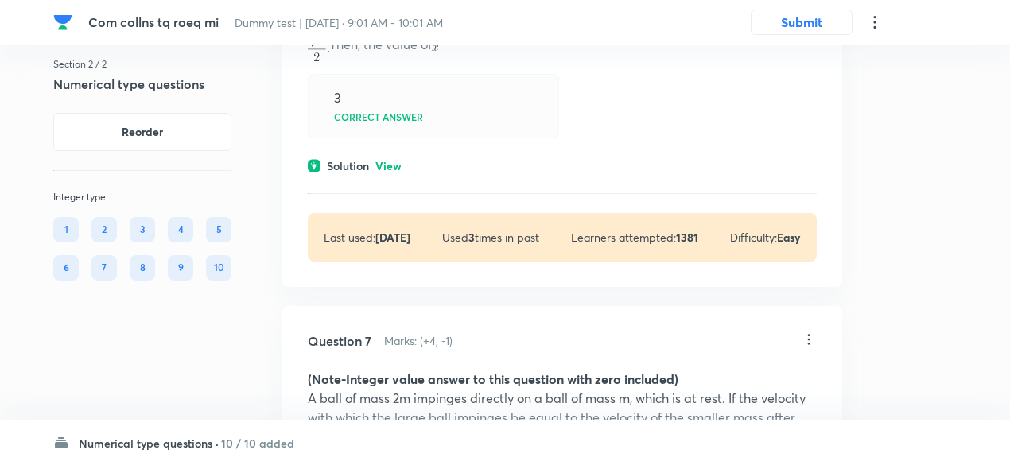
click at [390, 165] on p "View" at bounding box center [388, 167] width 26 height 12
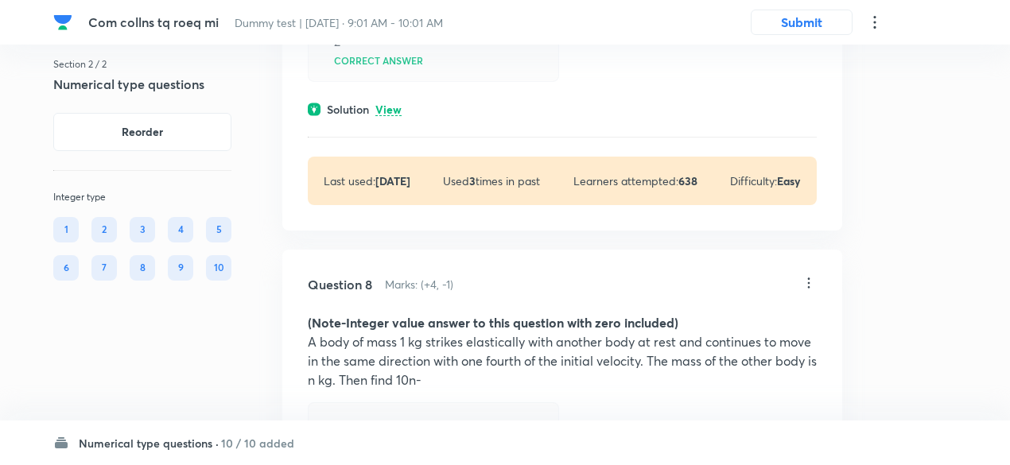
scroll to position [5779, 0]
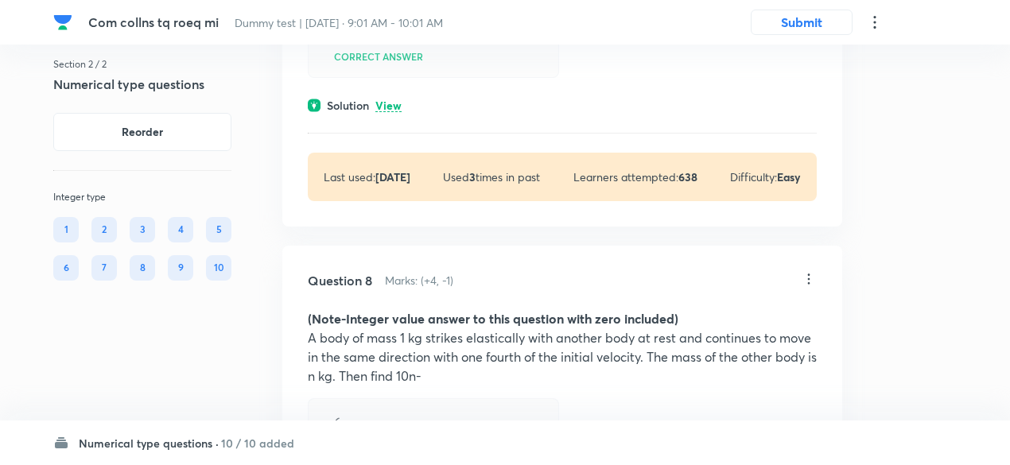
click at [394, 97] on div "Solution View" at bounding box center [562, 105] width 509 height 17
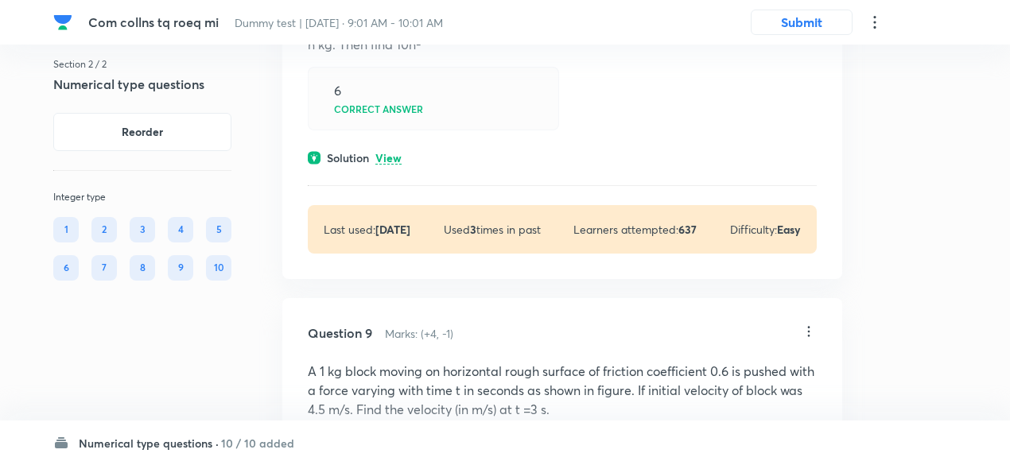
scroll to position [6336, 0]
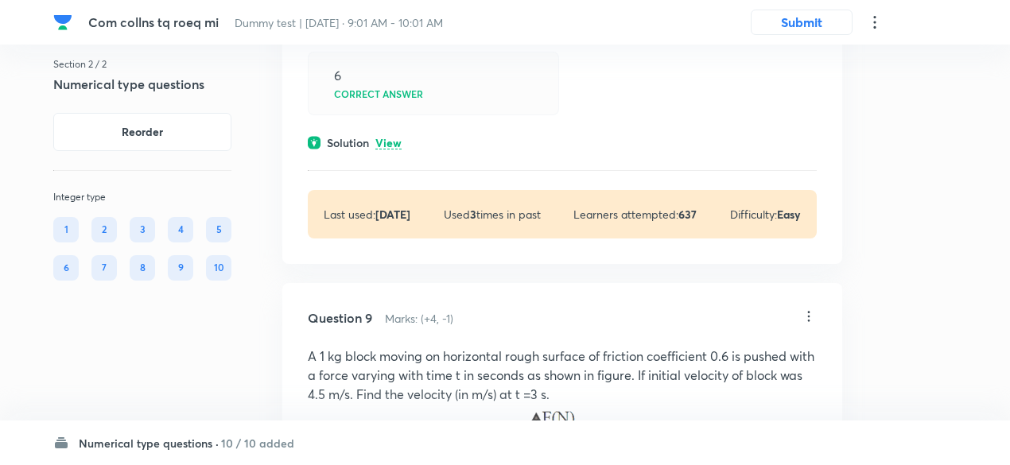
click at [398, 142] on p "View" at bounding box center [388, 144] width 26 height 12
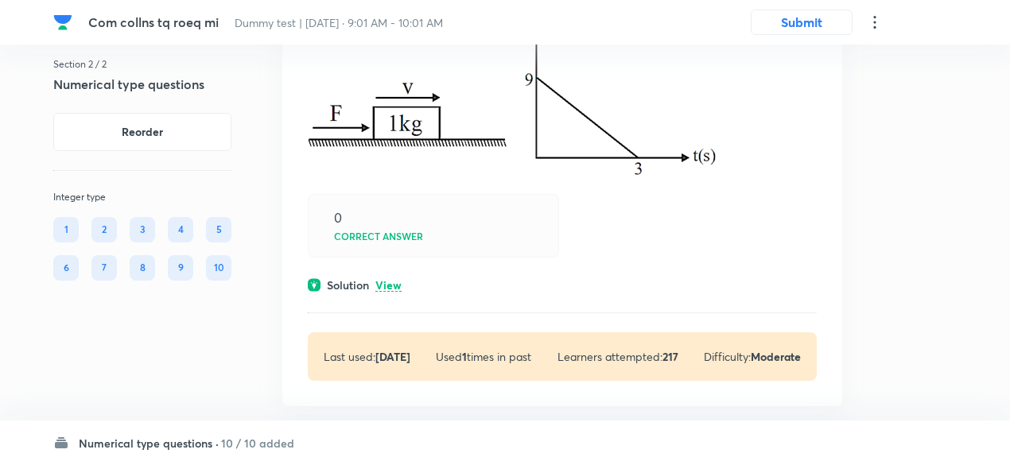
scroll to position [6960, 0]
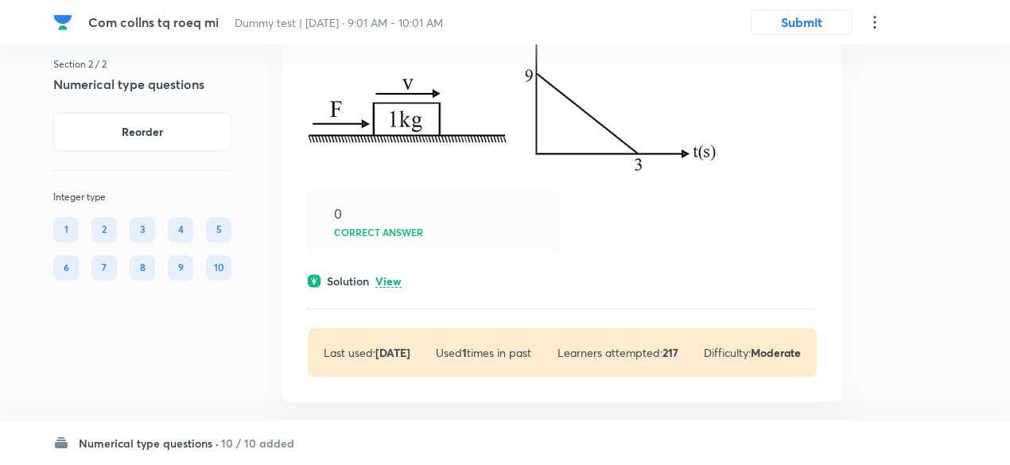
click at [396, 276] on p "View" at bounding box center [388, 282] width 26 height 12
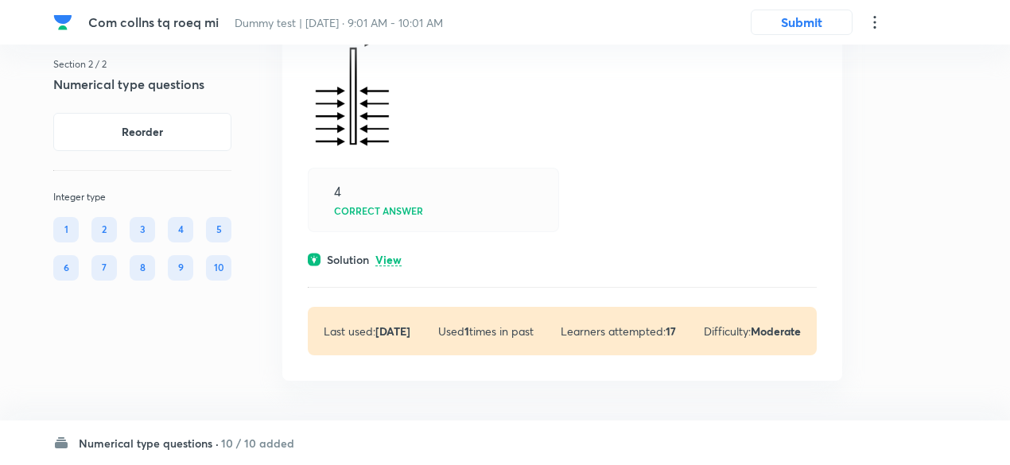
scroll to position [7699, 0]
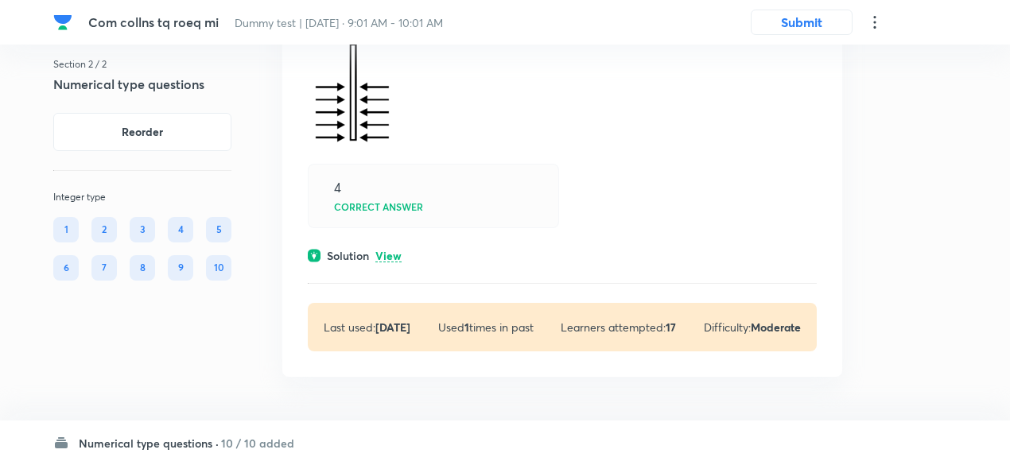
click at [392, 250] on p "View" at bounding box center [388, 256] width 26 height 12
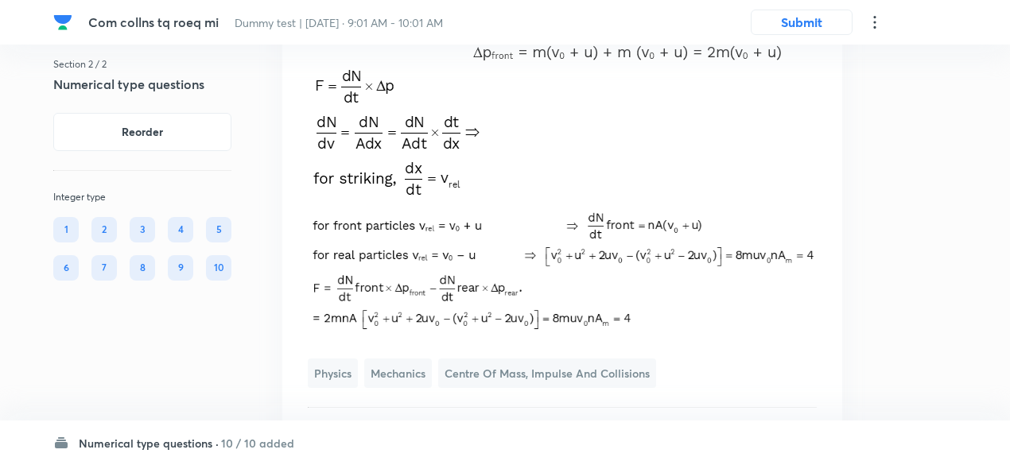
scroll to position [8187, 0]
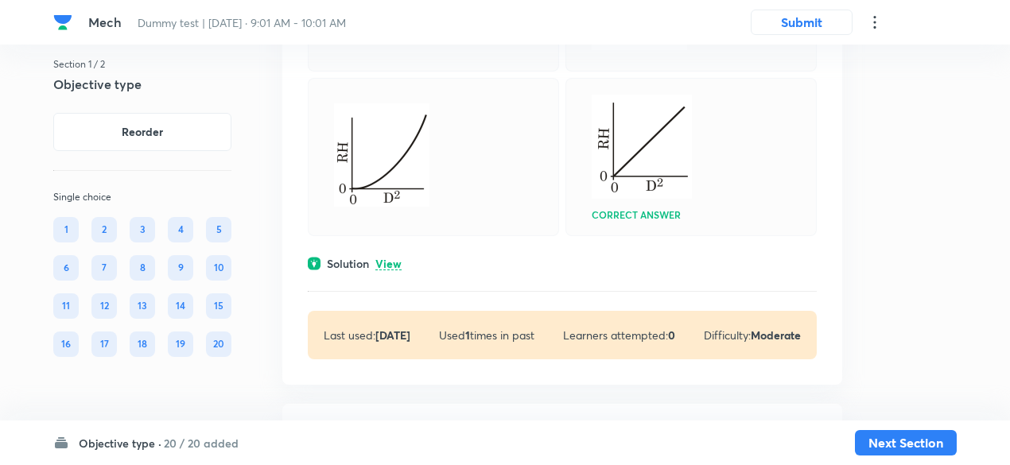
scroll to position [564, 0]
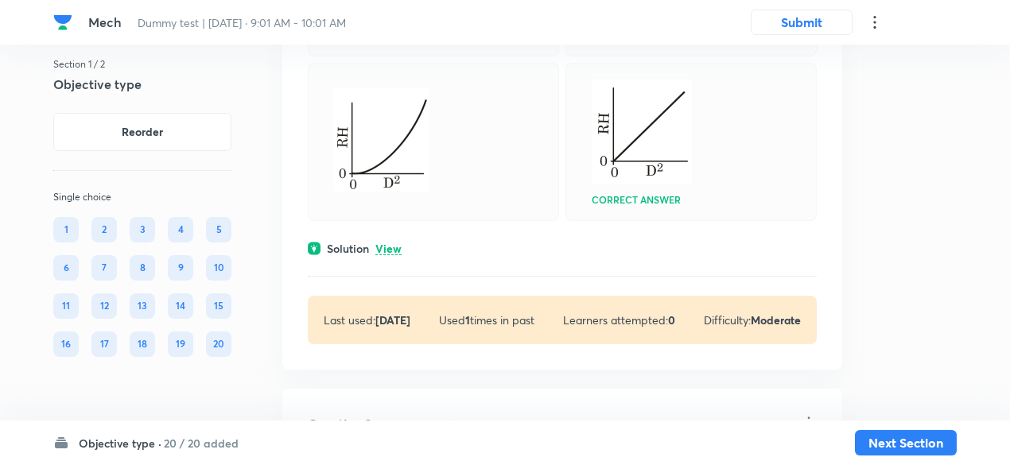
click at [387, 249] on p "View" at bounding box center [388, 249] width 26 height 12
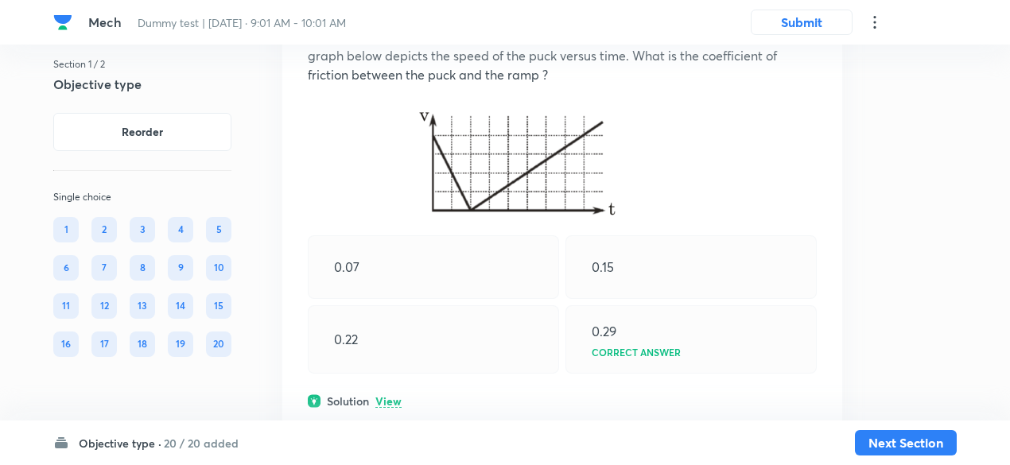
scroll to position [1651, 0]
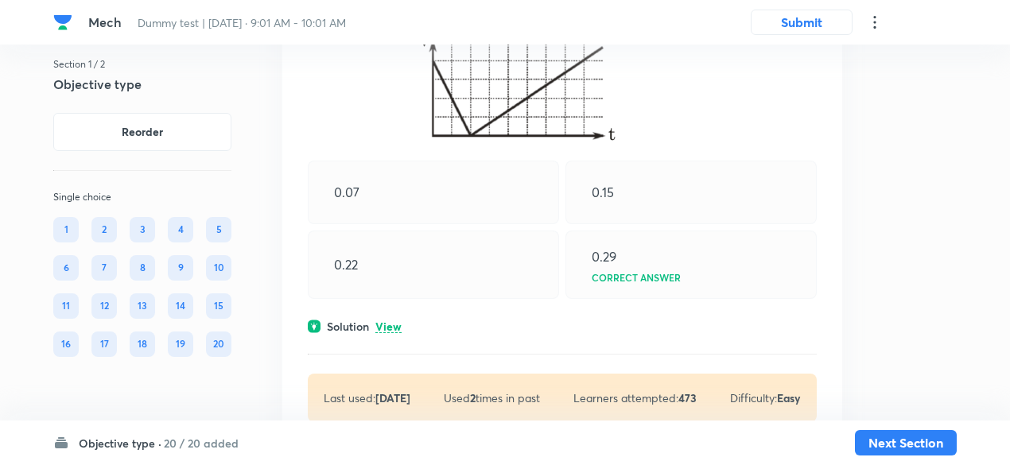
click at [388, 325] on p "View" at bounding box center [388, 327] width 26 height 12
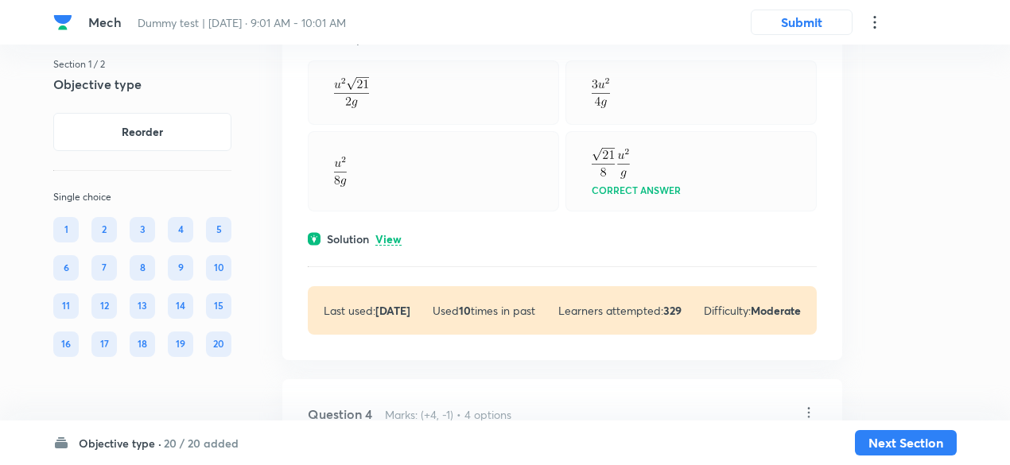
scroll to position [2702, 0]
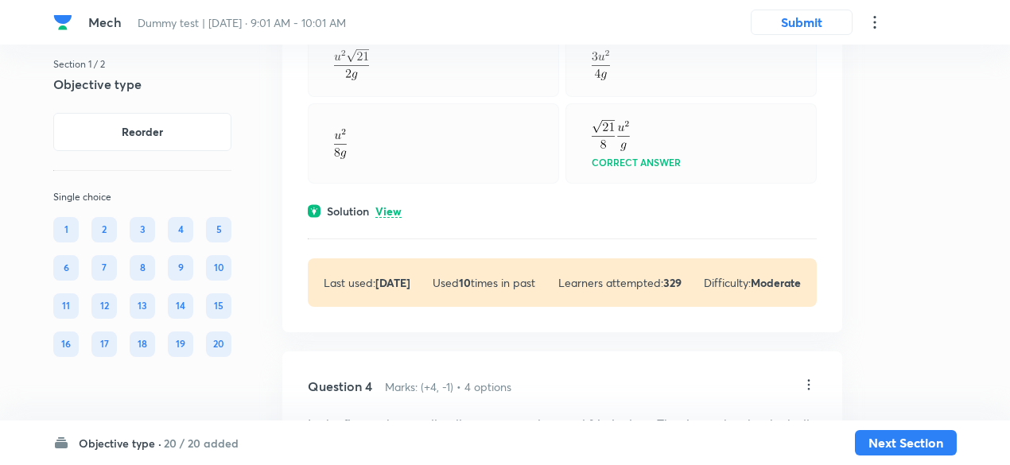
click at [397, 206] on p "View" at bounding box center [388, 212] width 26 height 12
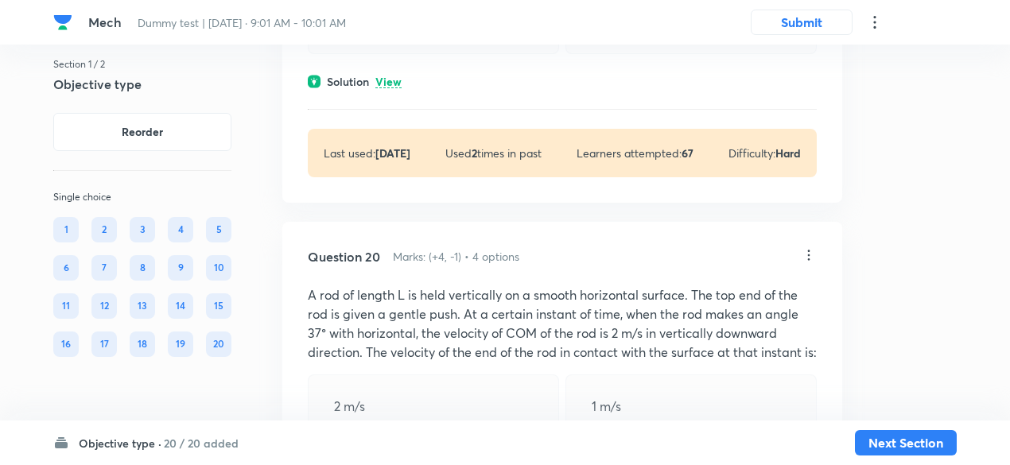
scroll to position [12831, 0]
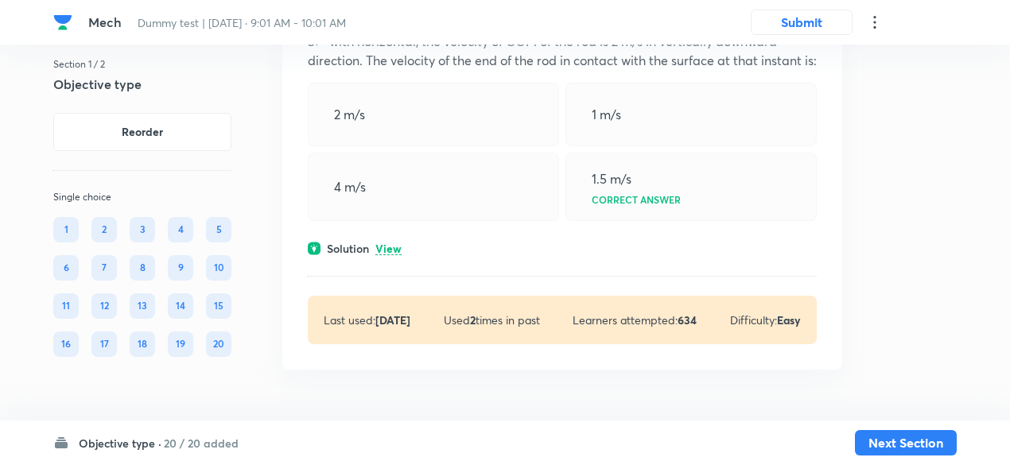
click at [389, 249] on p "View" at bounding box center [388, 249] width 26 height 12
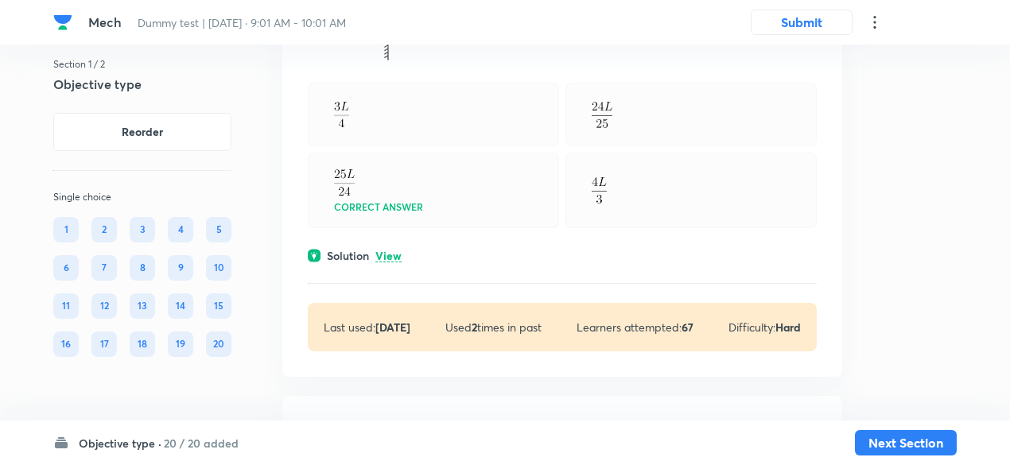
click at [389, 250] on p "View" at bounding box center [388, 256] width 26 height 12
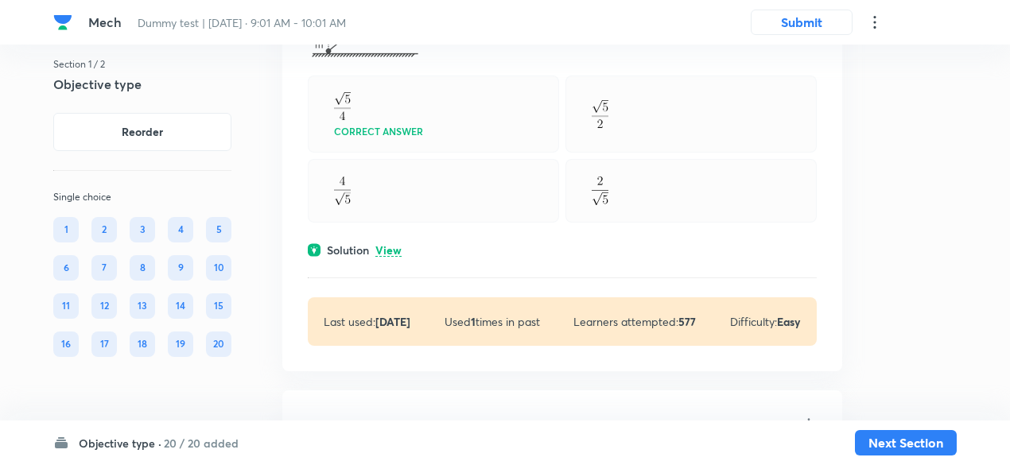
scroll to position [11818, 0]
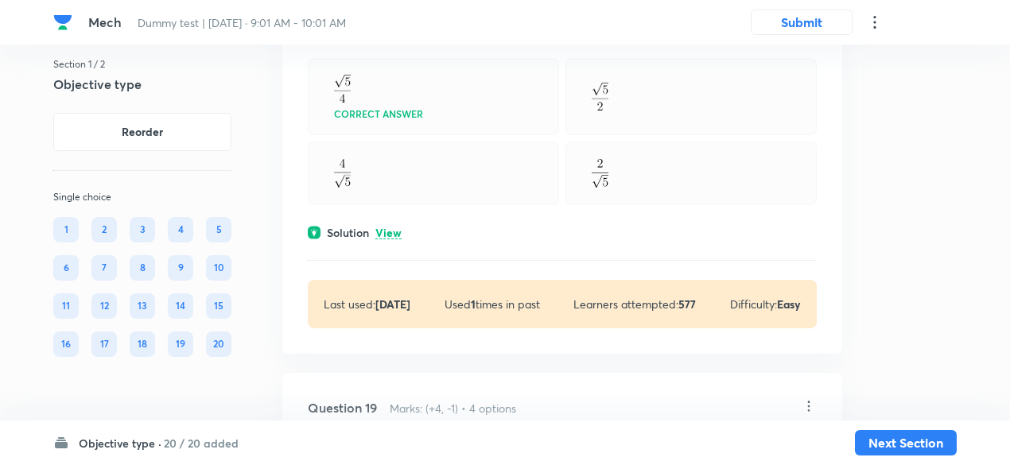
click at [392, 227] on p "View" at bounding box center [388, 233] width 26 height 12
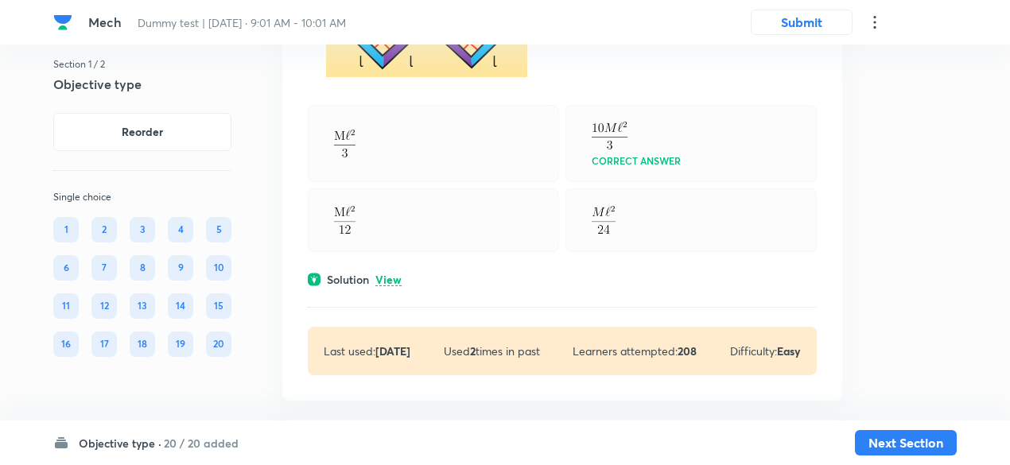
scroll to position [11198, 0]
click at [391, 273] on p "View" at bounding box center [388, 279] width 26 height 12
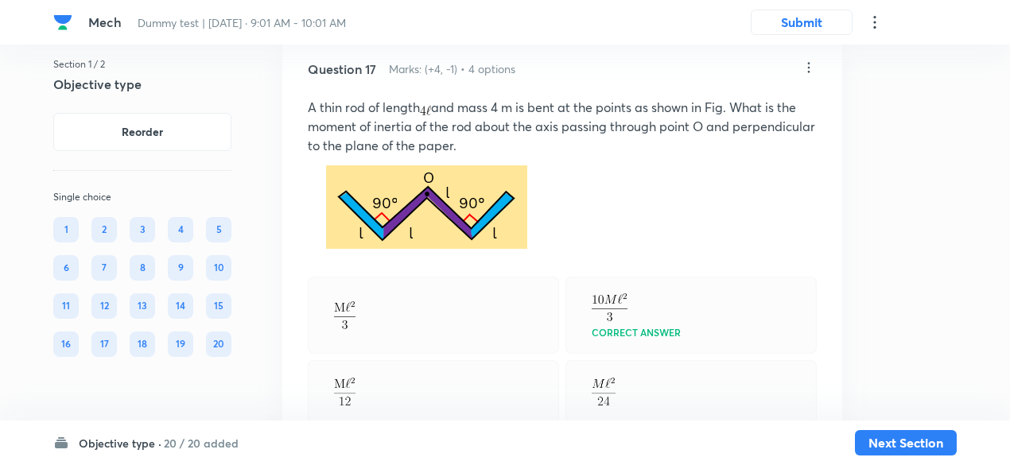
scroll to position [11026, 0]
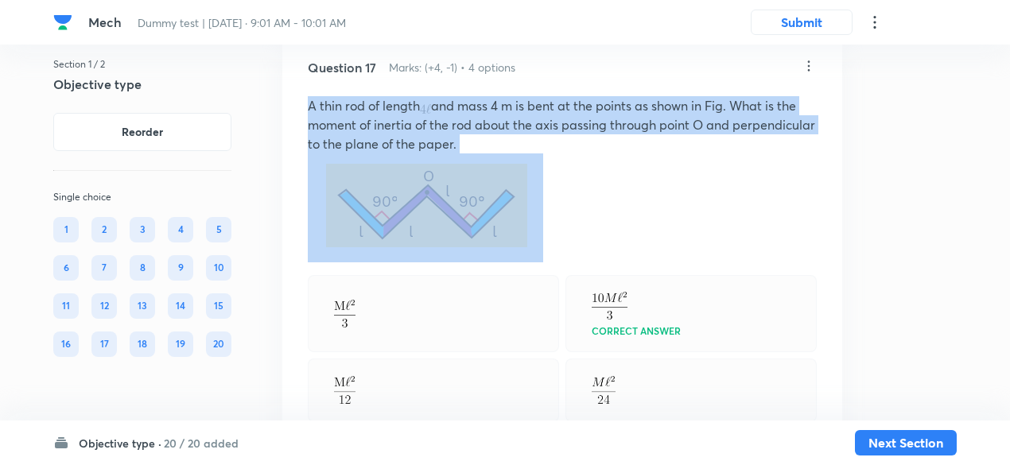
drag, startPoint x: 305, startPoint y: 100, endPoint x: 509, endPoint y: 211, distance: 231.6
click at [509, 211] on div "Question 17 Marks: (+4, -1) • 4 options A thin rod of length and mass 4 m is be…" at bounding box center [562, 454] width 560 height 843
copy p "A thin rod of length and mass 4 m is bent at the points as shown in Fig. What i…"
click at [485, 176] on img at bounding box center [425, 205] width 235 height 104
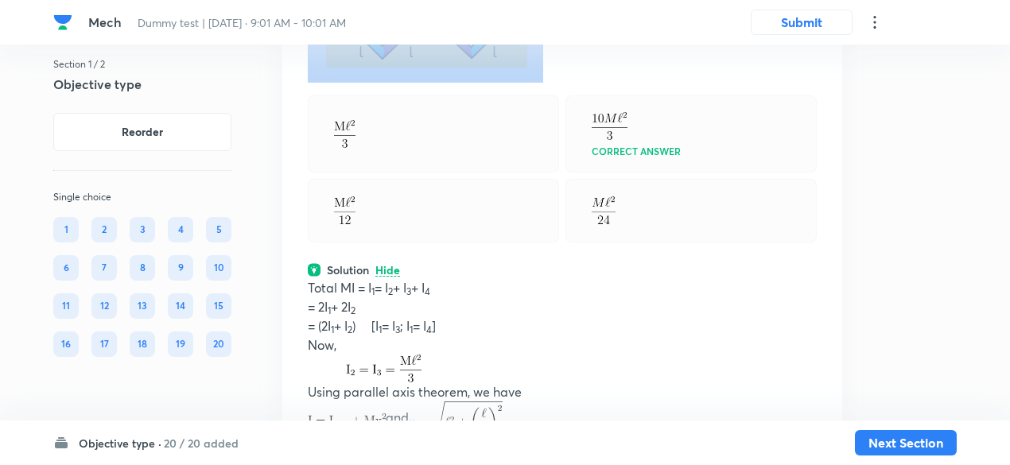
scroll to position [11208, 0]
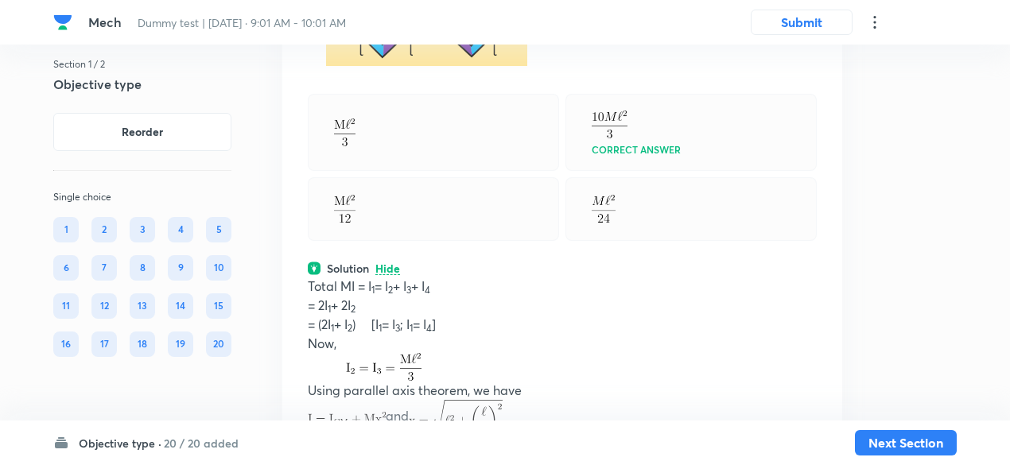
click at [316, 118] on div at bounding box center [433, 132] width 251 height 77
drag, startPoint x: 316, startPoint y: 118, endPoint x: 622, endPoint y: 213, distance: 319.6
click at [622, 213] on div "Correct answer" at bounding box center [562, 167] width 509 height 147
click at [529, 179] on div at bounding box center [433, 209] width 251 height 64
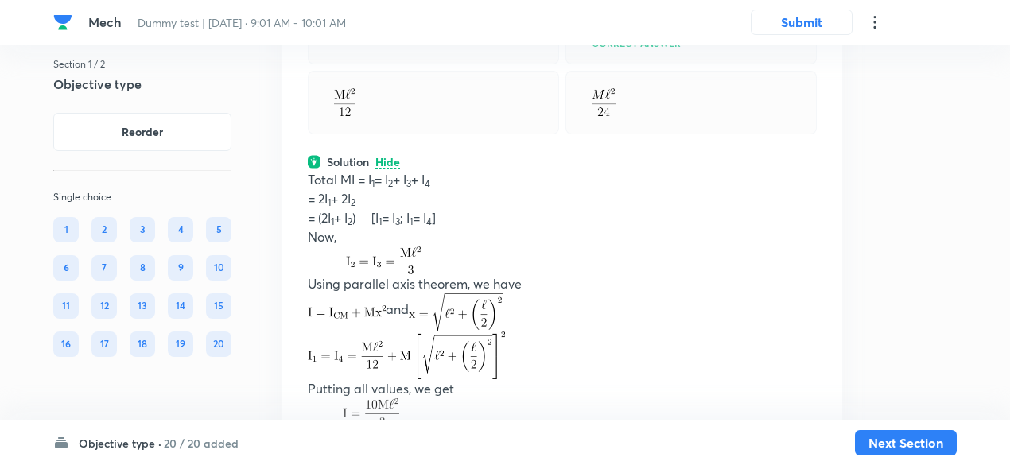
scroll to position [11379, 0]
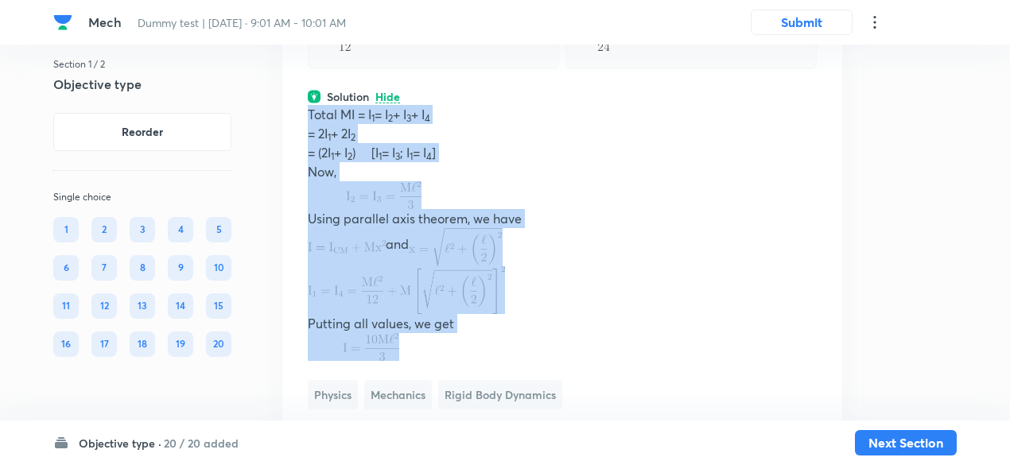
drag, startPoint x: 306, startPoint y: 121, endPoint x: 423, endPoint y: 349, distance: 256.3
click at [423, 349] on div "Question 17 Marks: (+4, -1) • 4 options A thin rod of length and mass 4 m is be…" at bounding box center [562, 101] width 560 height 843
copy div "Total MI = I 1 = I 2 + I 3 + I 4 = 2I 1 + 2I 2 = (2I 1 + I 2 ) [I 1 = I 3 ; I 1…"
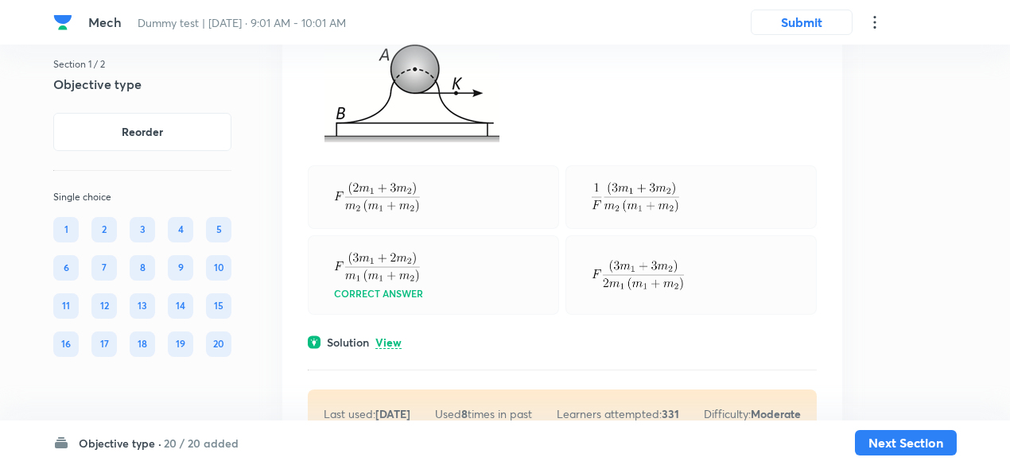
scroll to position [10587, 0]
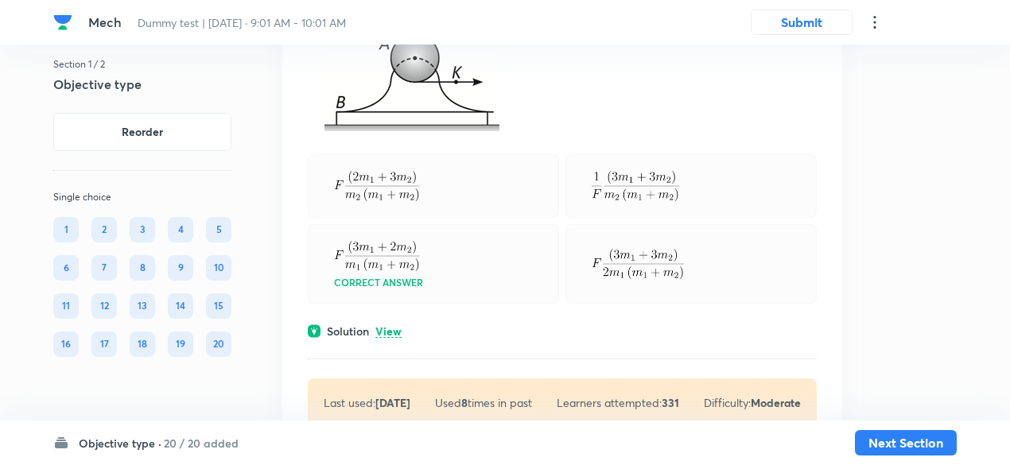
click at [388, 336] on p "View" at bounding box center [388, 332] width 26 height 12
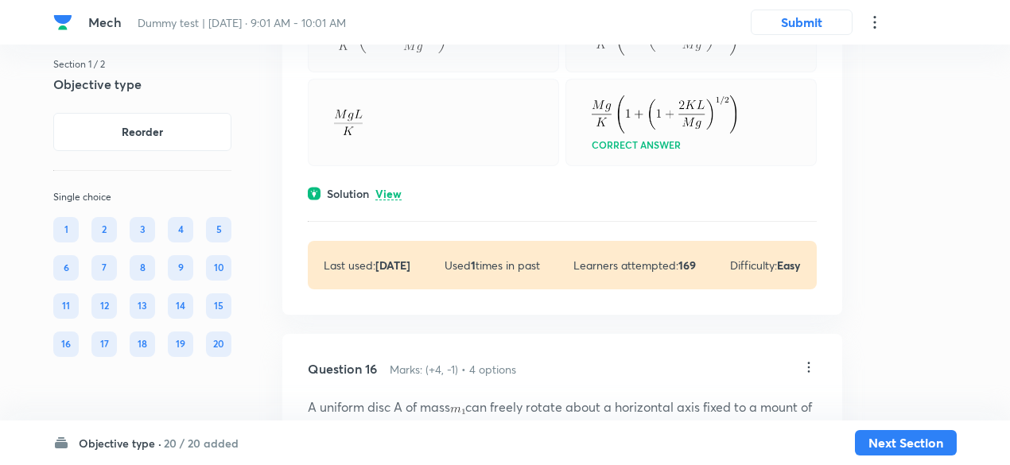
scroll to position [10134, 0]
click at [394, 198] on p "View" at bounding box center [388, 196] width 26 height 12
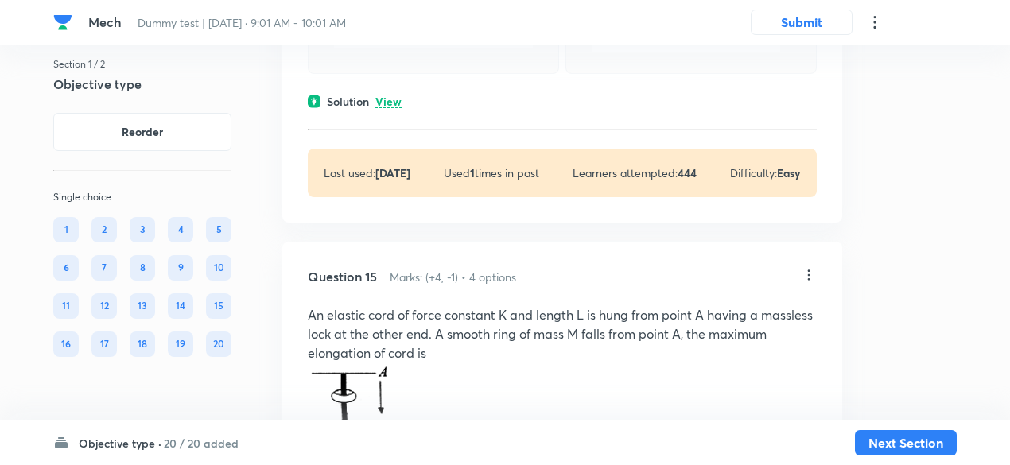
scroll to position [9608, 0]
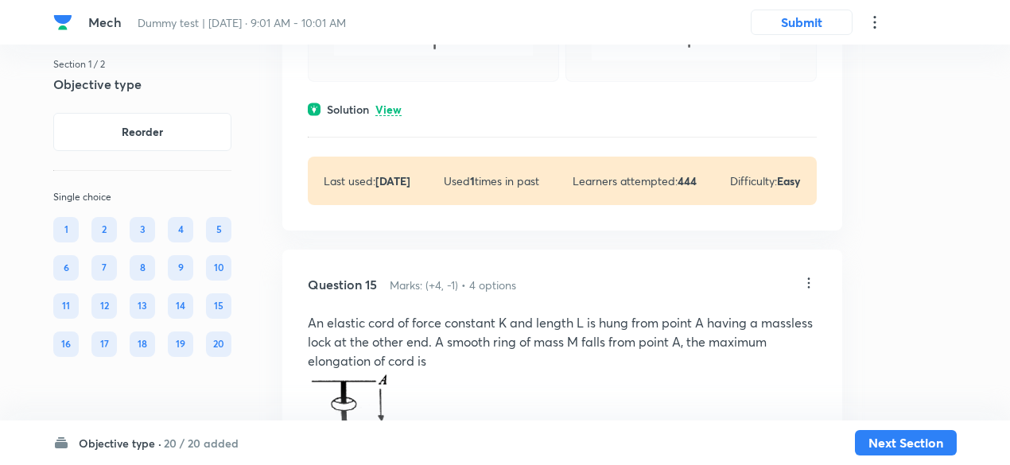
click at [396, 116] on p "View" at bounding box center [388, 110] width 26 height 12
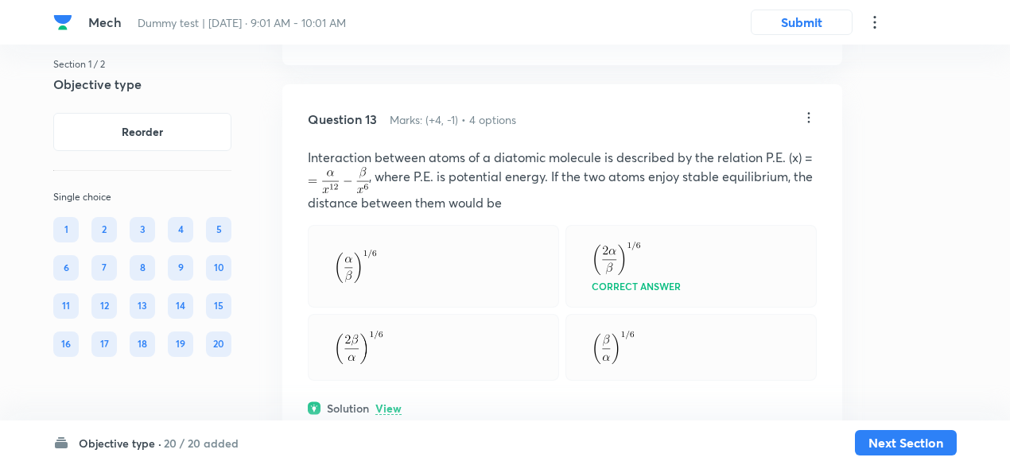
scroll to position [8446, 0]
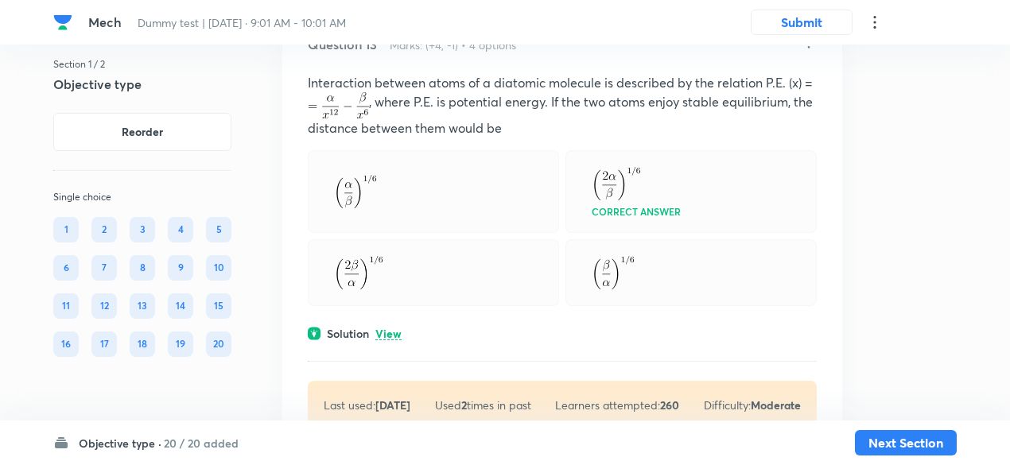
click at [396, 329] on div "Question 13 Marks: (+4, -1) • 4 options Interaction between atoms of a diatomic…" at bounding box center [562, 232] width 560 height 445
click at [396, 337] on p "View" at bounding box center [388, 334] width 26 height 12
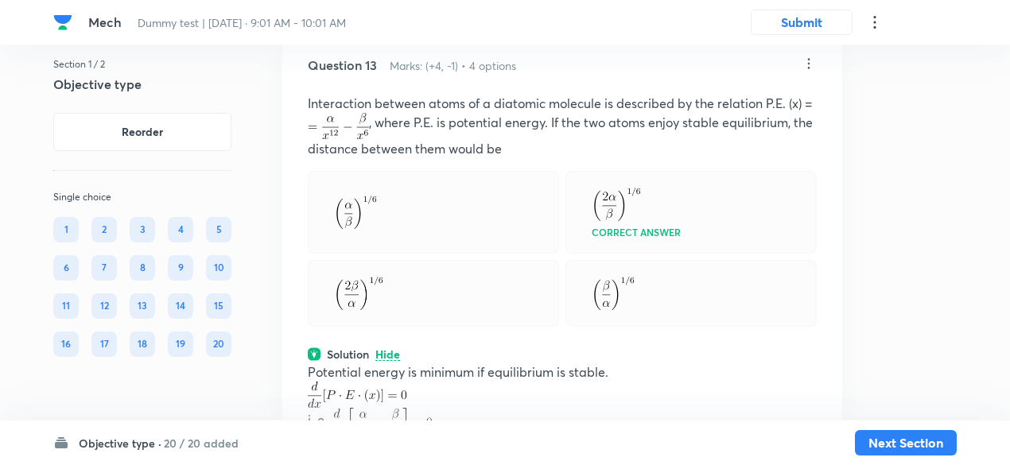
scroll to position [8422, 0]
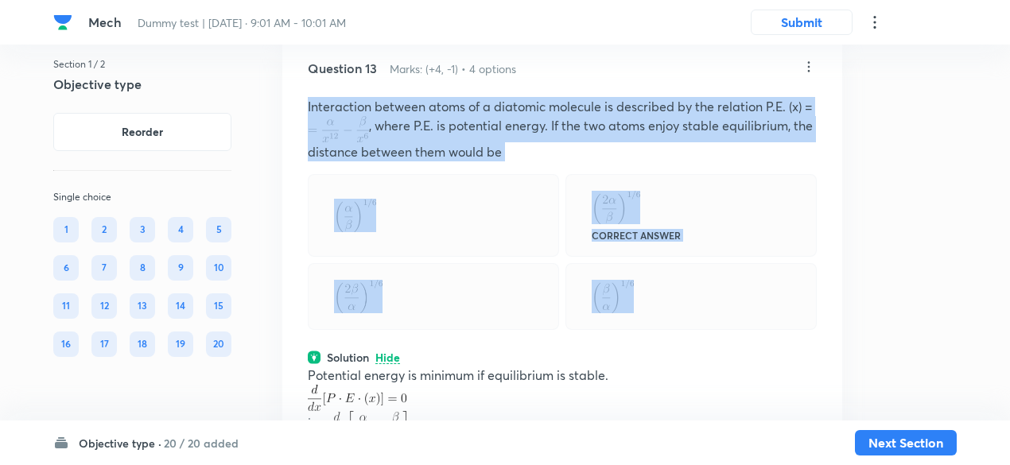
drag, startPoint x: 302, startPoint y: 103, endPoint x: 673, endPoint y: 311, distance: 425.0
click at [673, 311] on div "Question 13 Marks: (+4, -1) • 4 options Interaction between atoms of a diatomic…" at bounding box center [562, 372] width 560 height 679
copy div "Interaction between atoms of a diatomic molecule is described by the relation P…"
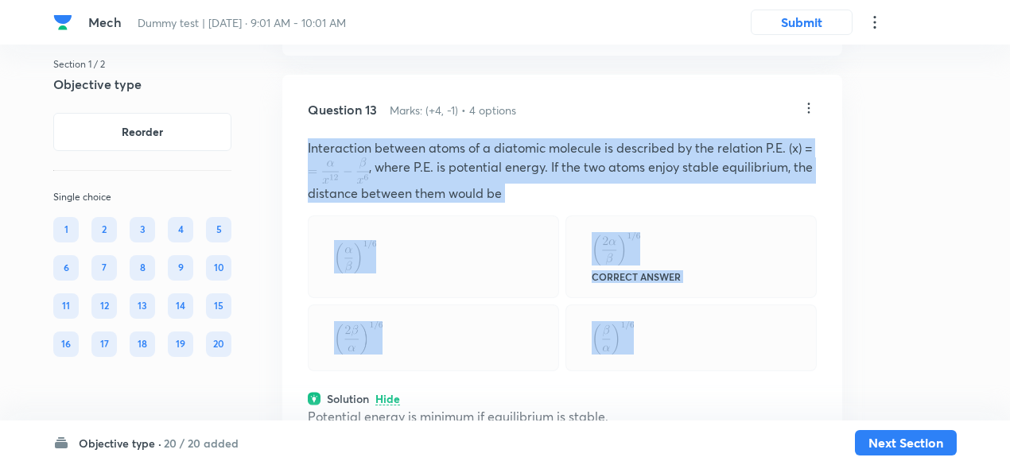
scroll to position [8377, 0]
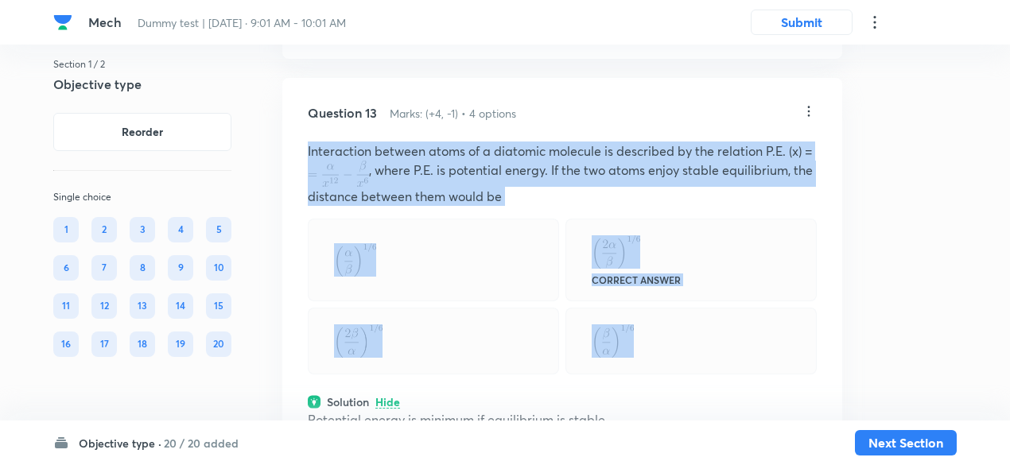
click at [531, 177] on p "Interaction between atoms of a diatomic molecule is described by the relation P…" at bounding box center [562, 174] width 509 height 64
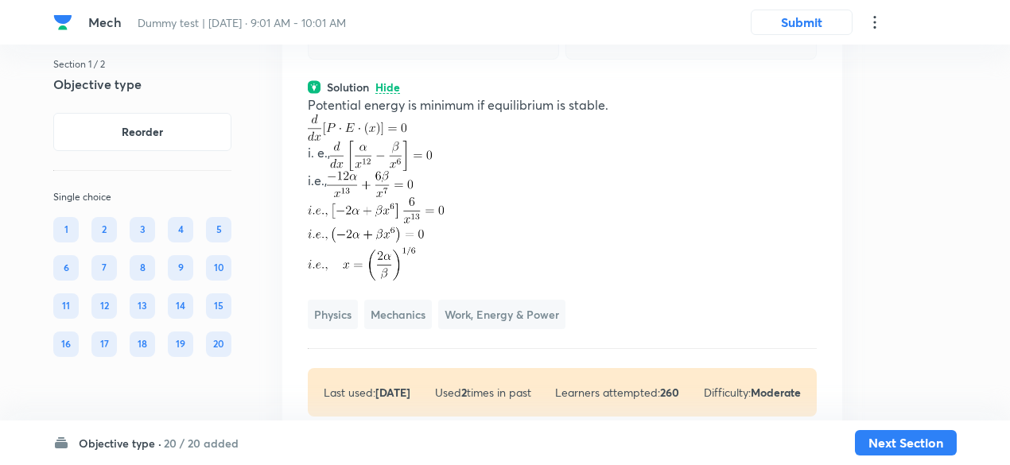
scroll to position [8695, 0]
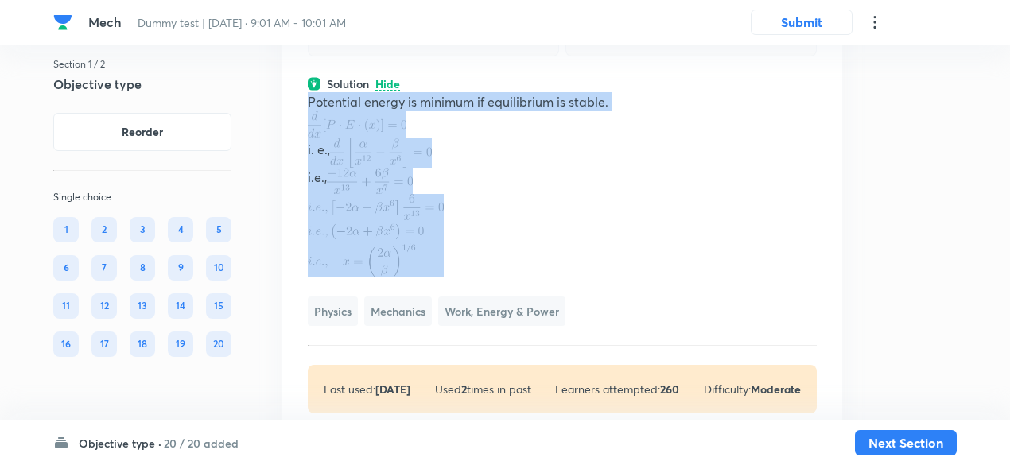
drag, startPoint x: 302, startPoint y: 104, endPoint x: 429, endPoint y: 247, distance: 191.5
click at [429, 247] on div "Question 13 Marks: (+4, -1) • 4 options Interaction between atoms of a diatomic…" at bounding box center [562, 99] width 560 height 679
copy div "Potential energy is minimum if equilibrium is stable. i. e., i.e., ﻿"
click at [522, 161] on p "i. e.," at bounding box center [562, 153] width 509 height 30
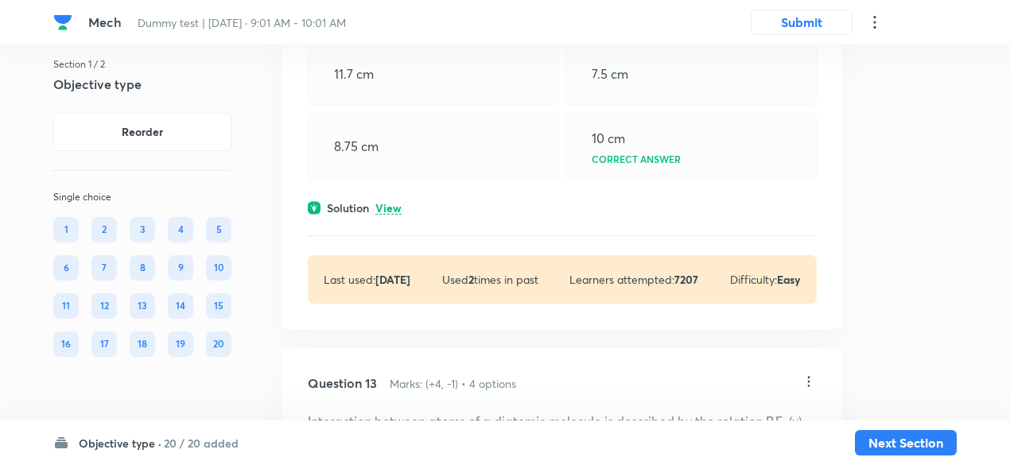
scroll to position [8110, 0]
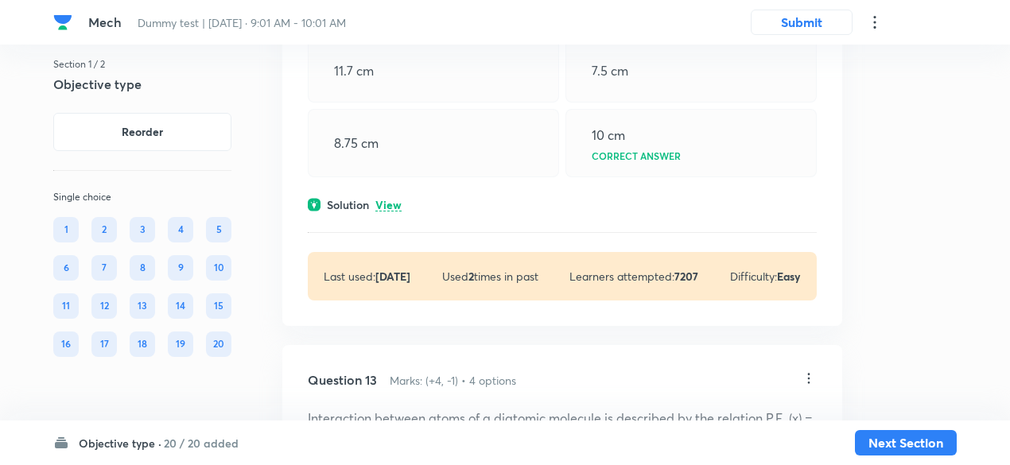
click at [400, 210] on p "View" at bounding box center [388, 206] width 26 height 12
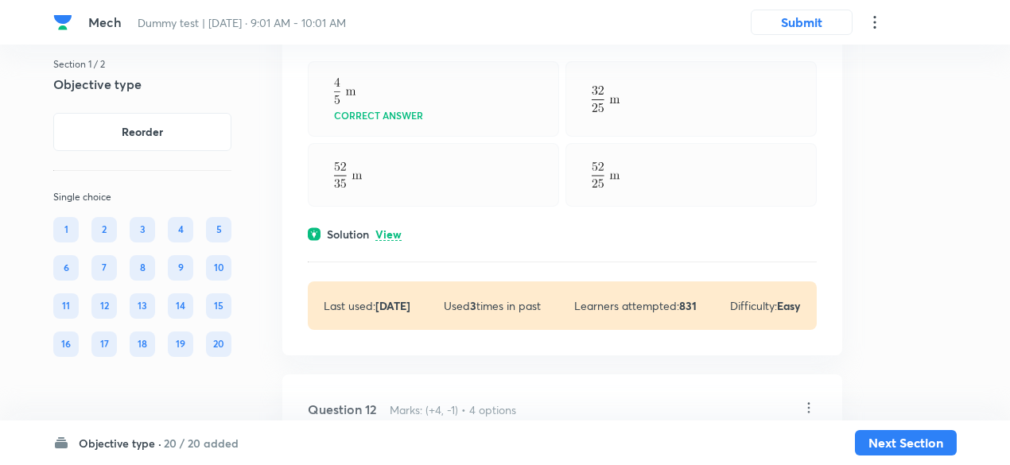
scroll to position [7602, 0]
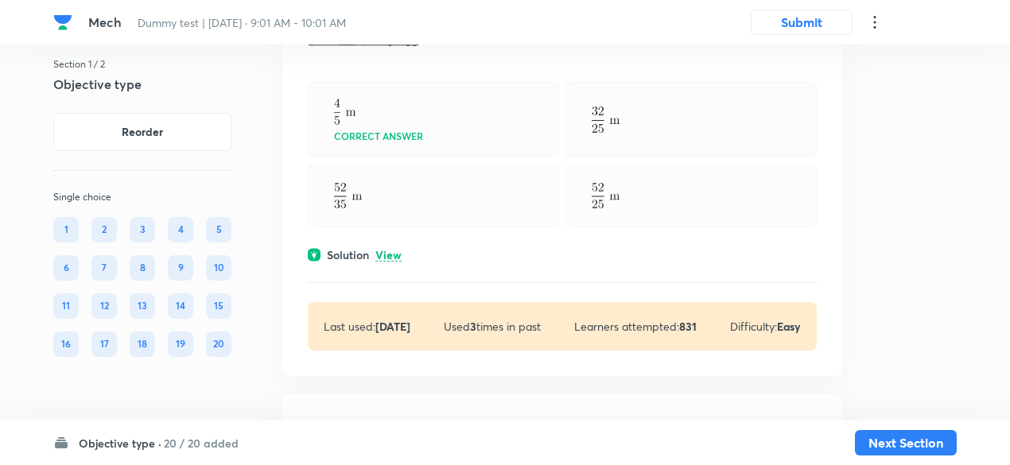
click at [386, 254] on div "Solution View" at bounding box center [562, 254] width 509 height 17
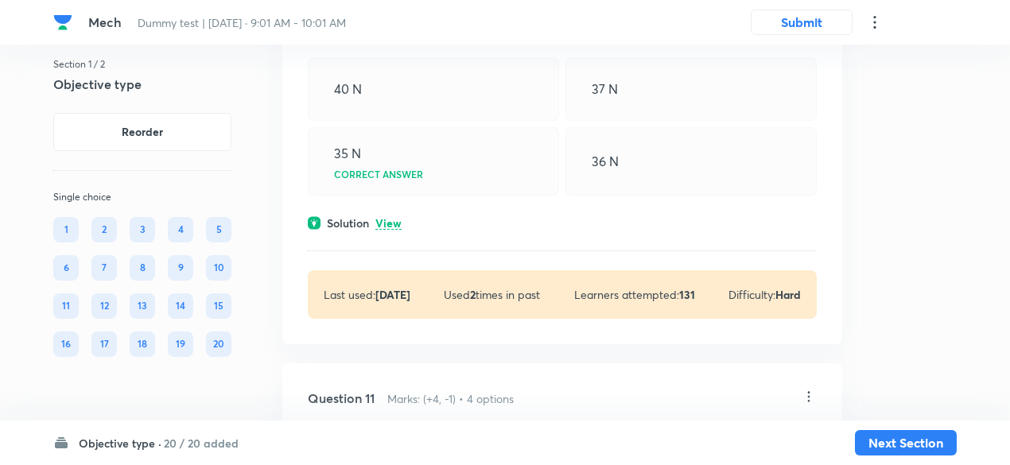
scroll to position [7090, 0]
click at [389, 230] on p "View" at bounding box center [388, 224] width 26 height 12
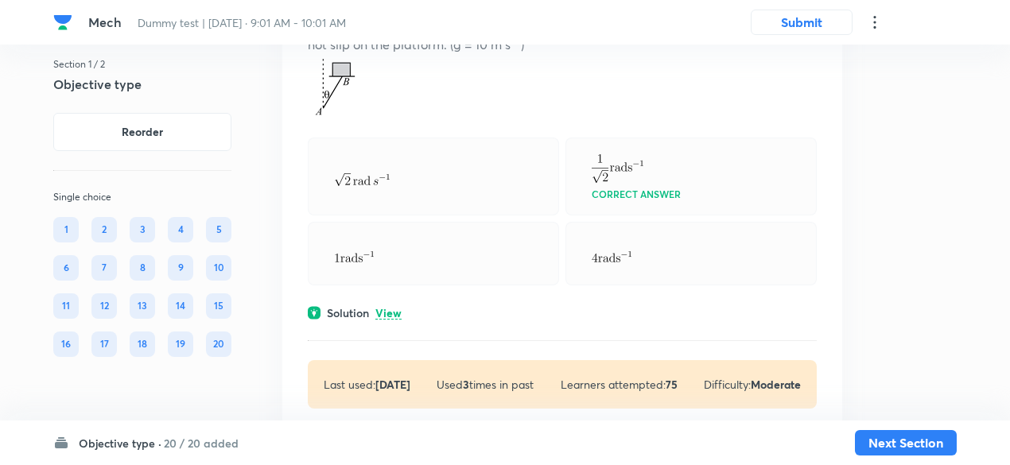
scroll to position [6352, 0]
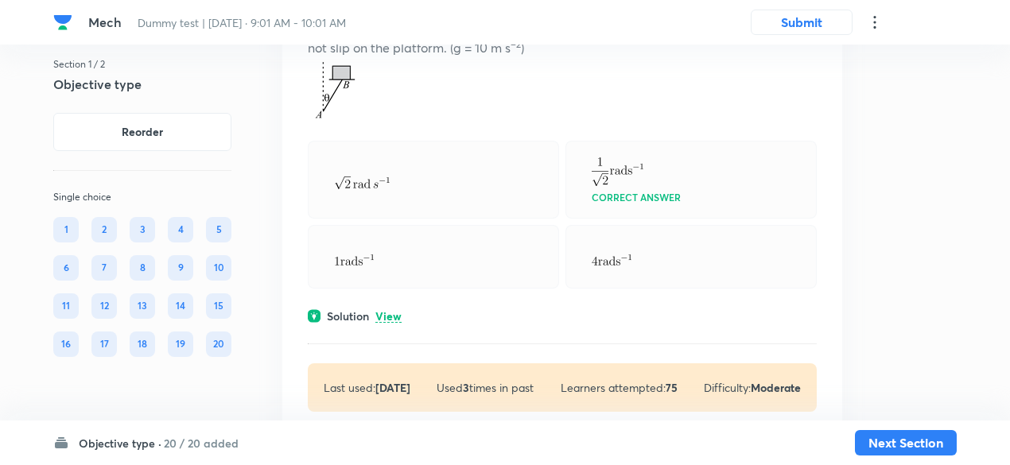
click at [386, 311] on p "View" at bounding box center [388, 317] width 26 height 12
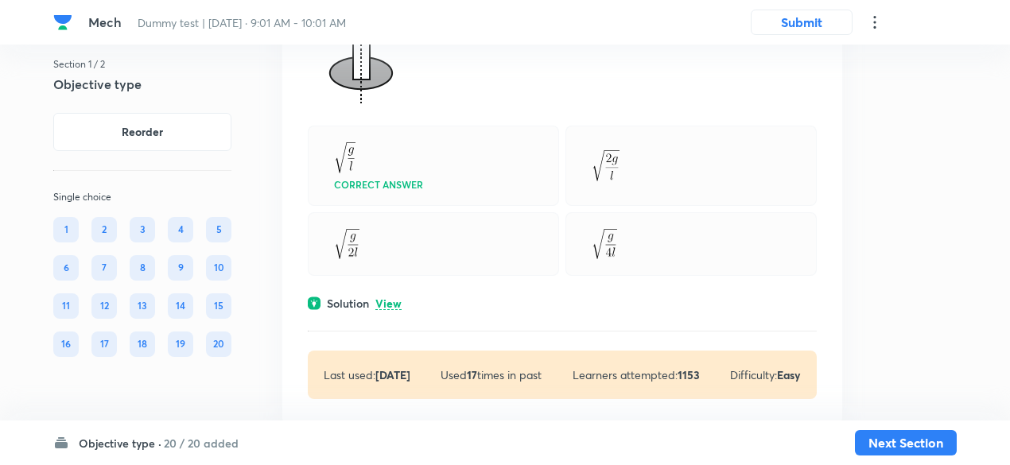
scroll to position [5789, 0]
click at [387, 297] on p "View" at bounding box center [388, 303] width 26 height 12
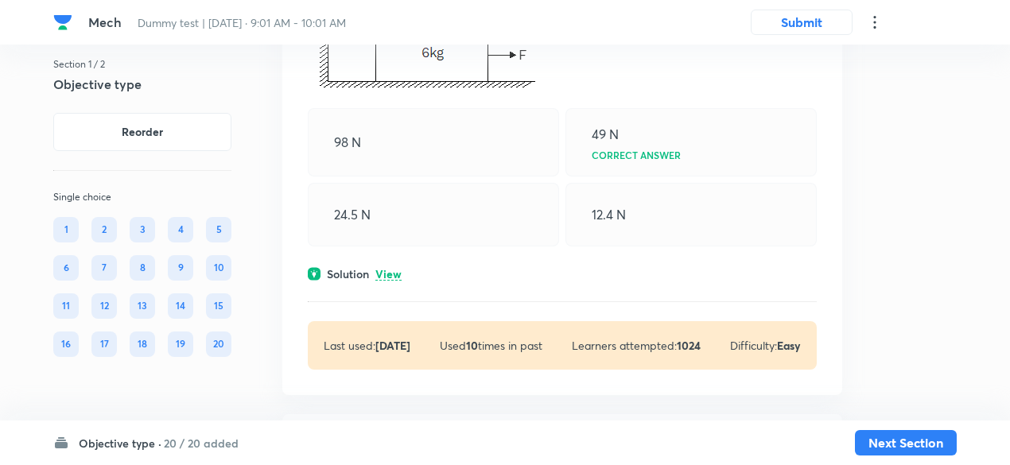
scroll to position [5097, 0]
click at [391, 269] on p "View" at bounding box center [388, 275] width 26 height 12
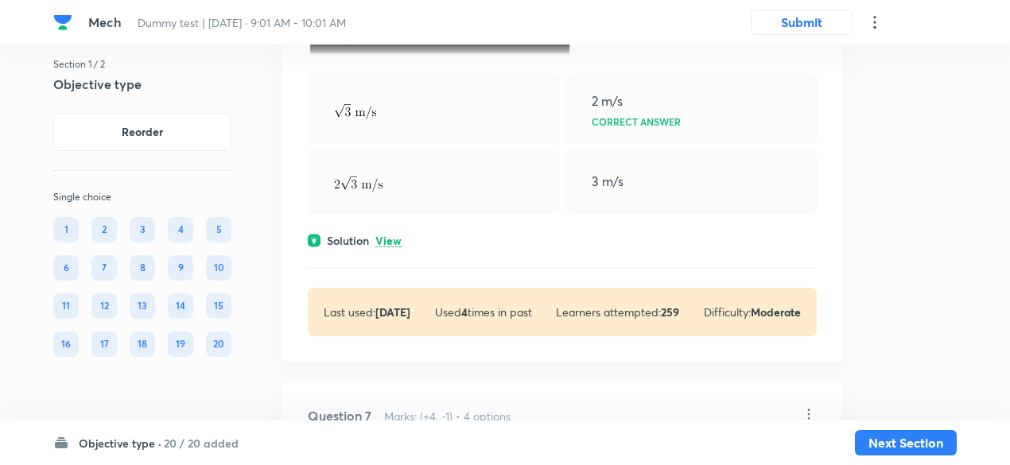
scroll to position [4585, 0]
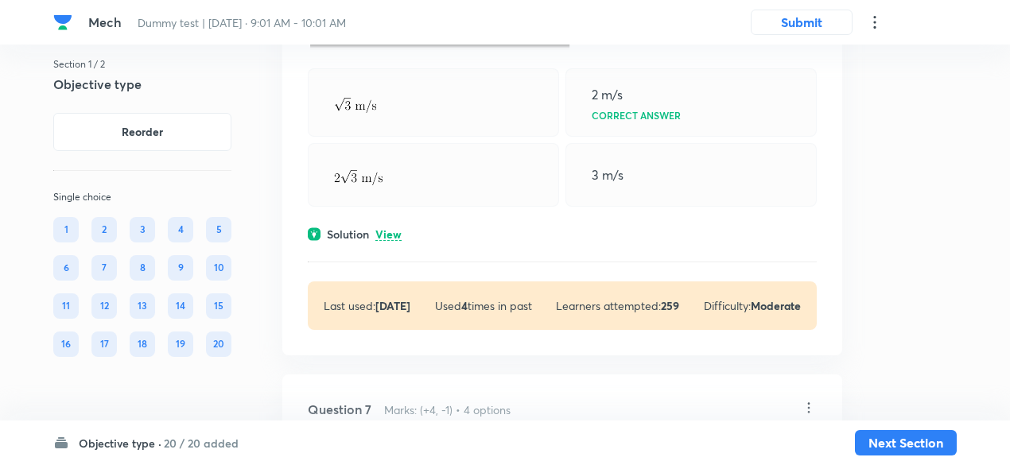
click at [396, 231] on p "View" at bounding box center [388, 235] width 26 height 12
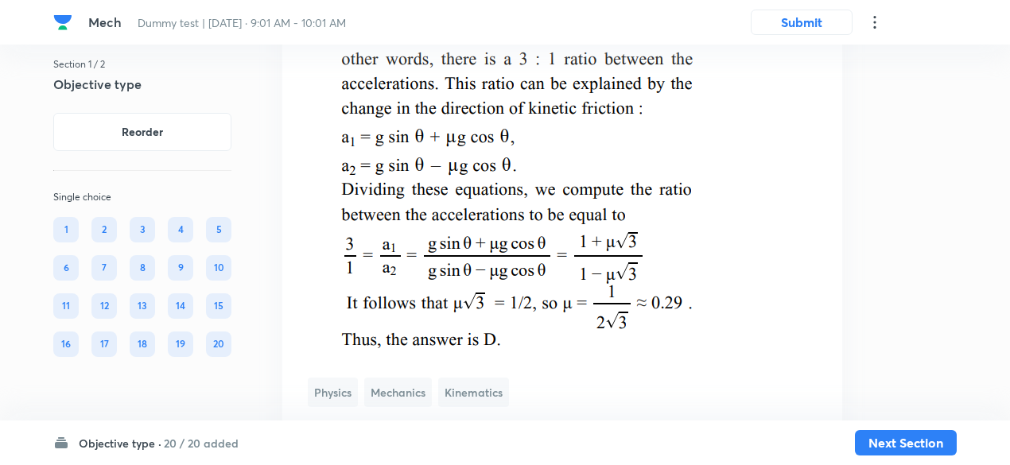
scroll to position [2043, 0]
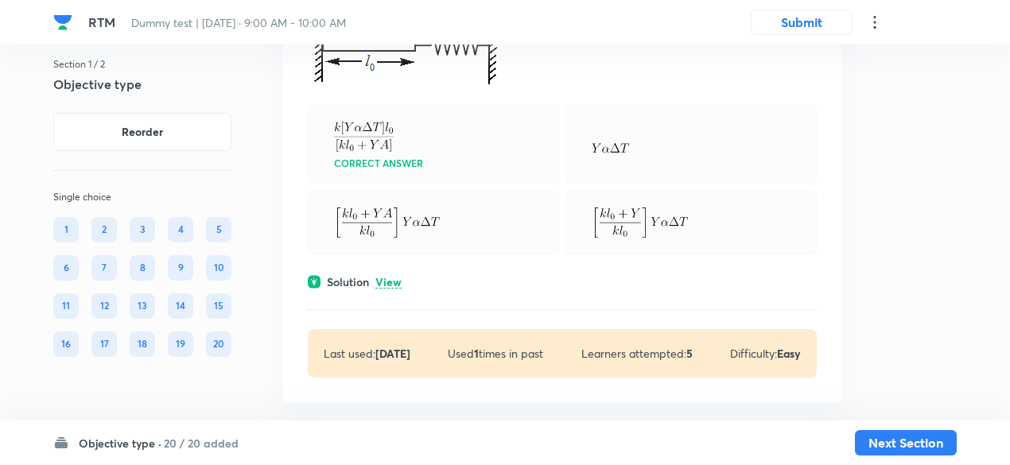
scroll to position [277, 0]
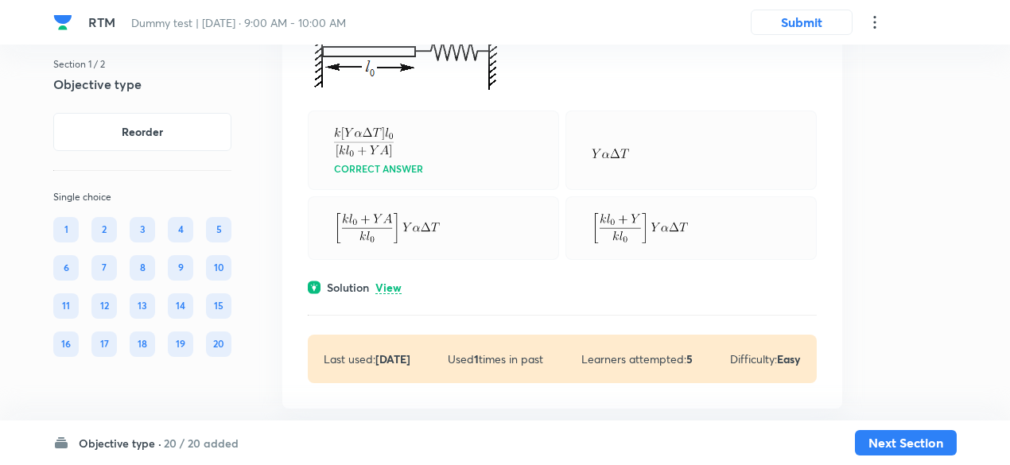
click at [393, 291] on p "View" at bounding box center [388, 288] width 26 height 12
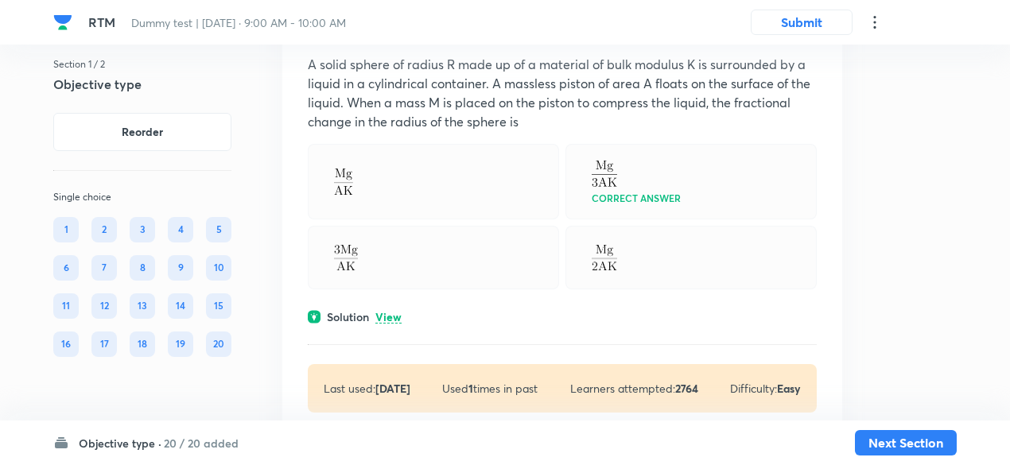
scroll to position [991, 0]
click at [384, 320] on div "Question 2 Marks: (+4, -1) • 4 options A solid sphere of radius R made up of a …" at bounding box center [562, 213] width 560 height 447
click at [384, 320] on p "View" at bounding box center [388, 316] width 26 height 12
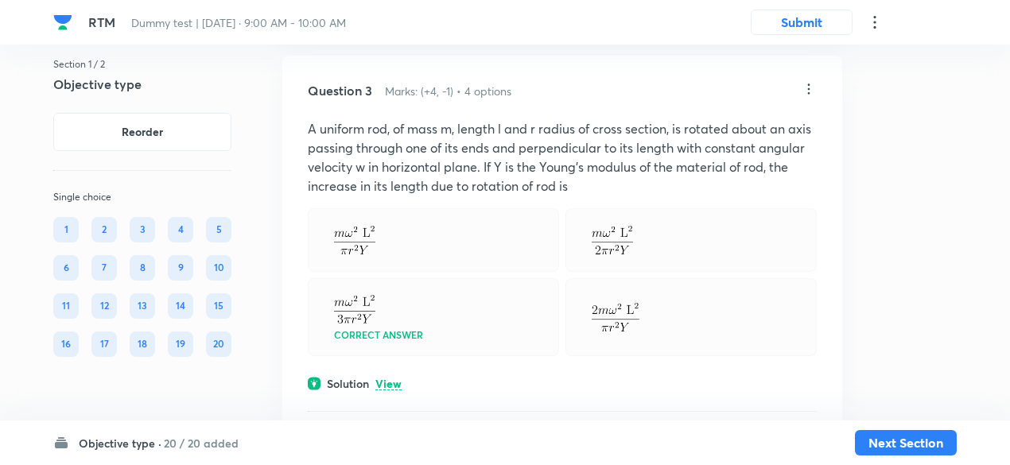
scroll to position [1649, 0]
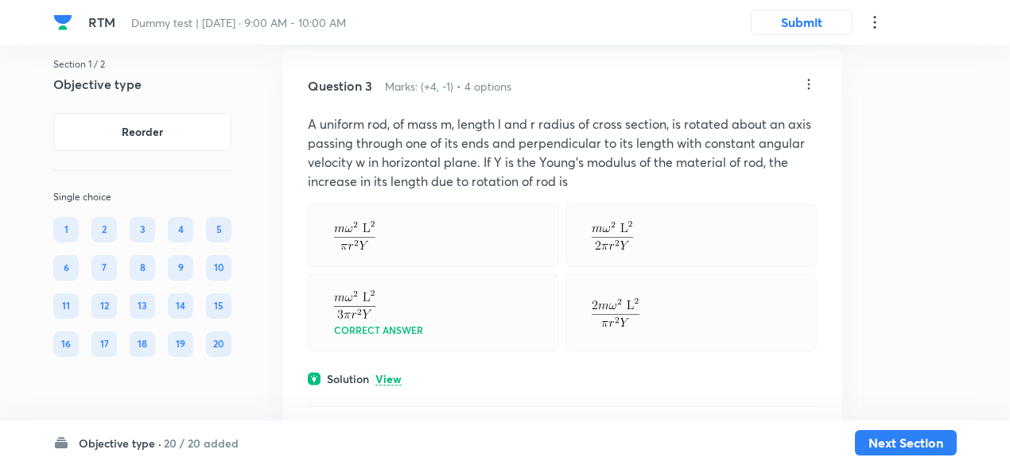
click at [388, 381] on p "View" at bounding box center [388, 380] width 26 height 12
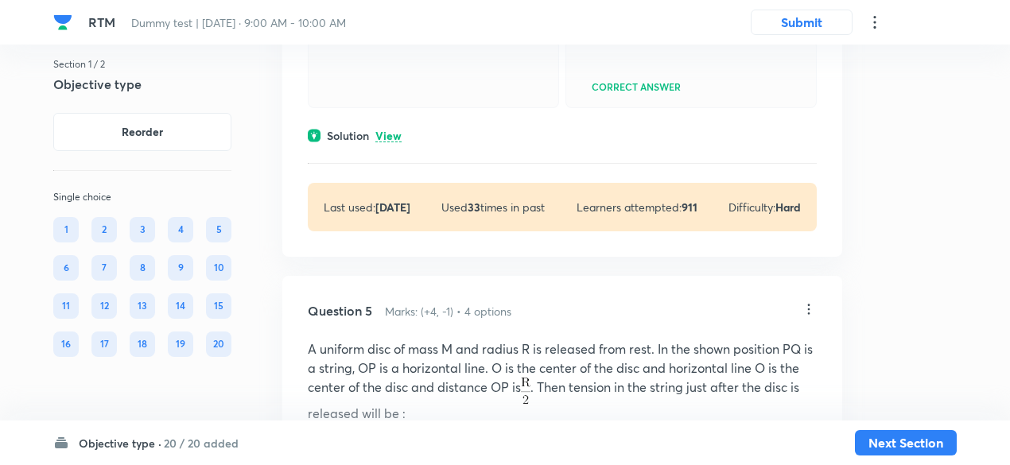
scroll to position [2730, 0]
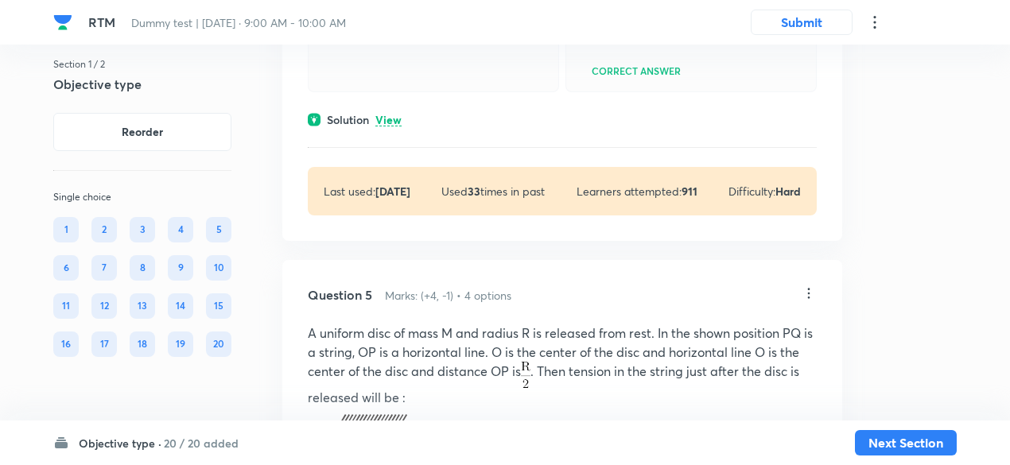
click at [388, 126] on p "View" at bounding box center [388, 120] width 26 height 12
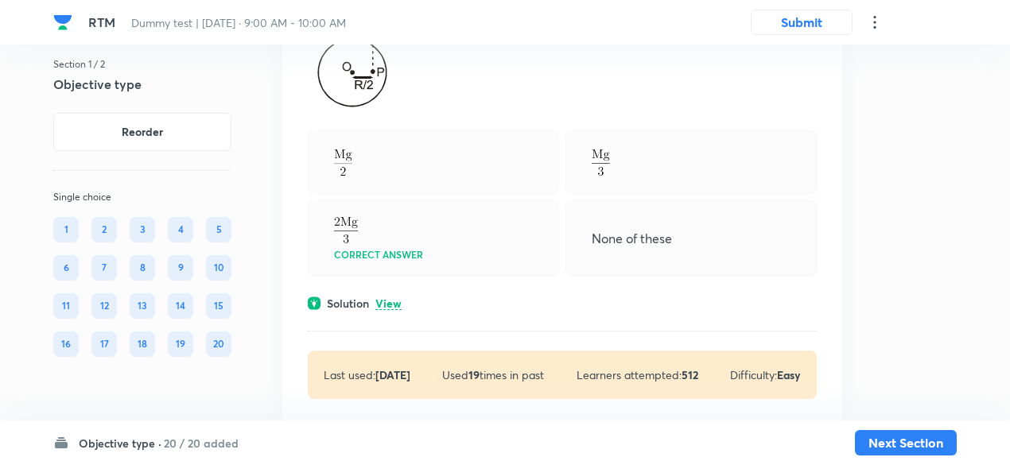
scroll to position [3376, 0]
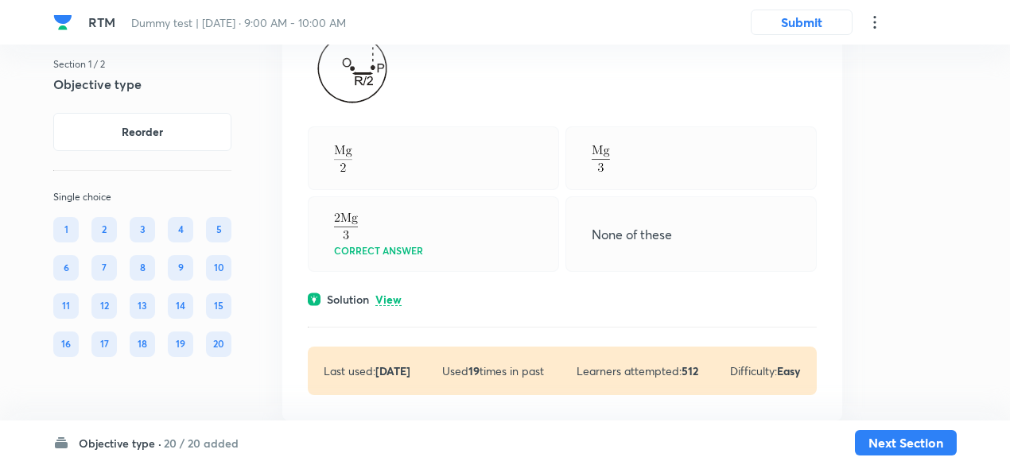
click at [394, 306] on p "View" at bounding box center [388, 300] width 26 height 12
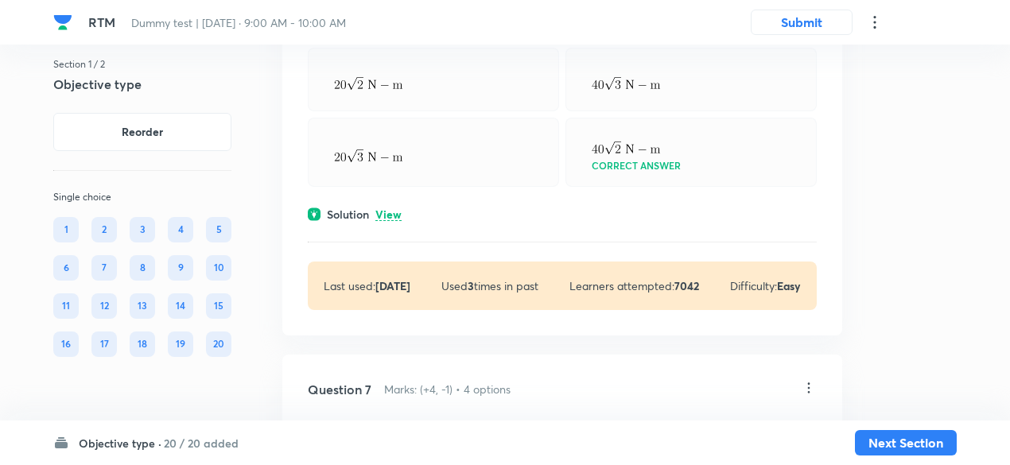
scroll to position [4376, 0]
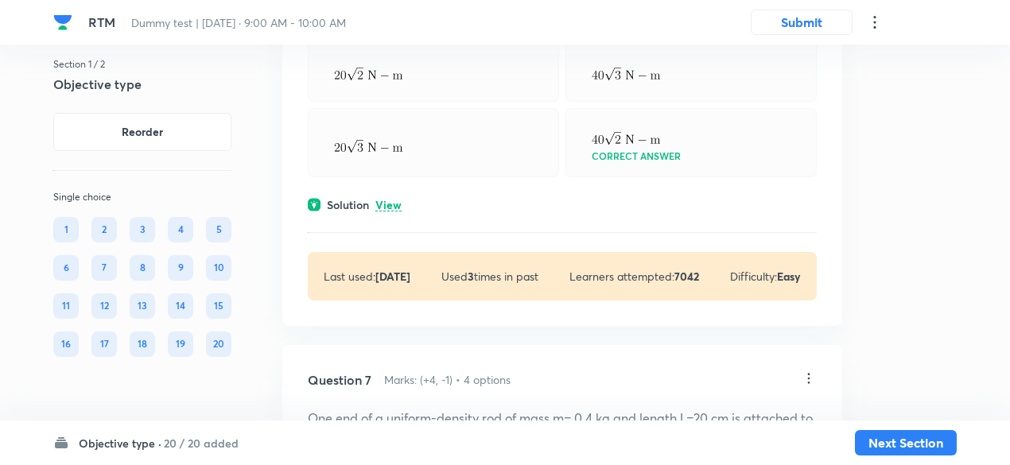
click at [392, 211] on p "View" at bounding box center [388, 206] width 26 height 12
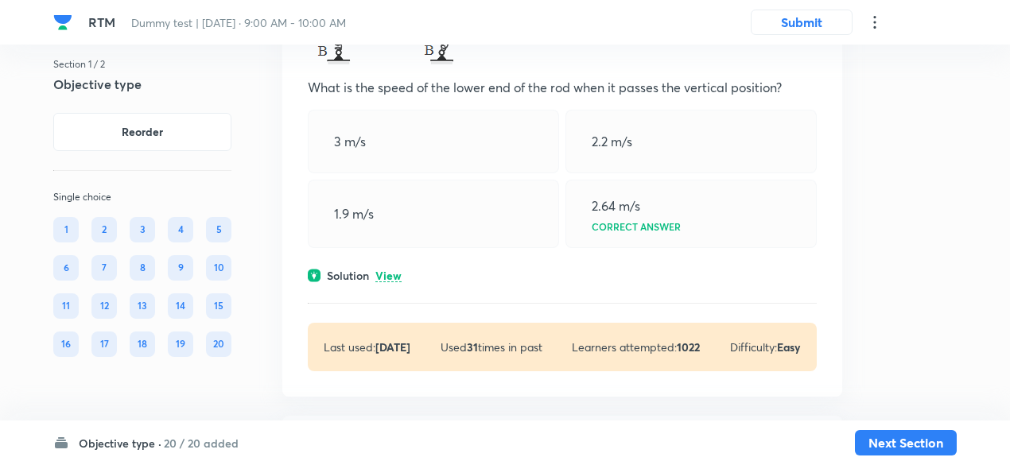
scroll to position [5163, 0]
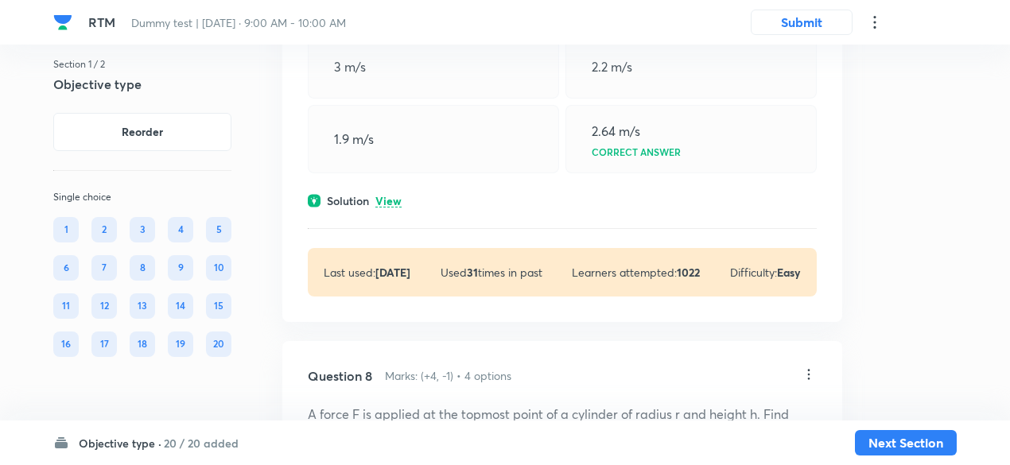
click at [392, 207] on p "View" at bounding box center [388, 202] width 26 height 12
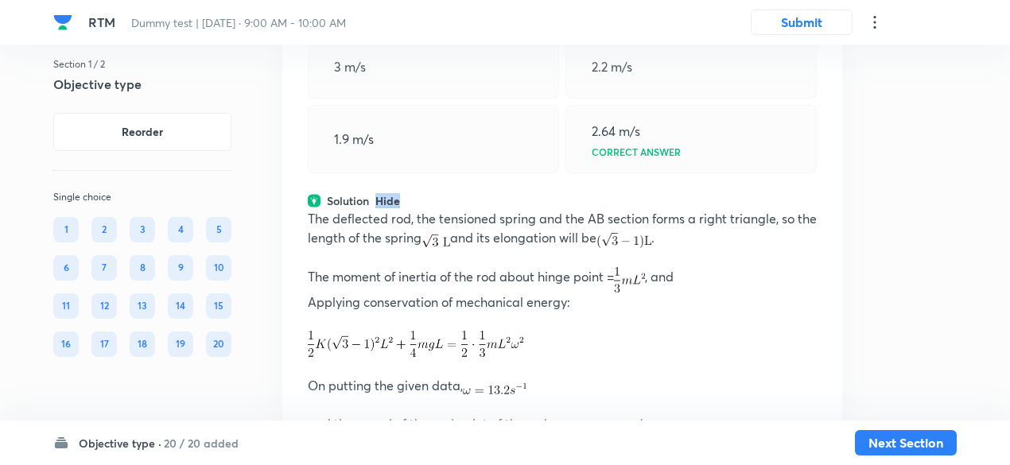
click at [392, 207] on p "Hide" at bounding box center [387, 202] width 25 height 12
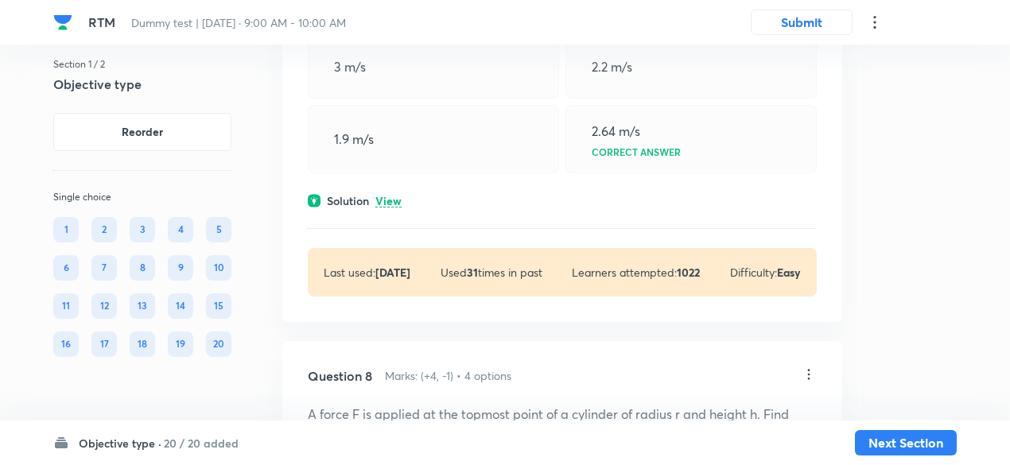
click at [392, 207] on p "View" at bounding box center [388, 202] width 26 height 12
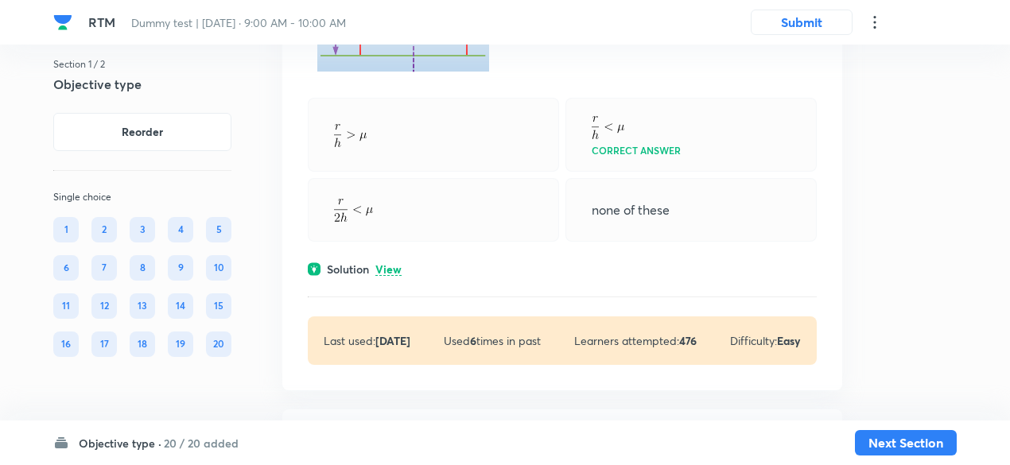
scroll to position [5971, 0]
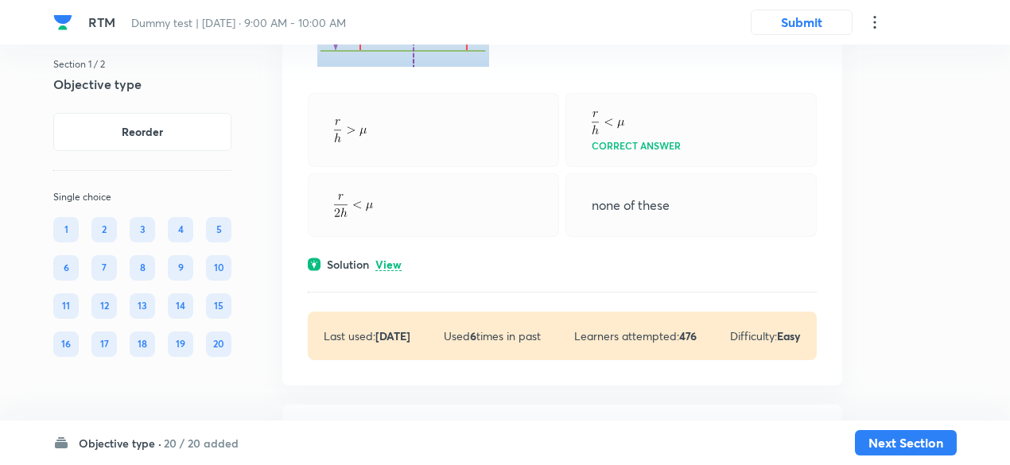
click at [390, 271] on p "View" at bounding box center [388, 265] width 26 height 12
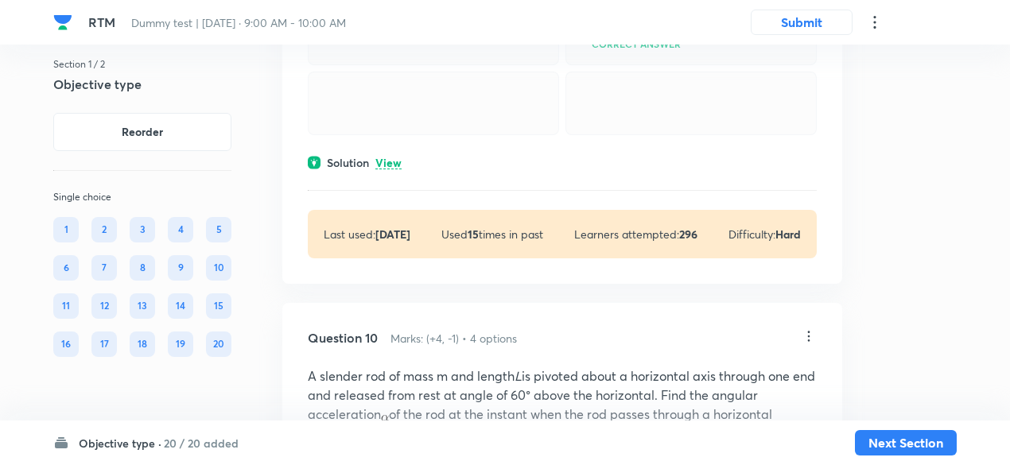
scroll to position [7440, 0]
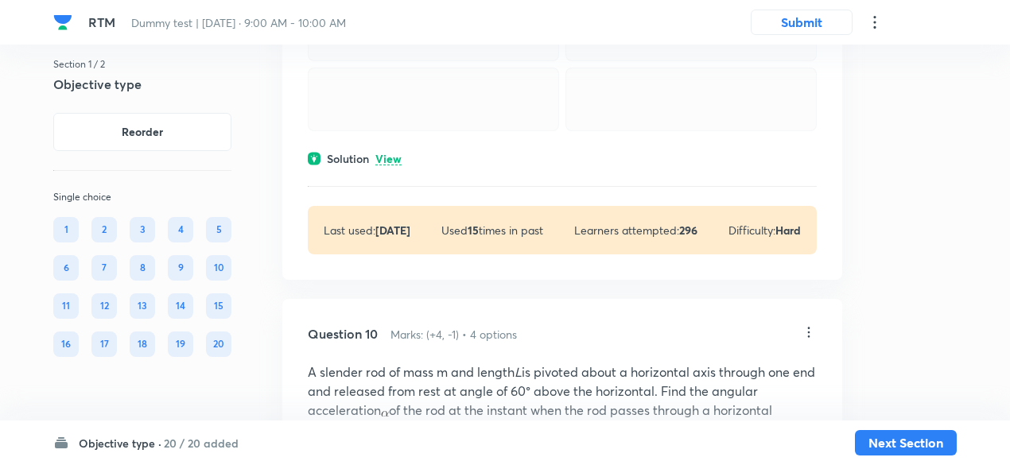
click at [389, 165] on p "View" at bounding box center [388, 159] width 26 height 12
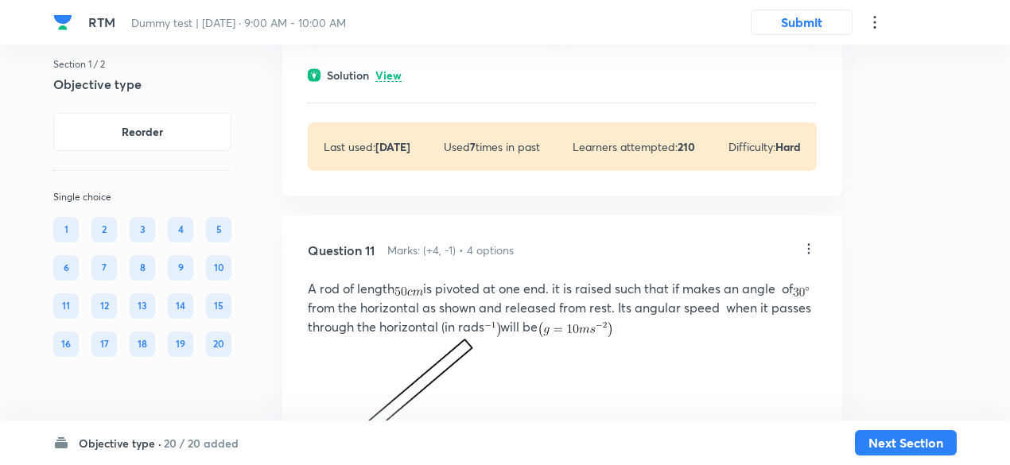
scroll to position [8388, 0]
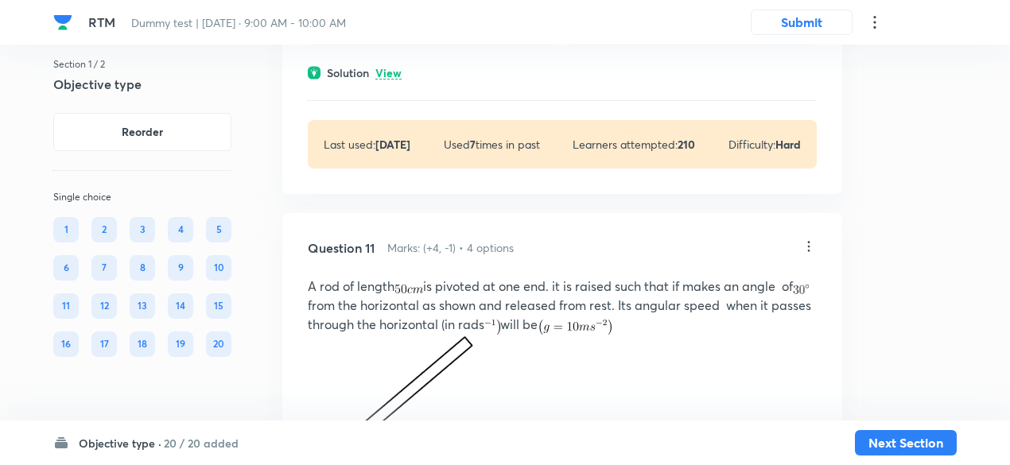
click at [389, 79] on p "View" at bounding box center [388, 74] width 26 height 12
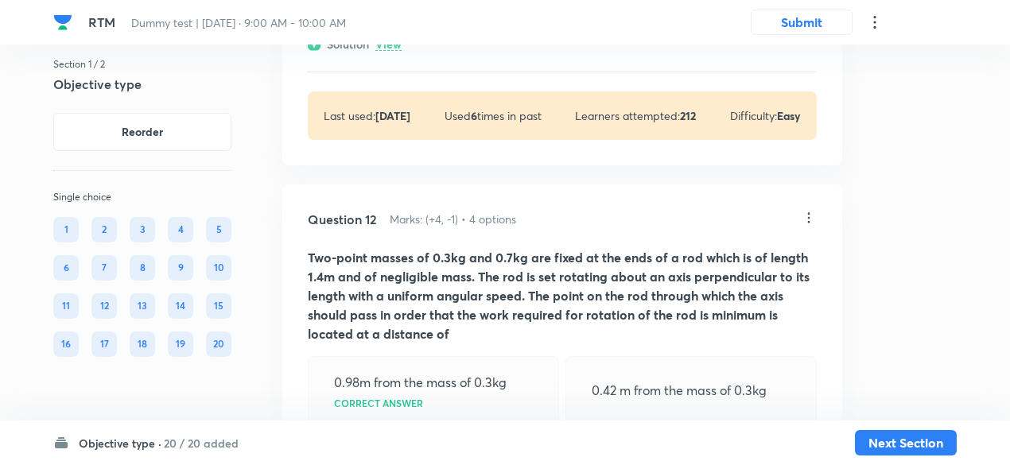
scroll to position [9238, 0]
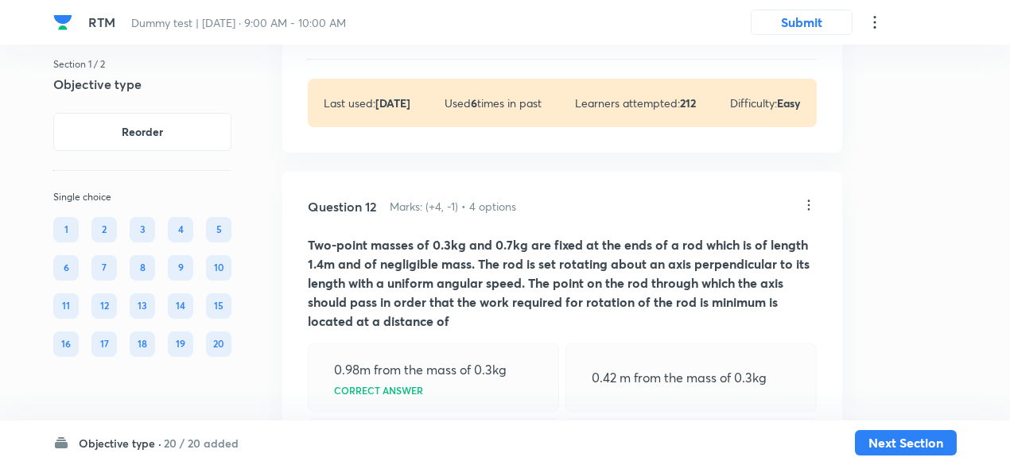
click at [394, 38] on p "View" at bounding box center [388, 32] width 26 height 12
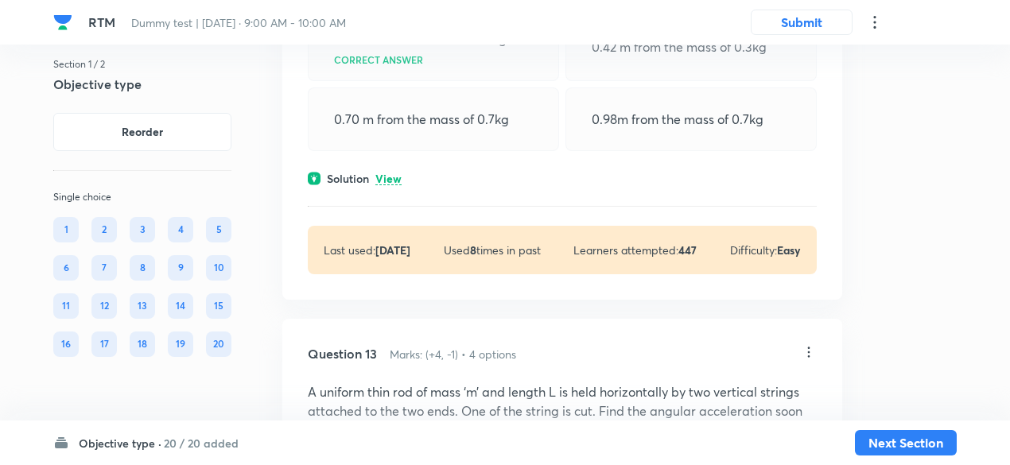
scroll to position [9972, 0]
click at [383, 184] on p "View" at bounding box center [388, 179] width 26 height 12
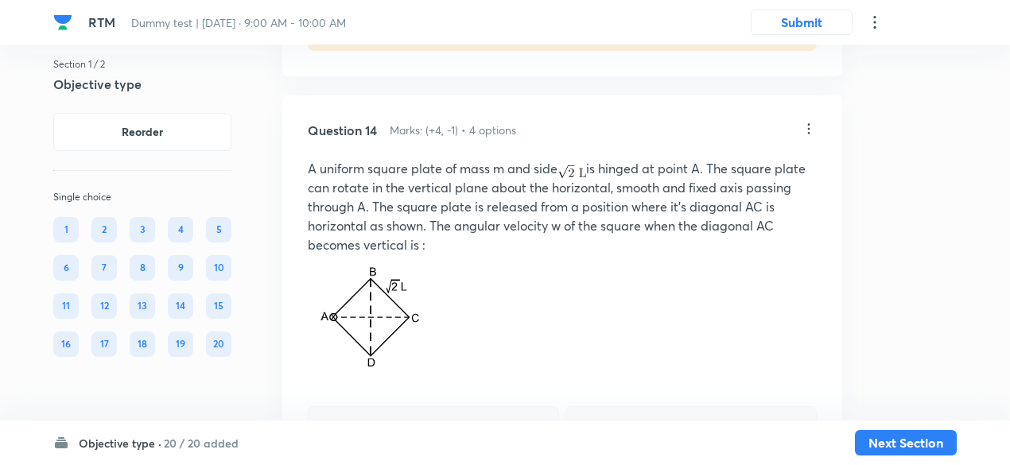
scroll to position [10942, 0]
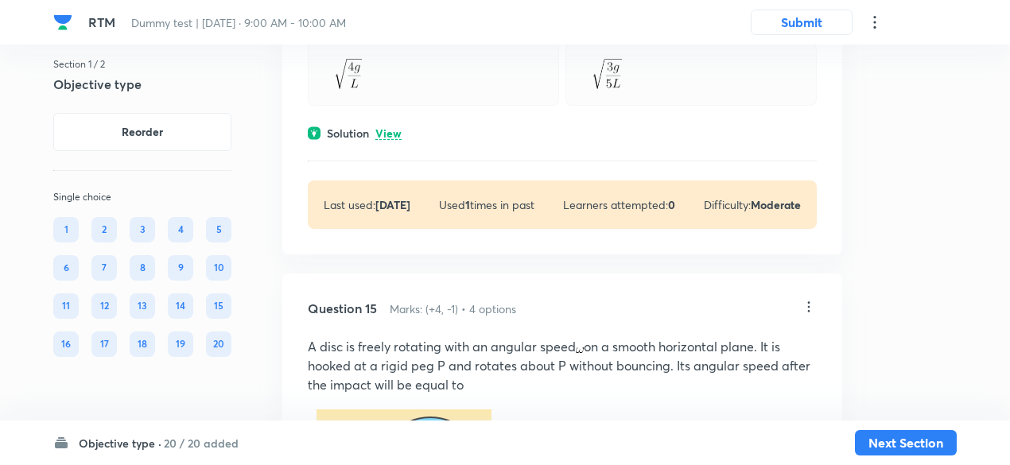
scroll to position [11823, 0]
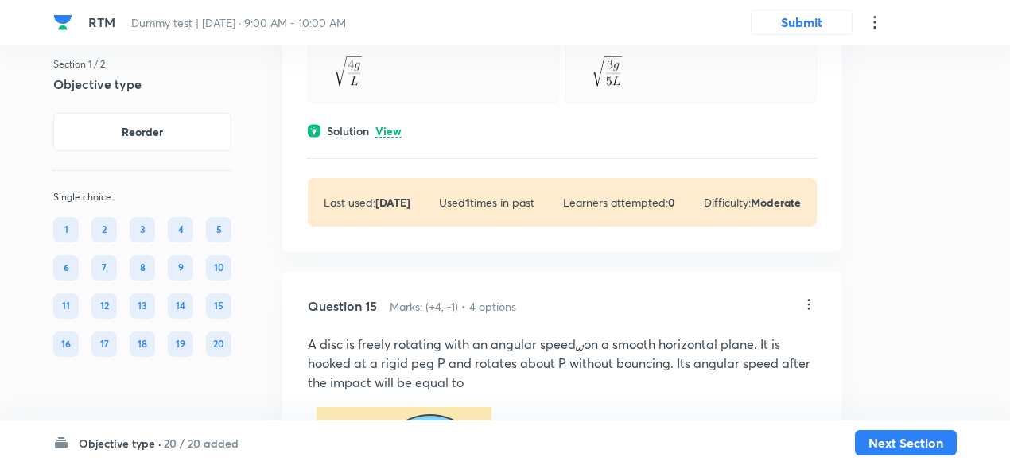
click at [382, 138] on p "View" at bounding box center [388, 132] width 26 height 12
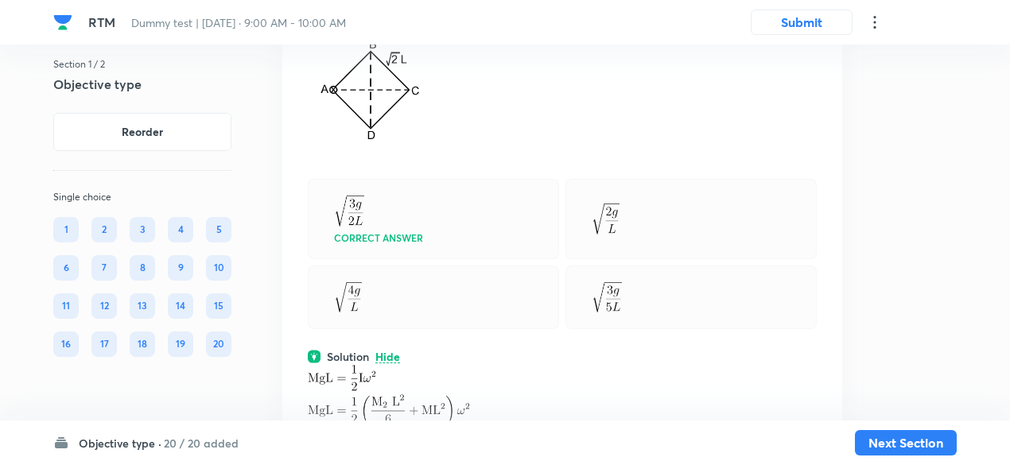
scroll to position [11596, 0]
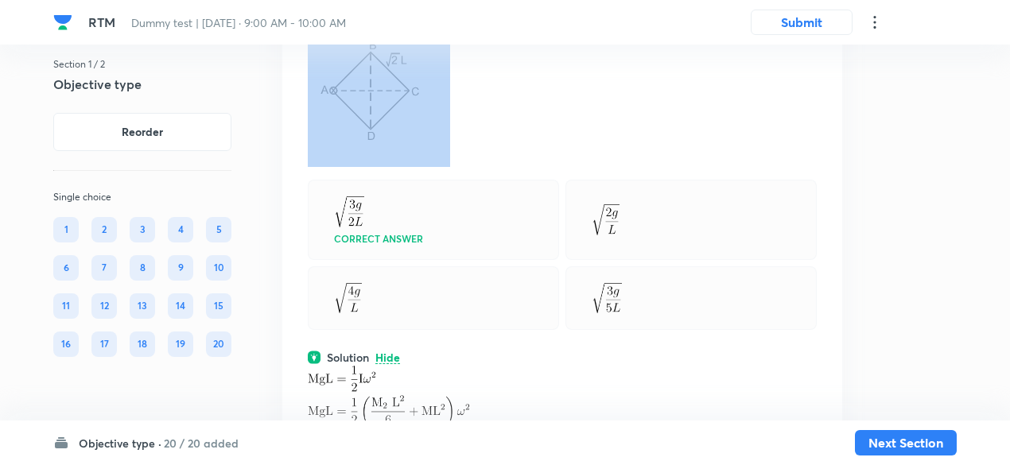
drag, startPoint x: 305, startPoint y: 103, endPoint x: 418, endPoint y: 241, distance: 178.5
click at [418, 241] on div "Question 14 Marks: (+4, -1) • 4 options A uniform square plate of mass m and si…" at bounding box center [562, 262] width 560 height 787
copy p "A uniform square plate of mass m and side is hinged at point A. The square plat…"
click at [611, 167] on p at bounding box center [562, 97] width 509 height 139
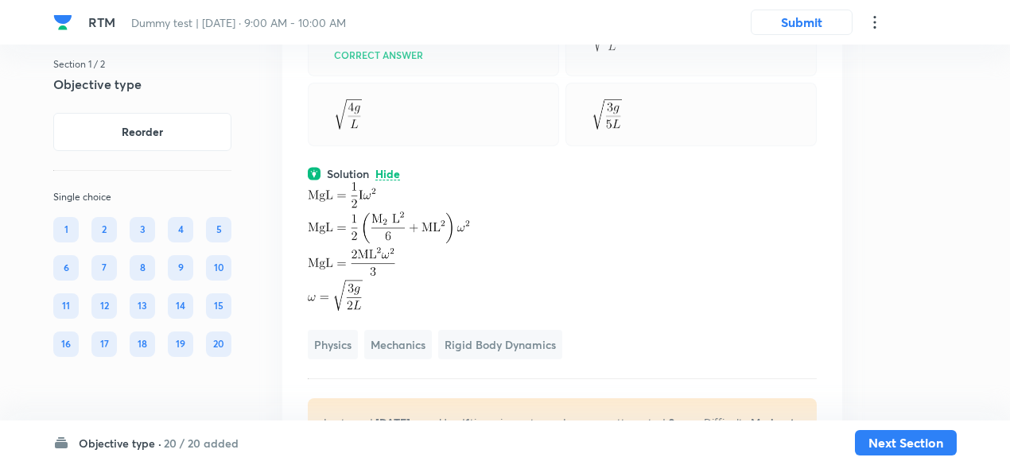
scroll to position [11784, 0]
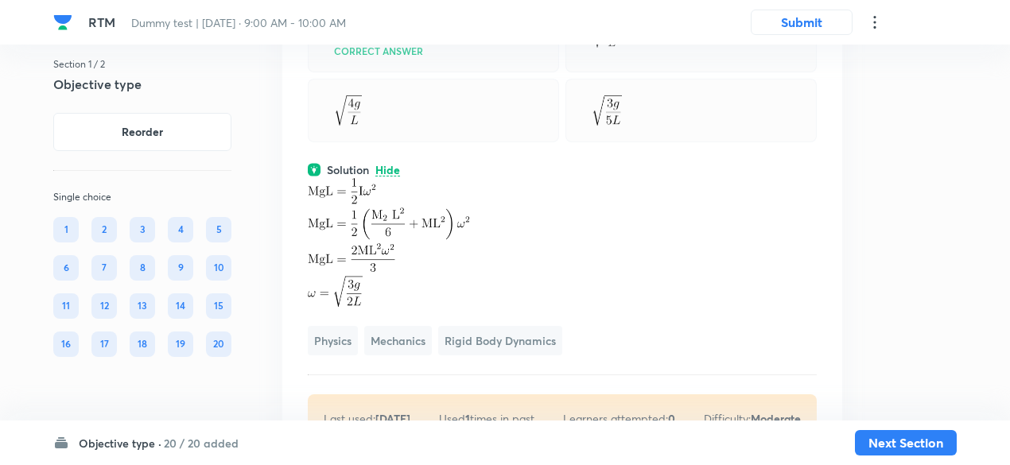
click at [390, 72] on div "Correct answer" at bounding box center [433, 32] width 251 height 80
click at [645, 72] on div at bounding box center [690, 32] width 251 height 80
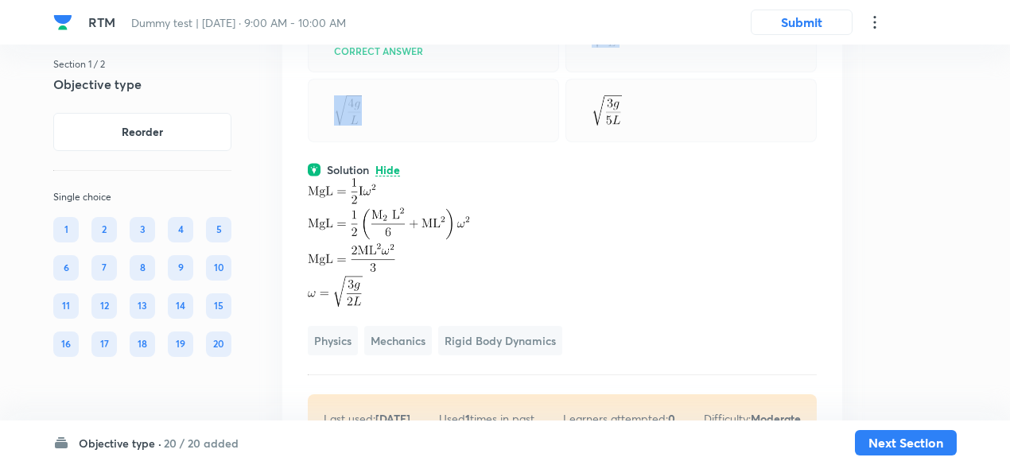
click at [645, 72] on div at bounding box center [690, 32] width 251 height 80
click at [396, 143] on div at bounding box center [433, 111] width 251 height 64
click at [585, 143] on div at bounding box center [690, 111] width 251 height 64
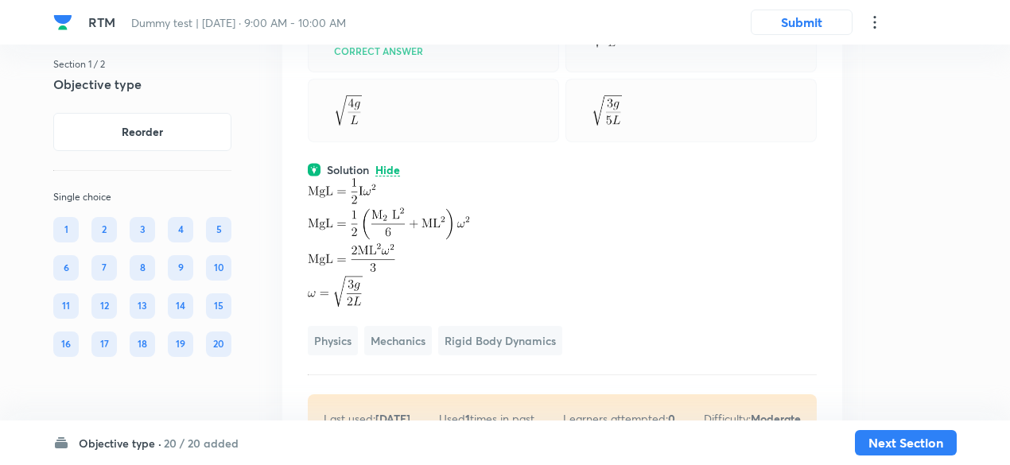
click at [585, 143] on div at bounding box center [690, 111] width 251 height 64
click at [538, 72] on div "Correct answer" at bounding box center [433, 32] width 251 height 80
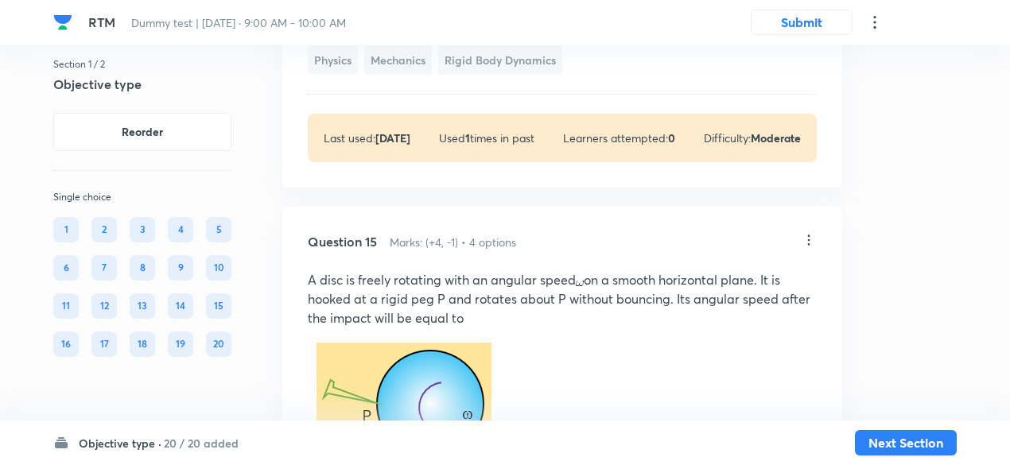
scroll to position [12065, 0]
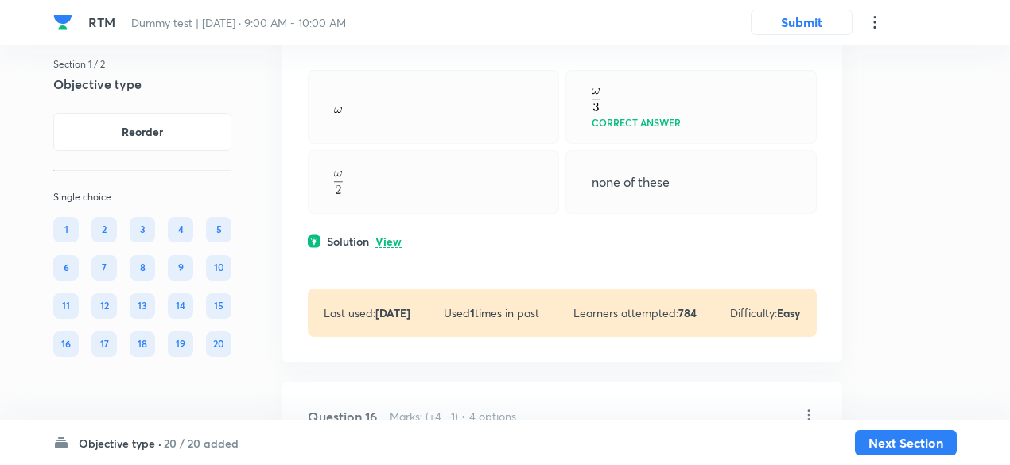
scroll to position [12491, 0]
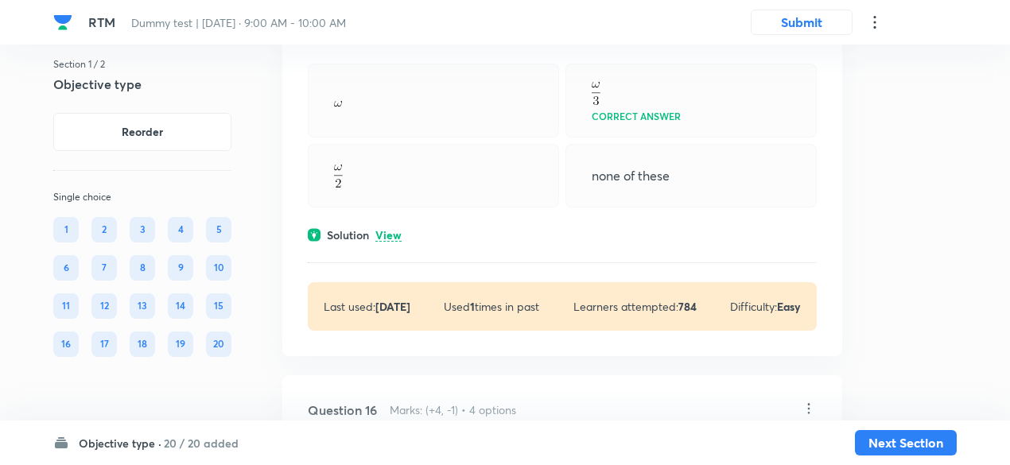
click at [386, 242] on p "View" at bounding box center [388, 236] width 26 height 12
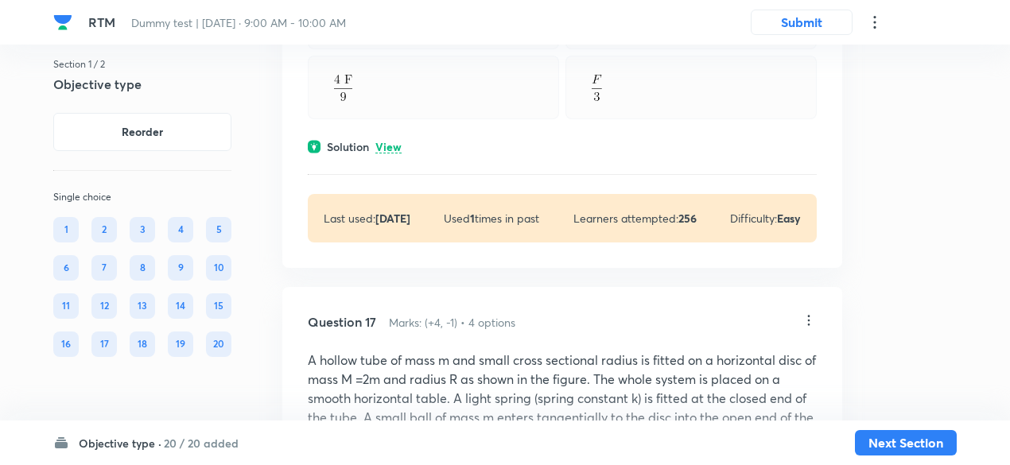
scroll to position [13456, 0]
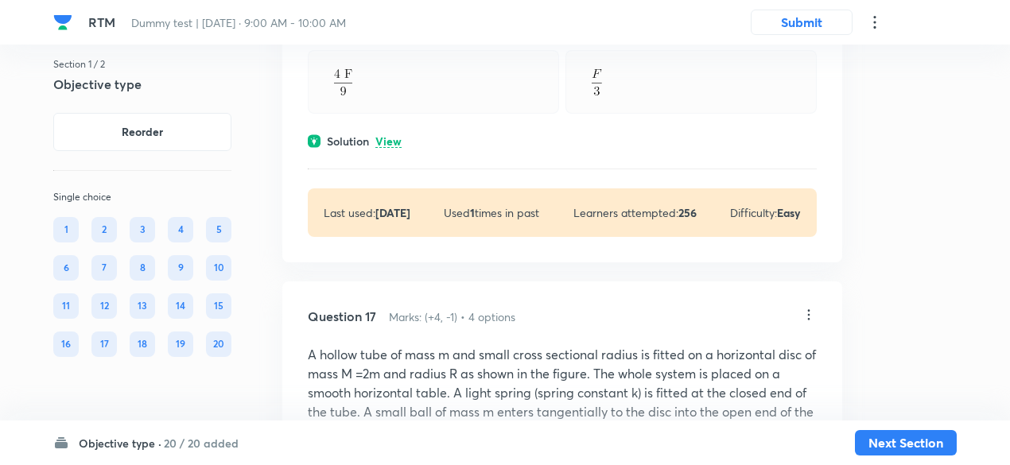
click at [392, 149] on div "Solution View" at bounding box center [562, 141] width 509 height 17
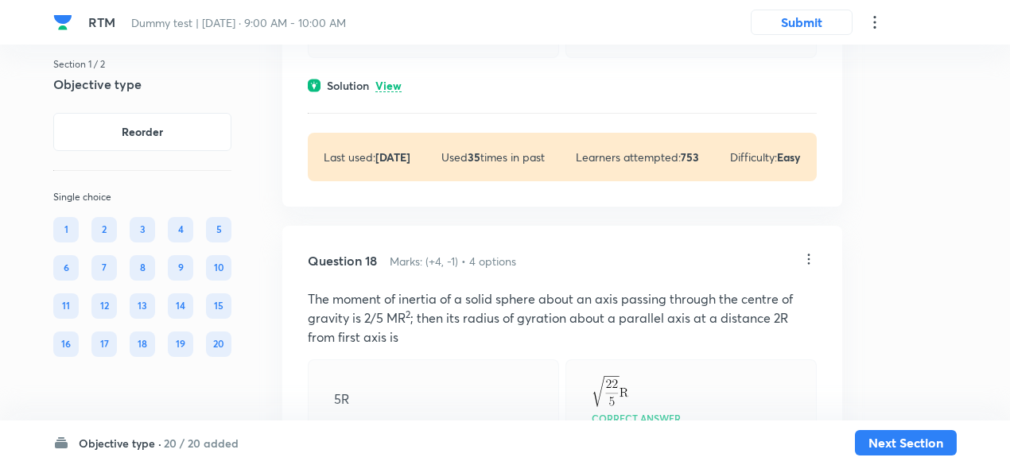
scroll to position [14472, 0]
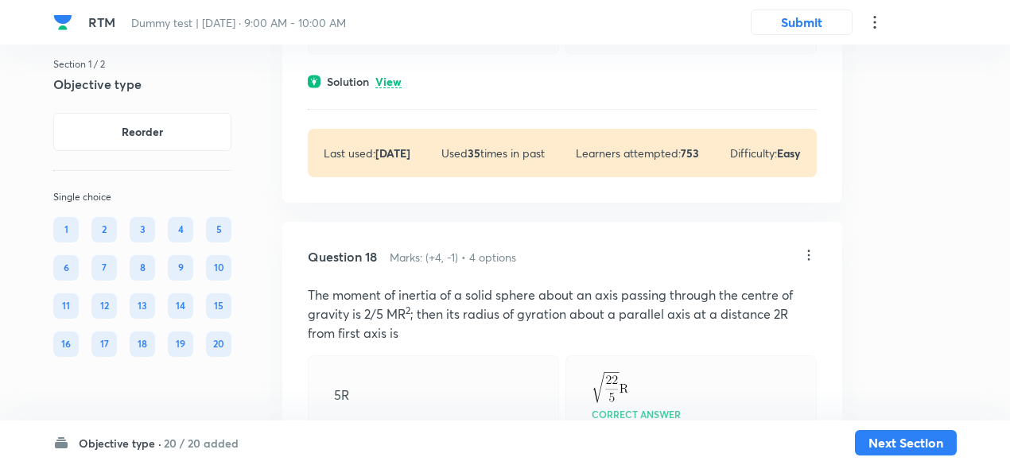
click at [396, 88] on p "View" at bounding box center [388, 82] width 26 height 12
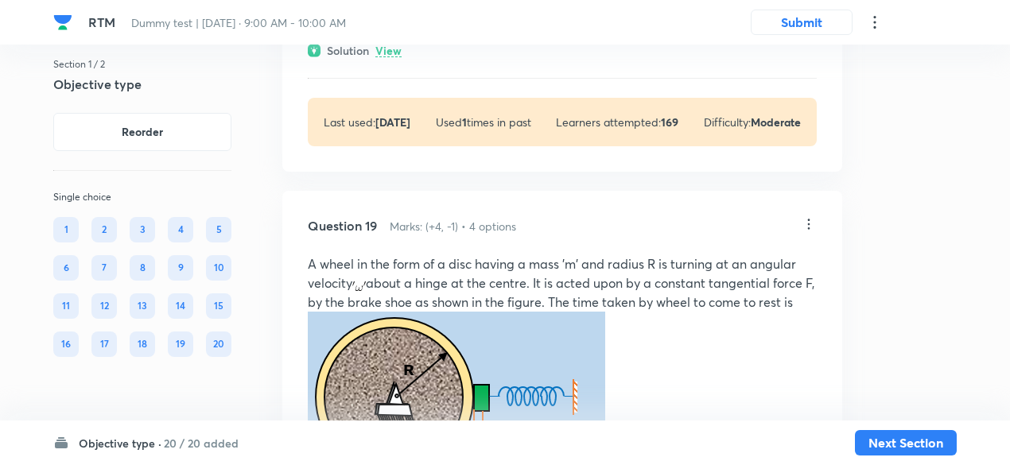
scroll to position [15132, 0]
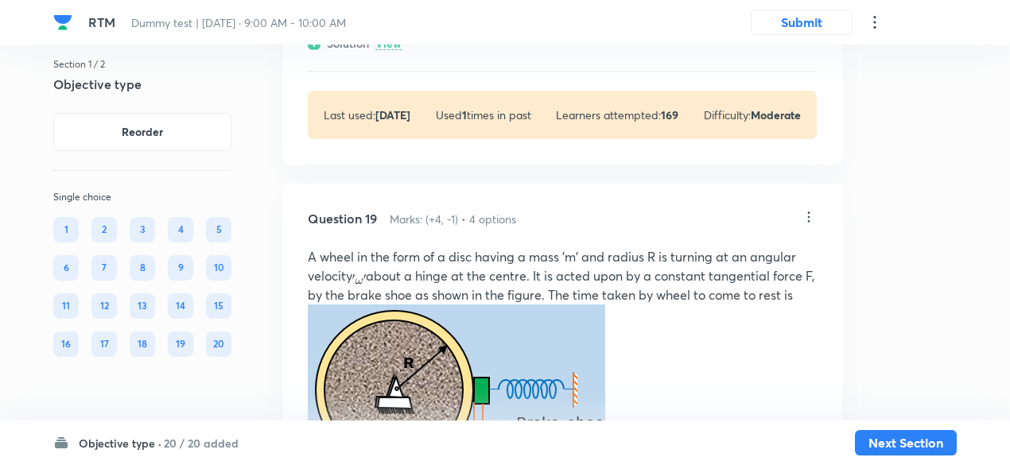
click at [394, 50] on p "View" at bounding box center [388, 44] width 26 height 12
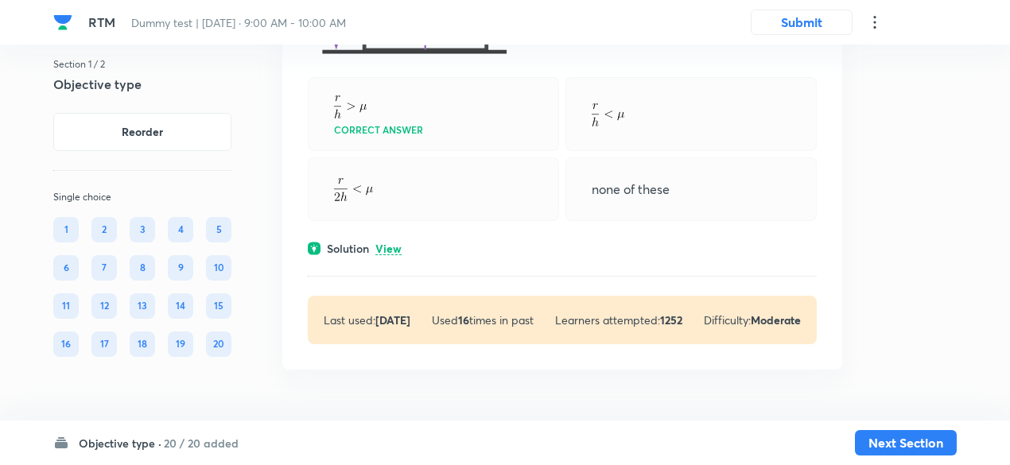
scroll to position [16431, 0]
click at [390, 285] on div "Question 20 Marks: (+4, -1) • 4 options A force F is applied at the topmost poi…" at bounding box center [562, 83] width 560 height 572
click at [390, 255] on p "View" at bounding box center [388, 249] width 26 height 12
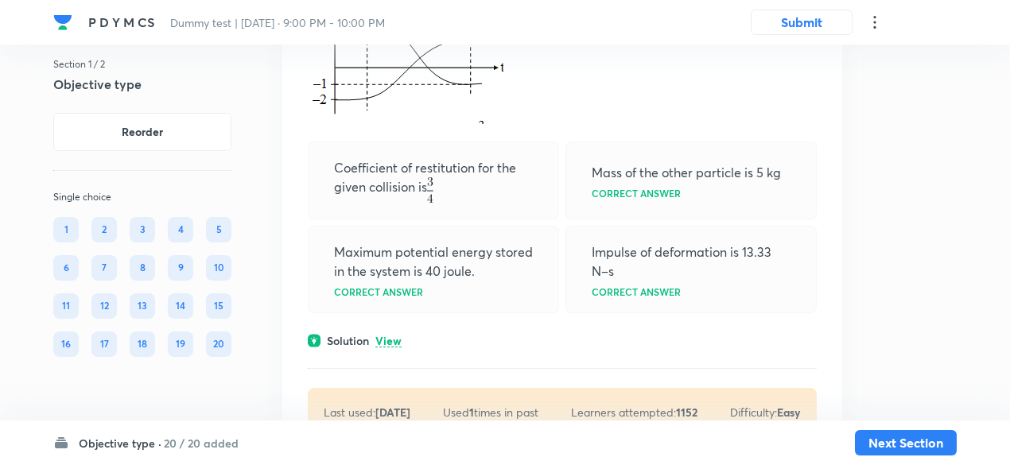
scroll to position [10929, 0]
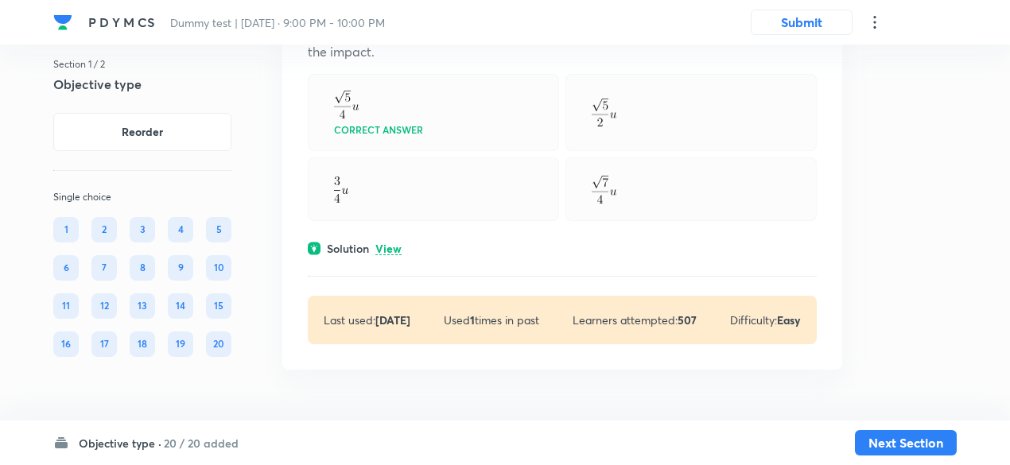
click at [386, 243] on p "View" at bounding box center [388, 249] width 26 height 12
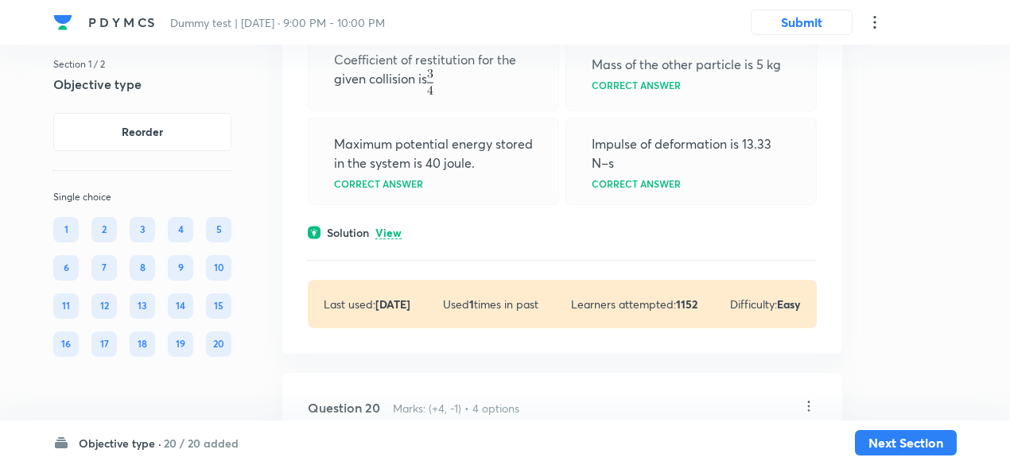
scroll to position [10467, 0]
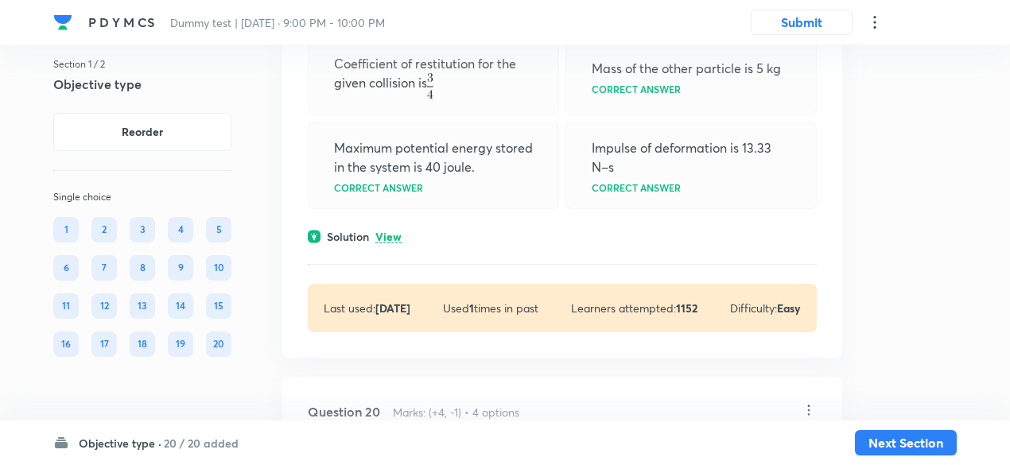
click at [386, 237] on p "View" at bounding box center [388, 237] width 26 height 12
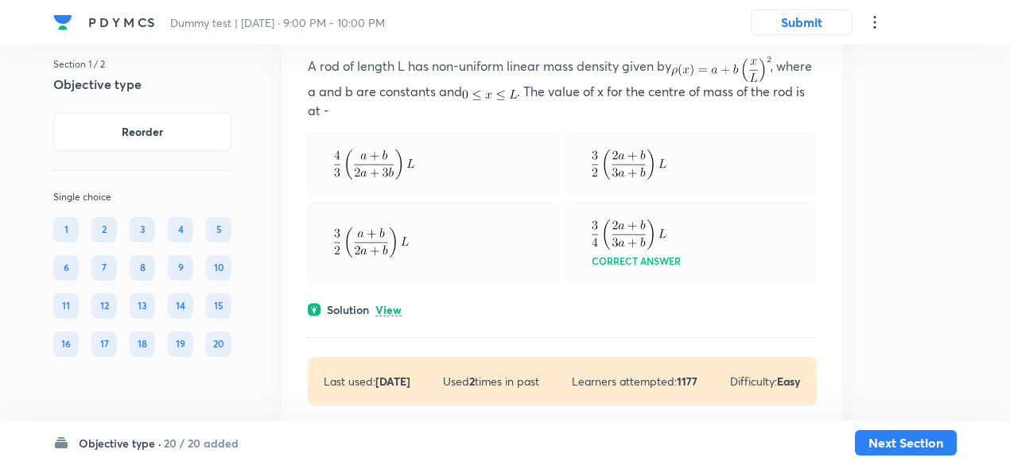
scroll to position [9769, 0]
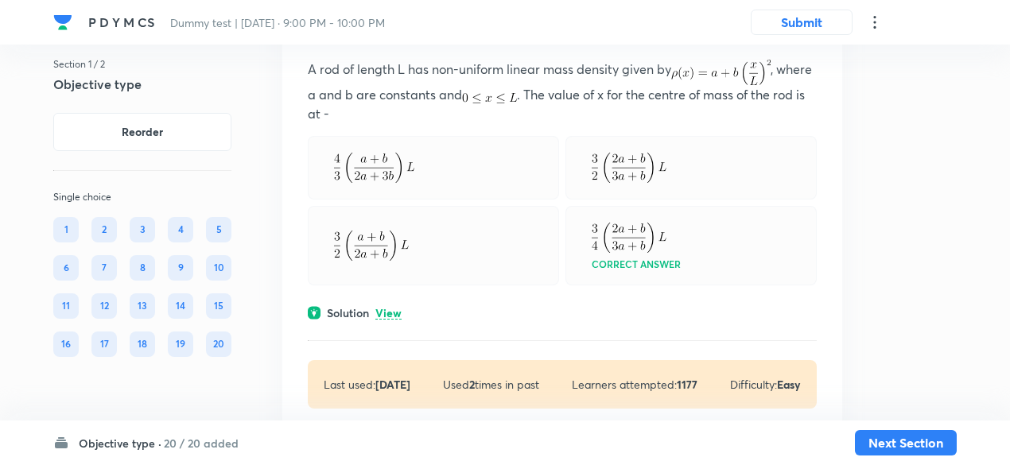
click at [394, 312] on p "View" at bounding box center [388, 314] width 26 height 12
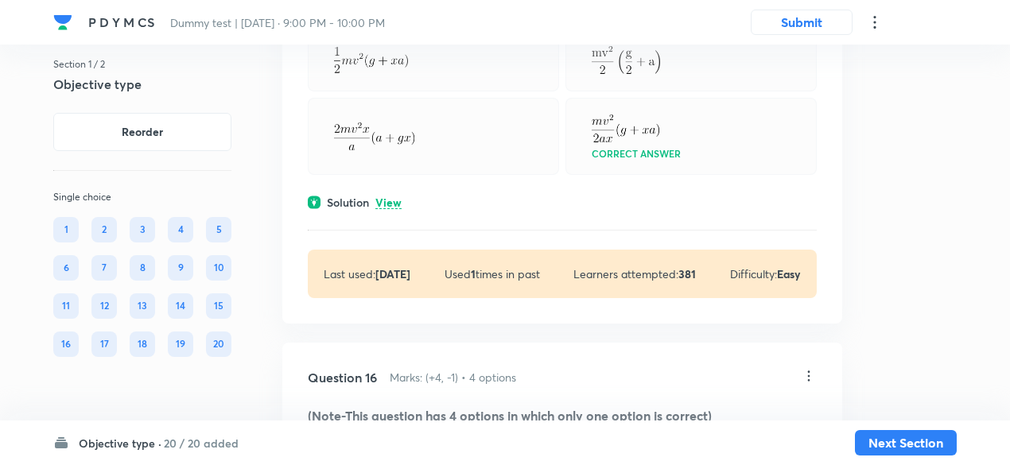
scroll to position [8059, 0]
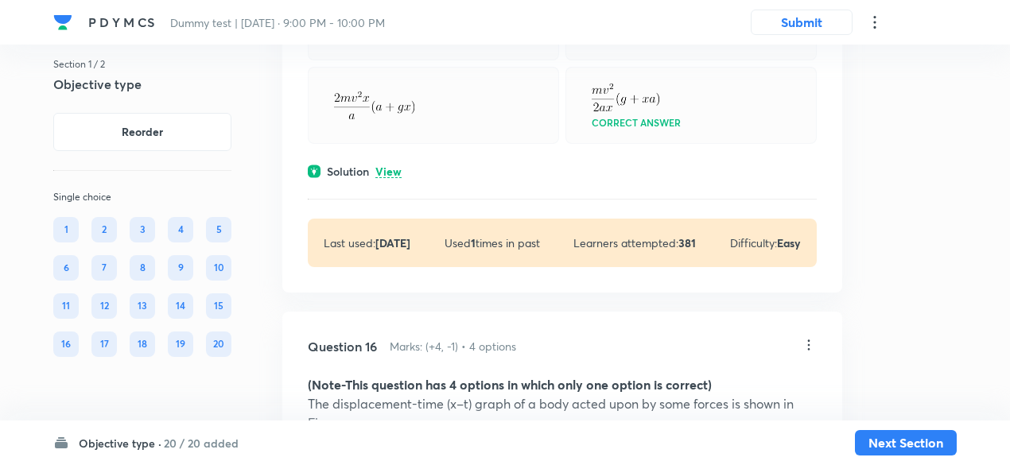
click at [398, 174] on p "View" at bounding box center [388, 172] width 26 height 12
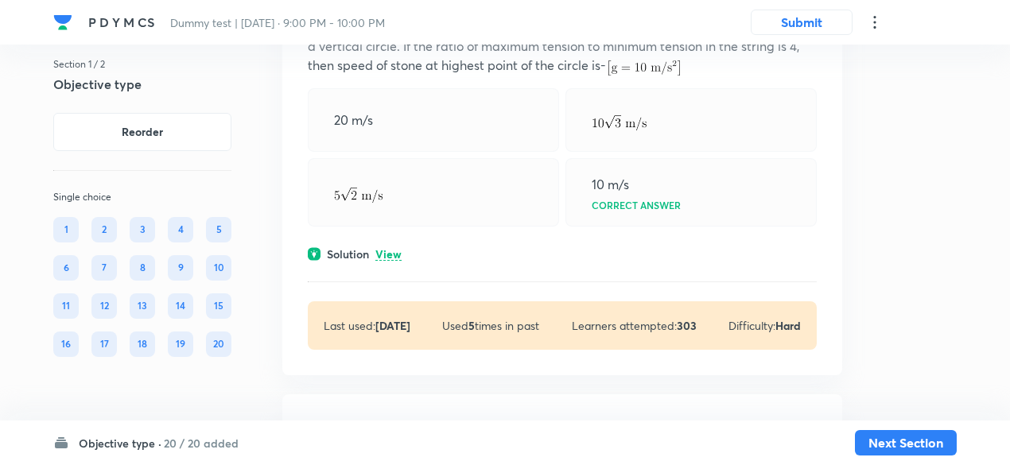
scroll to position [7526, 0]
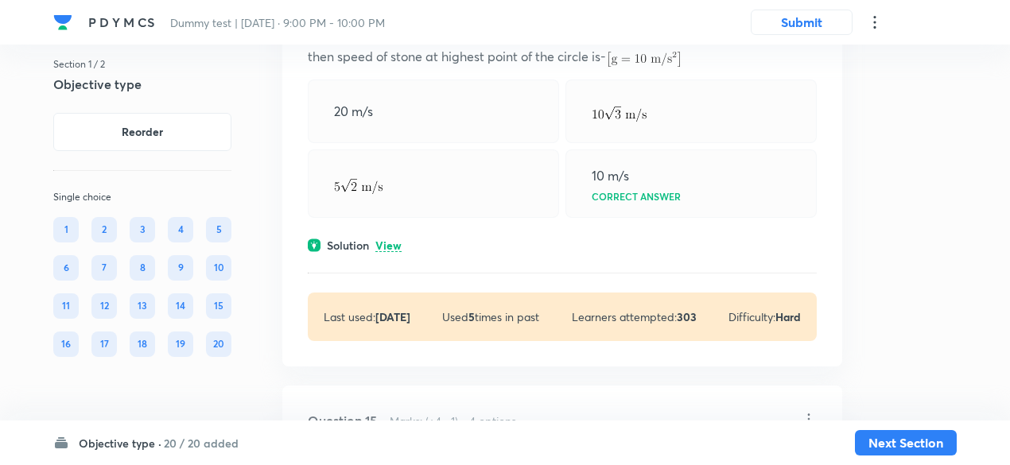
click at [394, 250] on p "View" at bounding box center [388, 246] width 26 height 12
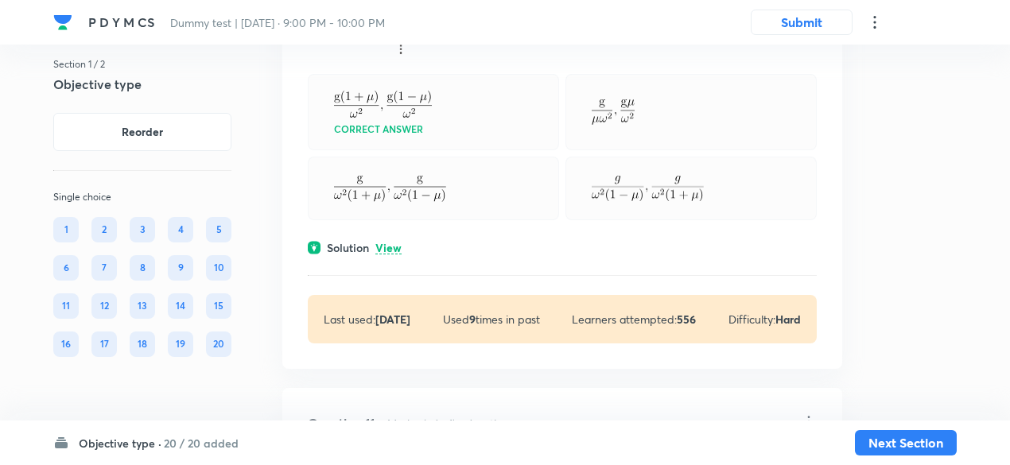
scroll to position [5781, 0]
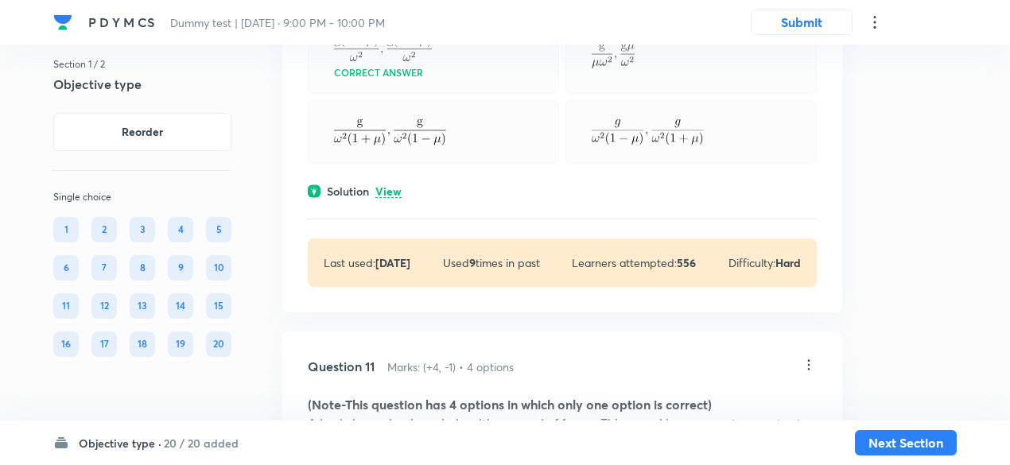
click at [395, 198] on p "View" at bounding box center [388, 192] width 26 height 12
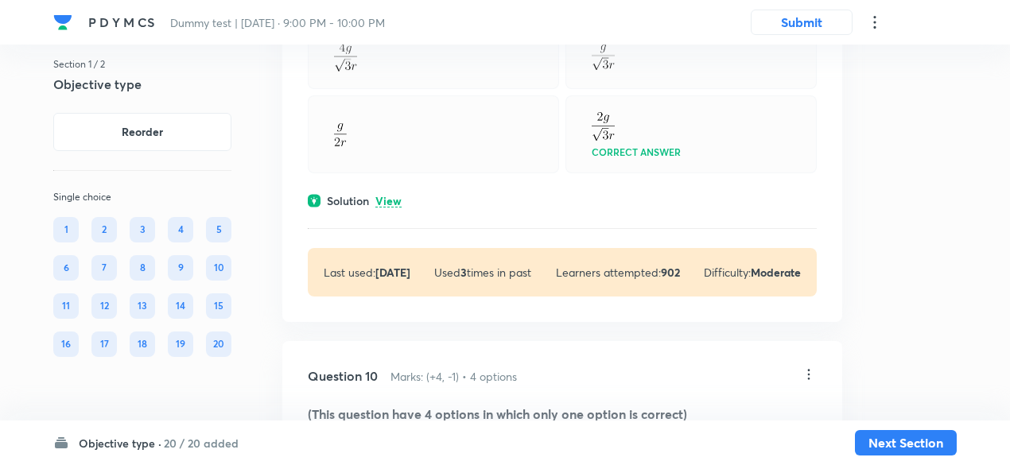
scroll to position [5087, 0]
click at [405, 211] on div "Solution View" at bounding box center [562, 202] width 509 height 17
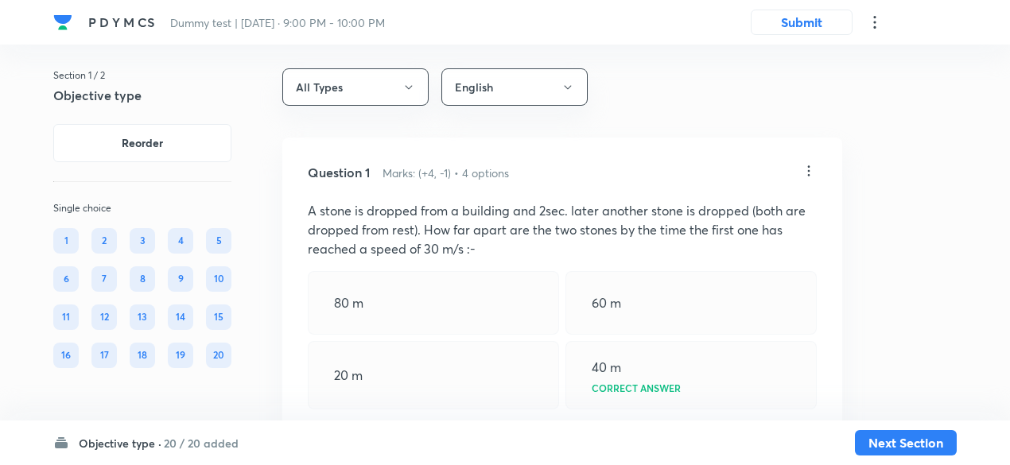
scroll to position [0, 0]
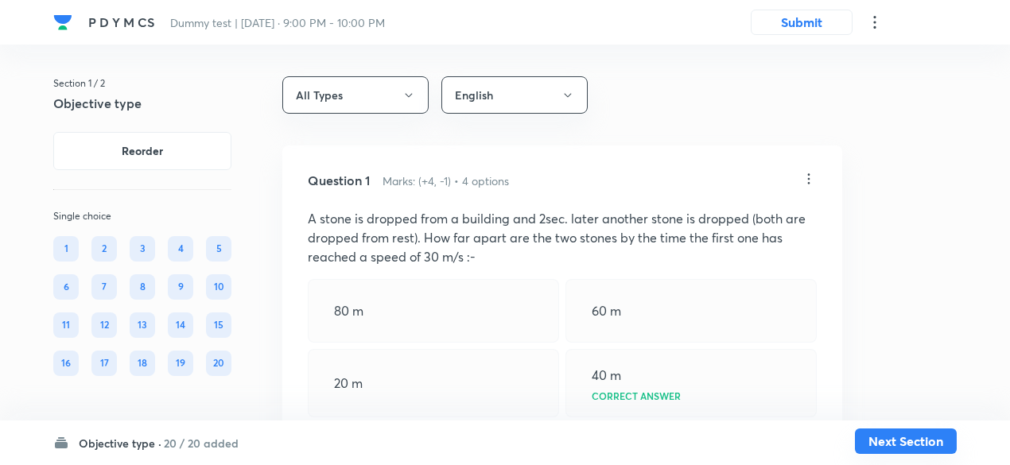
click at [890, 441] on button "Next Section" at bounding box center [906, 440] width 102 height 25
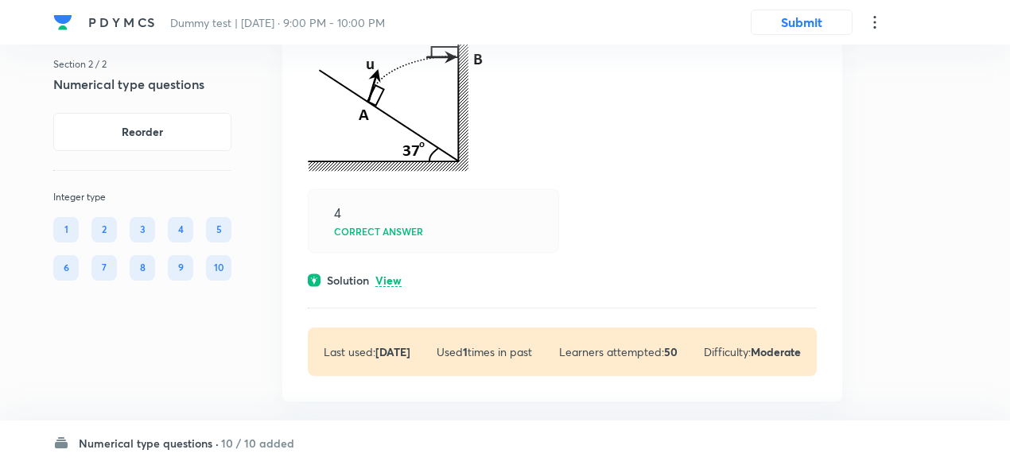
scroll to position [229, 0]
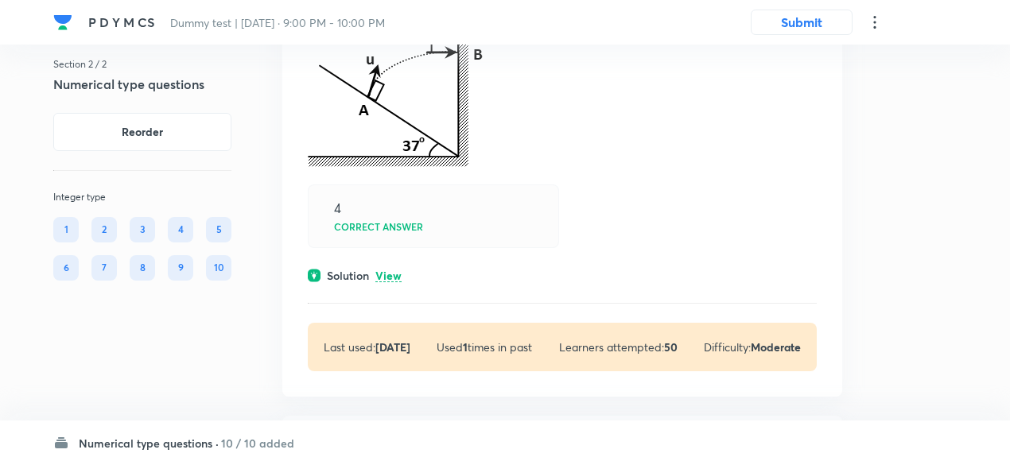
click at [395, 267] on div "Solution View" at bounding box center [562, 275] width 509 height 17
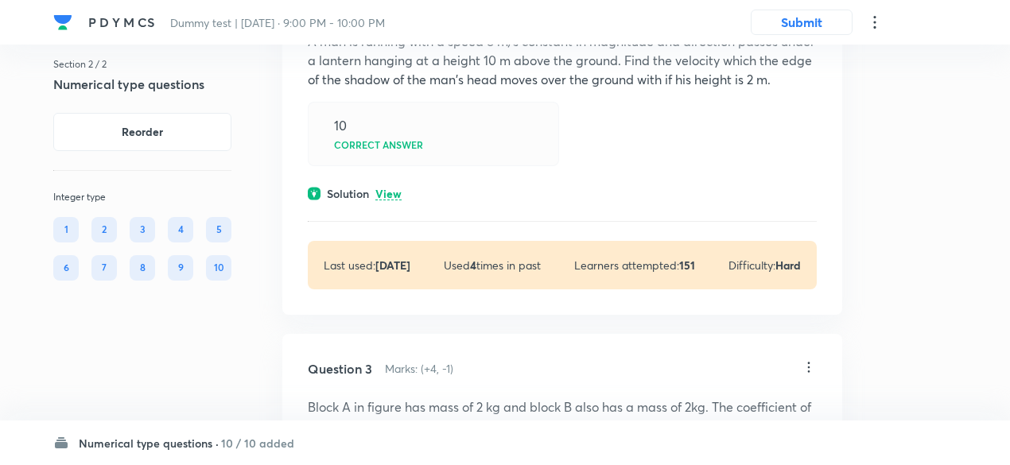
scroll to position [778, 0]
click at [389, 189] on p "View" at bounding box center [388, 195] width 26 height 12
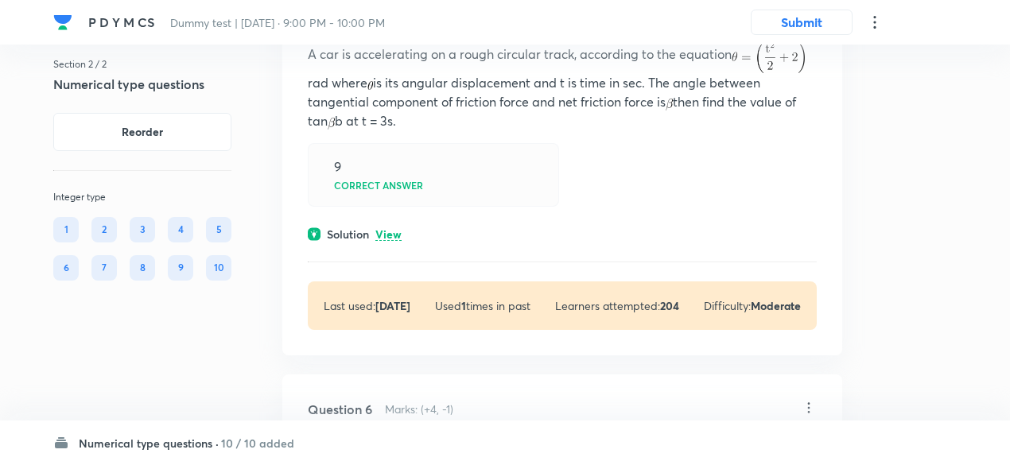
scroll to position [2681, 0]
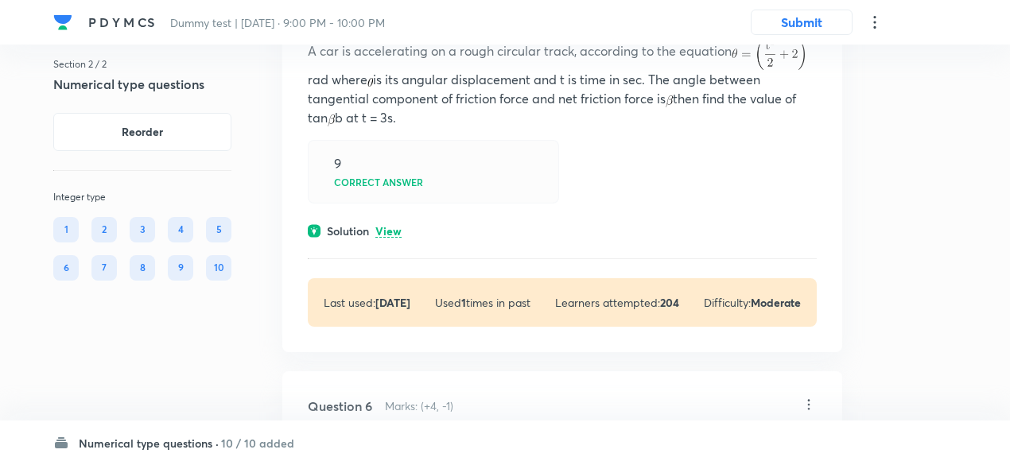
click at [390, 227] on p "View" at bounding box center [388, 232] width 26 height 12
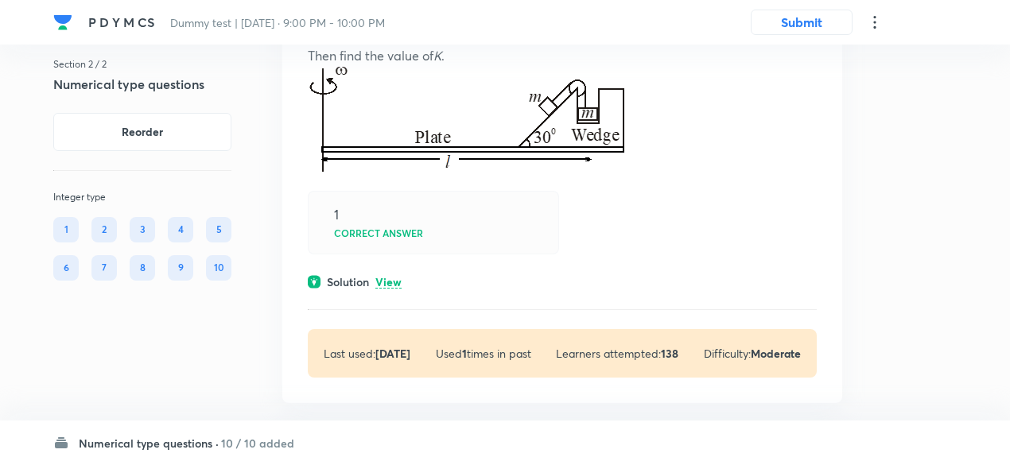
scroll to position [3286, 0]
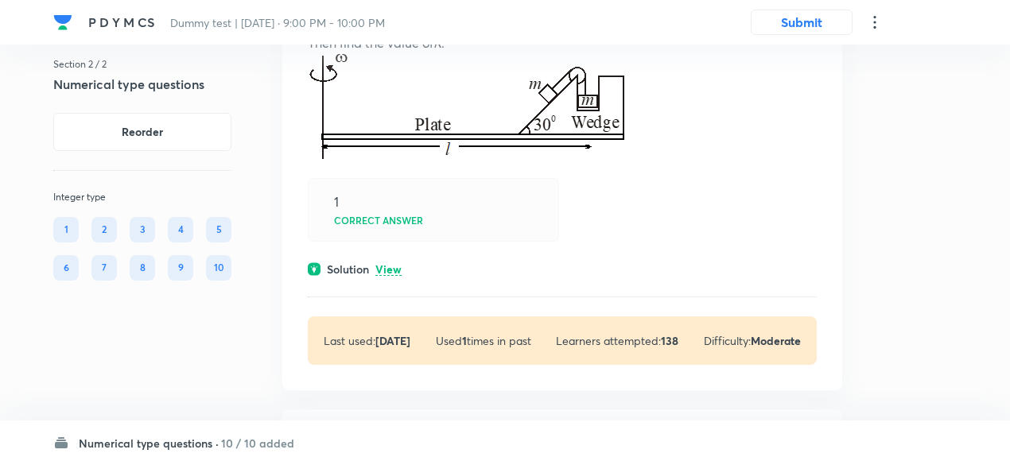
click at [393, 269] on p "View" at bounding box center [388, 270] width 26 height 12
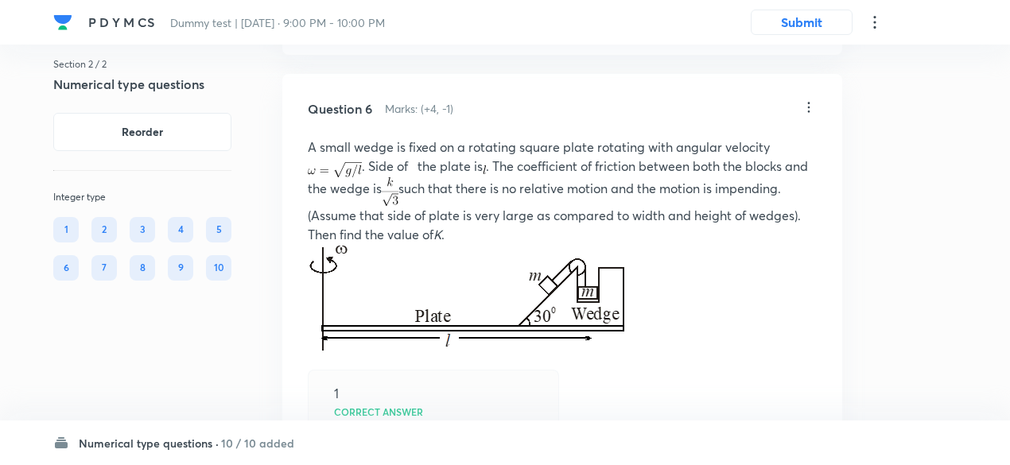
scroll to position [3105, 0]
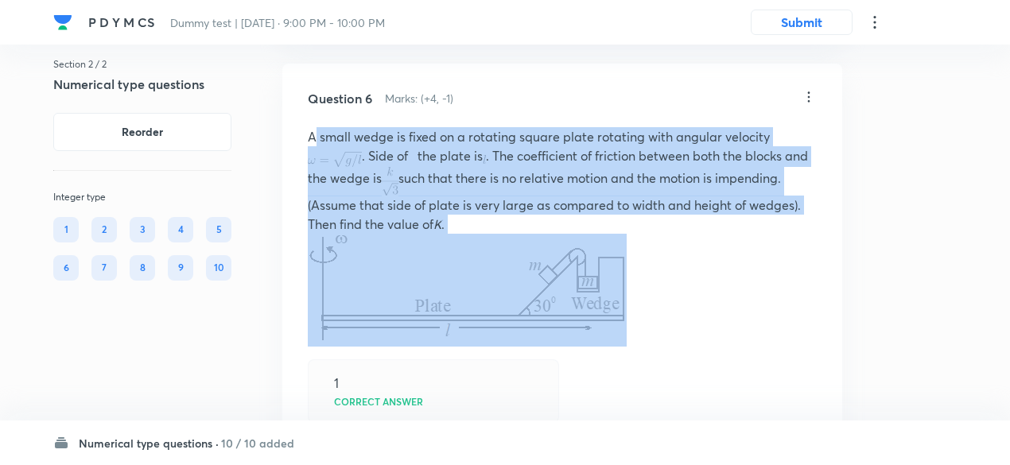
drag, startPoint x: 307, startPoint y: 128, endPoint x: 641, endPoint y: 287, distance: 369.8
copy p "A small wedge is fixed on a rotating square plate rotating with angular velocit…"
click at [500, 223] on p "A small wedge is fixed on a rotating square plate rotating with angular velocit…" at bounding box center [562, 180] width 509 height 107
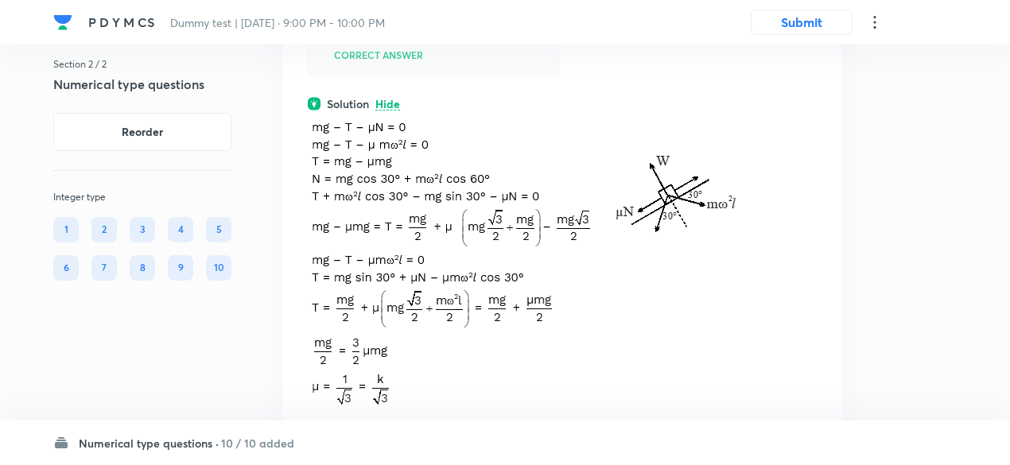
scroll to position [3453, 0]
click at [767, 255] on p at bounding box center [562, 263] width 509 height 305
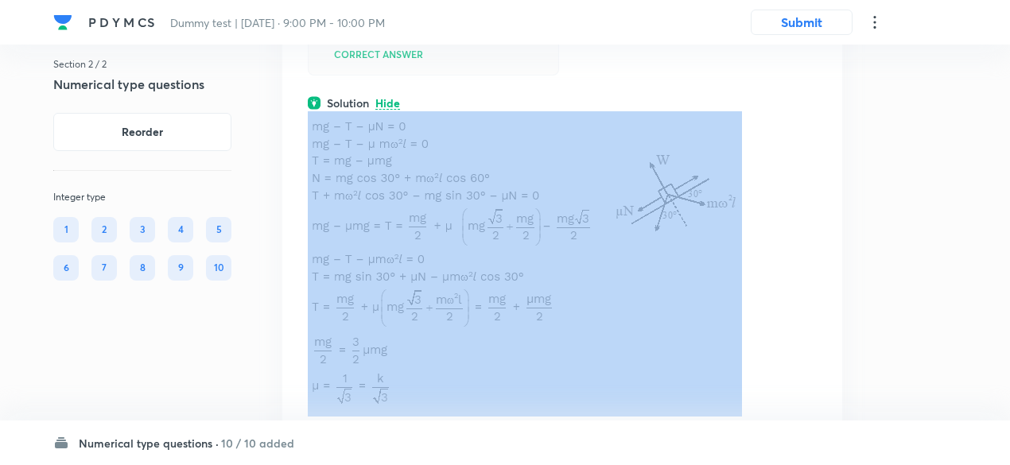
click at [767, 255] on p at bounding box center [562, 263] width 509 height 305
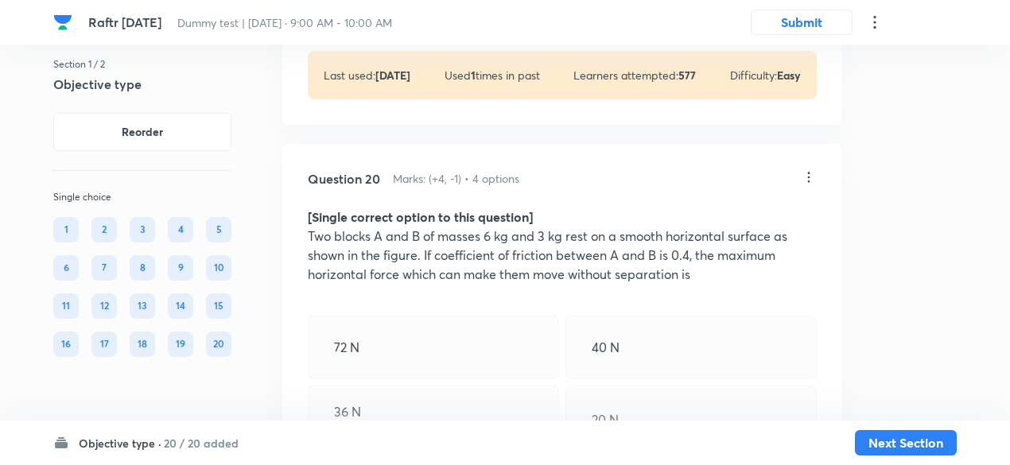
scroll to position [10804, 0]
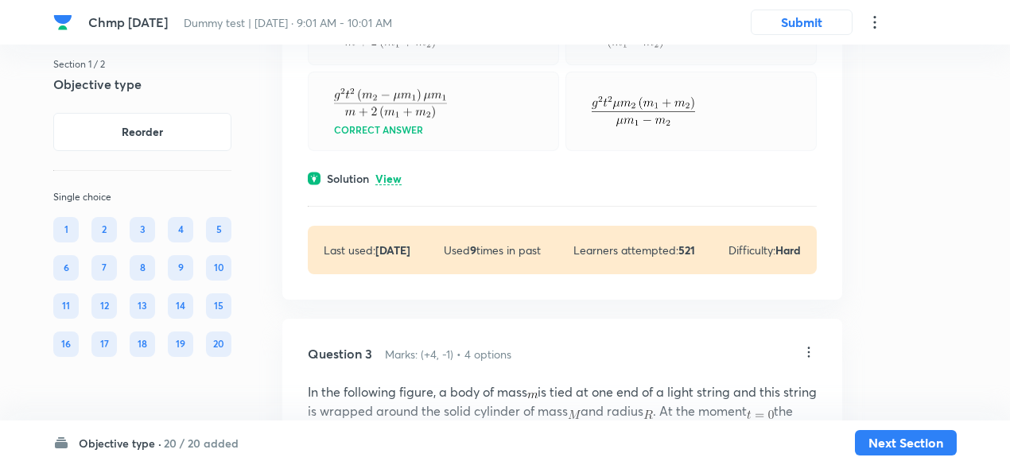
scroll to position [1110, 0]
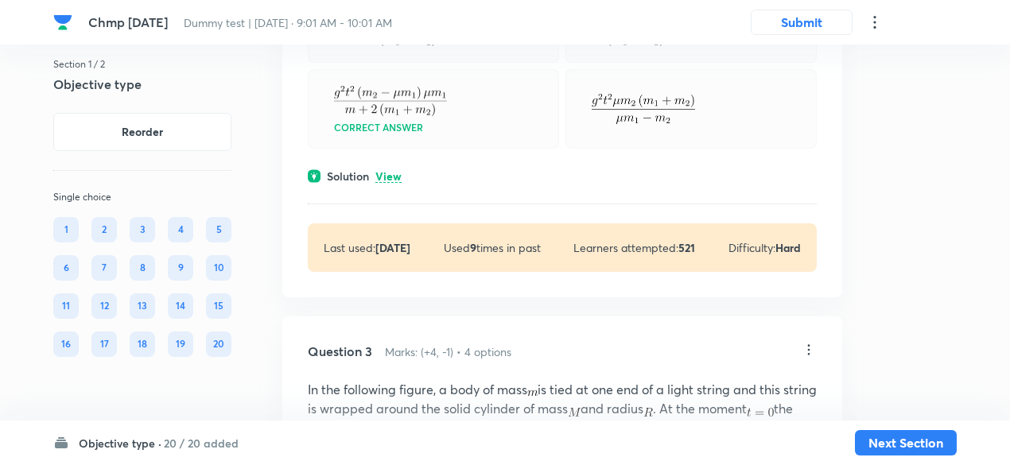
click at [396, 171] on p "View" at bounding box center [388, 177] width 26 height 12
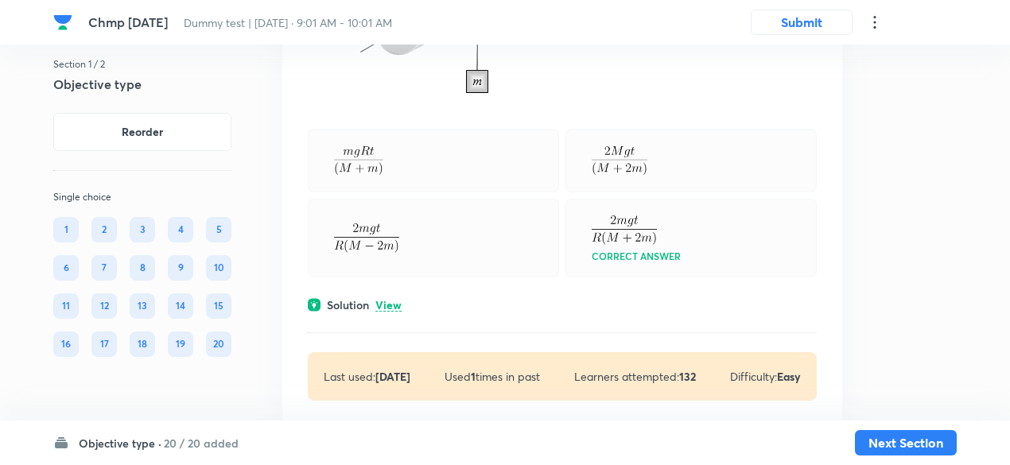
scroll to position [2464, 0]
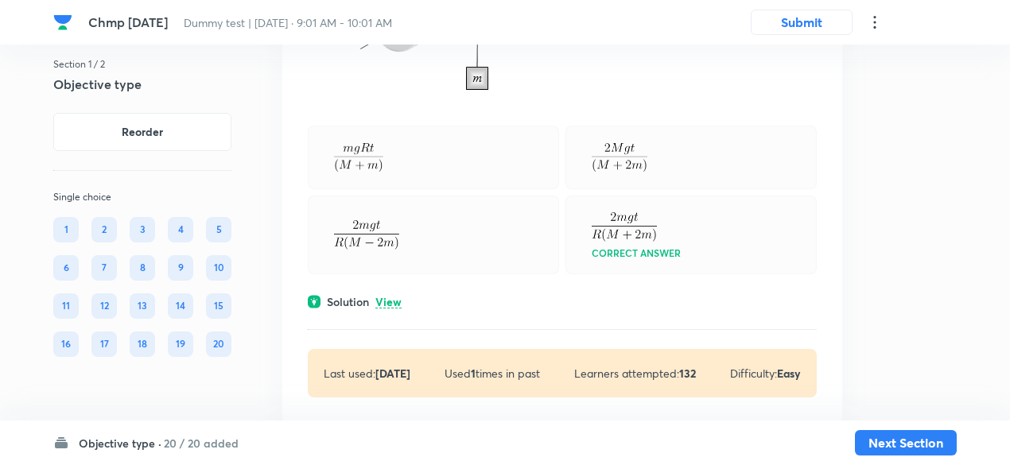
click at [390, 327] on div "Question 3 Marks: (+4, -1) • 4 options In the following figure, a body of mass …" at bounding box center [562, 133] width 560 height 580
click at [390, 308] on p "View" at bounding box center [388, 303] width 26 height 12
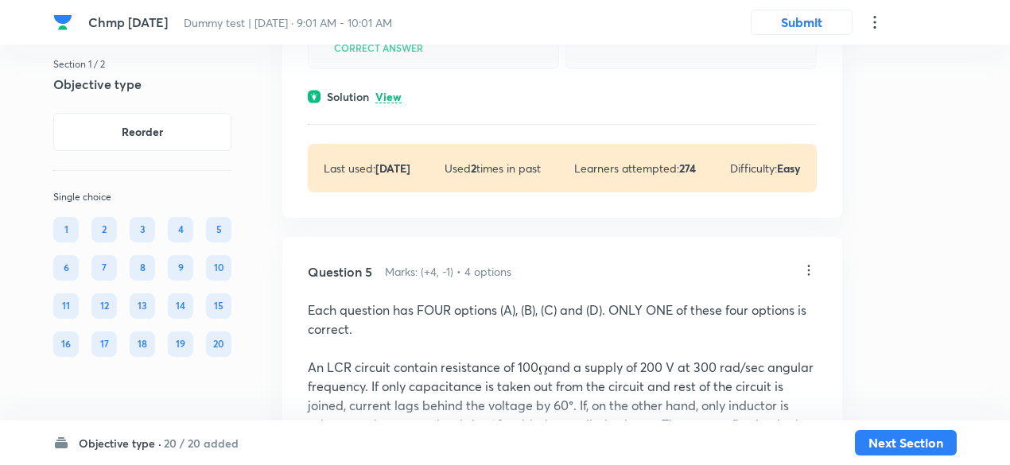
scroll to position [3374, 0]
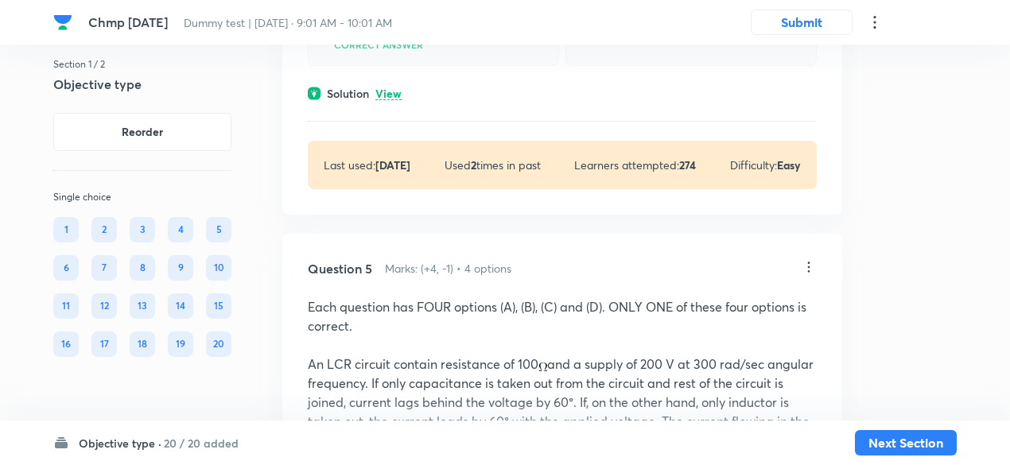
click at [405, 102] on div "Solution View" at bounding box center [562, 93] width 509 height 17
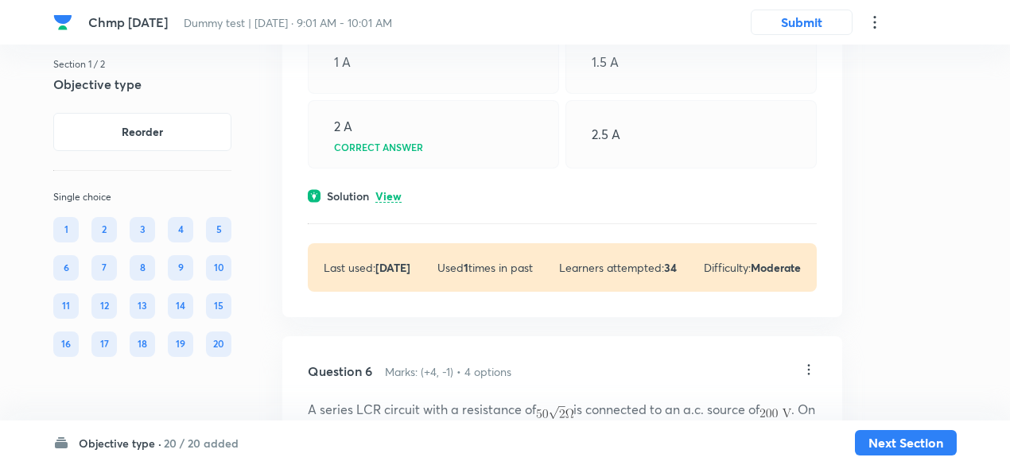
scroll to position [3992, 0]
click at [390, 202] on p "View" at bounding box center [388, 196] width 26 height 12
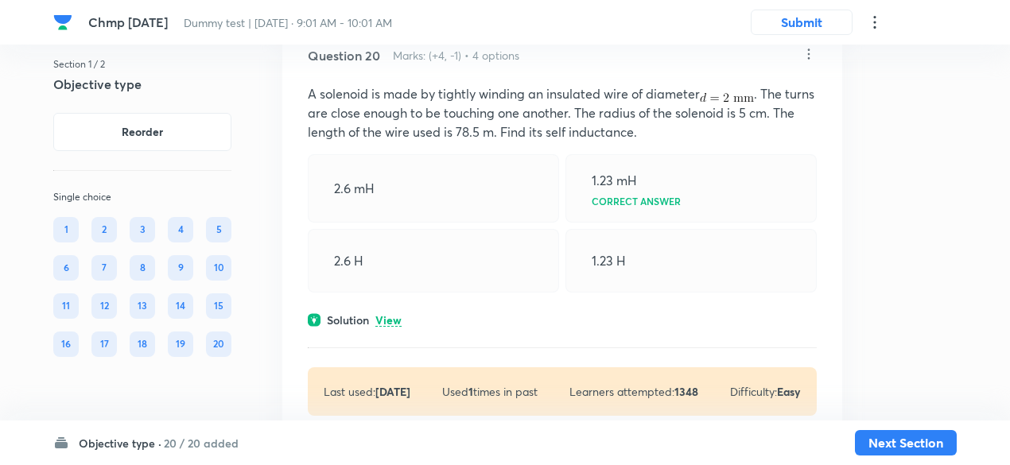
scroll to position [12547, 0]
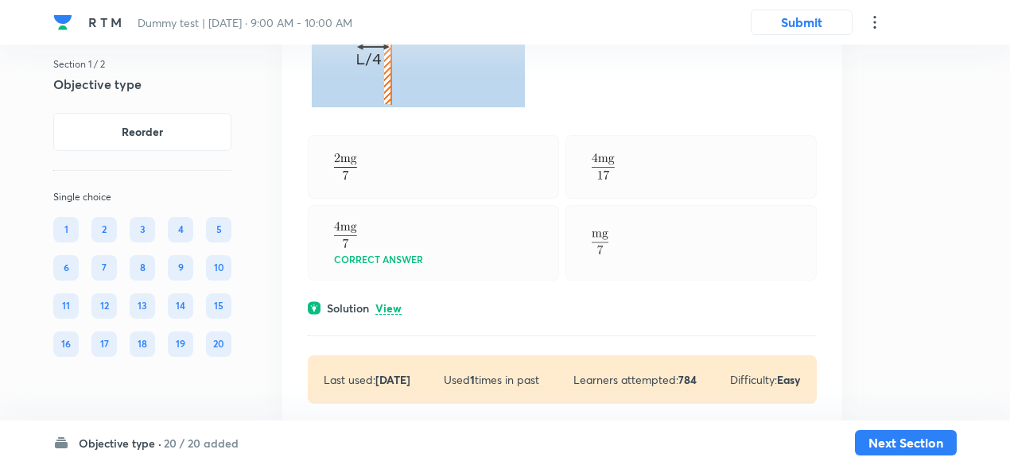
click at [388, 303] on p "View" at bounding box center [388, 309] width 26 height 12
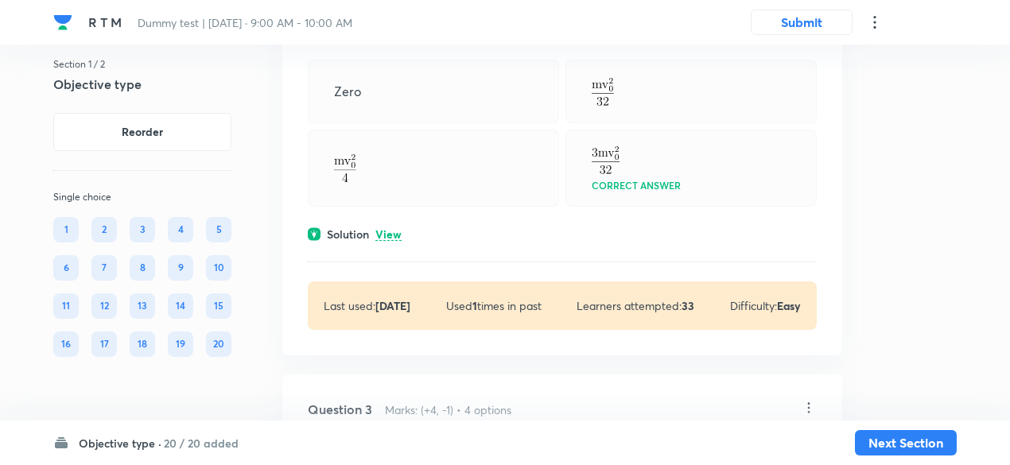
scroll to position [1499, 0]
click at [394, 235] on p "View" at bounding box center [388, 234] width 26 height 12
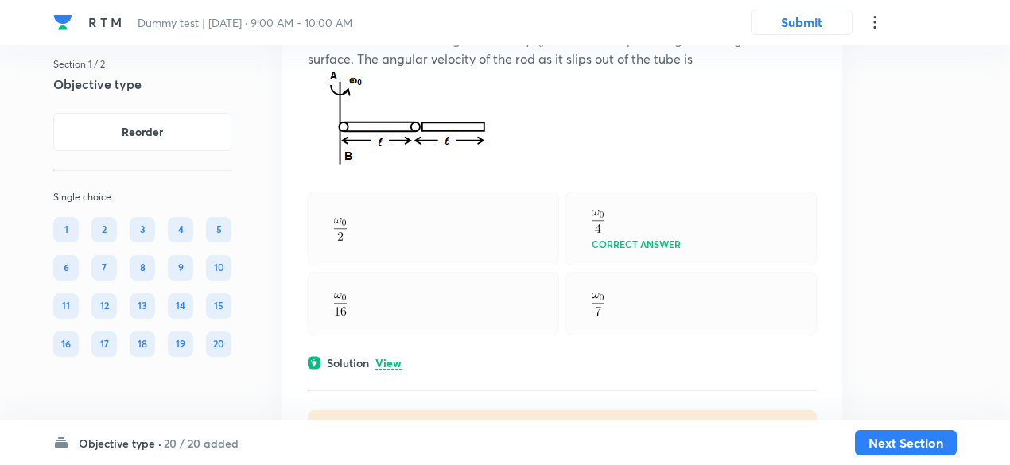
scroll to position [2501, 0]
click at [393, 356] on p "View" at bounding box center [388, 362] width 26 height 12
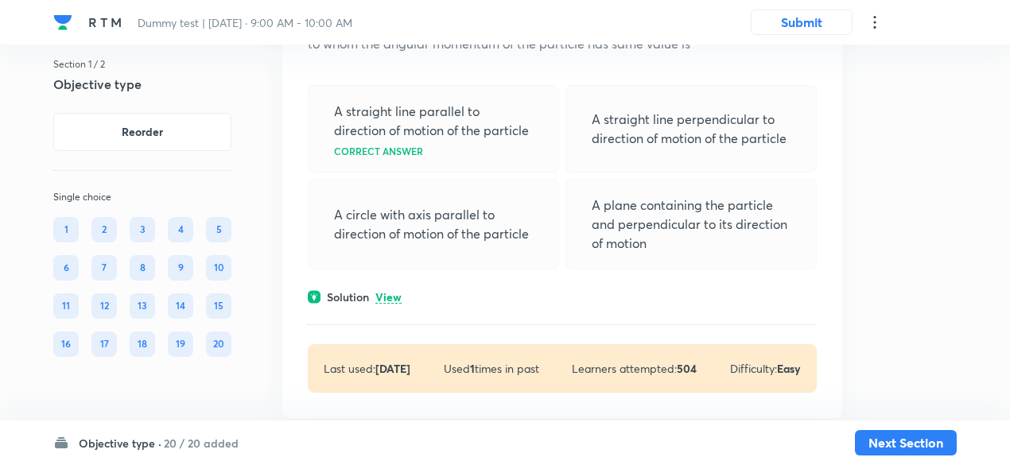
scroll to position [3188, 0]
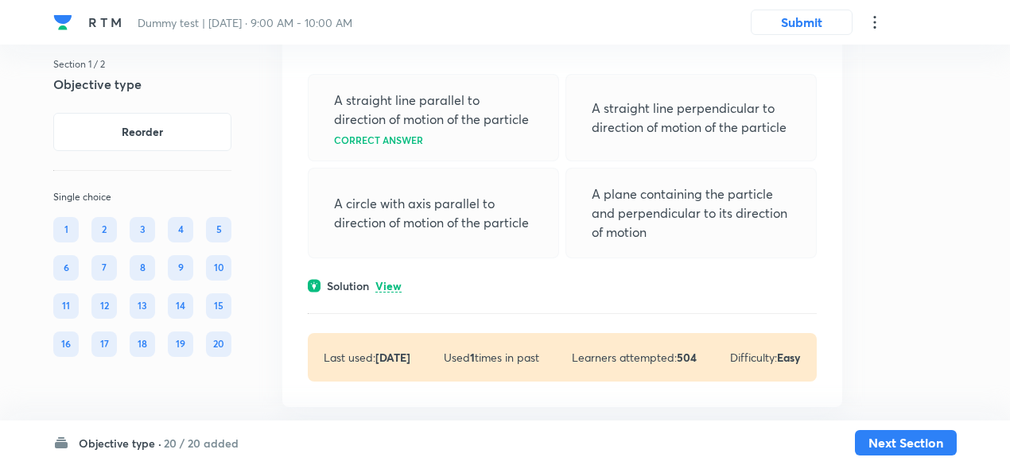
click at [395, 284] on p "View" at bounding box center [388, 287] width 26 height 12
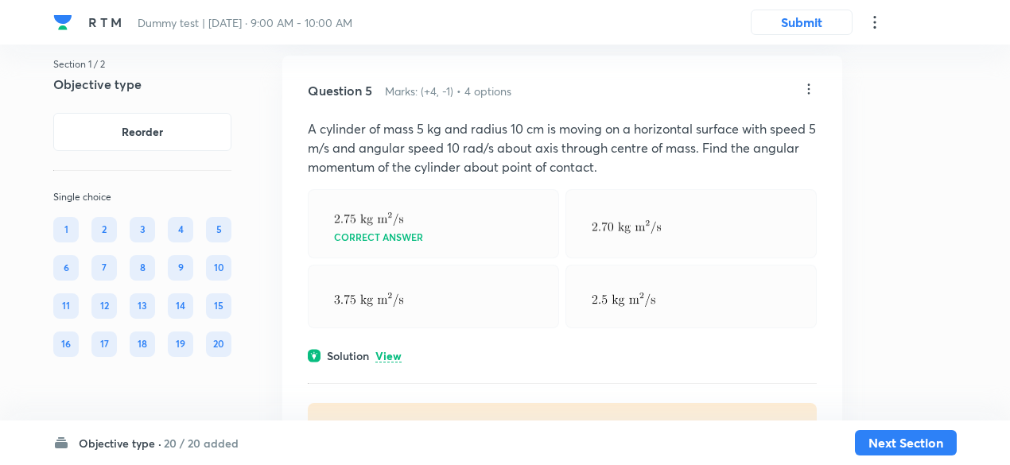
scroll to position [3646, 0]
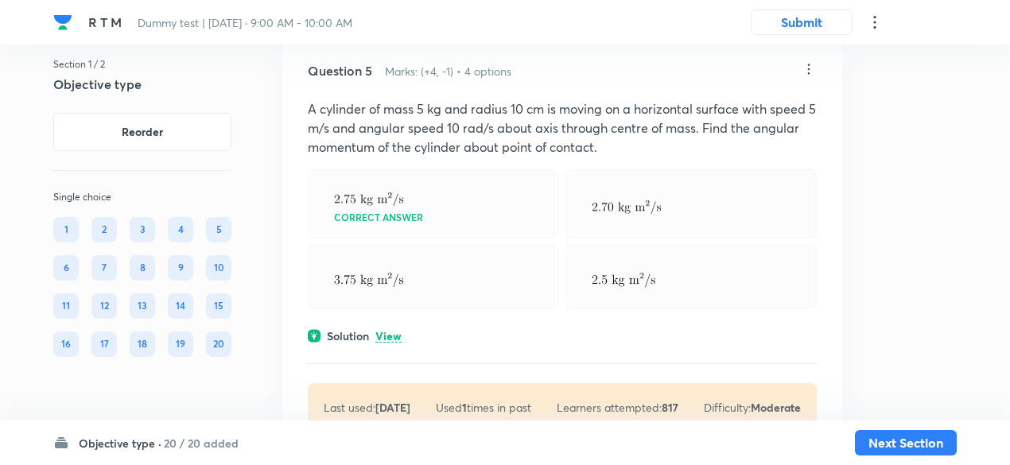
click at [395, 332] on p "View" at bounding box center [388, 337] width 26 height 12
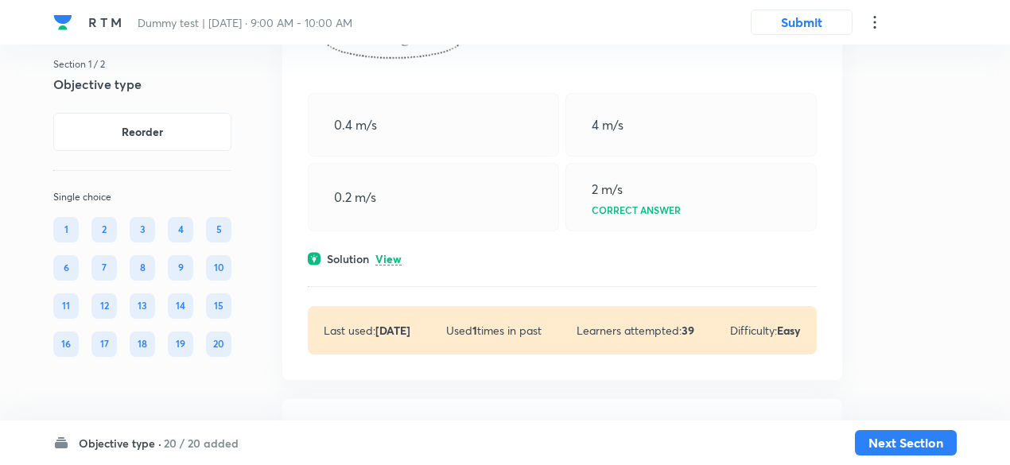
scroll to position [4725, 0]
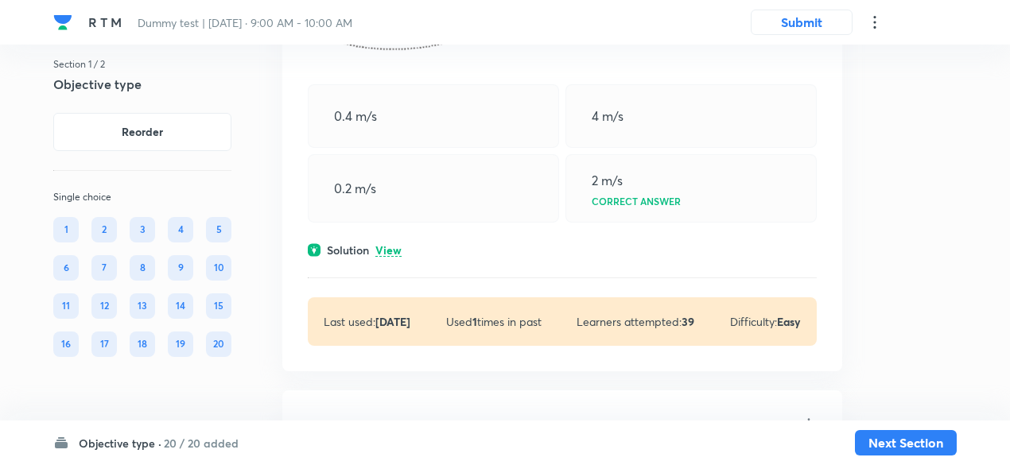
click at [393, 245] on p "View" at bounding box center [388, 251] width 26 height 12
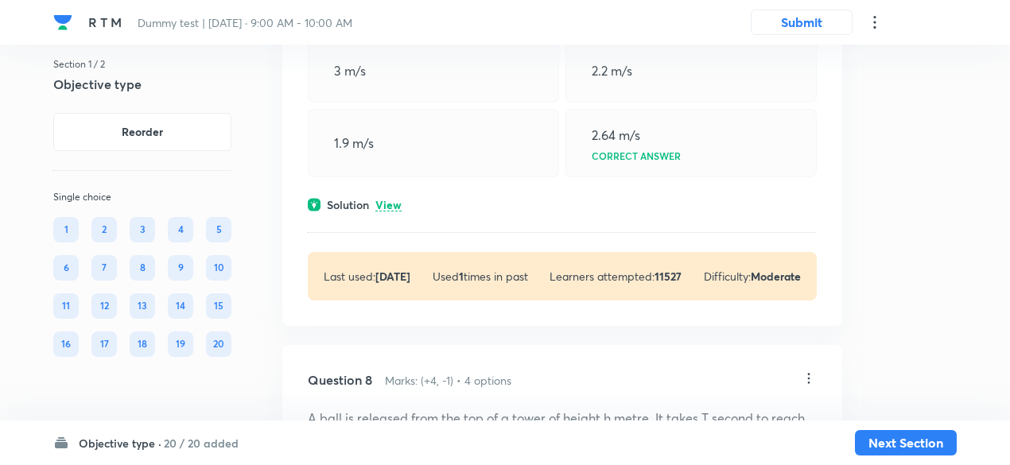
scroll to position [5512, 0]
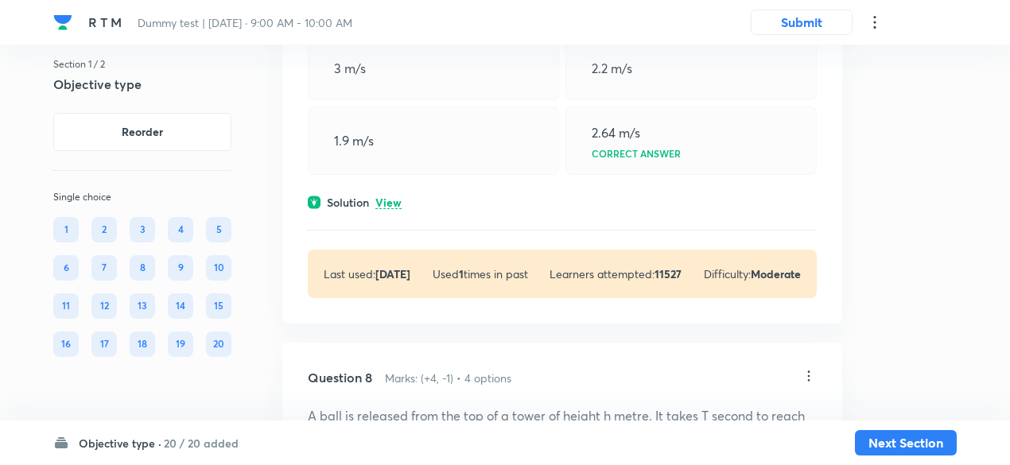
click at [392, 198] on p "View" at bounding box center [388, 203] width 26 height 12
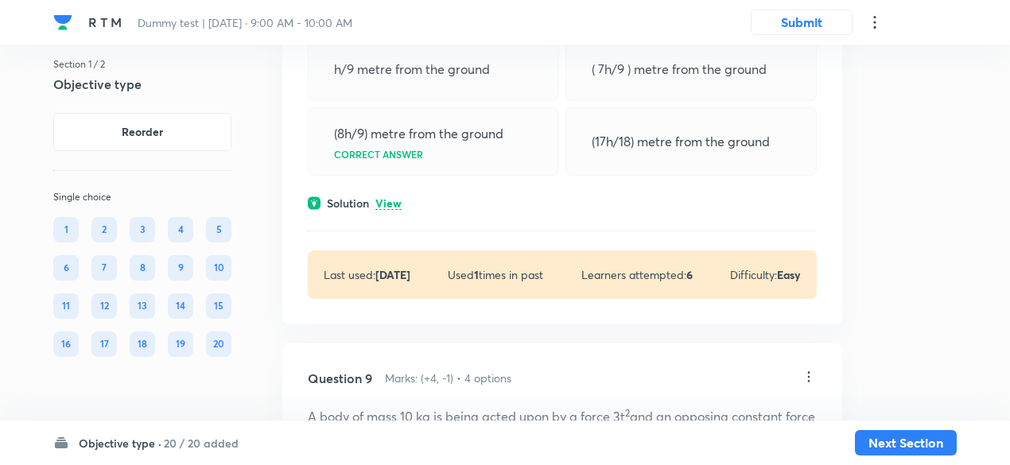
click at [392, 198] on p "View" at bounding box center [388, 204] width 26 height 12
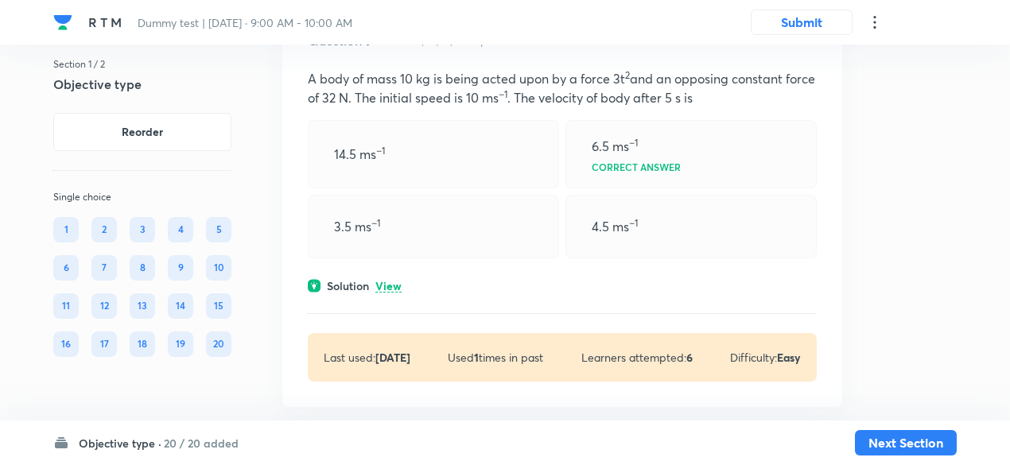
scroll to position [6612, 0]
click at [391, 280] on p "View" at bounding box center [388, 286] width 26 height 12
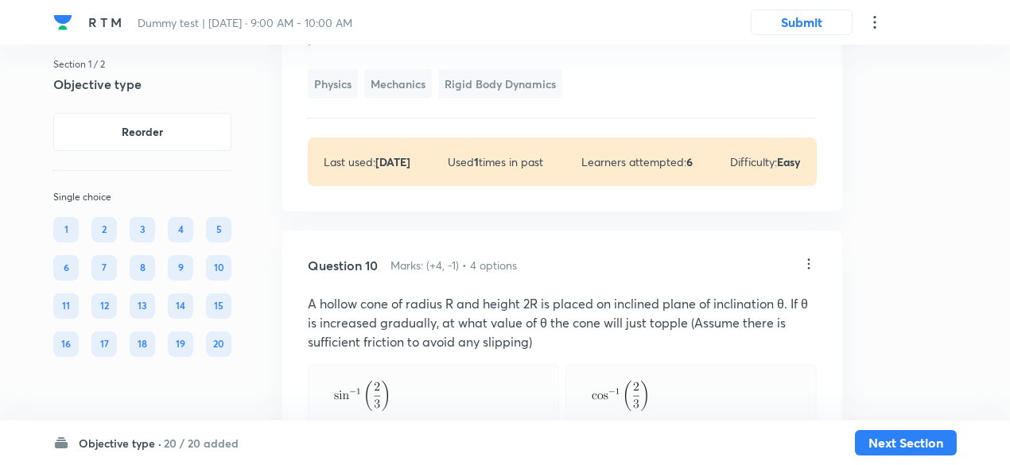
scroll to position [7186, 0]
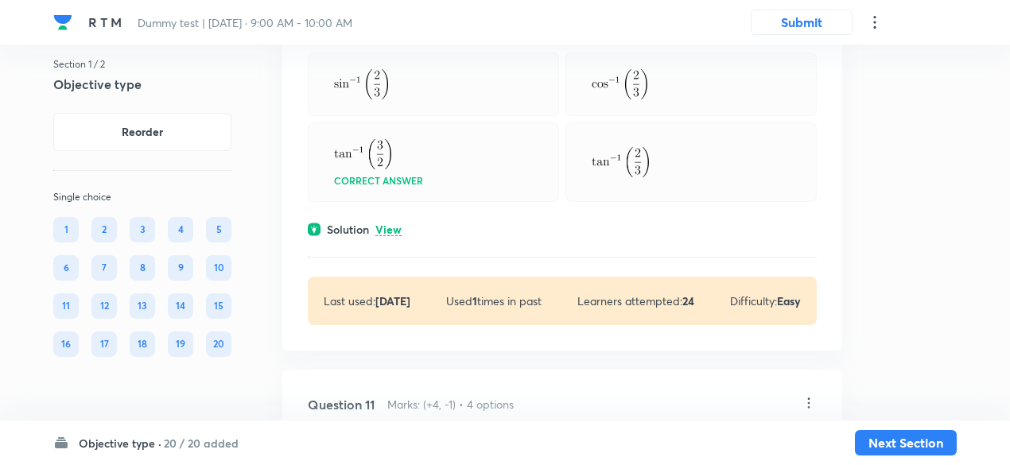
click at [391, 225] on p "View" at bounding box center [388, 230] width 26 height 12
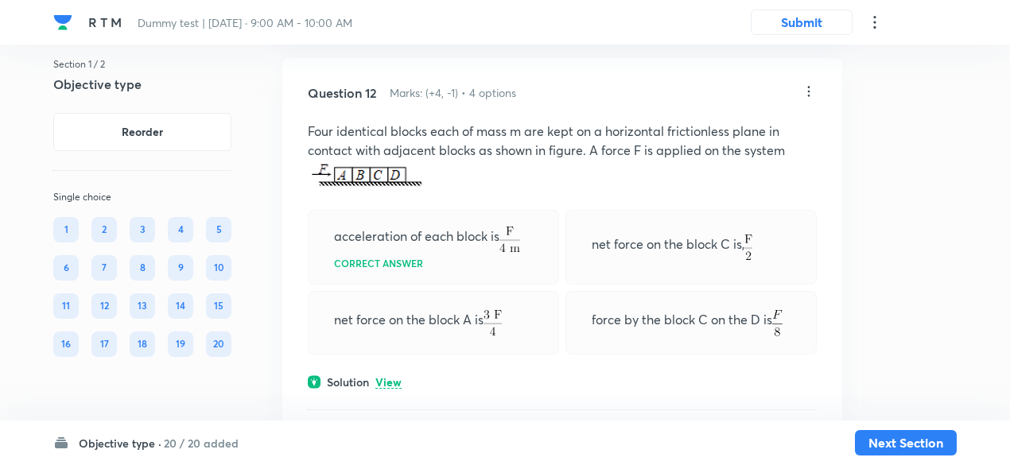
scroll to position [8481, 0]
click at [399, 375] on p "View" at bounding box center [388, 381] width 26 height 12
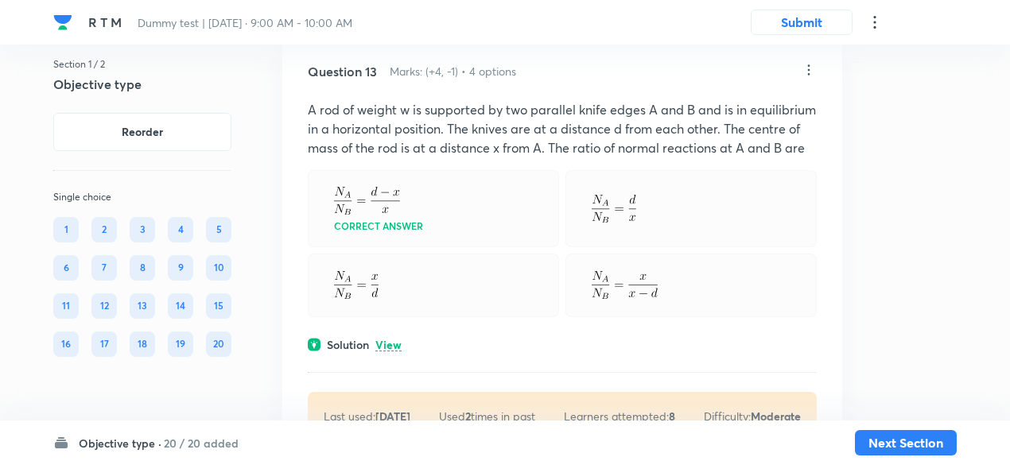
scroll to position [9118, 0]
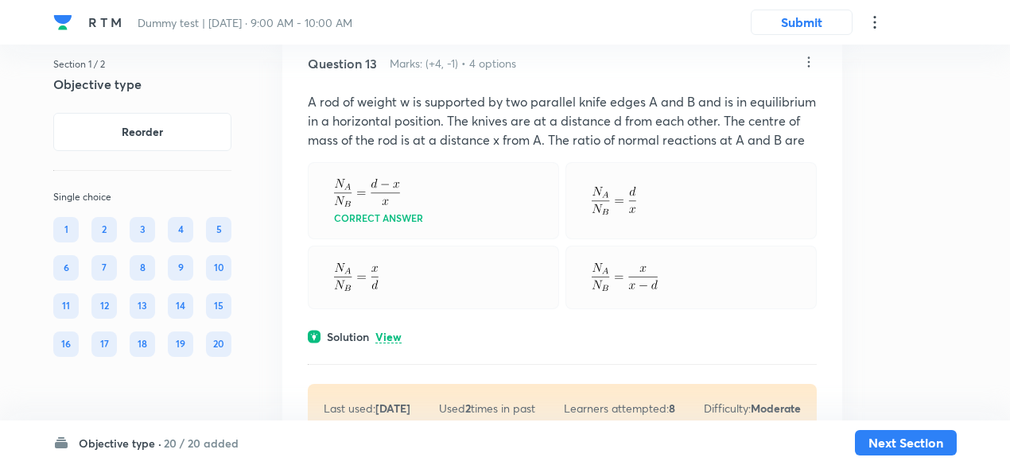
click at [394, 332] on p "View" at bounding box center [388, 338] width 26 height 12
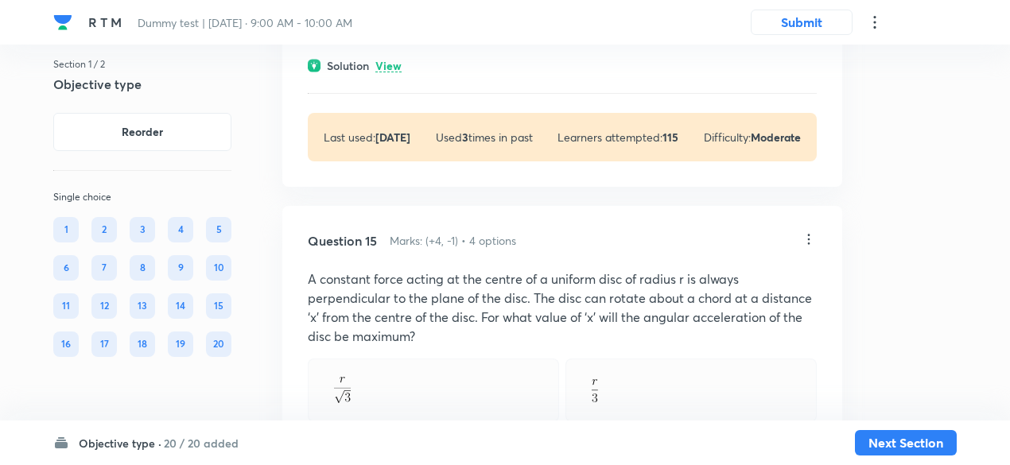
scroll to position [10217, 0]
click at [394, 71] on p "View" at bounding box center [388, 65] width 26 height 12
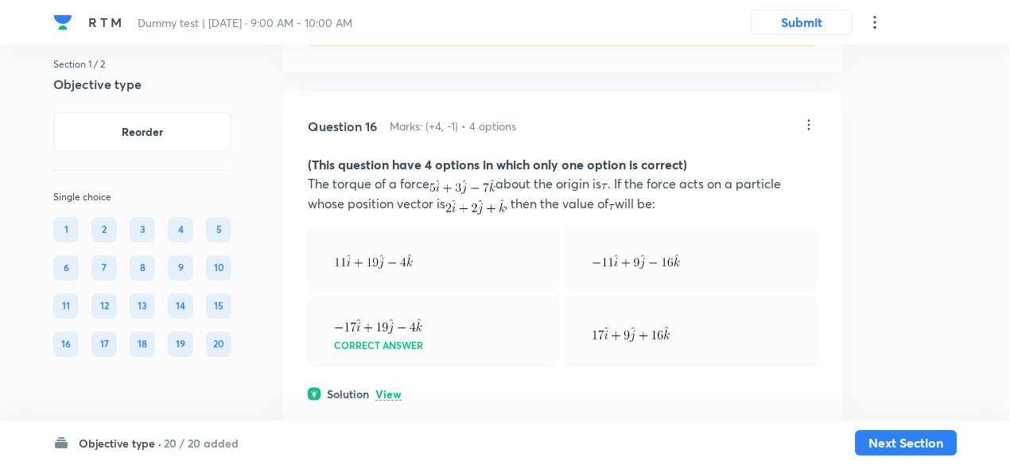
scroll to position [11228, 0]
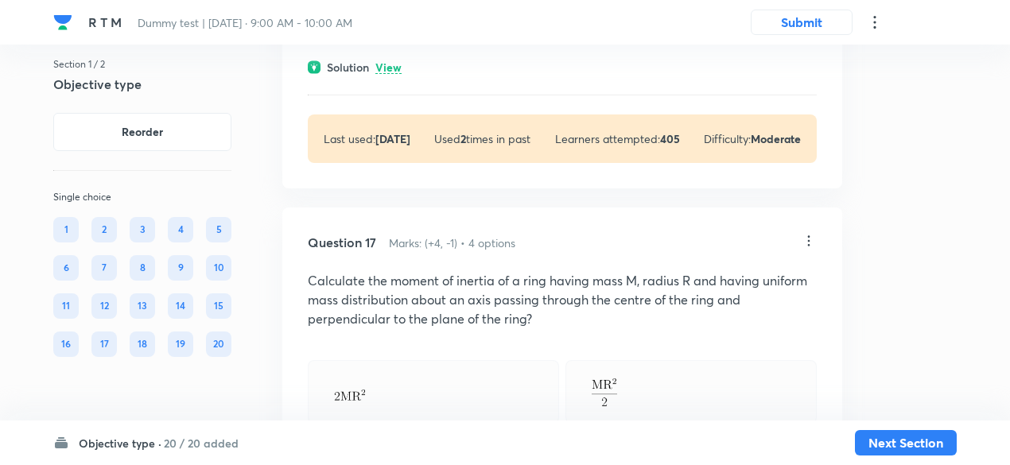
scroll to position [11708, 0]
click at [382, 74] on div "Solution View" at bounding box center [562, 65] width 509 height 17
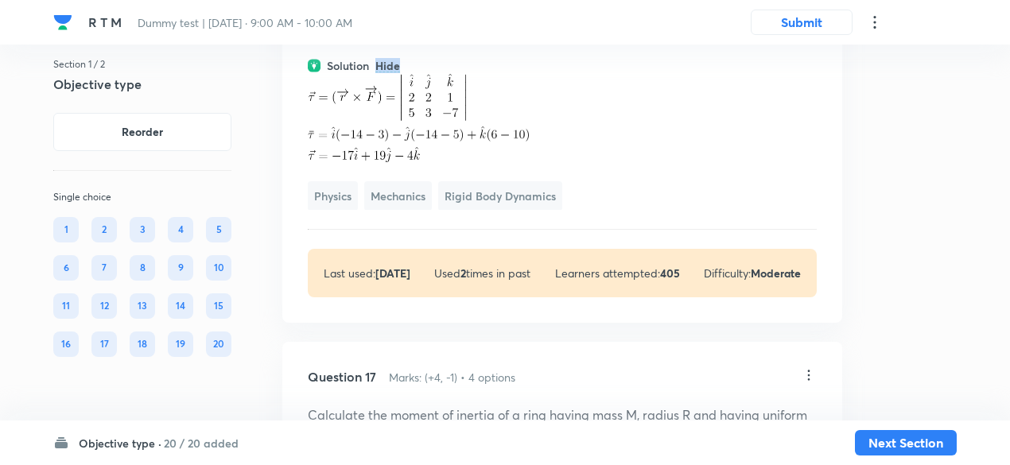
click at [382, 74] on div "Solution Hide" at bounding box center [562, 65] width 509 height 17
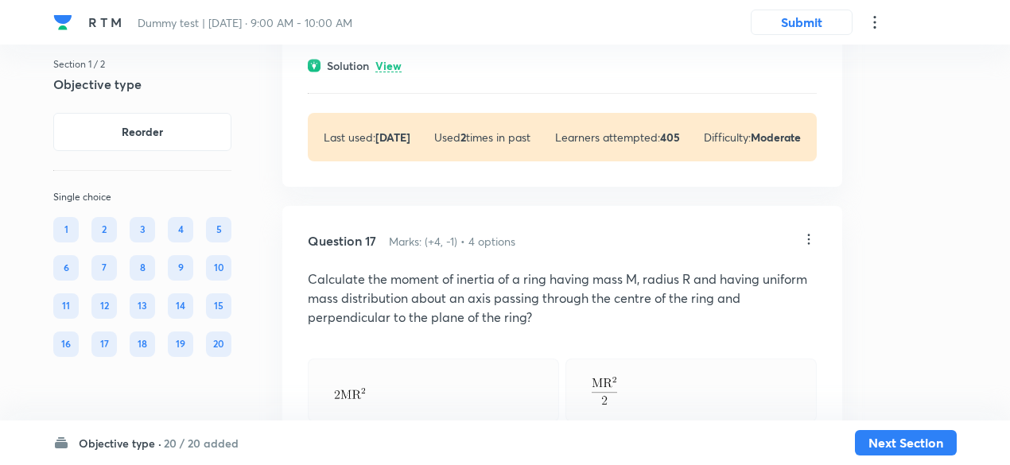
click at [382, 74] on div "Solution View" at bounding box center [562, 65] width 509 height 17
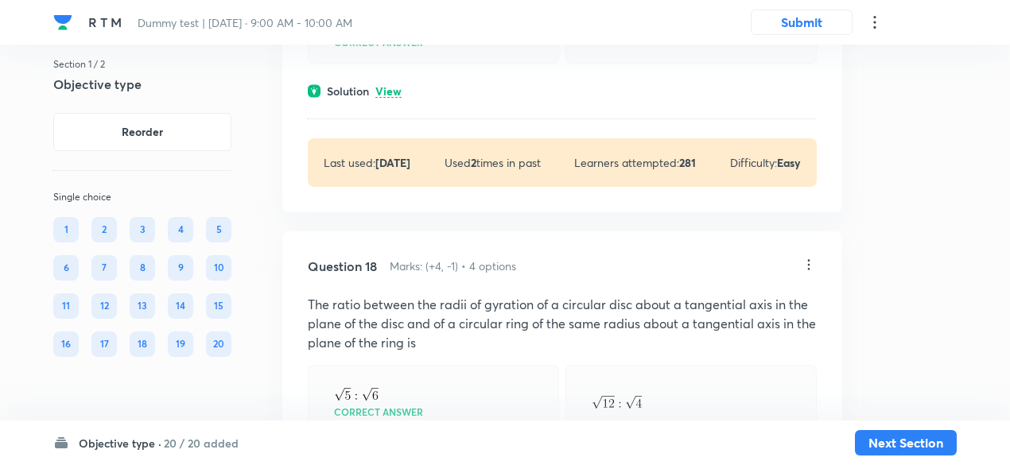
scroll to position [12292, 0]
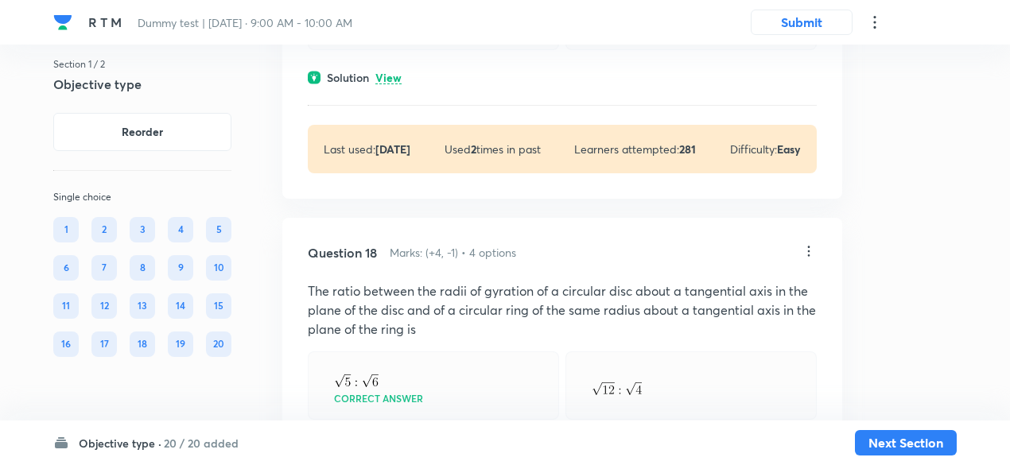
click at [382, 84] on p "View" at bounding box center [388, 78] width 26 height 12
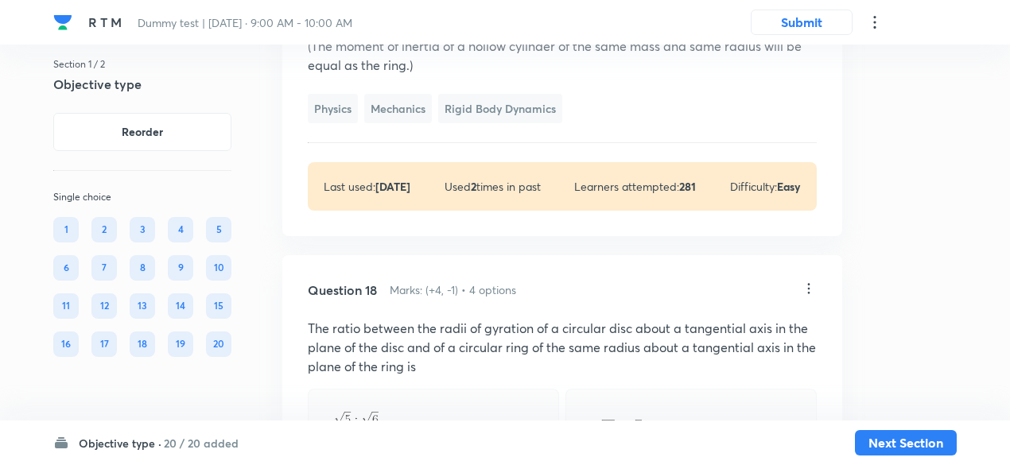
scroll to position [12596, 0]
click at [502, 72] on p "(The moment of inertia of a hollow cylinder of the same mass and same radius wi…" at bounding box center [562, 53] width 509 height 38
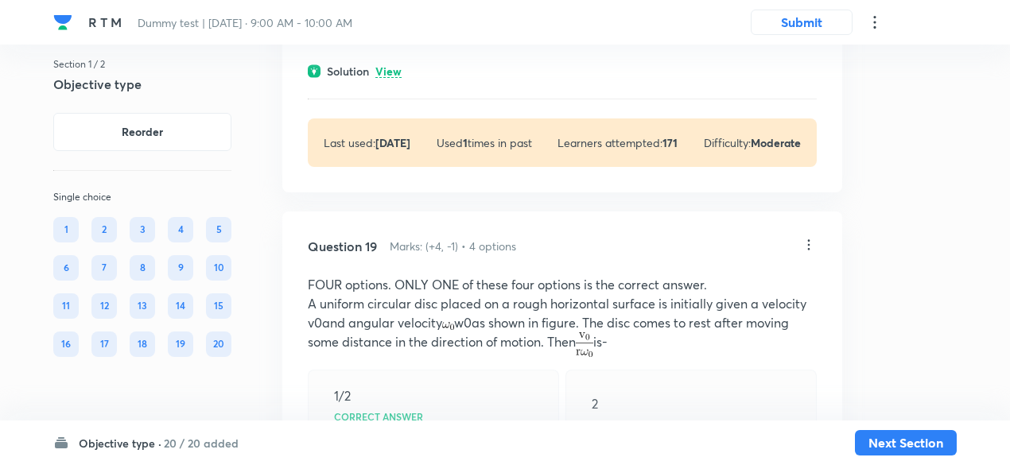
scroll to position [13120, 0]
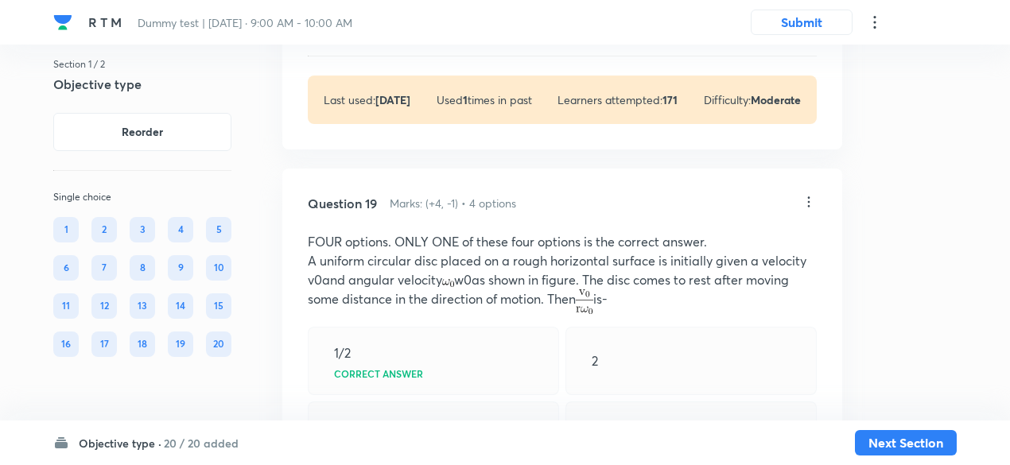
click at [394, 35] on p "View" at bounding box center [388, 29] width 26 height 12
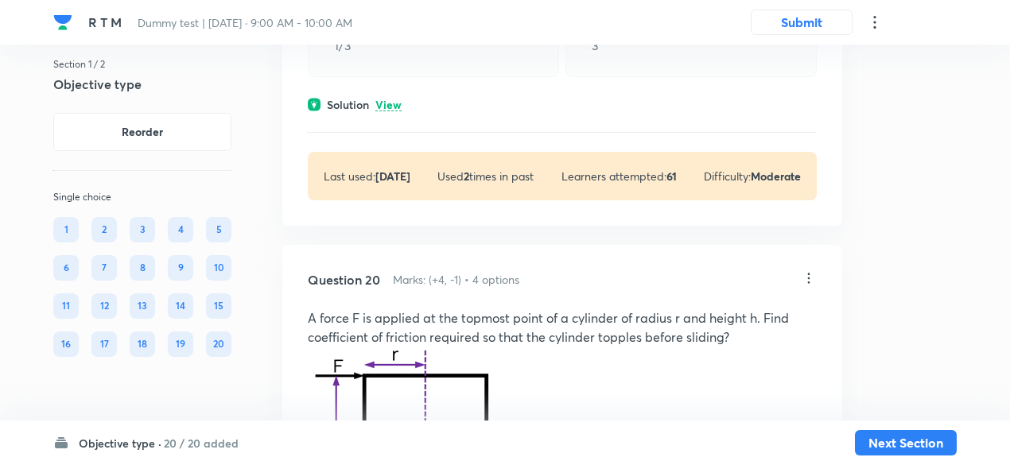
scroll to position [13757, 0]
click at [385, 111] on p "View" at bounding box center [388, 105] width 26 height 12
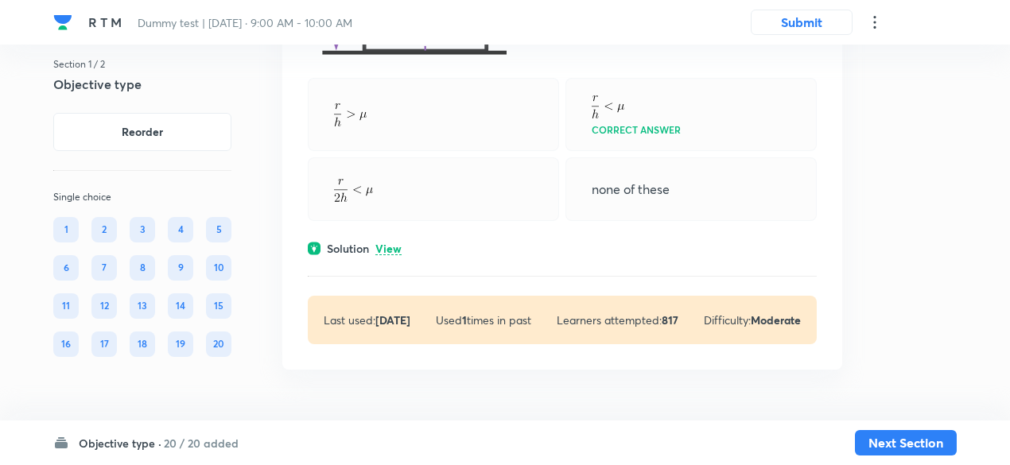
scroll to position [14694, 0]
click at [921, 444] on button "Next Section" at bounding box center [906, 440] width 102 height 25
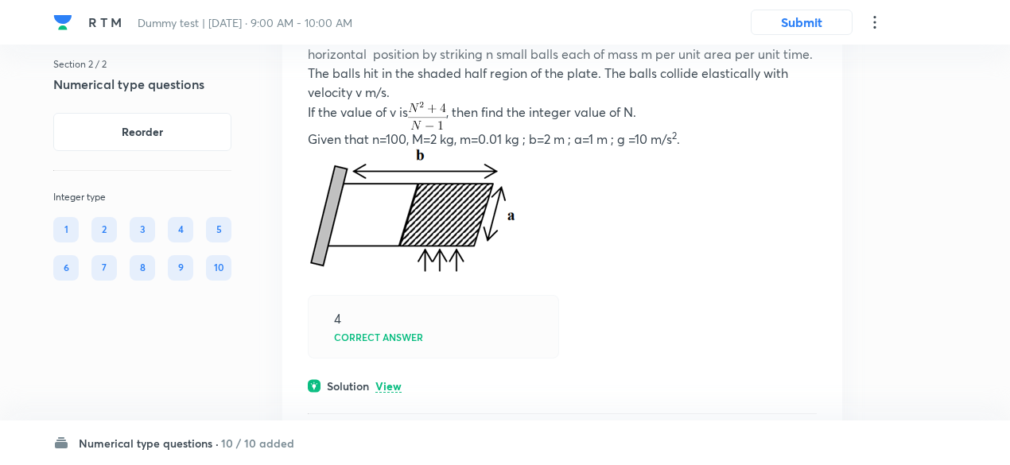
scroll to position [712, 0]
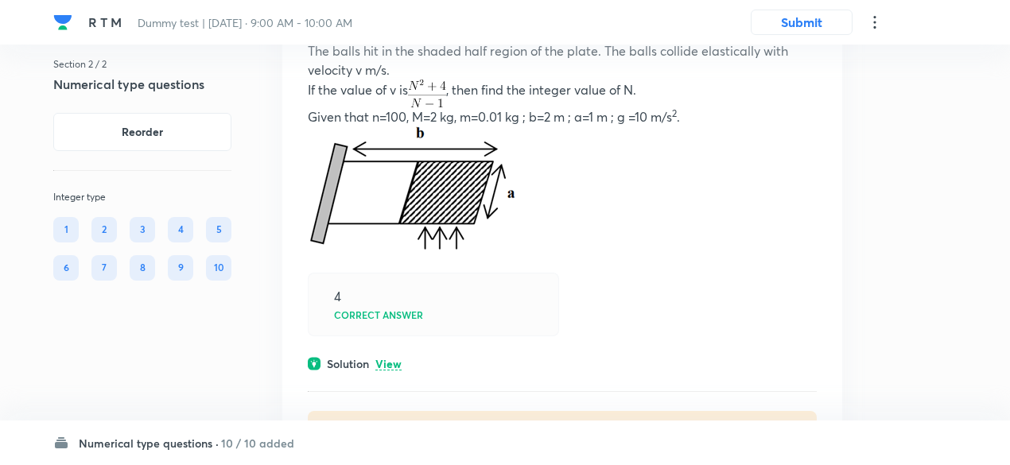
click at [395, 364] on p "View" at bounding box center [388, 365] width 26 height 12
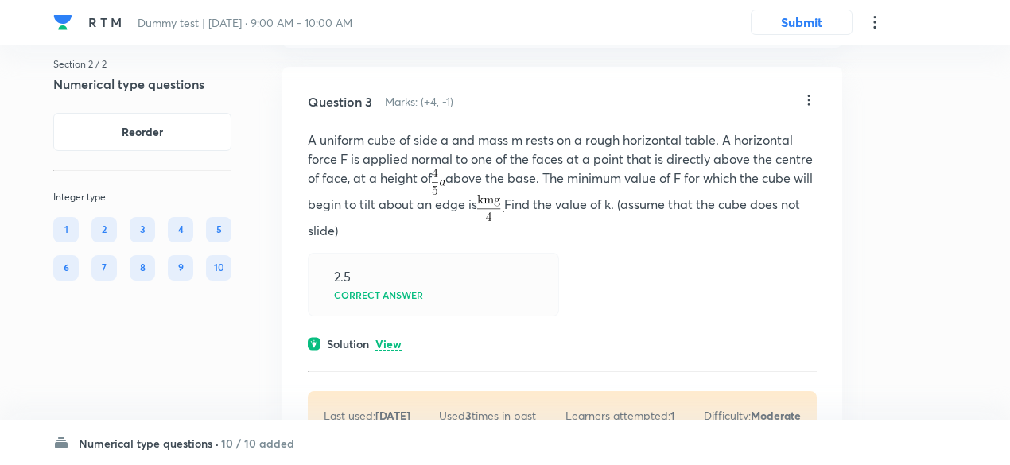
scroll to position [1476, 0]
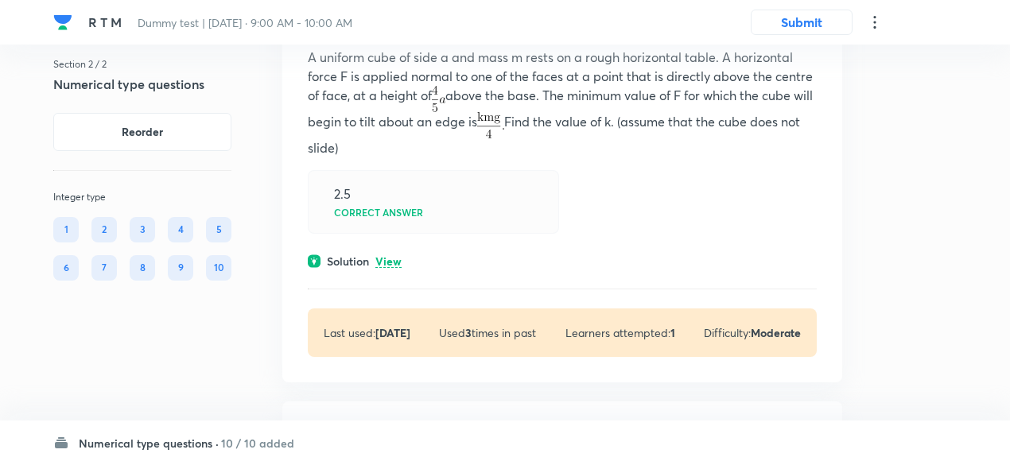
click at [389, 260] on p "View" at bounding box center [388, 262] width 26 height 12
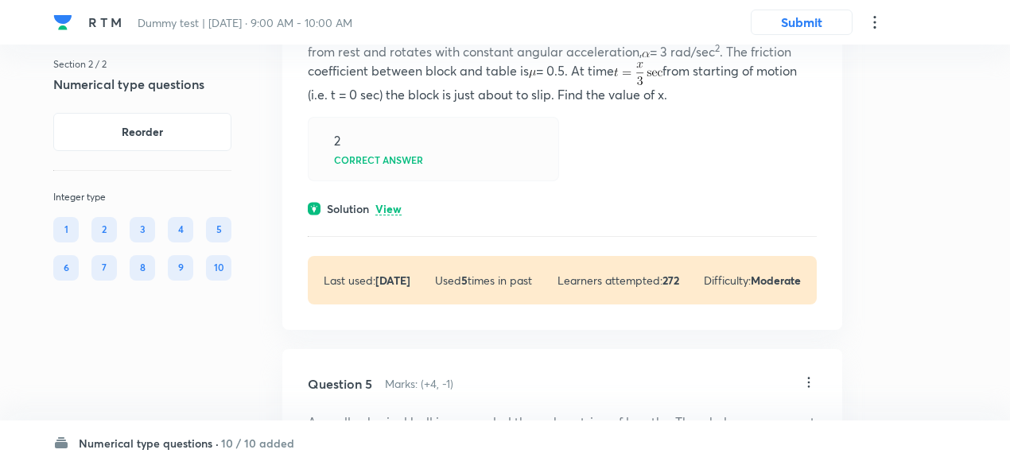
scroll to position [2098, 0]
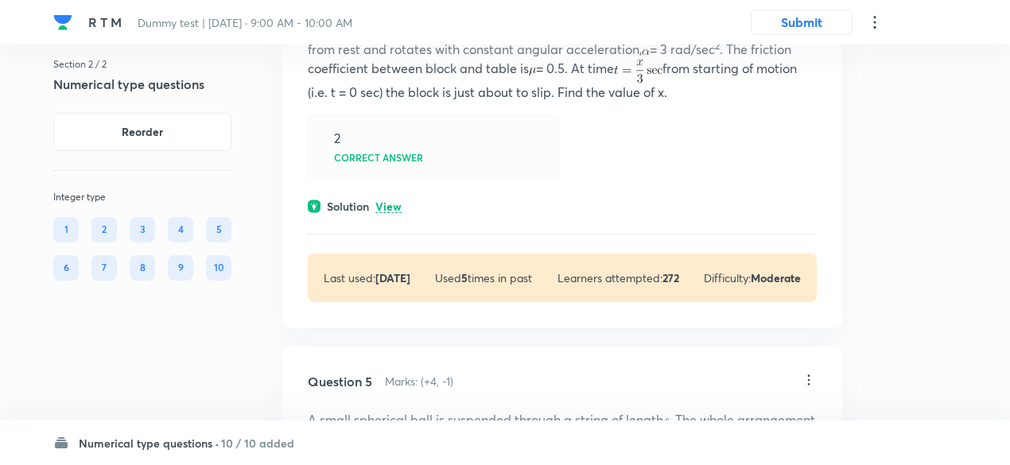
click at [390, 201] on p "View" at bounding box center [388, 207] width 26 height 12
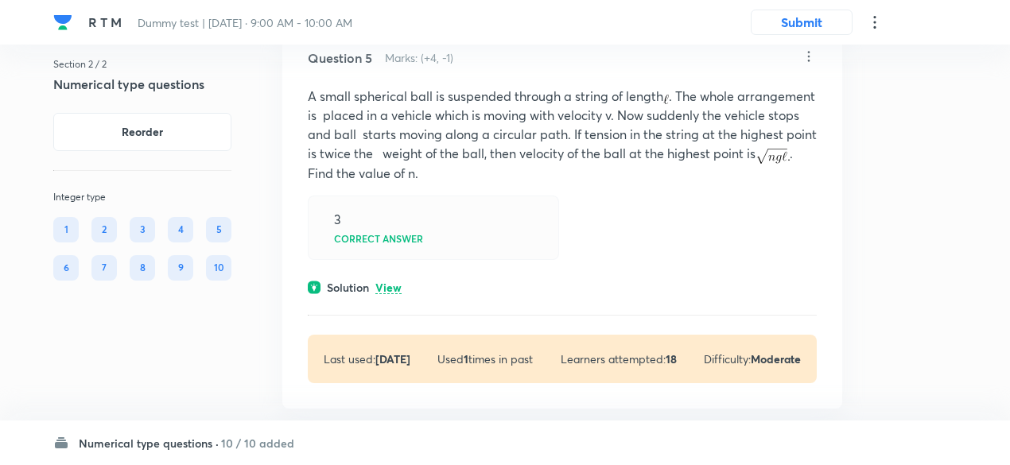
scroll to position [2638, 0]
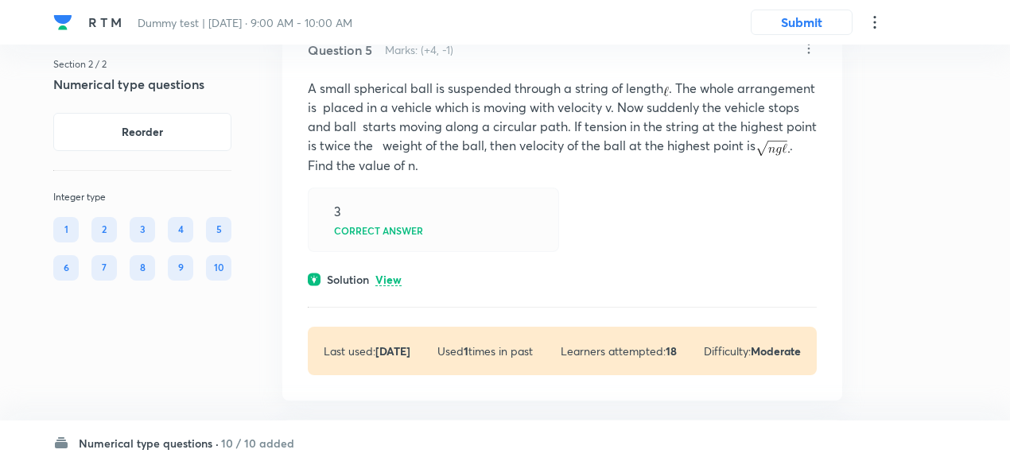
click at [397, 285] on div "Question 5 Marks: (+4, -1) A small spherical ball is suspended through a string…" at bounding box center [562, 208] width 560 height 386
click at [394, 276] on p "View" at bounding box center [388, 280] width 26 height 12
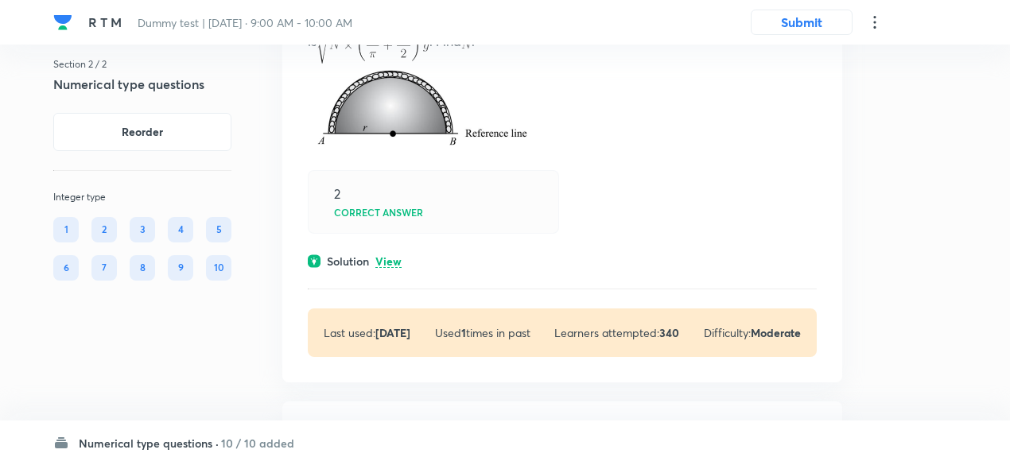
scroll to position [3329, 0]
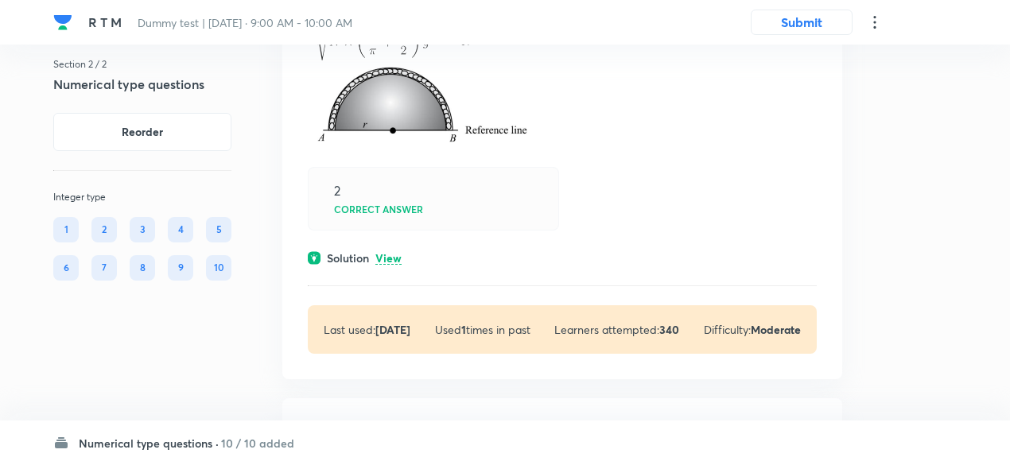
click at [394, 260] on p "View" at bounding box center [388, 259] width 26 height 12
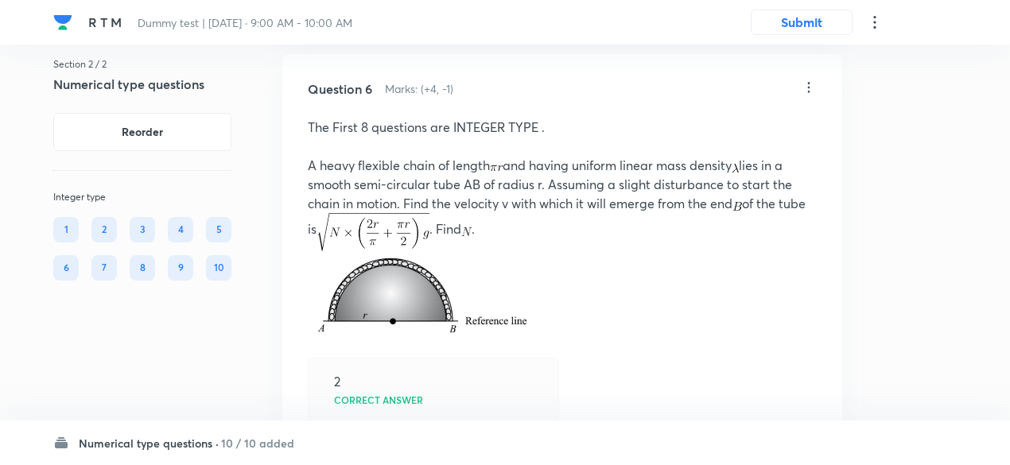
scroll to position [3139, 0]
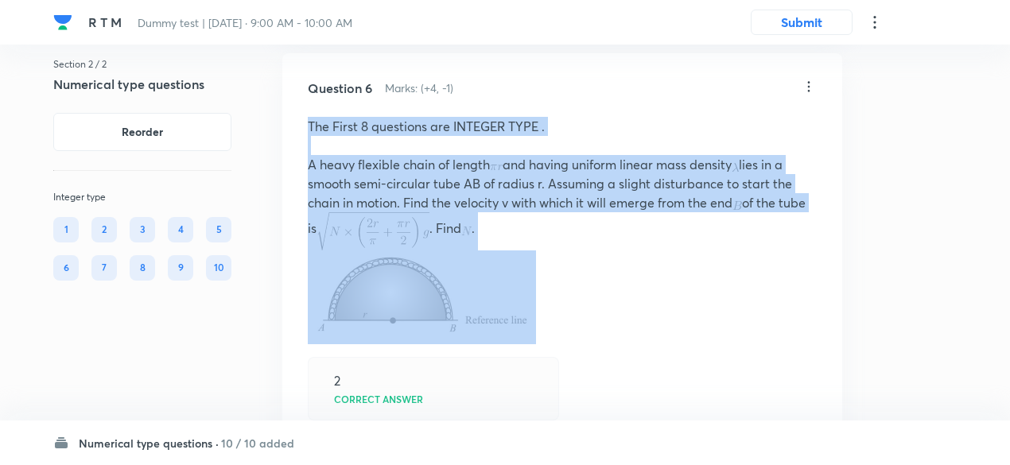
drag, startPoint x: 309, startPoint y: 125, endPoint x: 535, endPoint y: 289, distance: 278.9
click at [535, 289] on div "The First 8 questions are INTEGER TYPE . A heavy flexible chain of length and h…" at bounding box center [562, 230] width 509 height 227
copy div "The First 8 questions are INTEGER TYPE . A heavy flexible chain of length and h…"
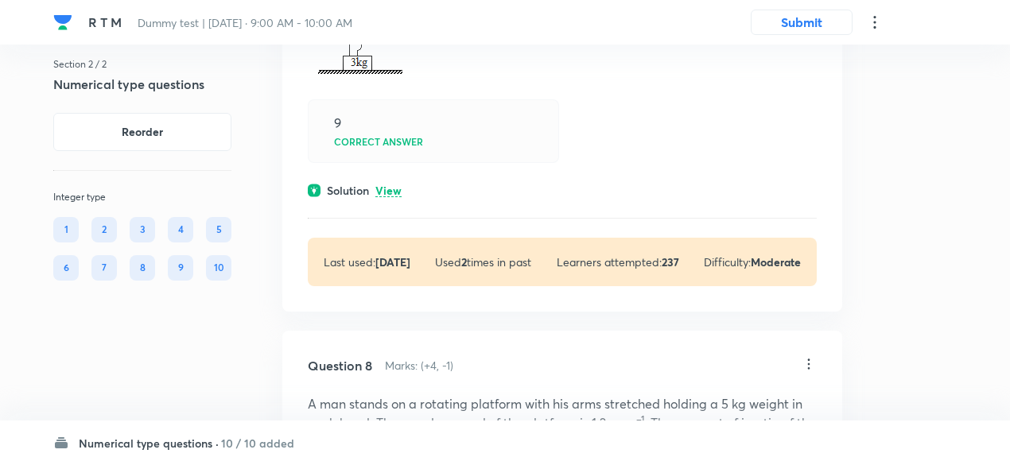
scroll to position [4263, 0]
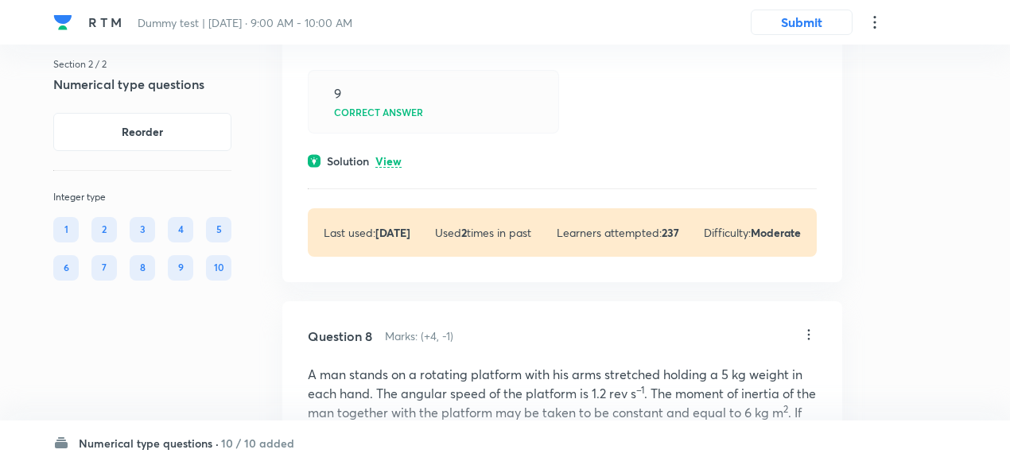
click at [388, 147] on div "Question 7 Marks: (+4, -1) The answer to each question is a Single Digit Intege…" at bounding box center [562, 10] width 560 height 544
click at [388, 156] on p "View" at bounding box center [388, 162] width 26 height 12
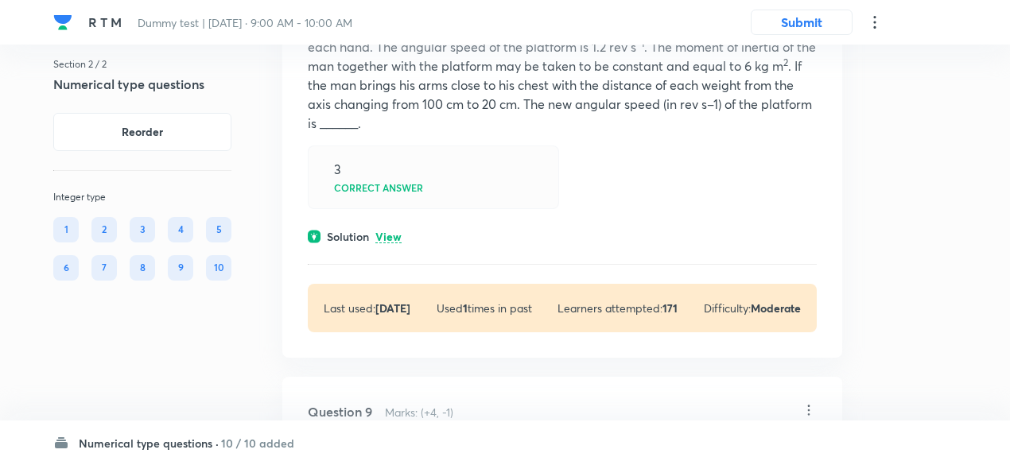
scroll to position [4776, 0]
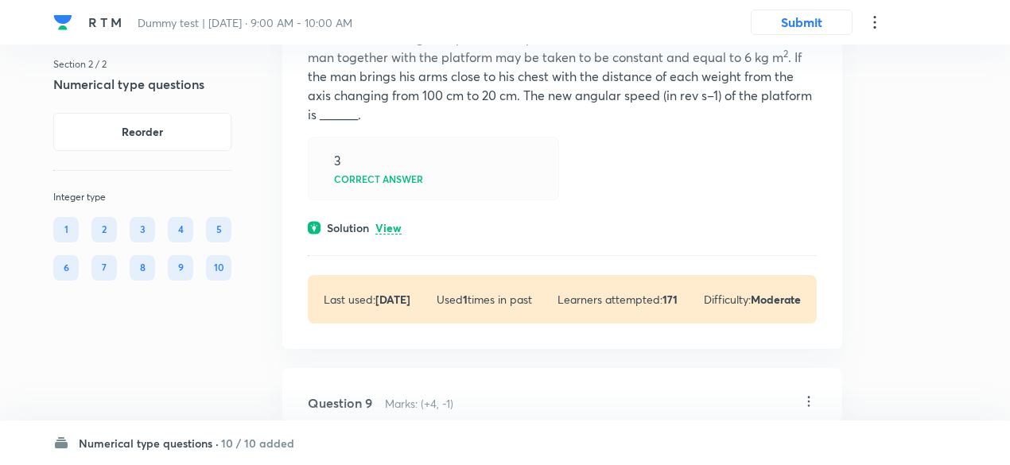
click at [386, 223] on p "View" at bounding box center [388, 229] width 26 height 12
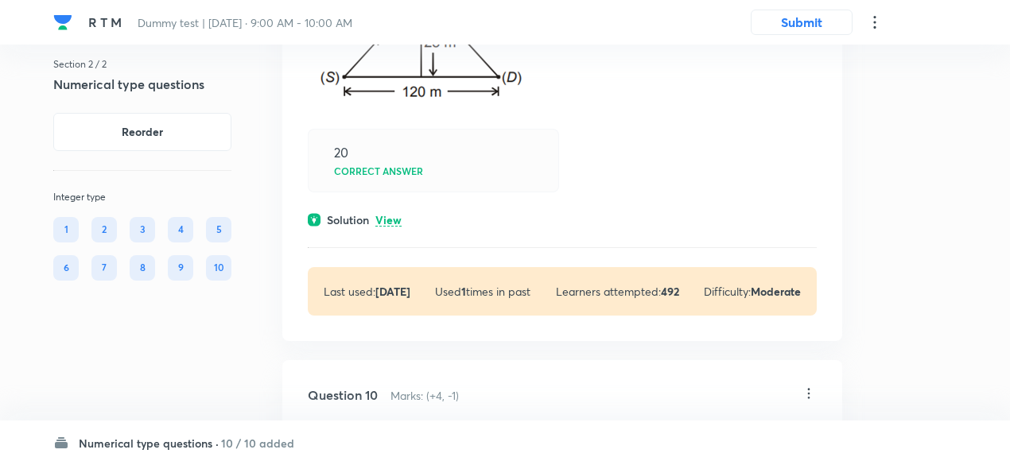
scroll to position [5580, 0]
click at [387, 214] on p "View" at bounding box center [388, 220] width 26 height 12
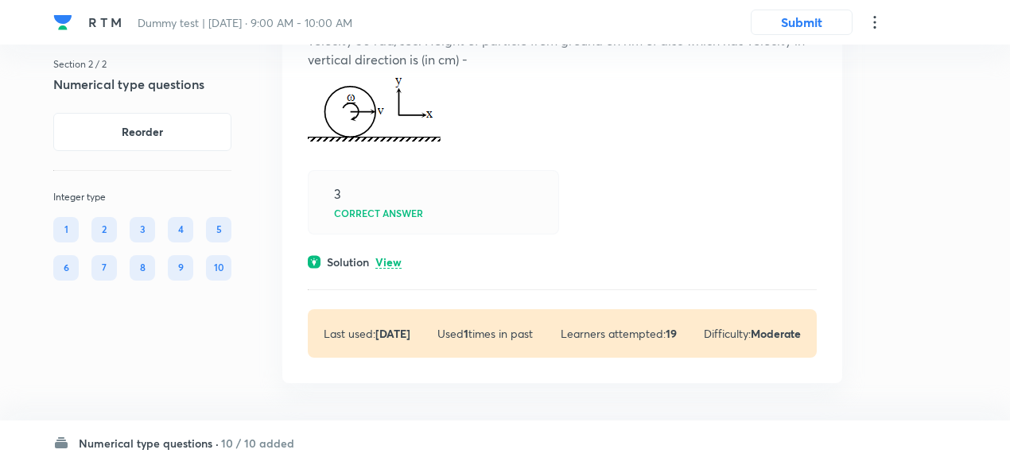
scroll to position [6170, 0]
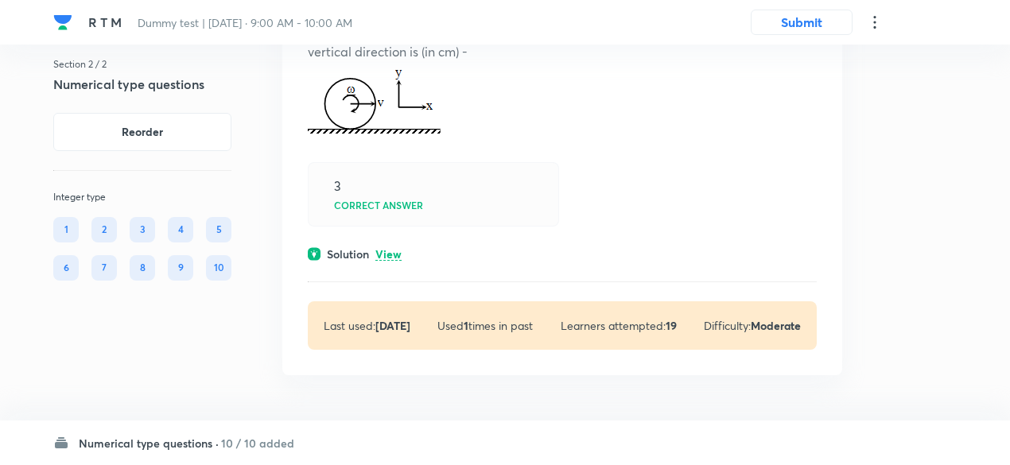
click at [394, 261] on p "View" at bounding box center [388, 255] width 26 height 12
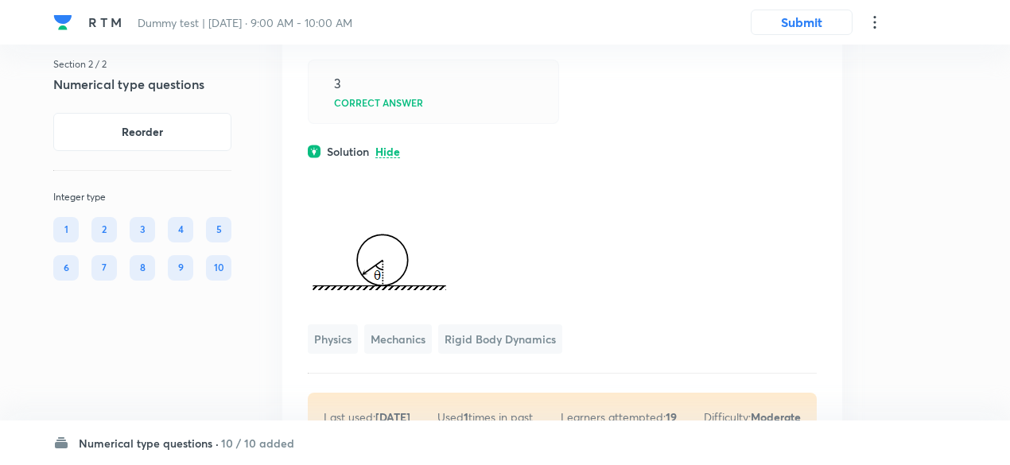
scroll to position [6252, 0]
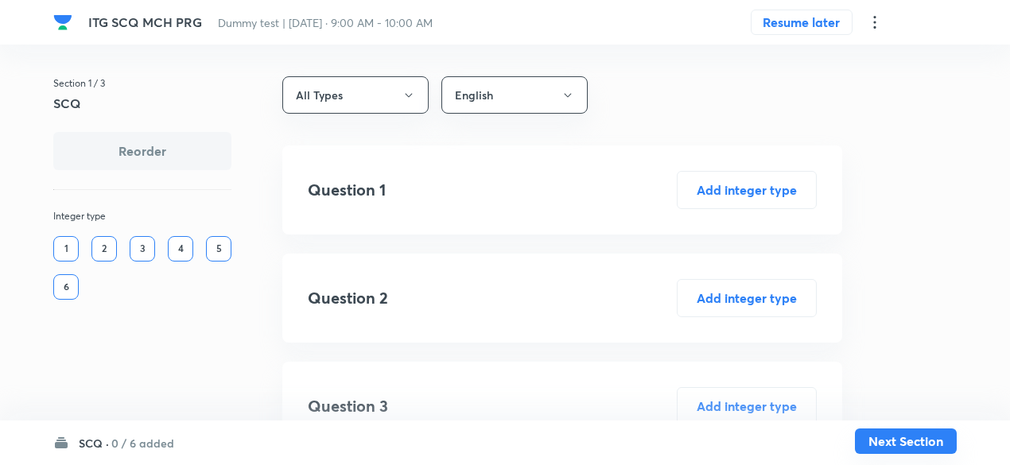
click at [913, 441] on button "Next Section" at bounding box center [906, 440] width 102 height 25
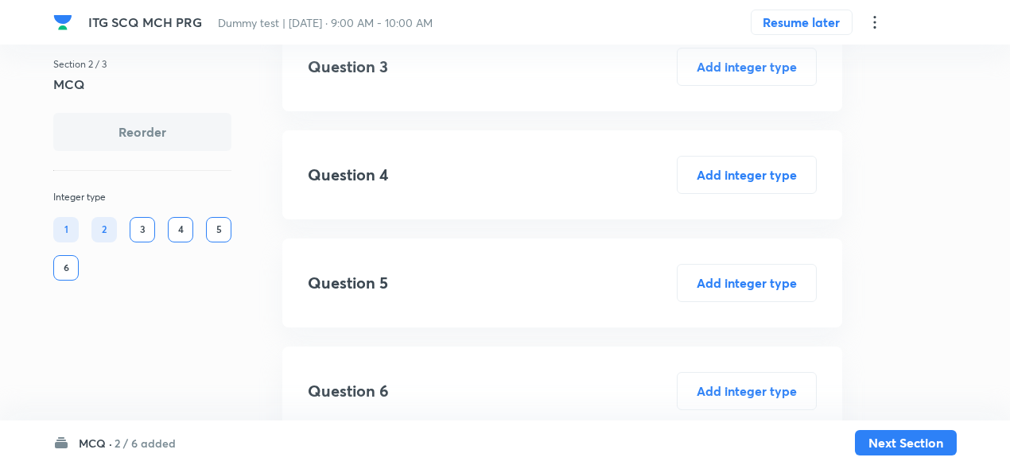
scroll to position [1797, 0]
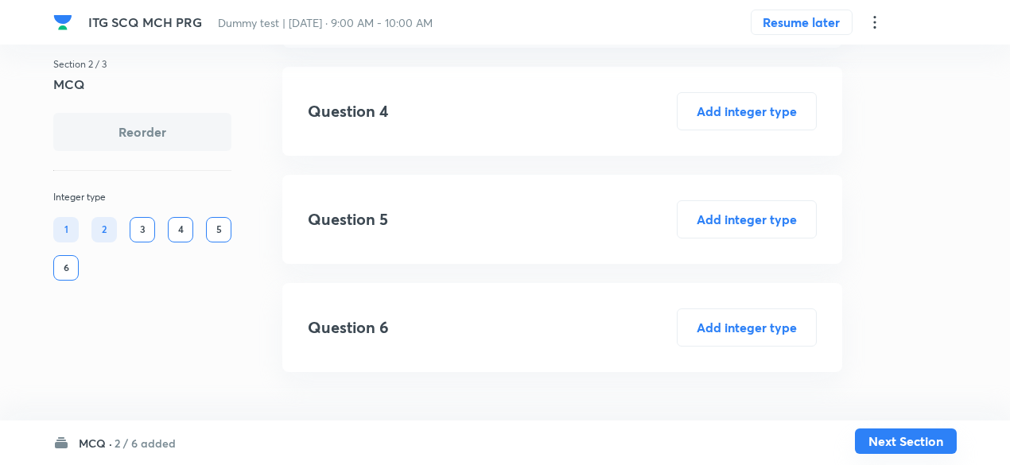
click at [921, 436] on button "Next Section" at bounding box center [906, 440] width 102 height 25
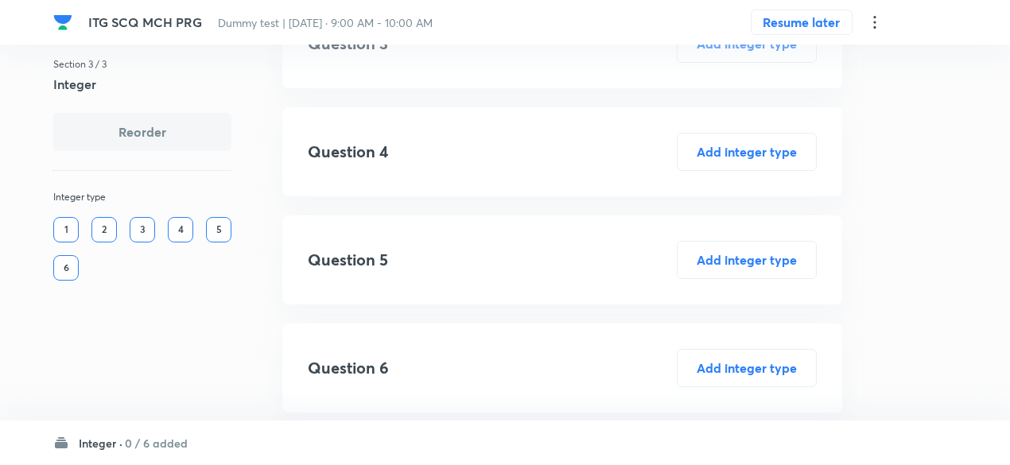
scroll to position [405, 0]
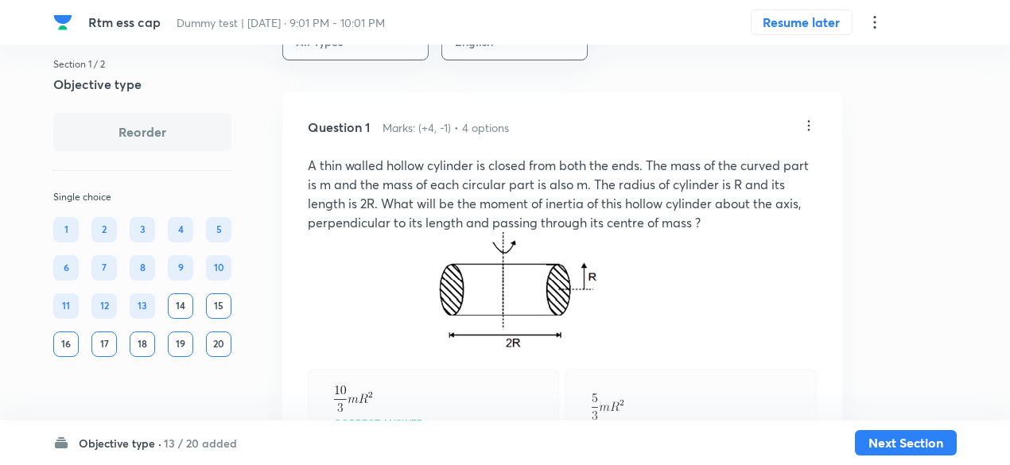
scroll to position [293, 0]
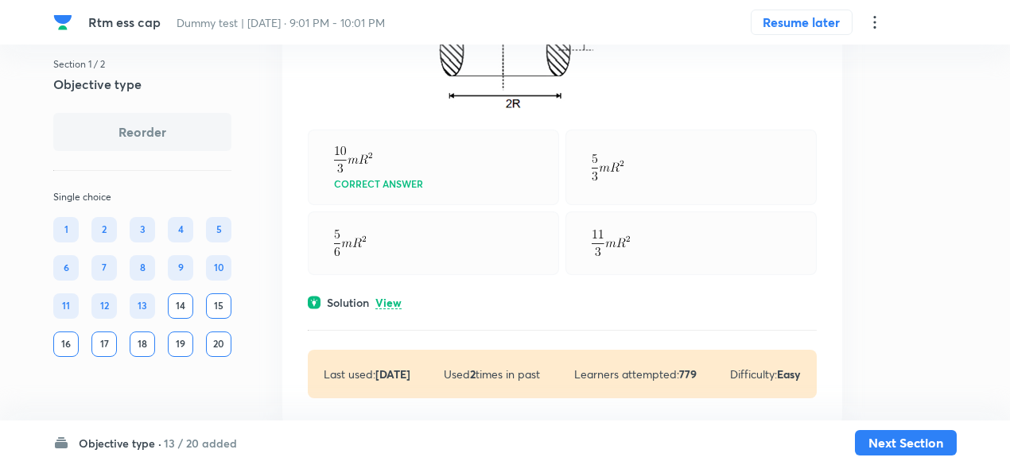
click at [387, 306] on p "View" at bounding box center [388, 303] width 26 height 12
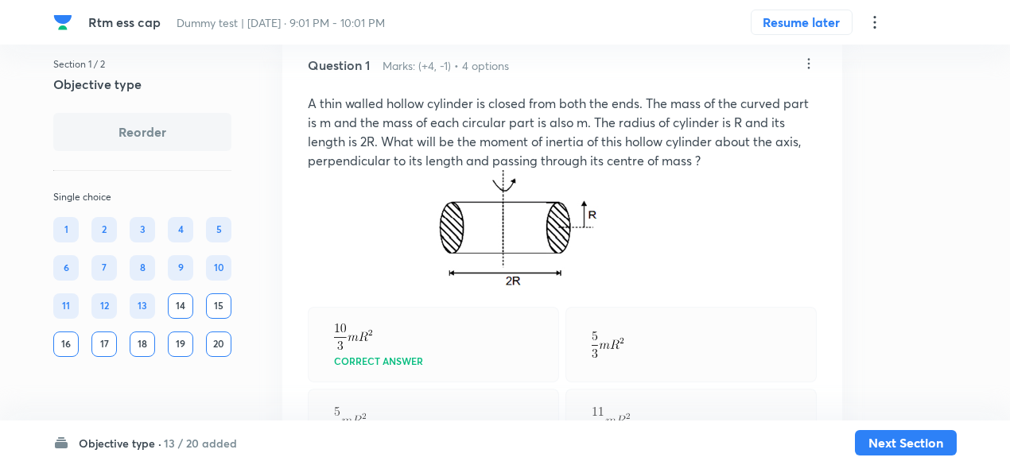
scroll to position [114, 0]
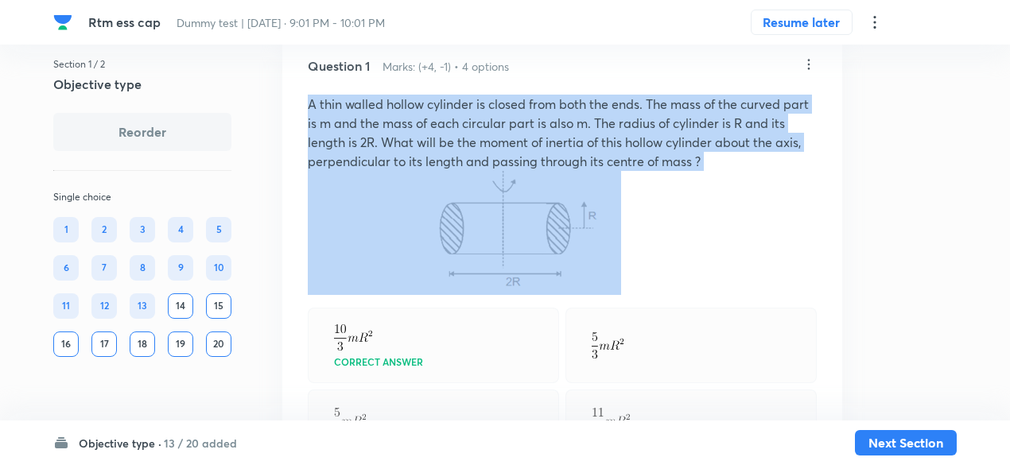
drag, startPoint x: 304, startPoint y: 101, endPoint x: 603, endPoint y: 209, distance: 318.6
copy div "A thin walled hollow cylinder is closed from both the ends. The mass of the cur…"
click at [739, 275] on p at bounding box center [562, 233] width 509 height 124
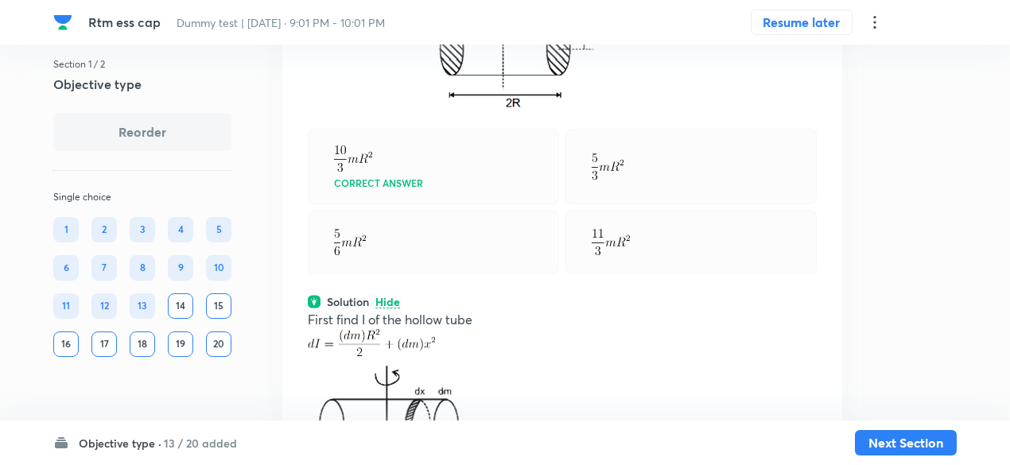
scroll to position [311, 0]
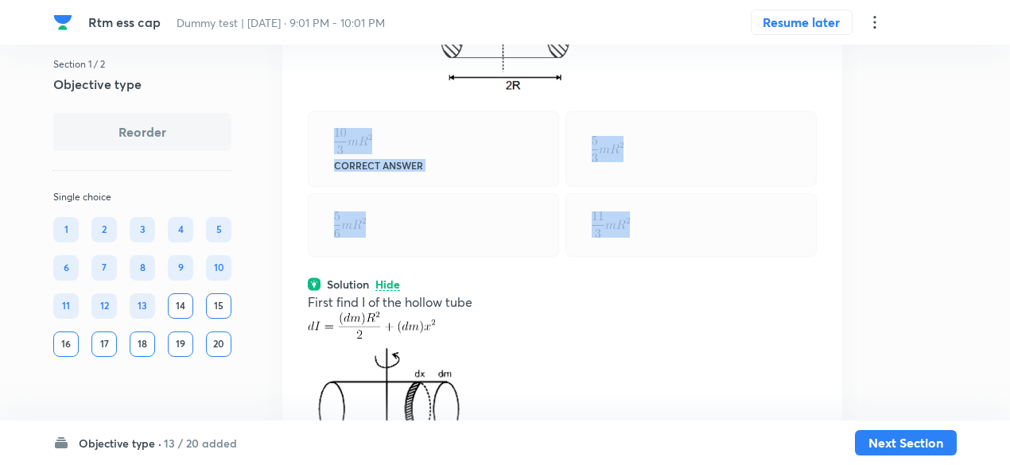
drag, startPoint x: 327, startPoint y: 133, endPoint x: 642, endPoint y: 227, distance: 329.3
click at [642, 227] on div "Correct answer" at bounding box center [562, 183] width 509 height 145
copy div "Correct answer"
click at [587, 195] on div at bounding box center [690, 225] width 251 height 64
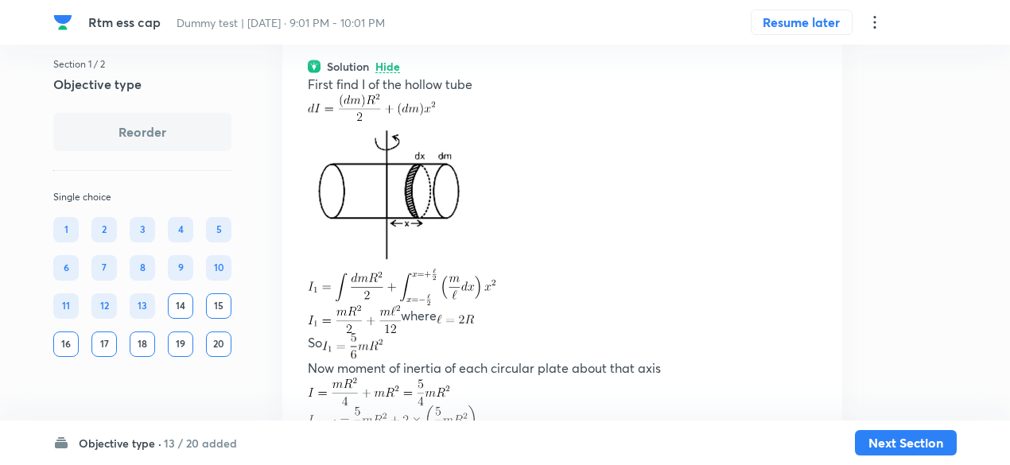
scroll to position [533, 0]
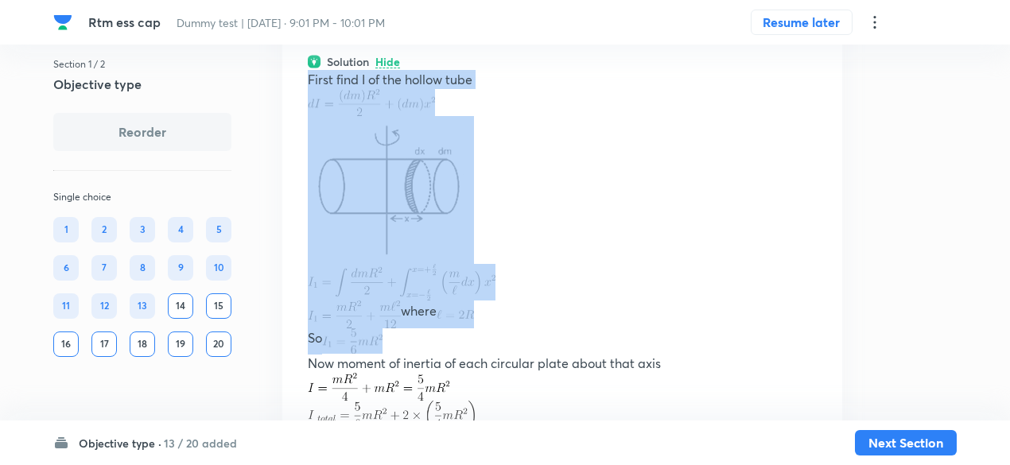
drag, startPoint x: 297, startPoint y: 70, endPoint x: 397, endPoint y: 340, distance: 288.0
click at [397, 340] on div "Question 1 Marks: (+4, -1) • 4 options A thin walled hollow cylinder is closed …" at bounding box center [562, 115] width 560 height 1006
copy div "First find I of the hollow tube where So"
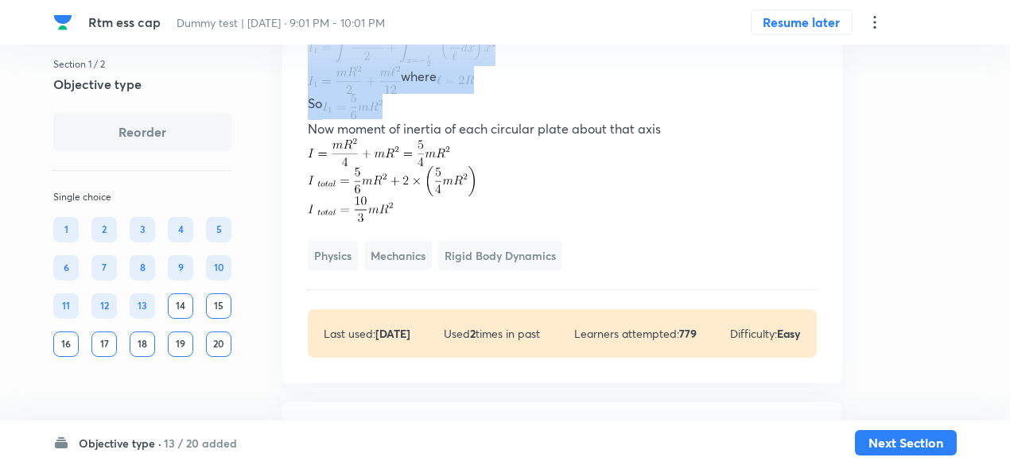
scroll to position [769, 0]
click at [367, 155] on img at bounding box center [379, 152] width 142 height 28
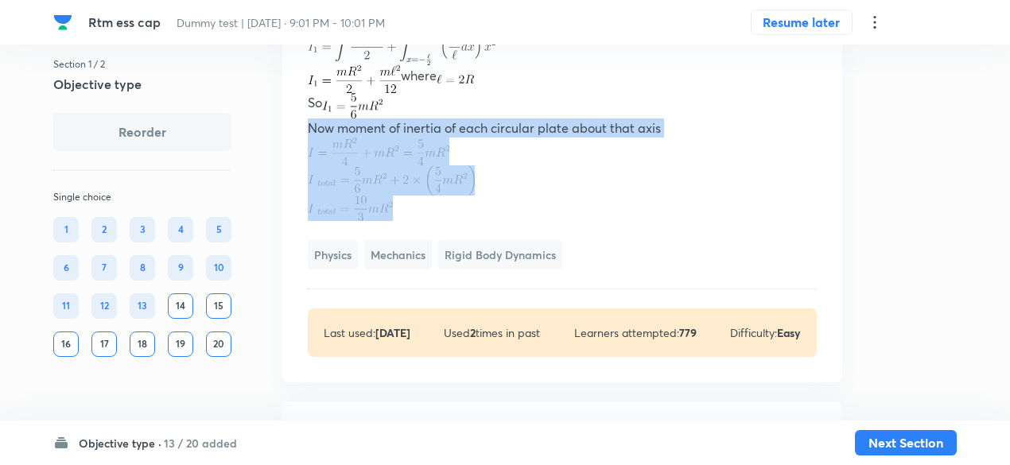
drag, startPoint x: 308, startPoint y: 128, endPoint x: 400, endPoint y: 204, distance: 119.2
click at [400, 204] on div "First find I of the hollow tube where So Now moment of inertia of each circular…" at bounding box center [562, 28] width 509 height 387
copy div "Now moment of inertia of each circular plate about that axis ﻿"
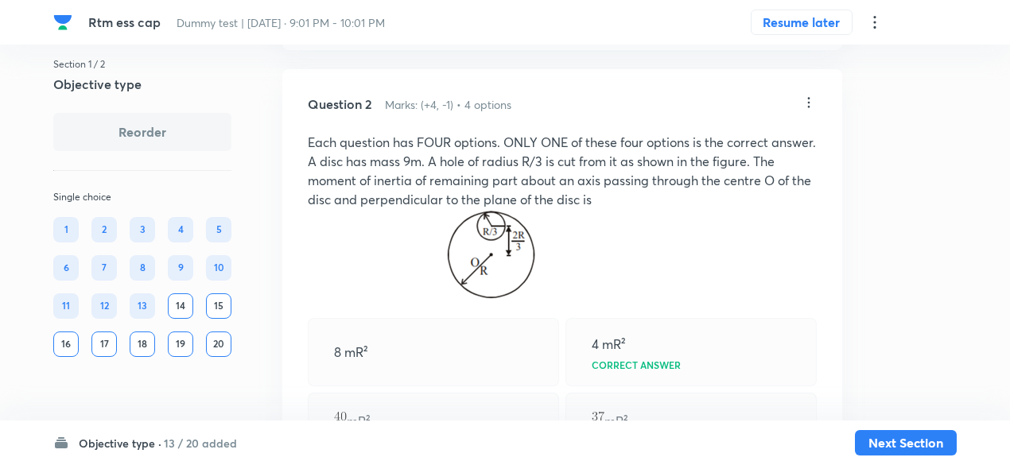
scroll to position [1109, 0]
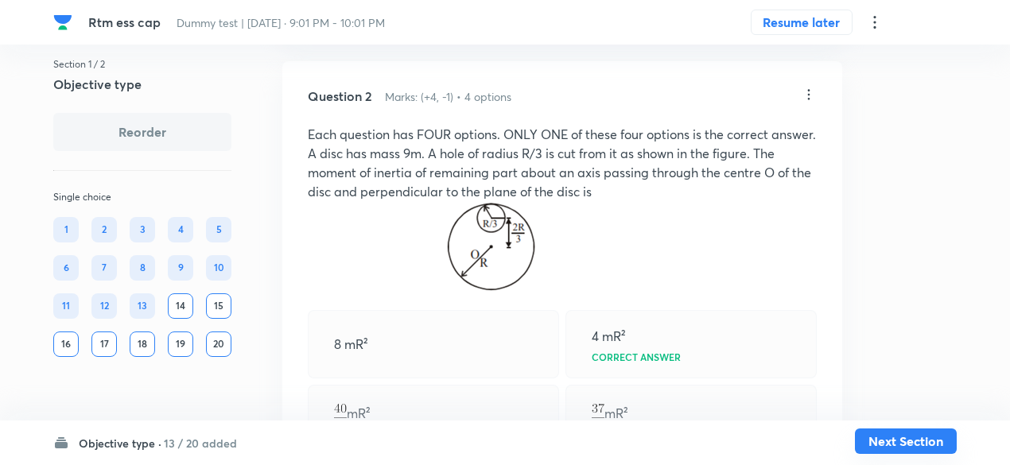
click at [906, 447] on button "Next Section" at bounding box center [906, 440] width 102 height 25
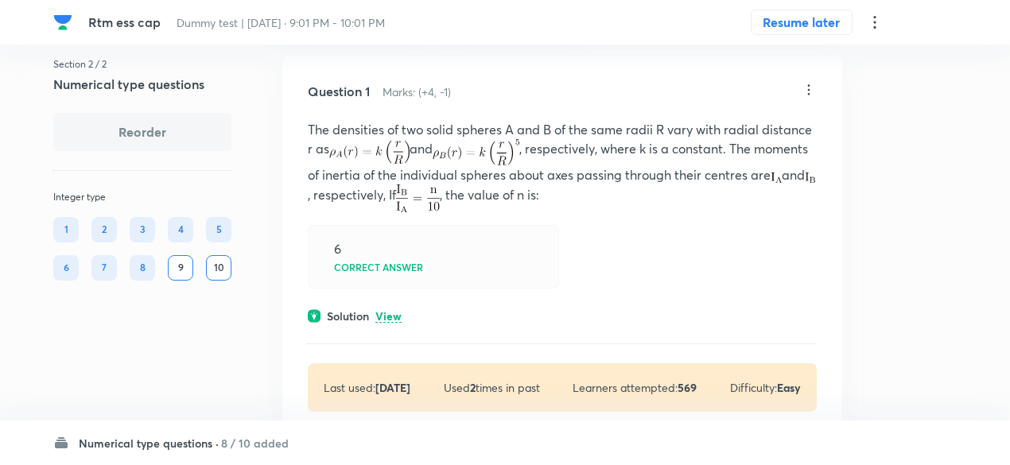
click at [394, 313] on p "View" at bounding box center [388, 317] width 26 height 12
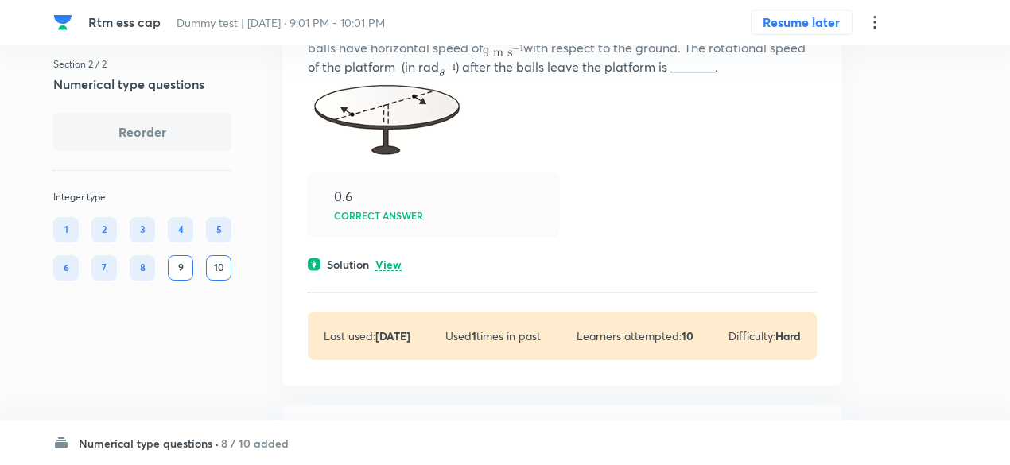
scroll to position [1059, 0]
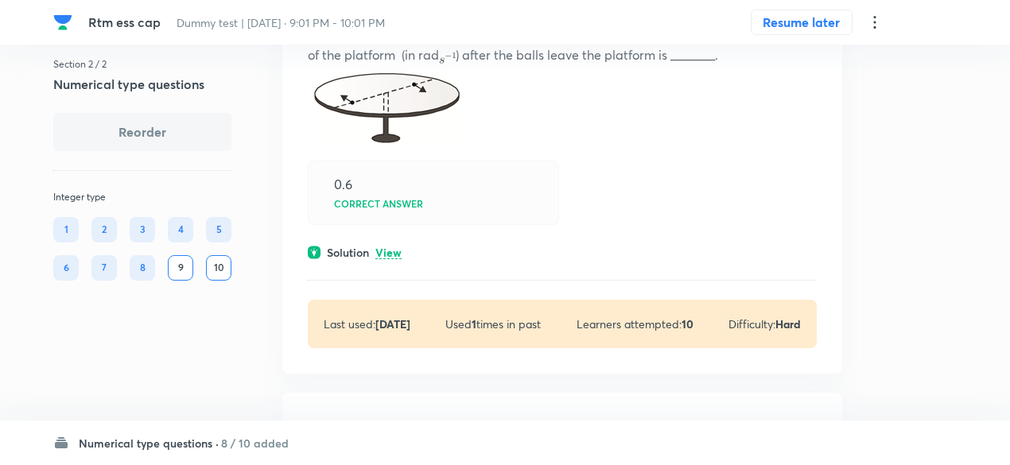
click at [394, 253] on p "View" at bounding box center [388, 253] width 26 height 12
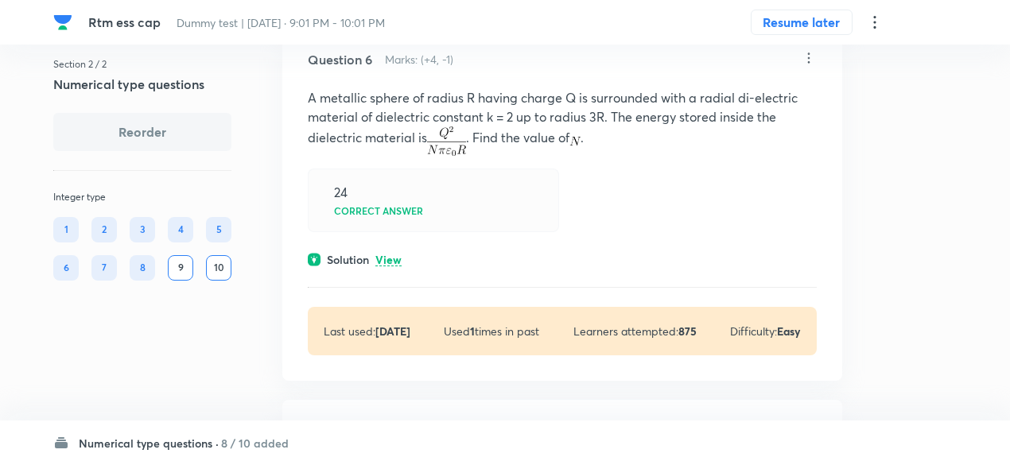
scroll to position [3447, 0]
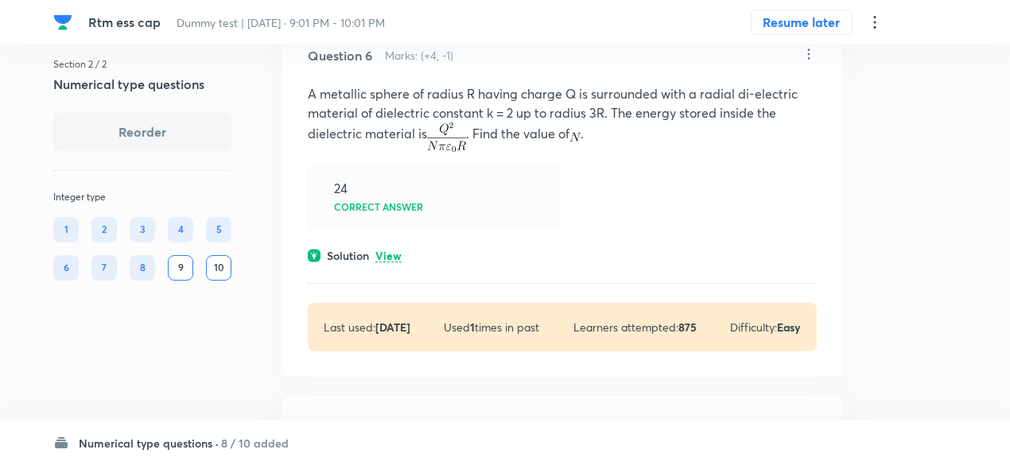
click at [396, 253] on p "View" at bounding box center [388, 256] width 26 height 12
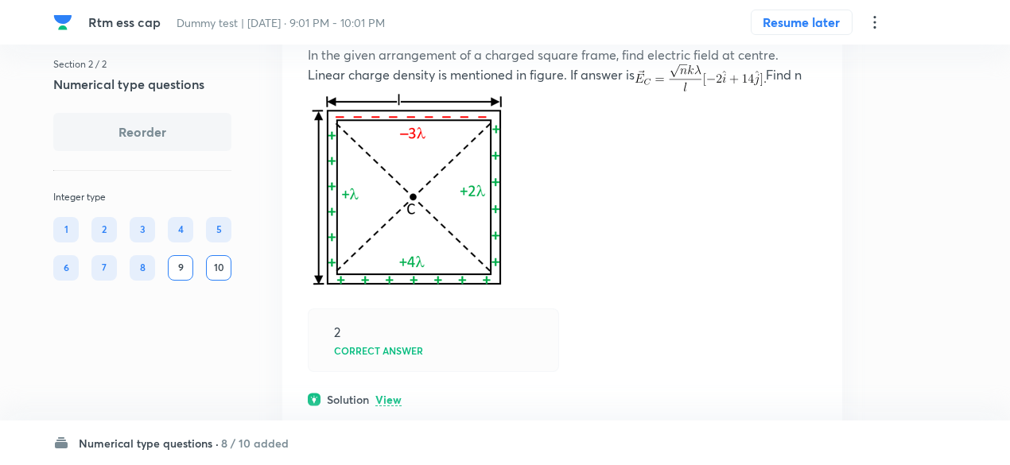
scroll to position [4153, 0]
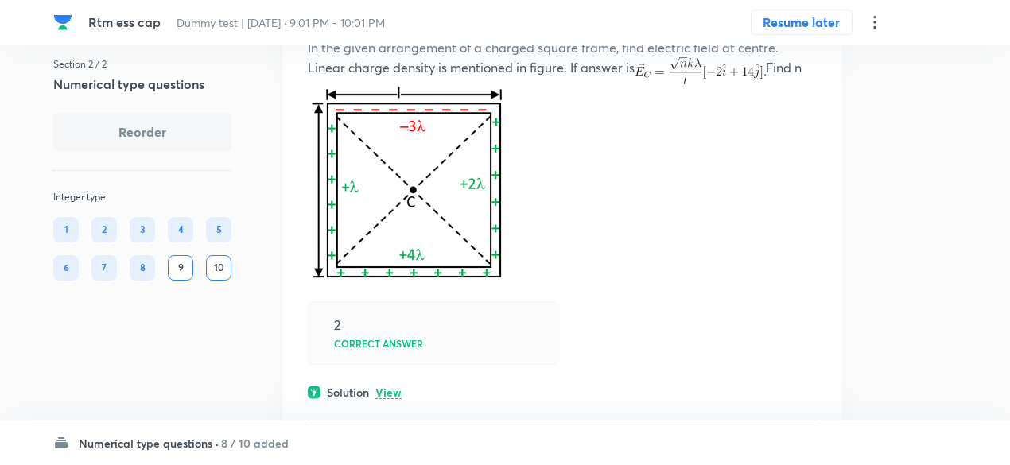
click at [394, 387] on p "View" at bounding box center [388, 393] width 26 height 12
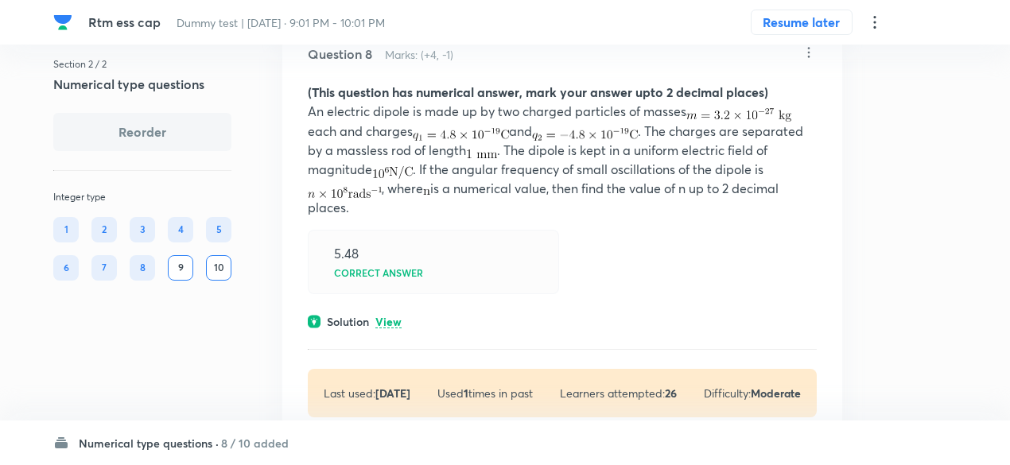
scroll to position [5694, 0]
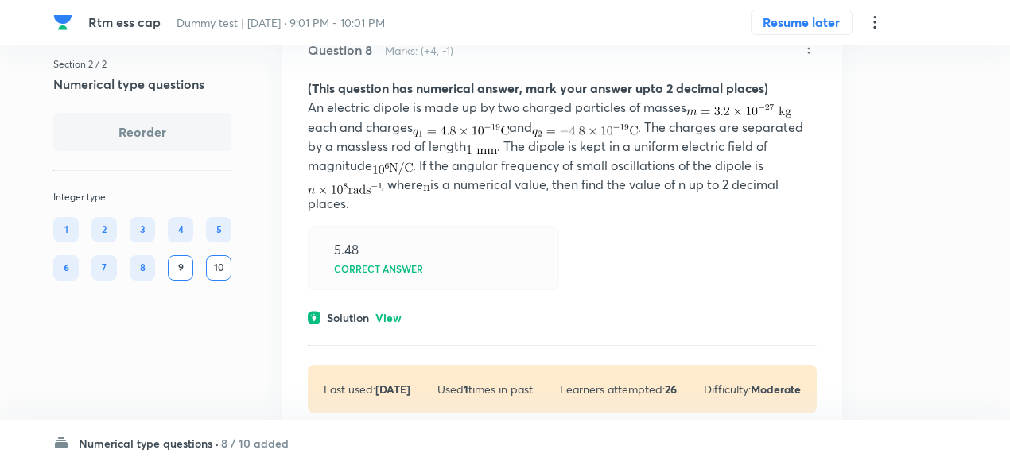
click at [396, 312] on p "View" at bounding box center [388, 318] width 26 height 12
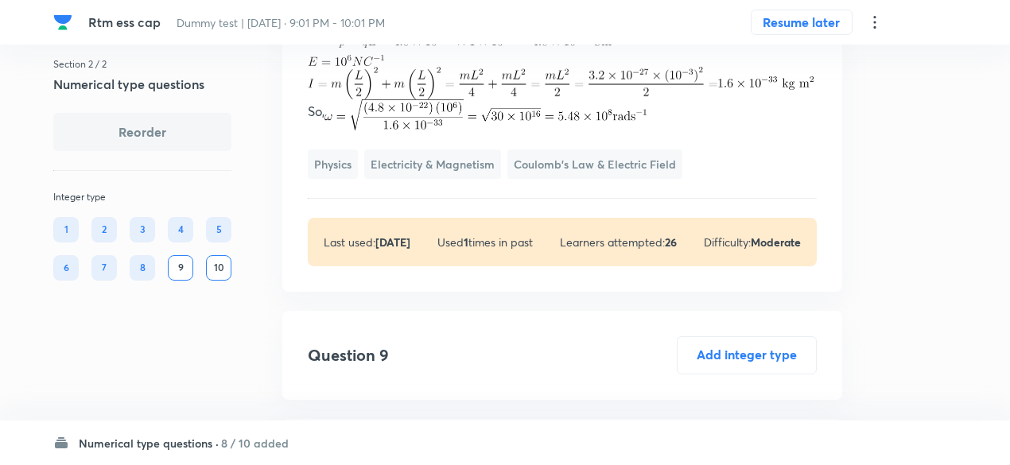
scroll to position [6155, 0]
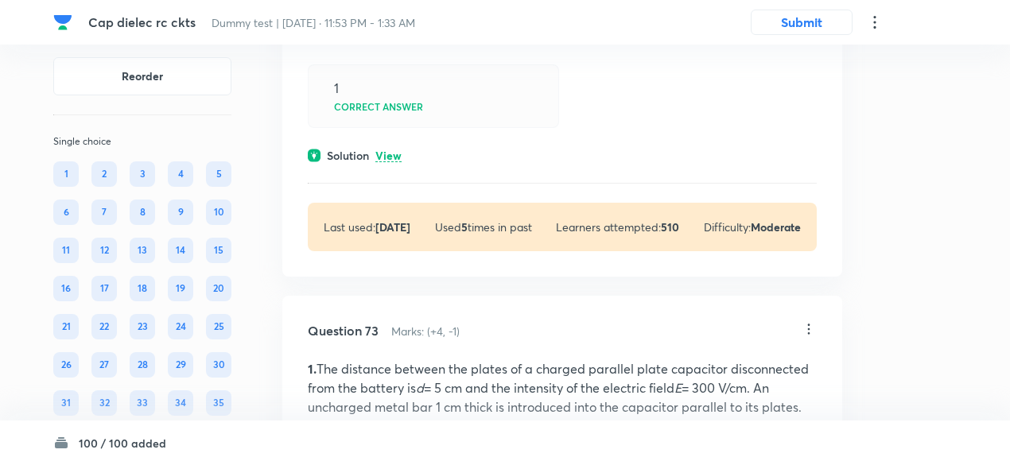
scroll to position [49926, 0]
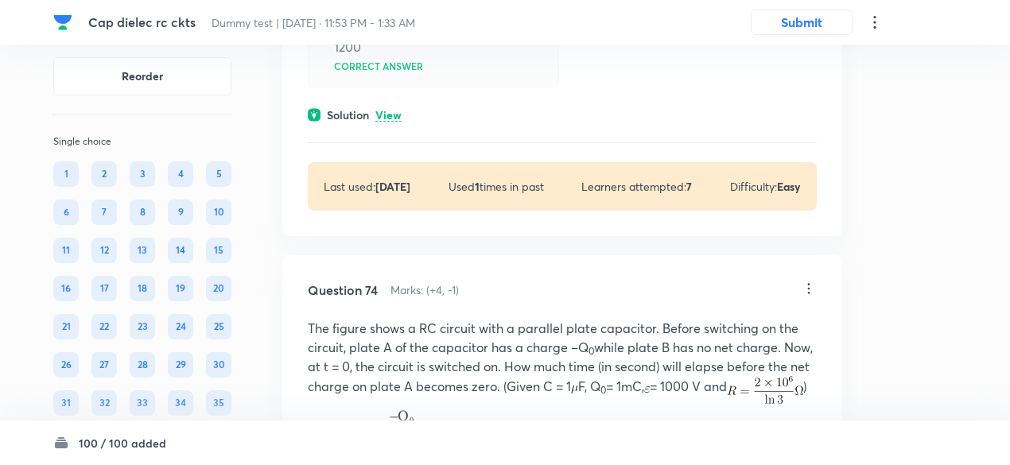
scroll to position [50598, 0]
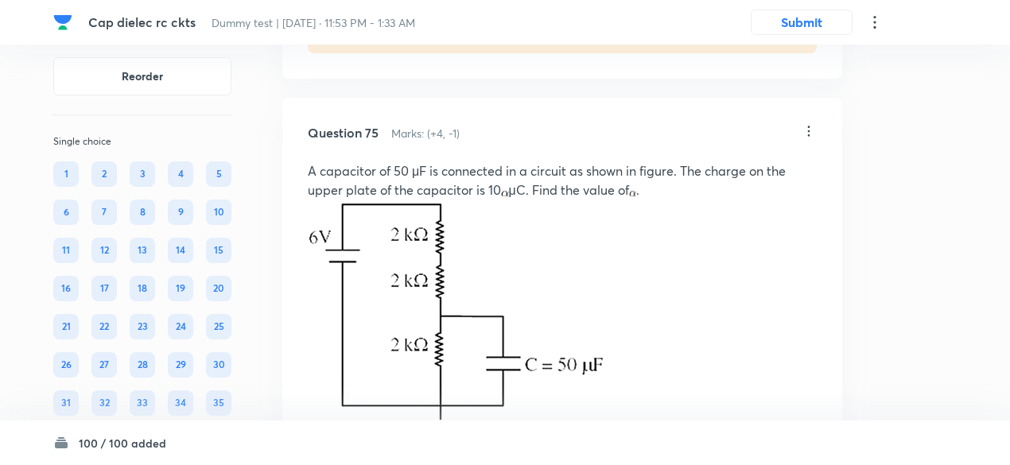
scroll to position [51484, 0]
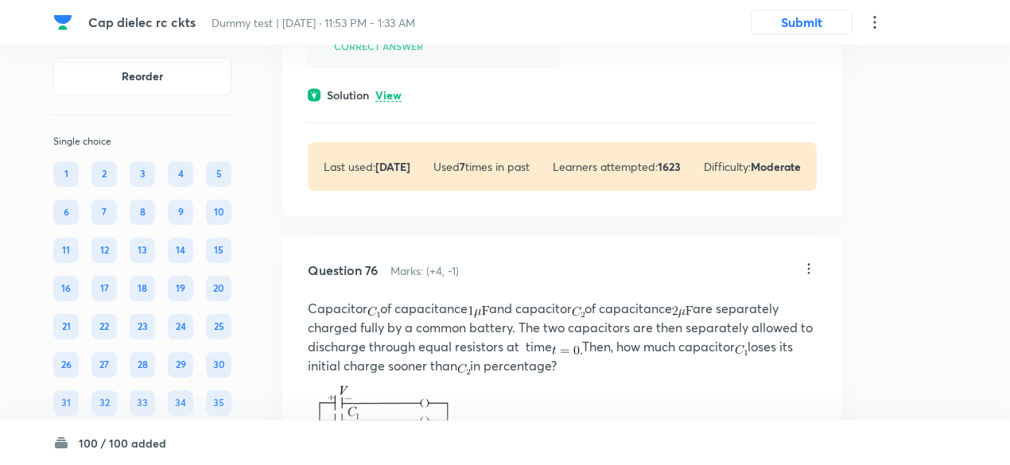
scroll to position [51996, 0]
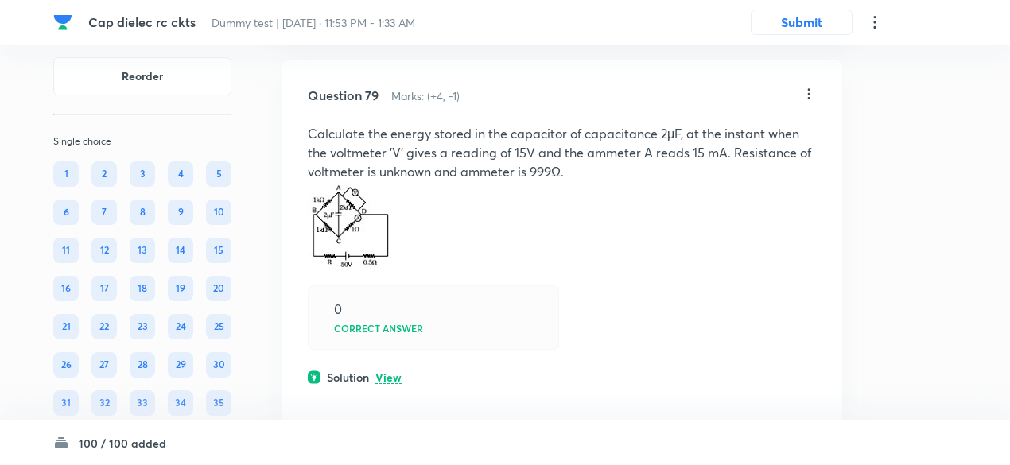
scroll to position [53836, 0]
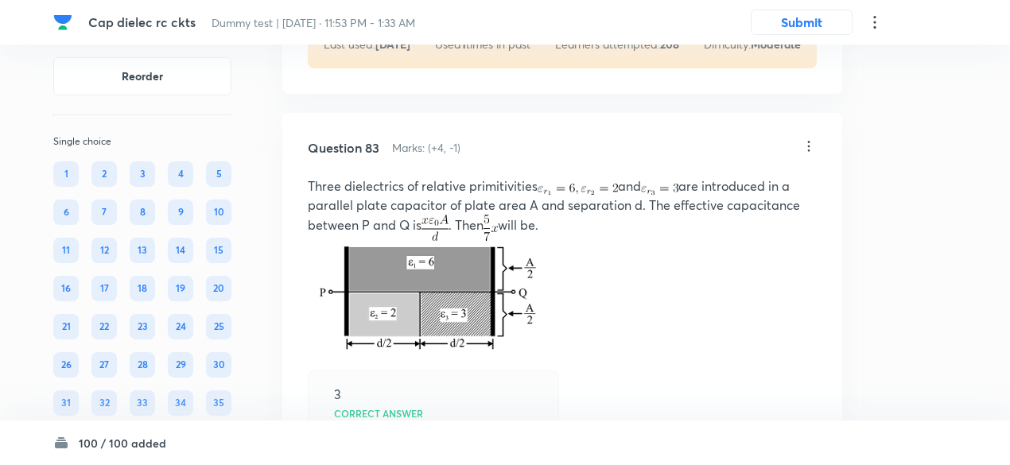
scroll to position [55880, 0]
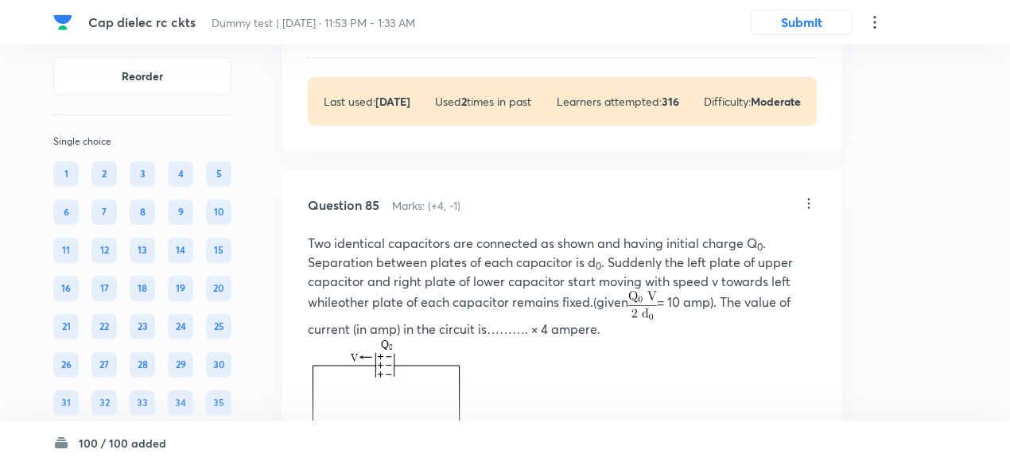
scroll to position [57008, 0]
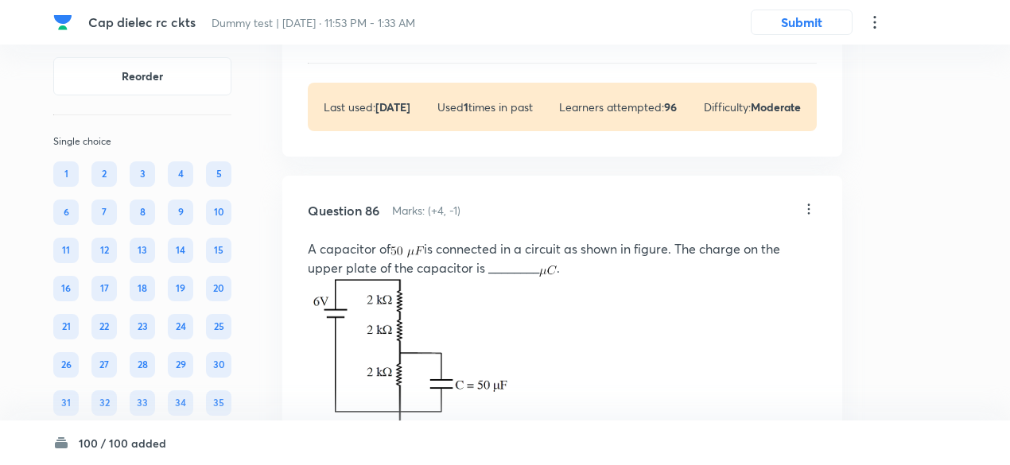
scroll to position [57680, 0]
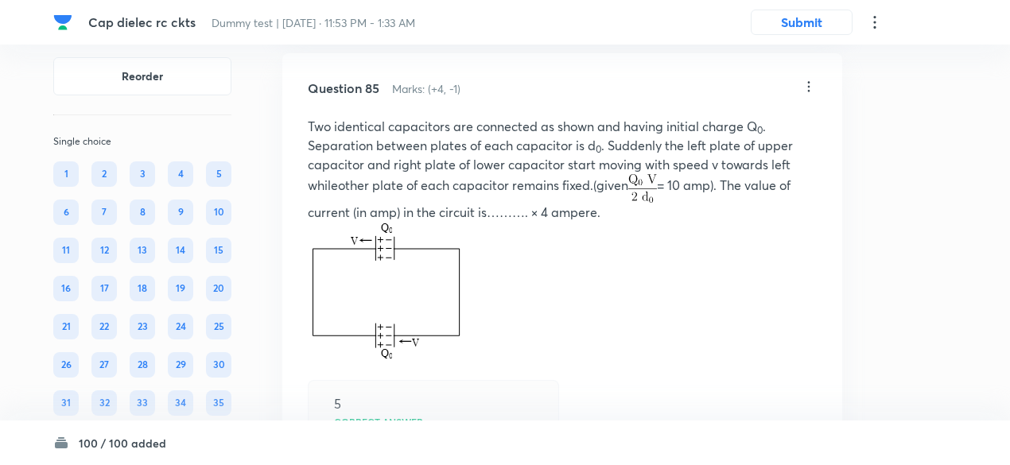
scroll to position [57418, 0]
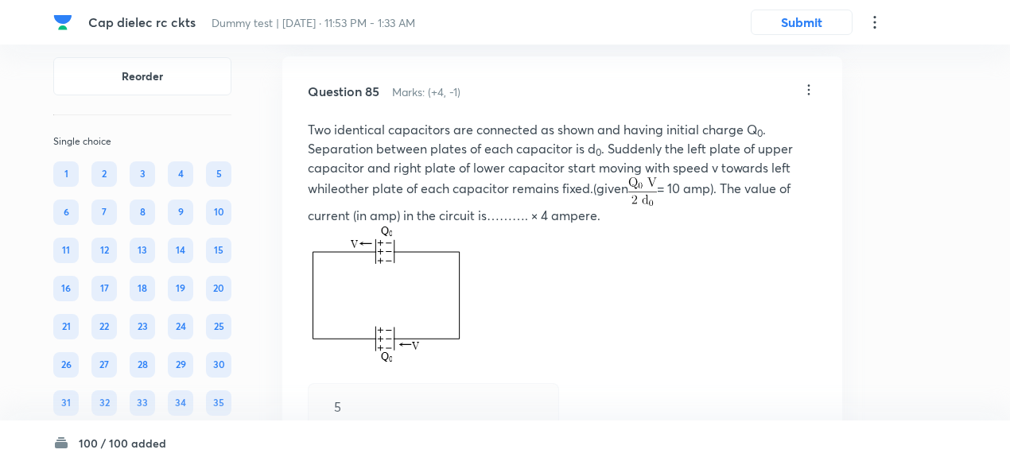
drag, startPoint x: 307, startPoint y: 174, endPoint x: 477, endPoint y: 344, distance: 240.6
copy p "Two identical capacitors with charges each are connected as shown. Initial sepe…"
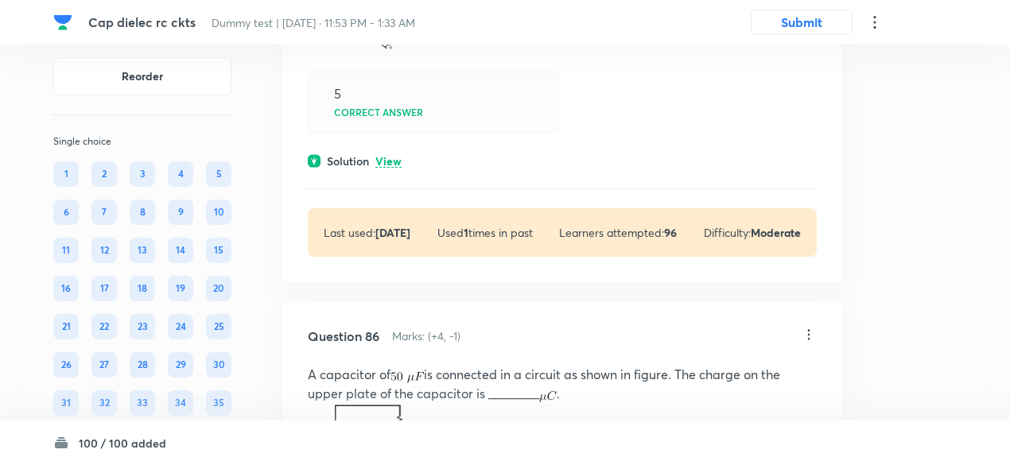
scroll to position [57731, 0]
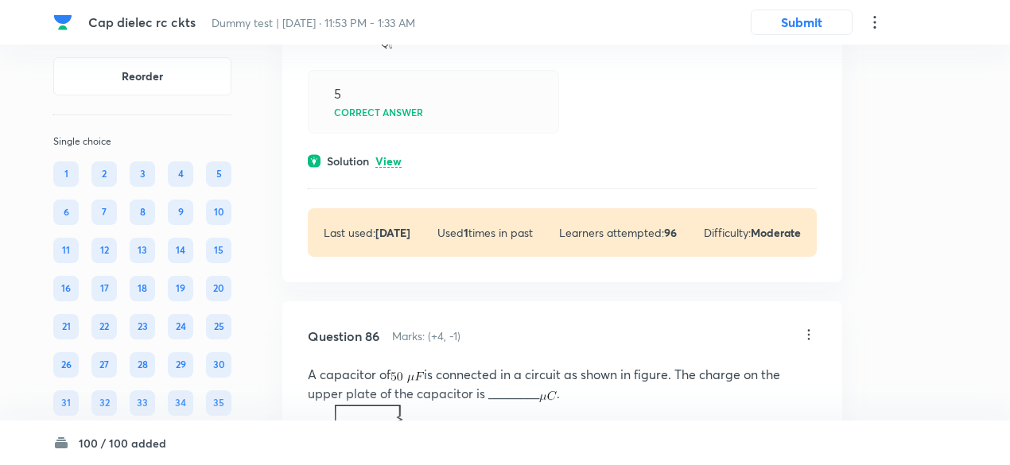
drag, startPoint x: 301, startPoint y: 225, endPoint x: 478, endPoint y: 334, distance: 208.1
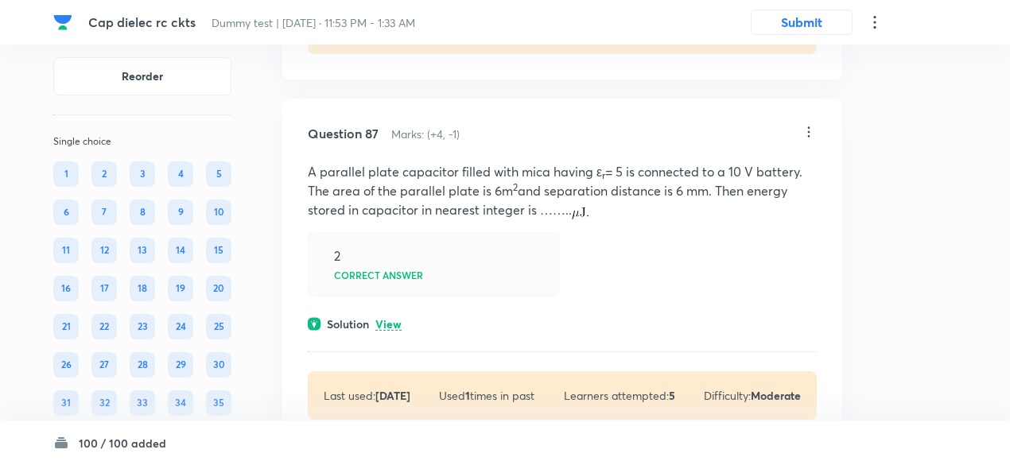
scroll to position [58443, 0]
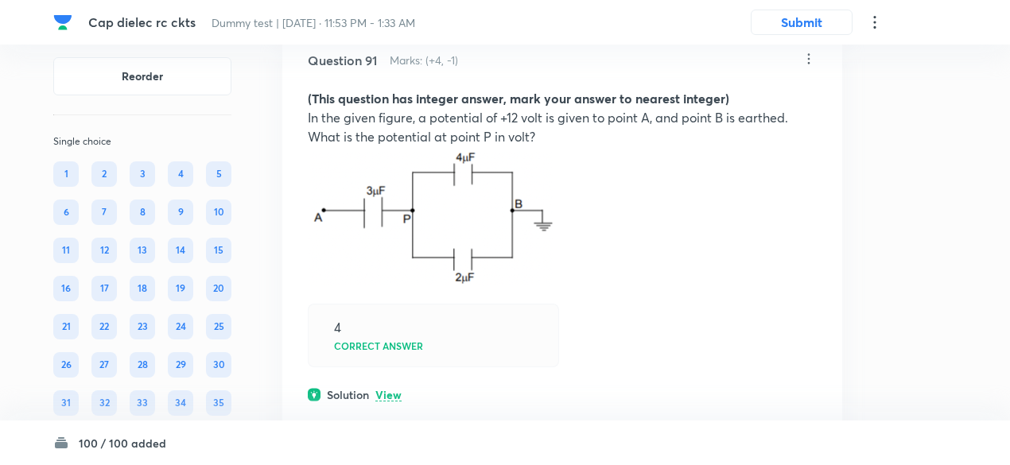
scroll to position [60582, 0]
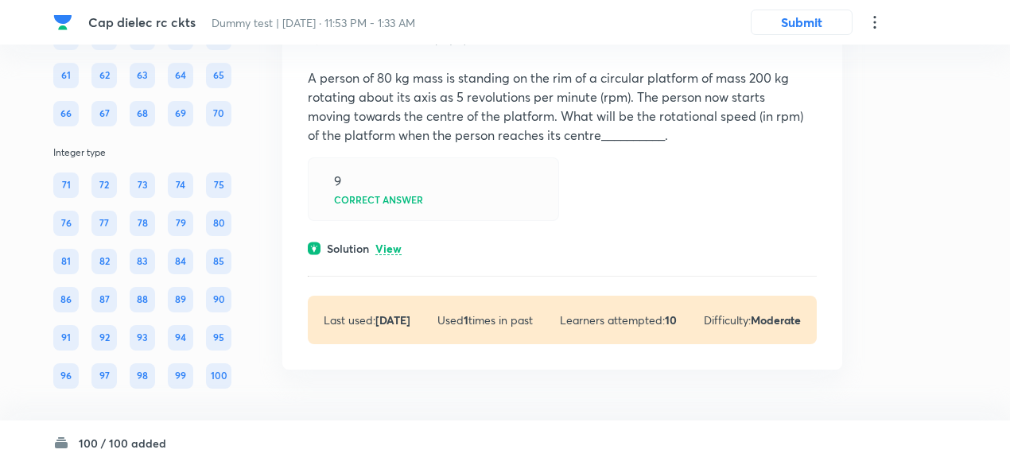
scroll to position [66034, 0]
click at [394, 243] on p "View" at bounding box center [388, 249] width 26 height 12
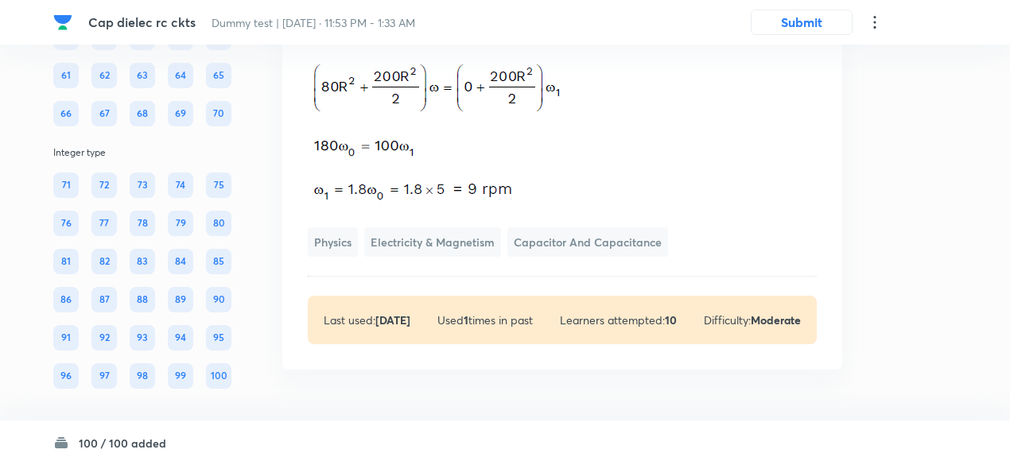
scroll to position [65795, 0]
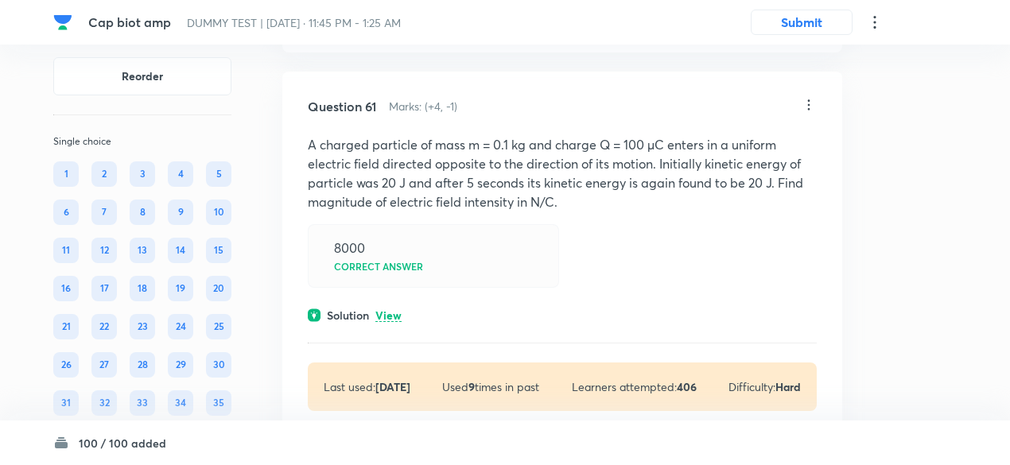
scroll to position [36759, 0]
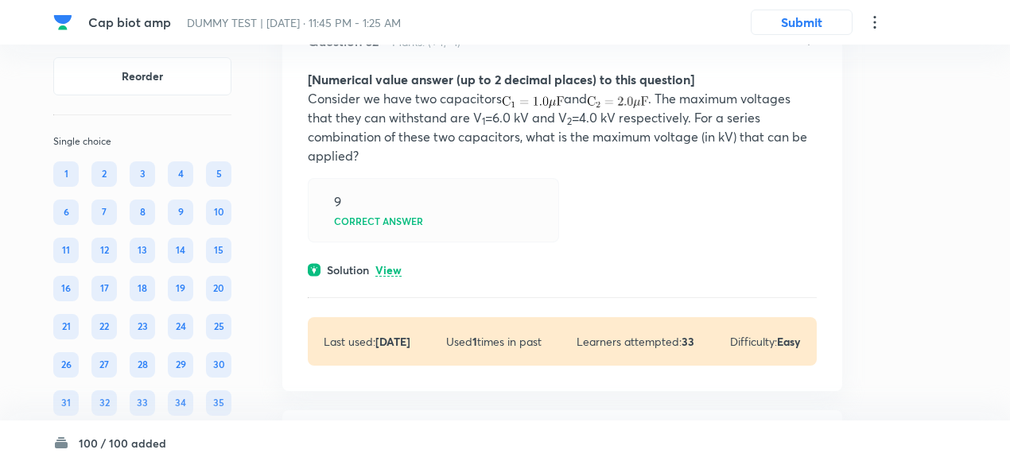
scroll to position [37368, 0]
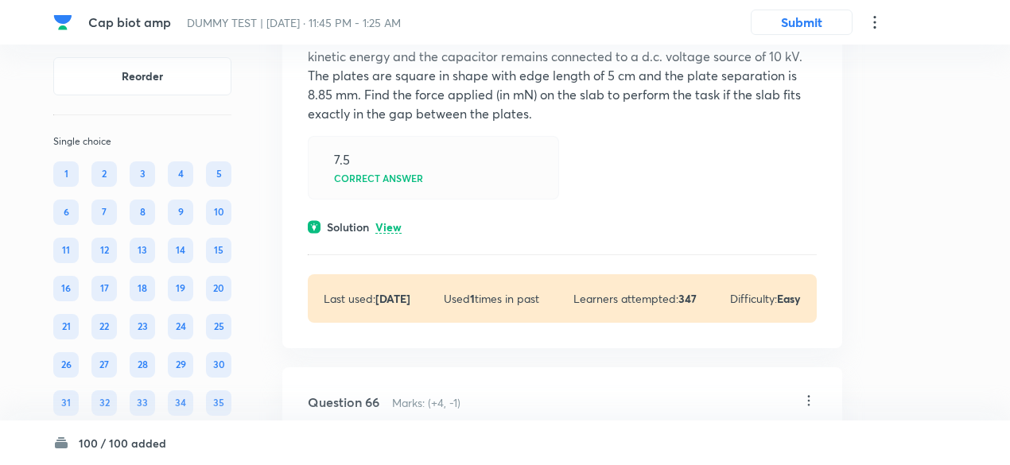
scroll to position [39070, 0]
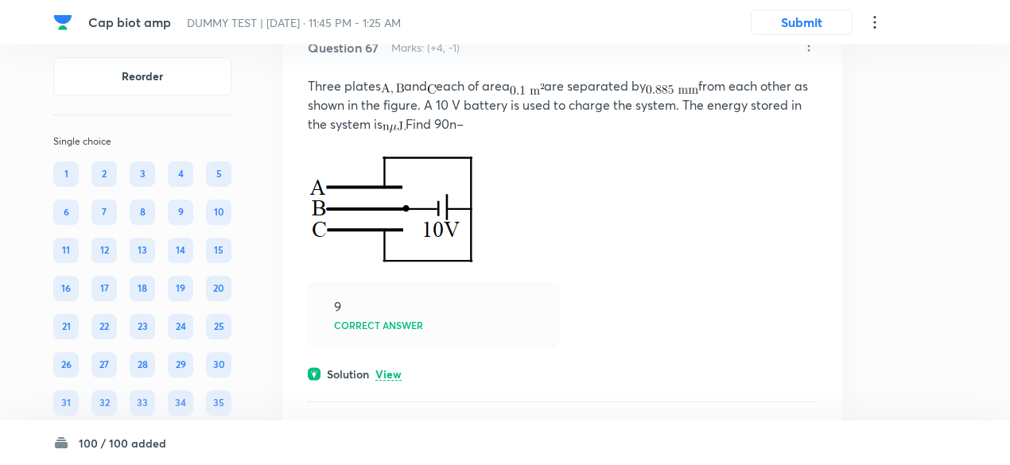
scroll to position [40725, 0]
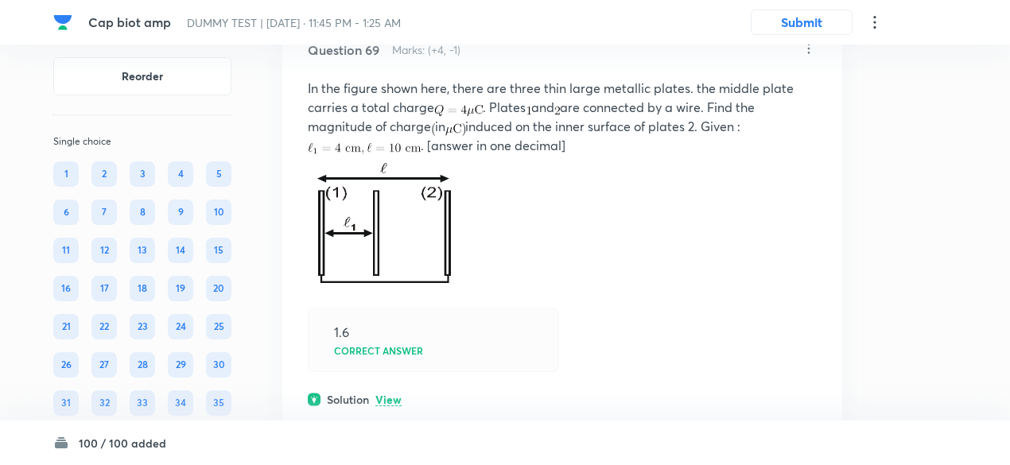
scroll to position [41938, 0]
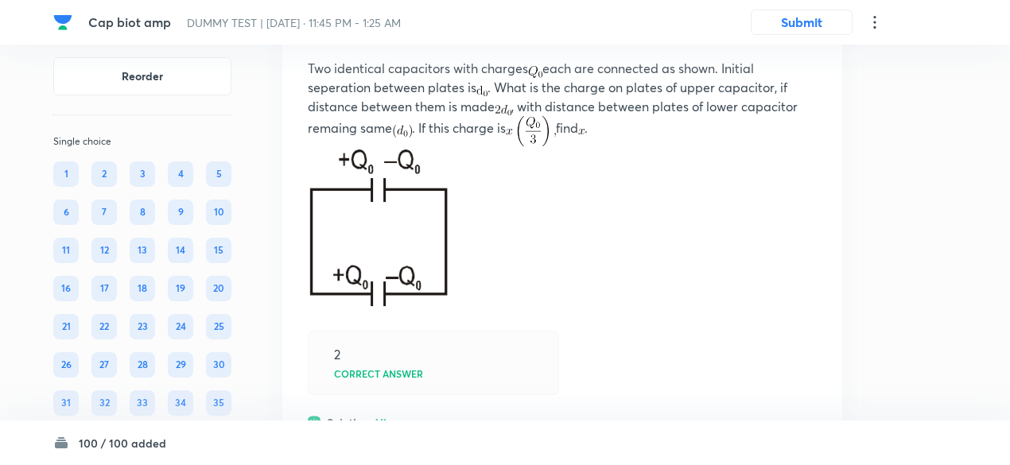
scroll to position [42724, 0]
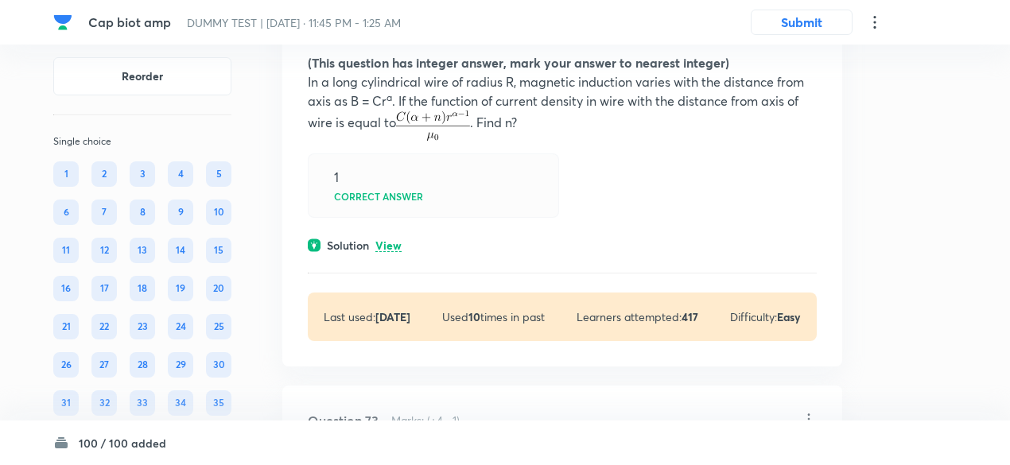
scroll to position [44144, 0]
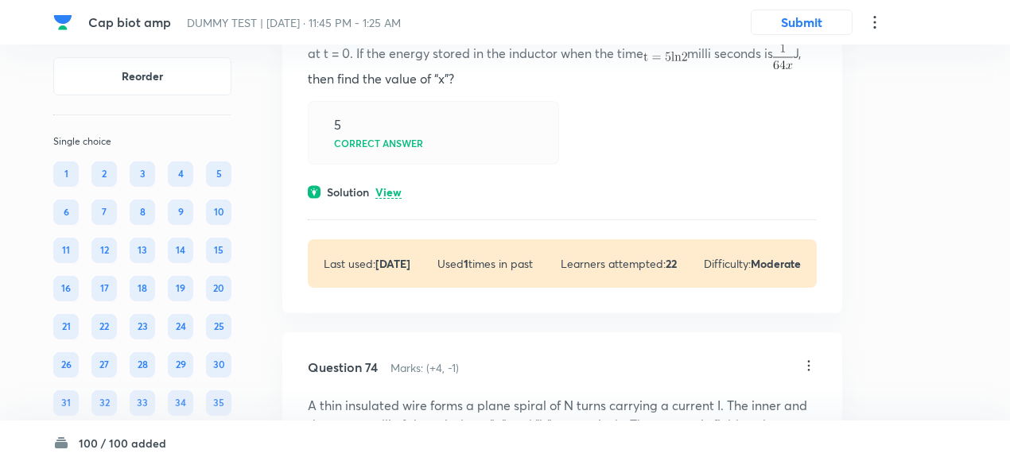
scroll to position [44753, 0]
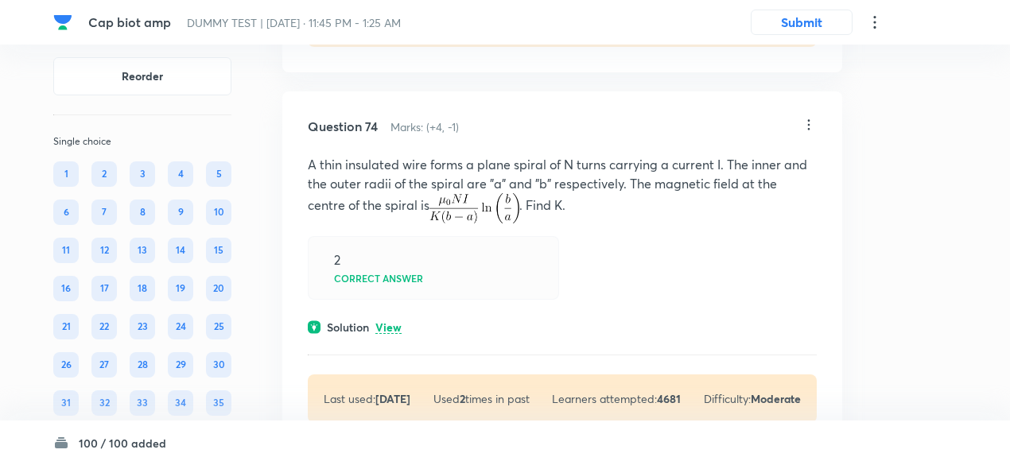
scroll to position [45353, 0]
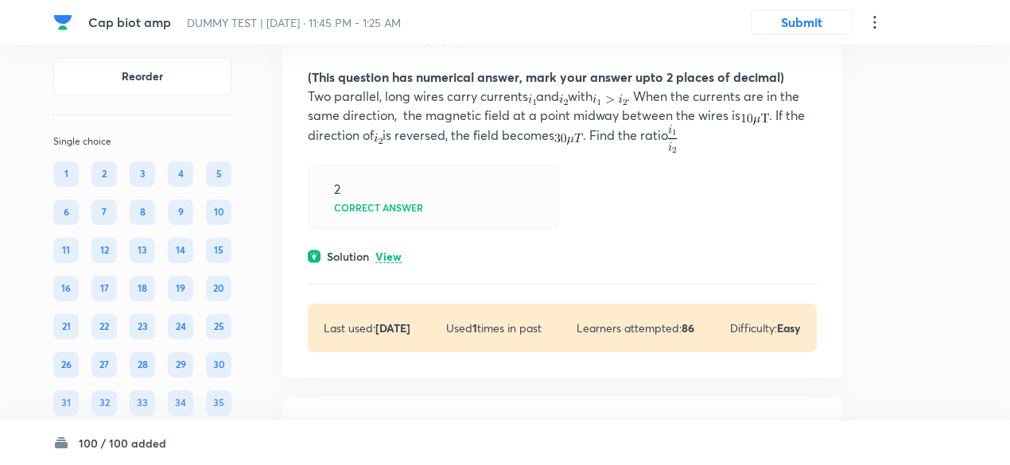
scroll to position [45886, 0]
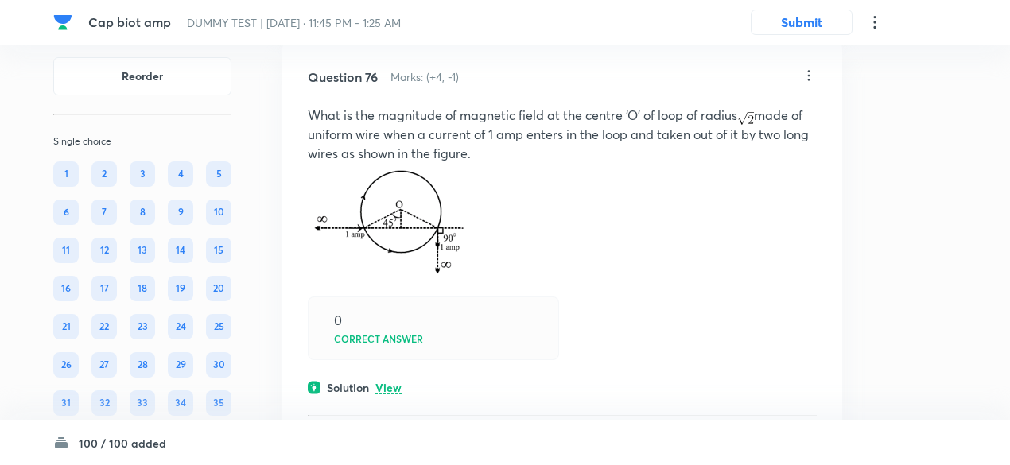
scroll to position [46624, 0]
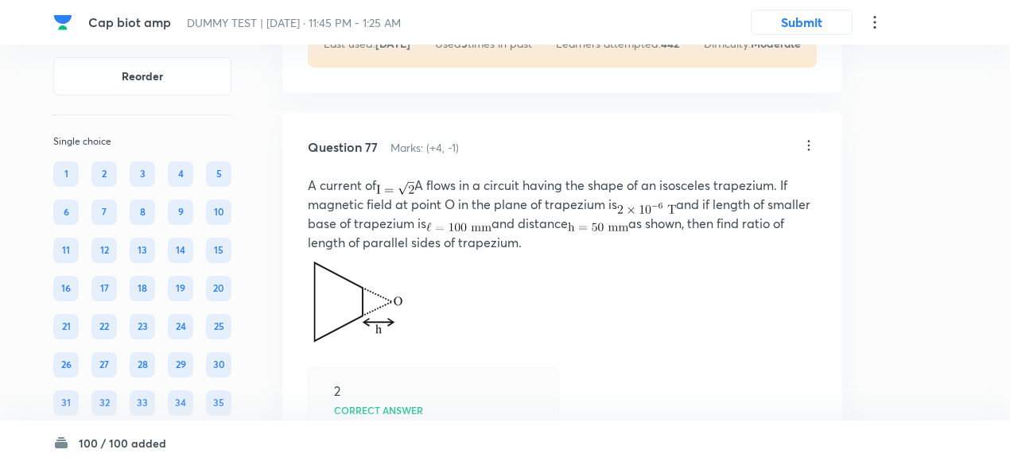
scroll to position [47211, 0]
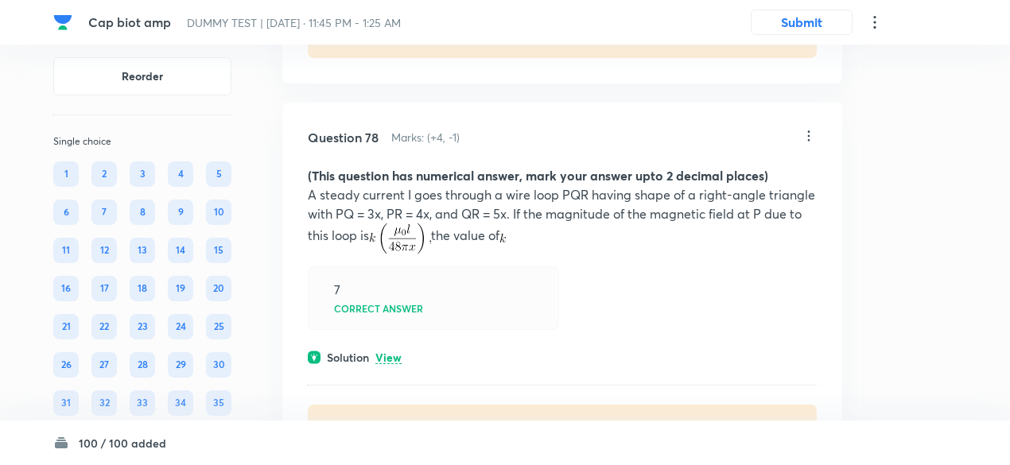
scroll to position [47776, 0]
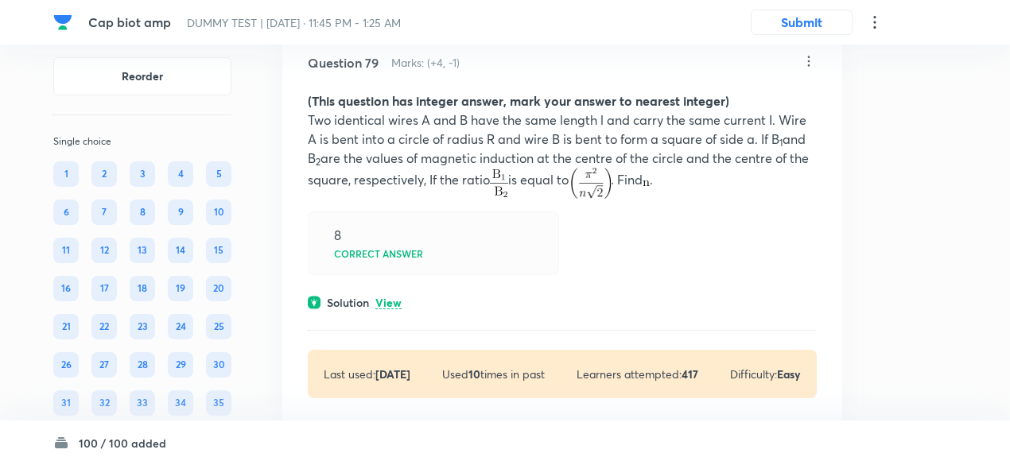
scroll to position [48793, 0]
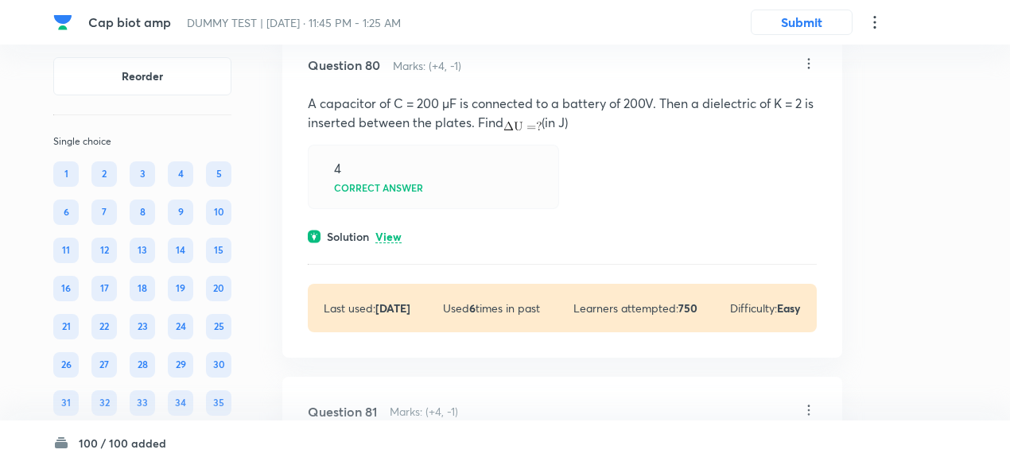
scroll to position [49407, 0]
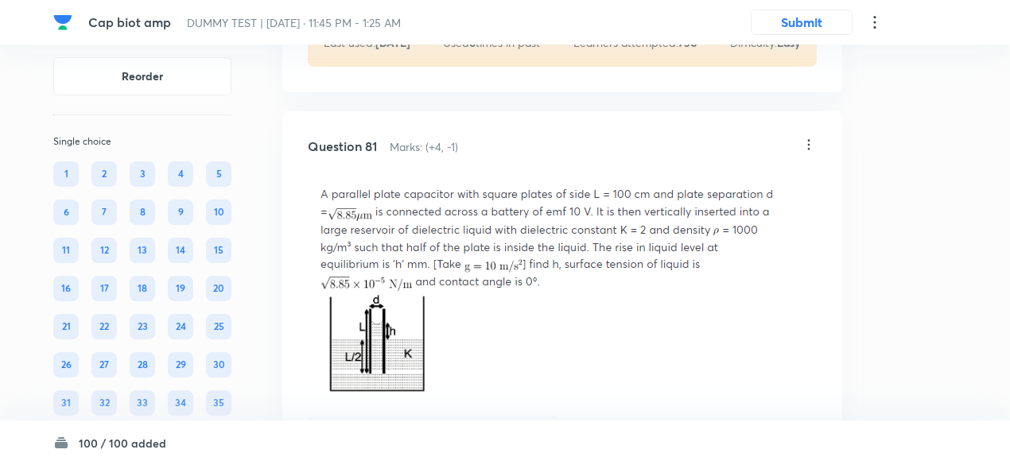
scroll to position [49866, 0]
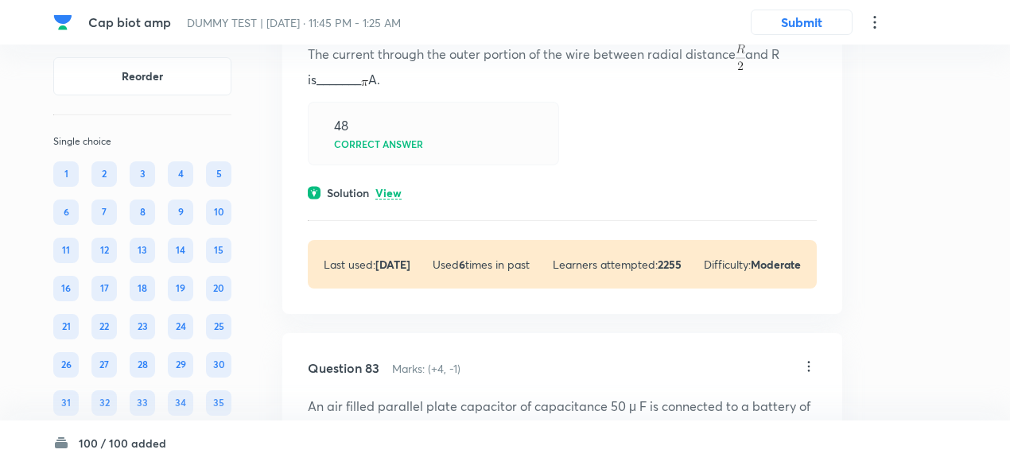
scroll to position [50672, 0]
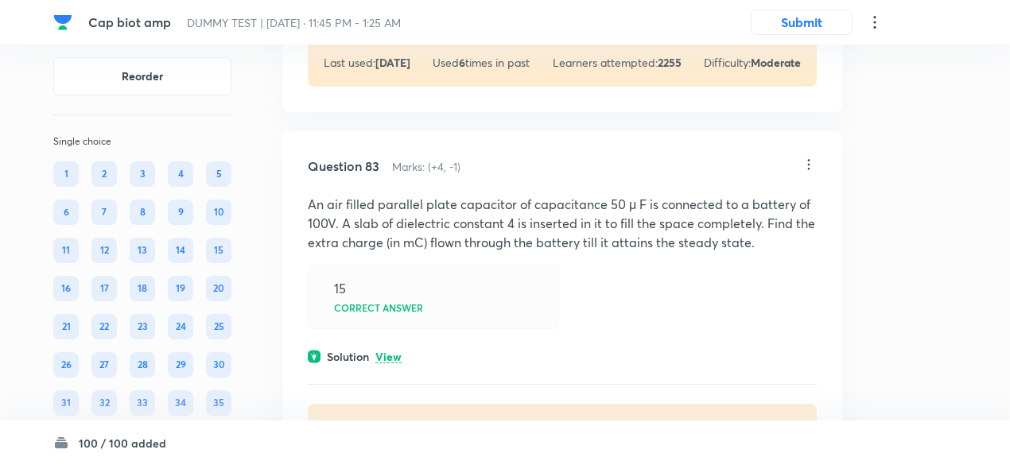
scroll to position [51090, 0]
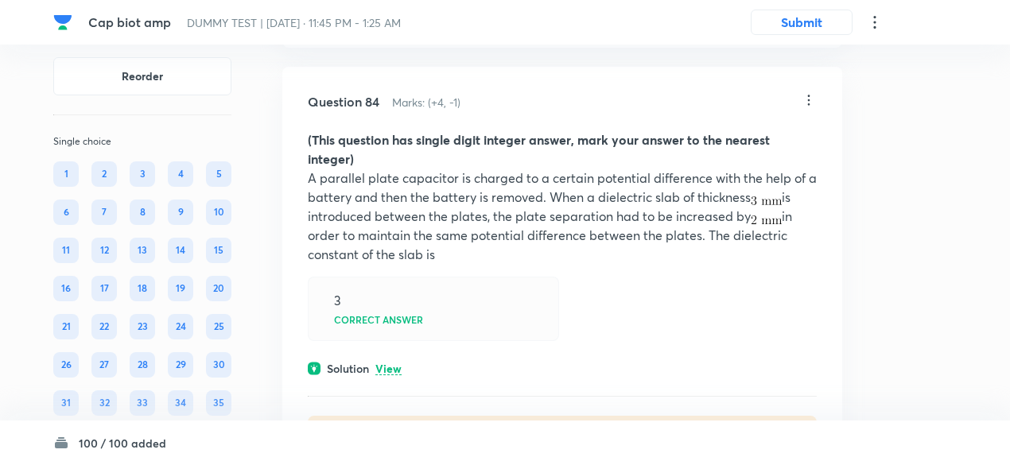
scroll to position [51732, 0]
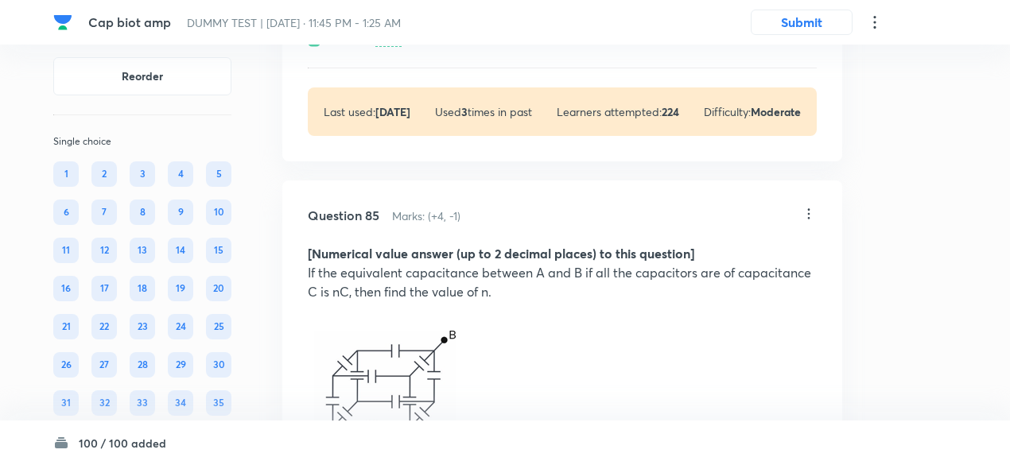
scroll to position [52167, 0]
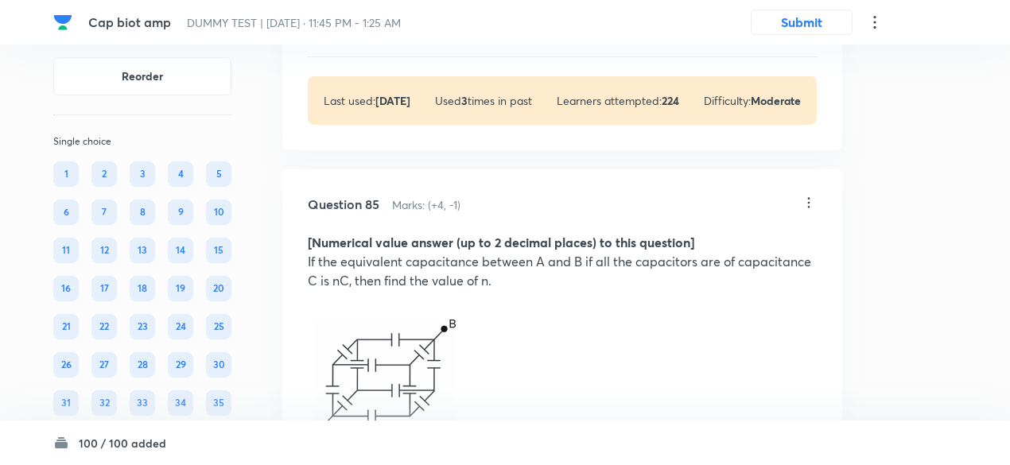
click at [386, 36] on p "View" at bounding box center [388, 30] width 26 height 12
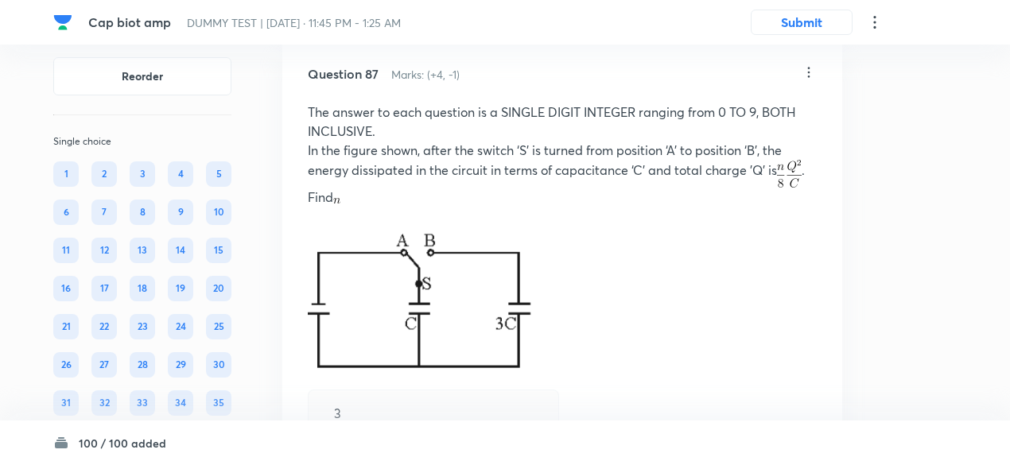
scroll to position [53489, 0]
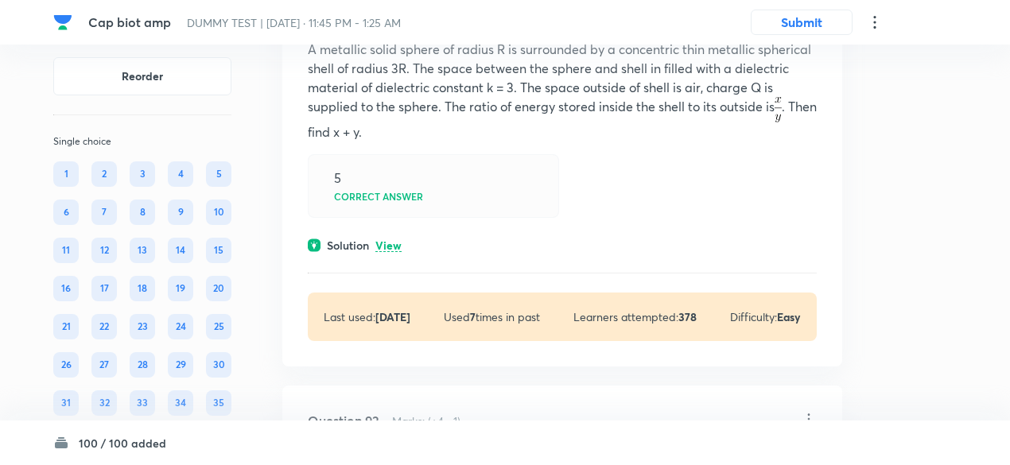
scroll to position [55715, 0]
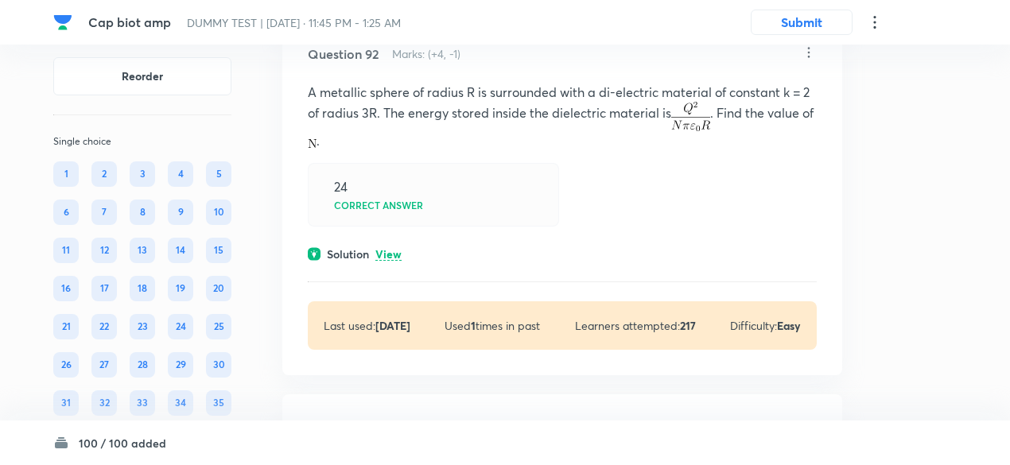
scroll to position [56522, 0]
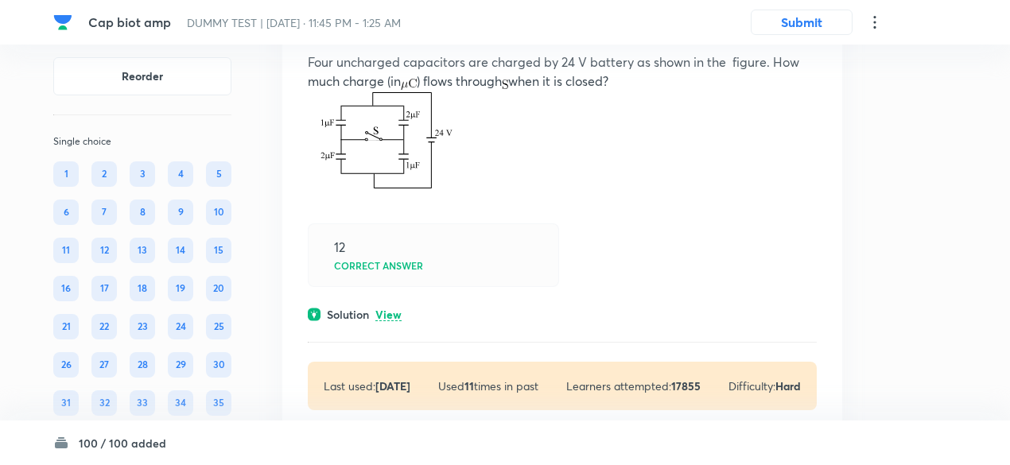
scroll to position [57130, 0]
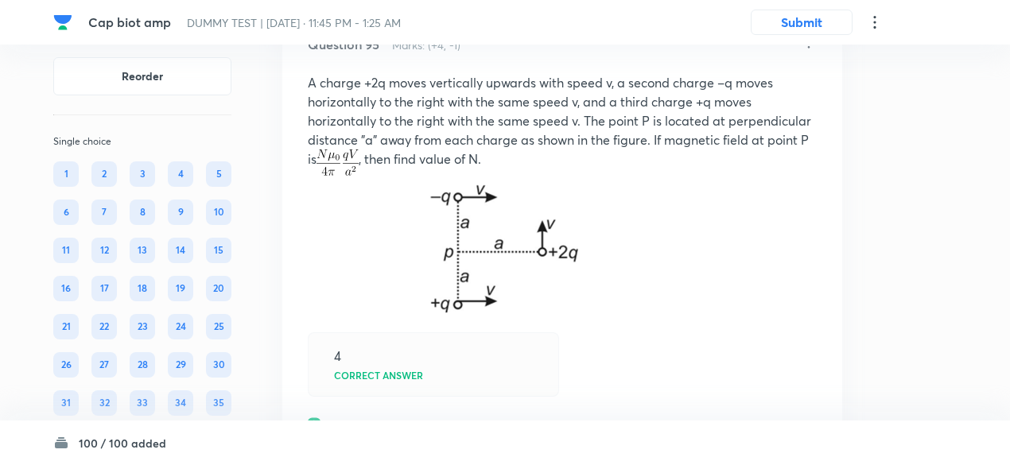
scroll to position [58429, 0]
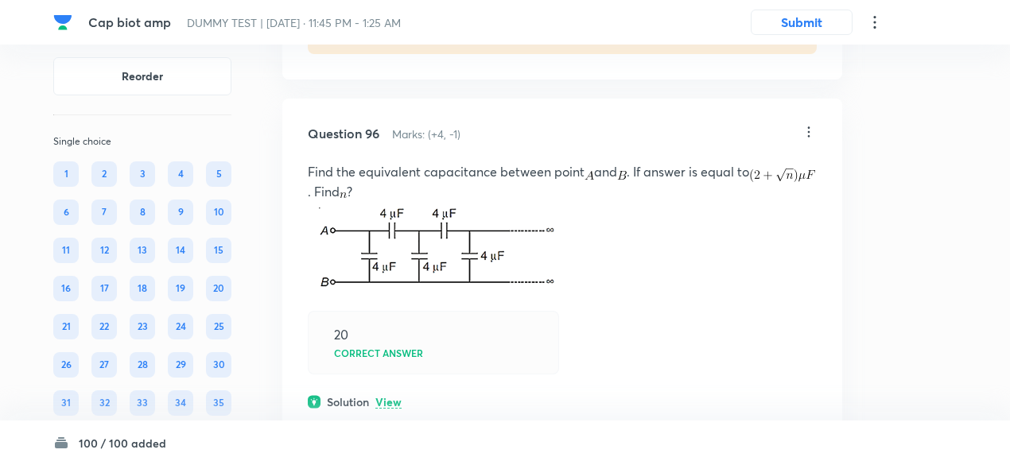
scroll to position [59137, 0]
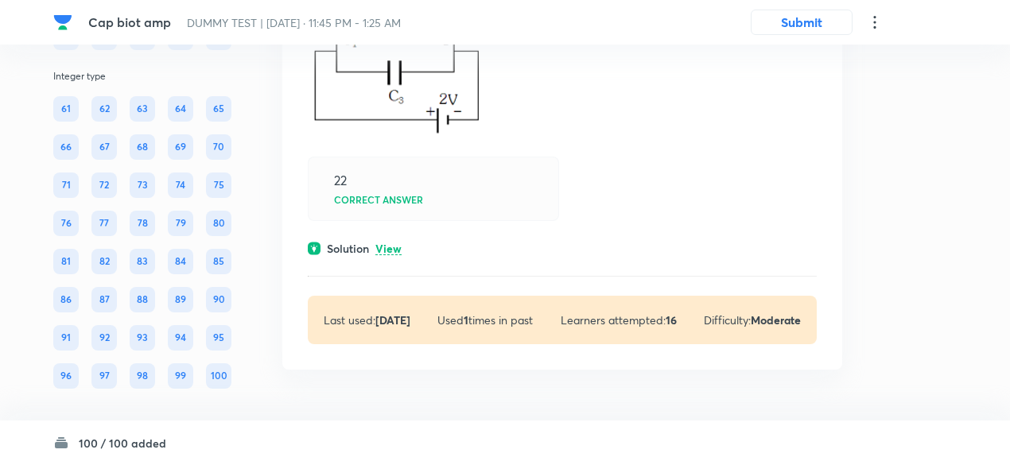
scroll to position [61893, 0]
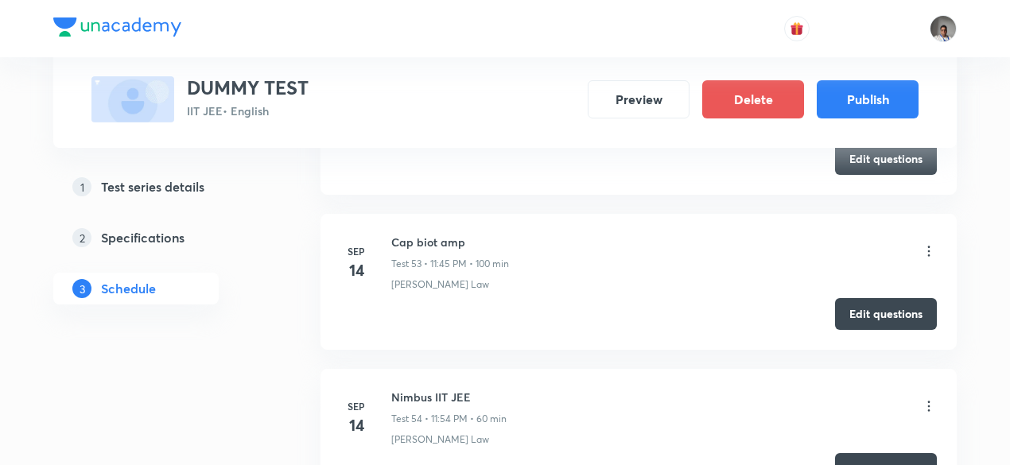
scroll to position [8786, 0]
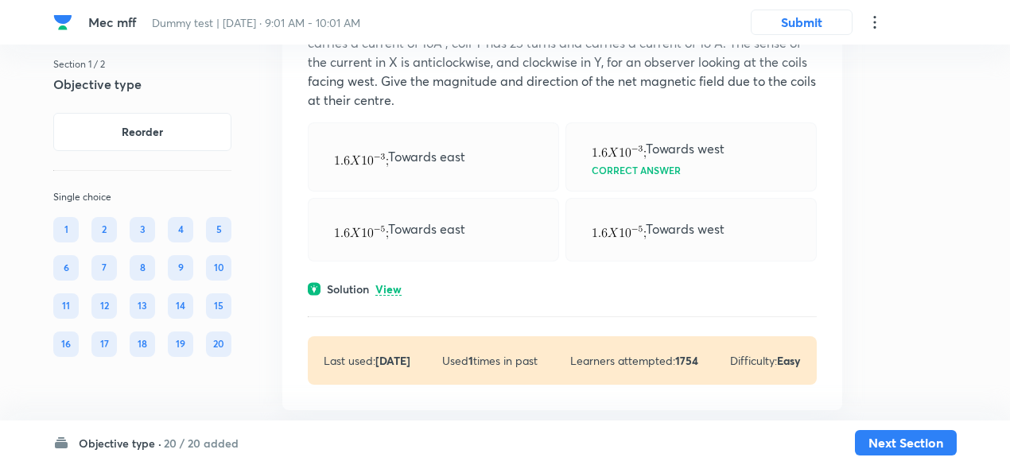
scroll to position [832, 0]
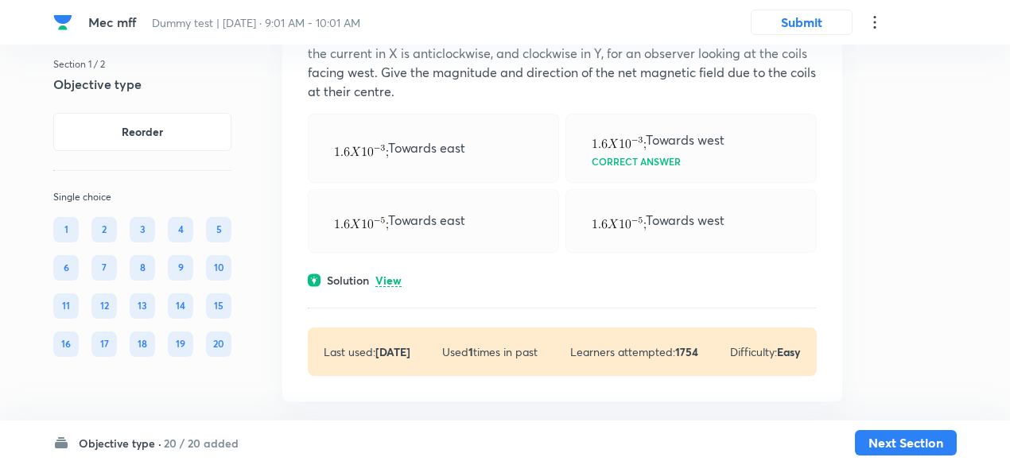
click at [389, 281] on p "View" at bounding box center [388, 281] width 26 height 12
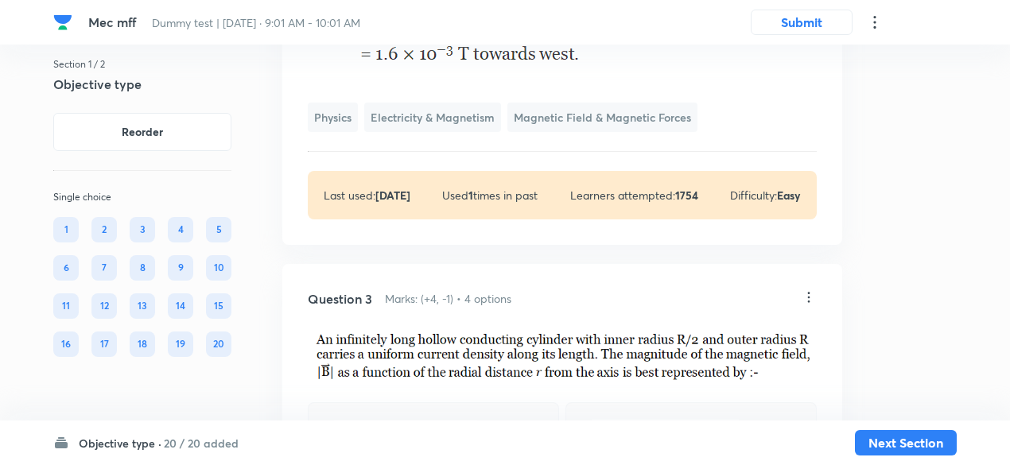
scroll to position [1421, 0]
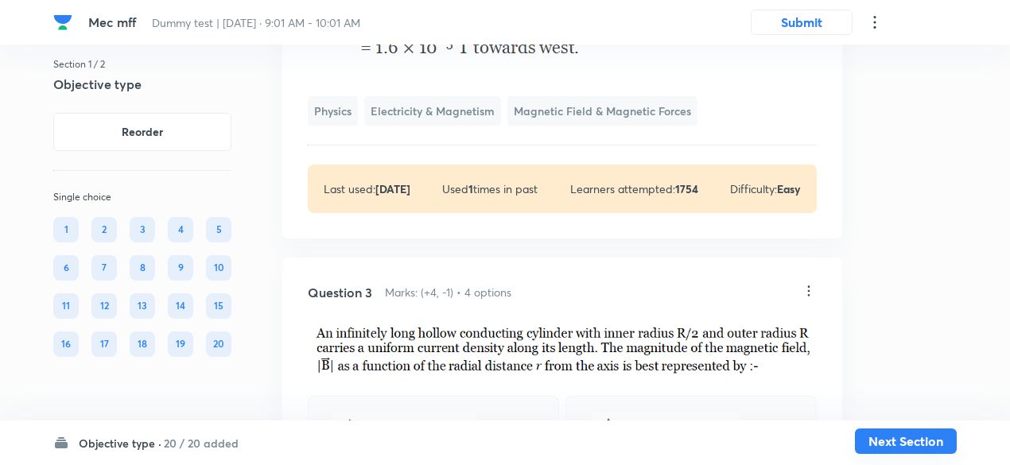
click at [900, 444] on button "Next Section" at bounding box center [906, 440] width 102 height 25
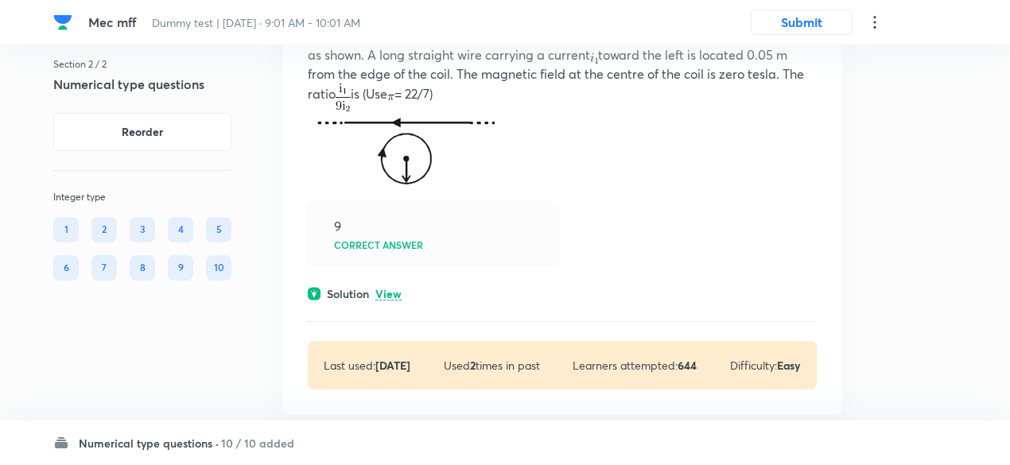
scroll to position [218, 0]
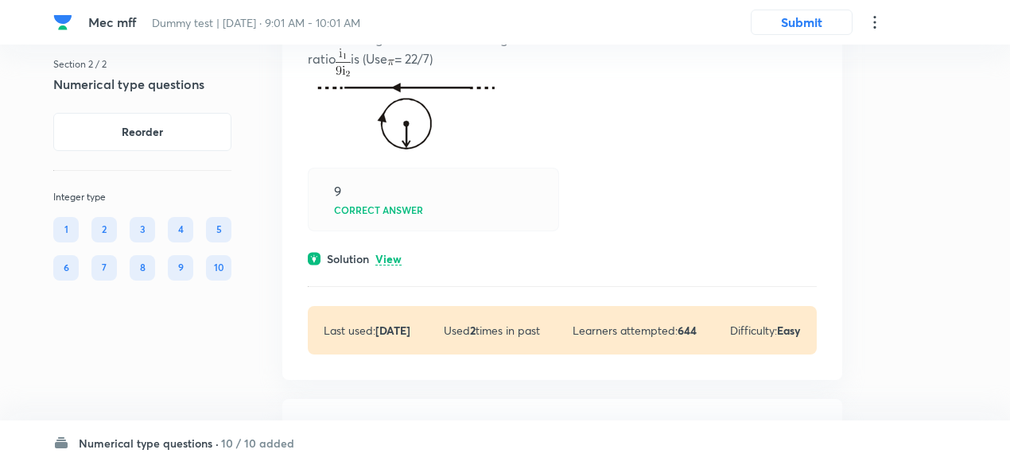
click at [385, 260] on p "View" at bounding box center [388, 260] width 26 height 12
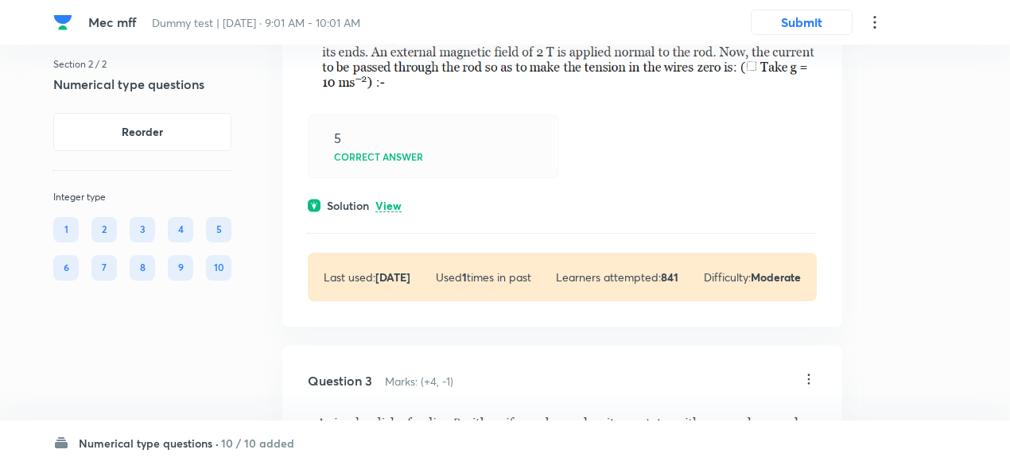
scroll to position [814, 0]
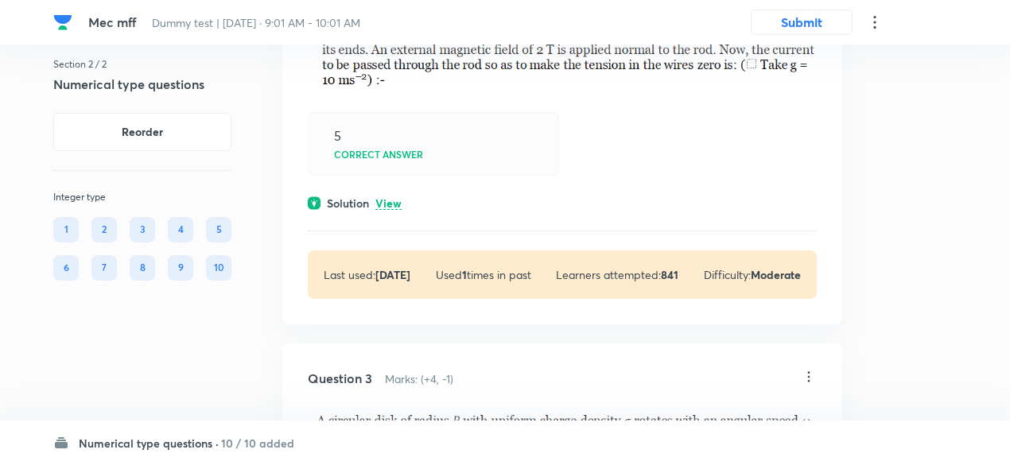
click at [390, 195] on div "Solution View" at bounding box center [562, 203] width 509 height 17
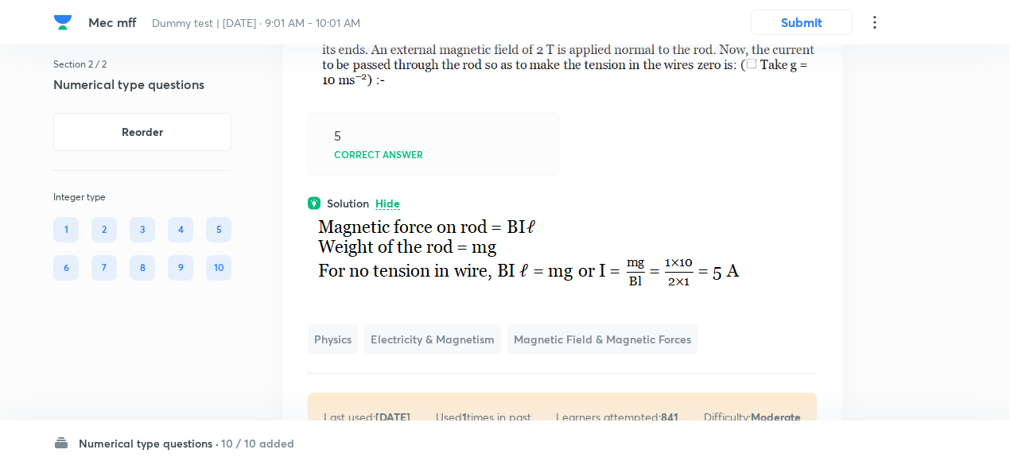
click at [390, 195] on div "Solution Hide" at bounding box center [562, 203] width 509 height 17
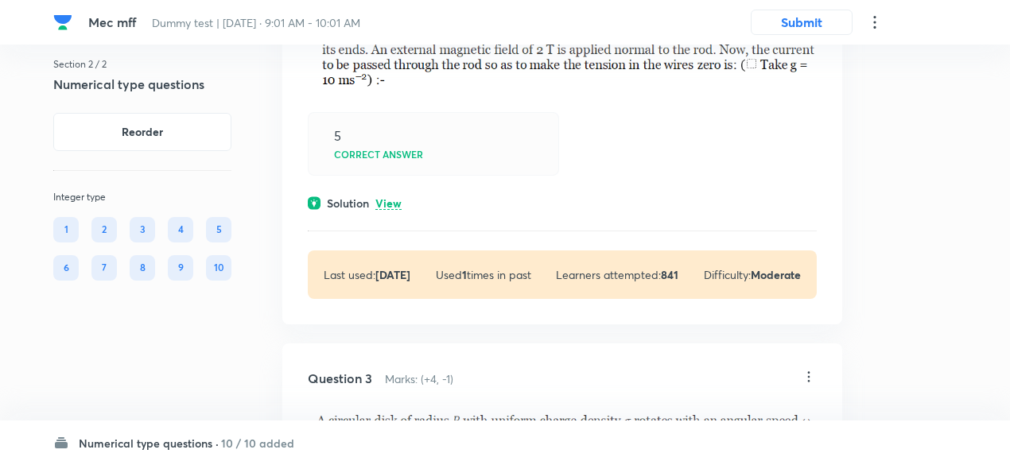
click at [390, 195] on div "Solution View" at bounding box center [562, 203] width 509 height 17
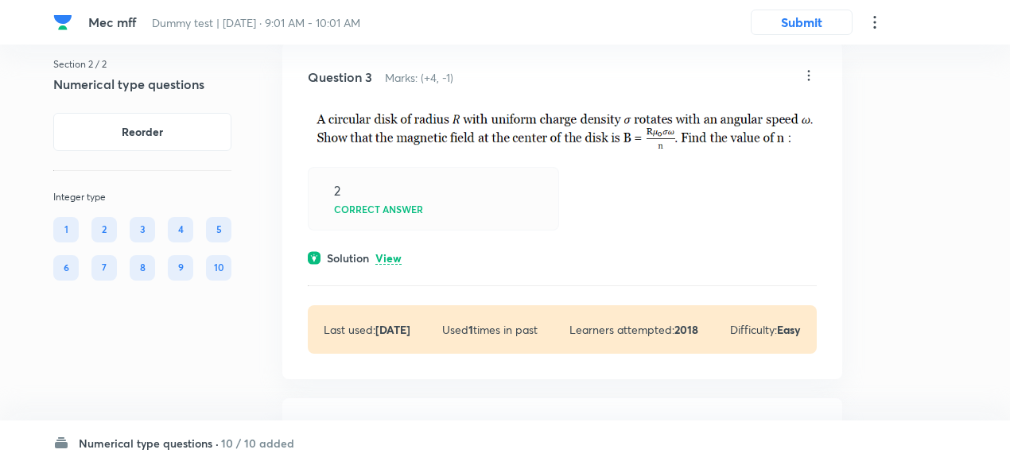
scroll to position [1275, 0]
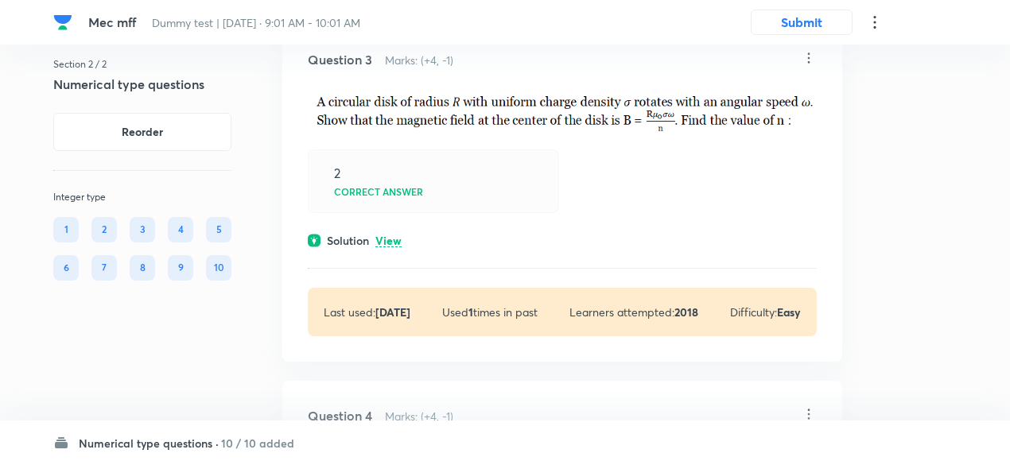
click at [388, 236] on p "View" at bounding box center [388, 241] width 26 height 12
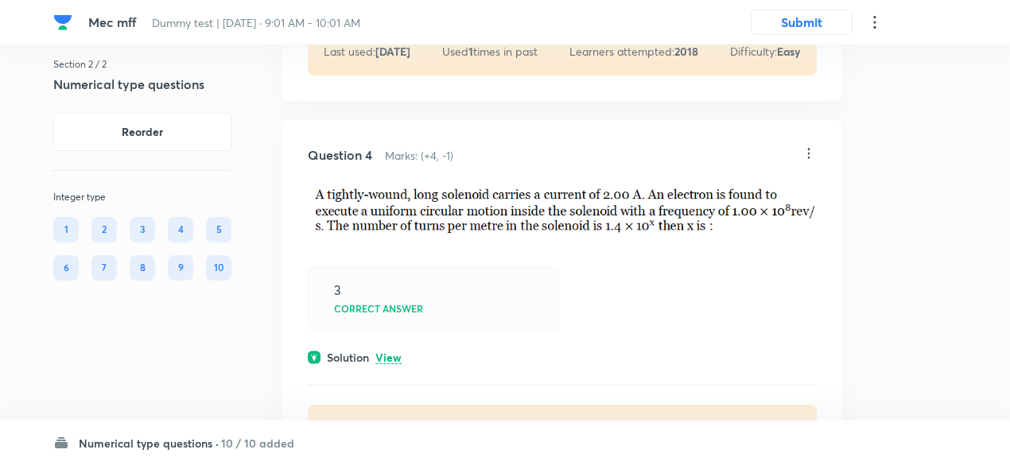
scroll to position [1744, 0]
click at [396, 351] on p "View" at bounding box center [388, 357] width 26 height 12
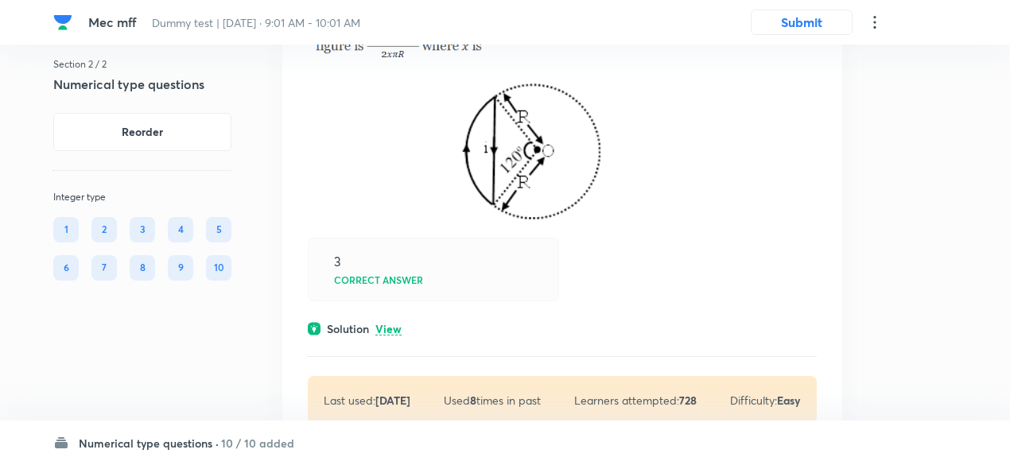
scroll to position [2534, 0]
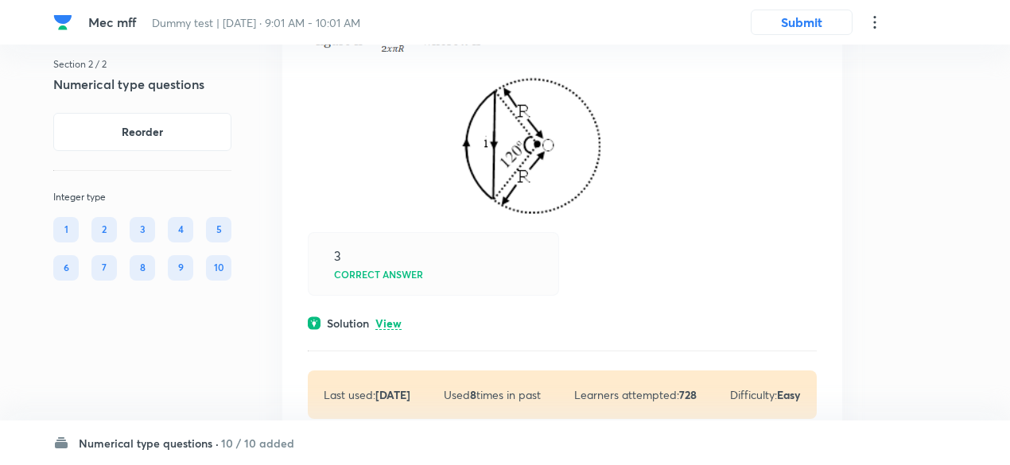
click at [393, 322] on p "View" at bounding box center [388, 324] width 26 height 12
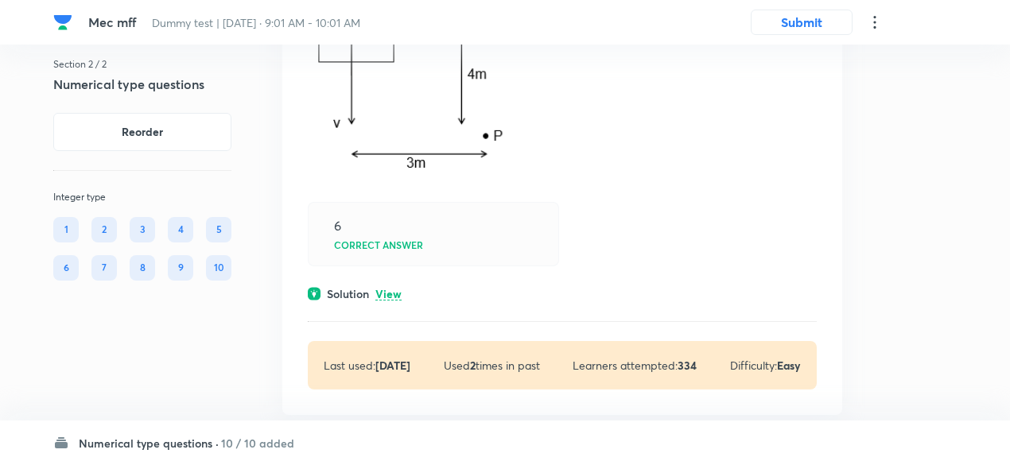
scroll to position [4266, 0]
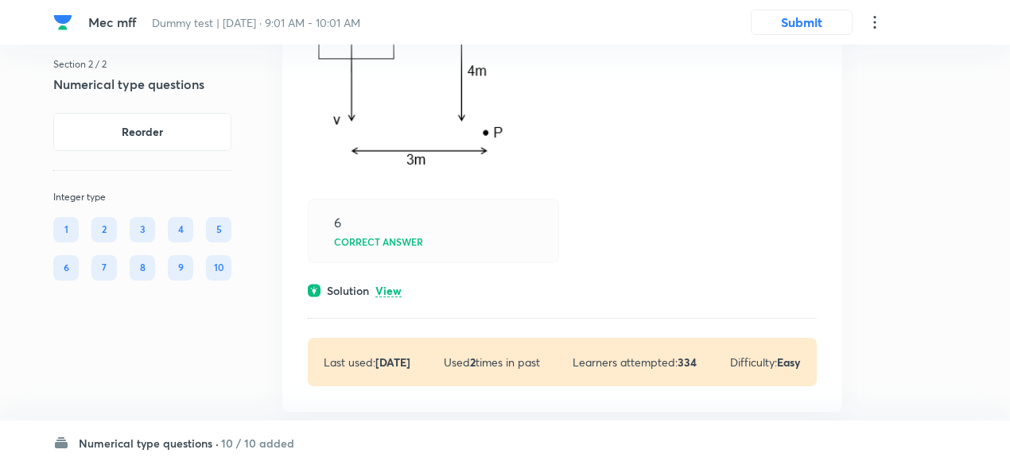
click at [391, 291] on p "View" at bounding box center [388, 291] width 26 height 12
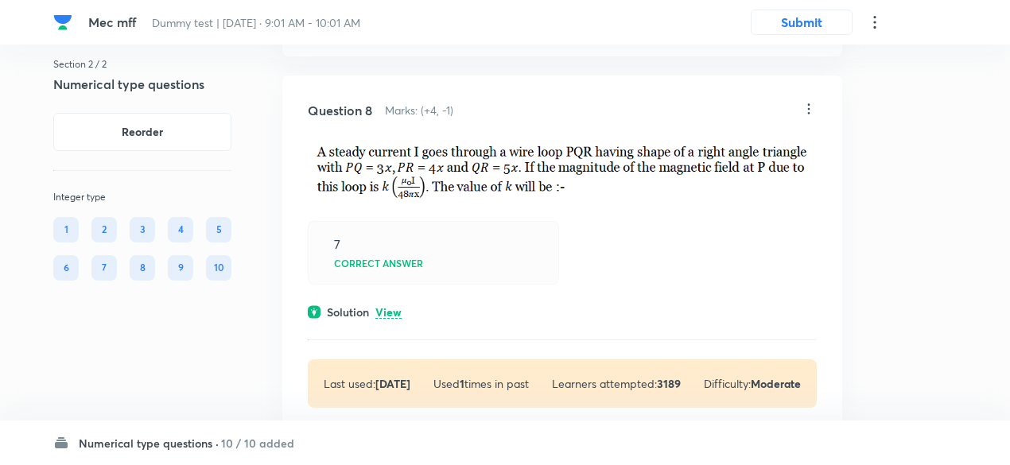
scroll to position [5033, 0]
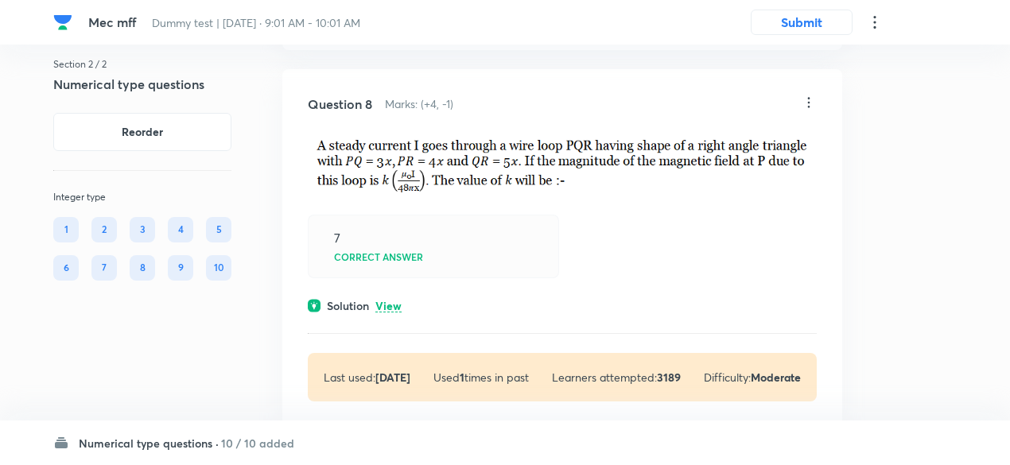
click at [390, 301] on p "View" at bounding box center [388, 307] width 26 height 12
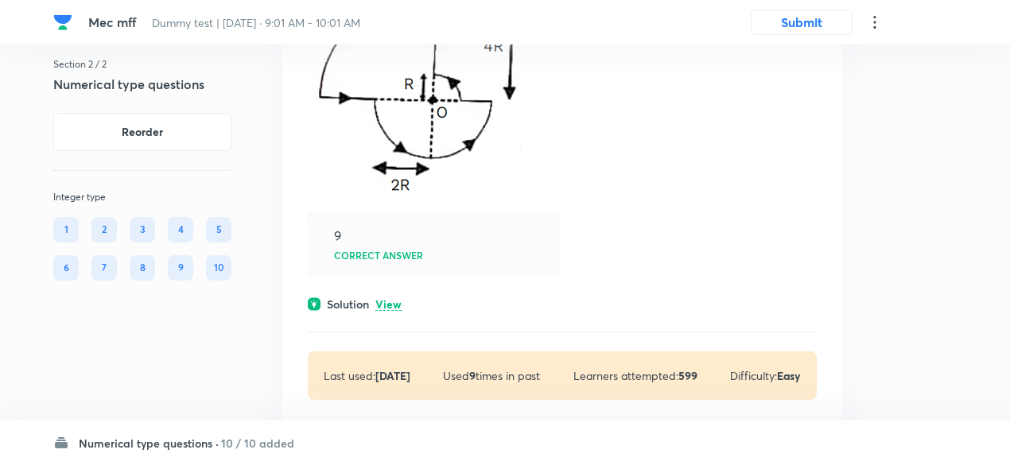
scroll to position [6621, 0]
click at [390, 298] on p "View" at bounding box center [388, 304] width 26 height 12
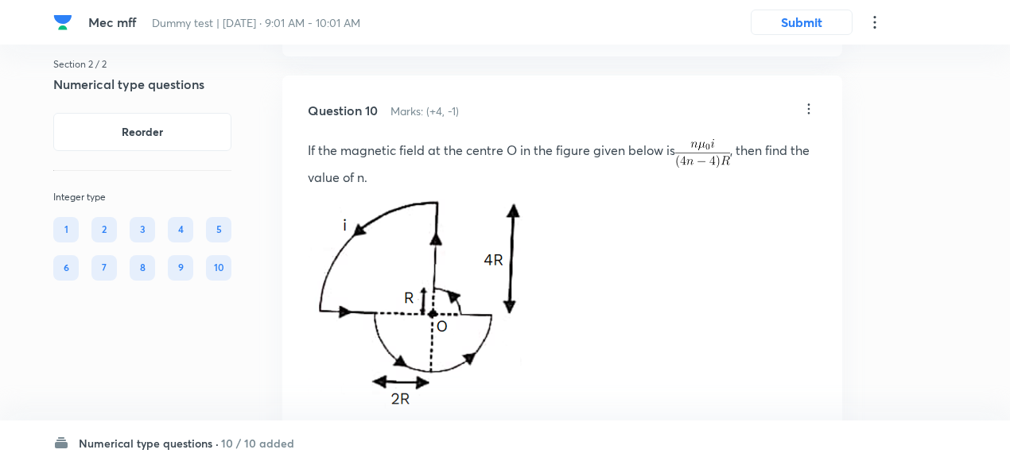
scroll to position [6407, 0]
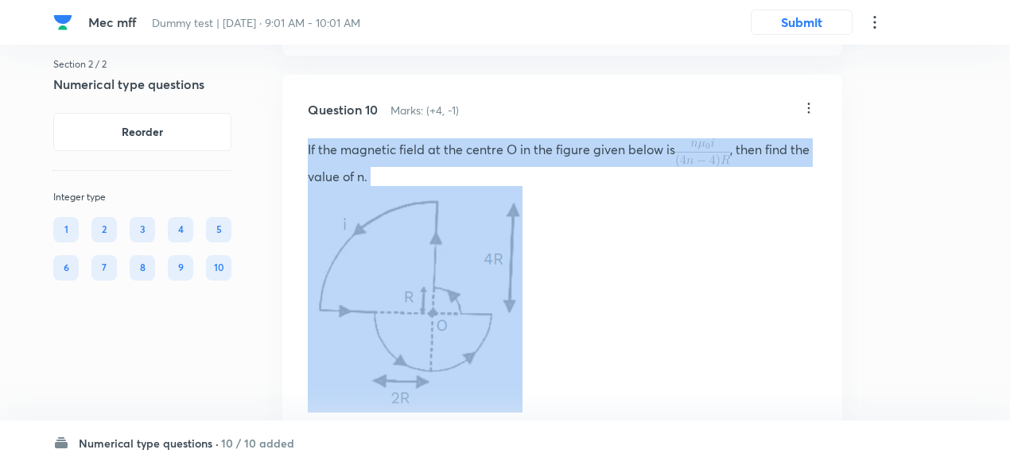
drag, startPoint x: 304, startPoint y: 133, endPoint x: 548, endPoint y: 235, distance: 264.4
copy p "If the magnetic field at the centre O in the figure given below is , then find …"
click at [515, 169] on p "If the magnetic field at the centre O in the figure given below is , then find …" at bounding box center [562, 162] width 509 height 48
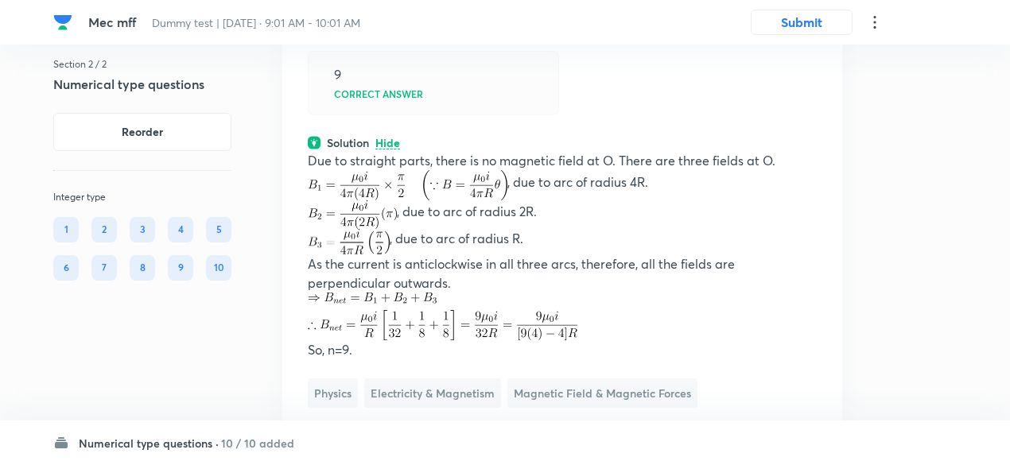
scroll to position [6784, 0]
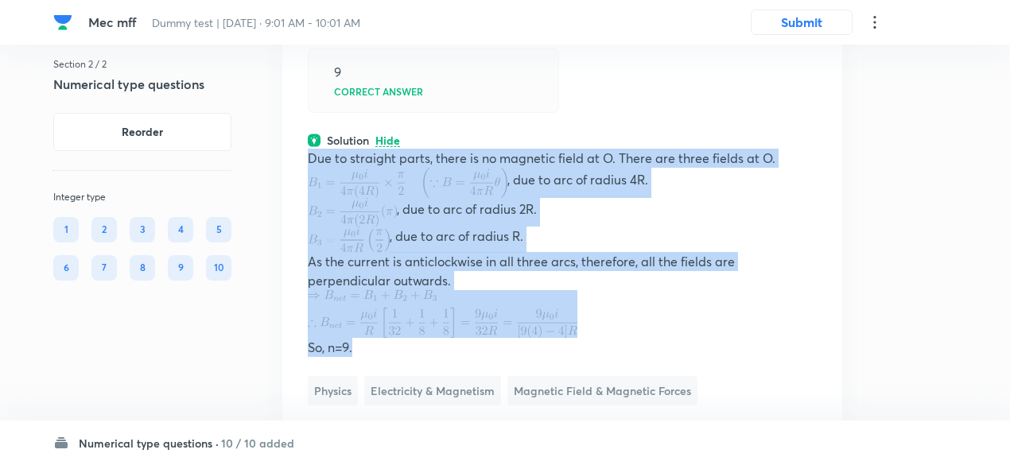
drag, startPoint x: 305, startPoint y: 149, endPoint x: 370, endPoint y: 336, distance: 198.6
click at [370, 336] on div "Question 10 Marks: (+4, -1) If the magnetic field at the centre O in the figure…" at bounding box center [562, 108] width 560 height 820
copy div "Due to straight parts, there is no magnetic field at O. There are three fields …"
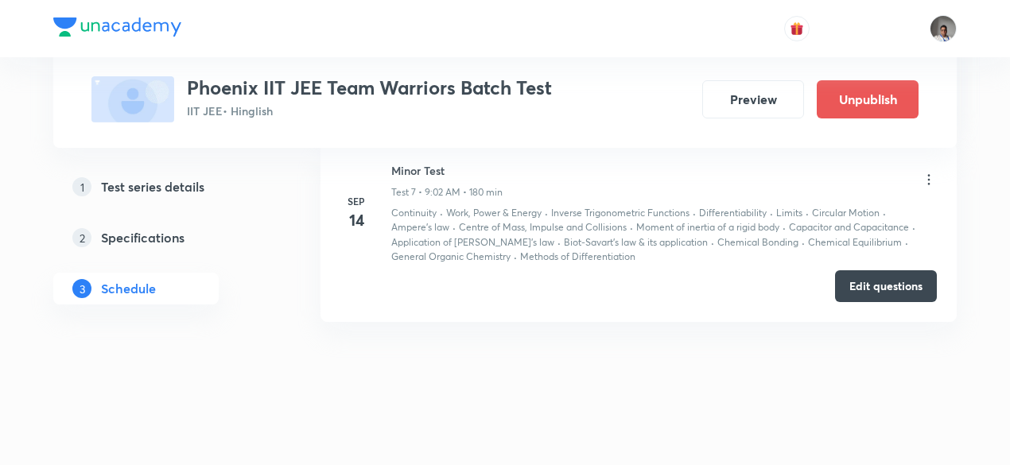
scroll to position [1860, 0]
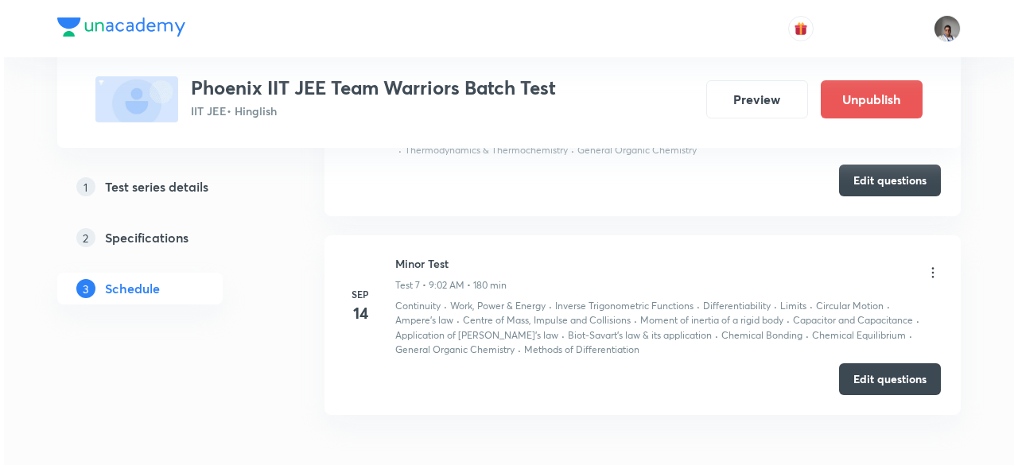
scroll to position [1762, 0]
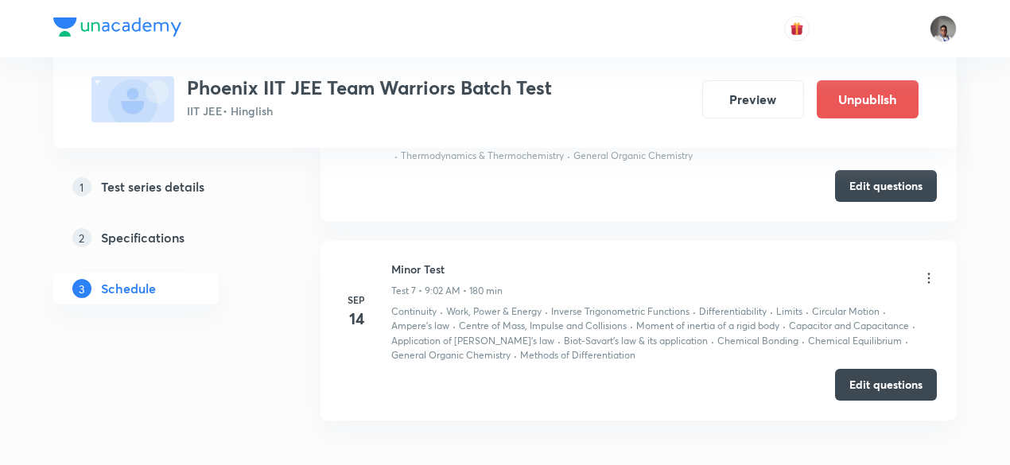
click at [933, 270] on icon at bounding box center [929, 278] width 16 height 16
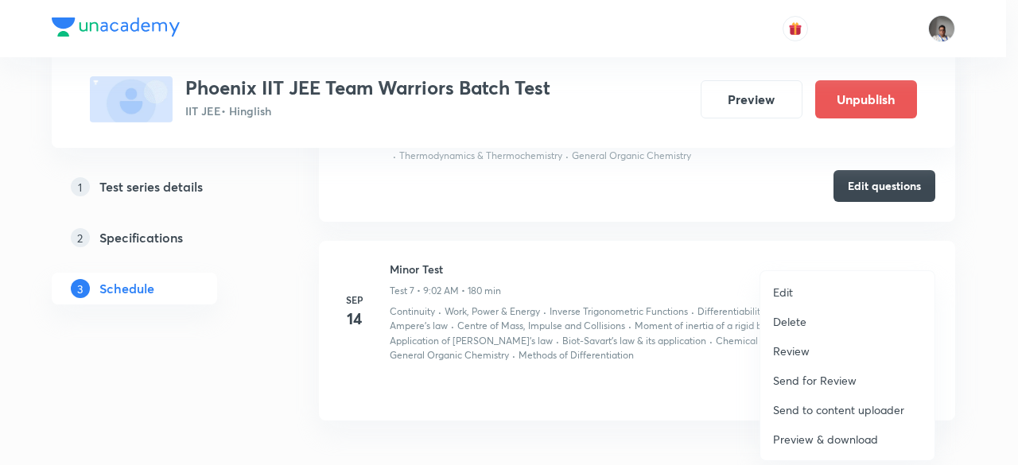
click at [836, 438] on p "Preview & download" at bounding box center [825, 439] width 105 height 17
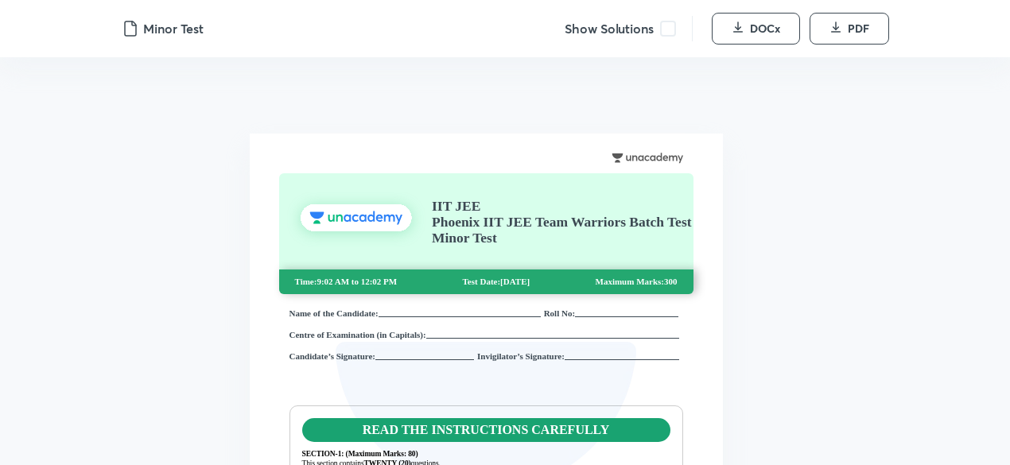
click at [675, 31] on span at bounding box center [668, 29] width 16 height 16
click at [745, 38] on button "DOCx" at bounding box center [756, 29] width 88 height 32
